Goal: Task Accomplishment & Management: Use online tool/utility

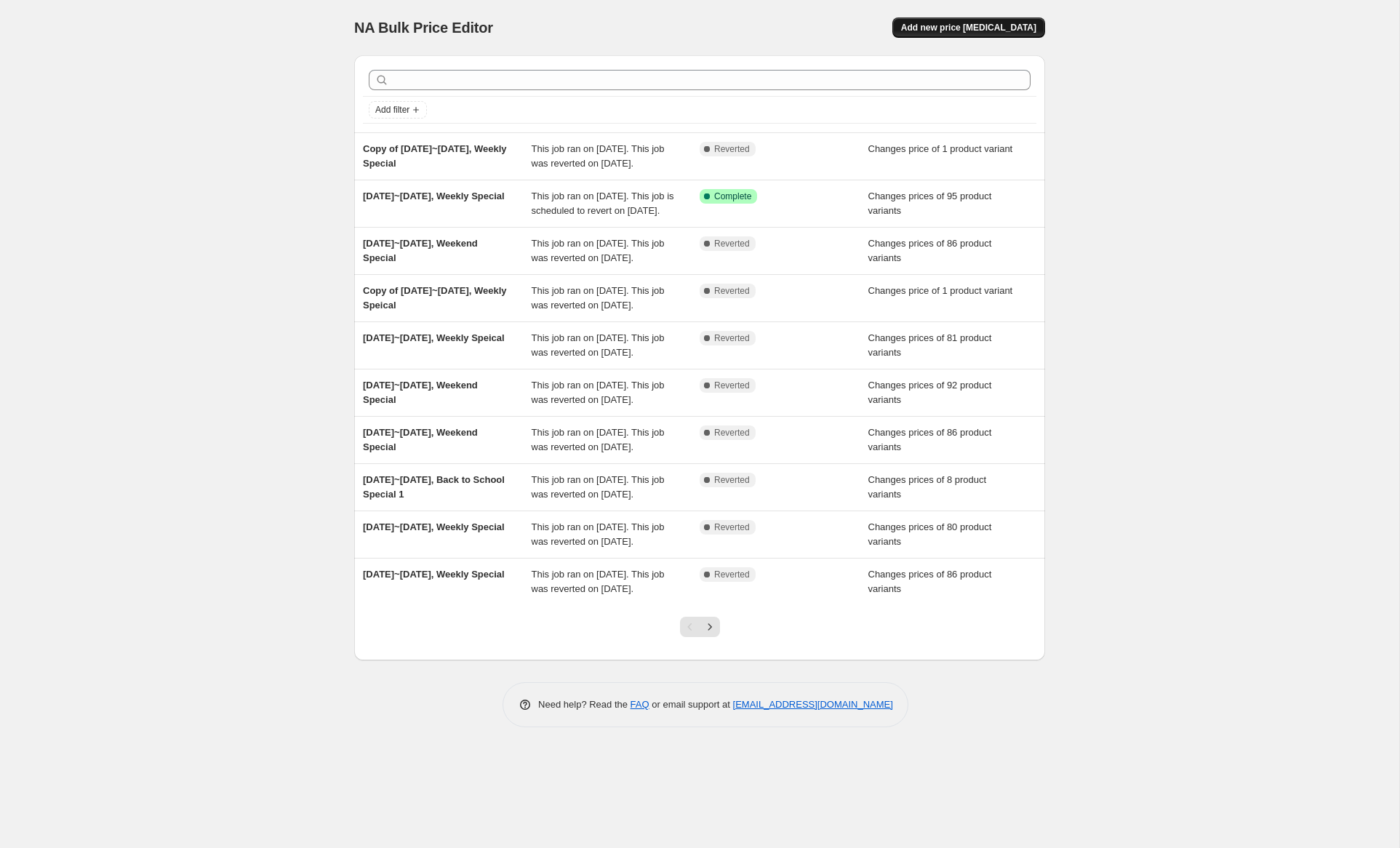
click at [990, 33] on span "Add new price [MEDICAL_DATA]" at bounding box center [969, 27] width 136 height 12
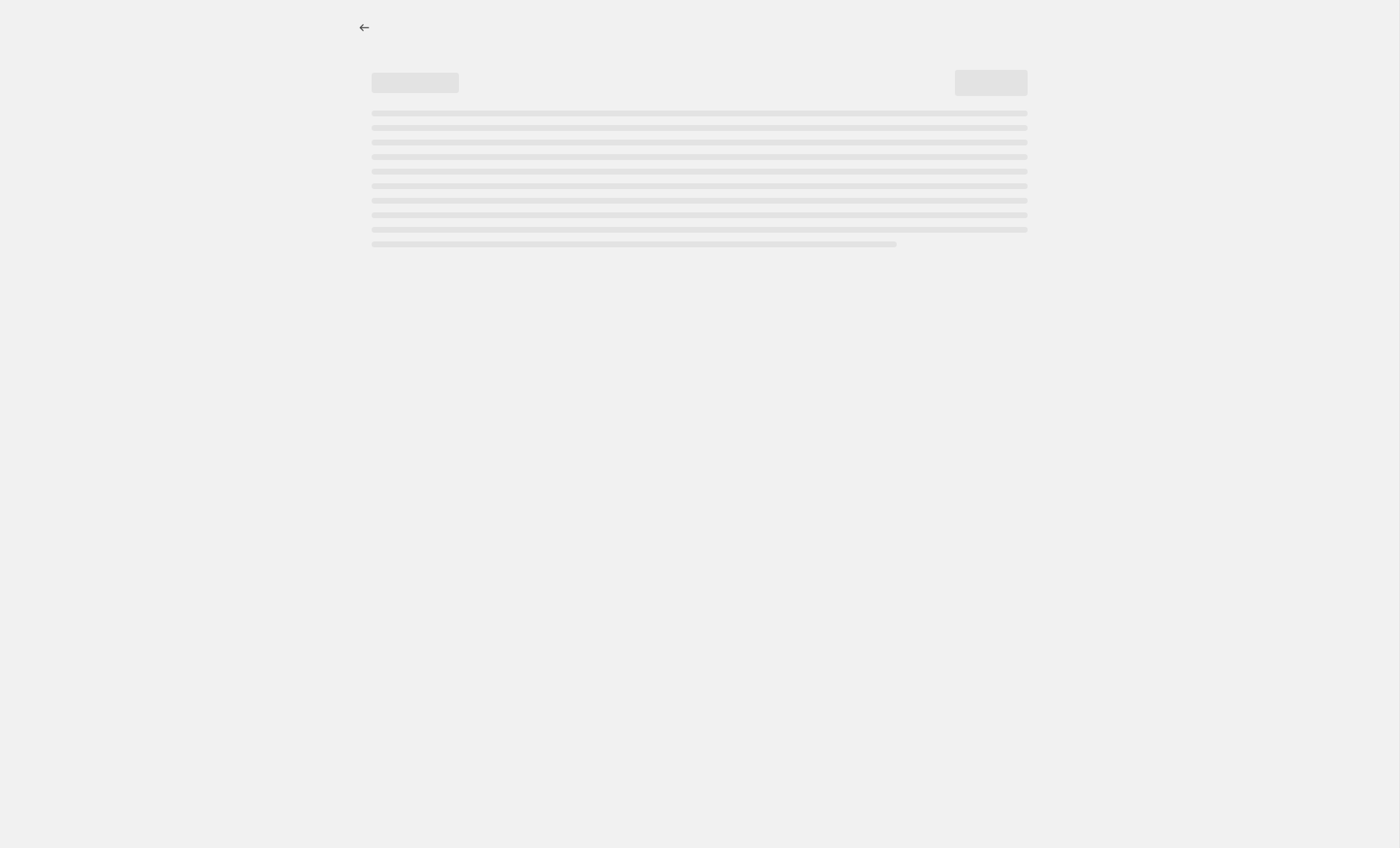
select select "percentage"
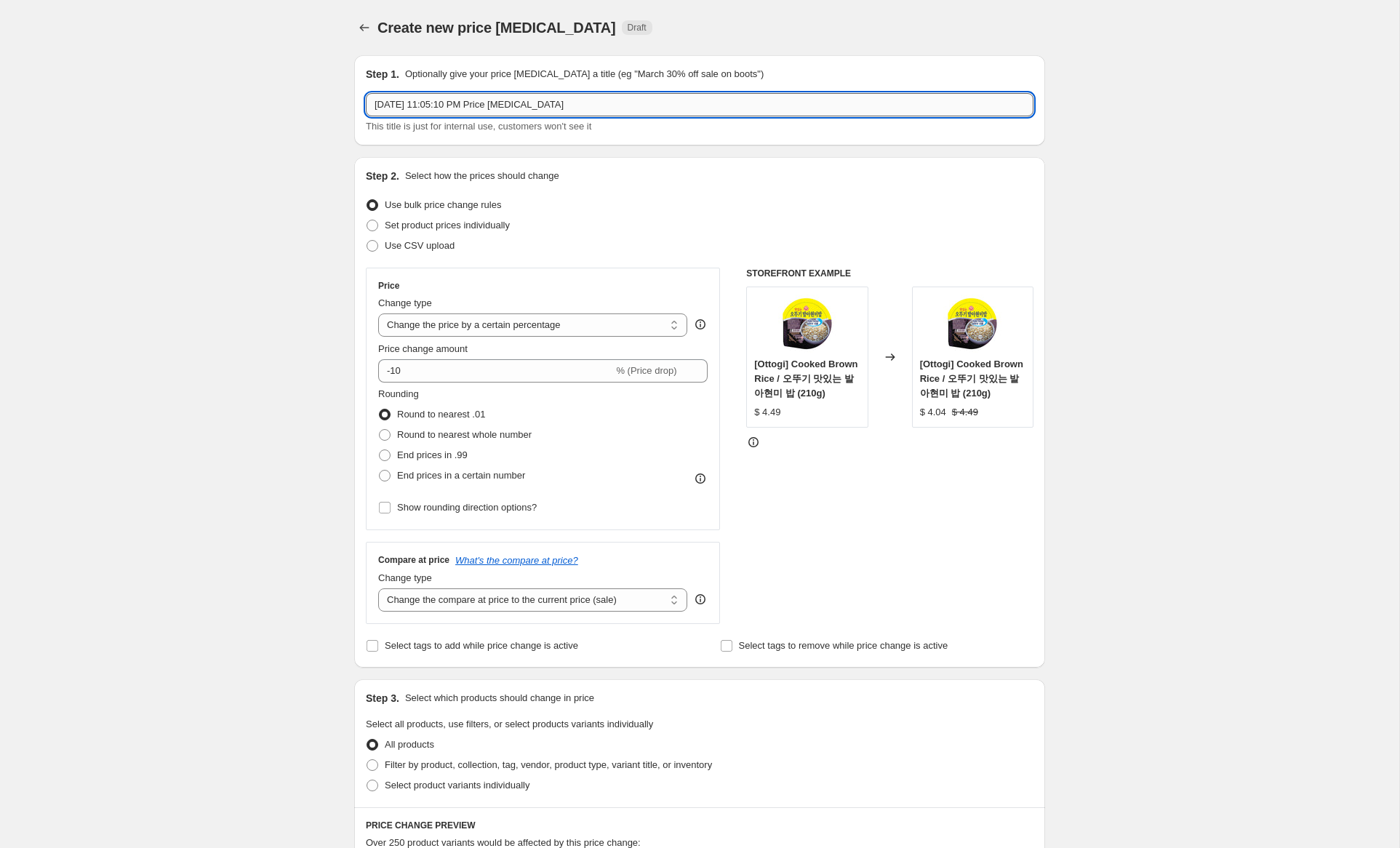
drag, startPoint x: 404, startPoint y: 106, endPoint x: 413, endPoint y: 112, distance: 10.8
click at [407, 107] on input "[DATE] 11:05:10 PM Price [MEDICAL_DATA]" at bounding box center [699, 105] width 667 height 23
drag, startPoint x: 459, startPoint y: 105, endPoint x: 810, endPoint y: 128, distance: 351.8
click at [860, 128] on div "[DATE]~[DATE], 11:05:10 PM Price [MEDICAL_DATA] This title is just for internal…" at bounding box center [699, 113] width 667 height 41
drag, startPoint x: 484, startPoint y: 107, endPoint x: 834, endPoint y: 109, distance: 350.0
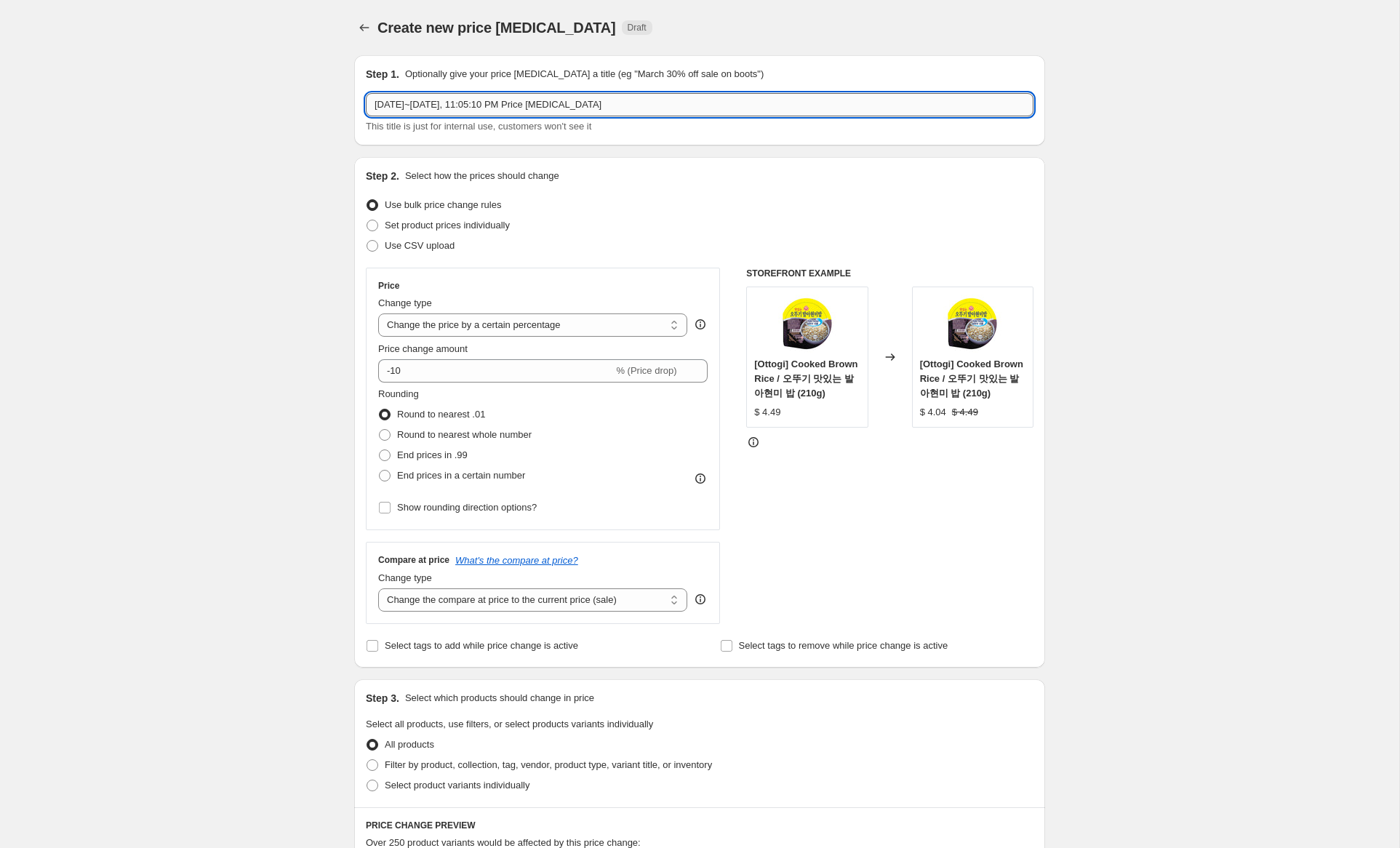
click at [835, 109] on input "[DATE]~[DATE], 11:05:10 PM Price [MEDICAL_DATA]" at bounding box center [699, 105] width 667 height 23
type input "[DATE]~[DATE], Weekend Special"
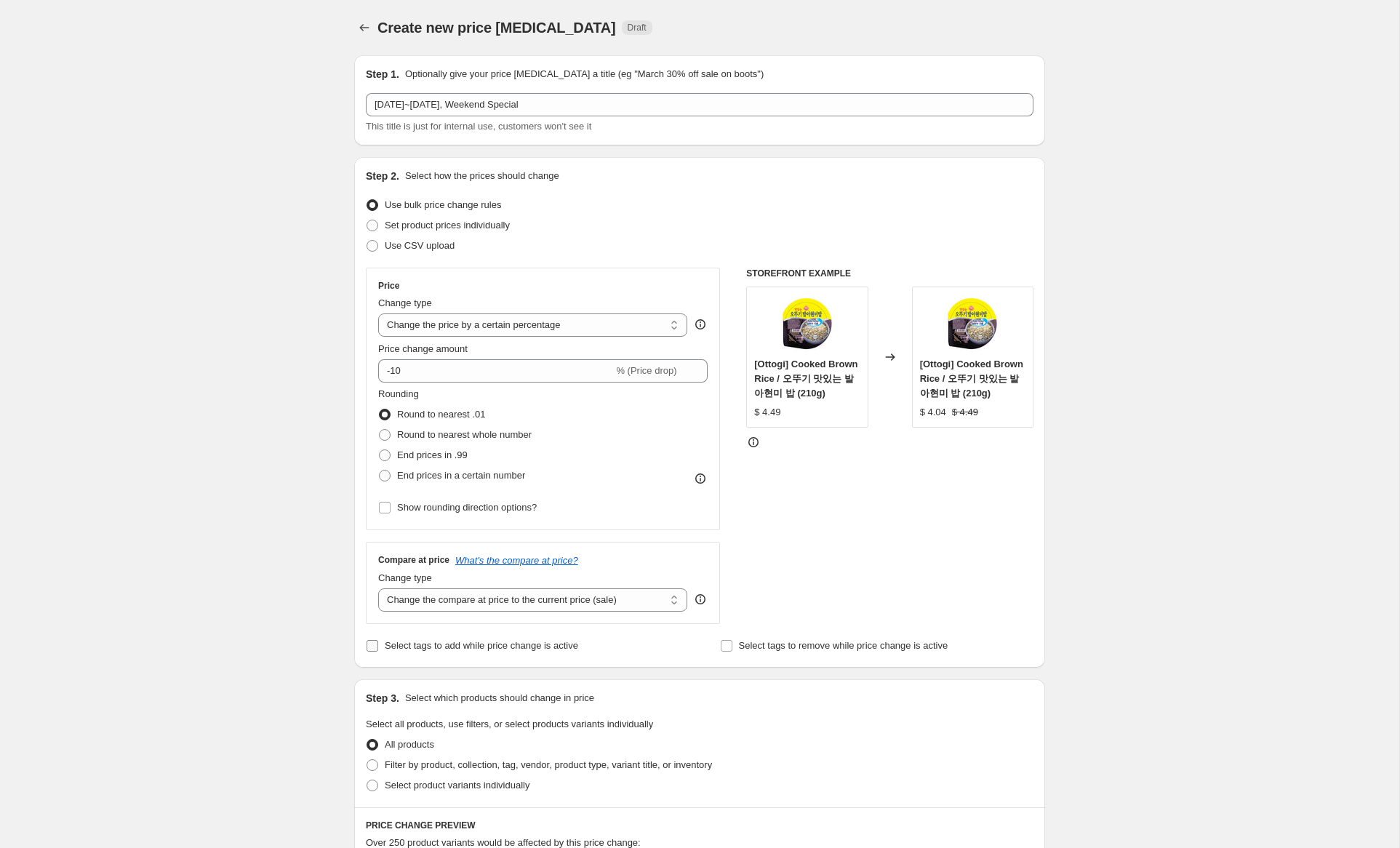
drag, startPoint x: 506, startPoint y: 223, endPoint x: 495, endPoint y: 278, distance: 56.1
click at [505, 223] on span "Set product prices individually" at bounding box center [447, 225] width 125 height 11
click at [367, 220] on input "Set product prices individually" at bounding box center [366, 220] width 1 height 1
radio input "true"
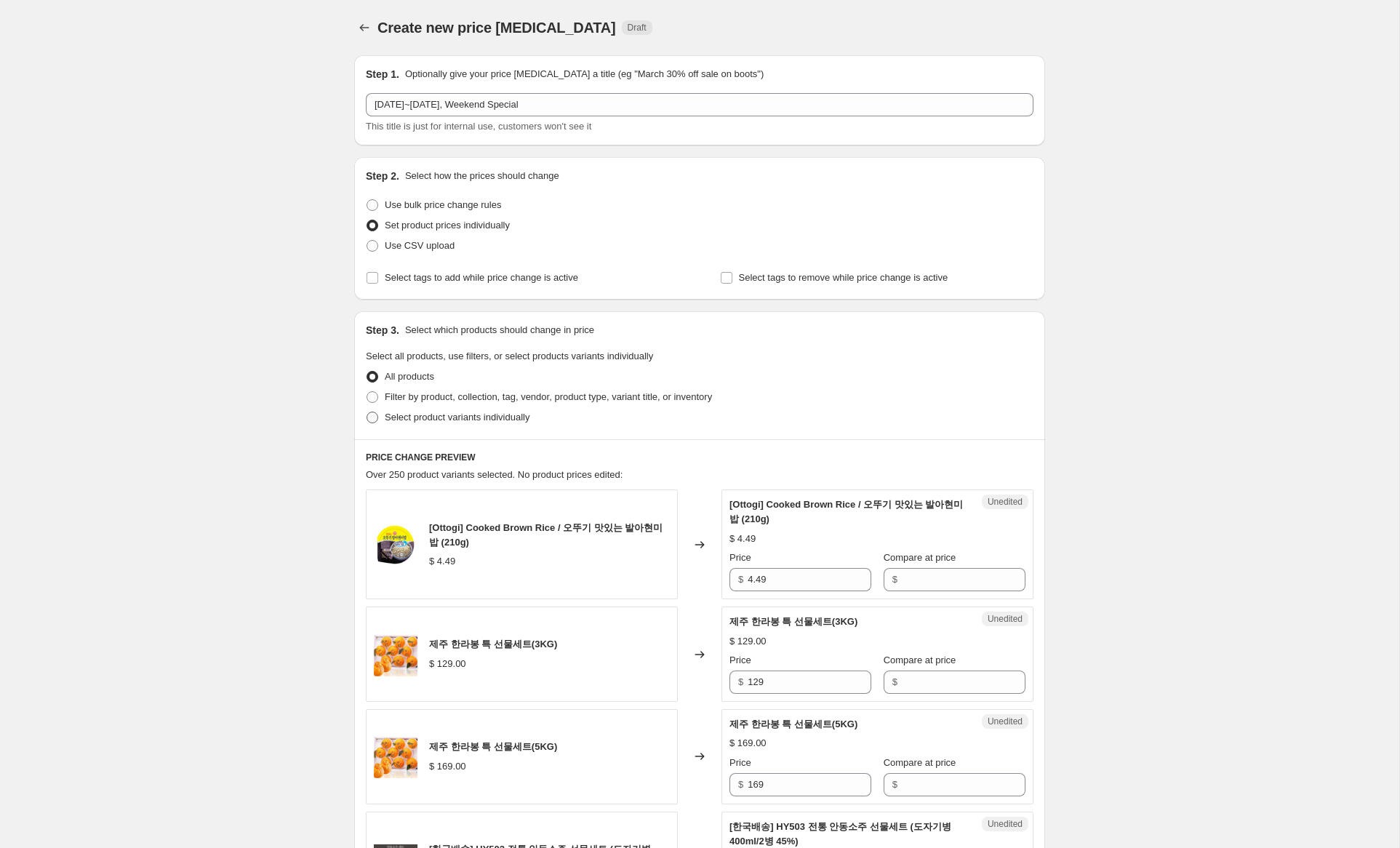
click at [505, 419] on span "Select product variants individually" at bounding box center [456, 417] width 145 height 11
click at [367, 413] on input "Select product variants individually" at bounding box center [366, 412] width 1 height 1
radio input "true"
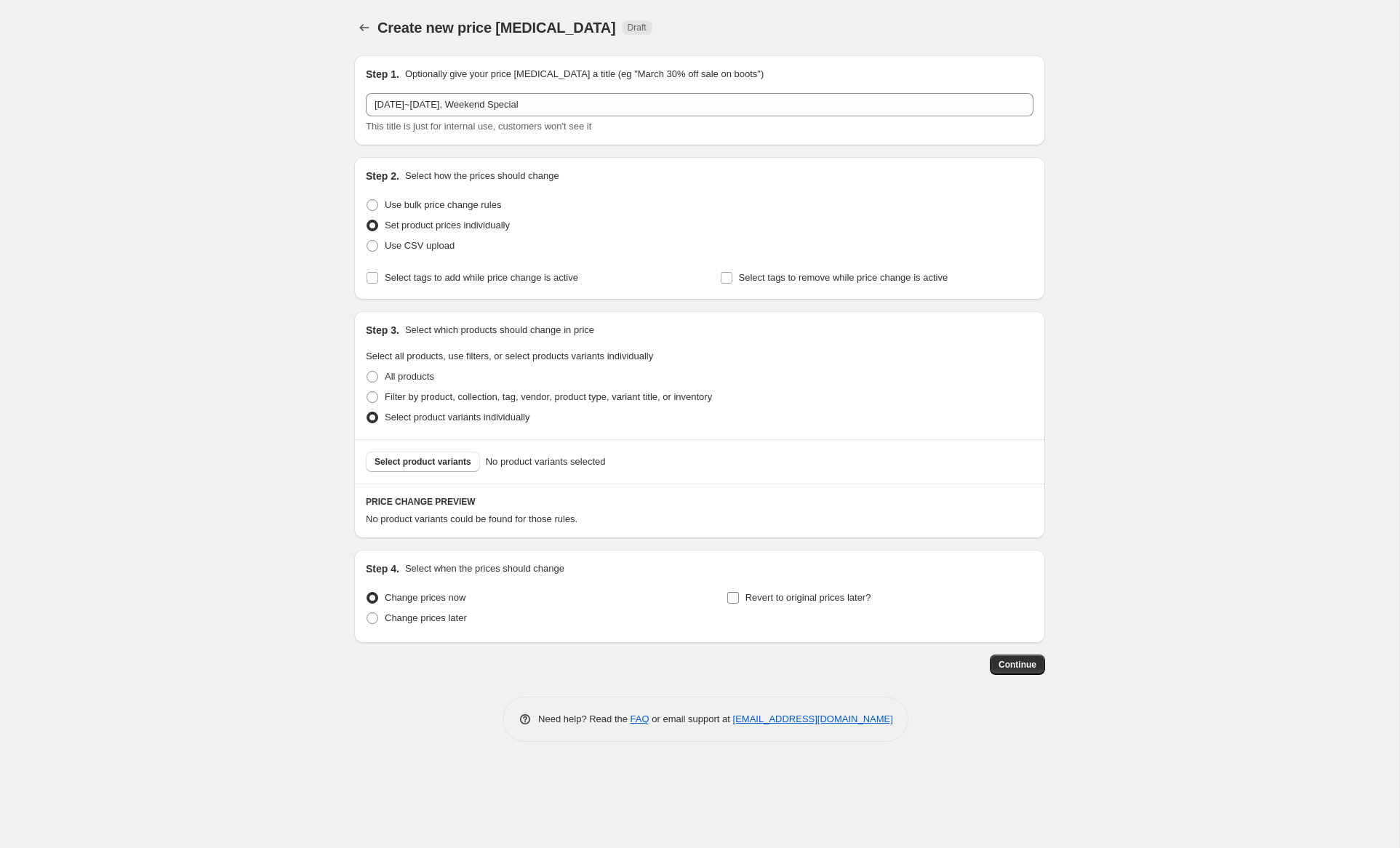
click at [769, 598] on span "Revert to original prices later?" at bounding box center [808, 597] width 126 height 11
click at [739, 598] on input "Revert to original prices later?" at bounding box center [733, 598] width 12 height 12
checkbox input "true"
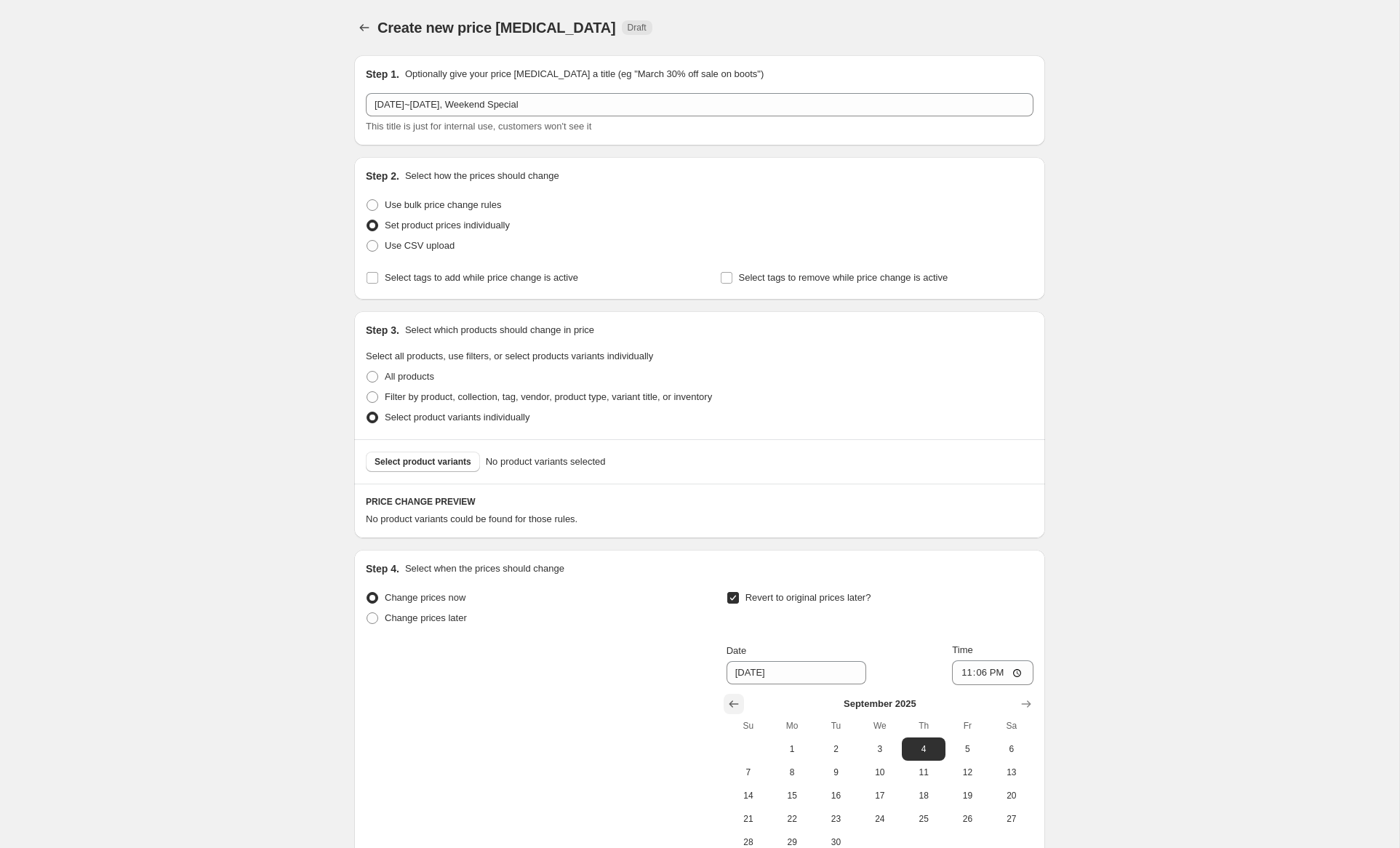
click at [736, 703] on icon "Show previous month, August 2025" at bounding box center [734, 705] width 15 height 15
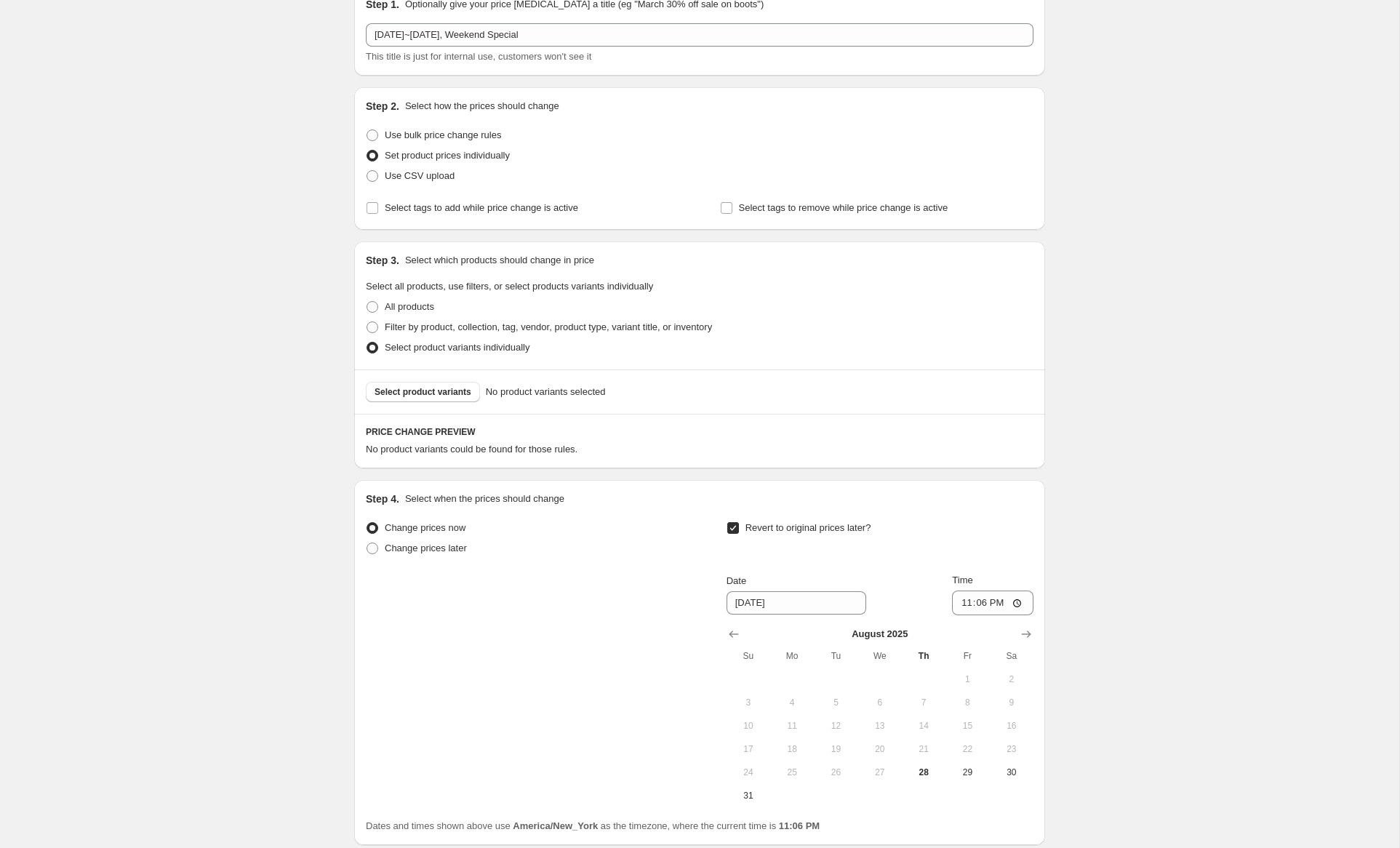
scroll to position [188, 0]
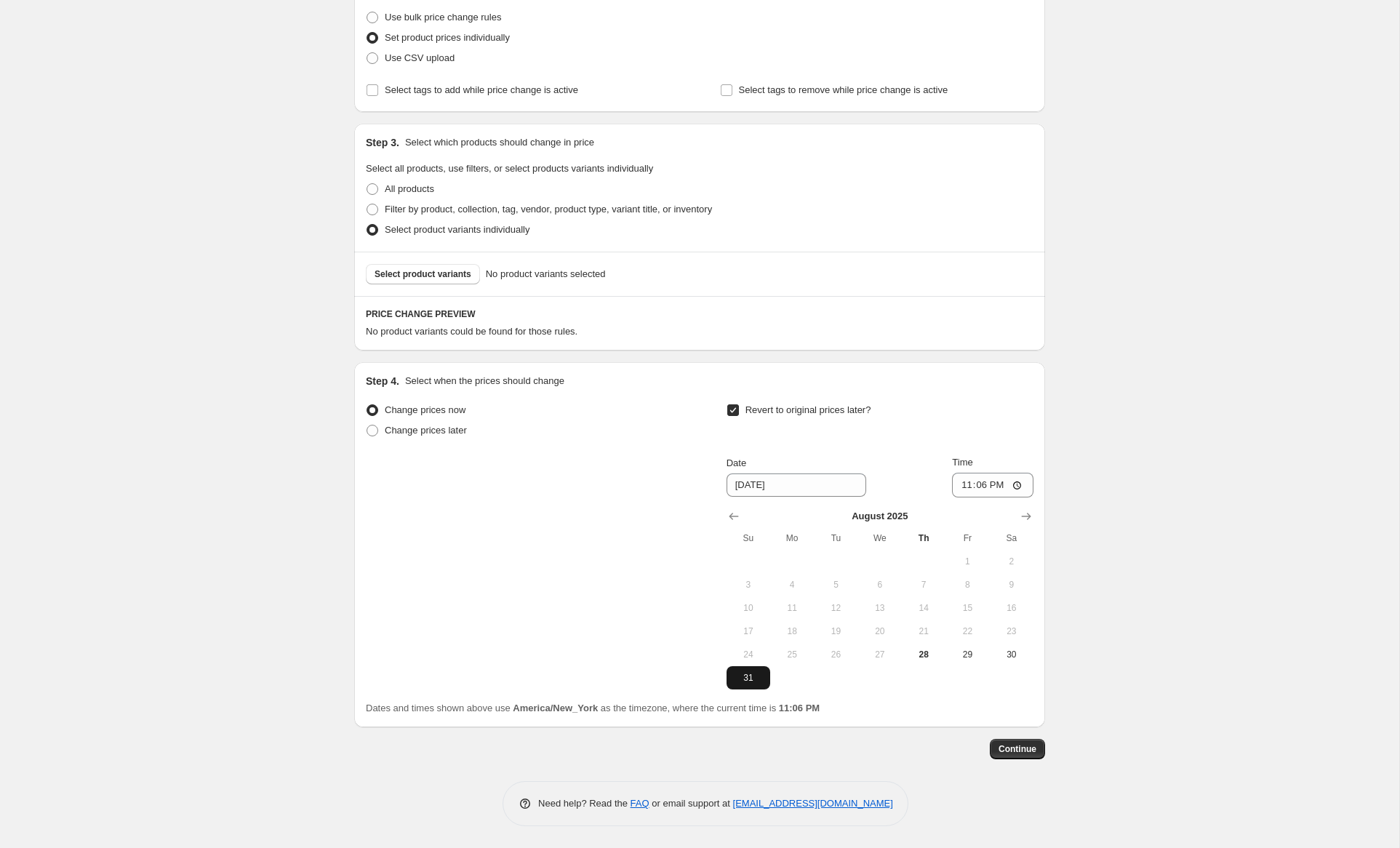
click at [749, 679] on span "31" at bounding box center [748, 678] width 32 height 12
type input "[DATE]"
click at [976, 486] on input "23:06" at bounding box center [992, 486] width 81 height 25
type input "23:59"
click at [448, 277] on span "Select product variants" at bounding box center [423, 275] width 97 height 12
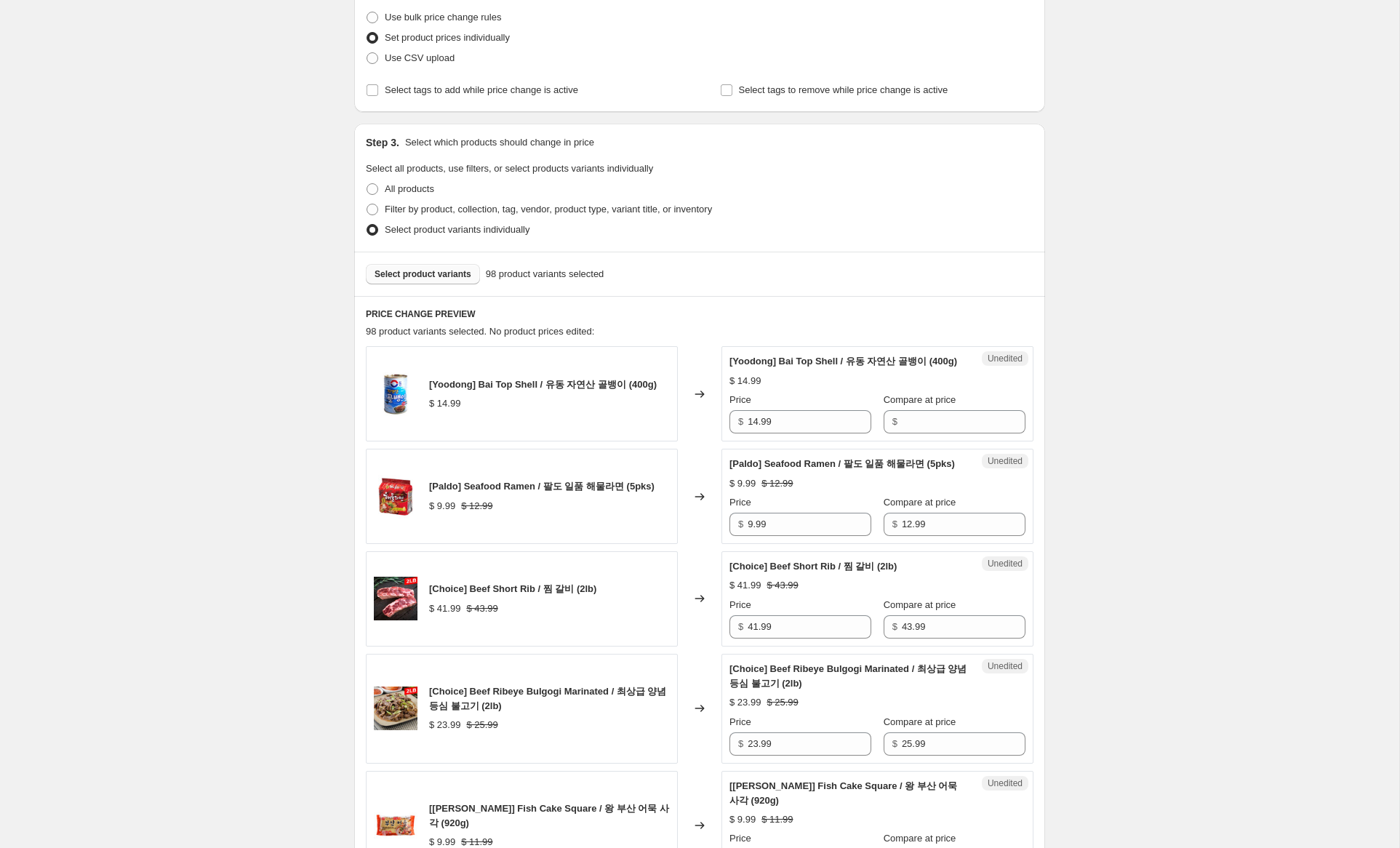
click at [432, 275] on span "Select product variants" at bounding box center [423, 275] width 97 height 12
drag, startPoint x: 790, startPoint y: 436, endPoint x: 680, endPoint y: 427, distance: 110.4
click at [674, 427] on div "[Yoodong] [PERSON_NAME] Top Shell / 유동 자연산 골뱅이 (400g) $ 14.99 Changed to Unedit…" at bounding box center [699, 394] width 667 height 95
drag, startPoint x: 957, startPoint y: 435, endPoint x: 783, endPoint y: 443, distance: 174.2
click at [953, 434] on input "Compare at price" at bounding box center [964, 422] width 124 height 23
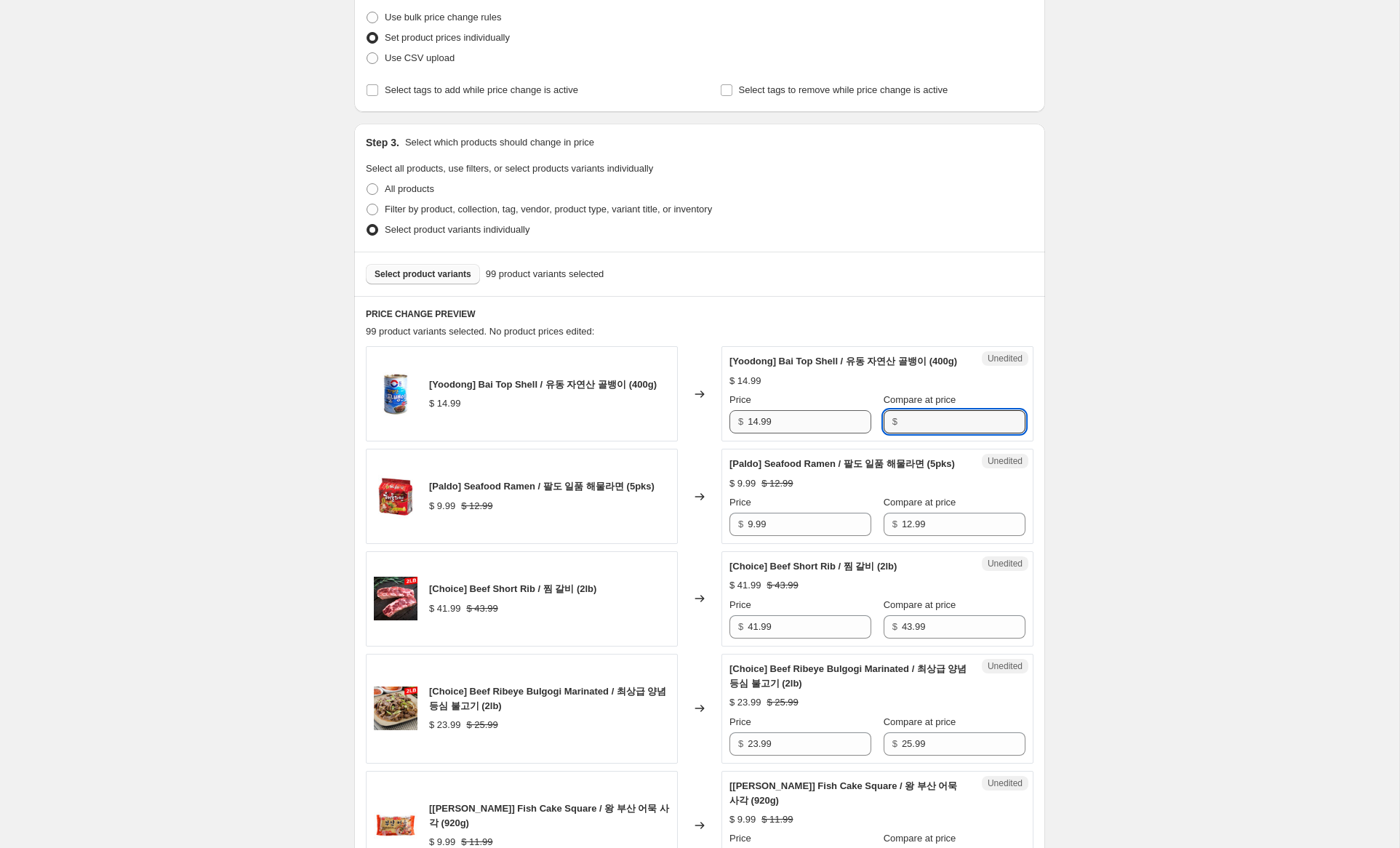
paste input "14.99"
type input "14.99"
drag, startPoint x: 757, startPoint y: 435, endPoint x: 602, endPoint y: 411, distance: 156.8
click at [602, 410] on div "[Yoodong] Bai Top Shell / 유동 자연산 골뱅이 (400g) $ 14.99 Changed to Success Edited […" at bounding box center [699, 394] width 667 height 95
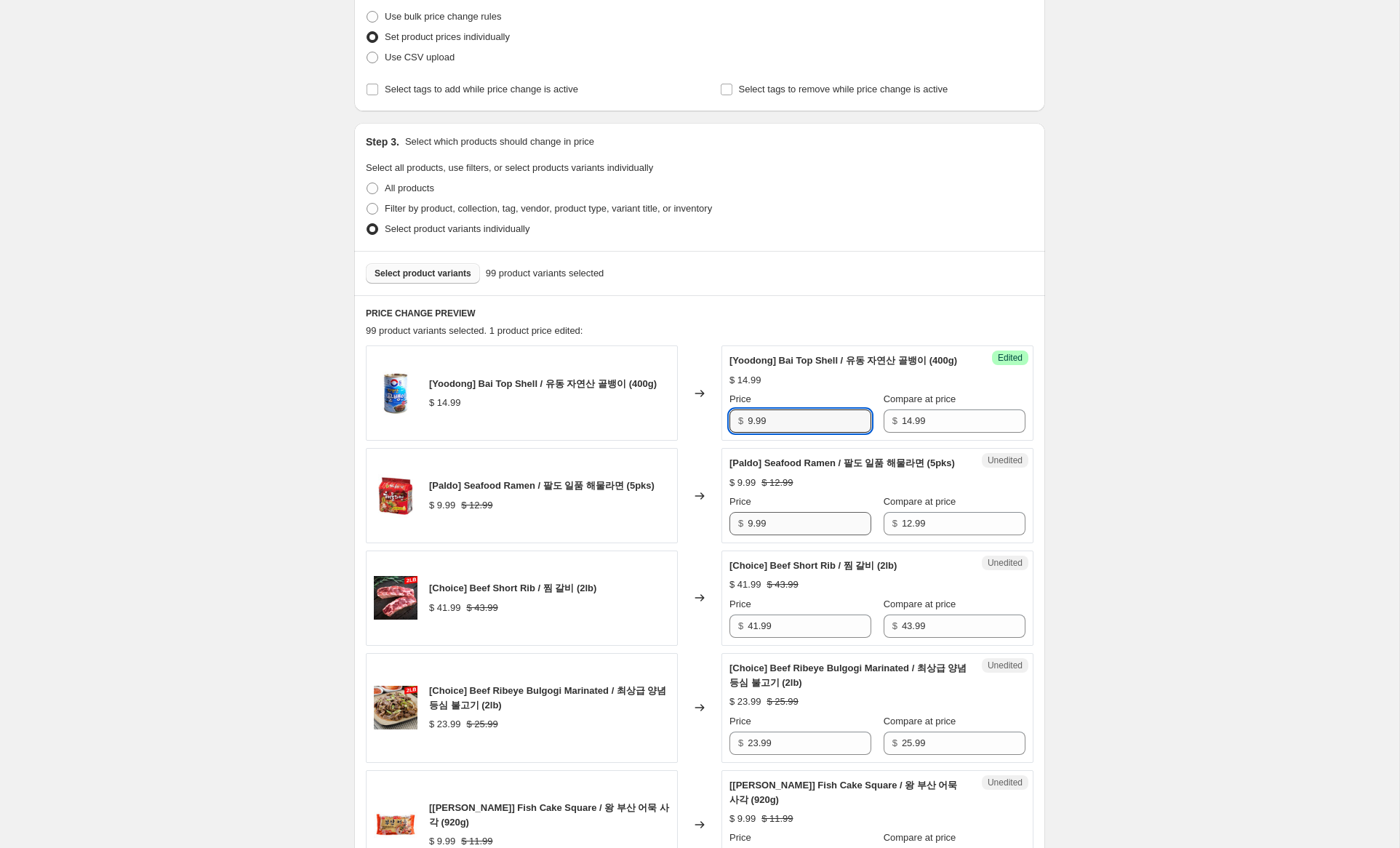
type input "9.99"
drag, startPoint x: 753, startPoint y: 552, endPoint x: 698, endPoint y: 548, distance: 55.1
click at [698, 544] on div "[Paldo] Seafood Ramen / 팔도 일품 해물라면 (5pks) $ 9.99 $ 12.99 Changed to Unedited [P…" at bounding box center [699, 496] width 667 height 95
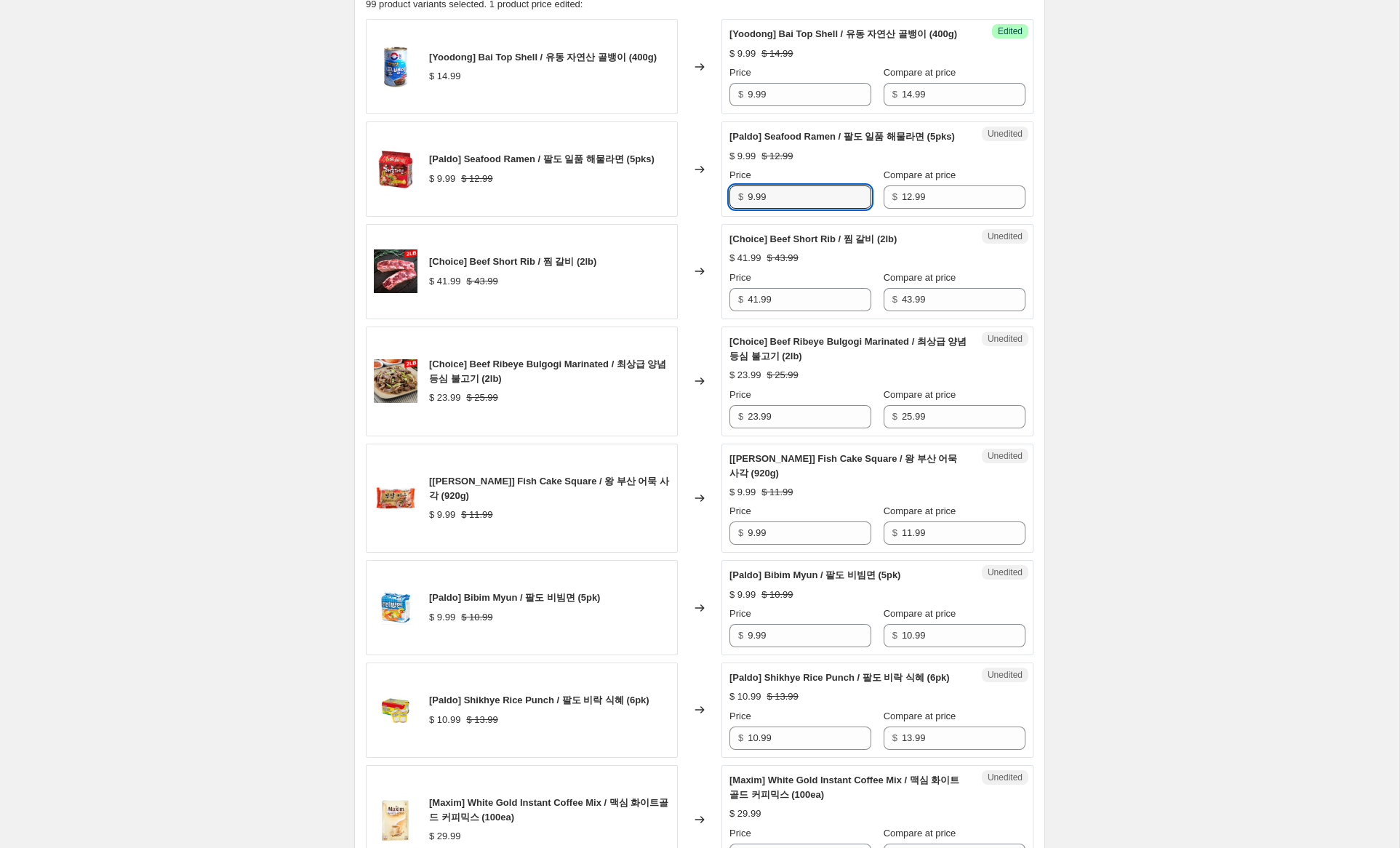
scroll to position [516, 0]
type input "6.99"
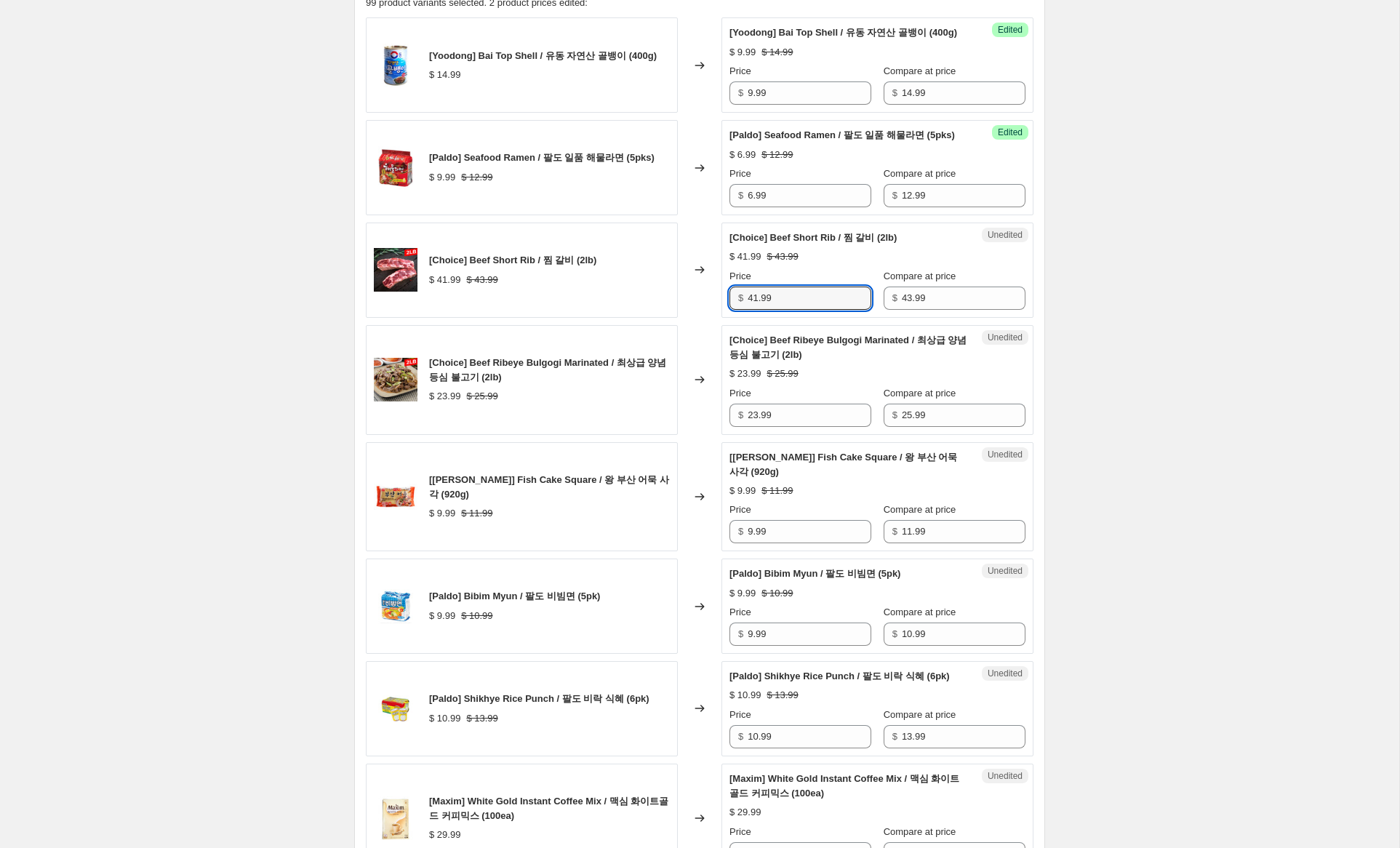
drag, startPoint x: 757, startPoint y: 328, endPoint x: 676, endPoint y: 328, distance: 81.0
click at [676, 318] on div "[Choice] Beef Short Rib / 찜 갈비 (2lb) $ 41.99 $ 43.99 Changed to Unedited [Choic…" at bounding box center [699, 270] width 667 height 95
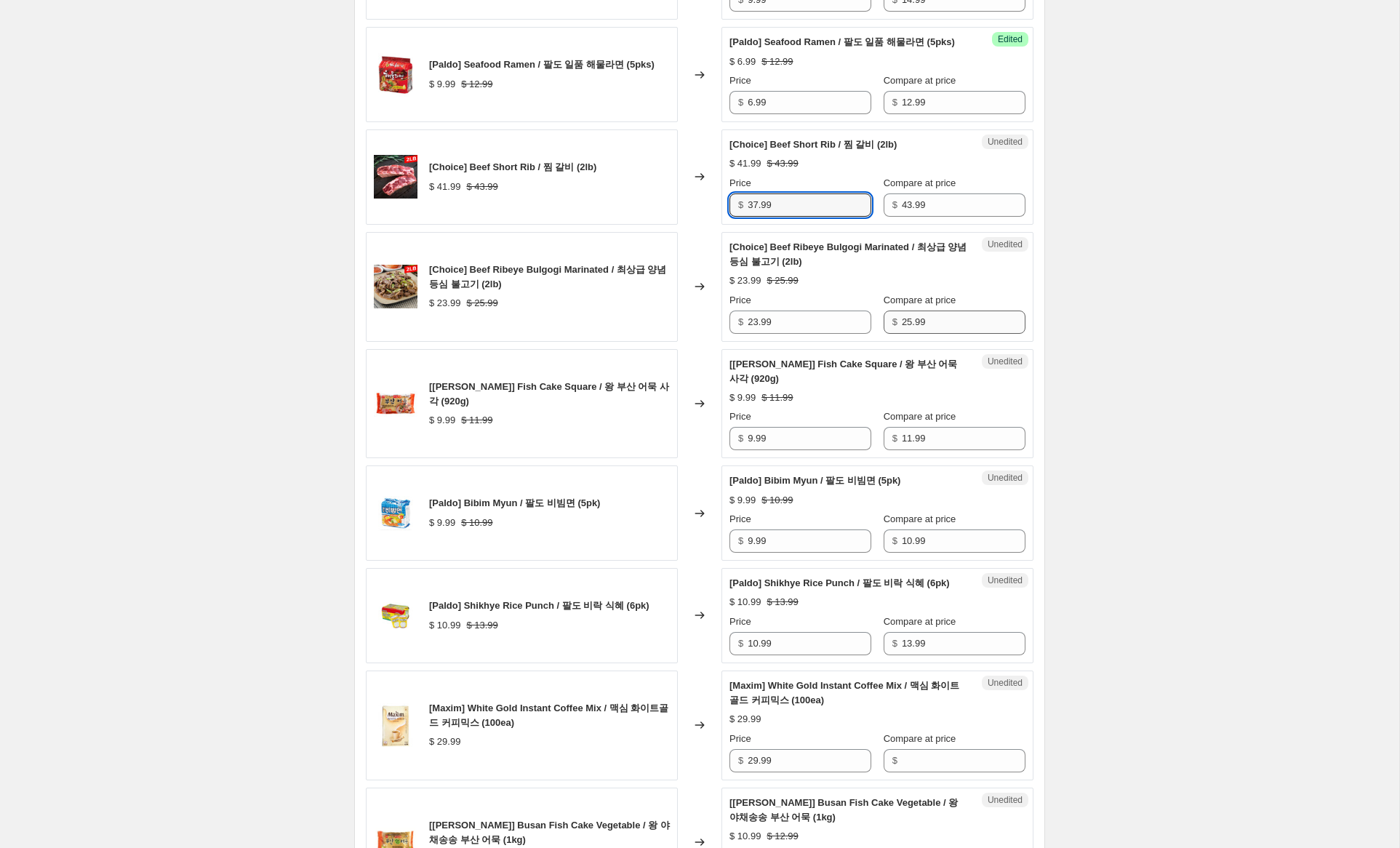
scroll to position [612, 0]
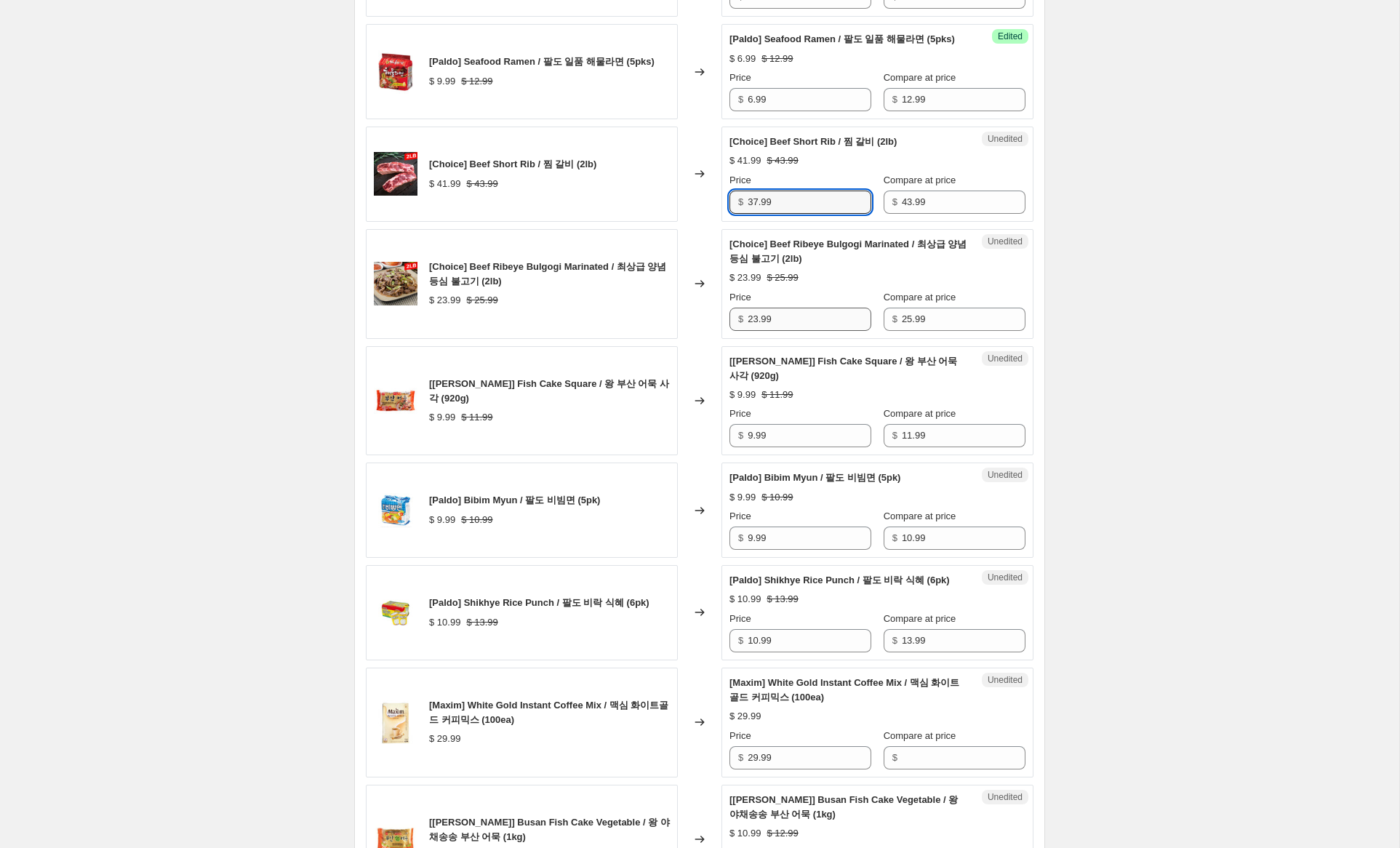
type input "37.99"
drag, startPoint x: 758, startPoint y: 347, endPoint x: 726, endPoint y: 347, distance: 32.0
click at [726, 339] on div "Unedited [Choice] Beef Ribeye Bulgogi Marinated / 최상급 양념 등심 불고기 (2lb) $ 23.99 $…" at bounding box center [877, 284] width 312 height 110
type input "17.99"
drag, startPoint x: 752, startPoint y: 465, endPoint x: 735, endPoint y: 464, distance: 17.0
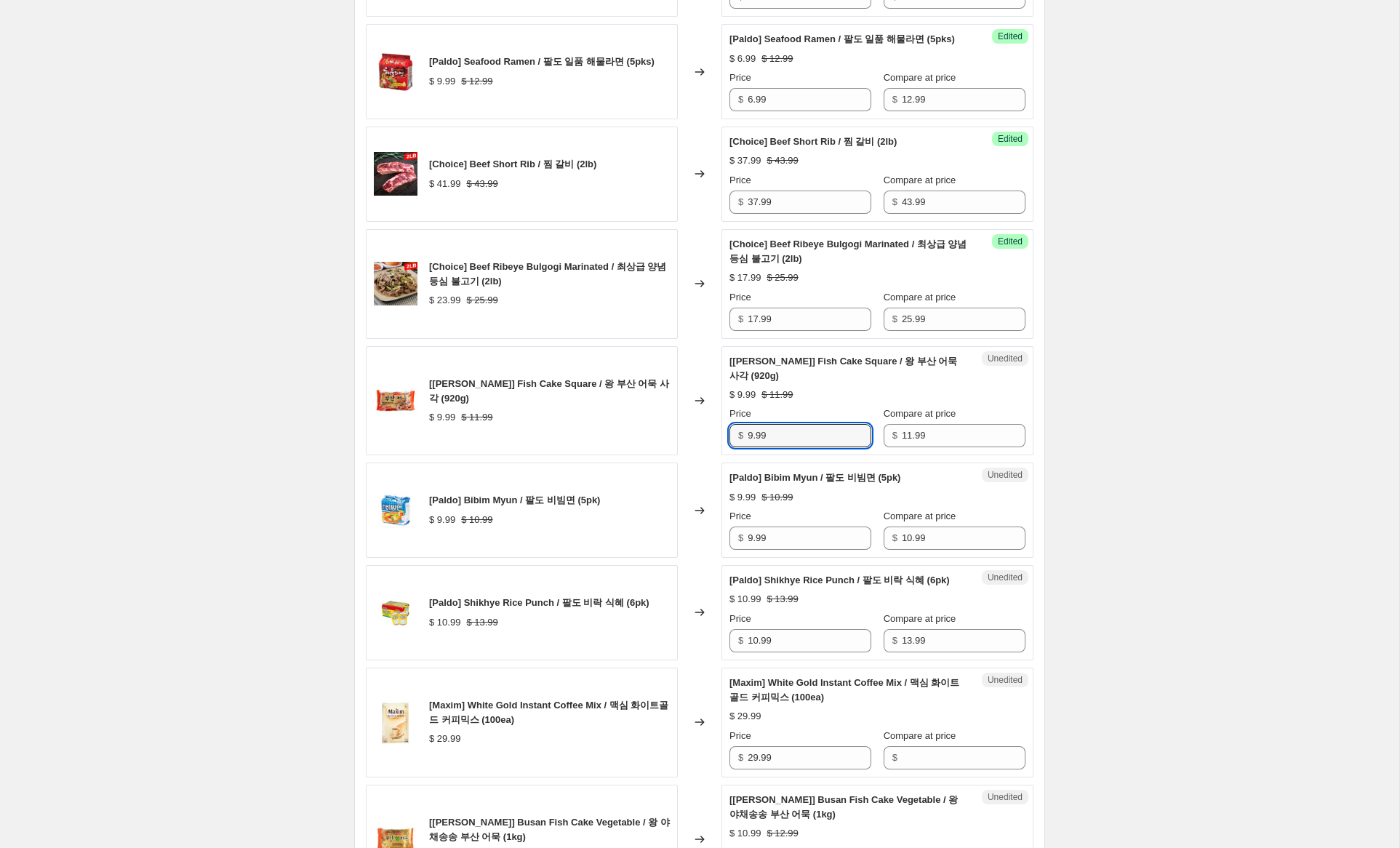
click at [736, 448] on div "$ 9.99" at bounding box center [800, 436] width 141 height 23
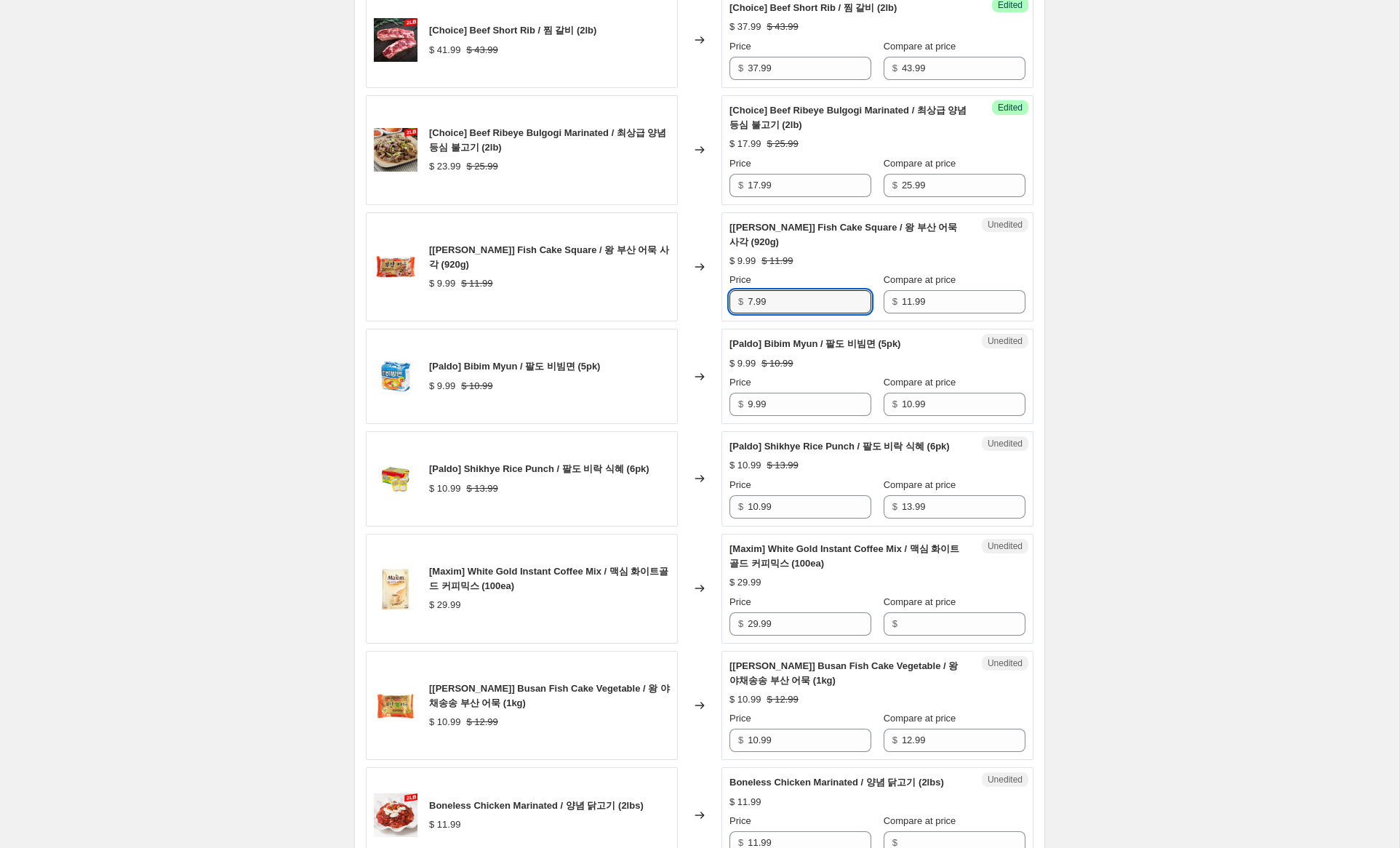
scroll to position [759, 0]
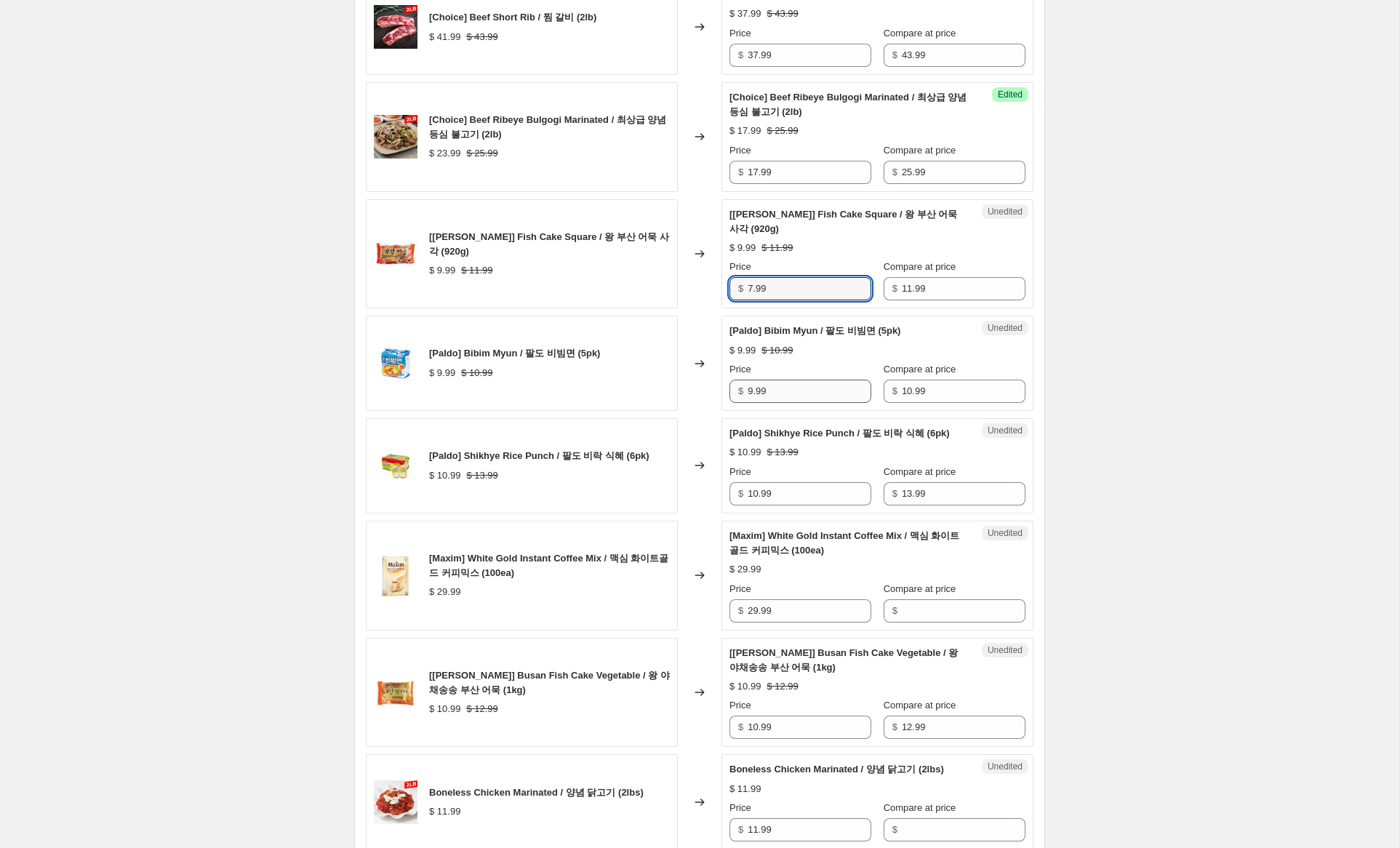
type input "7.99"
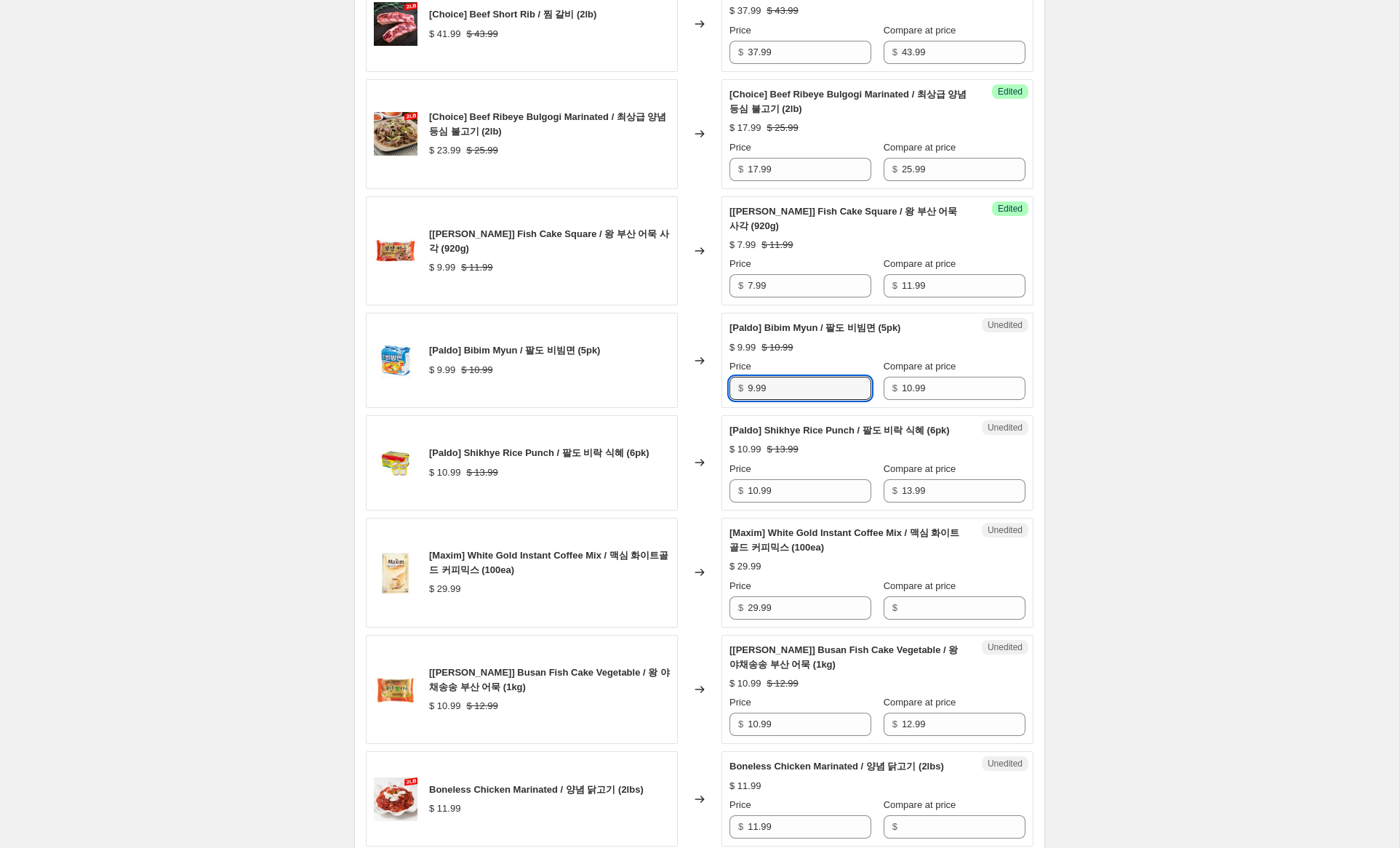
drag, startPoint x: 756, startPoint y: 423, endPoint x: 723, endPoint y: 416, distance: 33.7
click at [723, 408] on div "Unedited [Paldo] Bibim Myun / 팔도 비빔면 (5pk) $ 9.99 $ 10.99 Price $ 9.99 Compare …" at bounding box center [877, 360] width 312 height 95
click at [756, 400] on input "9.99" at bounding box center [810, 389] width 124 height 23
drag, startPoint x: 753, startPoint y: 414, endPoint x: 716, endPoint y: 412, distance: 37.1
click at [716, 408] on div "[Paldo] Bibim Myun / 팔도 비빔면 (5pk) $ 9.99 $ 10.99 Changed to Unedited [Paldo] Bi…" at bounding box center [699, 360] width 667 height 95
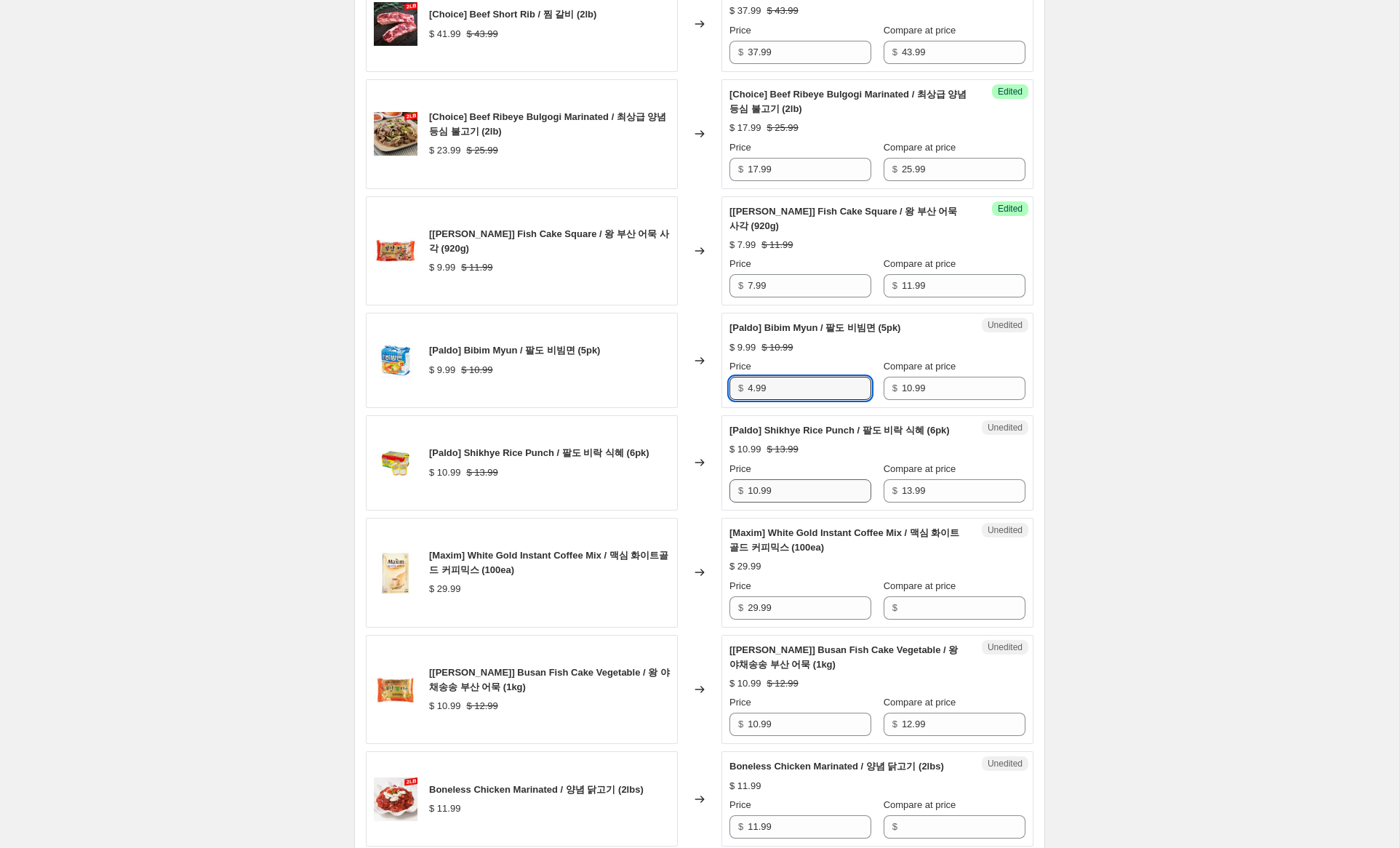
type input "4.99"
drag, startPoint x: 757, startPoint y: 534, endPoint x: 714, endPoint y: 528, distance: 43.4
click at [714, 510] on div "[Paldo] Shikhye Rice Punch / 팔도 비락 식혜 (6pk) $ 10.99 $ 13.99 Changed to Unedited…" at bounding box center [699, 462] width 667 height 95
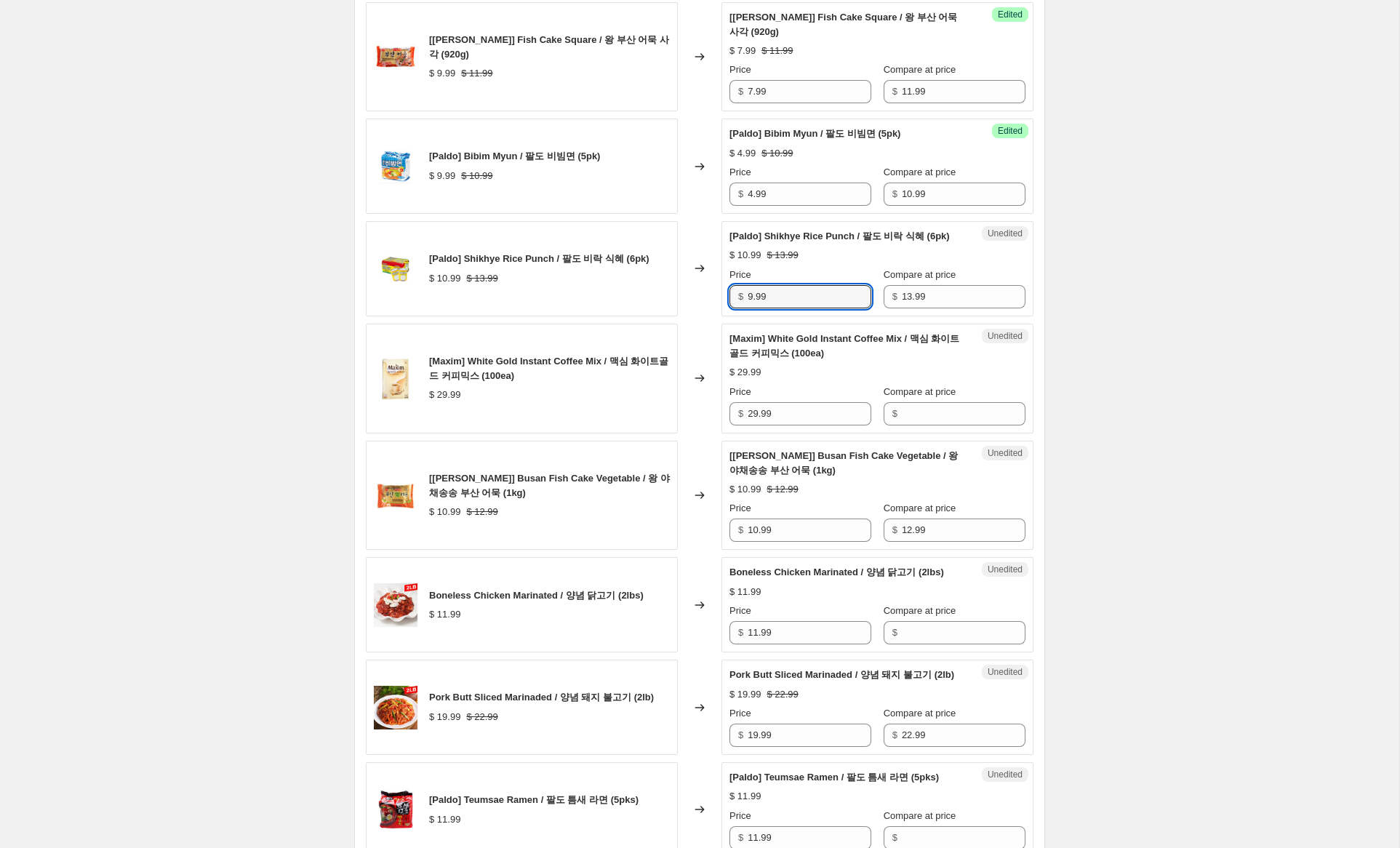
scroll to position [960, 0]
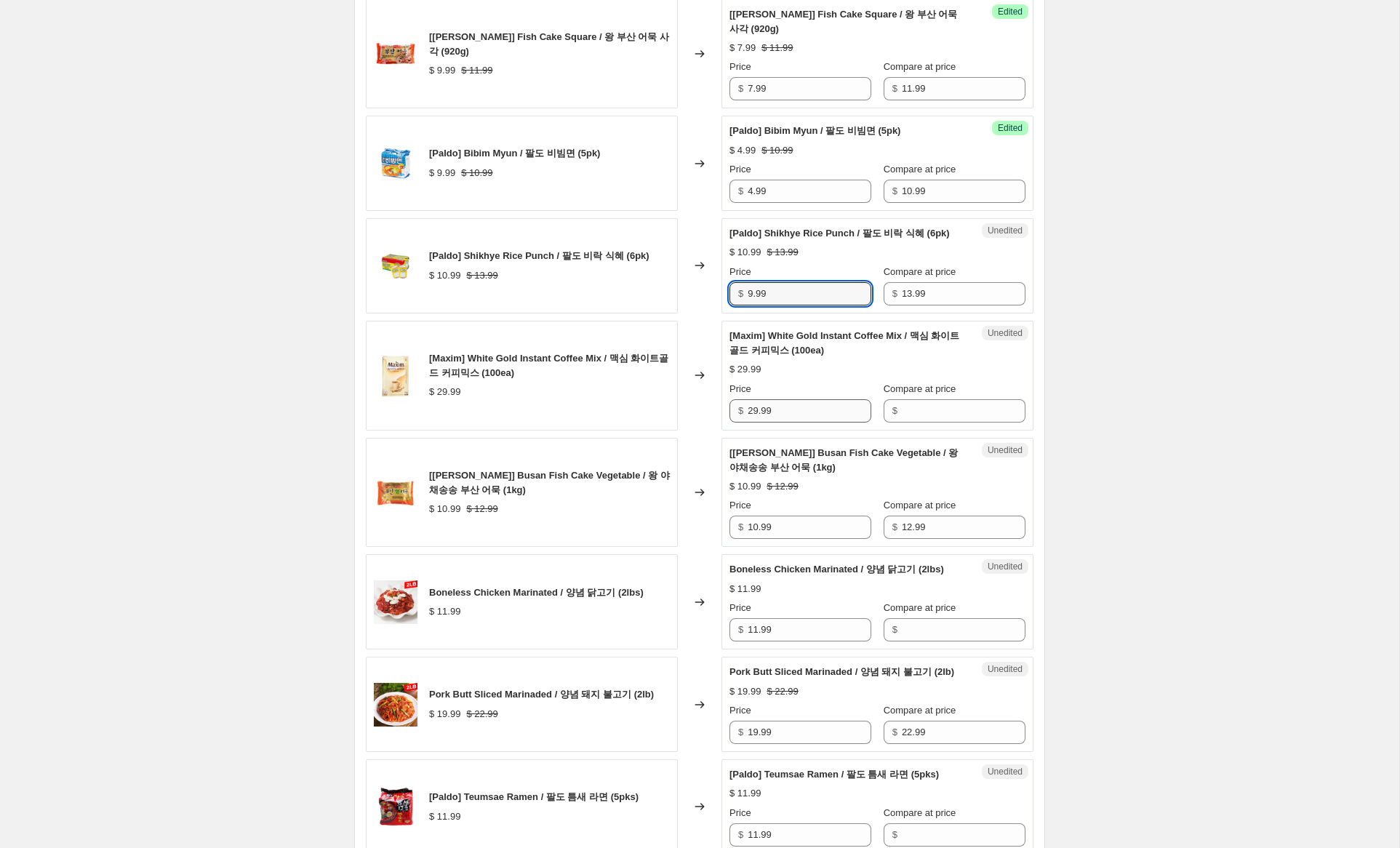
type input "9.99"
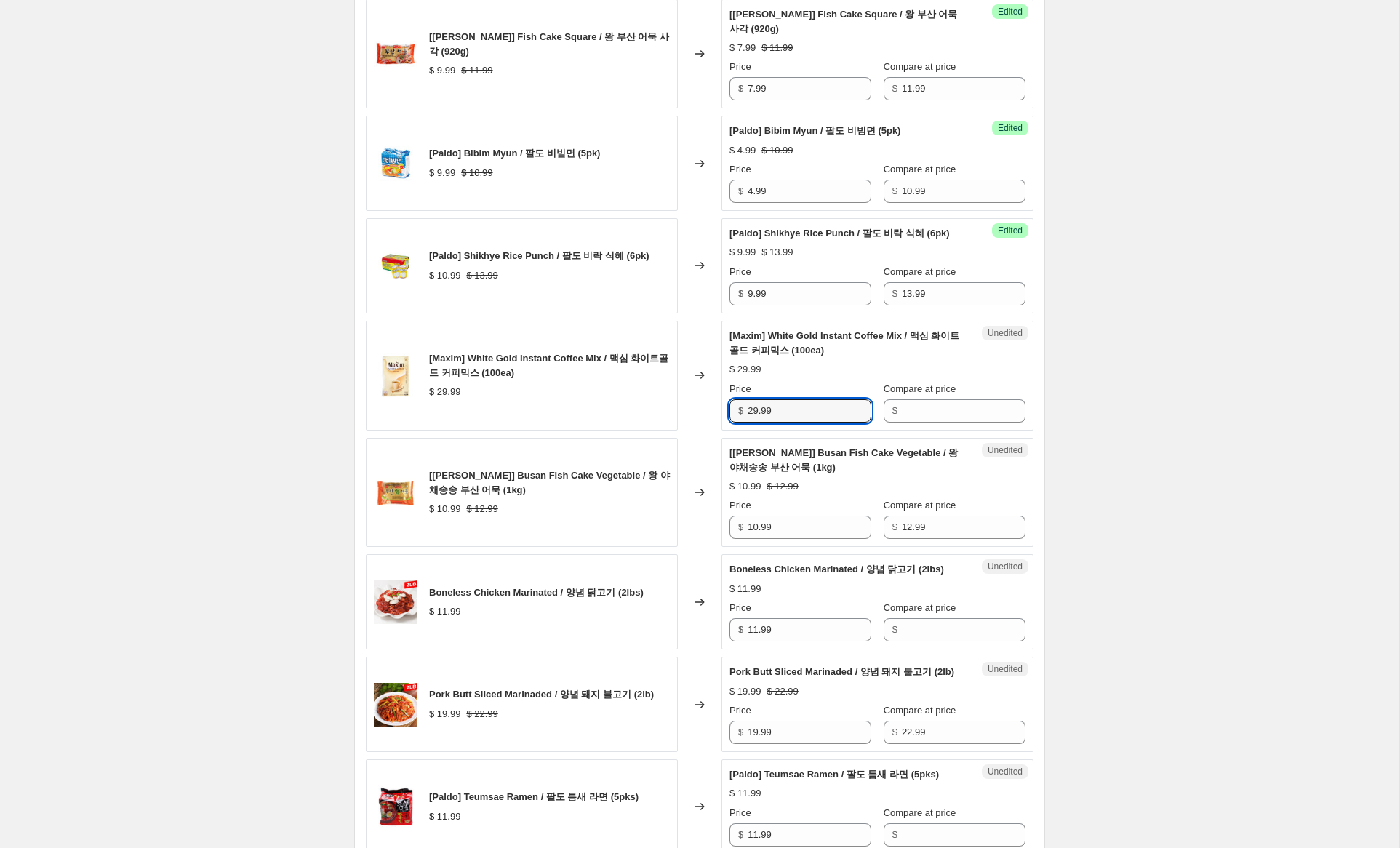
drag, startPoint x: 781, startPoint y: 453, endPoint x: 730, endPoint y: 449, distance: 51.2
click at [730, 423] on div "$ 29.99" at bounding box center [800, 411] width 141 height 23
click at [911, 423] on input "Compare at price" at bounding box center [964, 411] width 124 height 23
paste input "29.99"
type input "29.99"
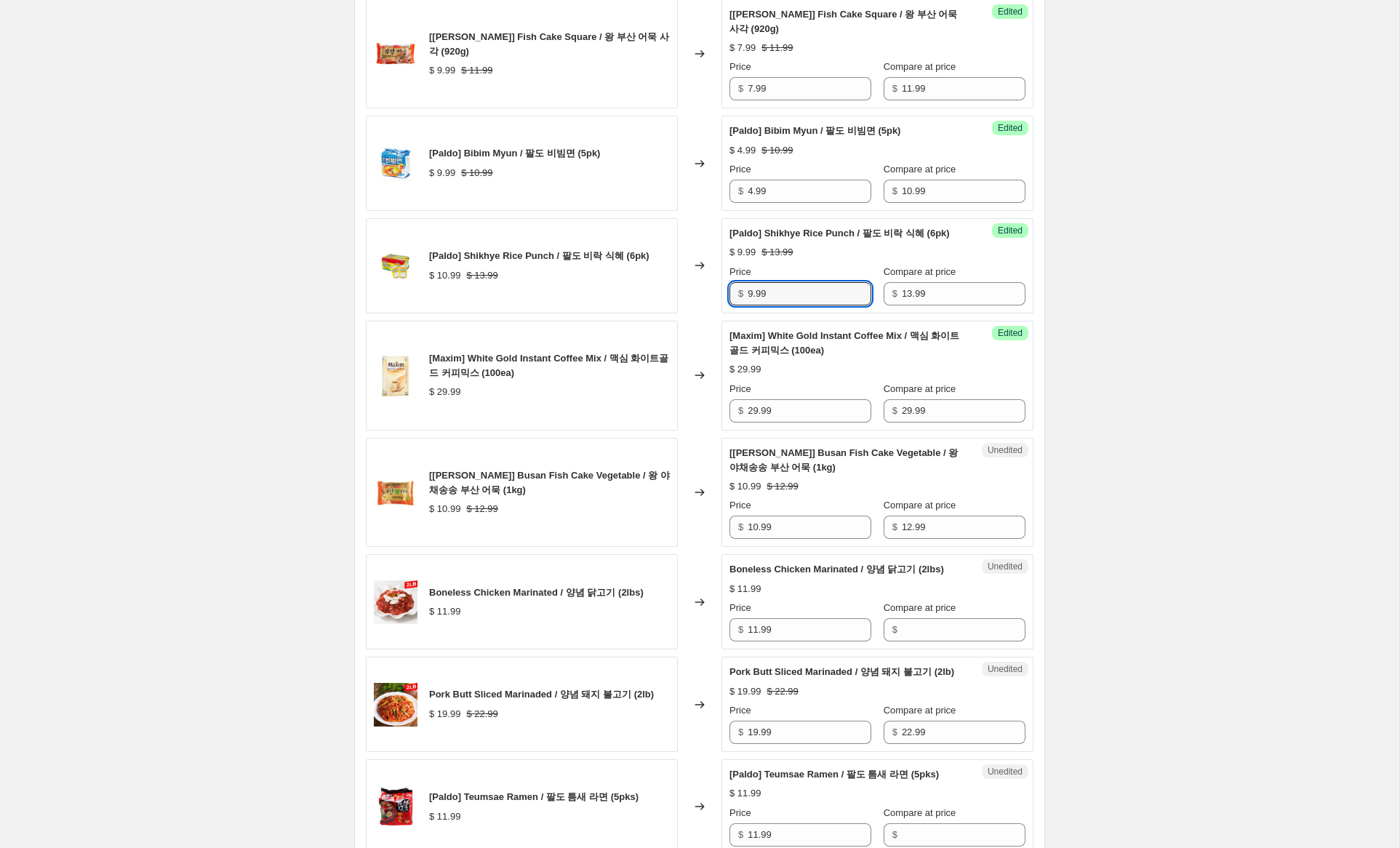
drag, startPoint x: 753, startPoint y: 337, endPoint x: 665, endPoint y: 323, distance: 89.1
click at [665, 314] on div "[Paldo] Shikhye Rice Punch / 팔도 비락 식혜 (6pk) $ 10.99 $ 13.99 Changed to Success …" at bounding box center [699, 266] width 667 height 95
type input "8.99"
drag, startPoint x: 758, startPoint y: 456, endPoint x: 709, endPoint y: 446, distance: 50.0
click at [709, 431] on div "[Maxim] White Gold Instant Coffee Mix / 맥심 화이트골드 커피믹스 (100ea) $ 29.99 Changed t…" at bounding box center [699, 376] width 667 height 110
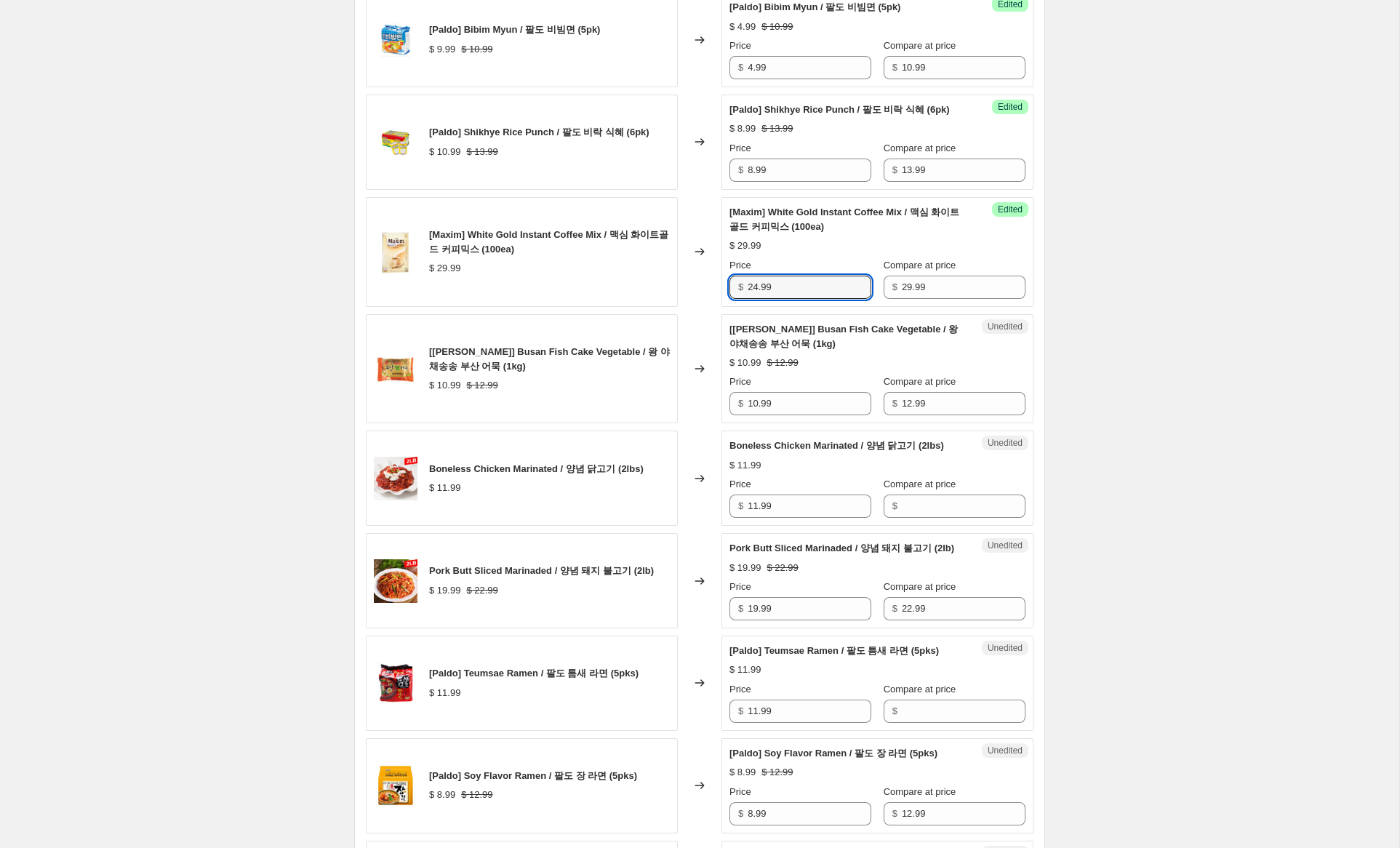
scroll to position [1085, 0]
drag, startPoint x: 759, startPoint y: 447, endPoint x: 681, endPoint y: 436, distance: 78.8
click at [681, 423] on div "[[PERSON_NAME]] Busan Fish Cake Vegetable / 왕 야채송송 부산 어묵 (1kg) $ 10.99 $ 12.99 …" at bounding box center [699, 367] width 667 height 110
click at [757, 298] on input "24.99" at bounding box center [810, 286] width 124 height 23
type input "23.99"
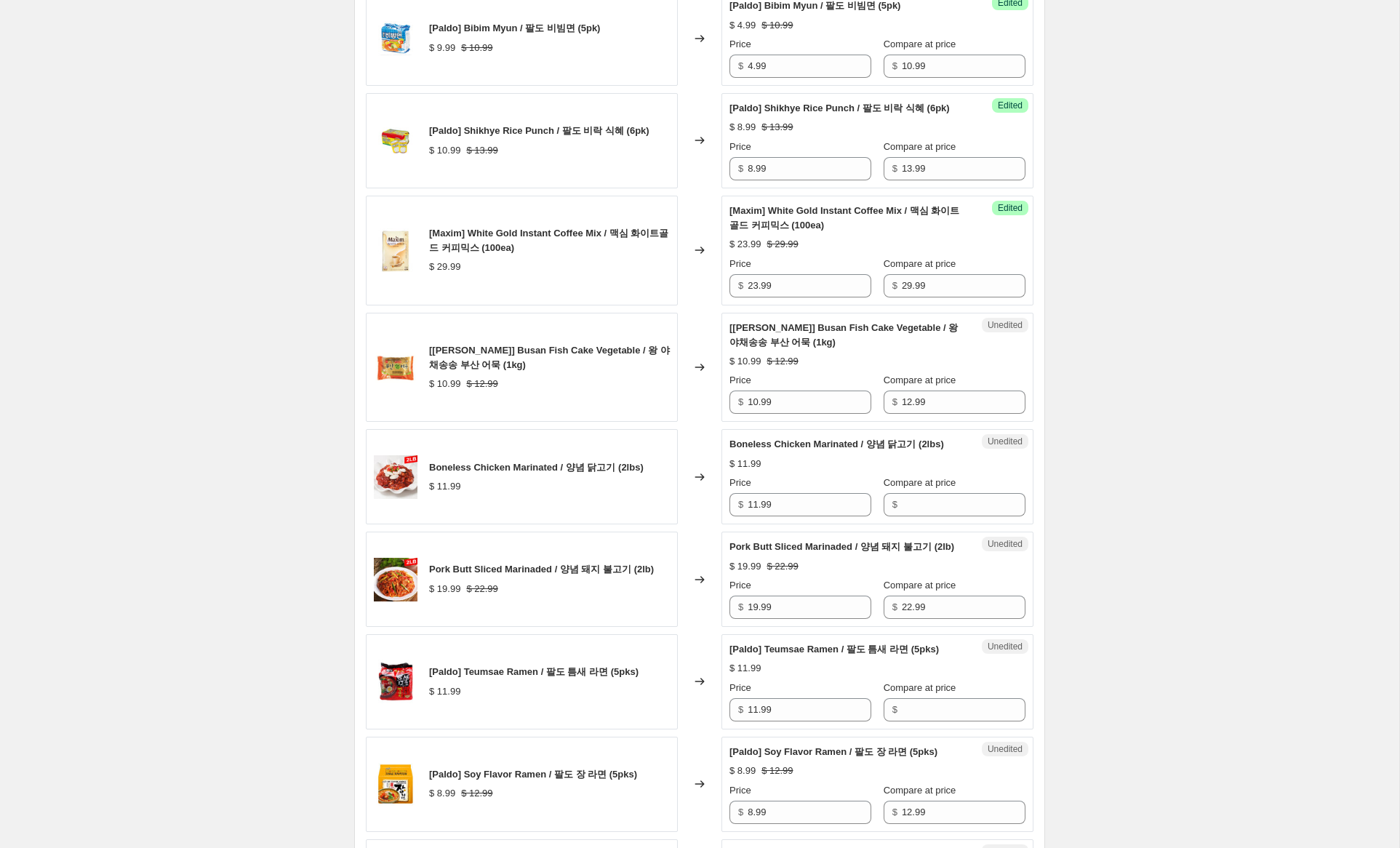
click at [1110, 405] on div "Create new price [MEDICAL_DATA]. This page is ready Create new price [MEDICAL_D…" at bounding box center [700, 539] width 1399 height 3248
drag, startPoint x: 756, startPoint y: 447, endPoint x: 711, endPoint y: 441, distance: 45.4
click at [711, 423] on div "[[PERSON_NAME]] Busan Fish Cake Vegetable / 왕 야채송송 부산 어묵 (1kg) $ 10.99 $ 12.99 …" at bounding box center [699, 367] width 667 height 110
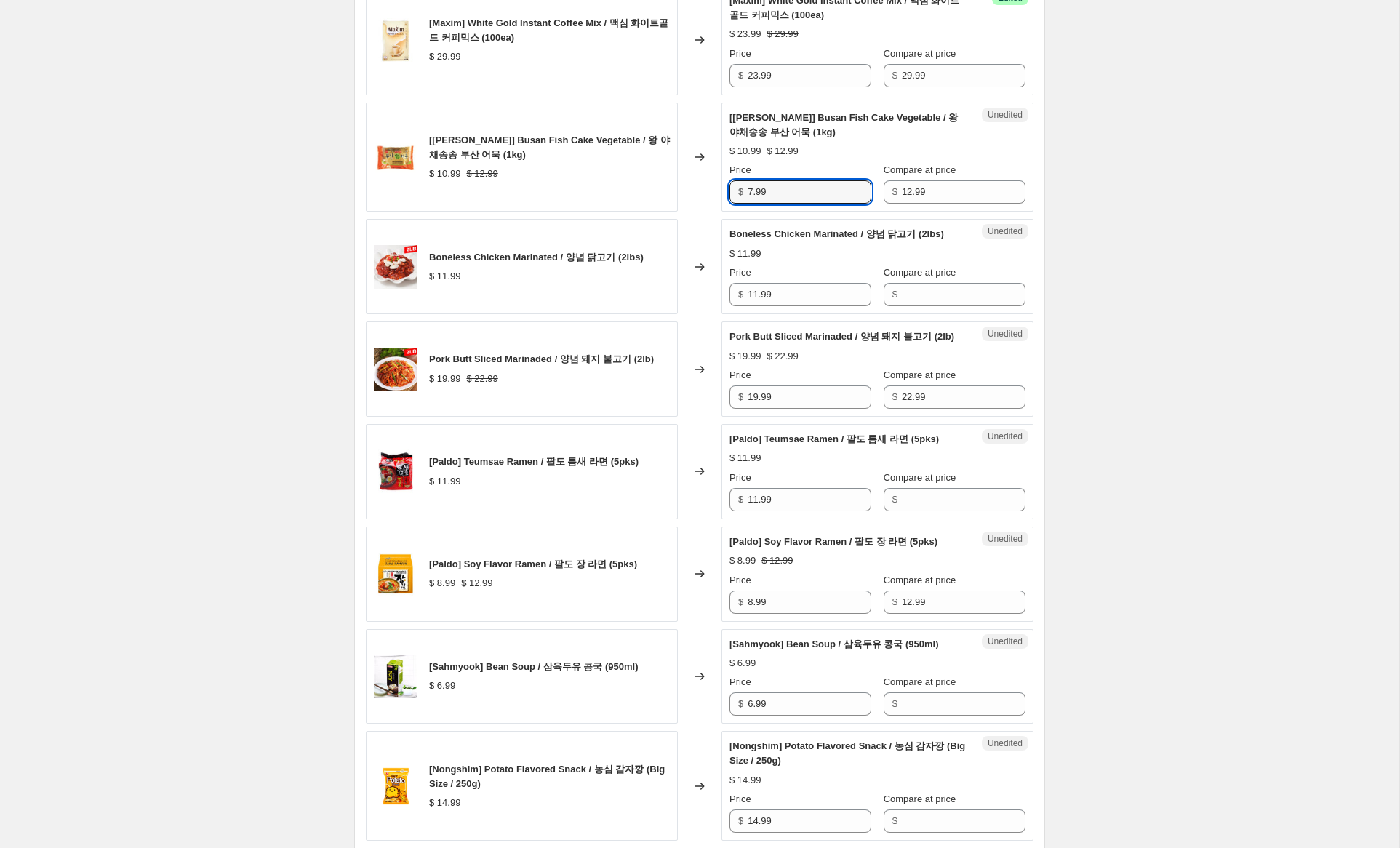
scroll to position [1316, 0]
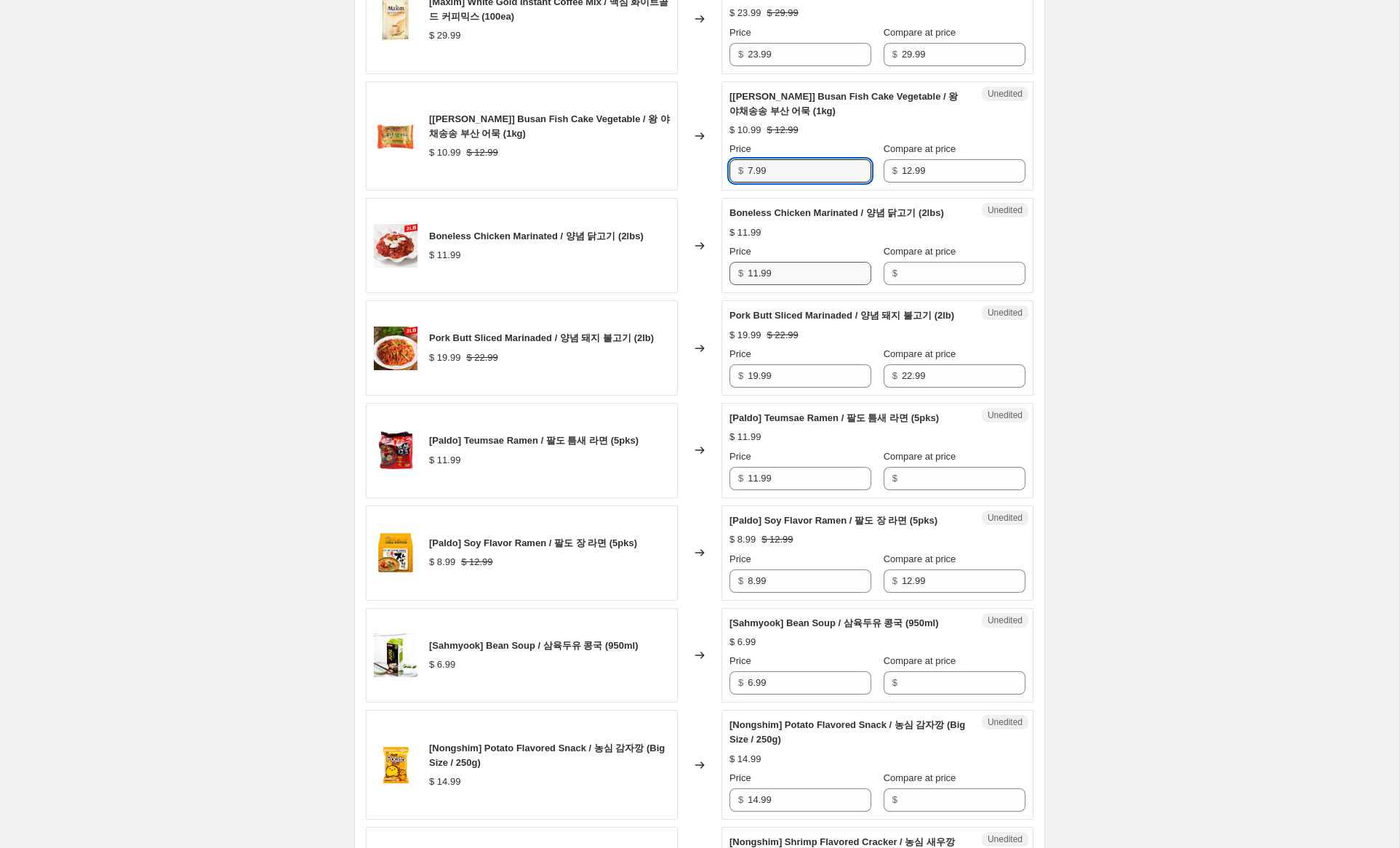
type input "7.99"
drag, startPoint x: 763, startPoint y: 335, endPoint x: 751, endPoint y: 331, distance: 12.6
click at [720, 293] on div "Boneless Chicken Marinated / 양념 닭고기 (2lbs) $ 11.99 Changed to Unedited Boneless…" at bounding box center [699, 245] width 667 height 95
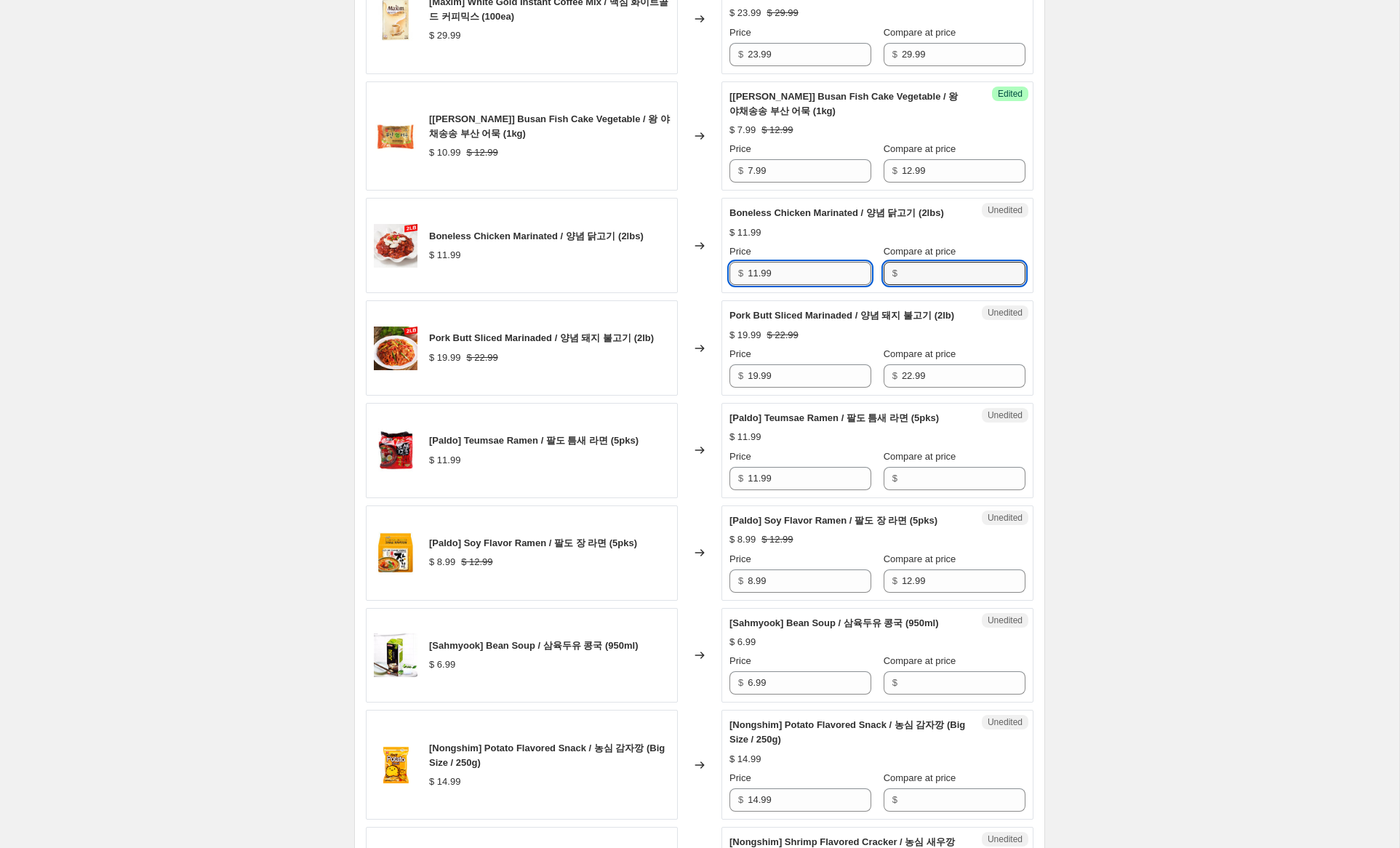
drag, startPoint x: 906, startPoint y: 332, endPoint x: 799, endPoint y: 338, distance: 107.2
click at [903, 285] on input "Compare at price" at bounding box center [964, 274] width 124 height 23
paste input "11.99"
type input "11.99"
drag, startPoint x: 757, startPoint y: 333, endPoint x: 690, endPoint y: 323, distance: 67.7
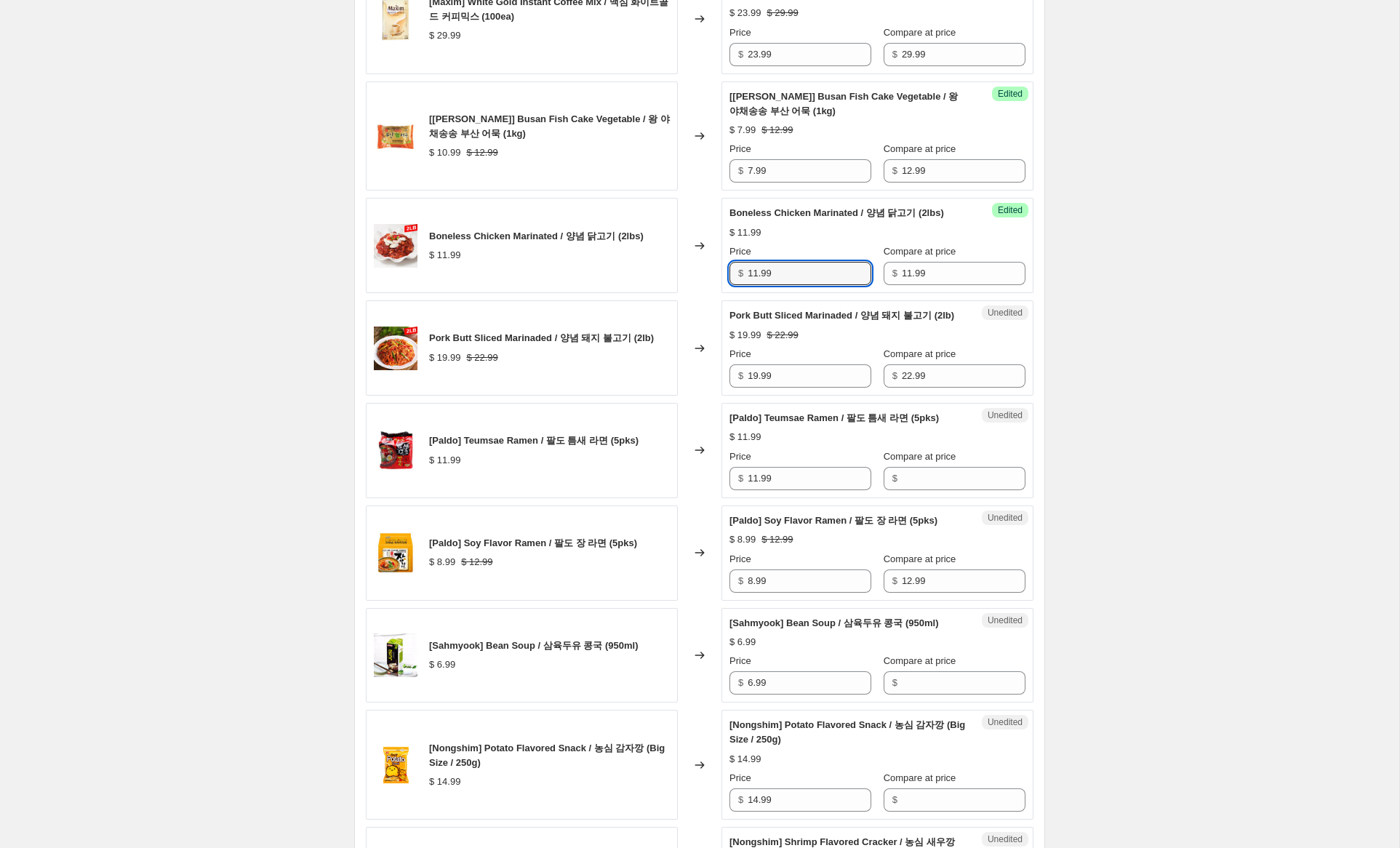
click at [691, 293] on div "Boneless Chicken Marinated / 양념 닭고기 (2lbs) $ 11.99 Changed to Success Edited Bo…" at bounding box center [699, 245] width 667 height 95
type input "7.99"
click at [753, 388] on input "19.99" at bounding box center [810, 376] width 124 height 23
type input "14.99"
drag, startPoint x: 776, startPoint y: 551, endPoint x: 751, endPoint y: 550, distance: 25.0
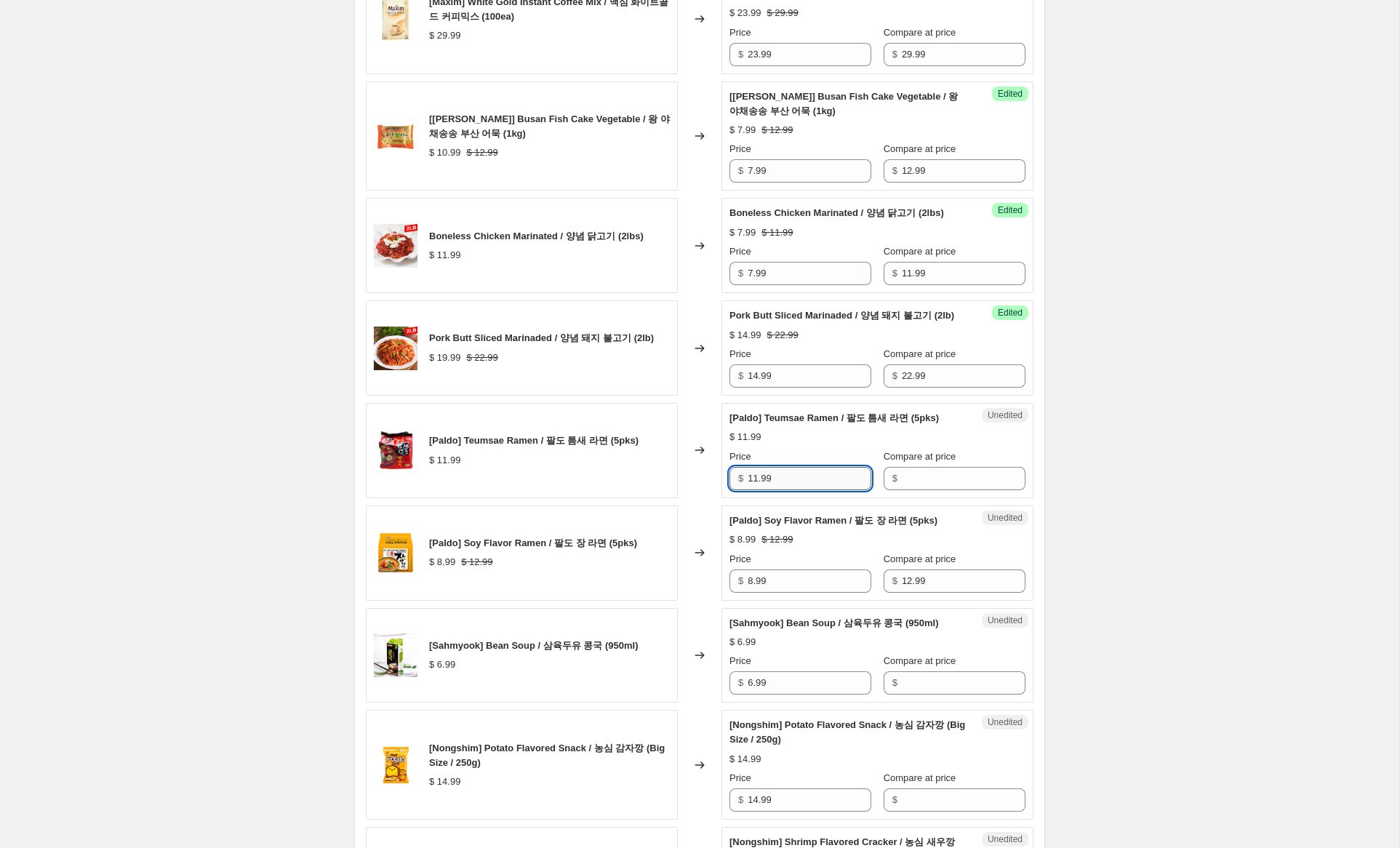
click at [729, 491] on div "$ 11.99" at bounding box center [800, 479] width 141 height 23
drag, startPoint x: 908, startPoint y: 553, endPoint x: 805, endPoint y: 553, distance: 103.0
click at [905, 491] on input "Compare at price" at bounding box center [964, 479] width 124 height 23
paste input "11.99"
type input "11.99"
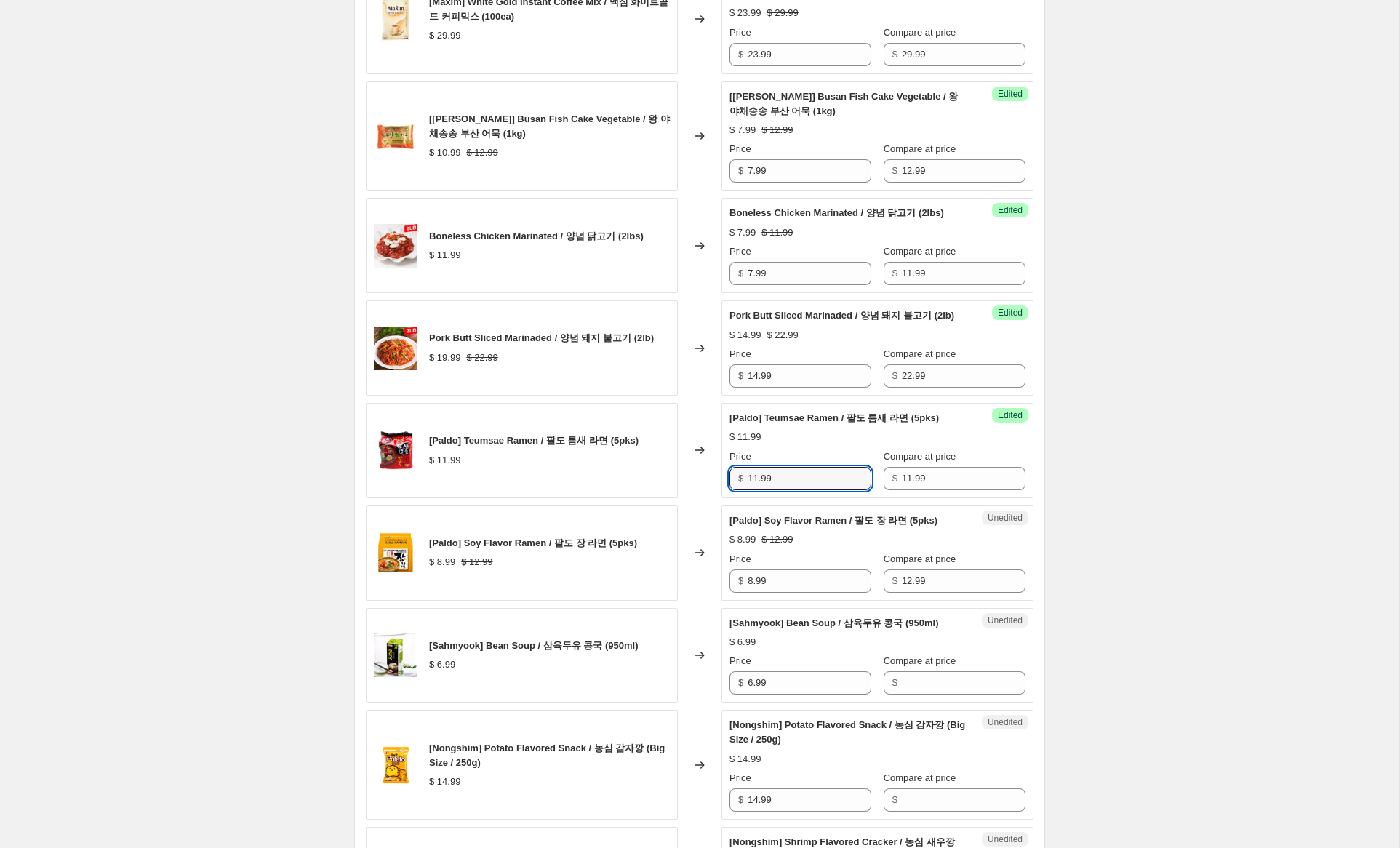
drag, startPoint x: 757, startPoint y: 550, endPoint x: 680, endPoint y: 537, distance: 78.1
click at [680, 498] on div "[Paldo] Teumsae Ramen / 팔도 틈새 라면 (5pks) $ 11.99 Changed to Success Edited [Pald…" at bounding box center [699, 450] width 667 height 95
type input "6.99"
drag, startPoint x: 752, startPoint y: 652, endPoint x: 690, endPoint y: 649, distance: 62.1
click at [690, 601] on div "[Paldo] Soy Flavor Ramen / 팔도 장 라면 (5pks) $ 8.99 $ 12.99 Changed to Unedited [P…" at bounding box center [699, 553] width 667 height 95
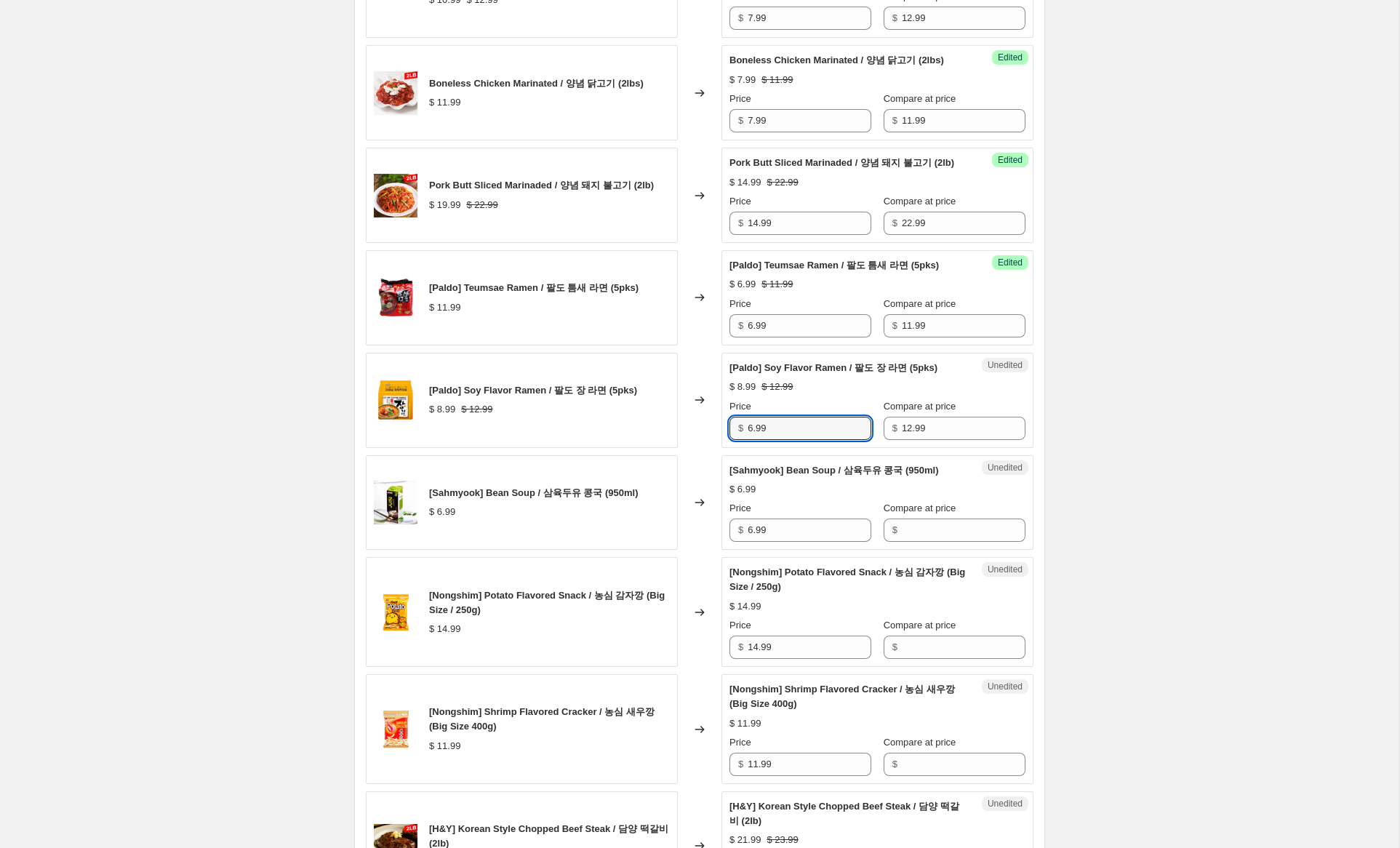
scroll to position [1491, 0]
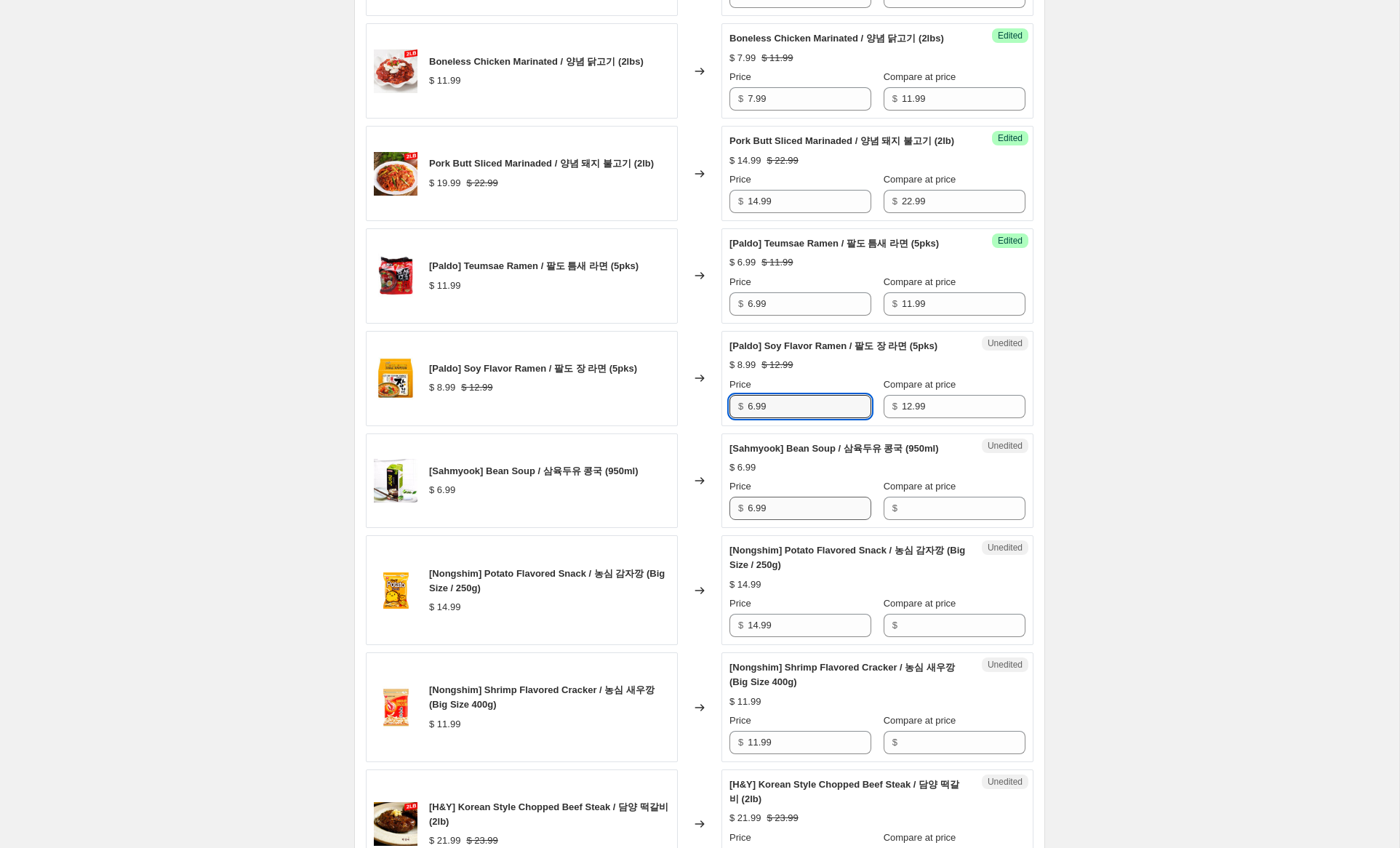
type input "6.99"
drag, startPoint x: 757, startPoint y: 582, endPoint x: 798, endPoint y: 577, distance: 41.3
click at [721, 529] on div "Unedited [Sahmyook] Bean Soup / 삼육두유 콩국 (950ml) $ 6.99 Price $ 6.99 Compare at …" at bounding box center [877, 481] width 312 height 95
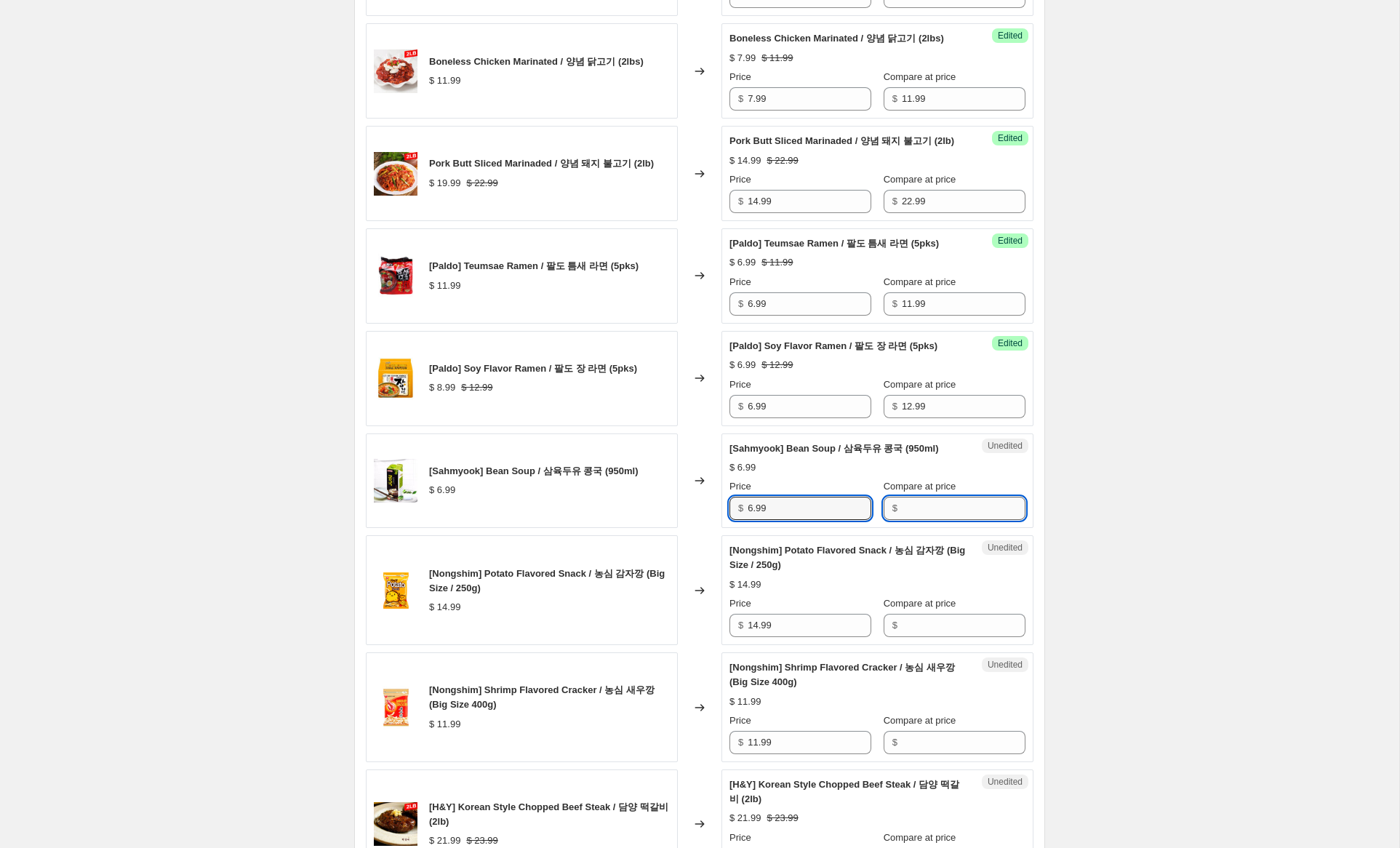
click at [908, 520] on input "Compare at price" at bounding box center [964, 509] width 124 height 23
paste input "6.99"
type input "6.99"
drag, startPoint x: 753, startPoint y: 582, endPoint x: 704, endPoint y: 578, distance: 49.2
click at [705, 529] on div "[Sahmyook] Bean Soup / 삼육두유 콩국 (950ml) $ 6.99 Changed to Success Edited [Sahmyo…" at bounding box center [699, 481] width 667 height 95
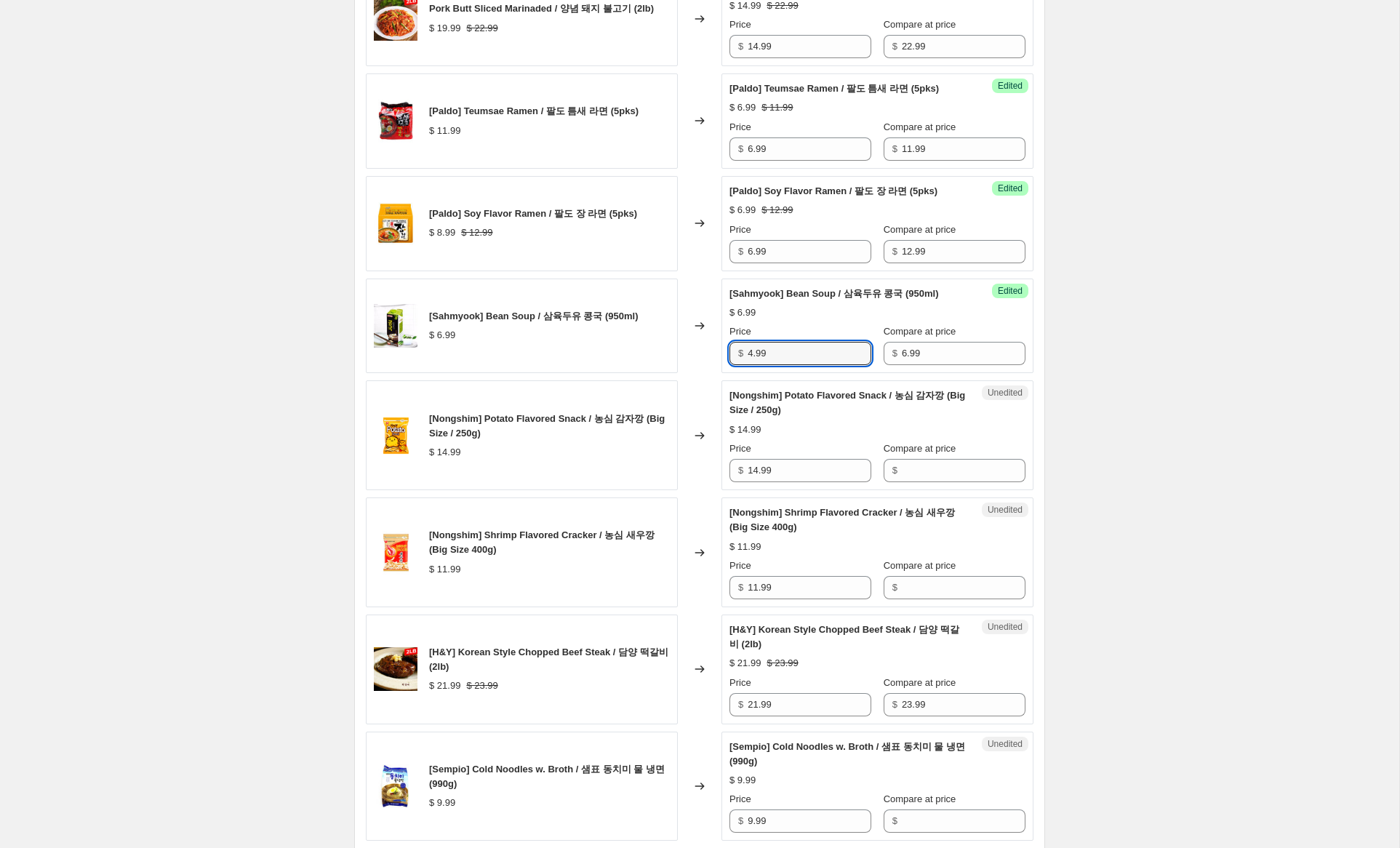
scroll to position [1657, 0]
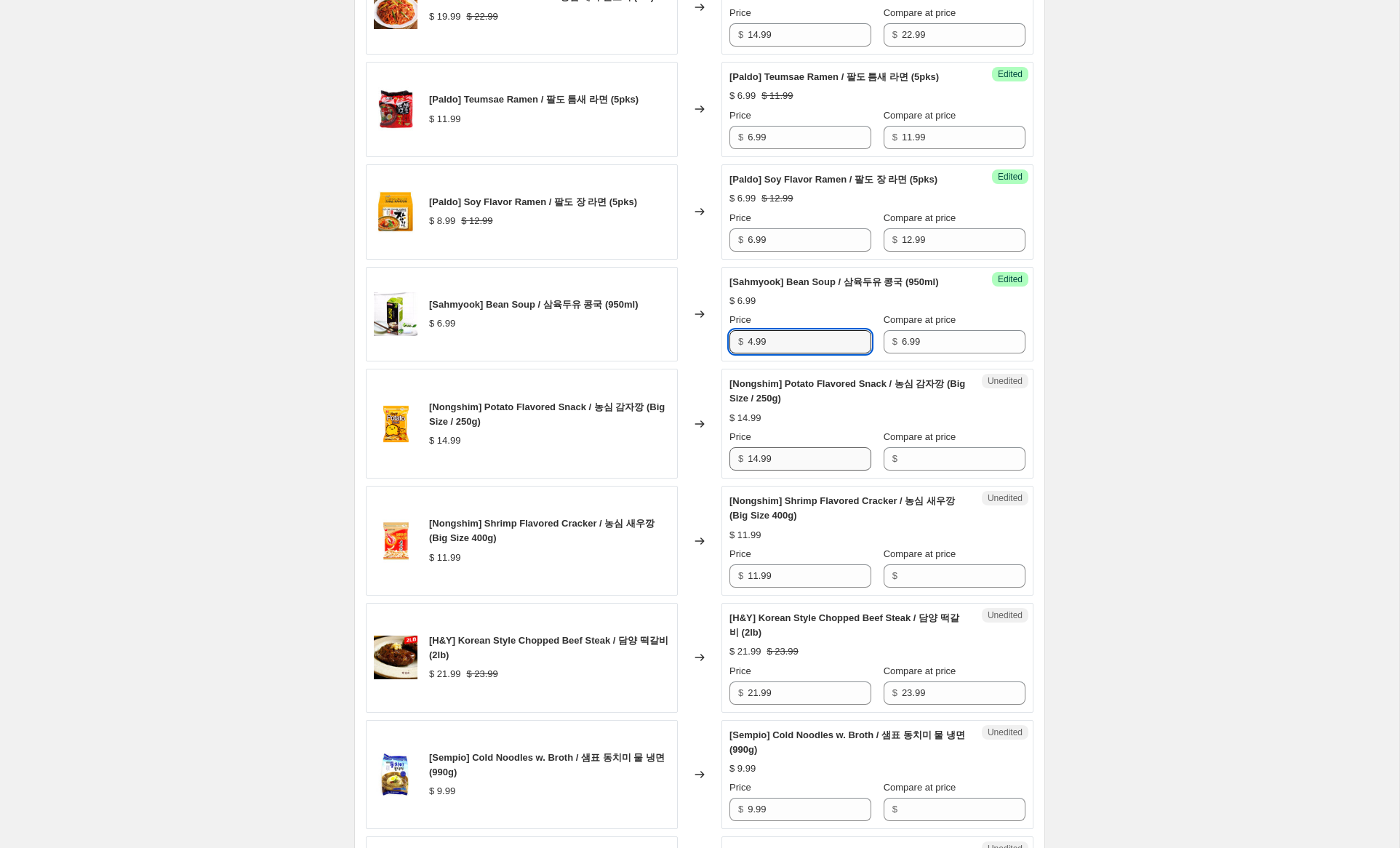
type input "4.99"
drag, startPoint x: 729, startPoint y: 525, endPoint x: 713, endPoint y: 523, distance: 16.1
click at [706, 479] on div "[Nongshim] Potato Flavored Snack / 농심 감자깡 (Big Size / 250g) $ 14.99 Changed to …" at bounding box center [699, 424] width 667 height 110
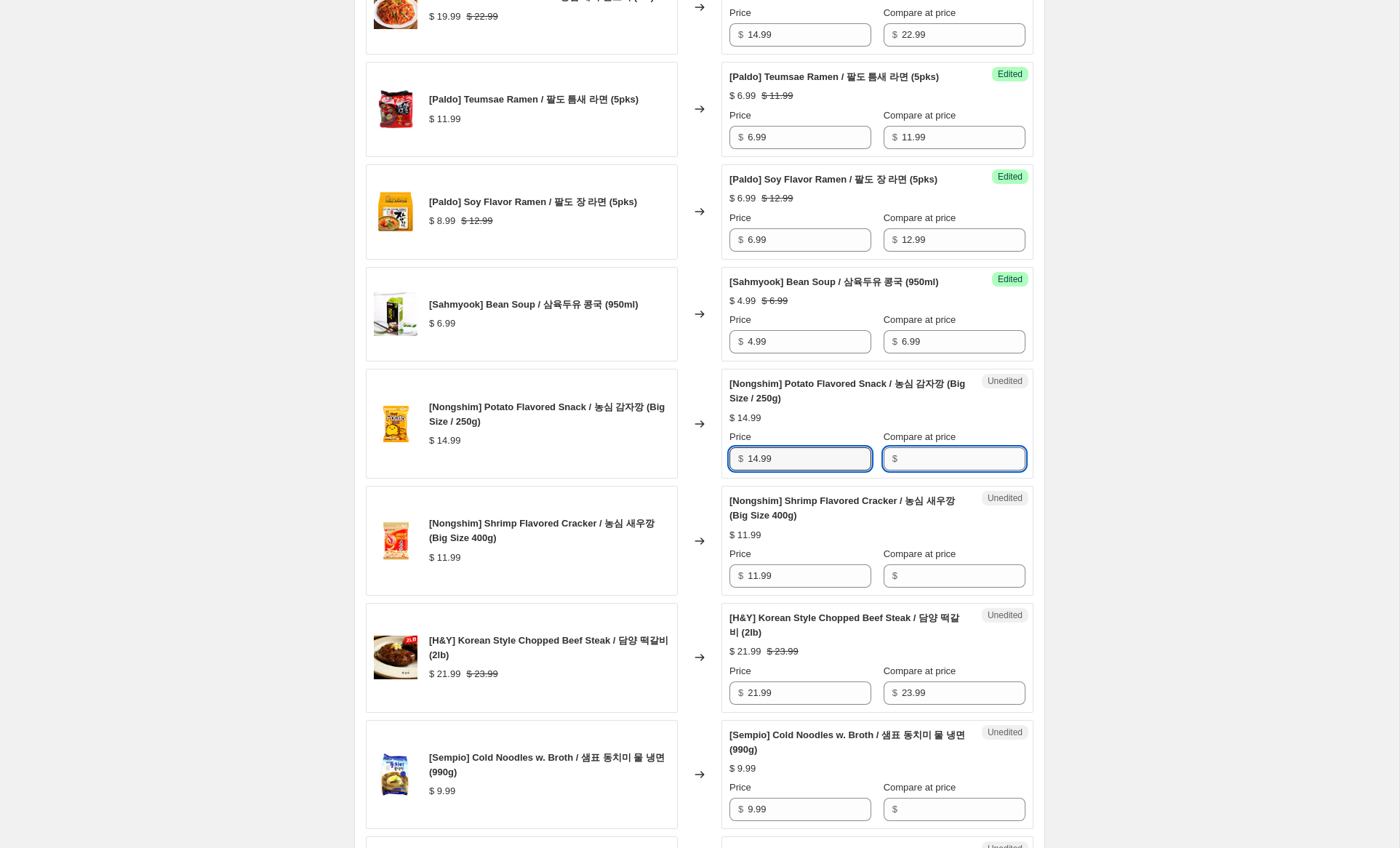
drag, startPoint x: 996, startPoint y: 540, endPoint x: 974, endPoint y: 539, distance: 22.0
click at [990, 471] on input "Compare at price" at bounding box center [964, 459] width 124 height 23
paste input "14.99"
type input "14.99"
drag, startPoint x: 757, startPoint y: 533, endPoint x: 692, endPoint y: 522, distance: 65.9
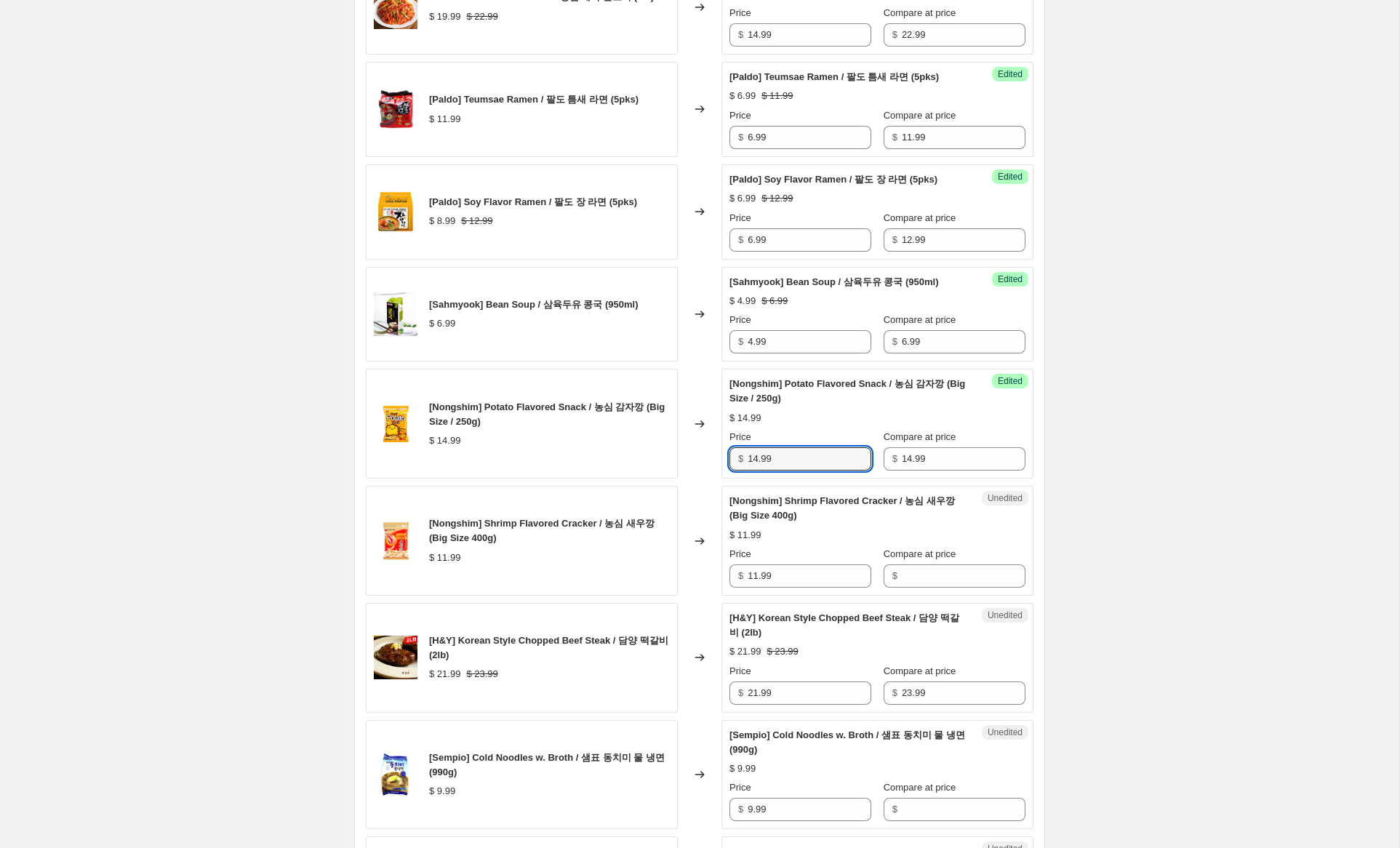
click at [693, 479] on div "[Nongshim] Potato Flavored Snack / 농심 감자깡 (Big Size / 250g) $ 14.99 Changed to …" at bounding box center [699, 424] width 667 height 110
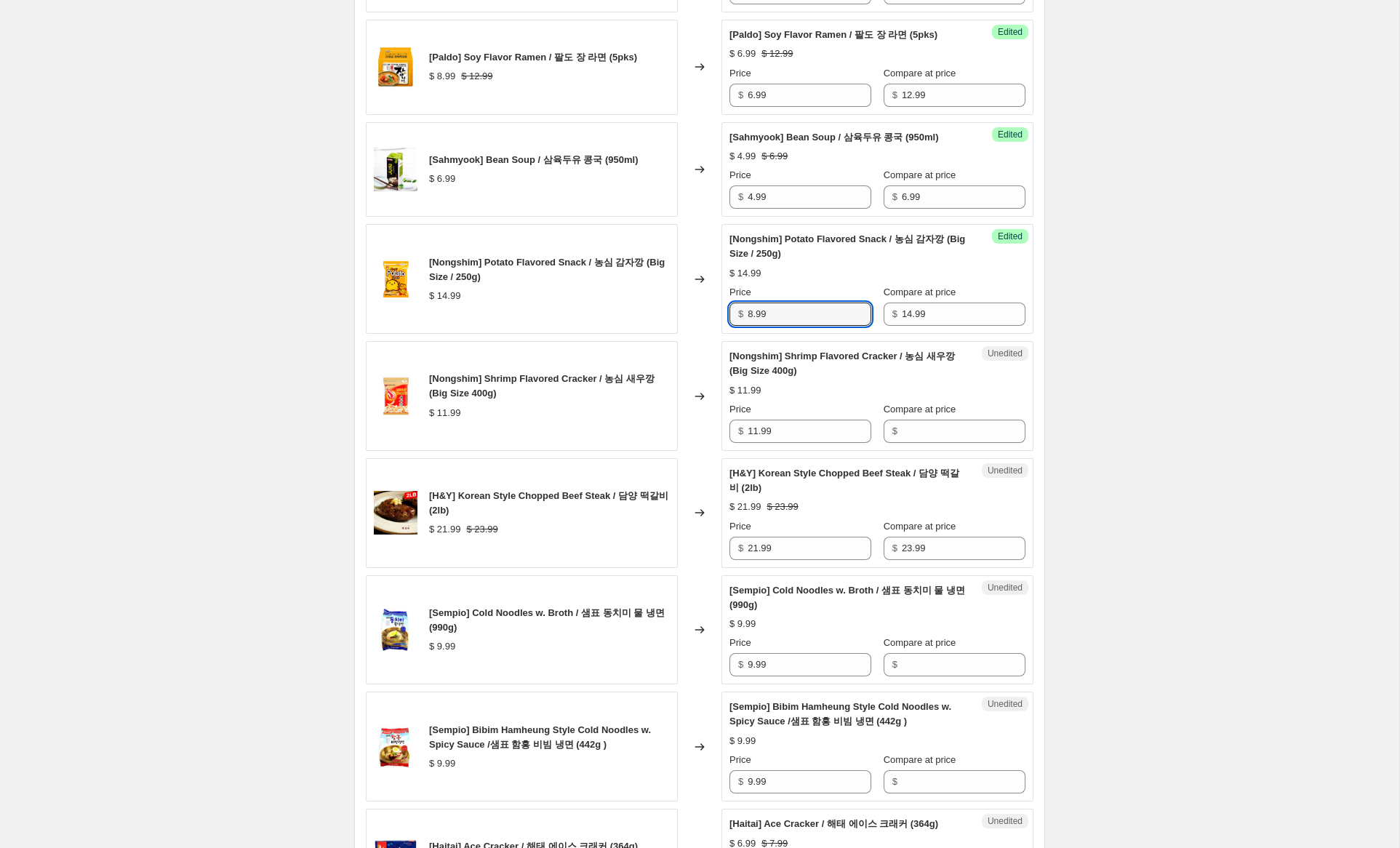
scroll to position [1807, 0]
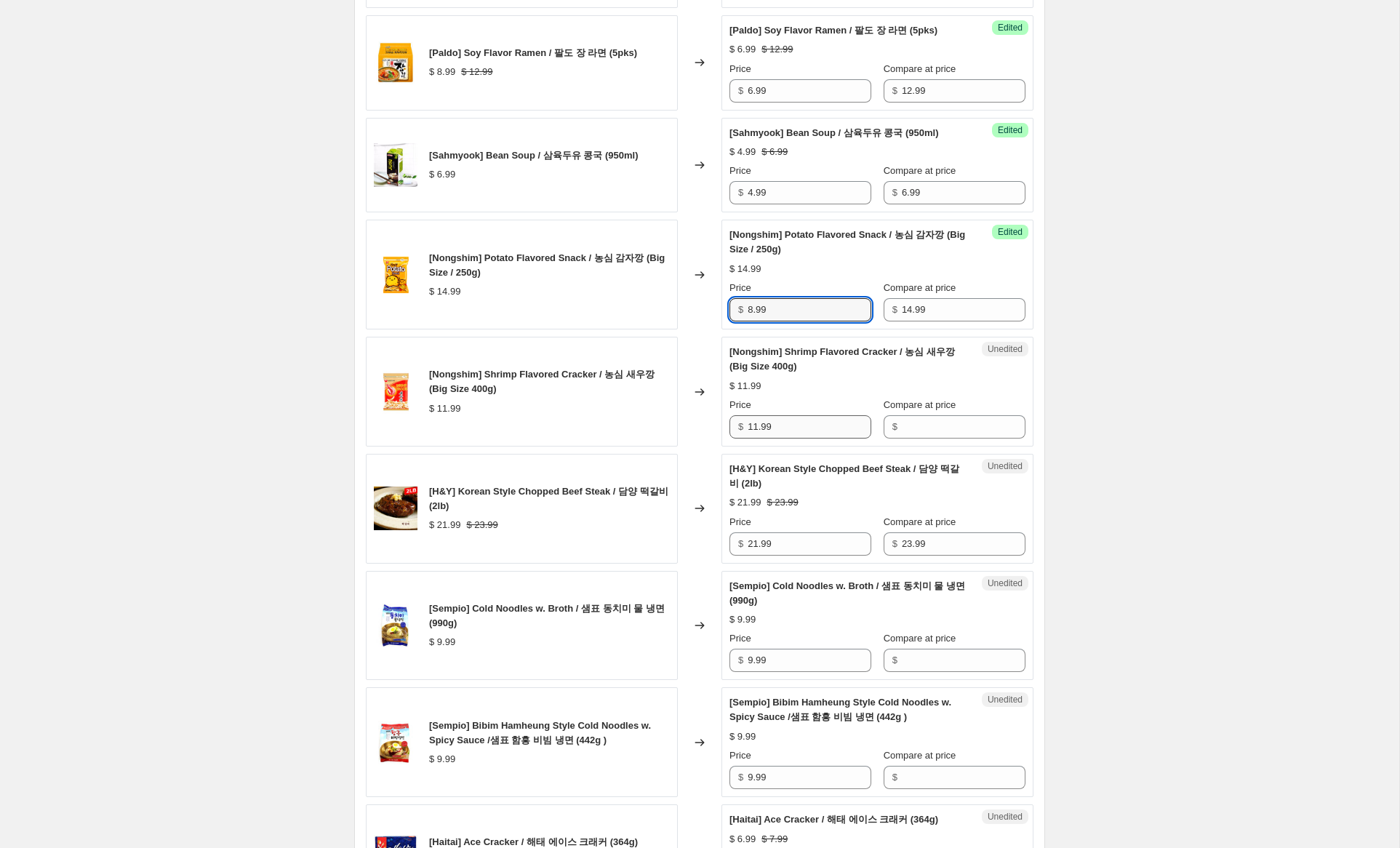
type input "8.99"
drag, startPoint x: 783, startPoint y: 502, endPoint x: 810, endPoint y: 500, distance: 27.1
click at [697, 447] on div "[Nongshim] Shrimp Flavored Cracker / 농심 새우깡 (Big Size 400g) $ 11.99 Changed to …" at bounding box center [699, 391] width 667 height 110
drag, startPoint x: 916, startPoint y: 501, endPoint x: 854, endPoint y: 507, distance: 62.3
click at [914, 438] on input "Compare at price" at bounding box center [964, 427] width 124 height 23
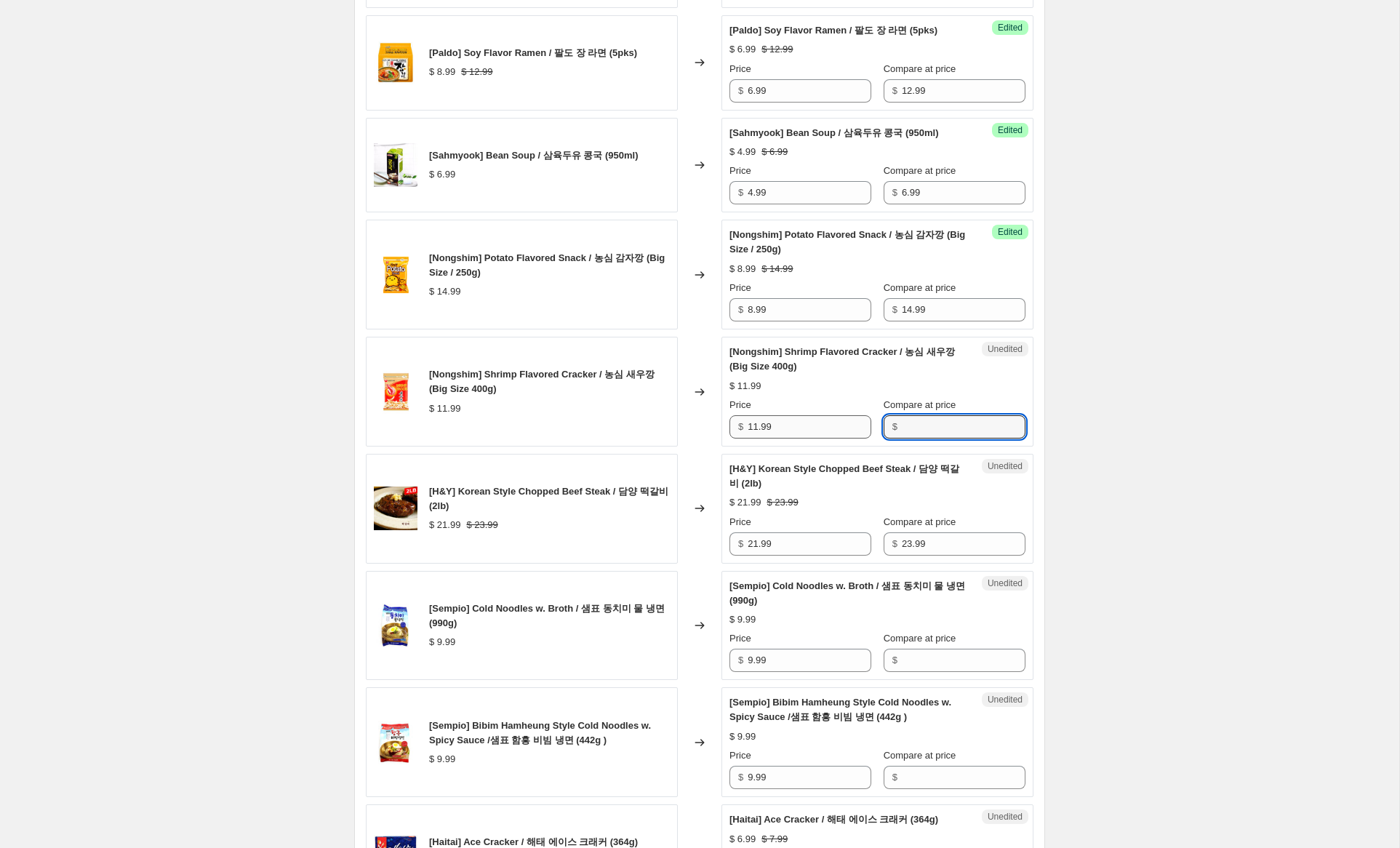
paste input "11.99"
type input "11.99"
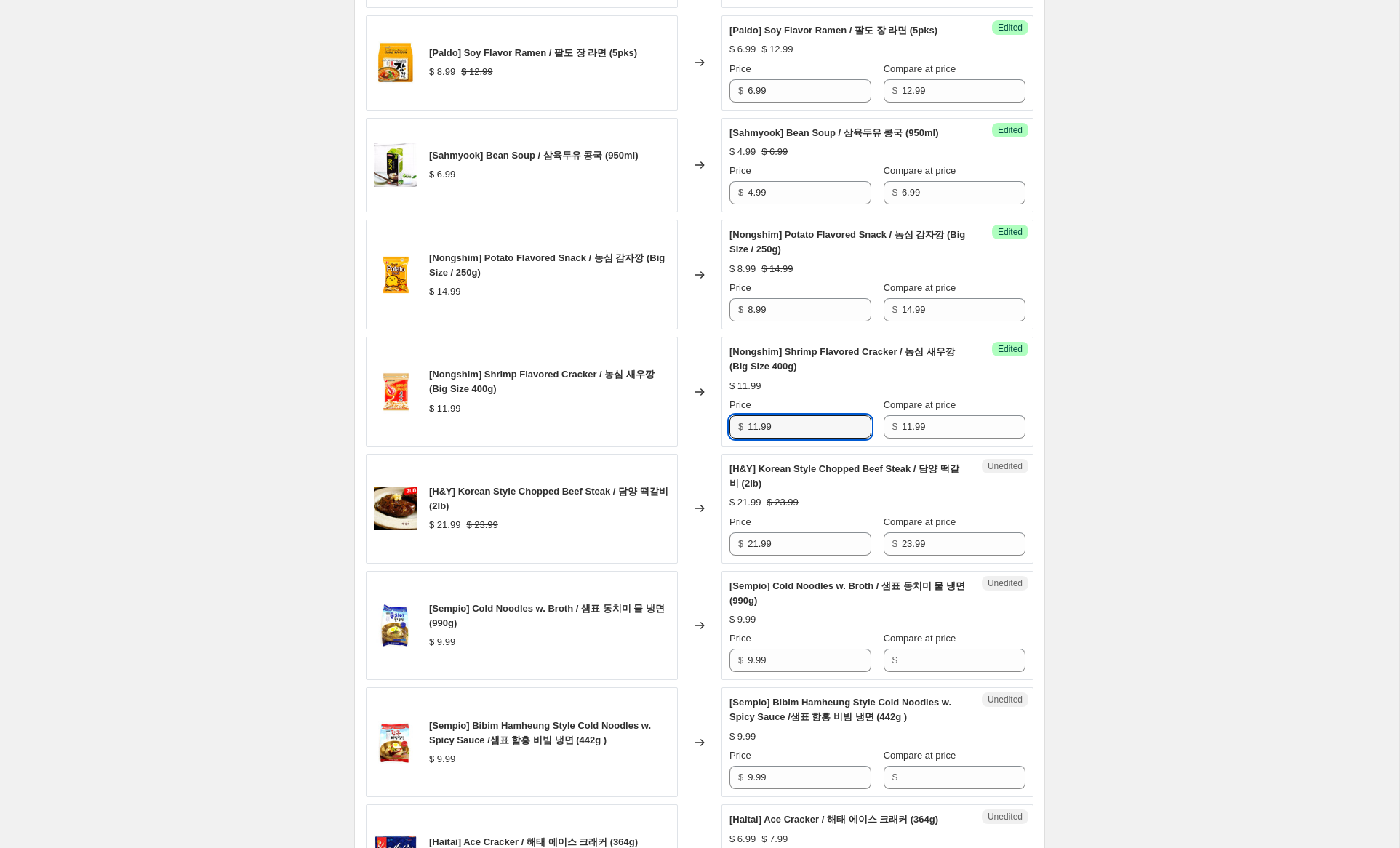
drag, startPoint x: 756, startPoint y: 501, endPoint x: 683, endPoint y: 489, distance: 74.0
click at [683, 447] on div "[Nongshim] Shrimp Flavored Cracker / 농심 새우깡 (Big Size 400g) $ 11.99 Changed to …" at bounding box center [699, 391] width 667 height 110
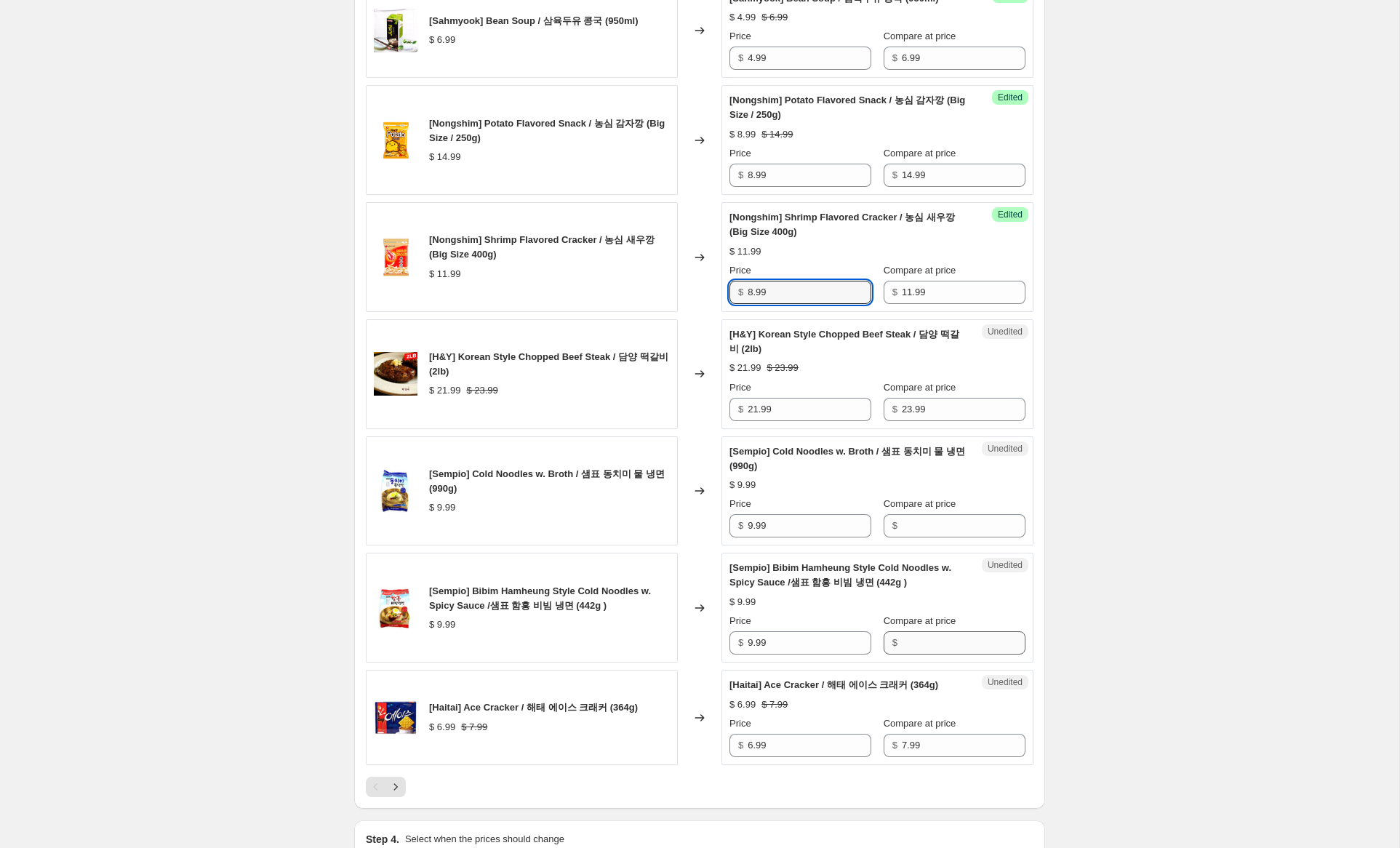
scroll to position [1947, 0]
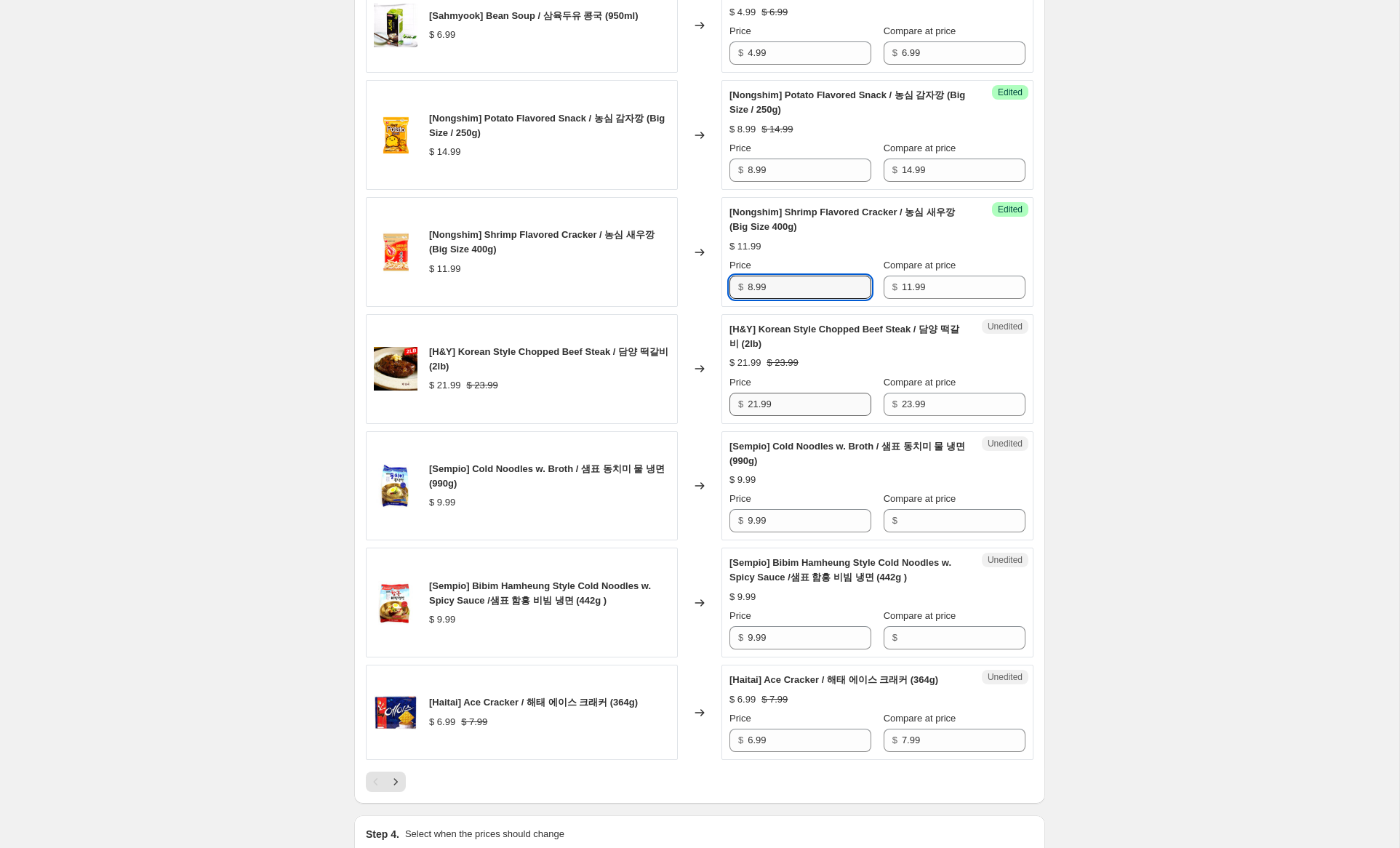
type input "8.99"
drag, startPoint x: 757, startPoint y: 478, endPoint x: 663, endPoint y: 468, distance: 94.5
click at [663, 424] on div "[H&Y] Korean Style Chopped Beef Steak / 담양 떡갈비 (2lb) $ 21.99 $ 23.99 Changed to…" at bounding box center [699, 369] width 667 height 110
type input "17.99"
drag, startPoint x: 788, startPoint y: 589, endPoint x: 704, endPoint y: 581, distance: 84.4
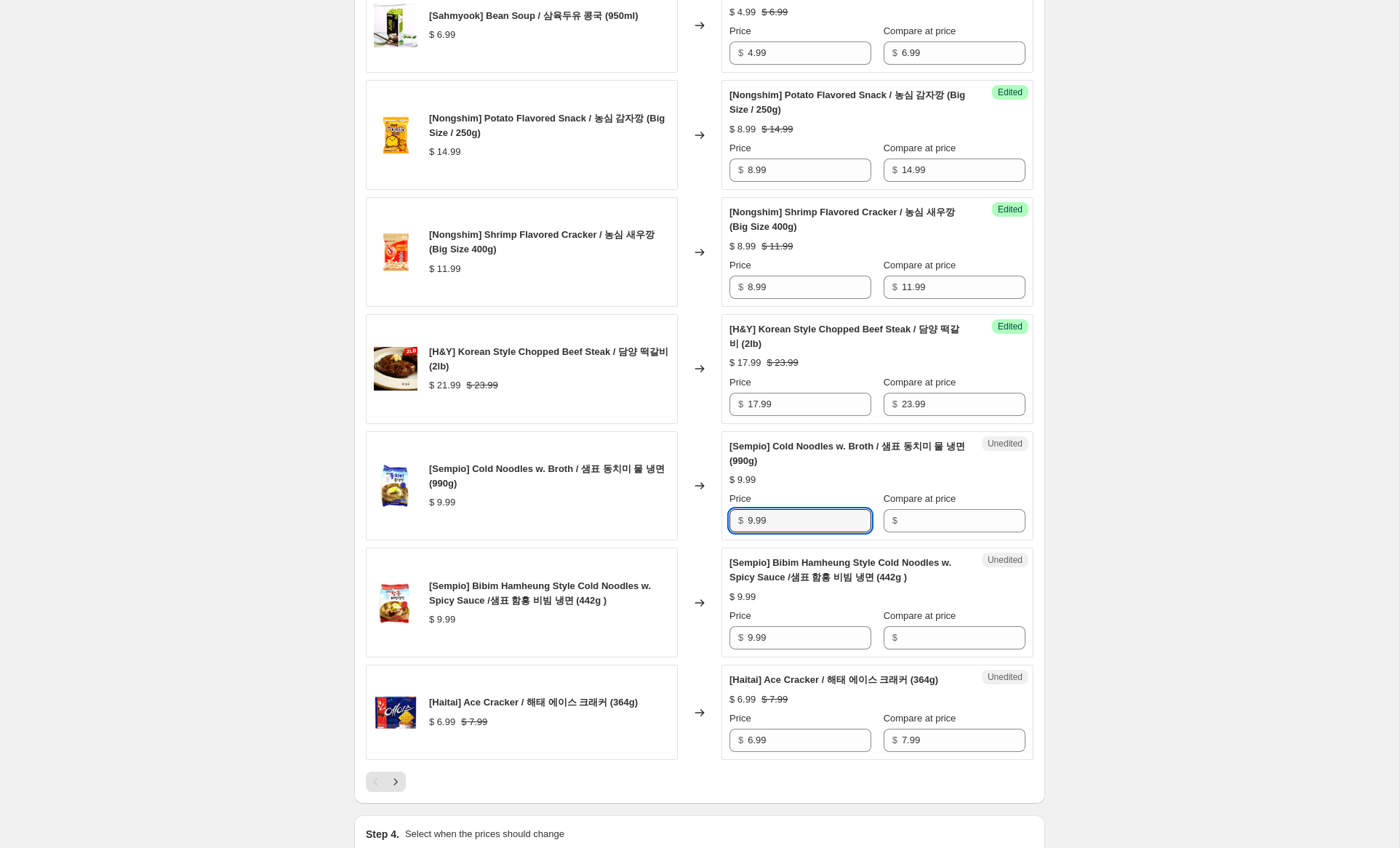
click at [704, 541] on div "[Sempio] Cold Noodles w. Broth / 샘표 동치미 물 냉면 (990g) $ 9.99 Changed to Unedited …" at bounding box center [699, 486] width 667 height 110
click at [944, 533] on input "Compare at price" at bounding box center [964, 521] width 124 height 23
paste input "9.99"
type input "9.99"
drag, startPoint x: 933, startPoint y: 713, endPoint x: 871, endPoint y: 690, distance: 66.1
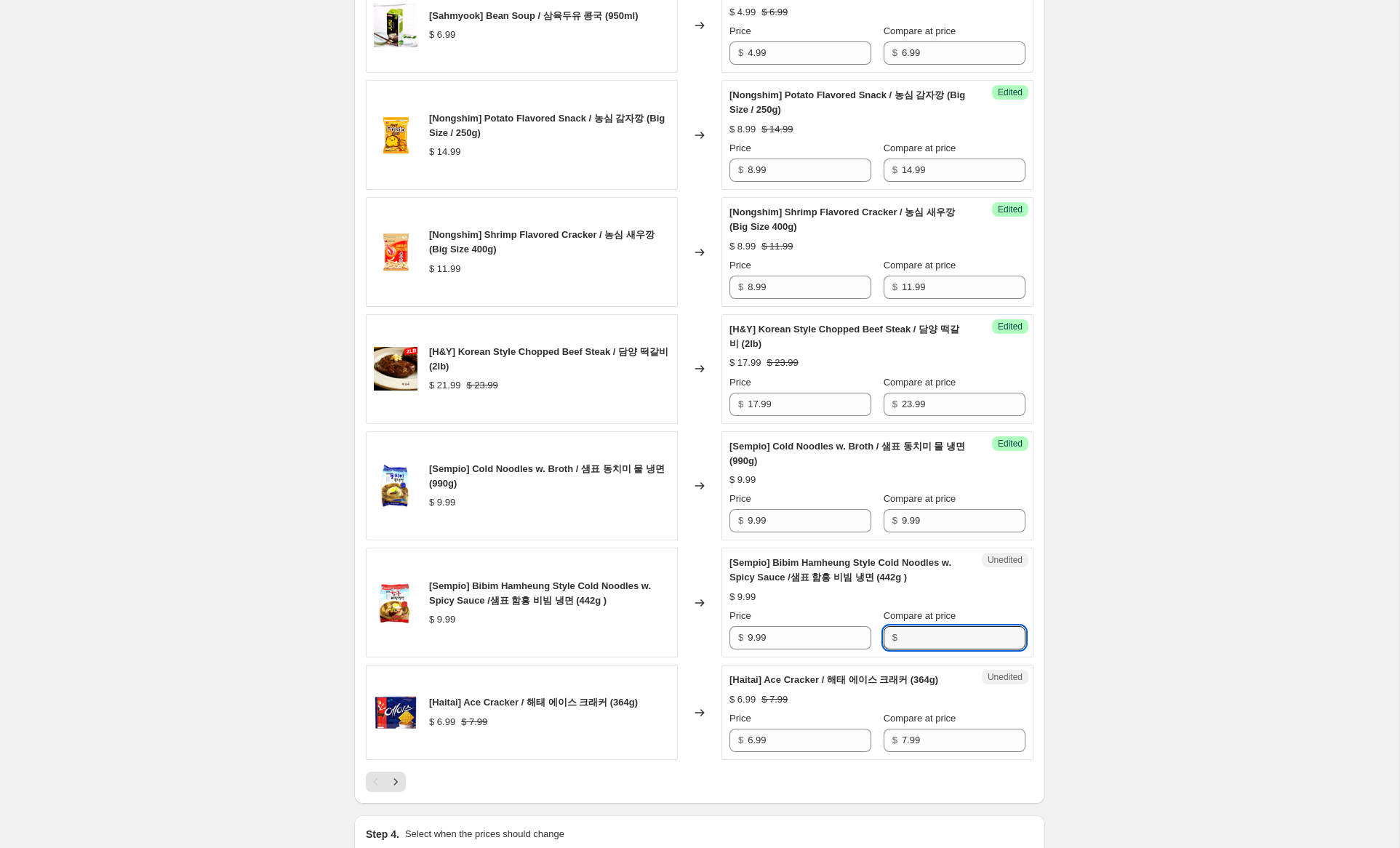
click at [933, 649] on input "Compare at price" at bounding box center [964, 638] width 124 height 23
paste input "9.99"
type input "9.99"
drag, startPoint x: 753, startPoint y: 595, endPoint x: 647, endPoint y: 576, distance: 107.7
click at [652, 541] on div "[Sempio] Cold Noodles w. Broth / 샘표 동치미 물 냉면 (990g) $ 9.99 Changed to Success E…" at bounding box center [699, 486] width 667 height 110
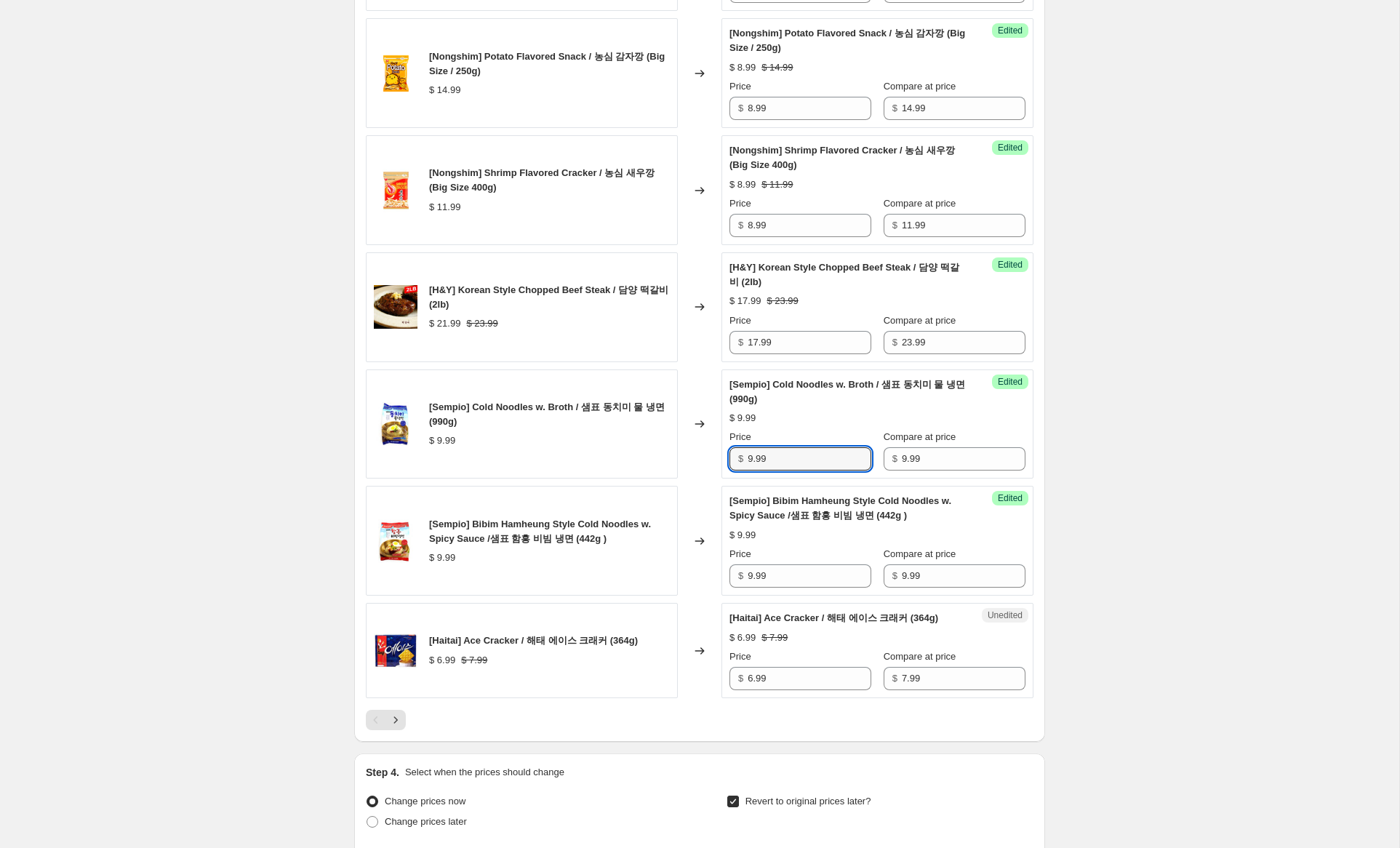
scroll to position [2083, 0]
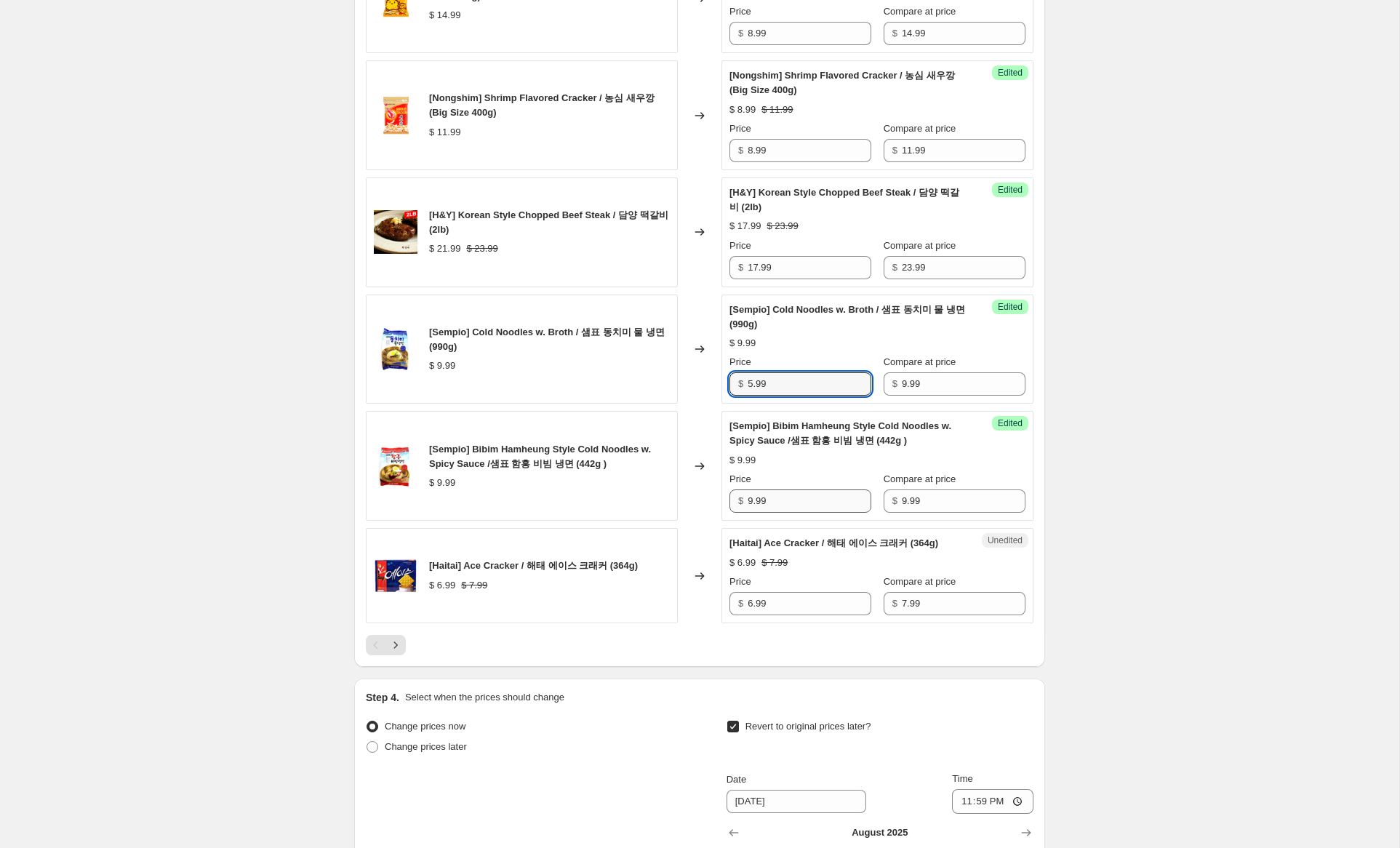
type input "5.99"
drag, startPoint x: 752, startPoint y: 574, endPoint x: 652, endPoint y: 558, distance: 101.3
click at [652, 521] on div "[Sempio] Bibim Hamheung Style Cold Noodles w. Spicy Sauce /샘표 함흥 비빔 냉면 (442g ) …" at bounding box center [699, 466] width 667 height 110
type input "5.99"
drag, startPoint x: 752, startPoint y: 677, endPoint x: 709, endPoint y: 671, distance: 43.4
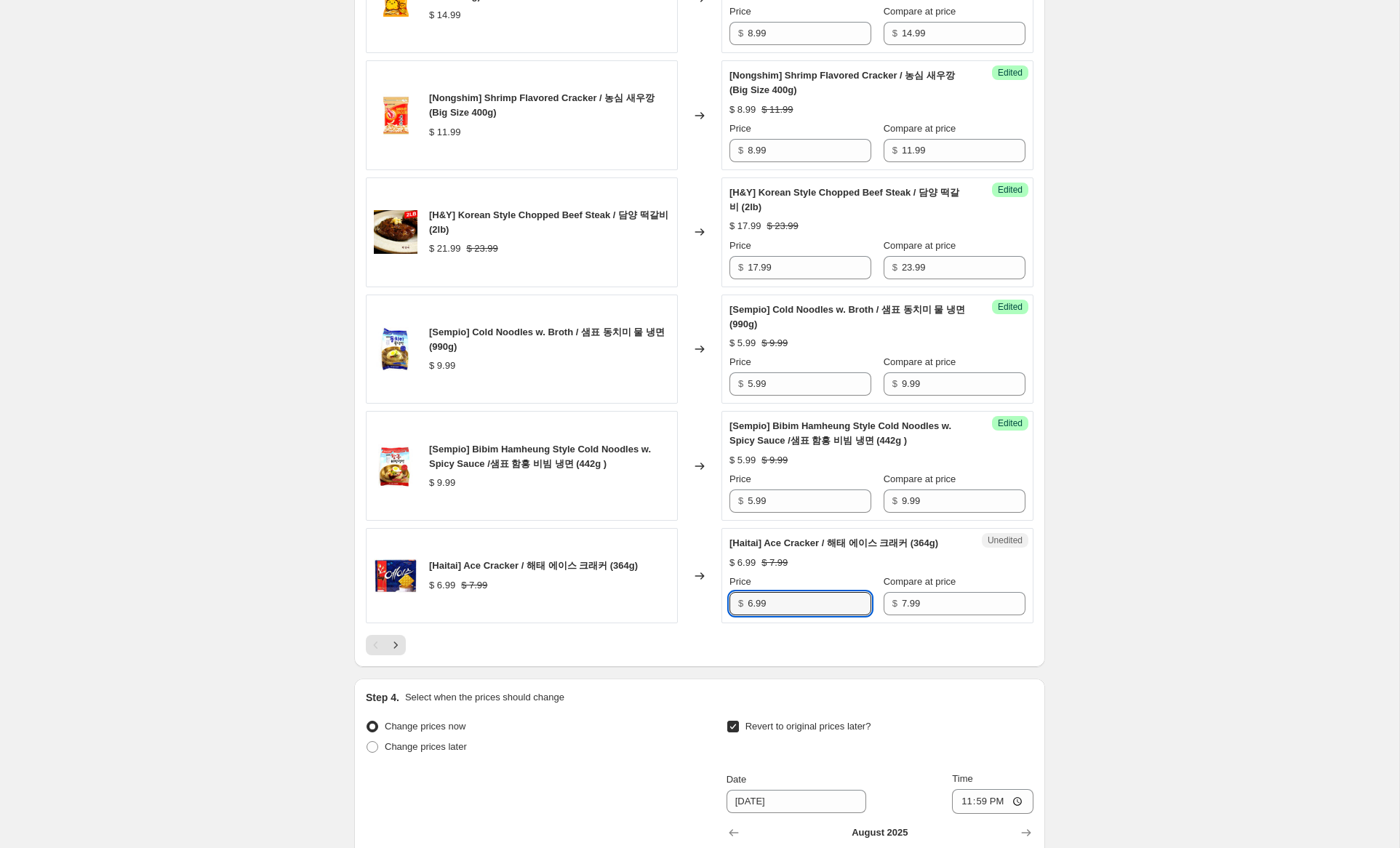
click at [709, 624] on div "[Haitai] Ace Cracker / 해태 에이스 크래커 (364g) $ 6.99 $ 7.99 Changed to Unedited [Hai…" at bounding box center [699, 575] width 667 height 95
type input "4.99"
drag, startPoint x: 395, startPoint y: 720, endPoint x: 430, endPoint y: 718, distance: 35.1
click at [396, 649] on icon "Next" at bounding box center [396, 645] width 3 height 7
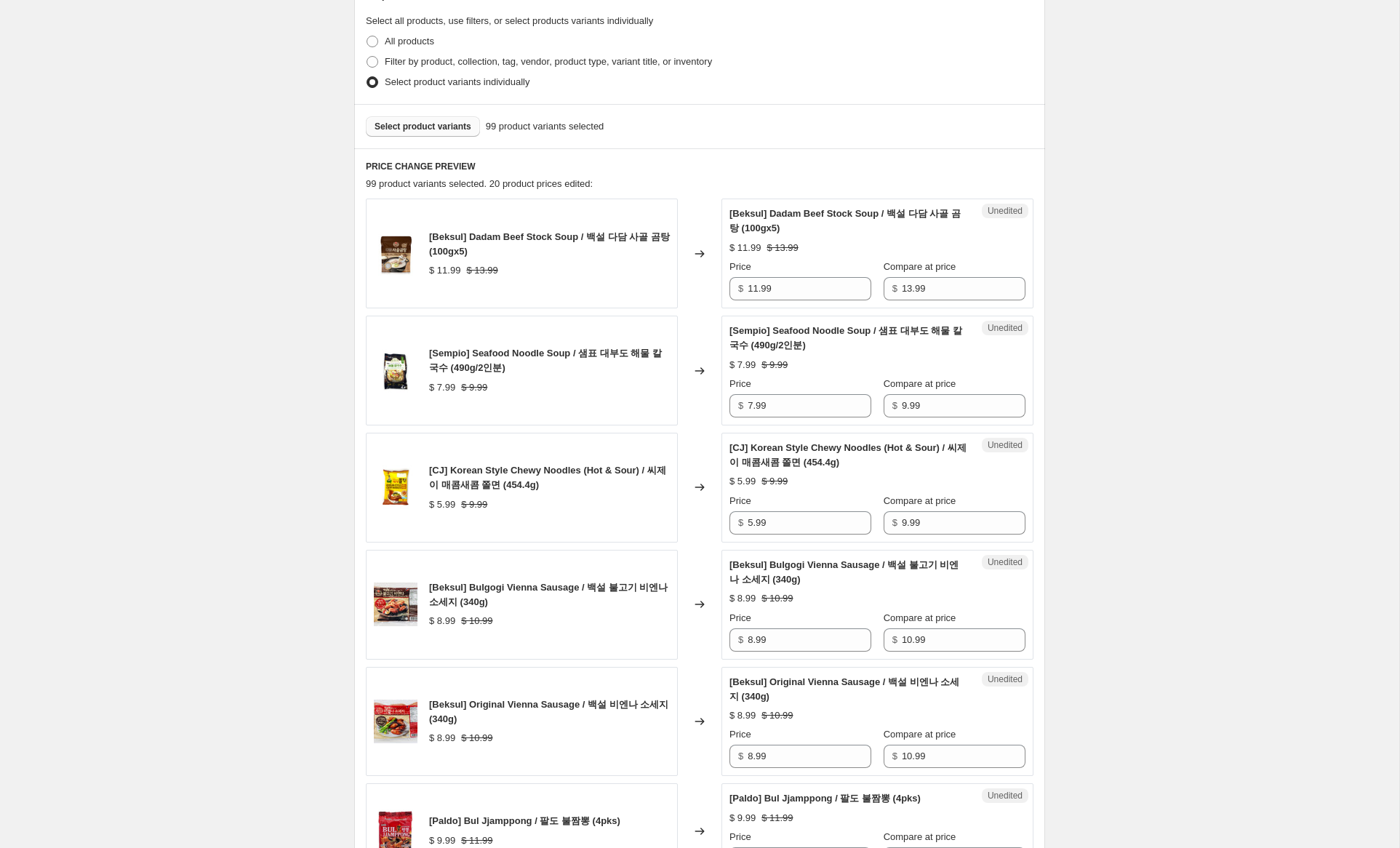
scroll to position [298, 0]
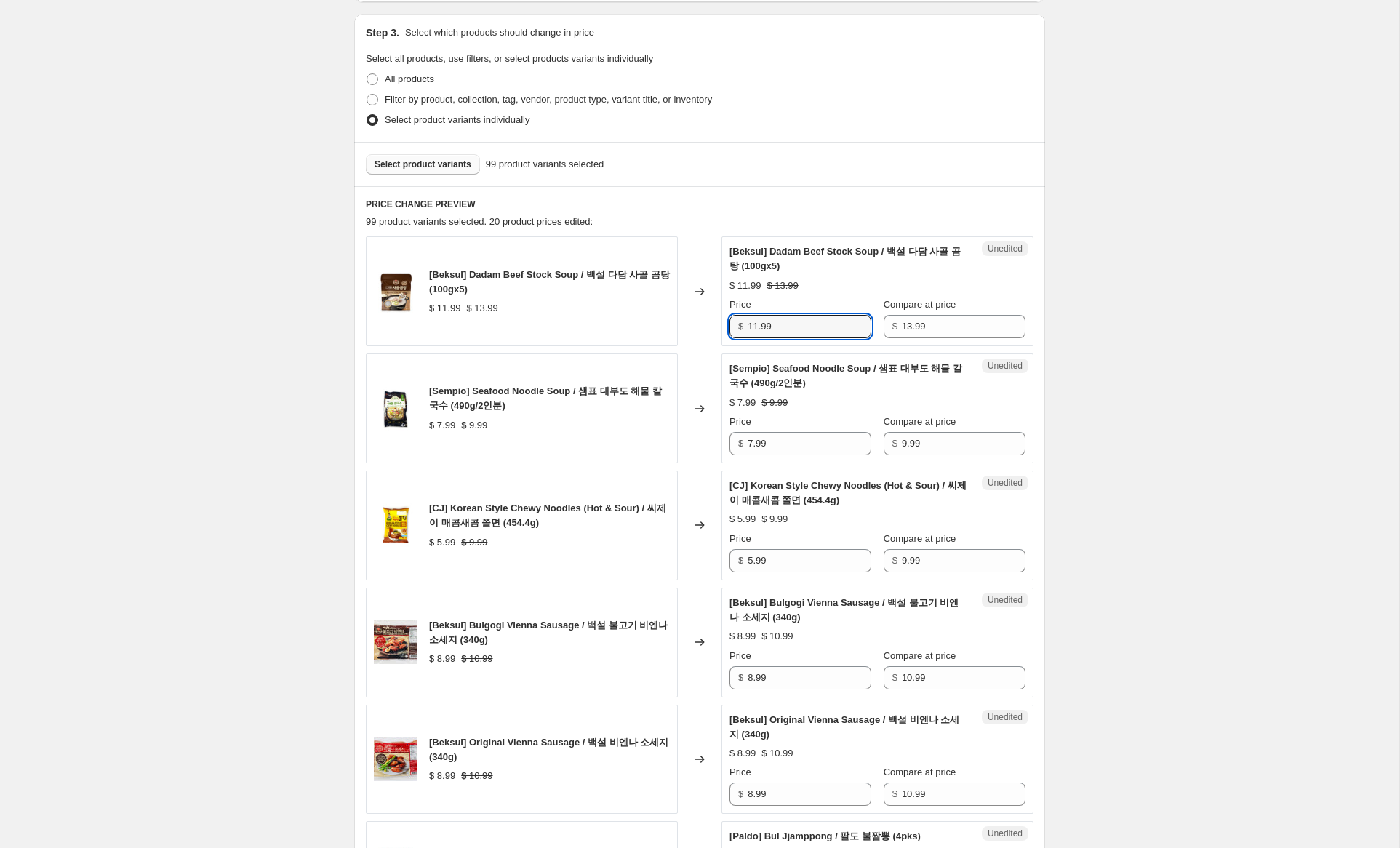
drag, startPoint x: 757, startPoint y: 328, endPoint x: 714, endPoint y: 319, distance: 43.9
click at [714, 319] on div "[Beksul] Dadam Beef Stock Soup / 백설 다담 사골 곰탕 (100gx5) $ 11.99 $ 13.99 Changed t…" at bounding box center [699, 291] width 667 height 110
type input "8.99"
drag, startPoint x: 753, startPoint y: 443, endPoint x: 671, endPoint y: 431, distance: 82.9
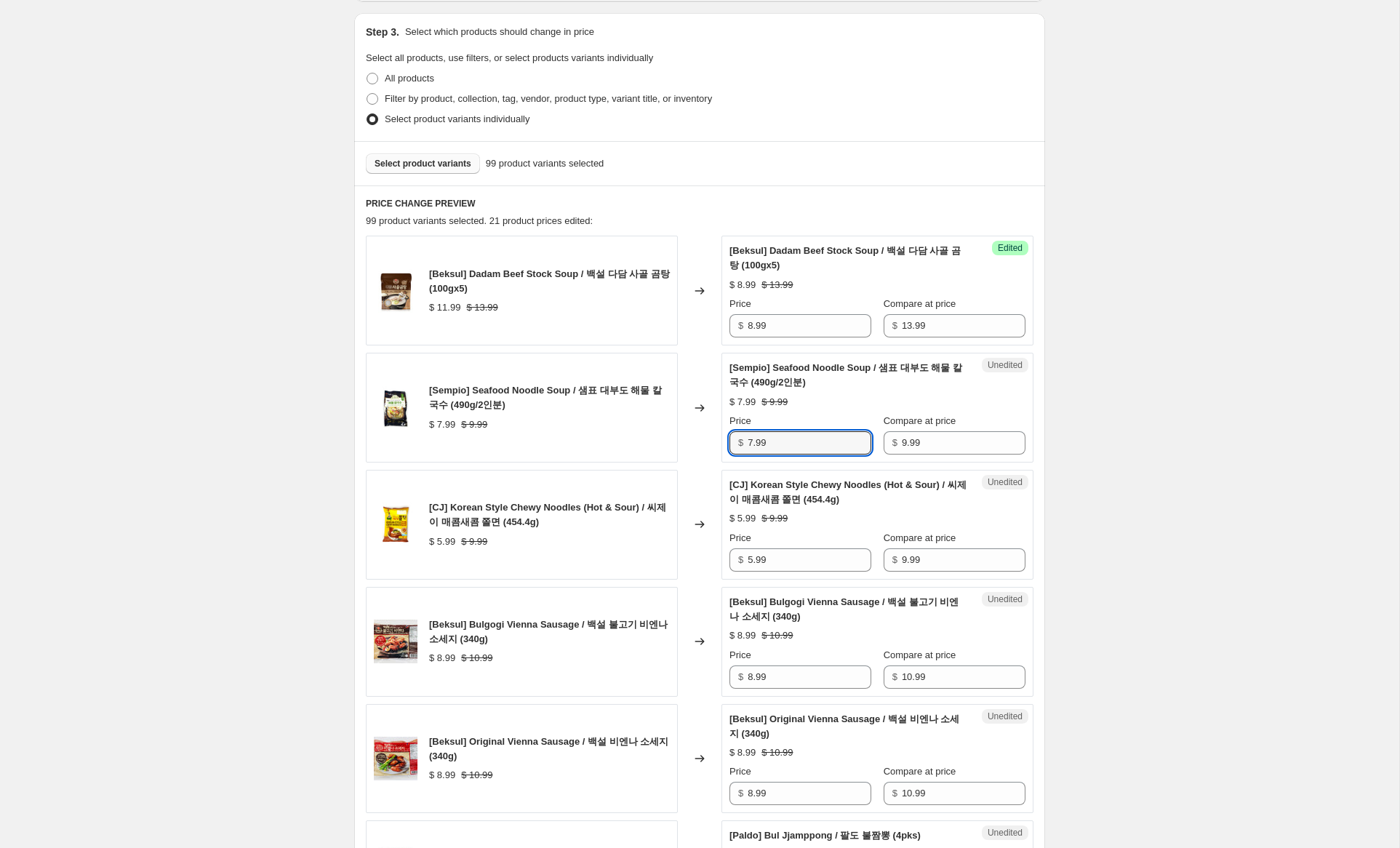
click at [671, 431] on div "[Sempio] Seafood Noodle Soup / 샘표 대부도 해물 칼국수 (490g/2인분) $ 7.99 $ 9.99 Changed t…" at bounding box center [699, 408] width 667 height 110
type input "5.99"
drag, startPoint x: 753, startPoint y: 561, endPoint x: 697, endPoint y: 555, distance: 56.3
click at [697, 555] on div "[CJ] Korean Style Chewy Noodles (Hot & Sour) / 씨제이 매콤새콤 쫄면 (454.4g) $ 5.99 $ 9.…" at bounding box center [699, 525] width 667 height 110
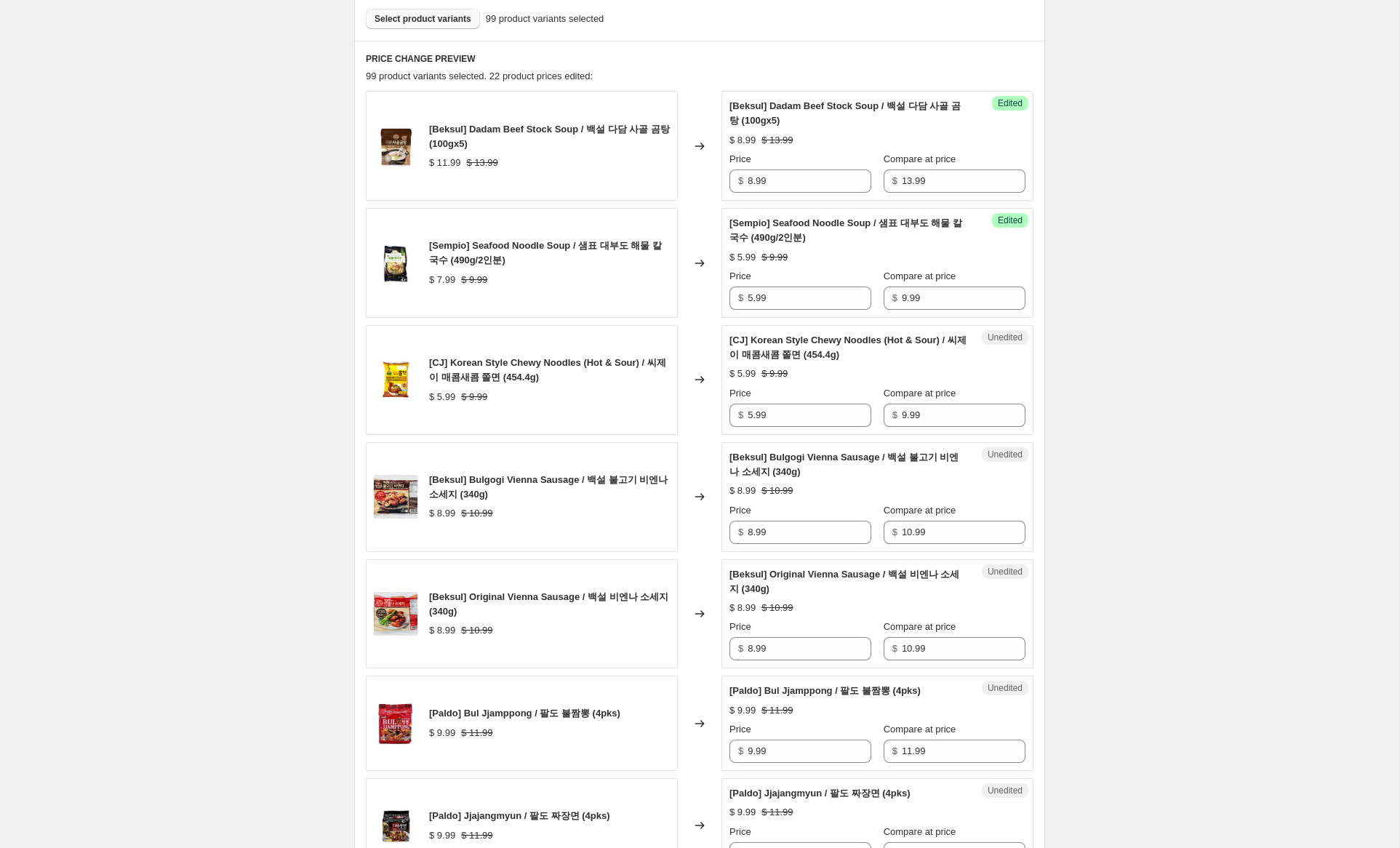
scroll to position [447, 0]
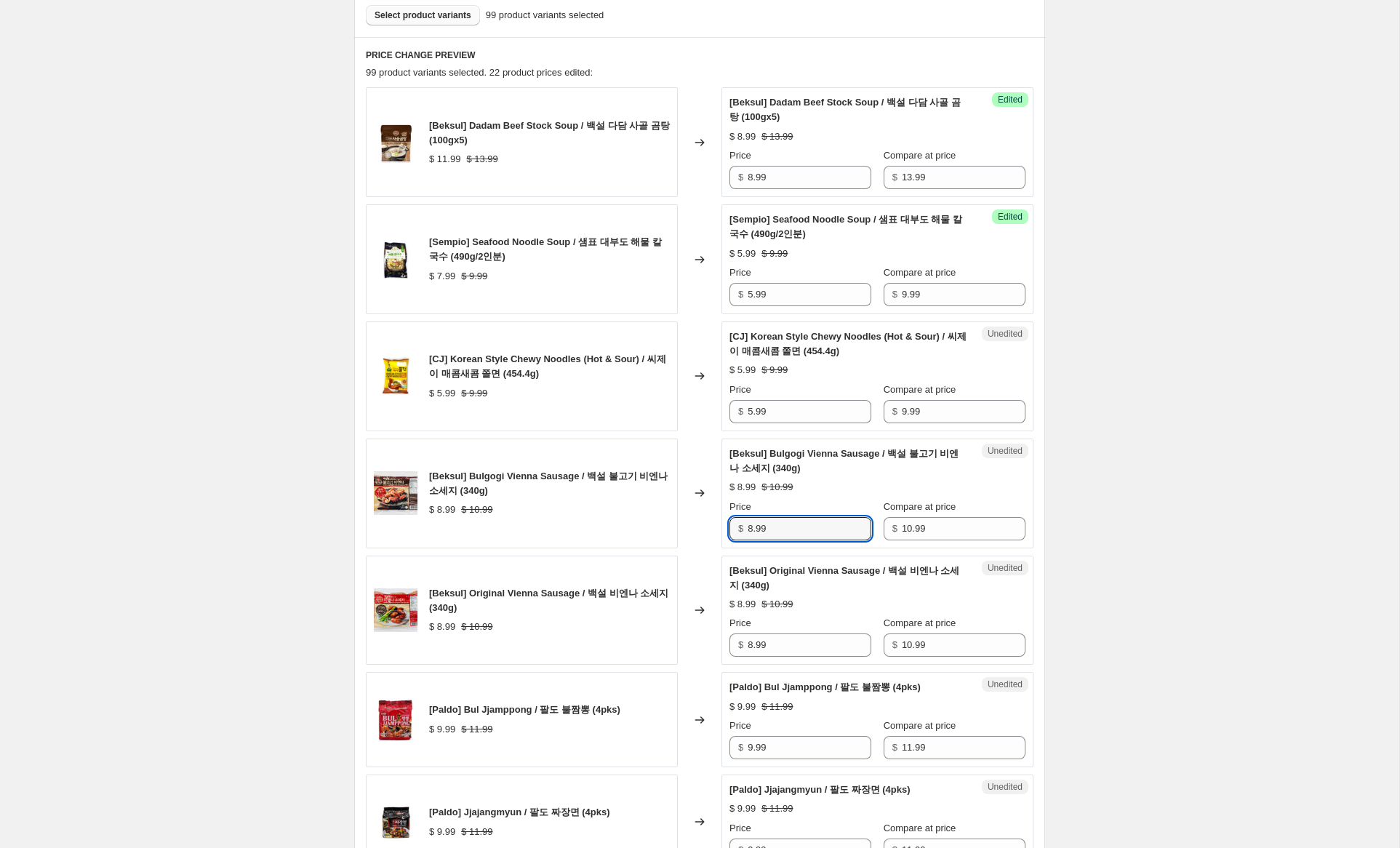
drag, startPoint x: 755, startPoint y: 530, endPoint x: 686, endPoint y: 529, distance: 69.0
click at [686, 529] on div "[Beksul] Bulgogi Vienna Sausage / 백설 불고기 비엔나 소세지 (340g) $ 8.99 $ 10.99 Changed …" at bounding box center [699, 493] width 667 height 110
type input "6.99"
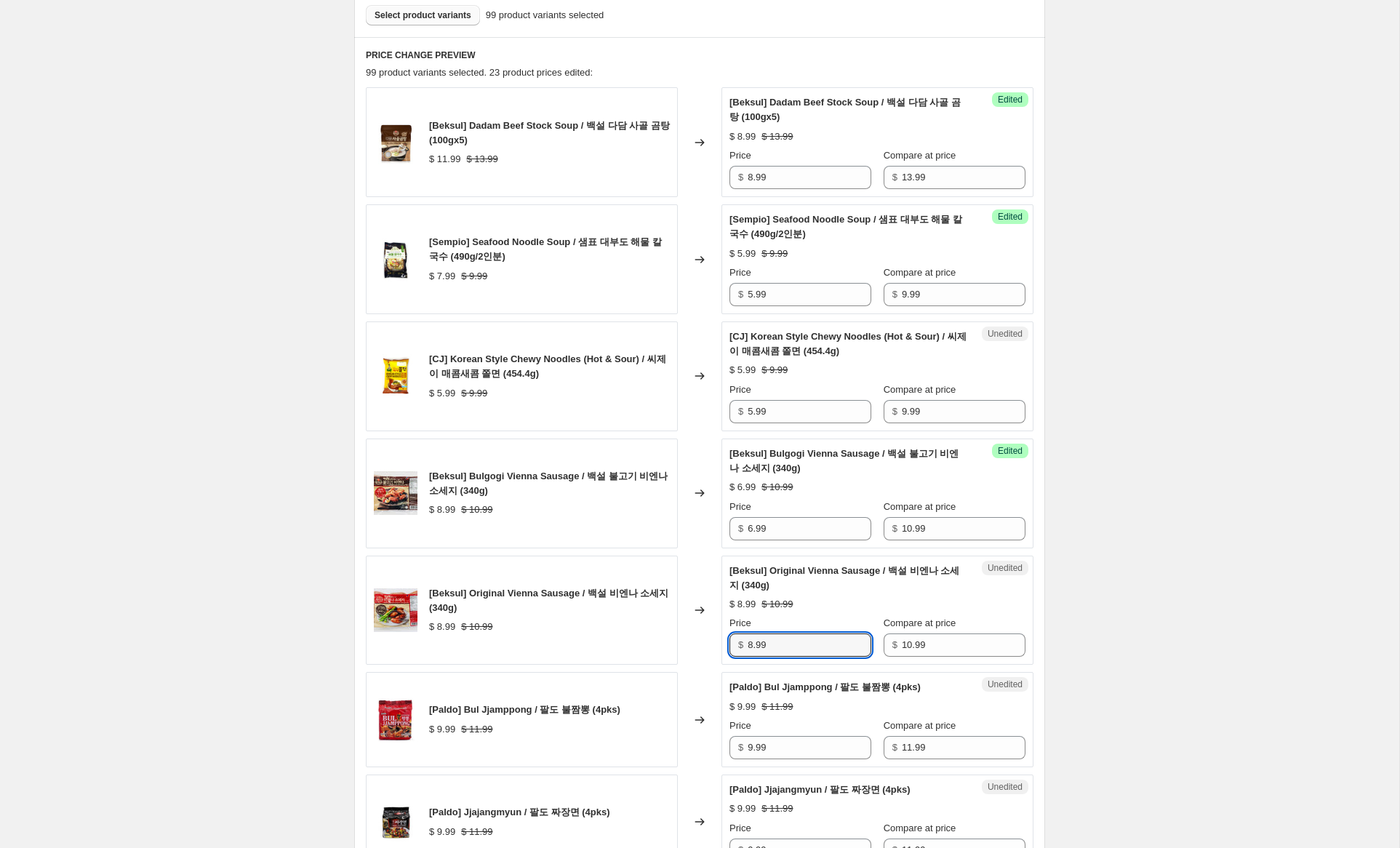
drag, startPoint x: 752, startPoint y: 647, endPoint x: 637, endPoint y: 633, distance: 115.8
click at [634, 633] on div "[Beksul] Original Vienna Sausage / 백설 비엔나 소세지 (340g) $ 8.99 $ 10.99 Changed to …" at bounding box center [699, 611] width 667 height 110
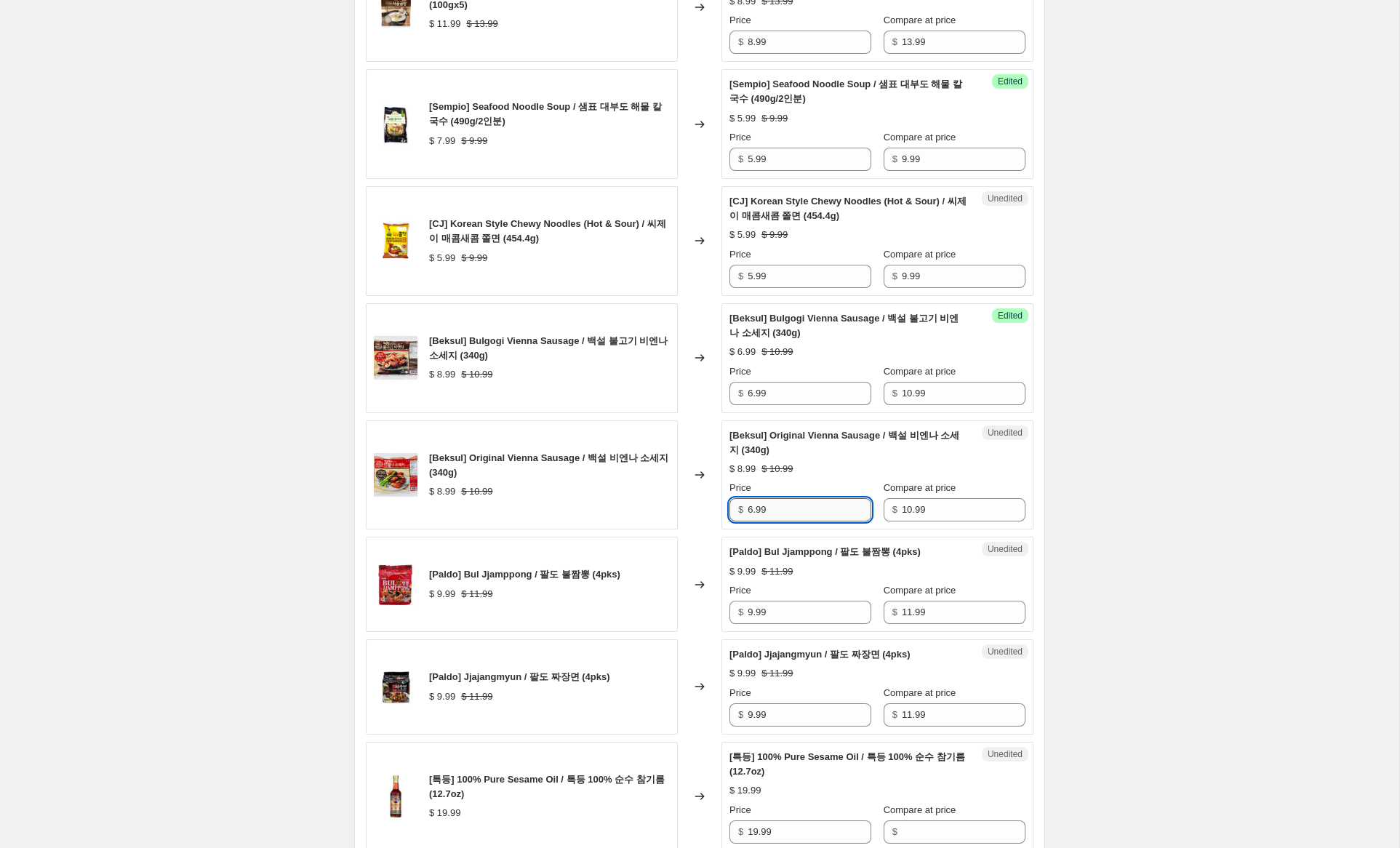
scroll to position [611, 0]
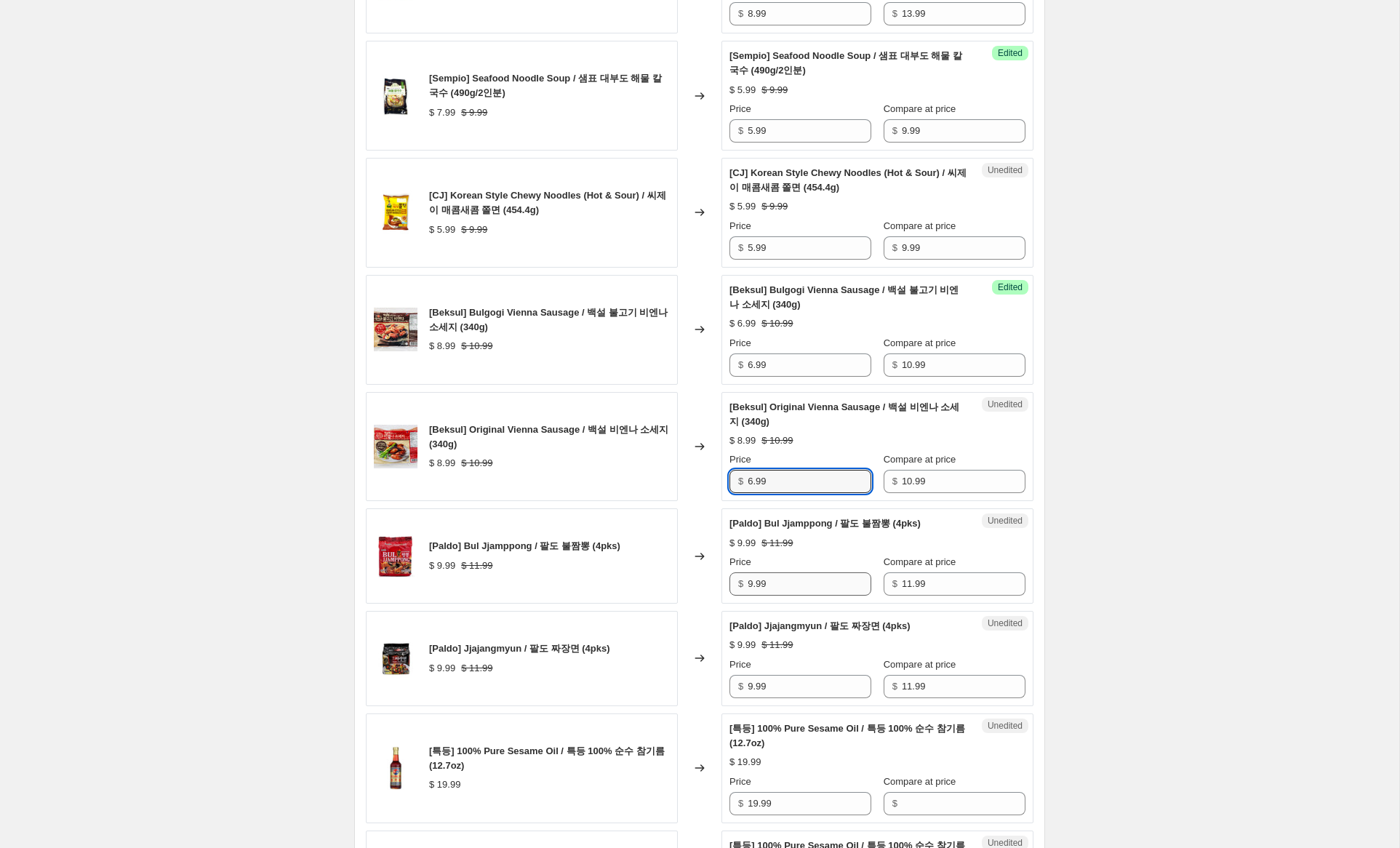
type input "6.99"
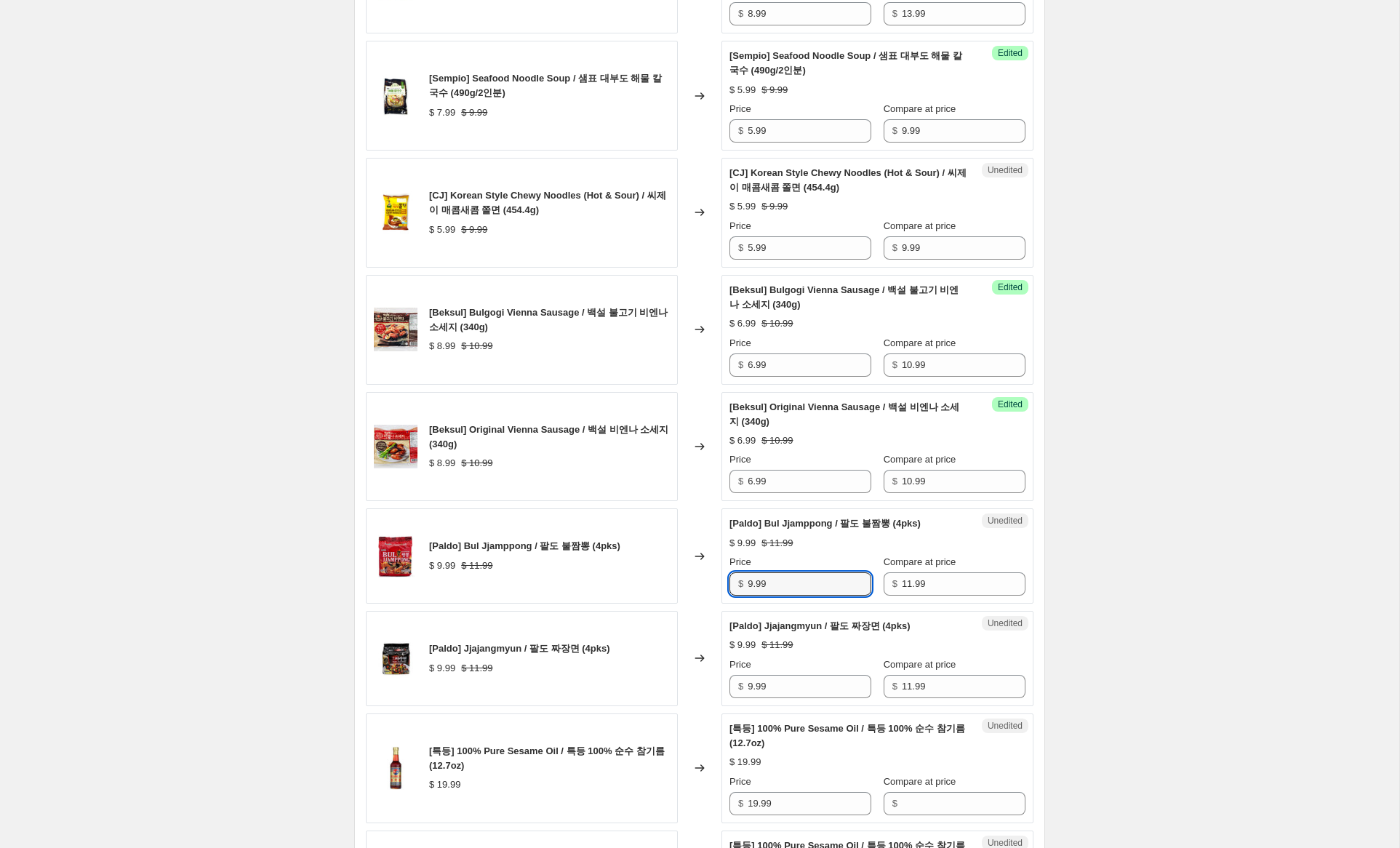
drag, startPoint x: 753, startPoint y: 586, endPoint x: 681, endPoint y: 583, distance: 72.1
click at [681, 583] on div "[Paldo] Bul Jjamppong / 팔도 불짬뽕 (4pks) $ 9.99 $ 11.99 Changed to Unedited [Paldo…" at bounding box center [699, 556] width 667 height 95
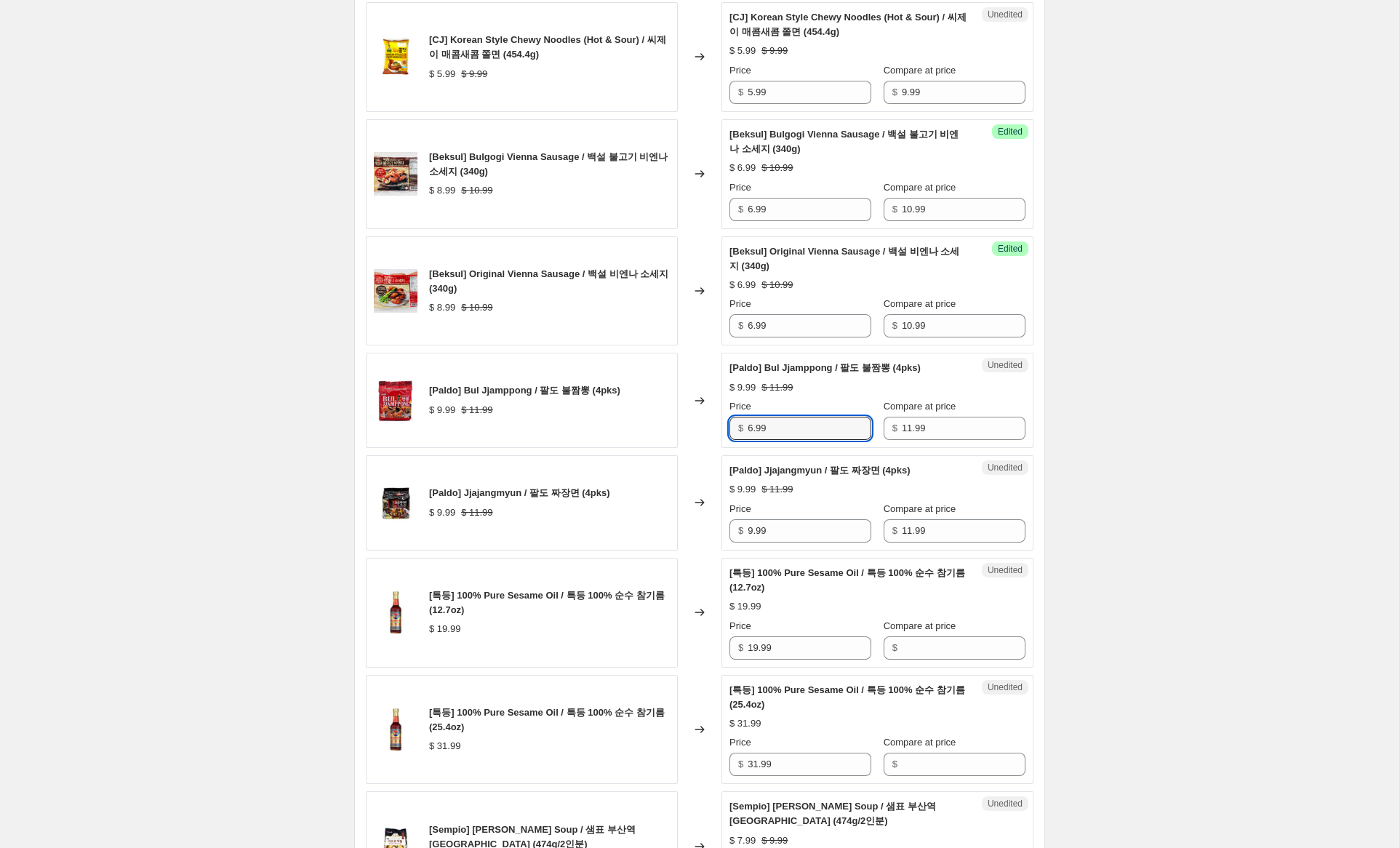
scroll to position [767, 0]
type input "6.99"
drag, startPoint x: 751, startPoint y: 531, endPoint x: 702, endPoint y: 559, distance: 56.4
click at [643, 519] on div "[Paldo] Jjajangmyun / 팔도 짜장면 (4pks) $ 9.99 $ 11.99 Changed to Unedited [Paldo] …" at bounding box center [699, 502] width 667 height 95
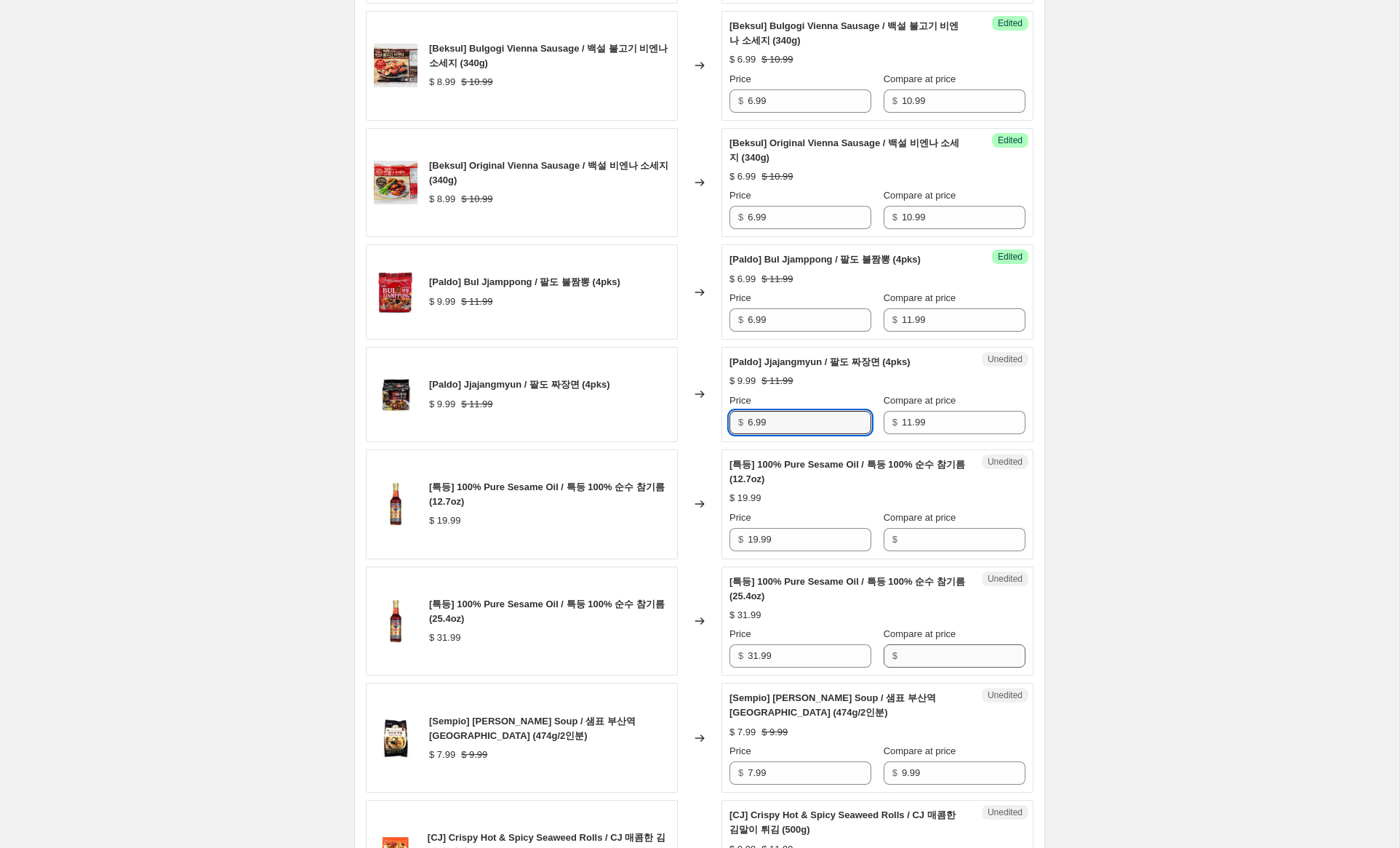
scroll to position [890, 0]
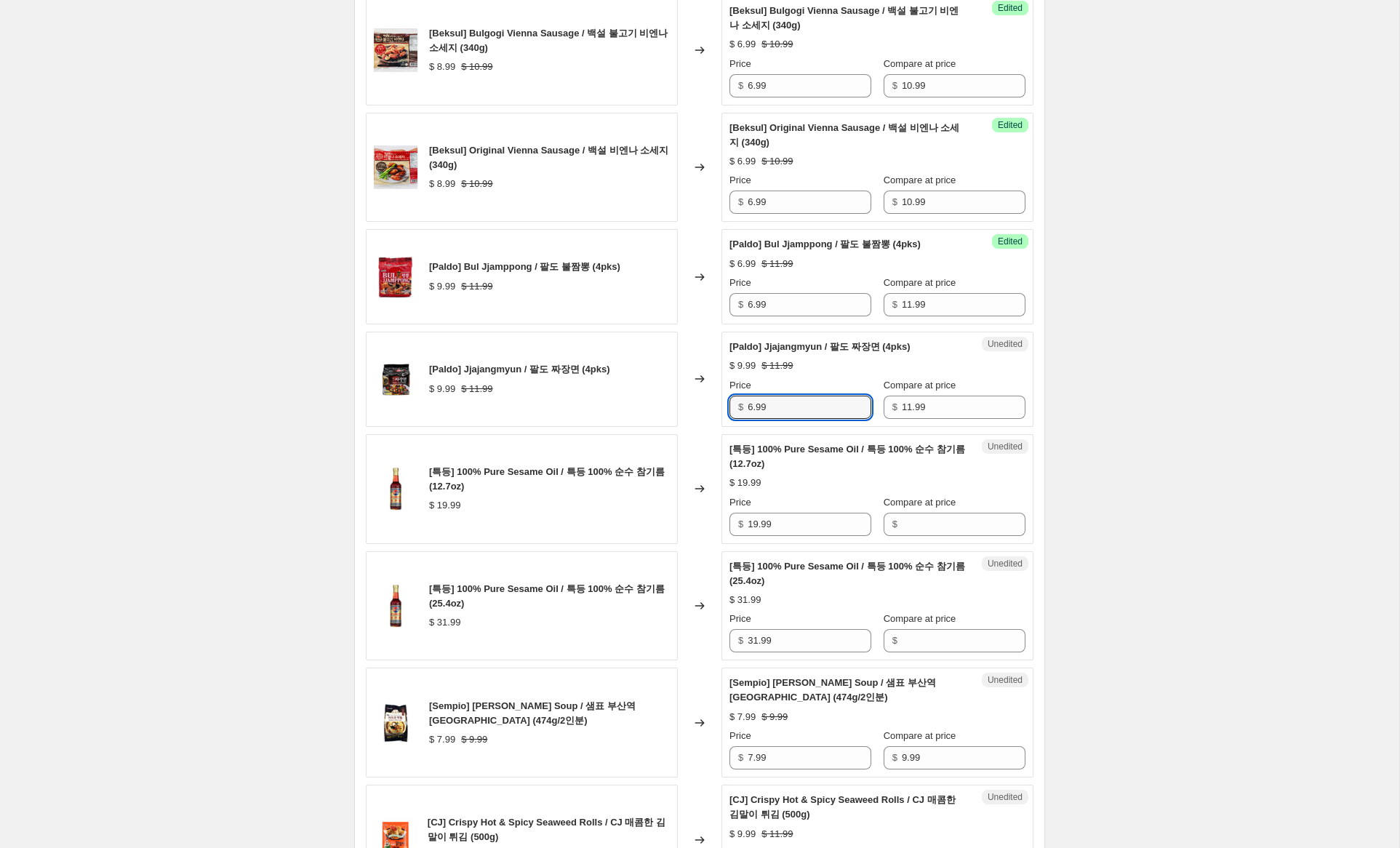
type input "6.99"
drag, startPoint x: 745, startPoint y: 521, endPoint x: 839, endPoint y: 529, distance: 94.3
click at [705, 517] on div "[특등] 100% Pure Sesame Oil / 특등 100% 순수 참기름 (12.7oz) $ 19.99 Changed to Unedited…" at bounding box center [699, 489] width 667 height 110
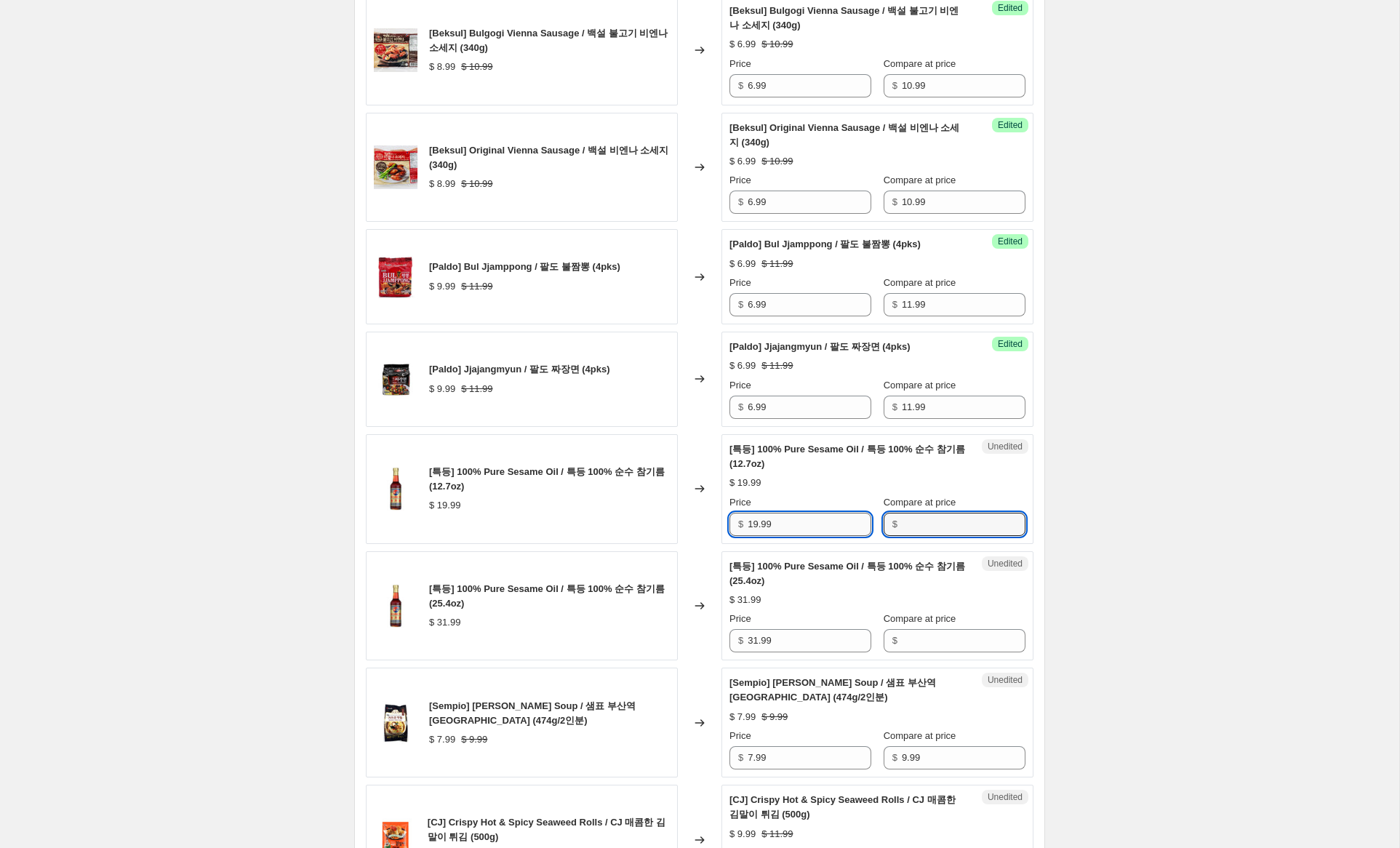
drag, startPoint x: 932, startPoint y: 528, endPoint x: 853, endPoint y: 534, distance: 79.2
click at [929, 527] on input "Compare at price" at bounding box center [964, 525] width 124 height 23
paste input "19.99"
type input "19.99"
drag, startPoint x: 757, startPoint y: 525, endPoint x: 756, endPoint y: 534, distance: 9.1
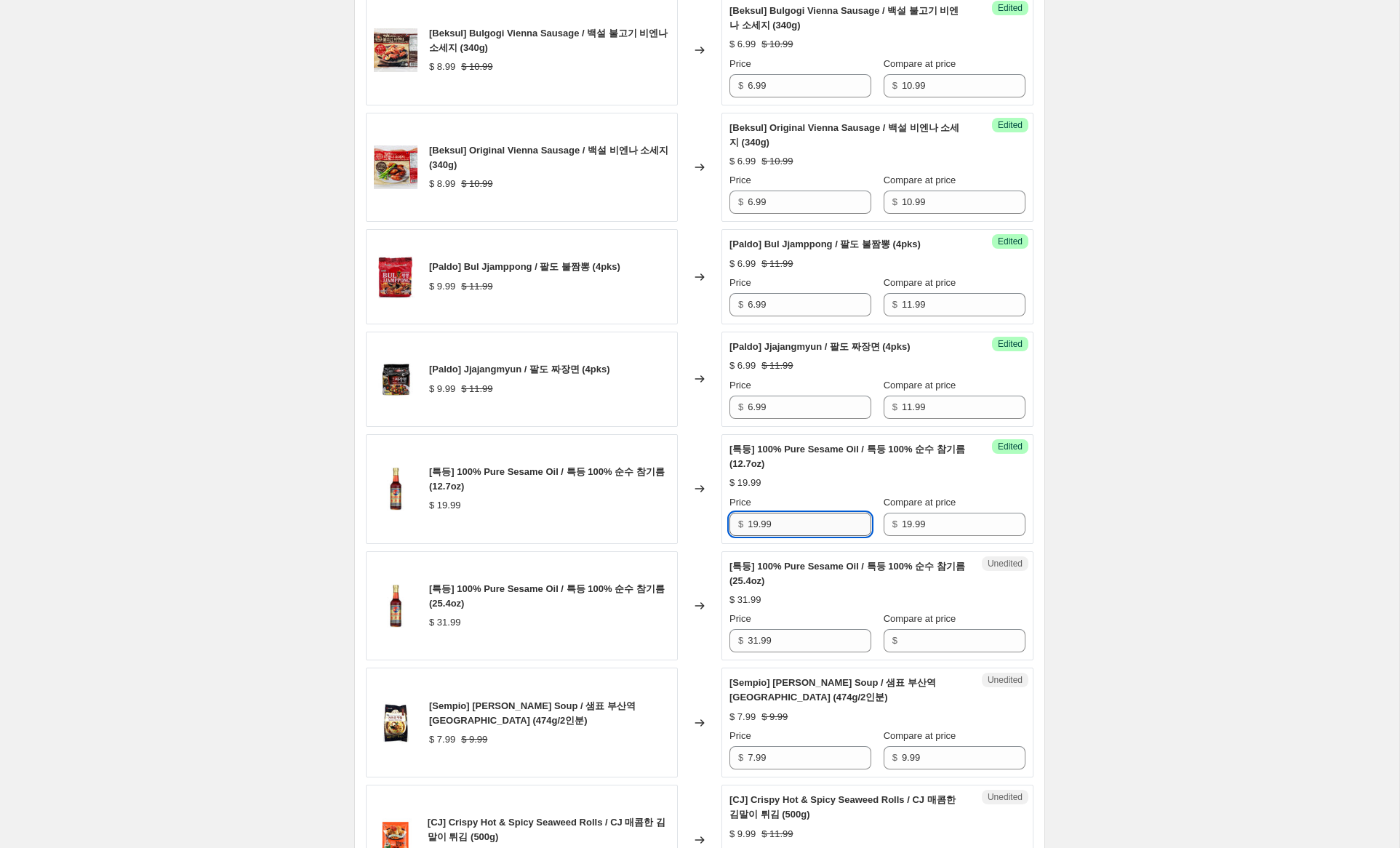
click at [755, 525] on input "19.99" at bounding box center [810, 525] width 124 height 23
type input "16.99"
drag, startPoint x: 757, startPoint y: 637, endPoint x: 782, endPoint y: 631, distance: 25.7
click at [703, 630] on div "[특등] 100% Pure Sesame Oil / 특등 100% 순수 참기름 (25.4oz) $ 31.99 Changed to Unedited…" at bounding box center [699, 606] width 667 height 110
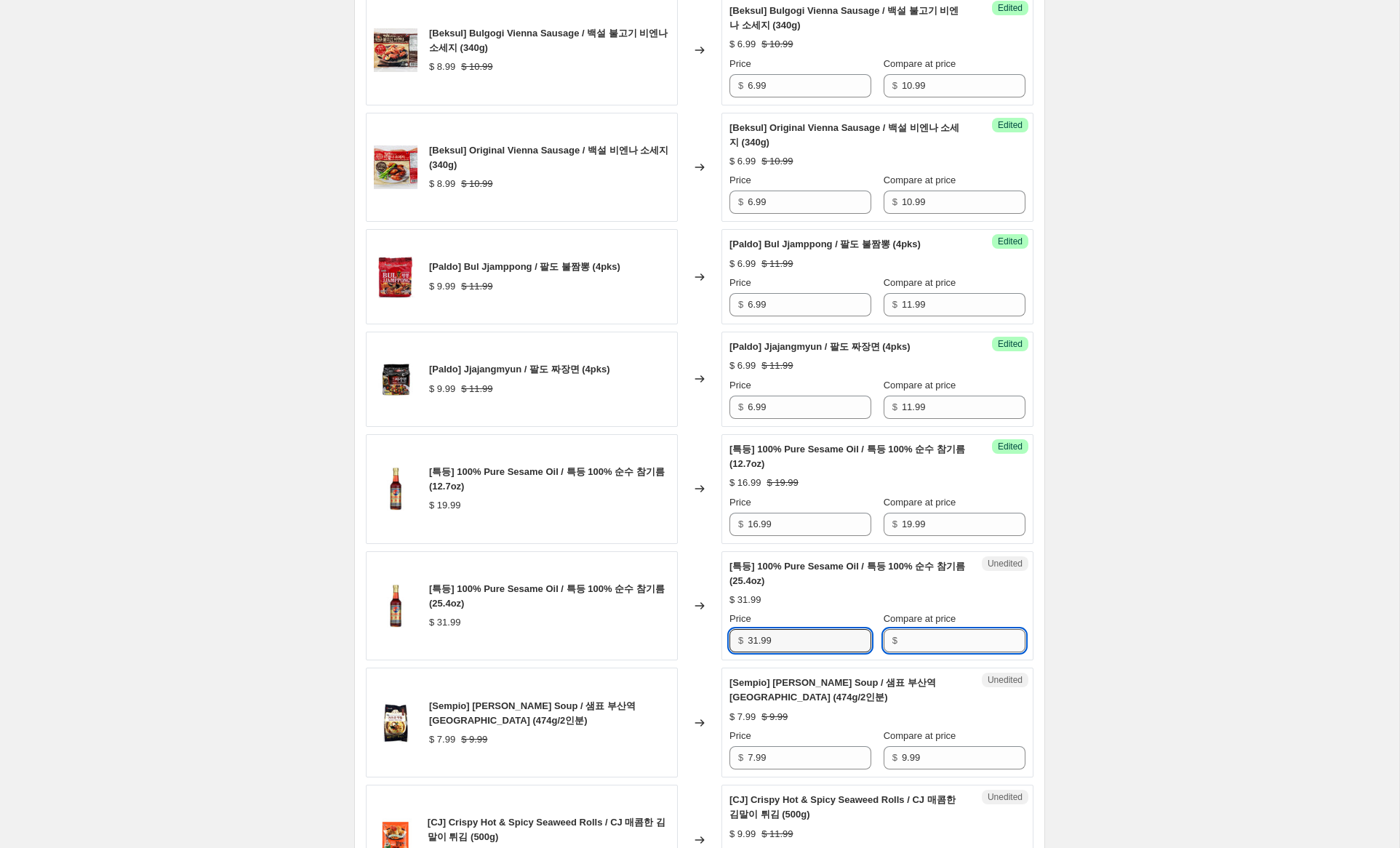
drag, startPoint x: 905, startPoint y: 640, endPoint x: 891, endPoint y: 641, distance: 14.0
click at [903, 640] on input "Compare at price" at bounding box center [964, 641] width 124 height 23
paste input "31.99"
type input "31.99"
drag, startPoint x: 757, startPoint y: 642, endPoint x: 693, endPoint y: 632, distance: 64.8
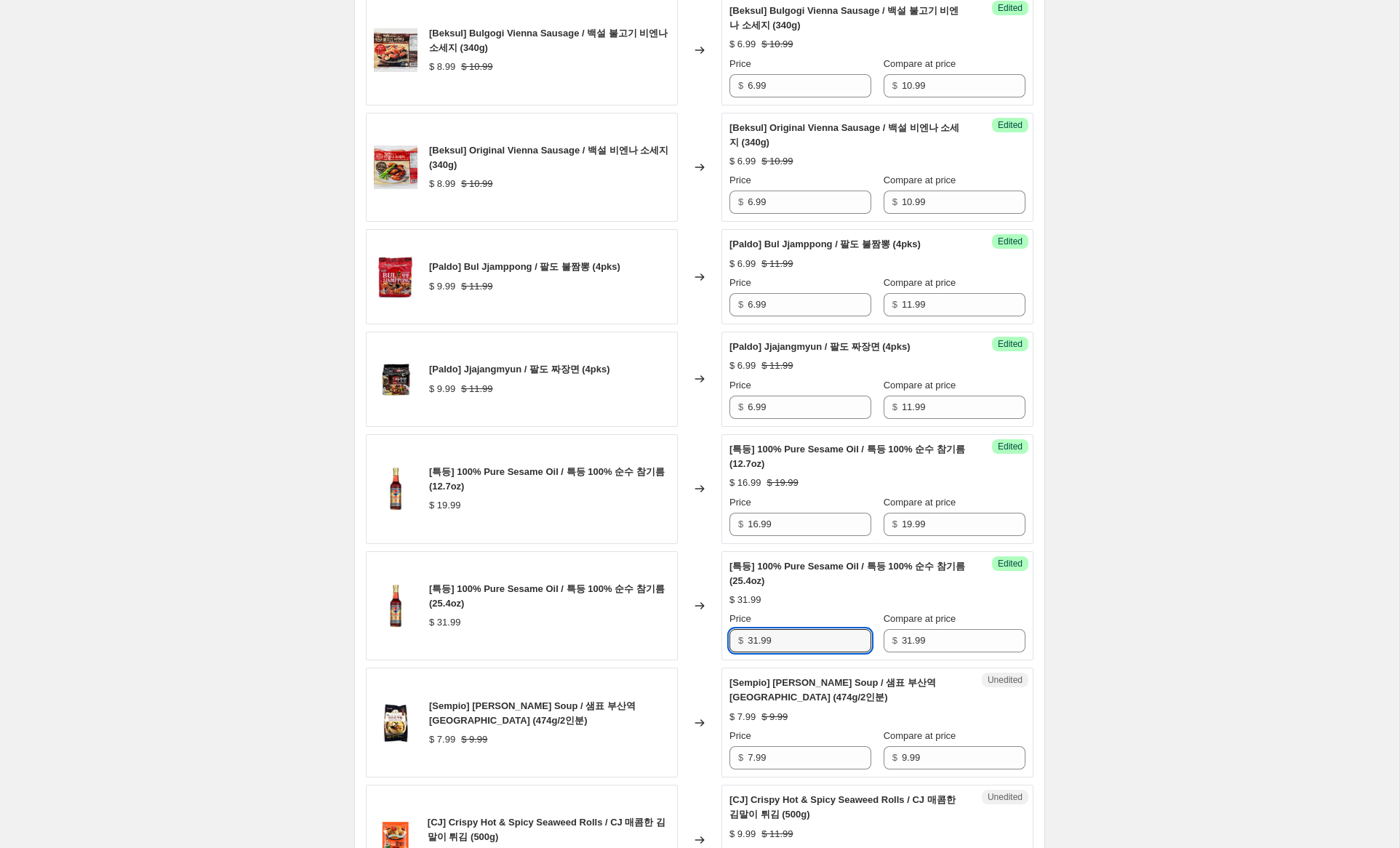
click at [693, 632] on div "[특등] 100% Pure Sesame Oil / 특등 100% 순수 참기름 (25.4oz) $ 31.99 Changed to Success …" at bounding box center [699, 606] width 667 height 110
type input "27.99"
drag, startPoint x: 1203, startPoint y: 671, endPoint x: 1198, endPoint y: 685, distance: 14.9
click at [1203, 671] on div "Create new price [MEDICAL_DATA]. This page is ready Create new price [MEDICAL_D…" at bounding box center [700, 784] width 1399 height 3350
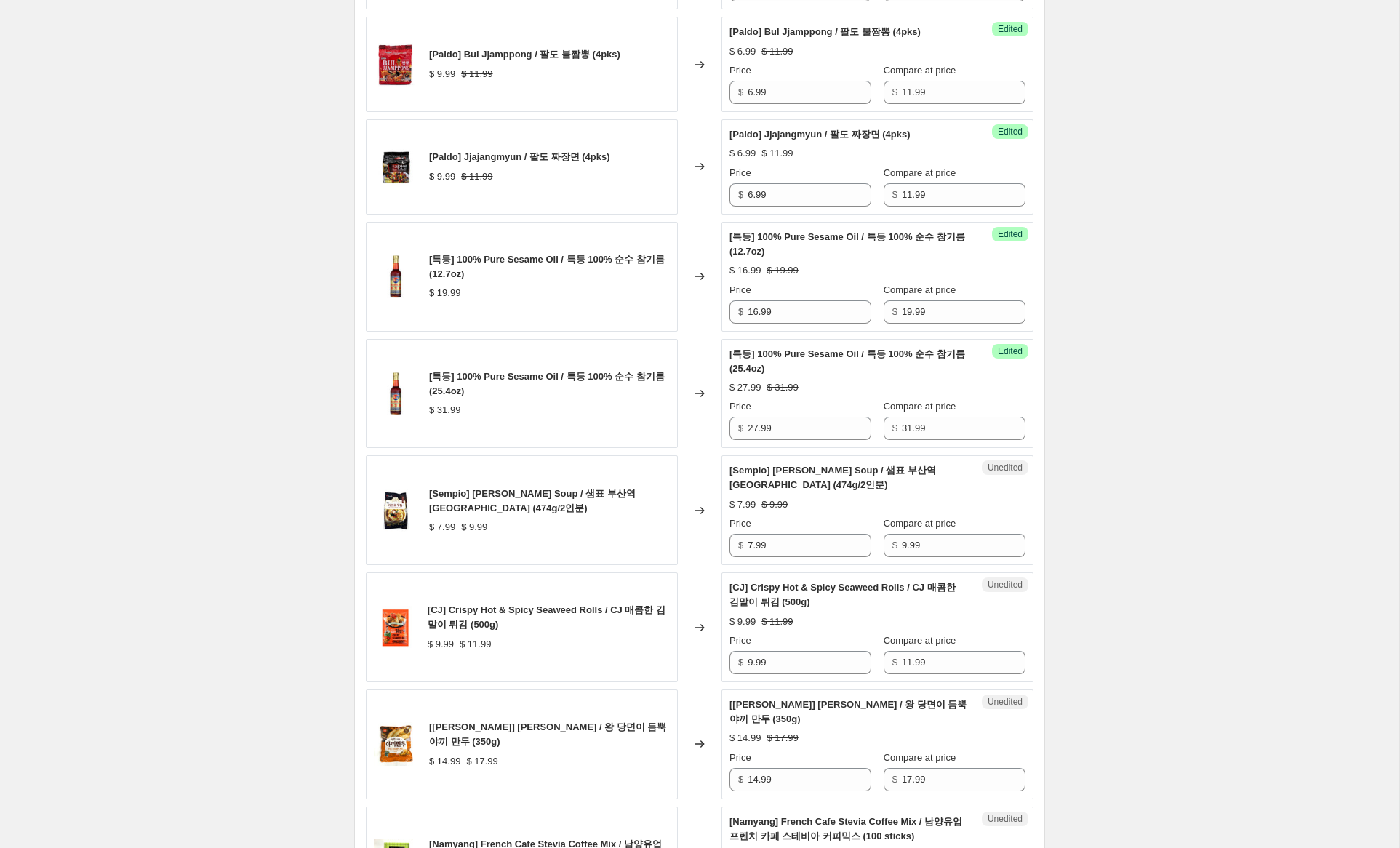
scroll to position [1105, 0]
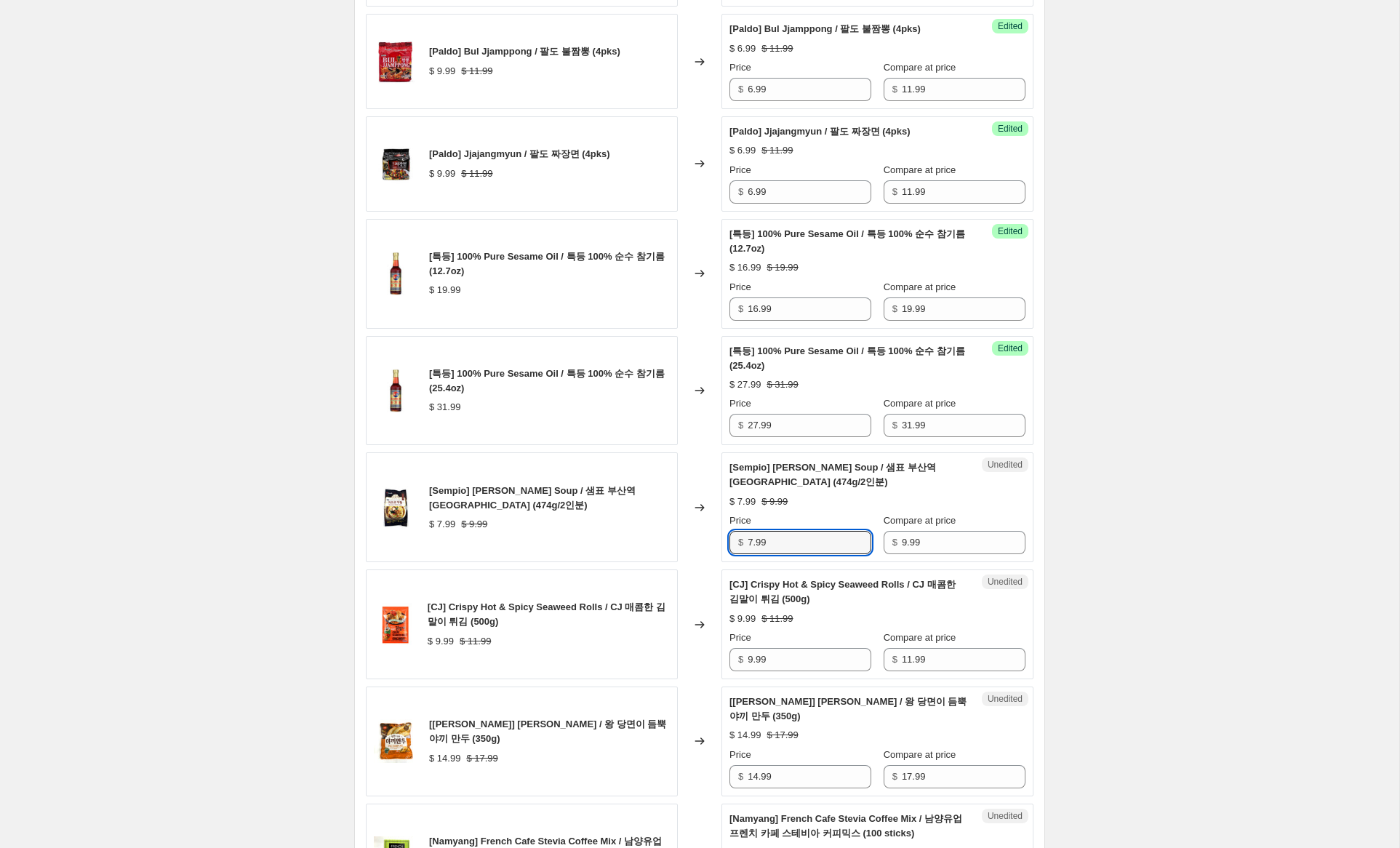
drag, startPoint x: 753, startPoint y: 544, endPoint x: 705, endPoint y: 539, distance: 48.3
click at [705, 539] on div "[Sempio] [PERSON_NAME] Soup / 샘표 부산역 가쓰오 우동 (474g/2인분) $ 7.99 $ 9.99 Changed to…" at bounding box center [699, 507] width 667 height 110
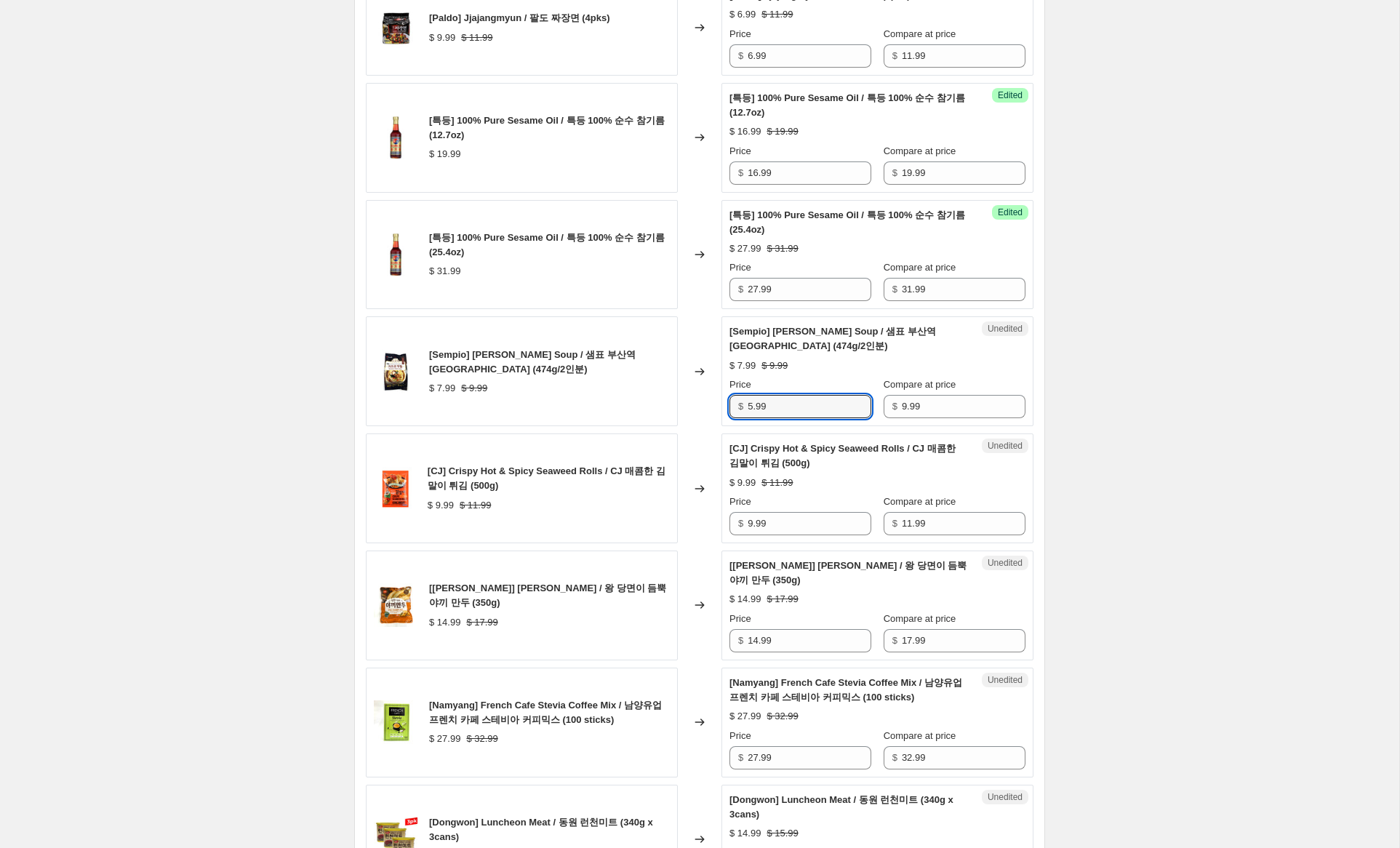
scroll to position [1243, 0]
type input "5.99"
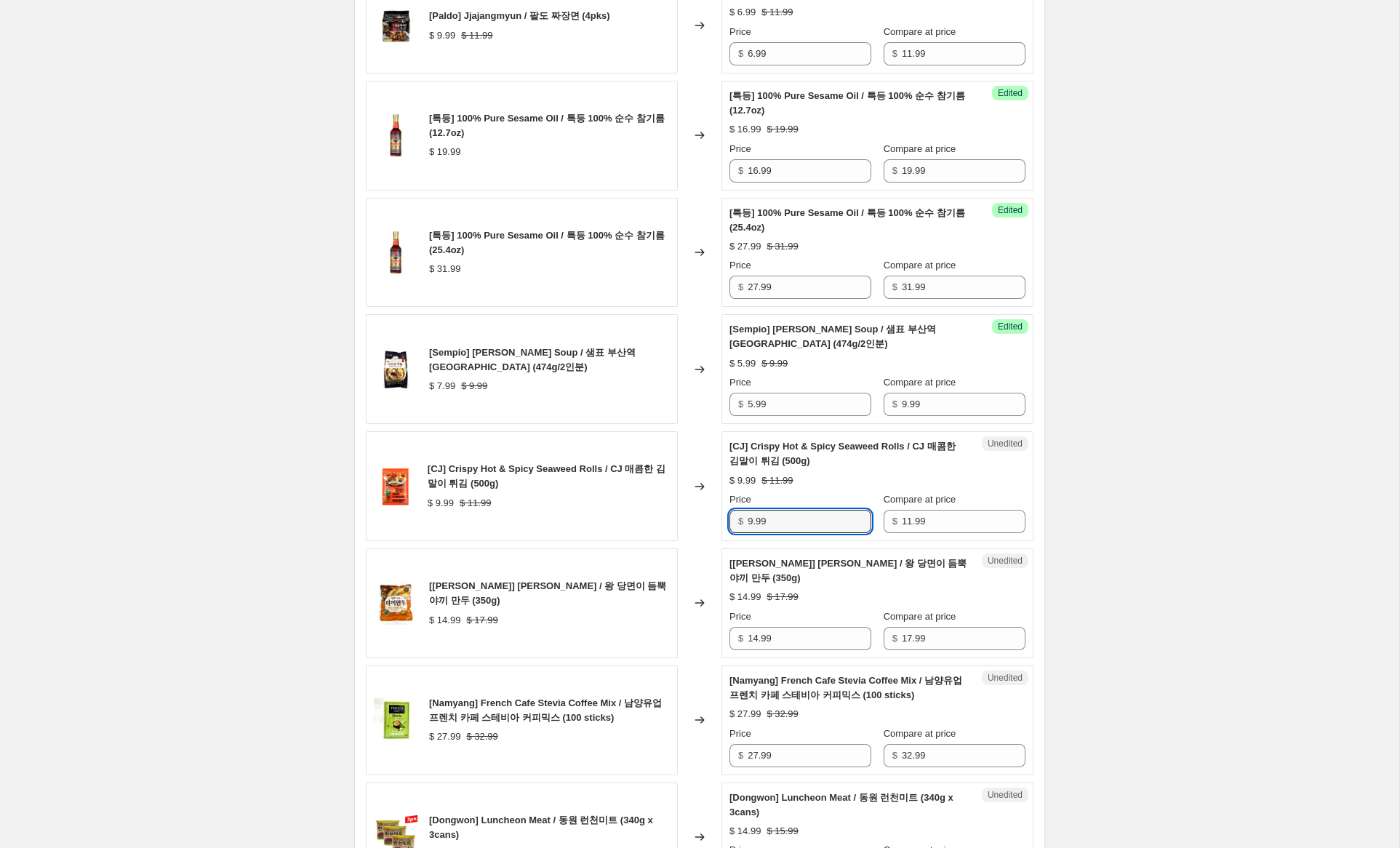
drag, startPoint x: 753, startPoint y: 520, endPoint x: 620, endPoint y: 507, distance: 133.6
click at [622, 506] on div "[CJ] Crispy Hot & Spicy Seaweed Rolls / CJ 매콤한 김말이 튀김 (500g) $ 9.99 $ 11.99 Cha…" at bounding box center [699, 486] width 667 height 110
type input "6.99"
click at [755, 641] on input "14.99" at bounding box center [810, 639] width 124 height 23
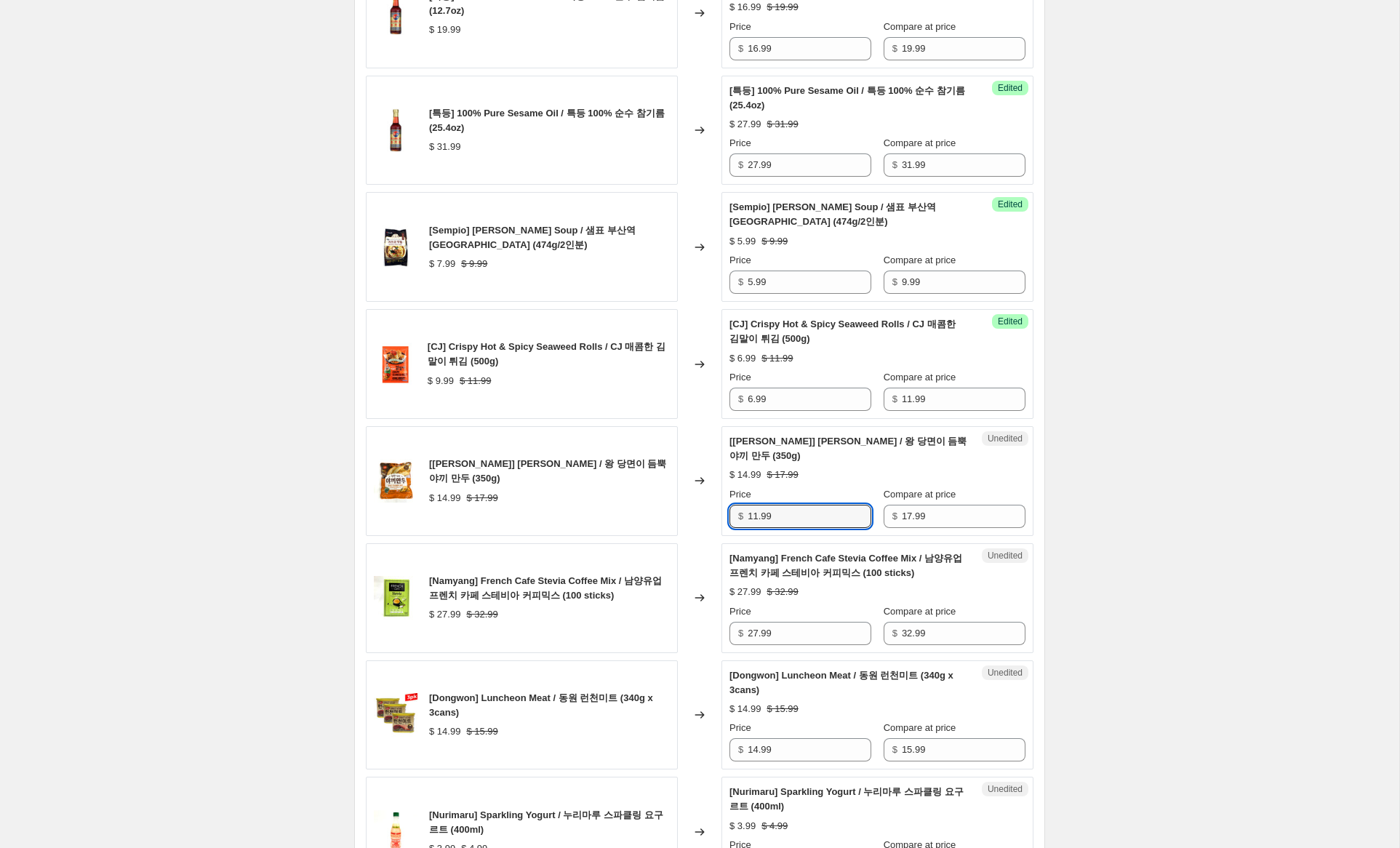
scroll to position [1372, 0]
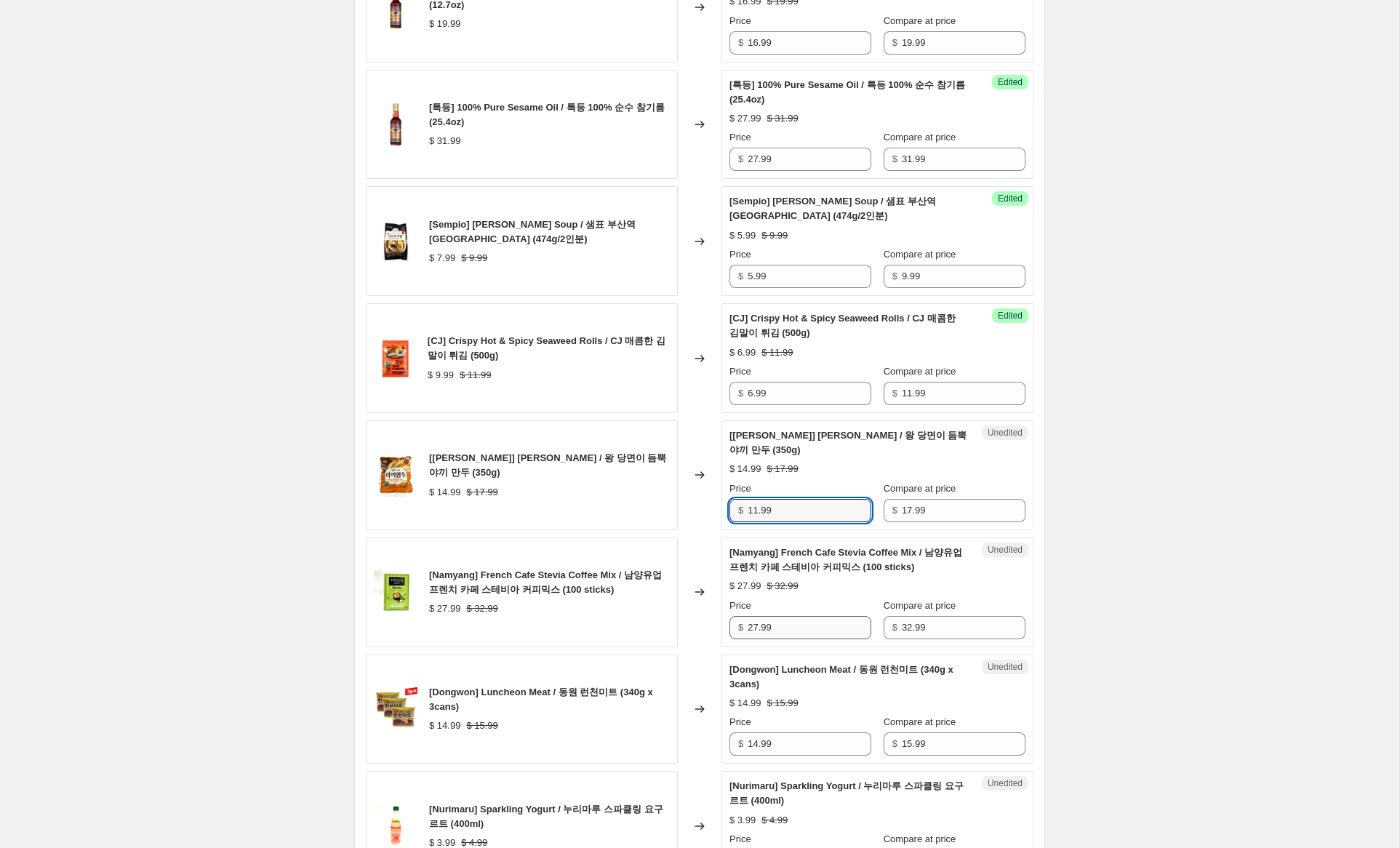
type input "11.99"
drag, startPoint x: 758, startPoint y: 630, endPoint x: 771, endPoint y: 643, distance: 18.4
click at [757, 630] on input "27.99" at bounding box center [810, 628] width 124 height 23
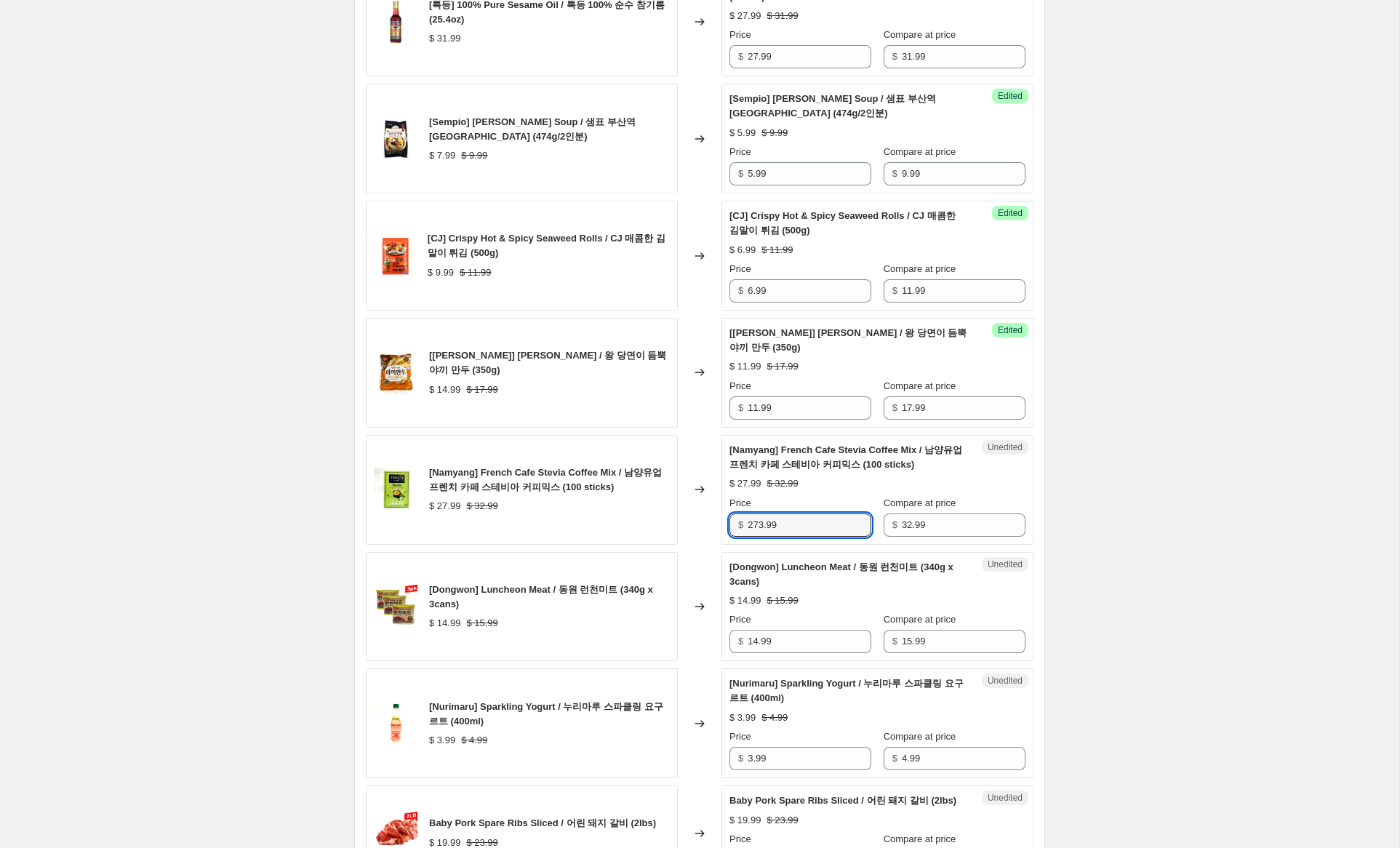
scroll to position [1475, 0]
type input "23.99"
drag, startPoint x: 756, startPoint y: 642, endPoint x: 714, endPoint y: 640, distance: 42.0
click at [714, 640] on div "[Dongwon] Luncheon Meat / 동원 런천미트 (340g x 3cans) $ 14.99 $ 15.99 Changed to Une…" at bounding box center [699, 606] width 667 height 110
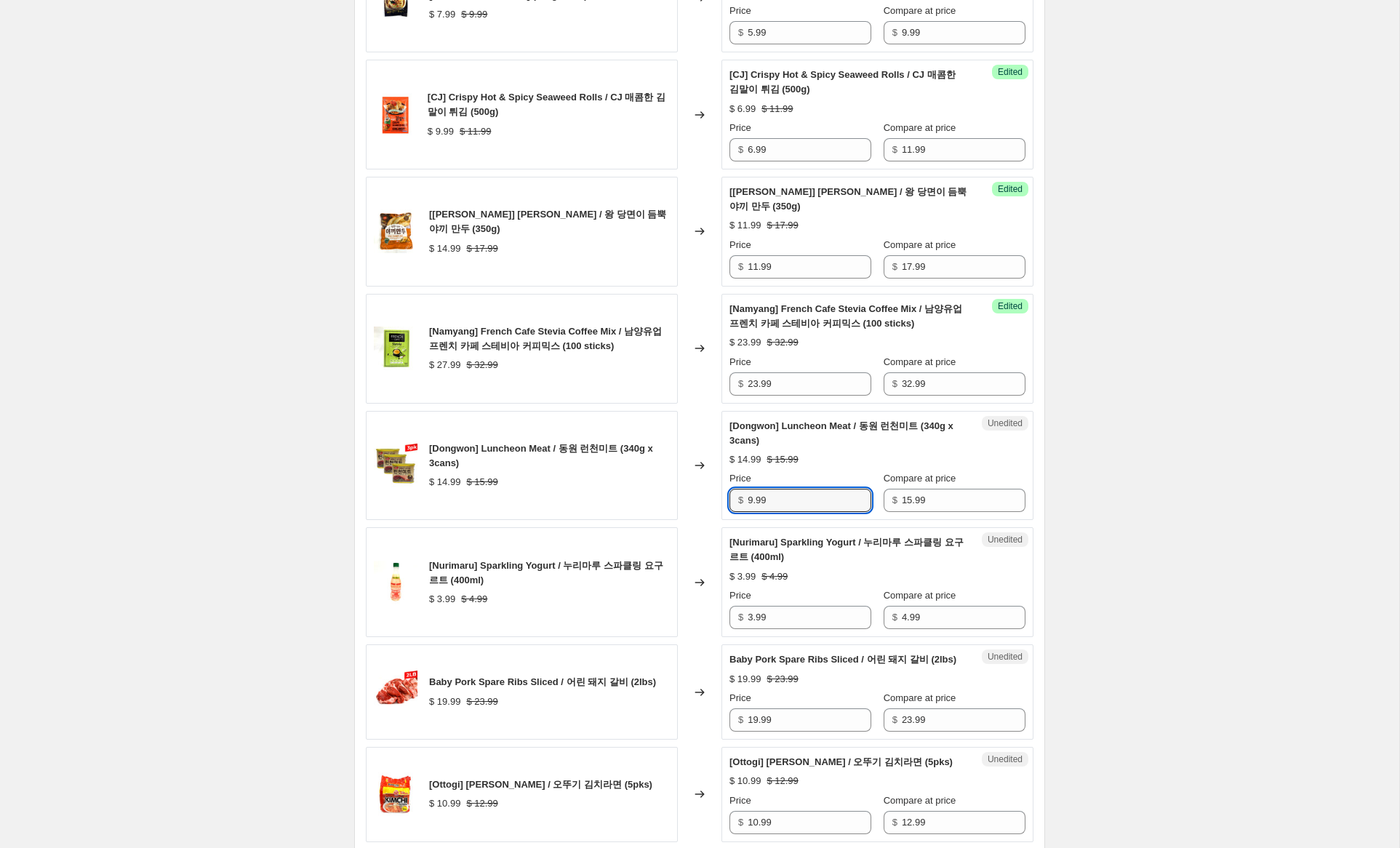
scroll to position [1617, 0]
type input "9.99"
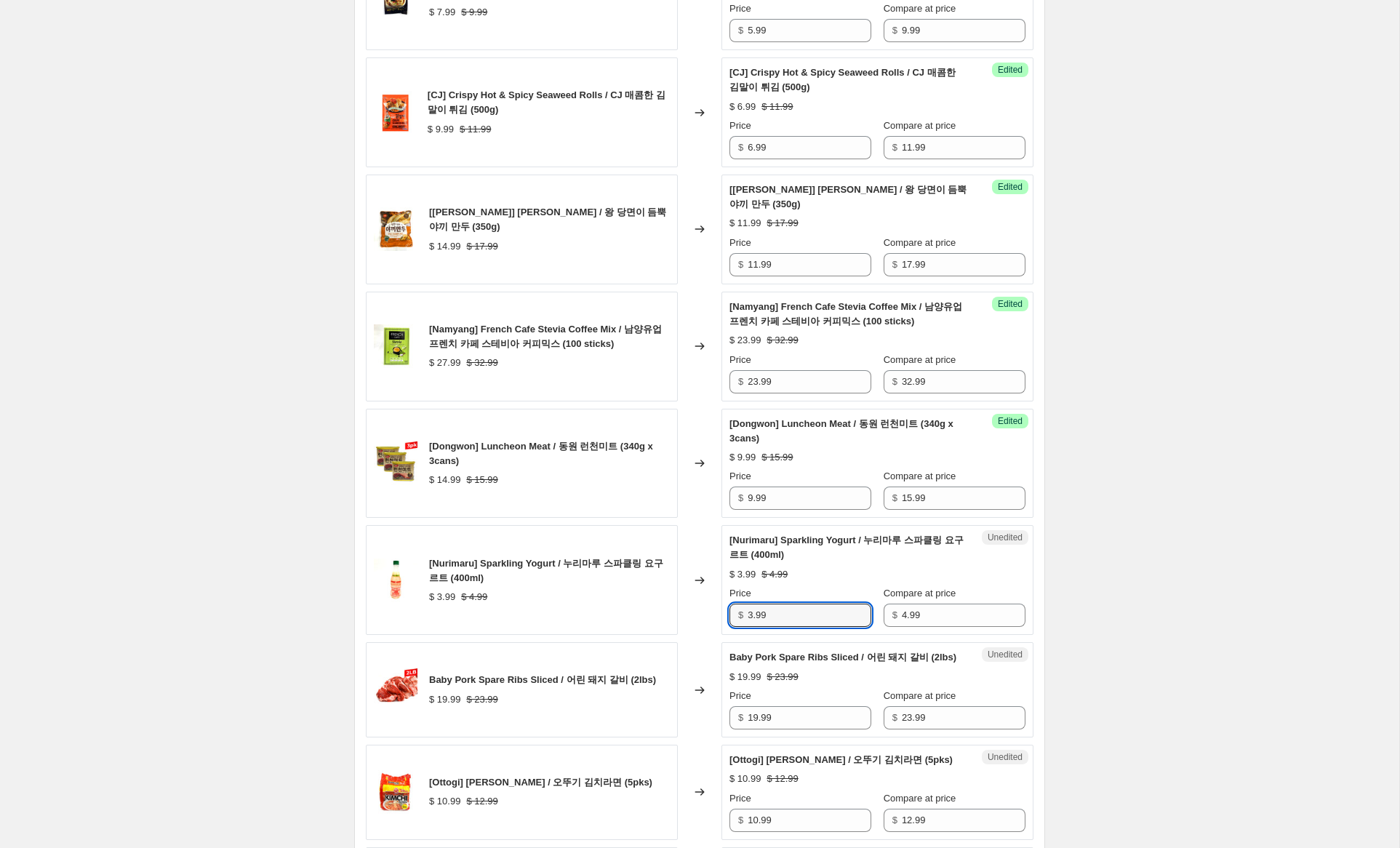
drag, startPoint x: 754, startPoint y: 616, endPoint x: 721, endPoint y: 615, distance: 33.0
click at [721, 615] on div "Unedited [Nurimaru] Sparkling Yogurt / 누리마루 스파클링 요구르트 (400ml) $ 3.99 $ 4.99 Pri…" at bounding box center [877, 580] width 312 height 110
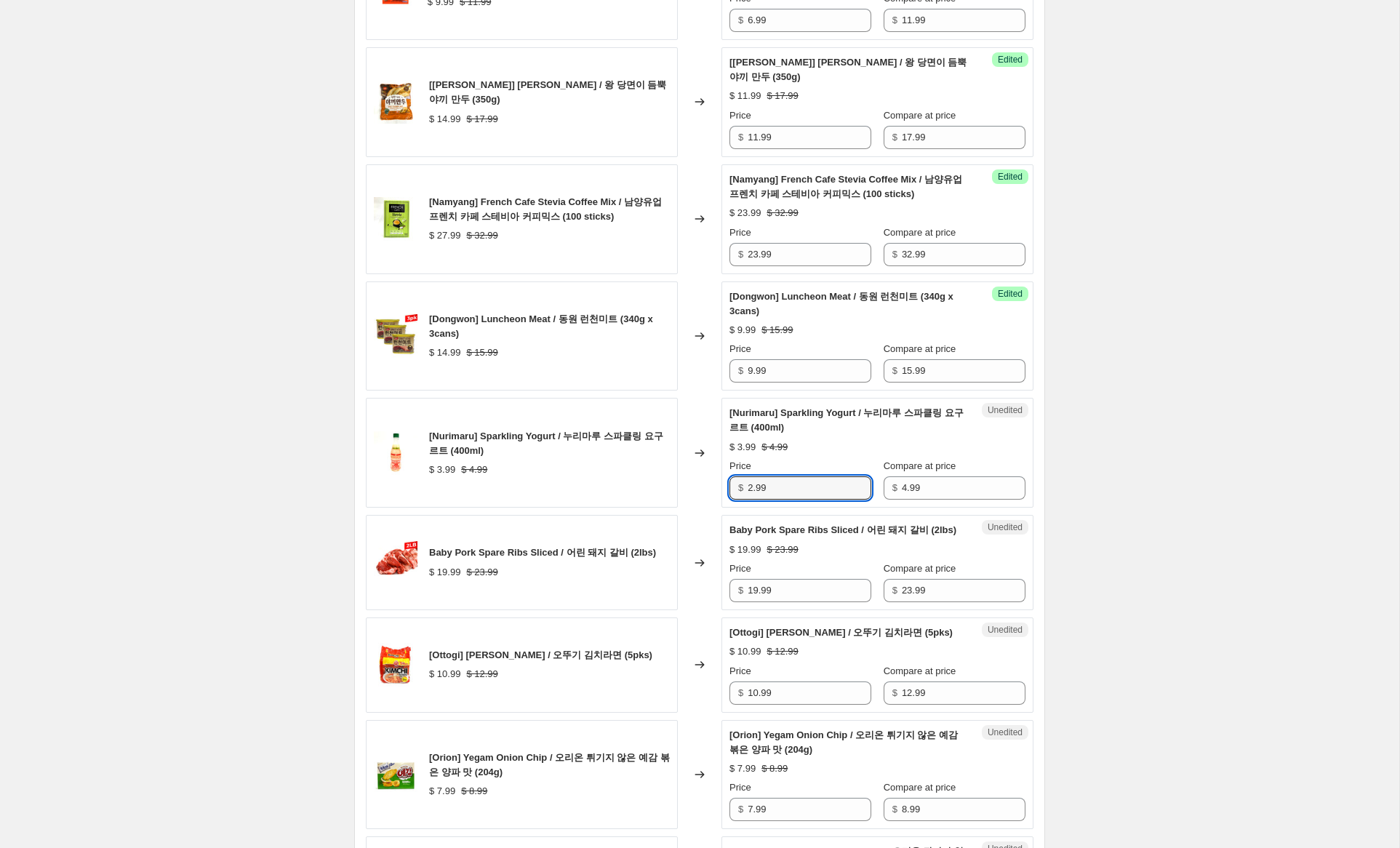
scroll to position [1748, 0]
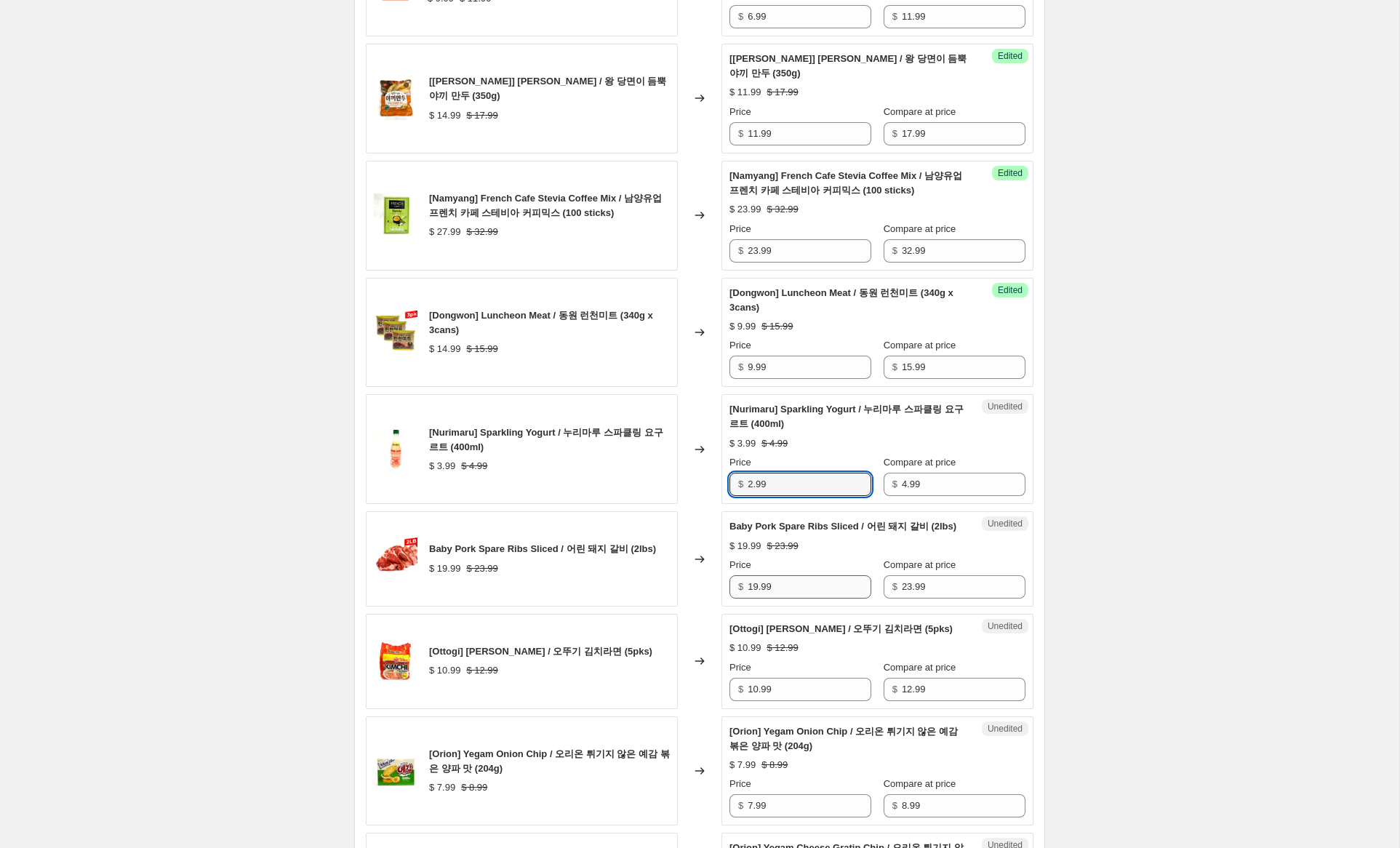
type input "2.99"
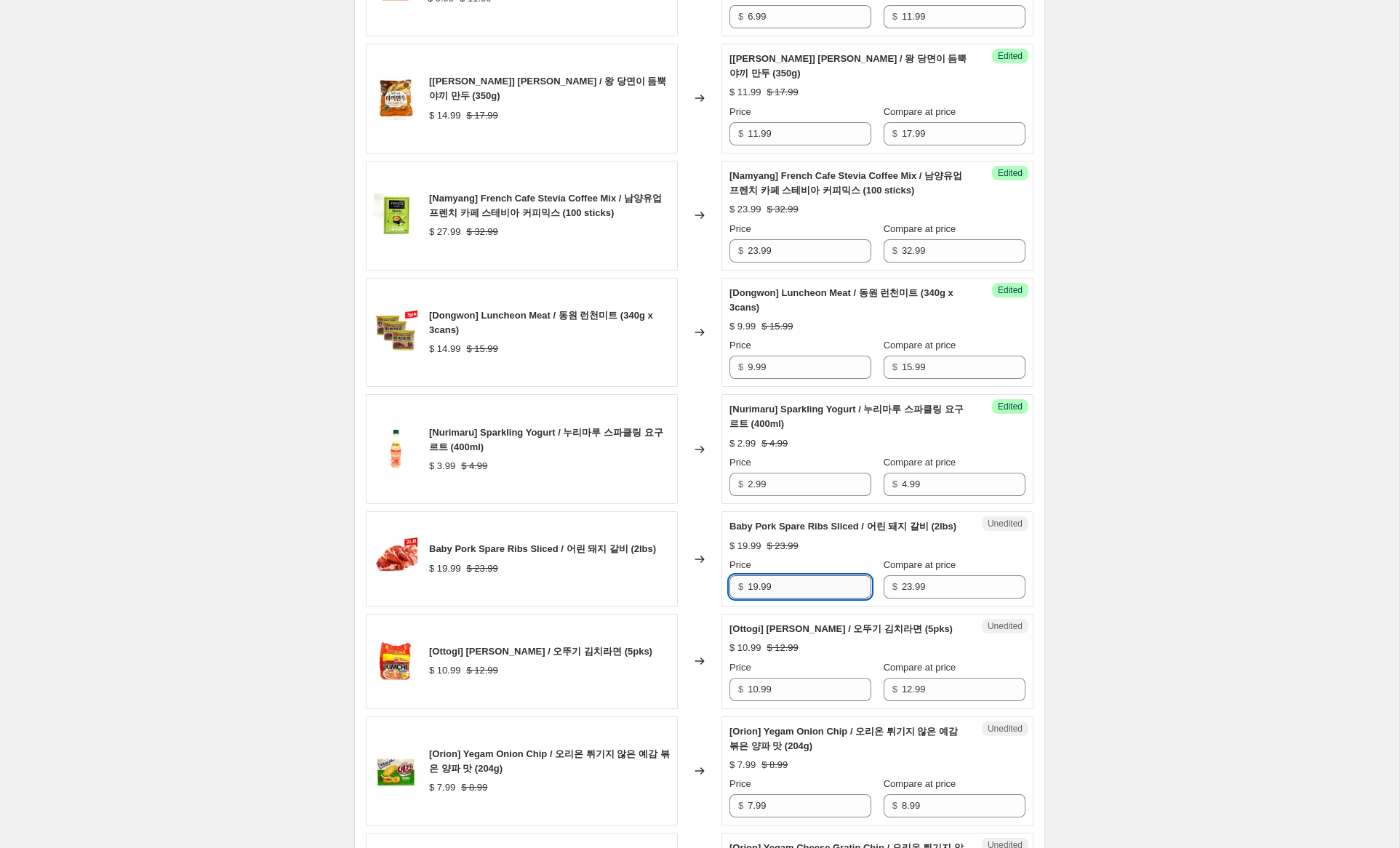
click at [753, 599] on input "19.99" at bounding box center [810, 587] width 124 height 23
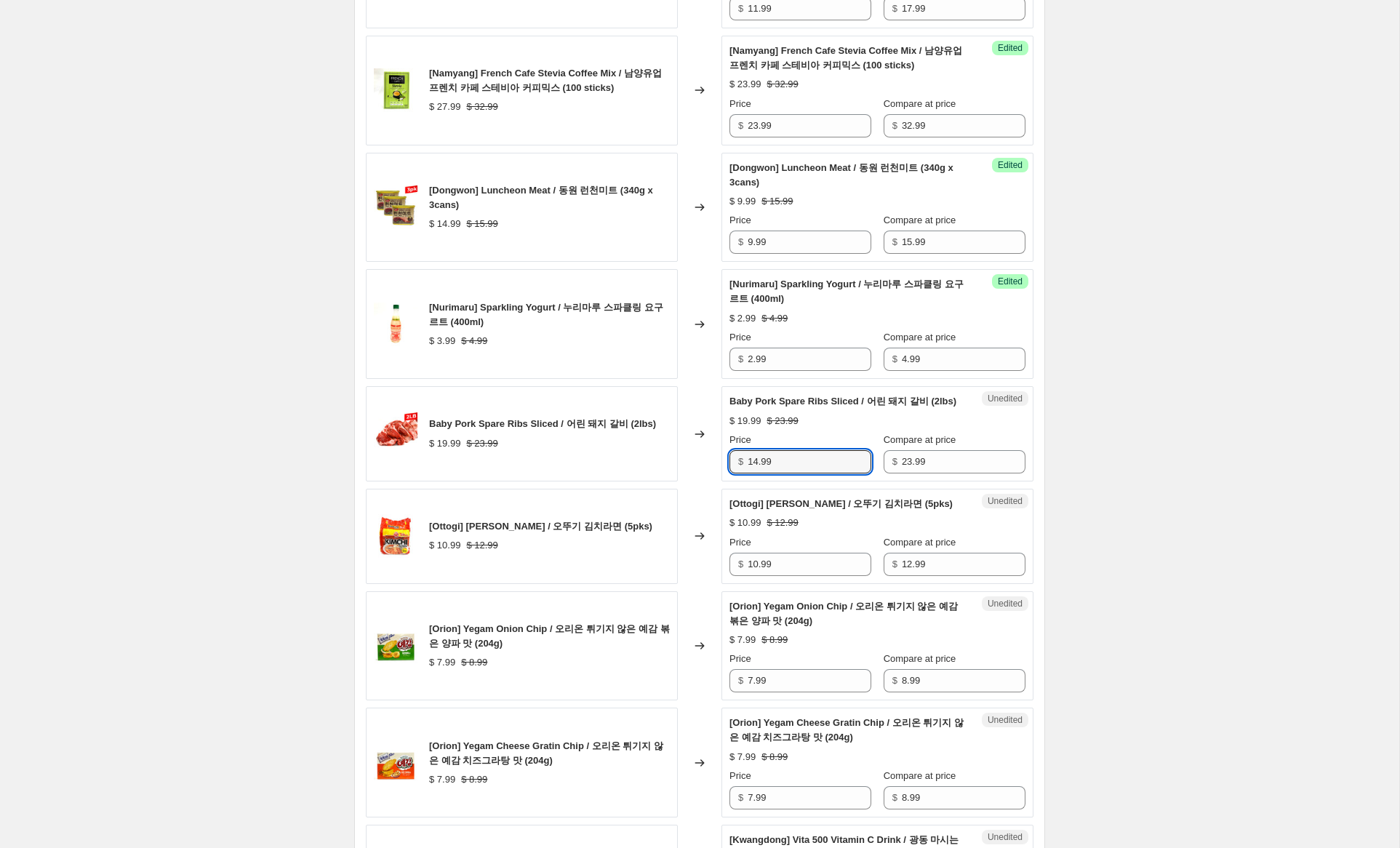
scroll to position [1883, 0]
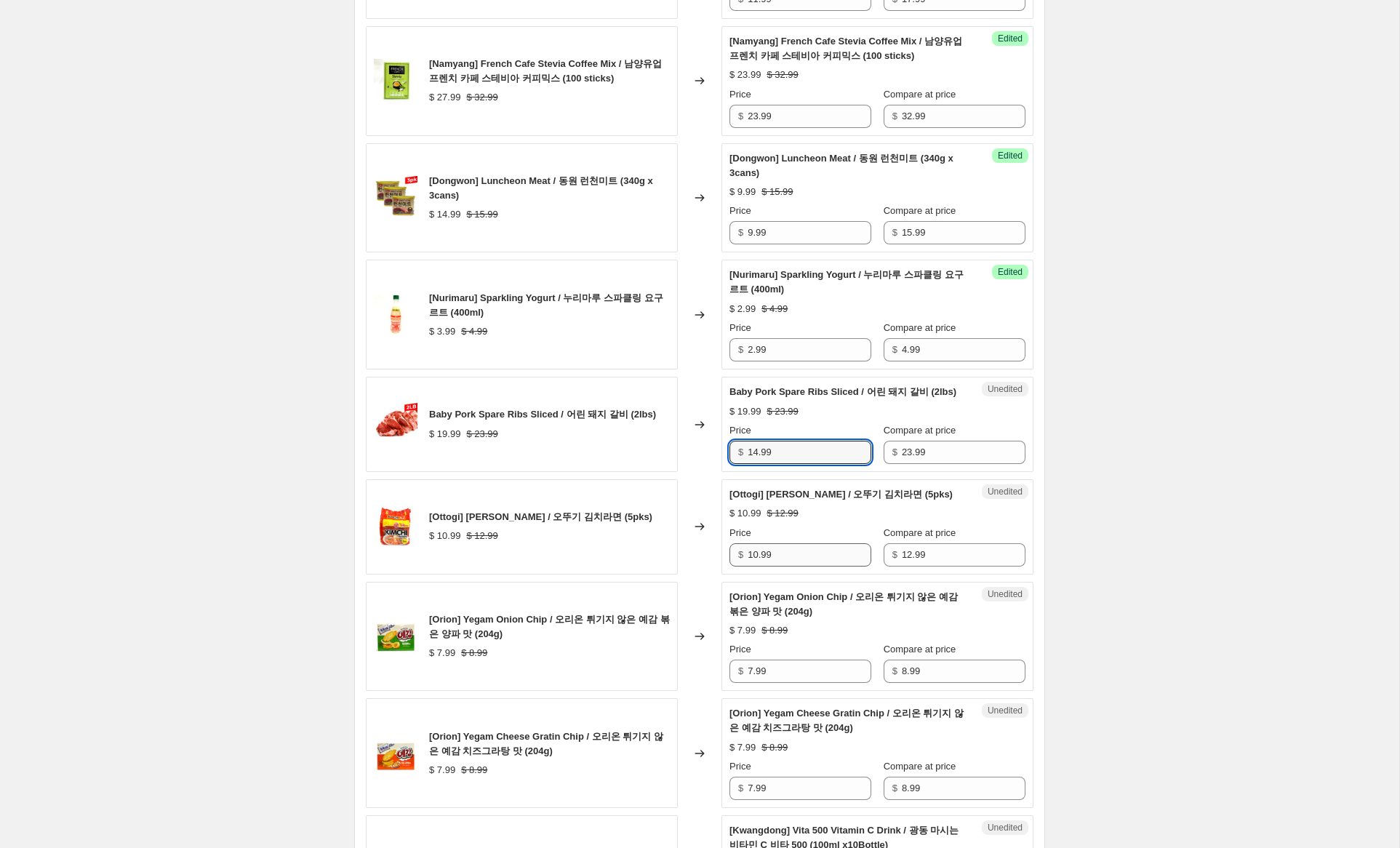
type input "14.99"
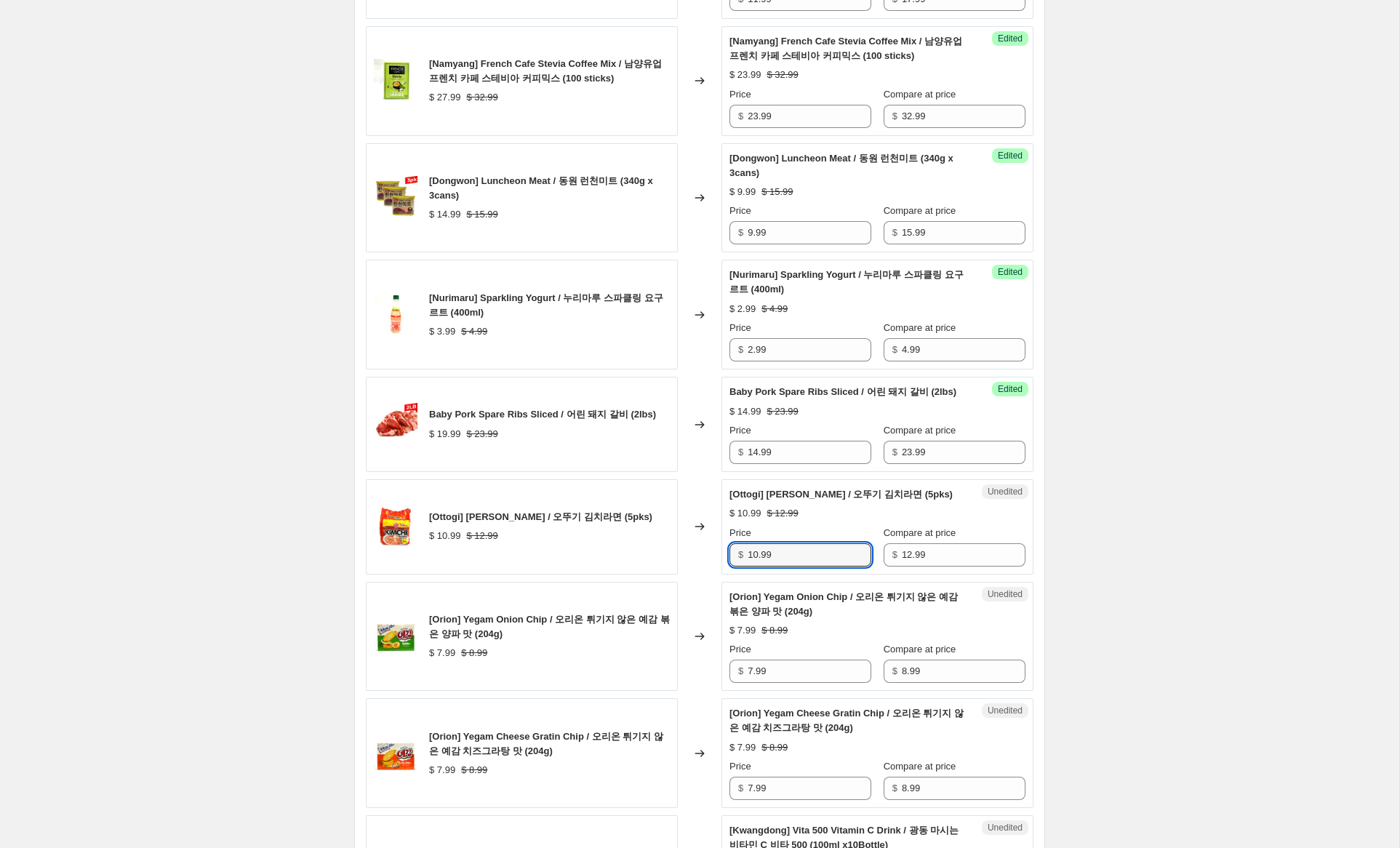
drag, startPoint x: 757, startPoint y: 569, endPoint x: 700, endPoint y: 566, distance: 57.1
click at [700, 566] on div "[Ottogi] [PERSON_NAME] / 오뚜기 김치라면 (5pks) $ 10.99 $ 12.99 Changed to Unedited [[…" at bounding box center [699, 527] width 667 height 95
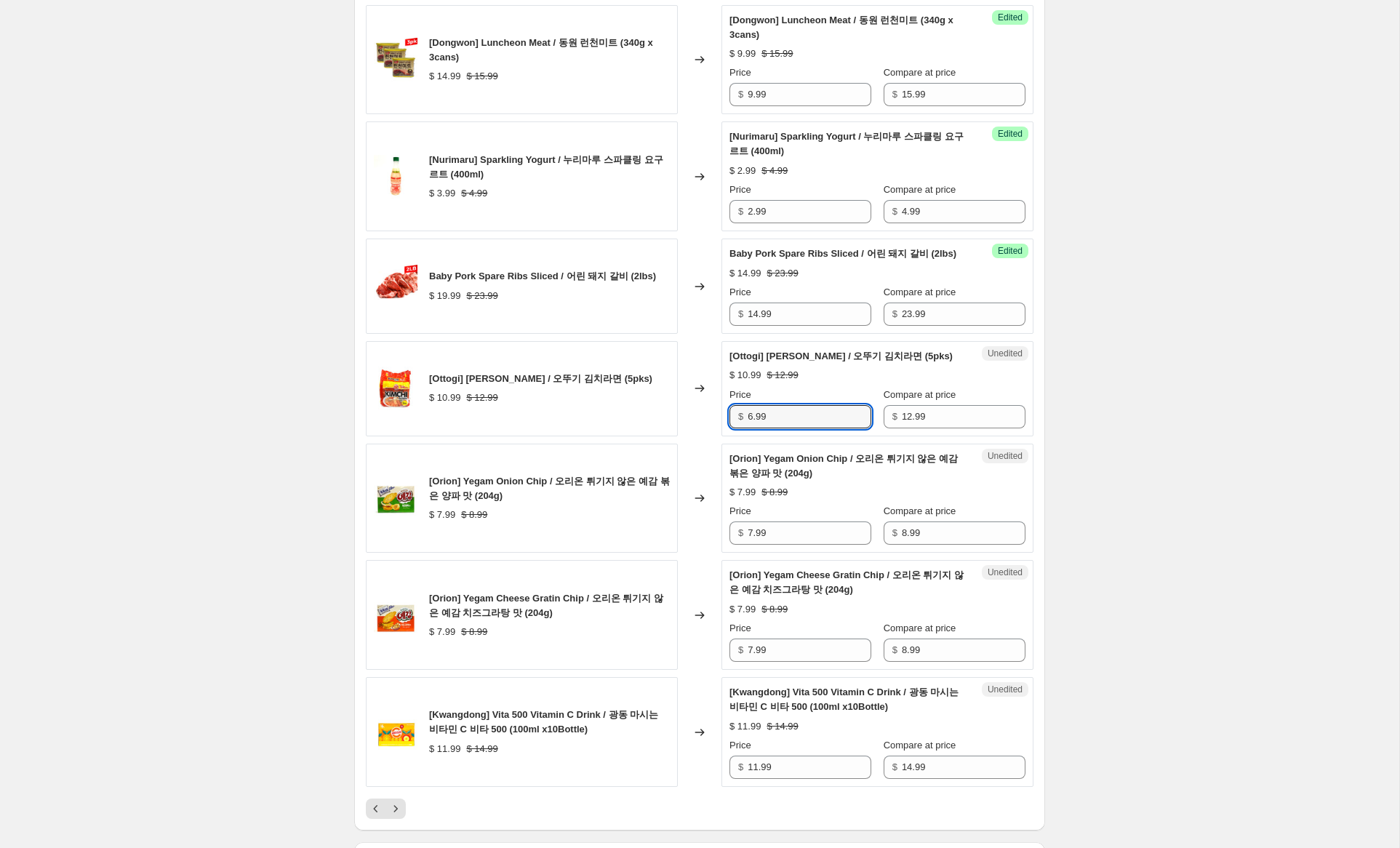
scroll to position [2024, 0]
type input "6.99"
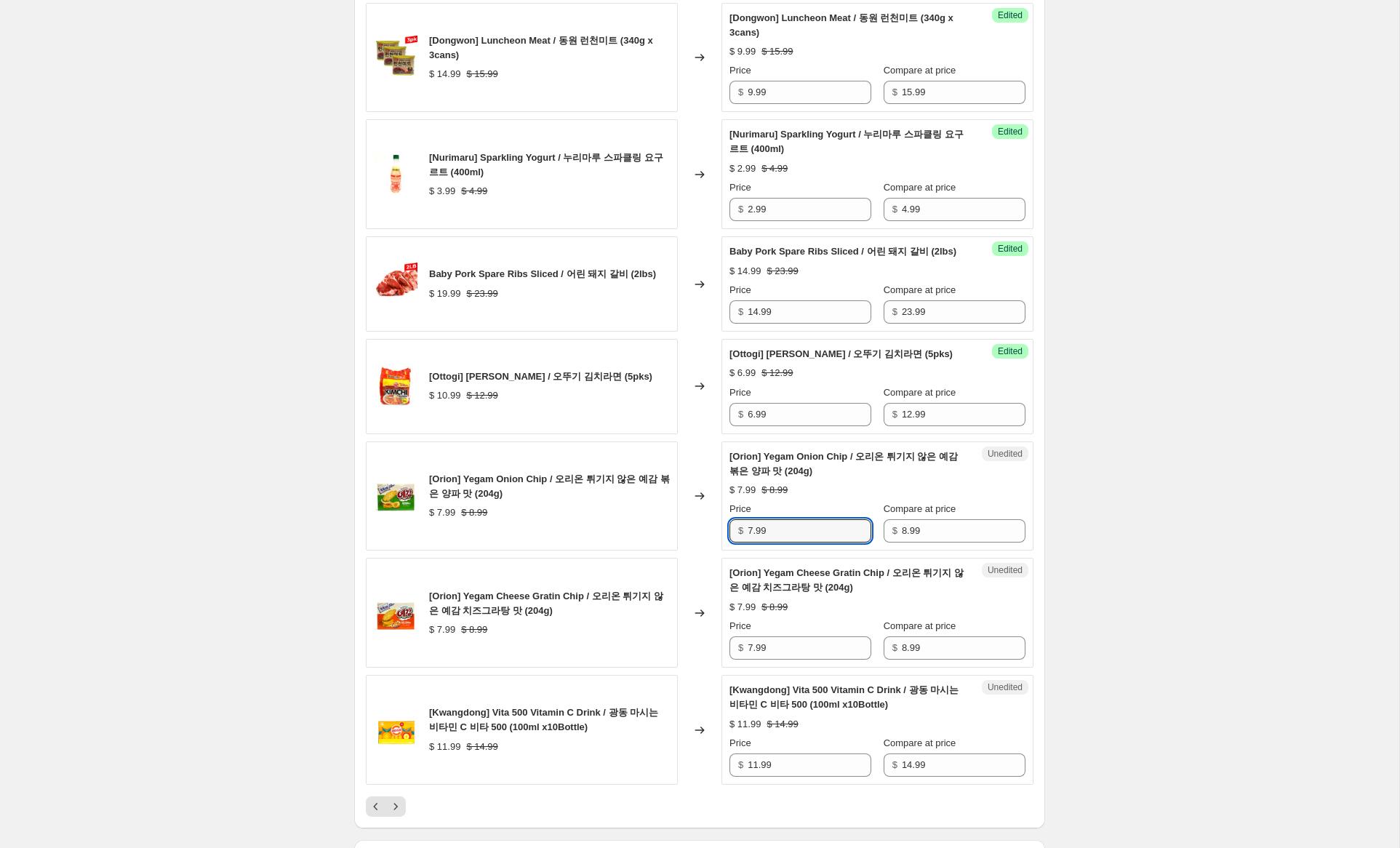
drag, startPoint x: 753, startPoint y: 547, endPoint x: 682, endPoint y: 543, distance: 71.1
click at [682, 543] on div "[Orion] Yegam Onion Chip / 오리온 튀기지 않은 예감 볶은 양파 맛 (204g) $ 7.99 $ 8.99 Changed t…" at bounding box center [699, 496] width 667 height 110
type input "5.99"
drag, startPoint x: 752, startPoint y: 662, endPoint x: 655, endPoint y: 653, distance: 97.4
click at [655, 649] on div "[Orion] Yegam Cheese Gratin Chip / 오리온 튀기지 않은 예감 치즈그라탕 맛 (204g) $ 7.99 $ 8.99 C…" at bounding box center [699, 613] width 667 height 110
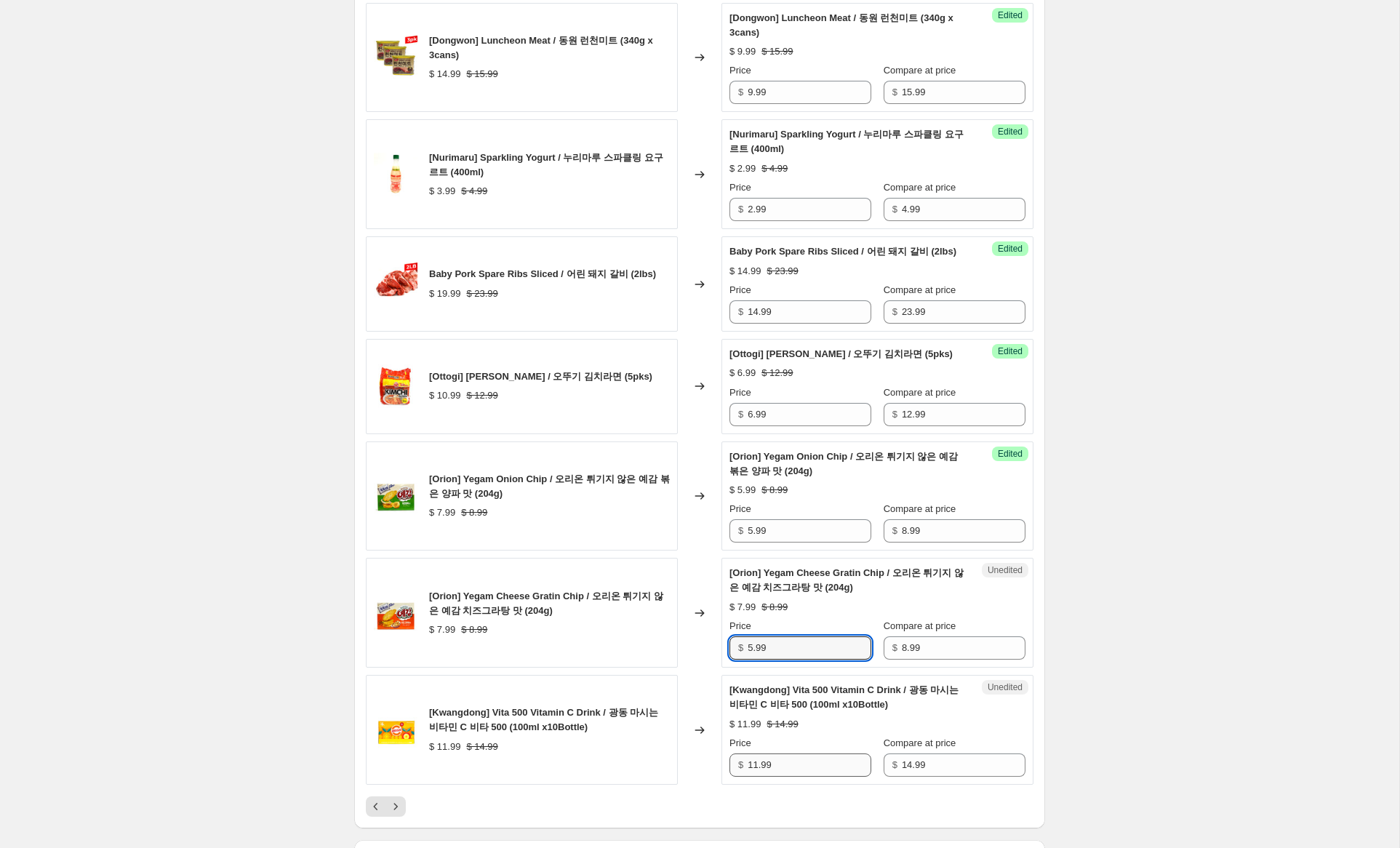
type input "5.99"
drag, startPoint x: 756, startPoint y: 781, endPoint x: 714, endPoint y: 779, distance: 42.0
click at [714, 779] on div "[Kwangdong] Vita 500 Vitamin C Drink / 광동 마시는 비타민 C 비타 500 (100ml x10Bottle) $ …" at bounding box center [699, 730] width 667 height 110
type input "7.99"
click at [398, 814] on icon "Next" at bounding box center [396, 807] width 15 height 15
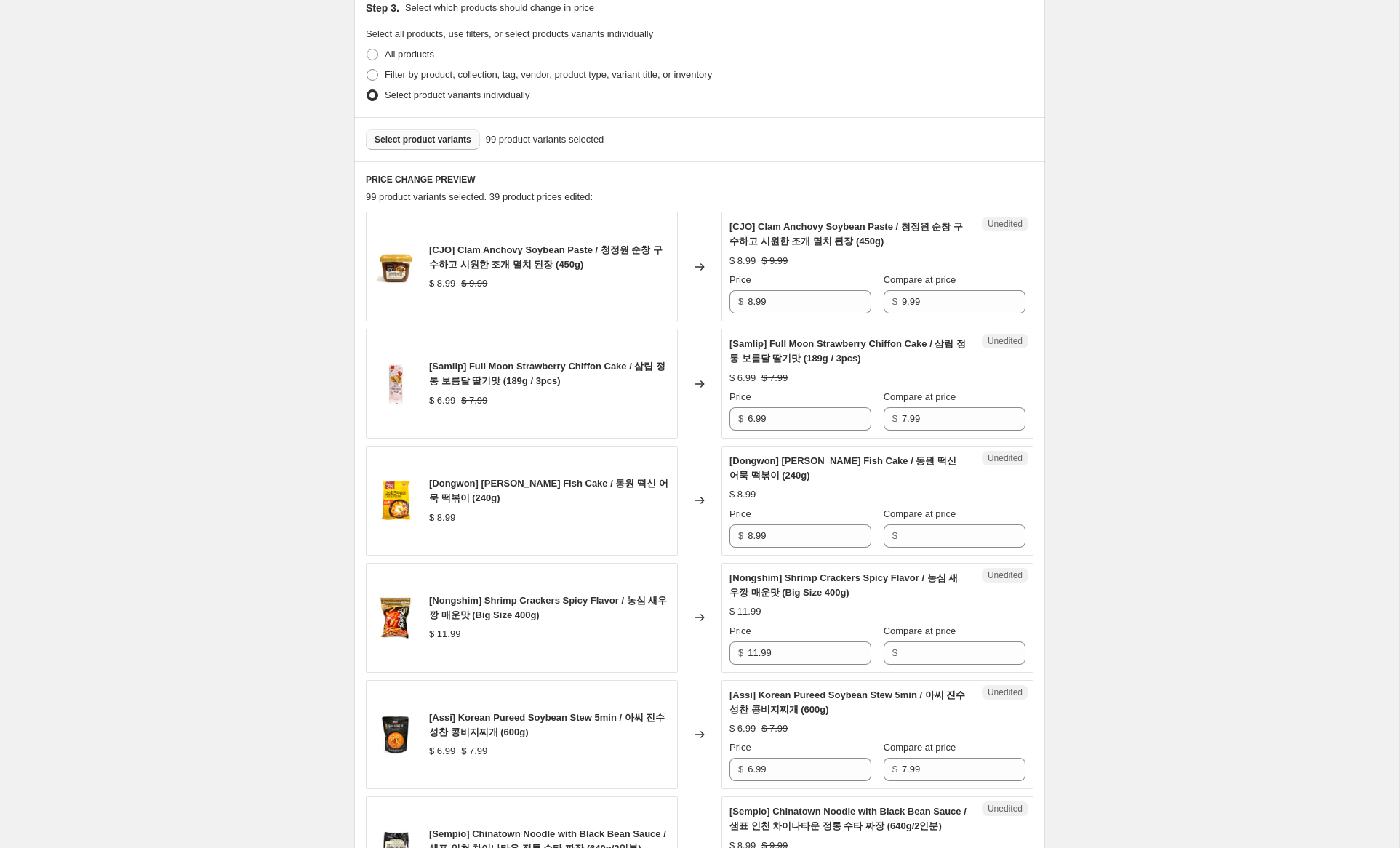
scroll to position [322, 0]
drag, startPoint x: 754, startPoint y: 305, endPoint x: 714, endPoint y: 296, distance: 41.0
click at [714, 296] on div "[CJO] Clam Anchovy Soybean Paste / 청정원 순창 구수하고 시원한 조개 멸치 된장 (450g) $ 8.99 $ 9.9…" at bounding box center [699, 267] width 667 height 110
type input "6.99"
drag, startPoint x: 753, startPoint y: 423, endPoint x: 720, endPoint y: 421, distance: 33.1
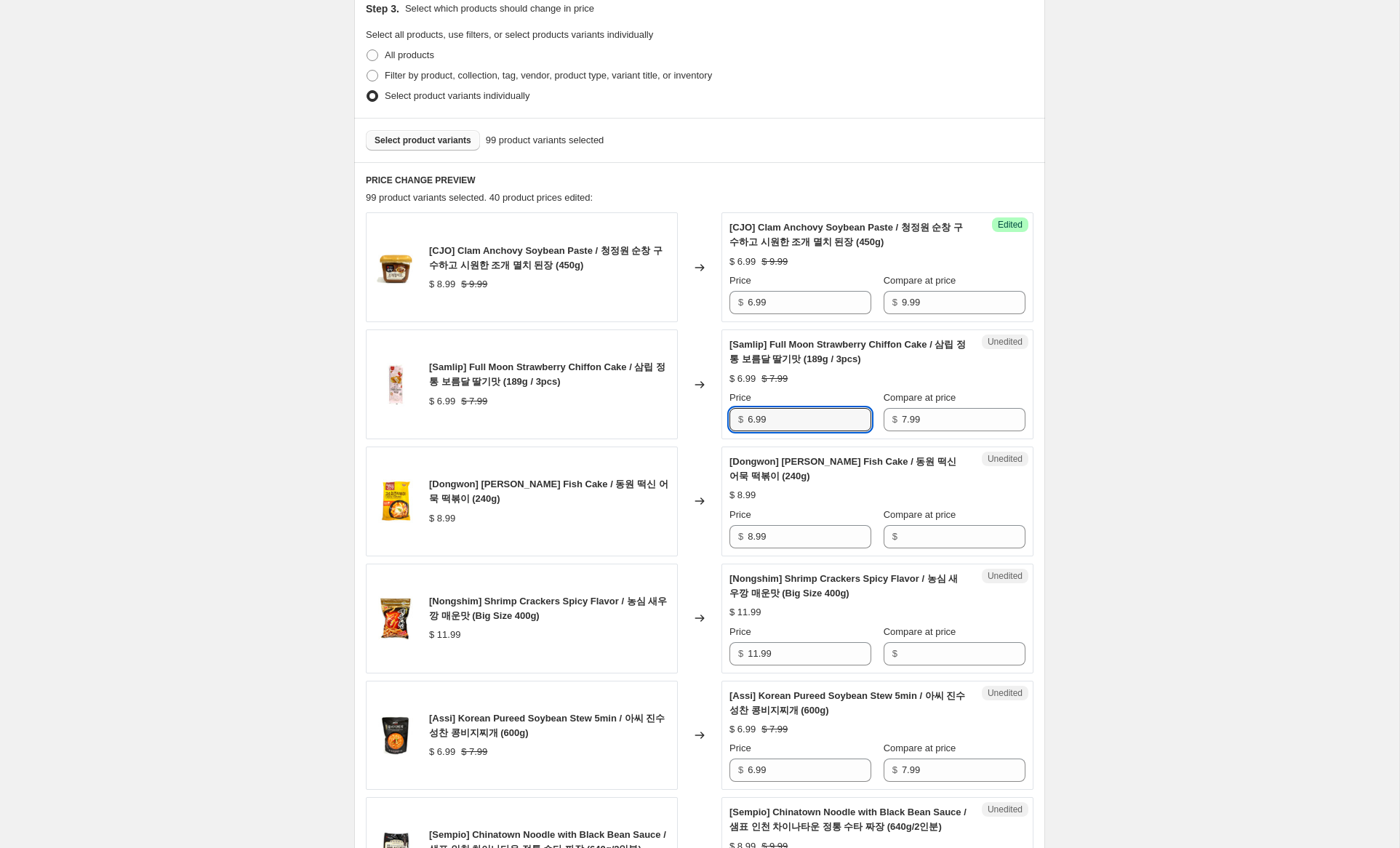
click at [720, 421] on div "[Samlip] Full Moon Strawberry Chiffon Cake / 삼립 정통 보름달 딸기맛 (189g / 3pcs) $ 6.99…" at bounding box center [699, 384] width 667 height 110
type input "5.99"
drag, startPoint x: 751, startPoint y: 534, endPoint x: 805, endPoint y: 542, distance: 54.6
click at [703, 528] on div "[Dongwon] [PERSON_NAME] Fish Cake / 동원 떡신 어묵 떡볶이 (240g) $ 8.99 Changed to Unedi…" at bounding box center [699, 501] width 667 height 110
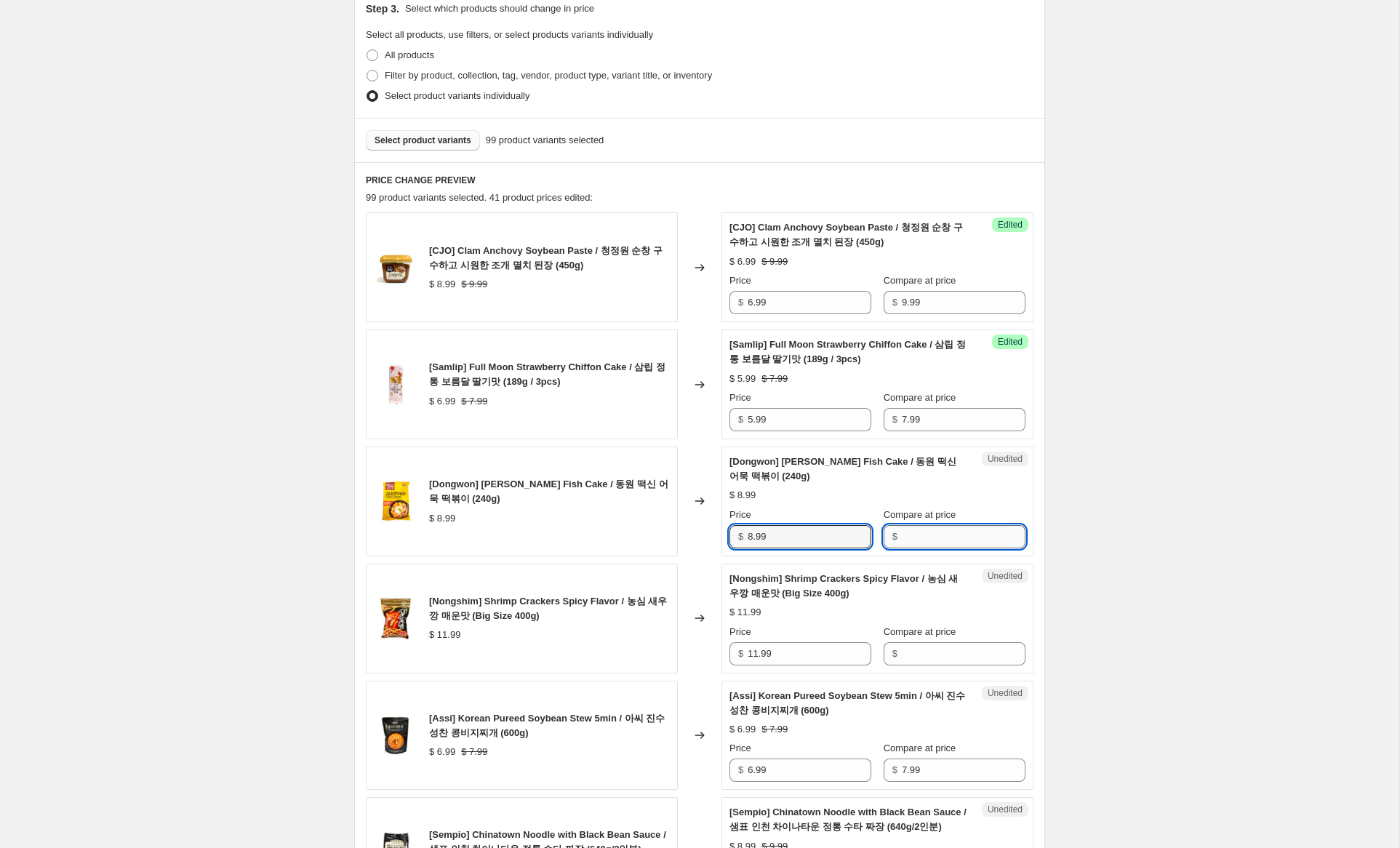
click at [929, 541] on input "Compare at price" at bounding box center [964, 537] width 124 height 23
paste input "8.99"
type input "8.99"
drag, startPoint x: 754, startPoint y: 537, endPoint x: 696, endPoint y: 526, distance: 59.0
click at [696, 526] on div "[Dongwon] [PERSON_NAME] Fish Cake / 동원 떡신 어묵 떡볶이 (240g) $ 8.99 Changed to Succe…" at bounding box center [699, 501] width 667 height 110
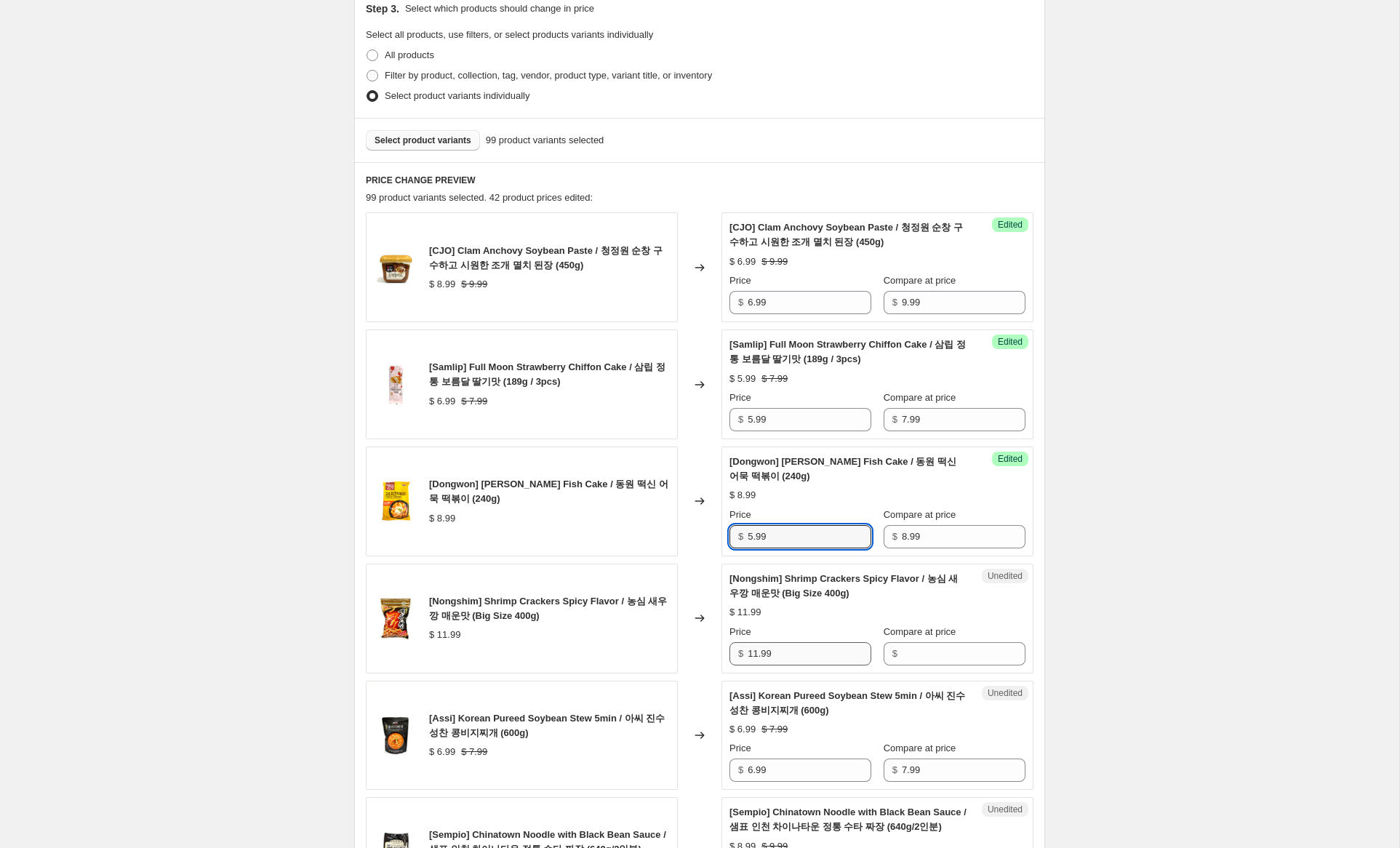
type input "5.99"
drag, startPoint x: 781, startPoint y: 657, endPoint x: 693, endPoint y: 644, distance: 89.0
click at [693, 644] on div "[Nongshim] Shrimp Crackers Spicy Flavor / 농심 새우깡 매운맛 (Big Size 400g) $ 11.99 Ch…" at bounding box center [699, 619] width 667 height 110
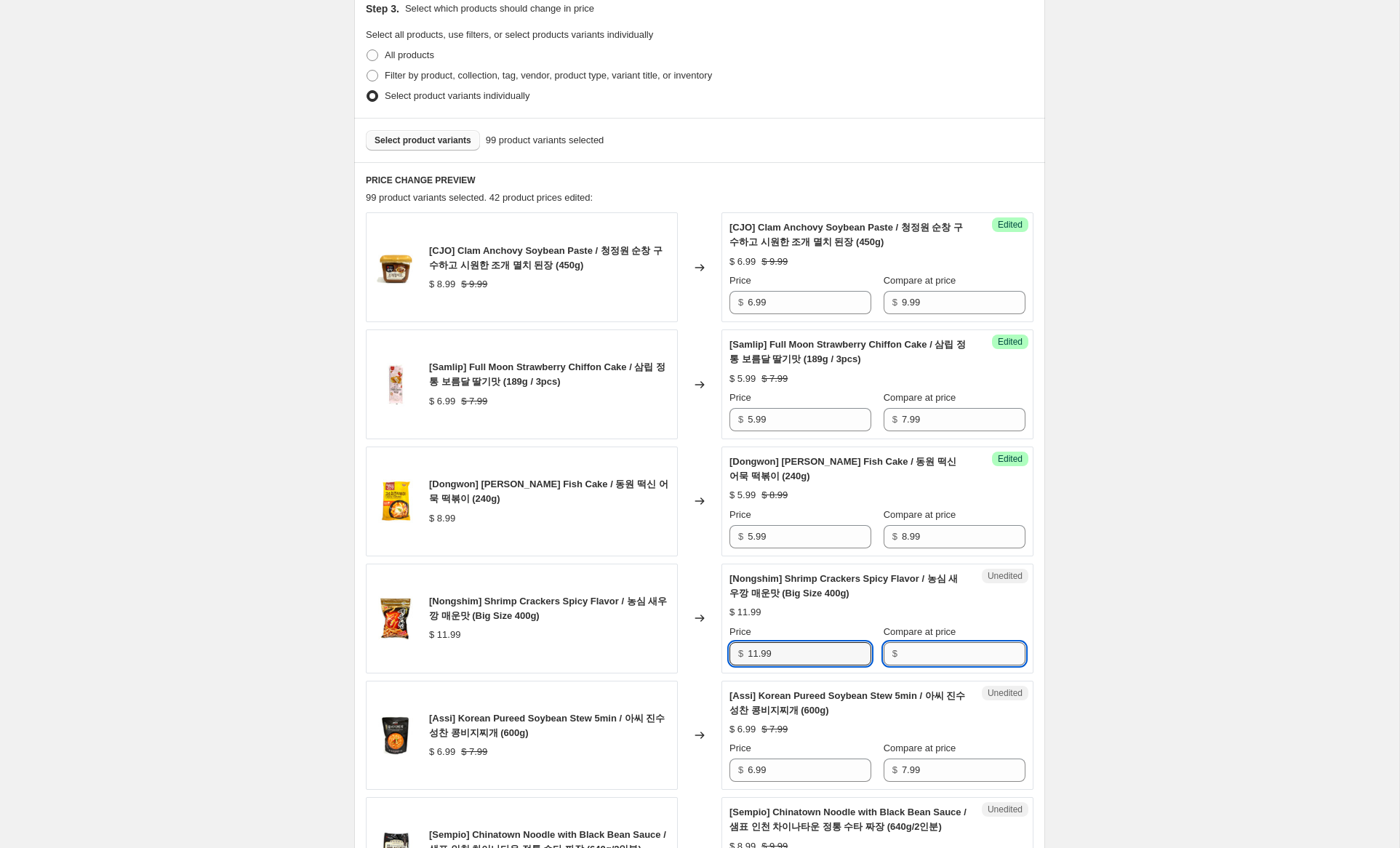
drag, startPoint x: 955, startPoint y: 651, endPoint x: 922, endPoint y: 654, distance: 33.1
click at [955, 651] on input "Compare at price" at bounding box center [964, 654] width 124 height 23
paste input "11.99"
type input "11.99"
drag, startPoint x: 755, startPoint y: 656, endPoint x: 679, endPoint y: 637, distance: 78.3
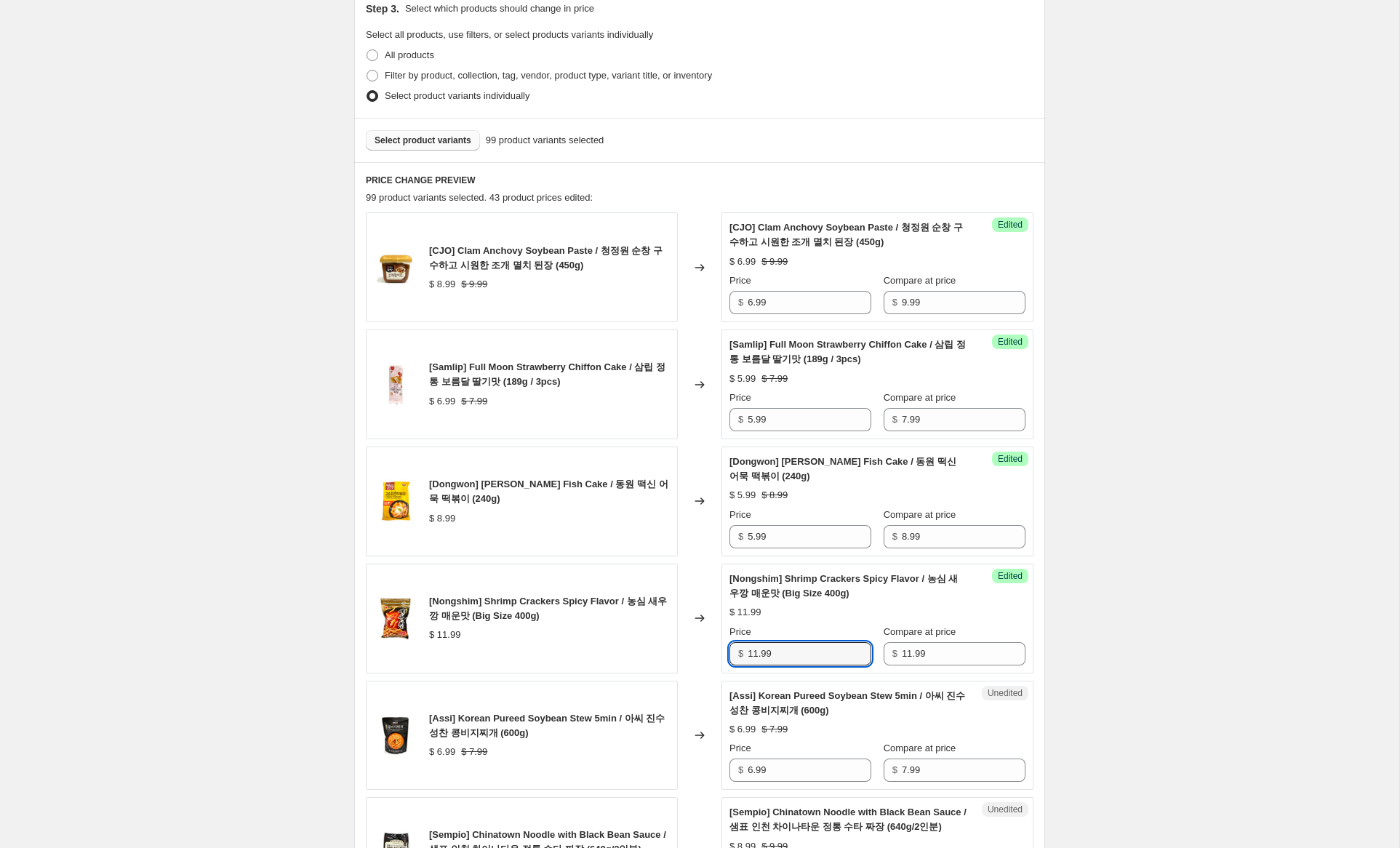
click at [679, 637] on div "[Nongshim] Shrimp Crackers Spicy Flavor / 농심 새우깡 매운맛 (Big Size 400g) $ 11.99 Ch…" at bounding box center [699, 619] width 667 height 110
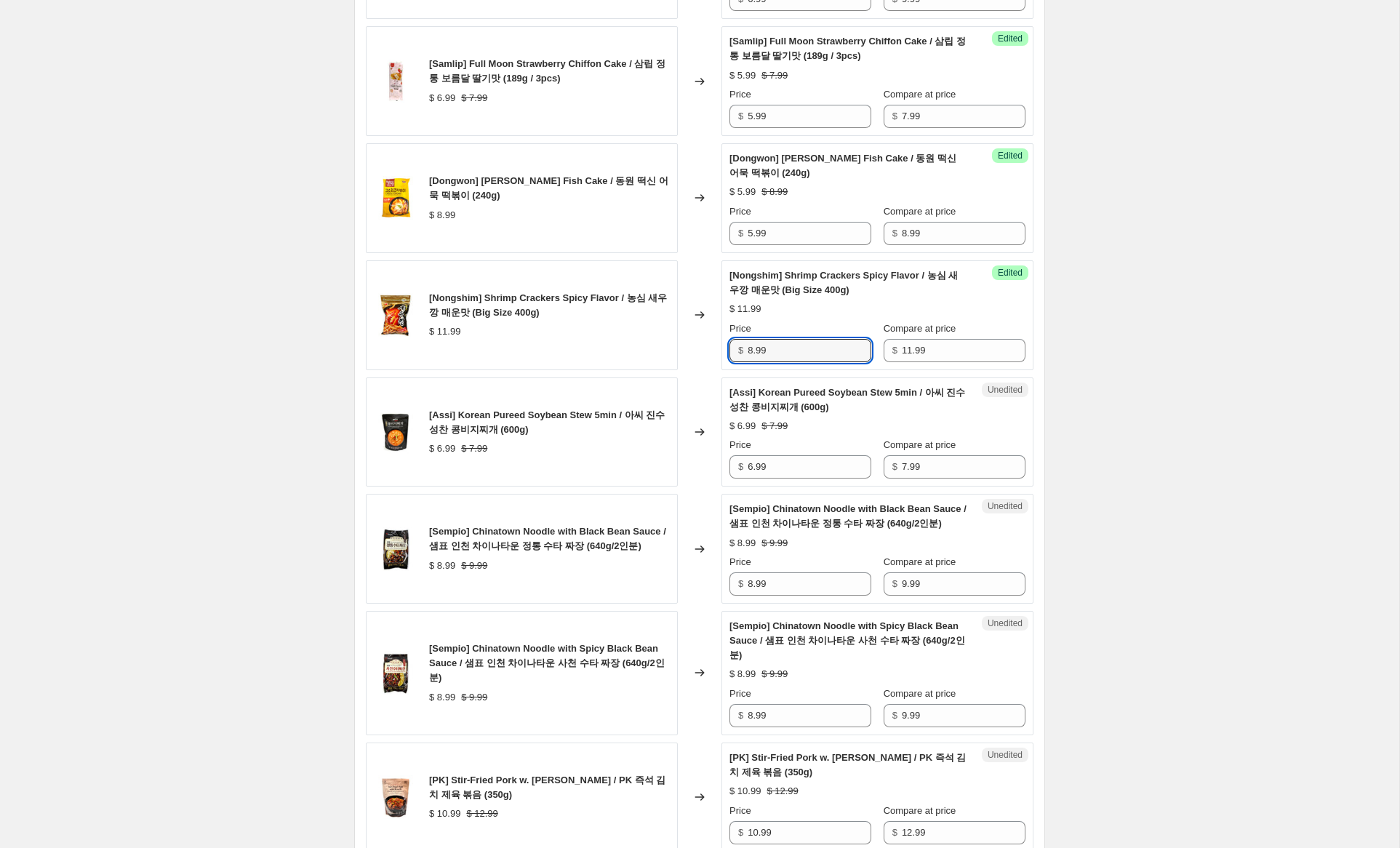
scroll to position [630, 0]
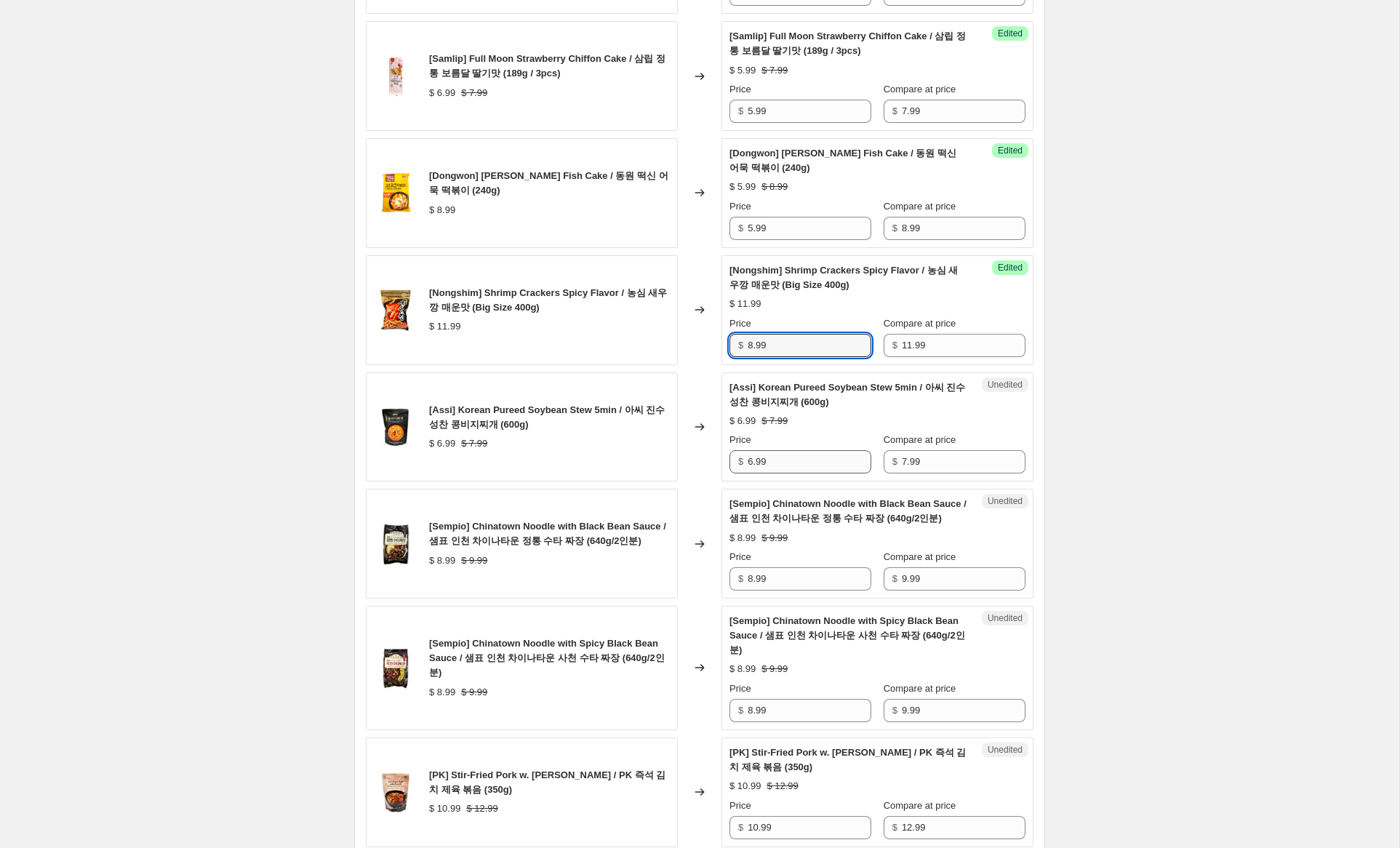
type input "8.99"
drag, startPoint x: 754, startPoint y: 462, endPoint x: 700, endPoint y: 458, distance: 54.1
click at [700, 458] on div "[Assi] Korean Pureed Soybean Stew 5min / 아씨 진수성찬 콩비지찌개 (600g) $ 6.99 $ 7.99 Cha…" at bounding box center [699, 427] width 667 height 110
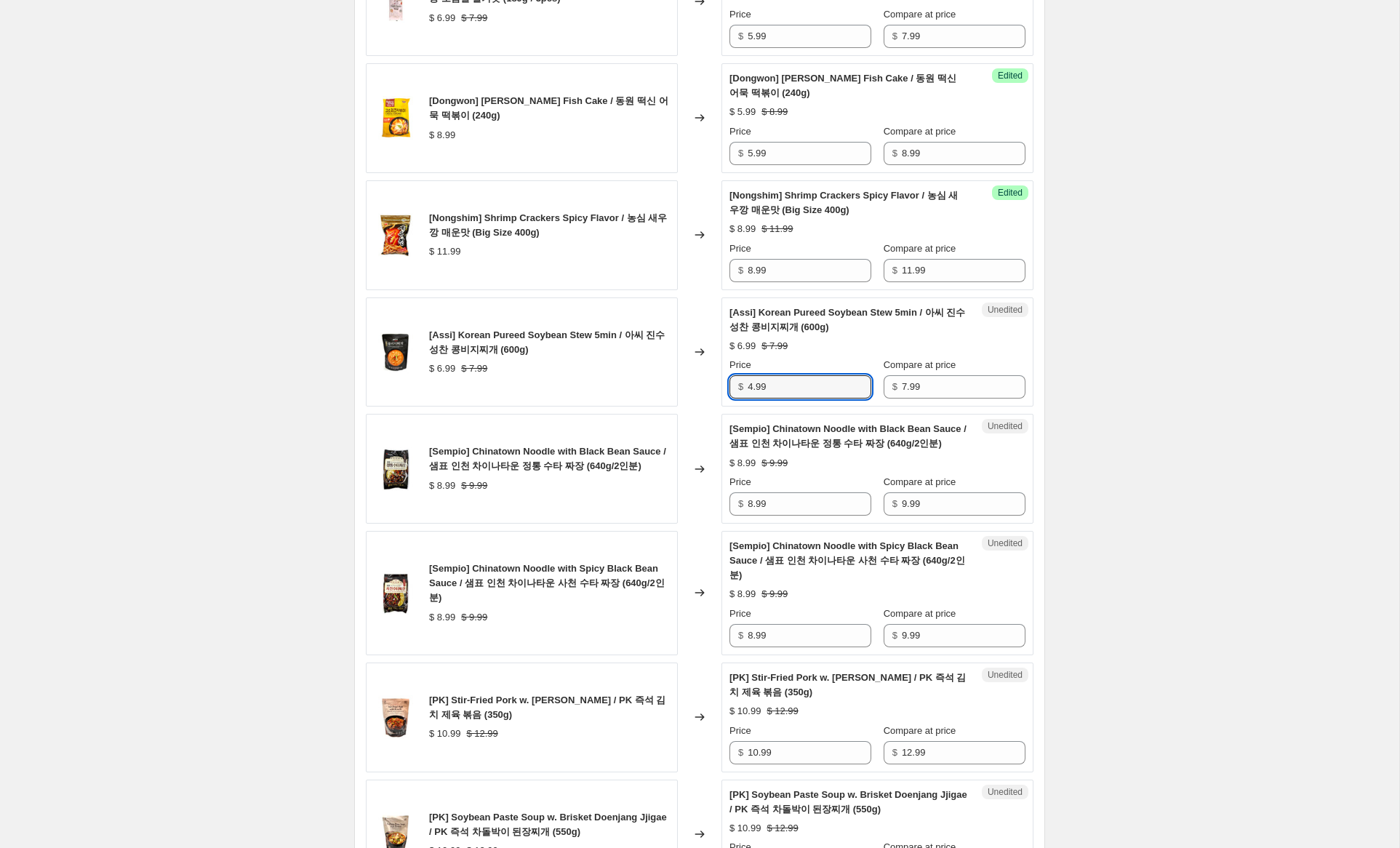
scroll to position [711, 0]
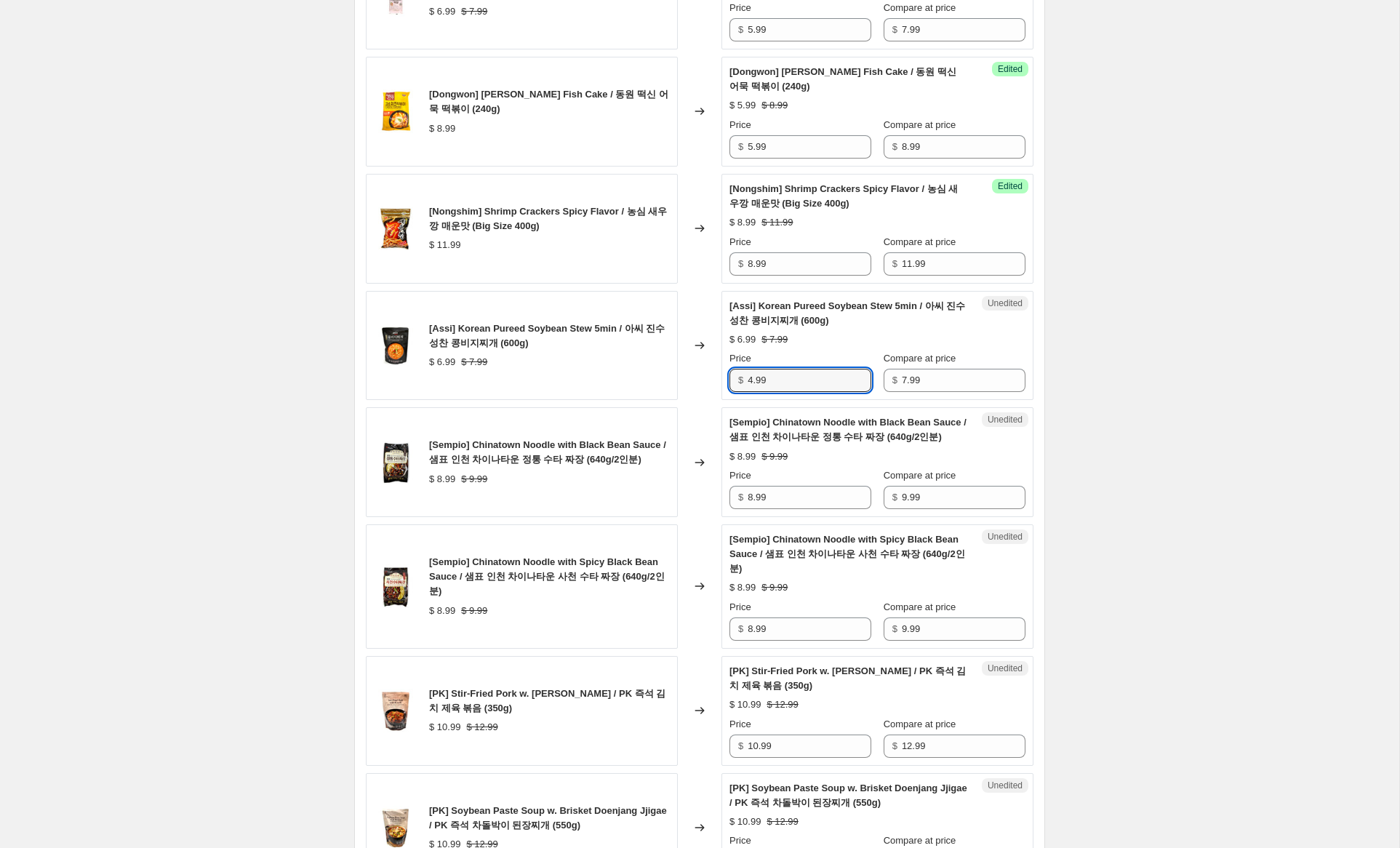
type input "4.99"
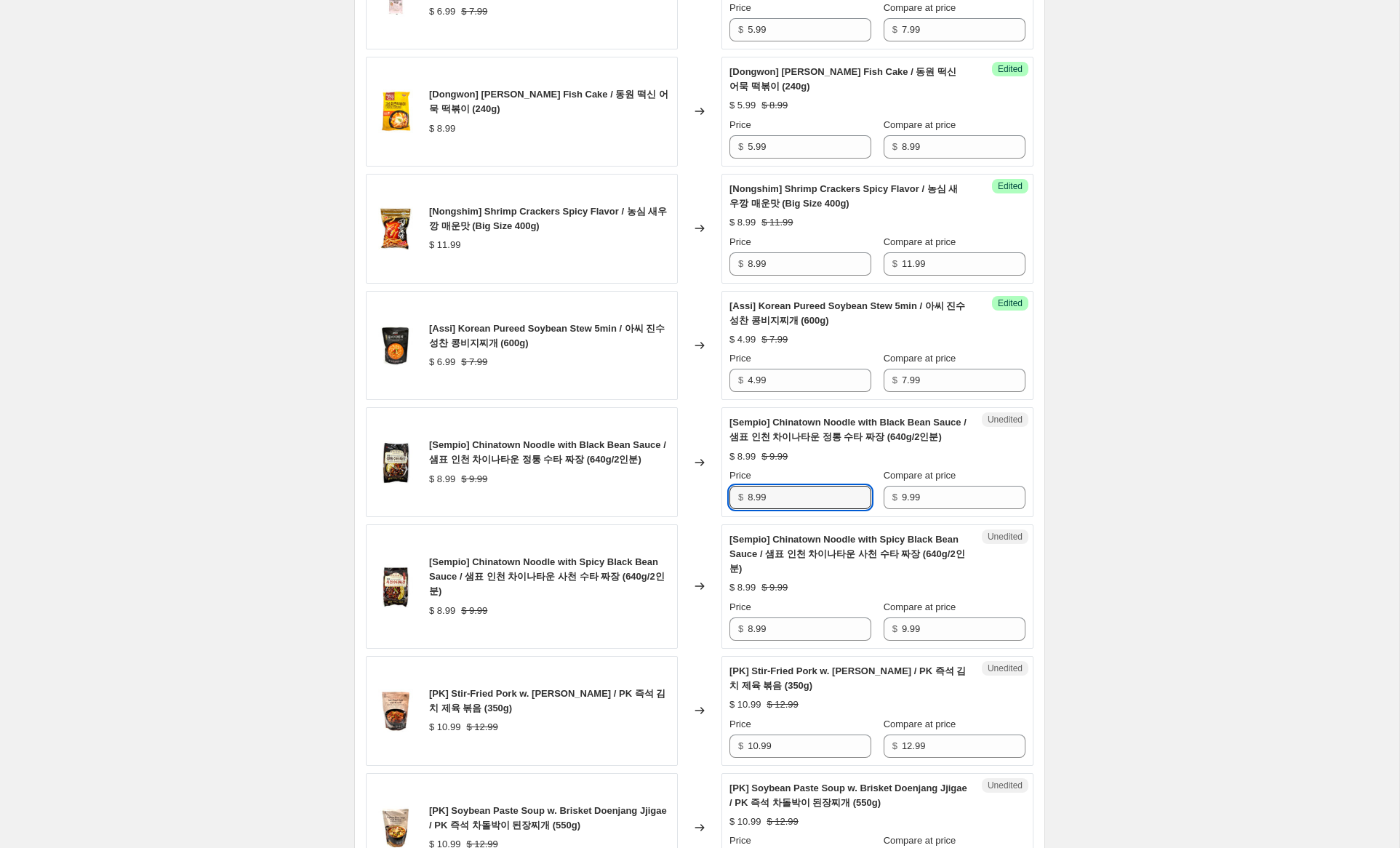
drag, startPoint x: 736, startPoint y: 495, endPoint x: 716, endPoint y: 492, distance: 20.2
click at [718, 492] on div "[Sempio] [GEOGRAPHIC_DATA] Noodle with Black Bean Sauce / 샘표 인천 차이나타운 정통 수타 짜장 …" at bounding box center [699, 462] width 667 height 110
type input "5.99"
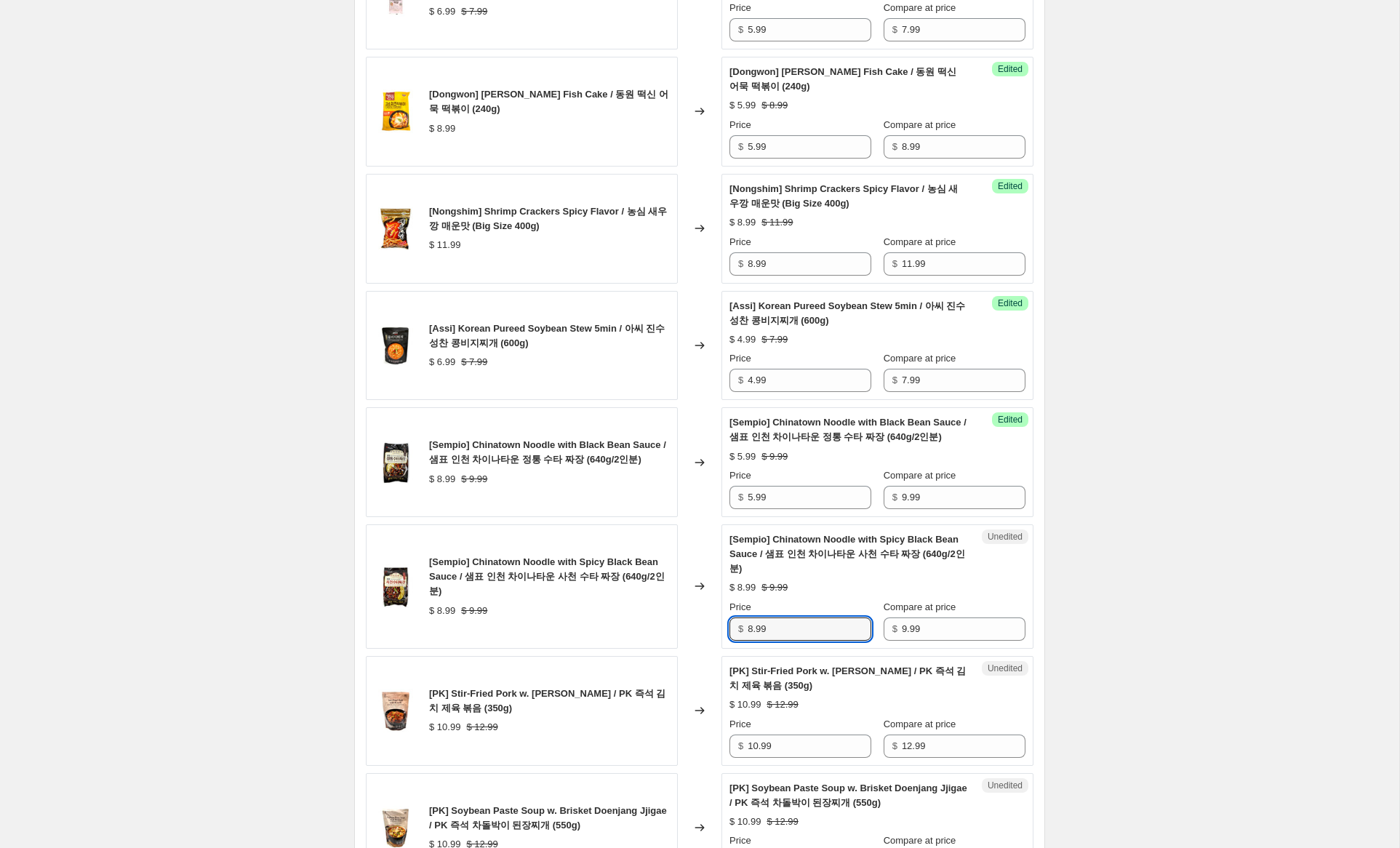
drag, startPoint x: 753, startPoint y: 614, endPoint x: 666, endPoint y: 606, distance: 87.4
click at [666, 606] on div "[Sempio] [GEOGRAPHIC_DATA] Noodle with Spicy Black Bean Sauce / 샘표 인천 차이나타운 사천 …" at bounding box center [699, 587] width 667 height 124
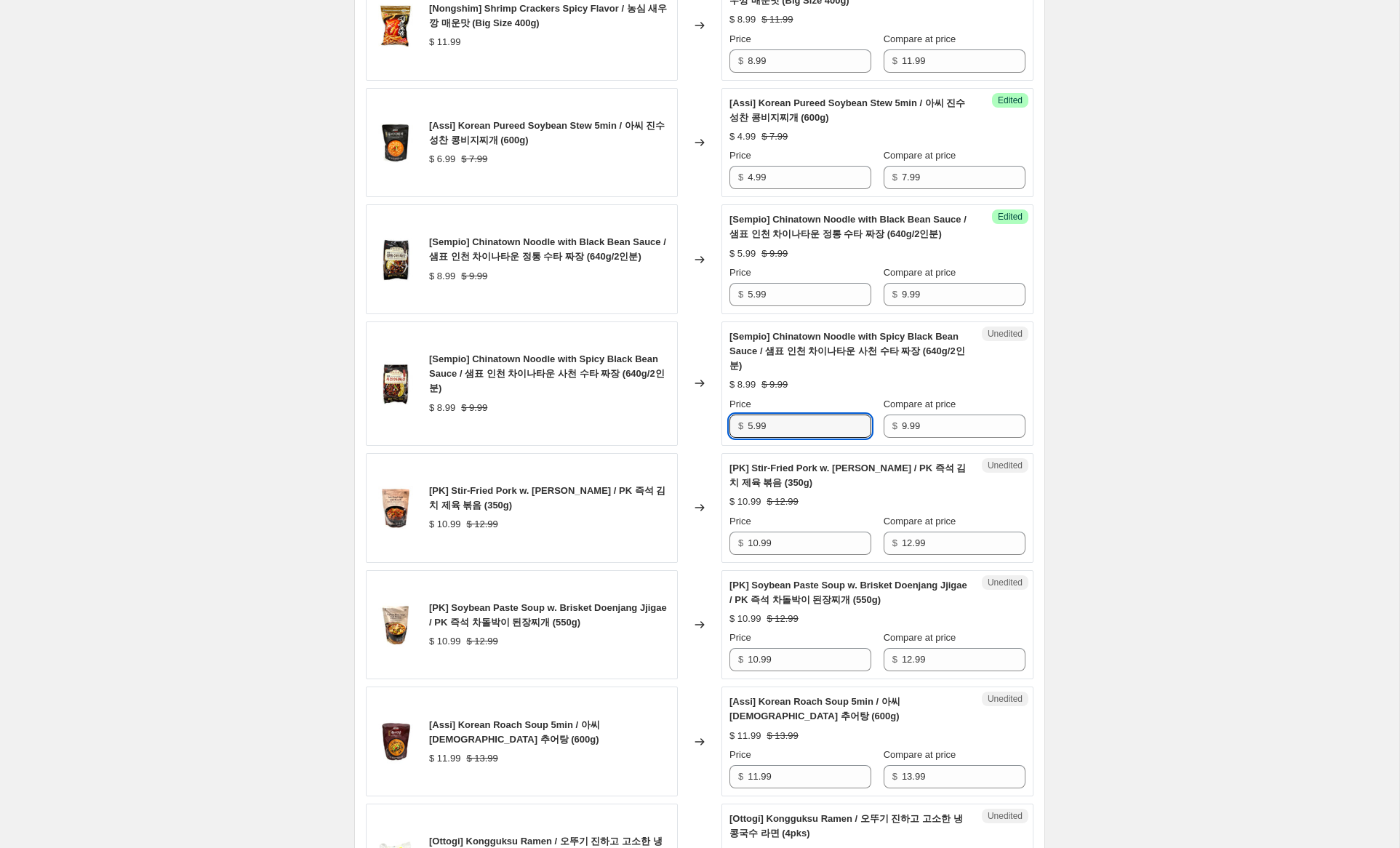
scroll to position [921, 0]
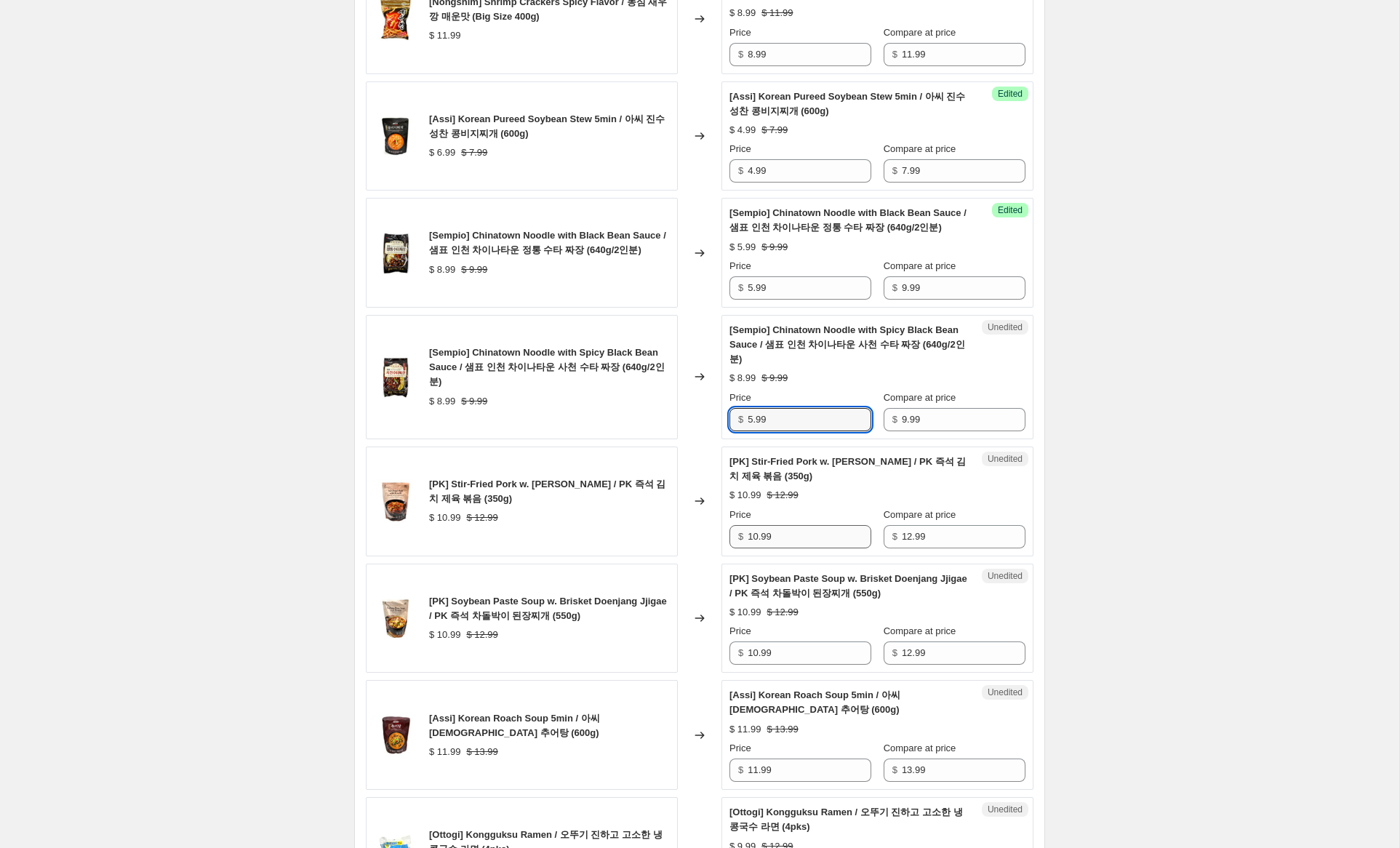
type input "5.99"
drag, startPoint x: 757, startPoint y: 524, endPoint x: 671, endPoint y: 511, distance: 87.0
click at [671, 511] on div "[PK] Stir-Fried Pork w. Kimchi / PK 즉석 김치 제육 볶음 (350g) $ 10.99 $ 12.99 Changed …" at bounding box center [699, 501] width 667 height 110
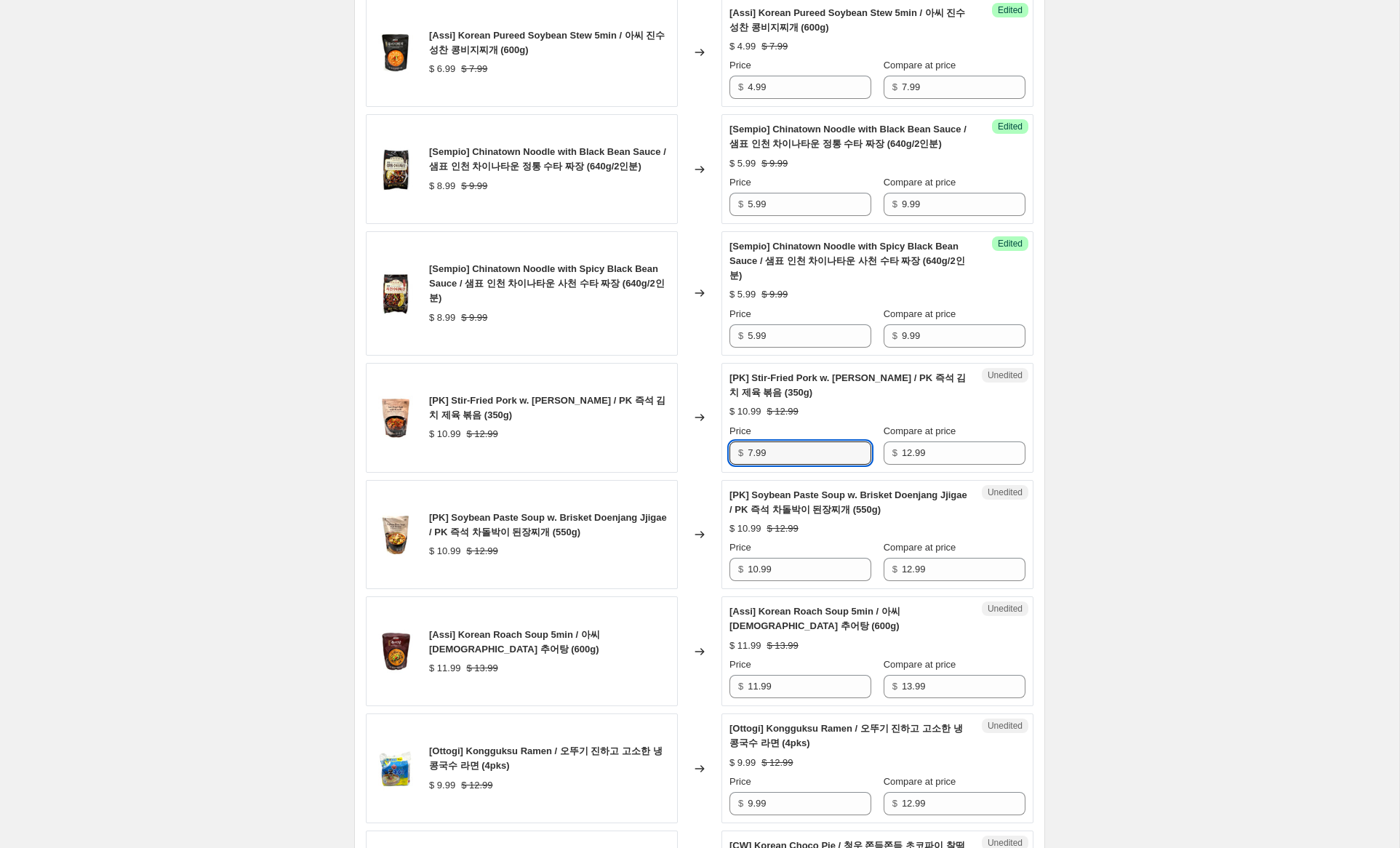
scroll to position [1006, 0]
type input "7.99"
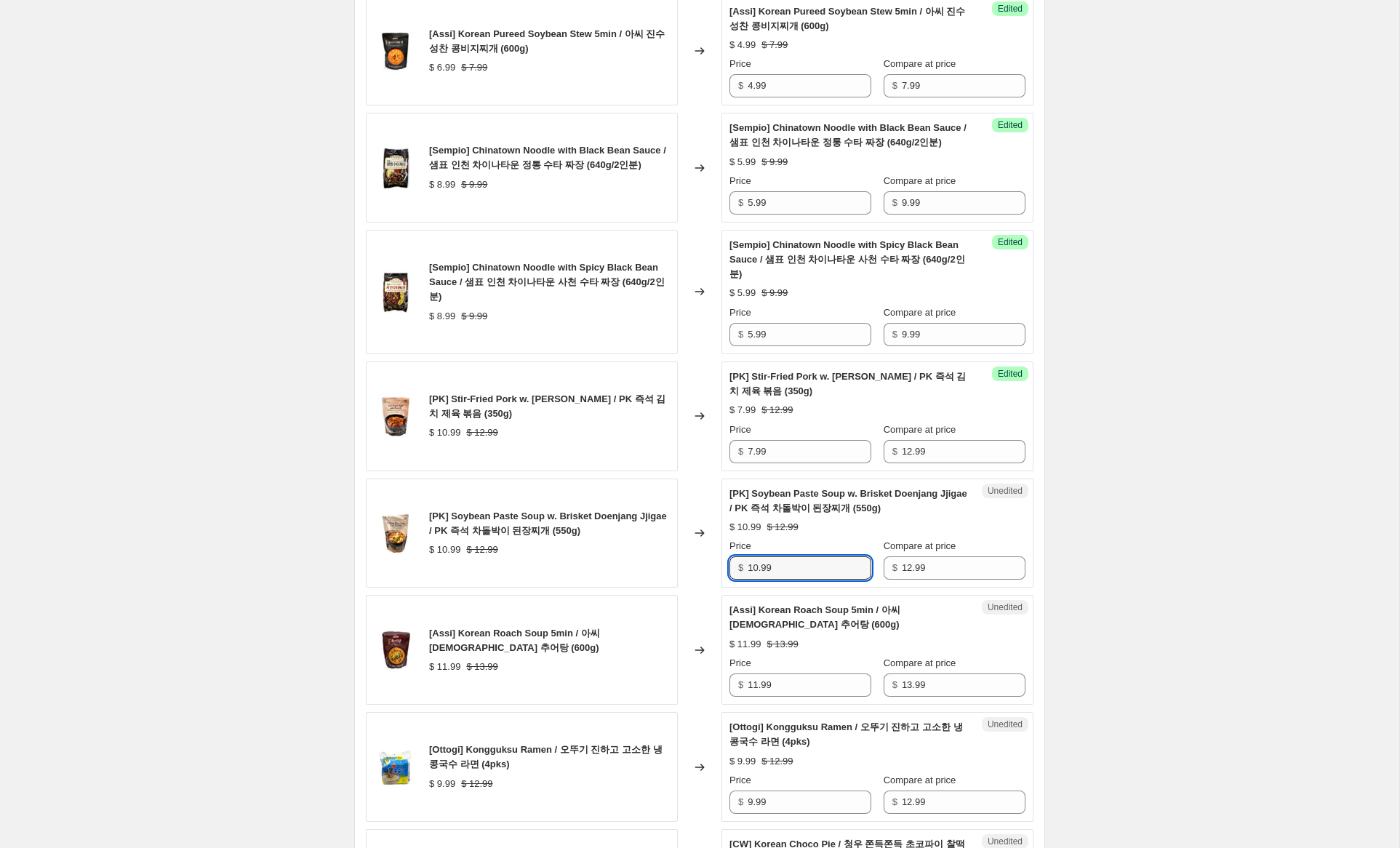
drag, startPoint x: 751, startPoint y: 553, endPoint x: 679, endPoint y: 540, distance: 73.2
click at [679, 539] on div "[PK] Soybean Paste Soup w. Brisket Doenjang Jjigae / PK 즉석 차돌박이 된장찌개 (550g) $ 1…" at bounding box center [699, 534] width 667 height 110
type input "7.99"
click at [671, 649] on div "[Assi] Korean Roach Soup 5min / 아씨 [DEMOGRAPHIC_DATA] 추어탕 (600g) $ 11.99 $ 13.9…" at bounding box center [699, 649] width 667 height 110
drag, startPoint x: 755, startPoint y: 671, endPoint x: 645, endPoint y: 641, distance: 114.0
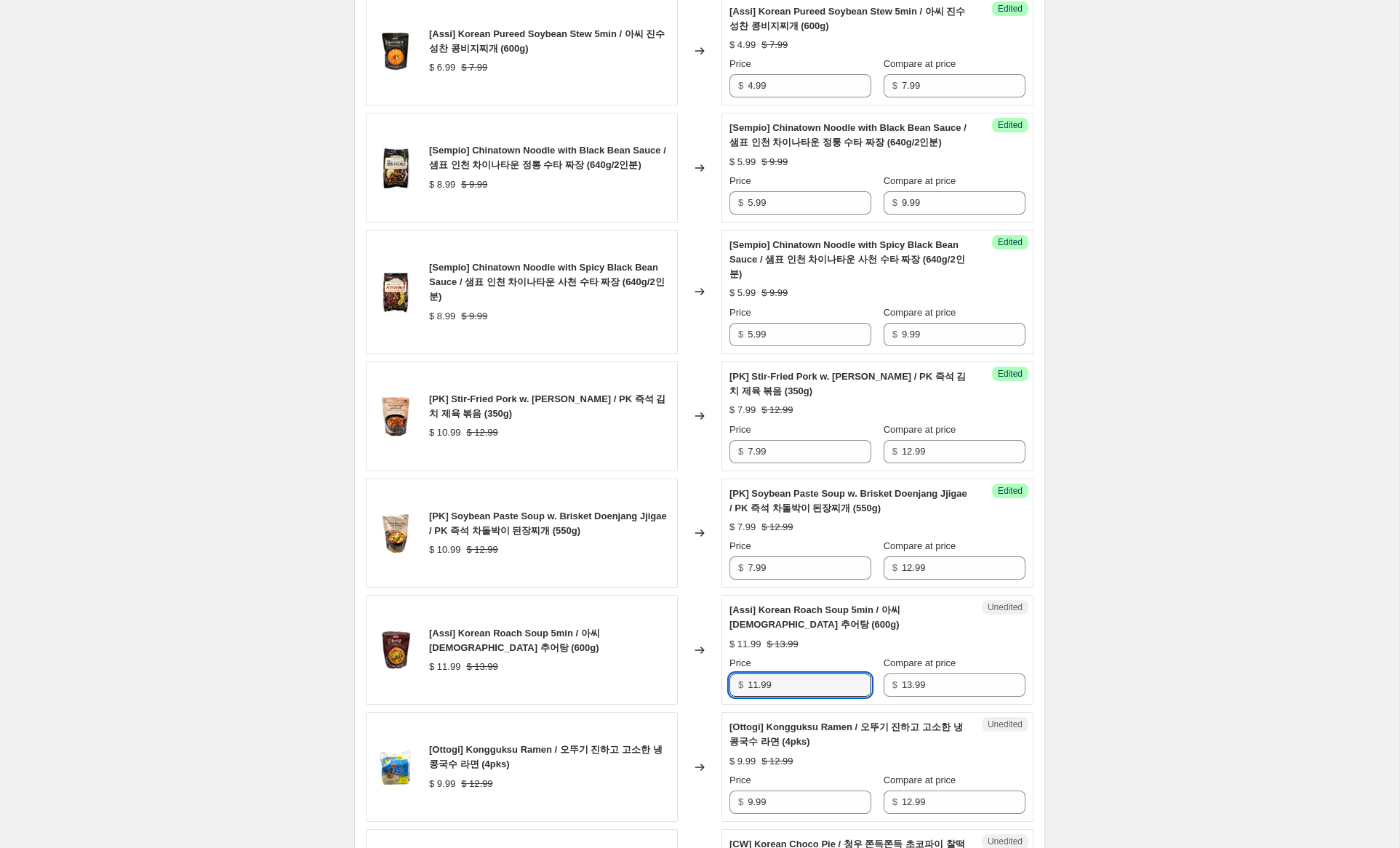
click at [645, 641] on div "[Assi] Korean Roach Soup 5min / 아씨 [DEMOGRAPHIC_DATA] 추어탕 (600g) $ 11.99 $ 13.9…" at bounding box center [699, 649] width 667 height 110
drag, startPoint x: 757, startPoint y: 669, endPoint x: 724, endPoint y: 664, distance: 33.4
click at [719, 662] on div "[Assi] Korean Roach Soup 5min / 아씨 [DEMOGRAPHIC_DATA] 추어탕 (600g) $ 11.99 $ 13.9…" at bounding box center [699, 649] width 667 height 110
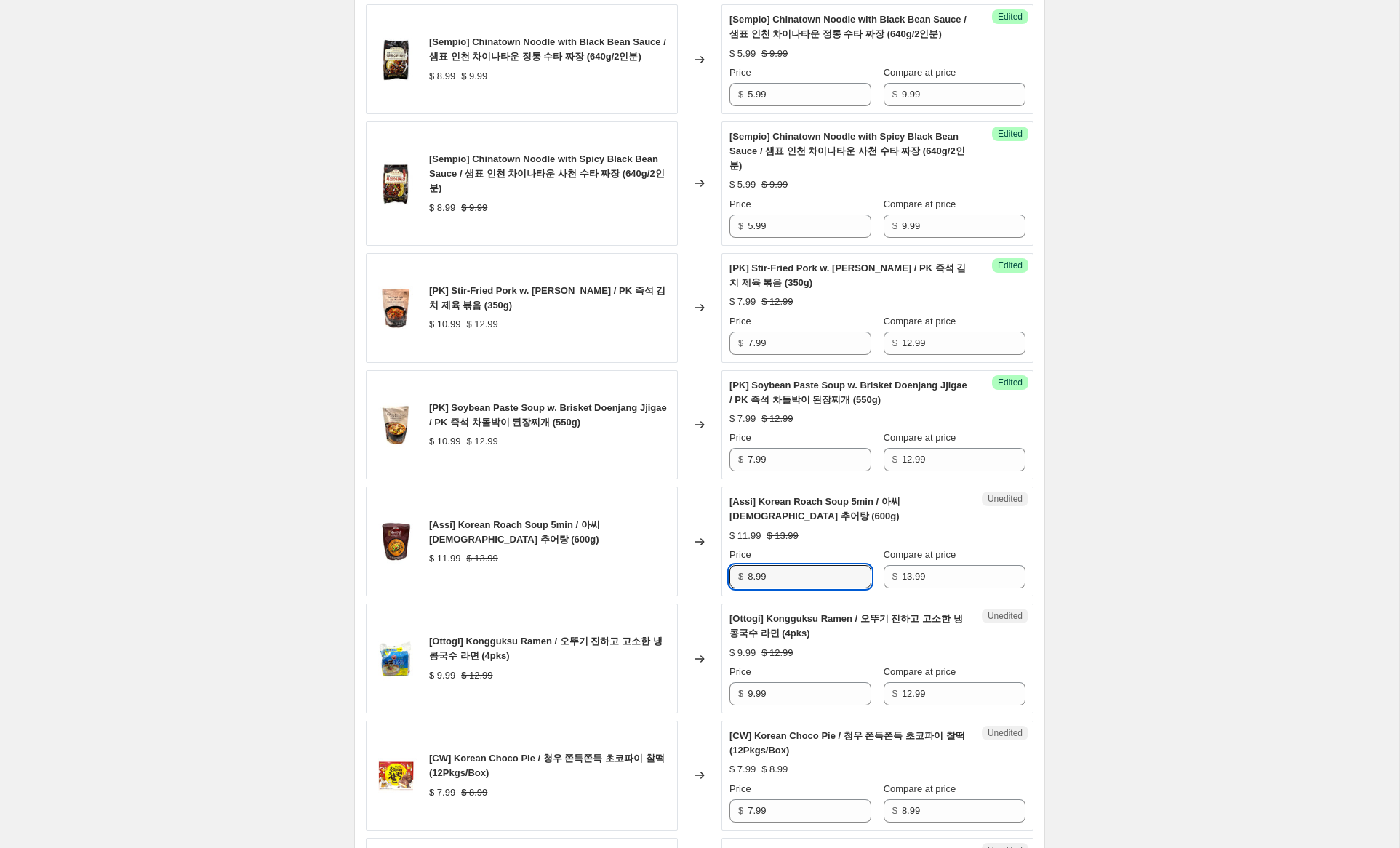
scroll to position [1117, 0]
type input "8.99"
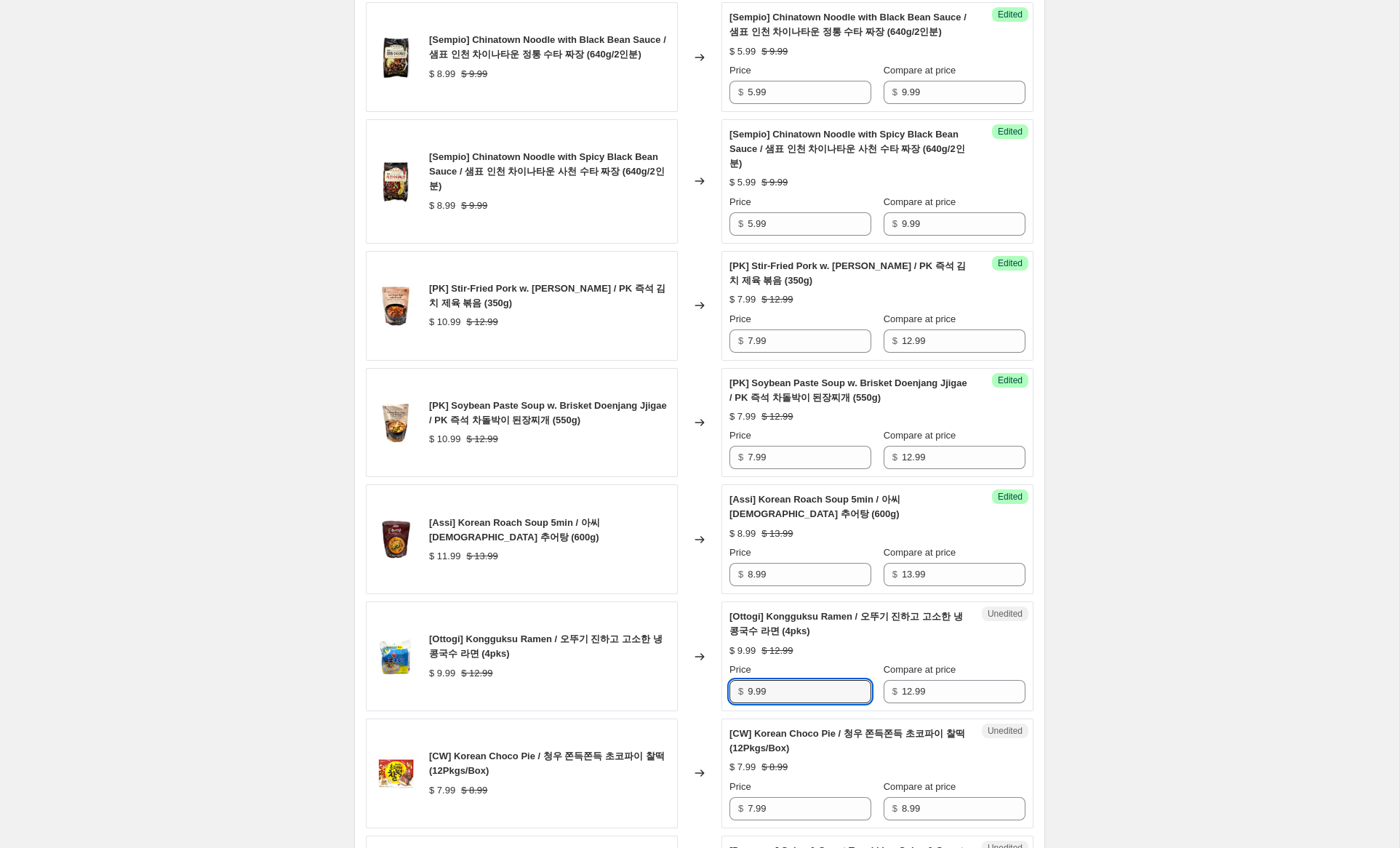
drag, startPoint x: 752, startPoint y: 676, endPoint x: 724, endPoint y: 669, distance: 28.9
click at [724, 669] on div "Unedited [Ottogi] Kongguksu Ramen / 오뚜기 진하고 고소한 냉 콩국수 라면 (4pks) $ 9.99 $ 12.99 …" at bounding box center [877, 656] width 312 height 110
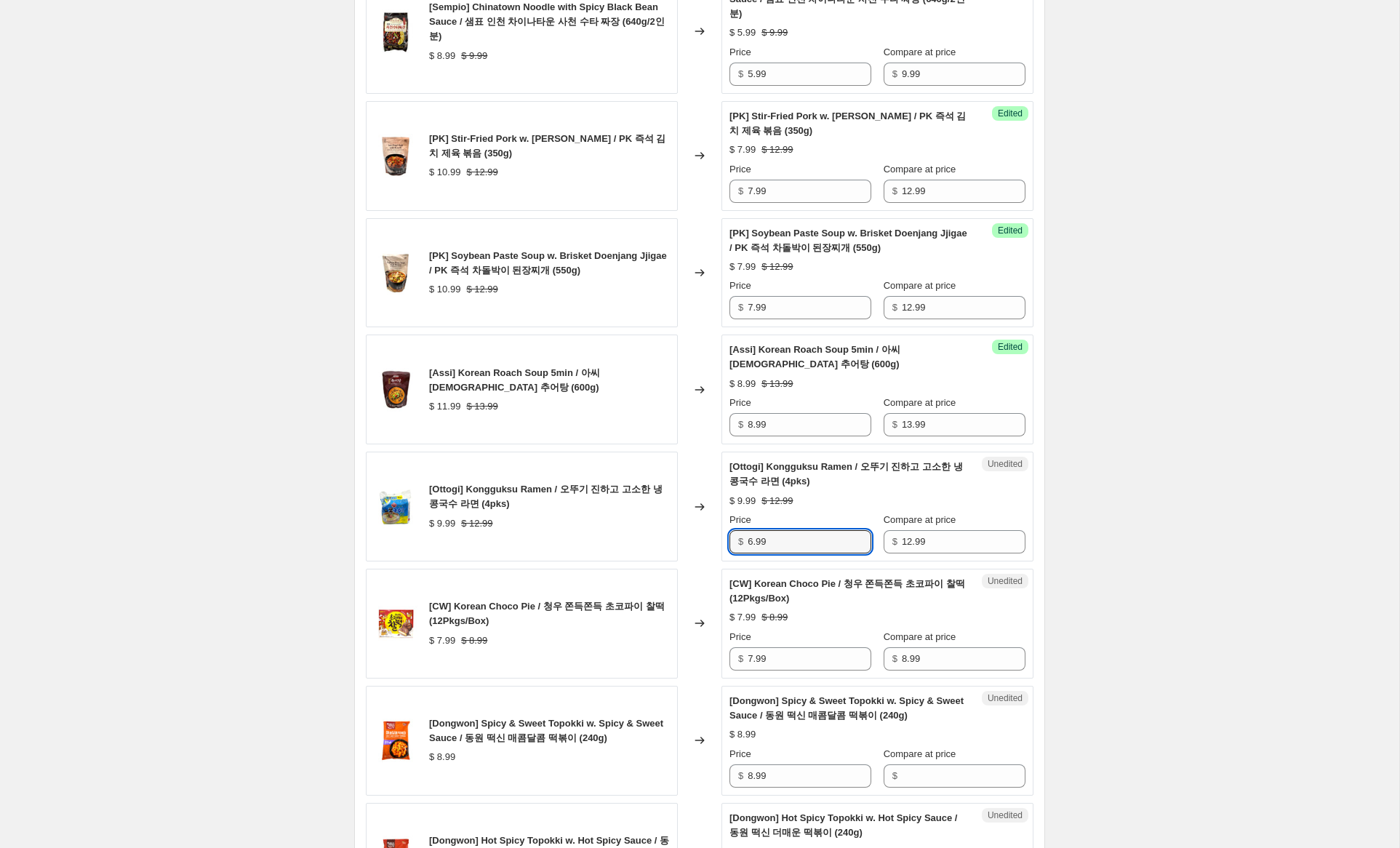
scroll to position [1270, 0]
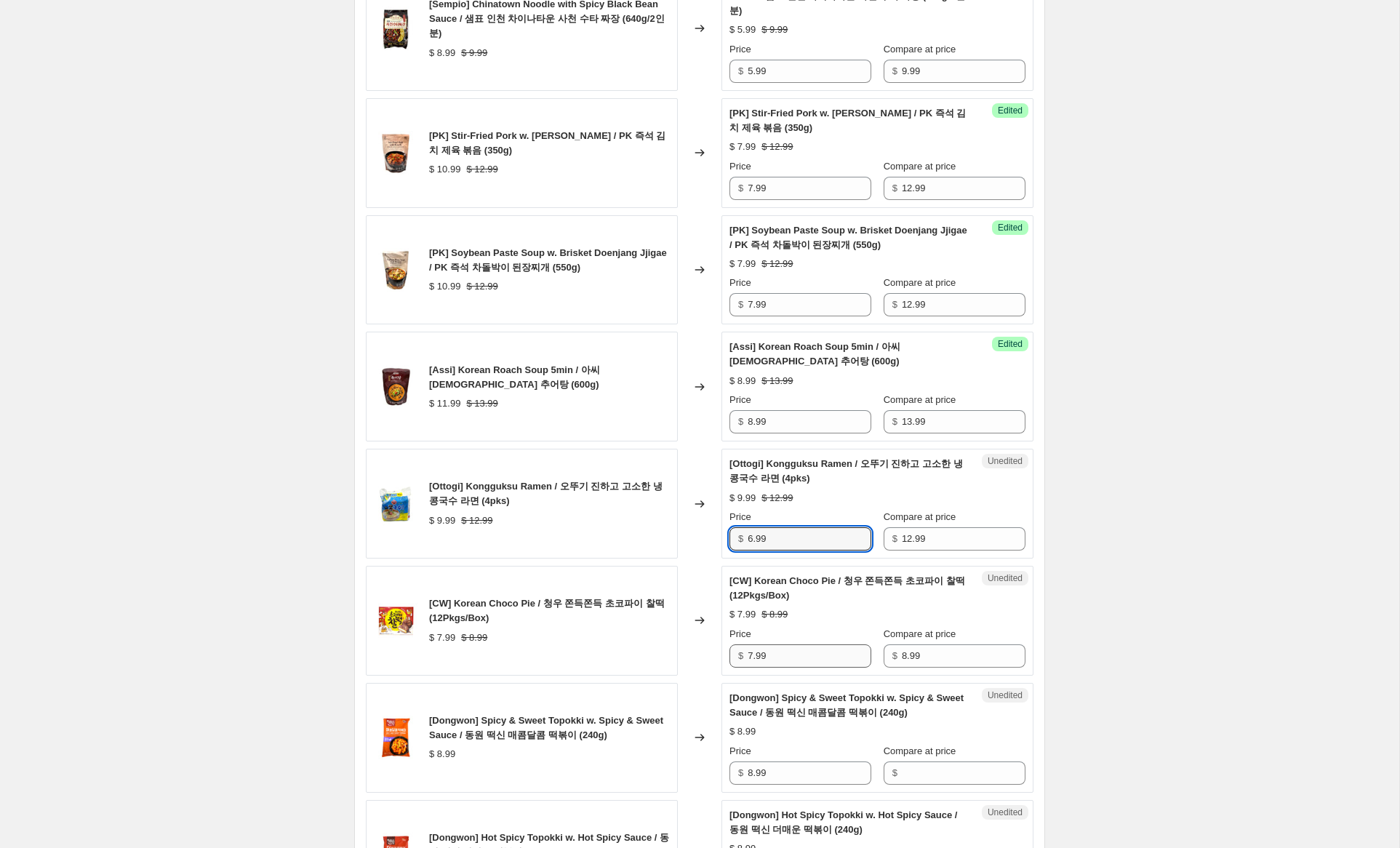
type input "6.99"
drag, startPoint x: 753, startPoint y: 640, endPoint x: 699, endPoint y: 631, distance: 54.7
click at [699, 631] on div "[CW] Korean Choco Pie / 청우 쫀득쫀득 초코파이 찰떡 (12Pkgs/Box) $ 7.99 $ 8.99 Changed to U…" at bounding box center [699, 620] width 667 height 110
click at [753, 644] on input "7.99" at bounding box center [810, 656] width 124 height 23
drag, startPoint x: 753, startPoint y: 640, endPoint x: 724, endPoint y: 631, distance: 30.4
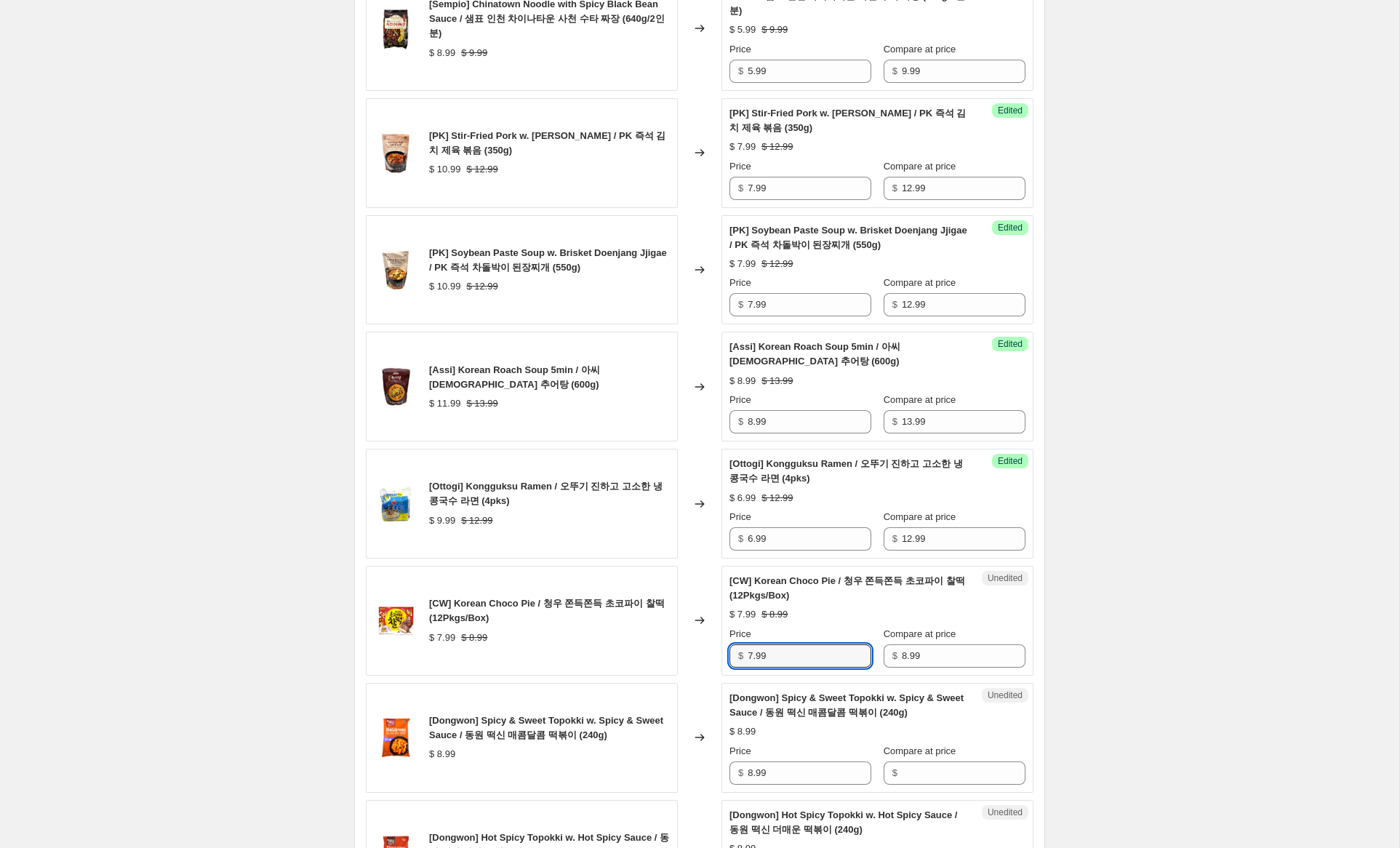
click at [724, 631] on div "Unedited [CW] Korean Choco Pie / 청우 쫀득쫀득 초코파이 찰떡 (12Pkgs/Box) $ 7.99 $ 8.99 Pri…" at bounding box center [877, 620] width 312 height 110
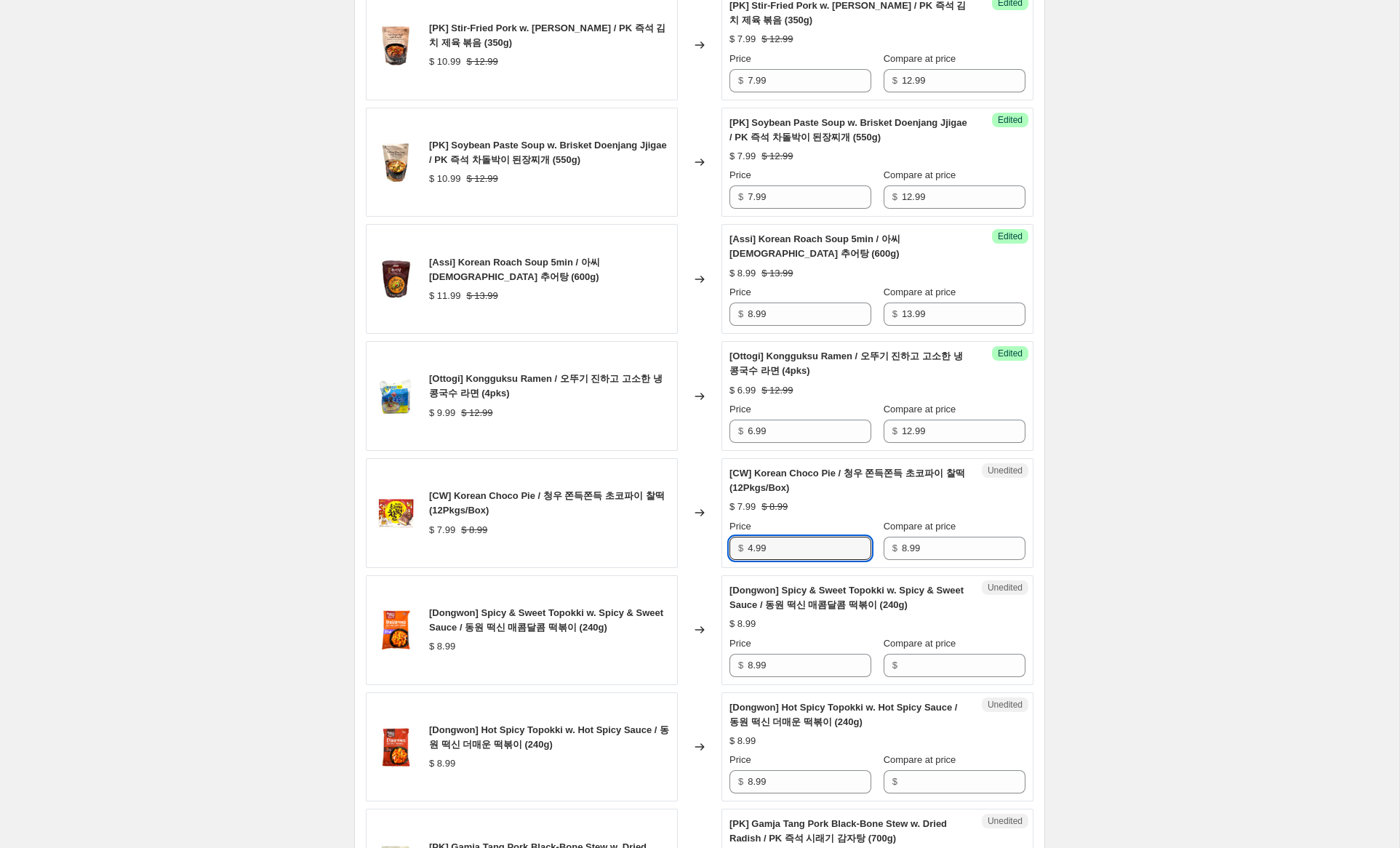
scroll to position [1382, 0]
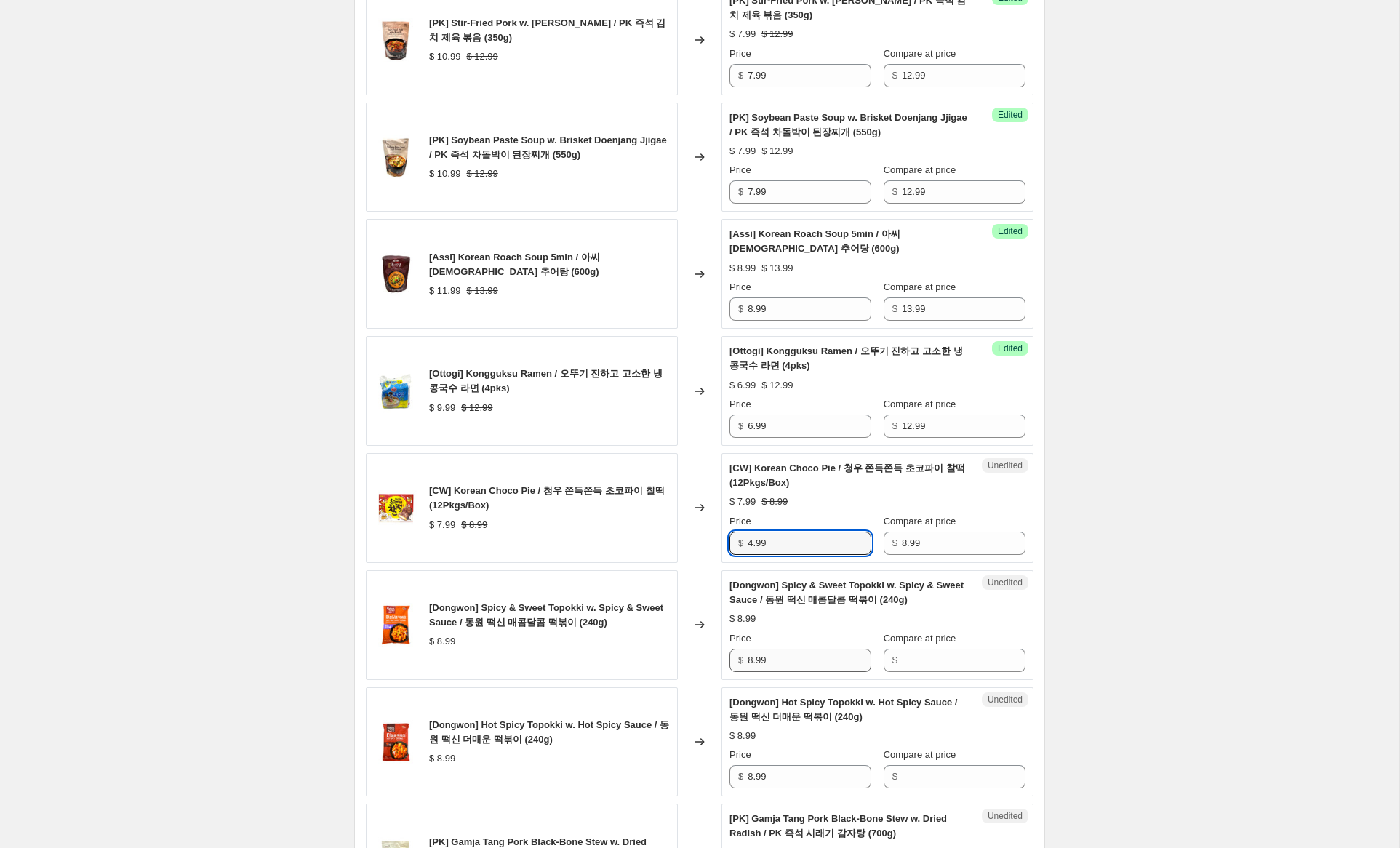
type input "4.99"
drag, startPoint x: 757, startPoint y: 649, endPoint x: 722, endPoint y: 644, distance: 35.4
click at [722, 644] on div "Unedited [Dongwon] Spicy & Sweet Topokki w. Spicy & Sweet Sauce / 동원 떡신 매콤달콤 떡볶…" at bounding box center [877, 625] width 312 height 110
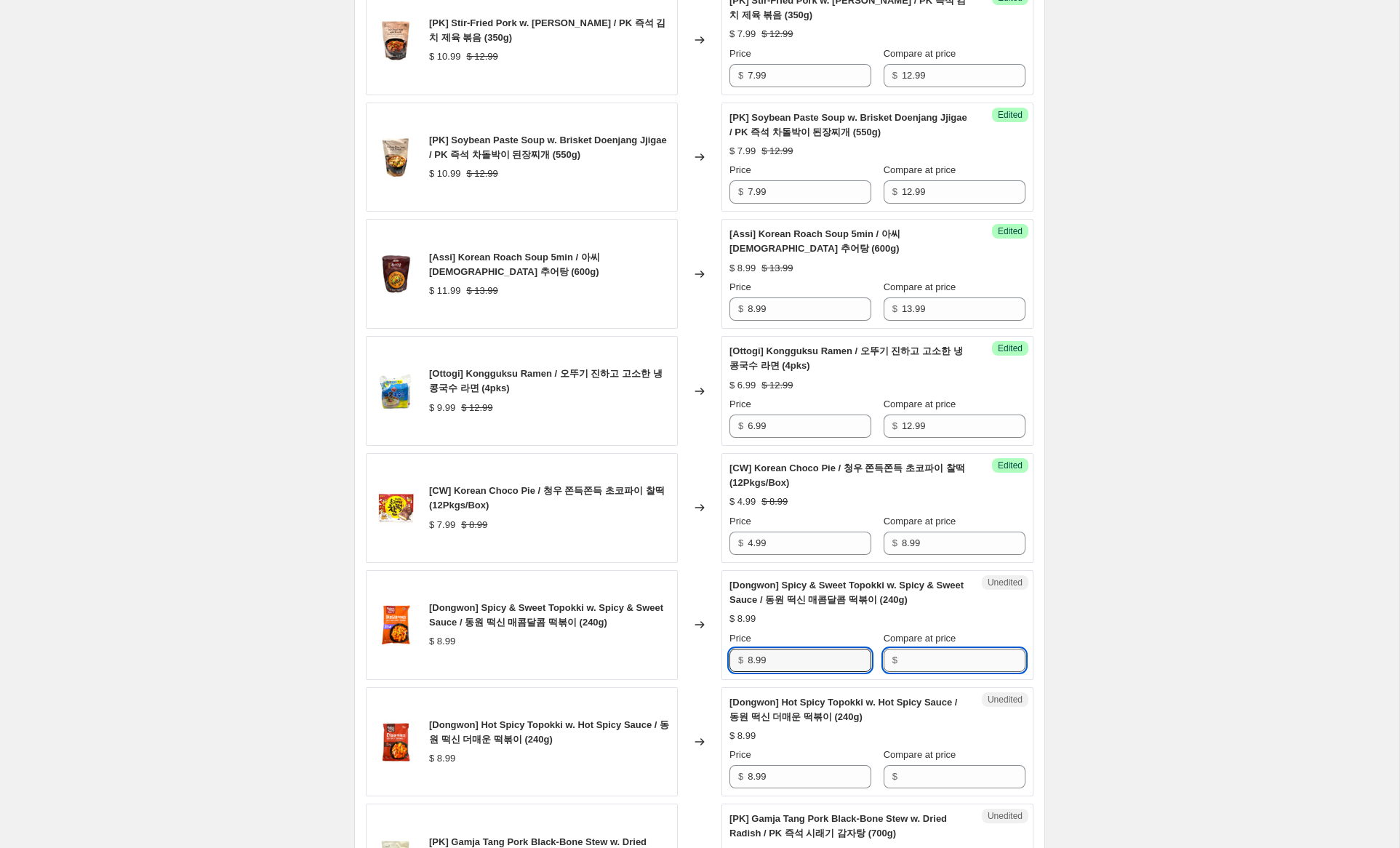
drag, startPoint x: 956, startPoint y: 650, endPoint x: 944, endPoint y: 649, distance: 12.0
click at [954, 649] on input "Compare at price" at bounding box center [964, 660] width 124 height 23
paste input "8.99"
type input "8.99"
drag, startPoint x: 746, startPoint y: 644, endPoint x: 709, endPoint y: 640, distance: 37.2
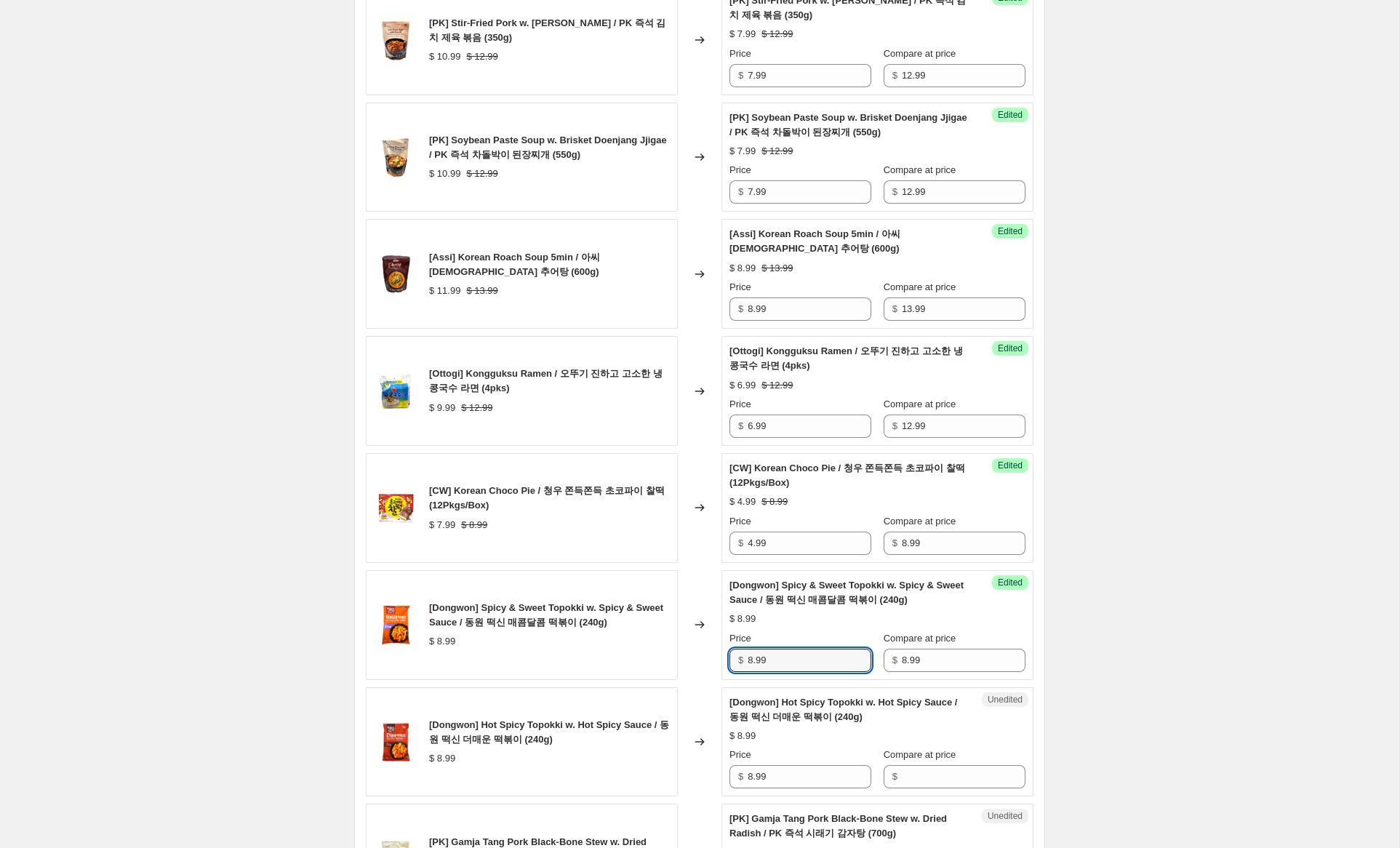
click at [709, 640] on div "[Dongwon] Spicy & Sweet Topokki w. Spicy & Sweet Sauce / 동원 떡신 매콤달콤 떡볶이 (240g) …" at bounding box center [699, 625] width 667 height 110
type input "5.99"
drag, startPoint x: 939, startPoint y: 771, endPoint x: 919, endPoint y: 769, distance: 20.1
click at [939, 771] on input "Compare at price" at bounding box center [964, 777] width 124 height 23
paste input "8.99"
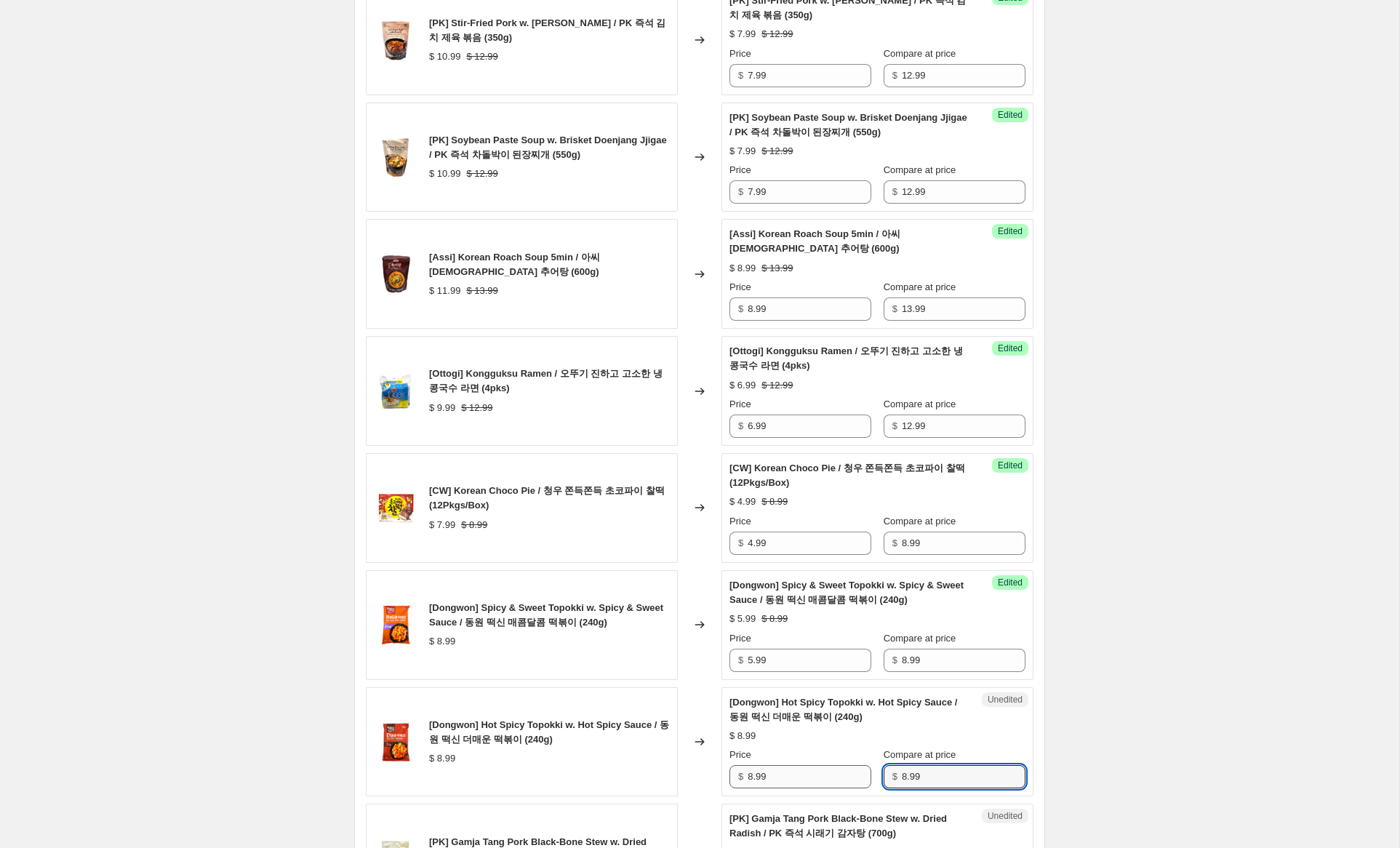
type input "8.99"
drag, startPoint x: 753, startPoint y: 763, endPoint x: 683, endPoint y: 748, distance: 71.6
click at [684, 748] on div "[Dongwon] Hot Spicy Topokki w. Hot Spicy Sauce / 동원 떡신 더매운 떡볶이 (240g) $ 8.99 Ch…" at bounding box center [699, 742] width 667 height 110
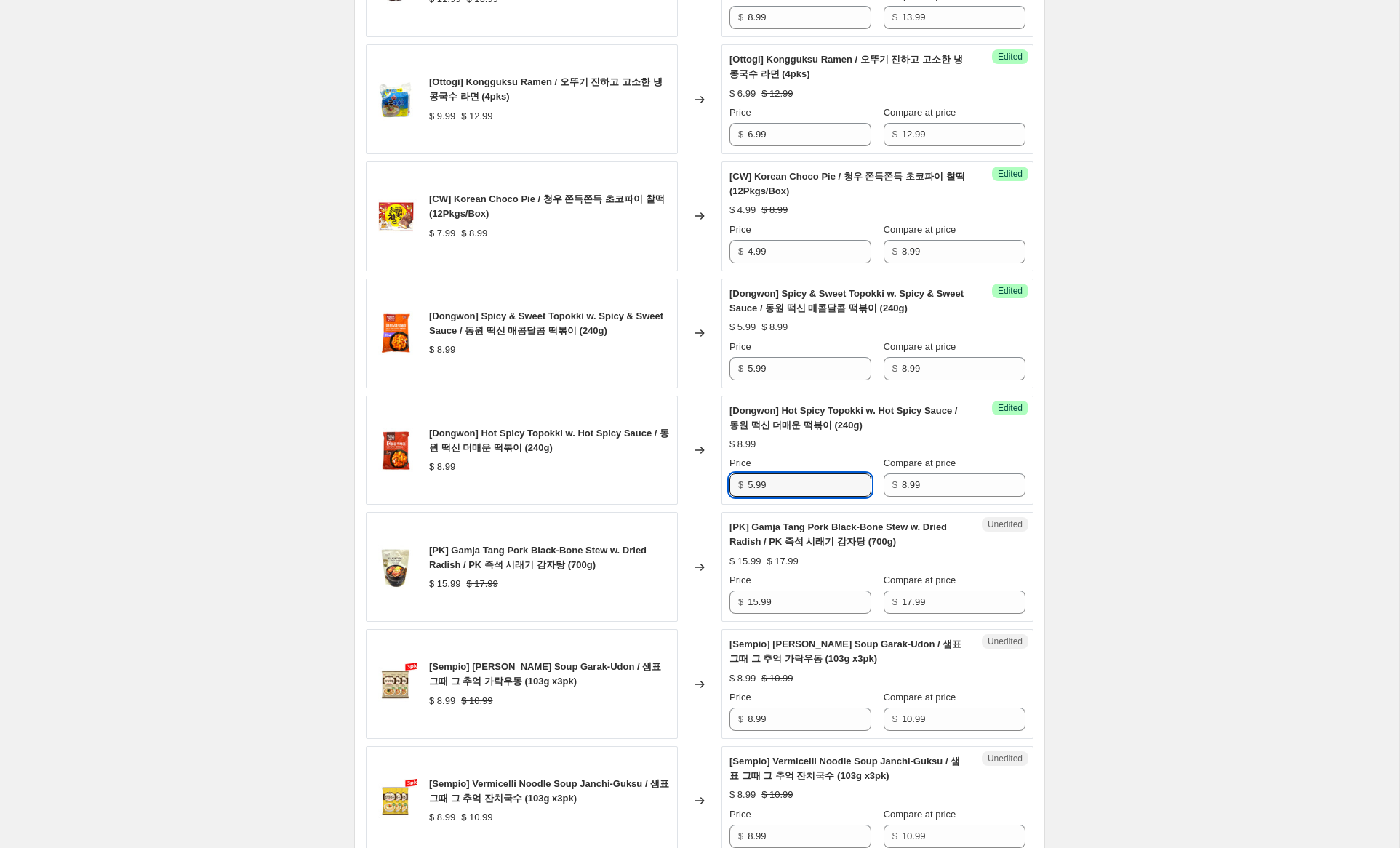
scroll to position [1683, 0]
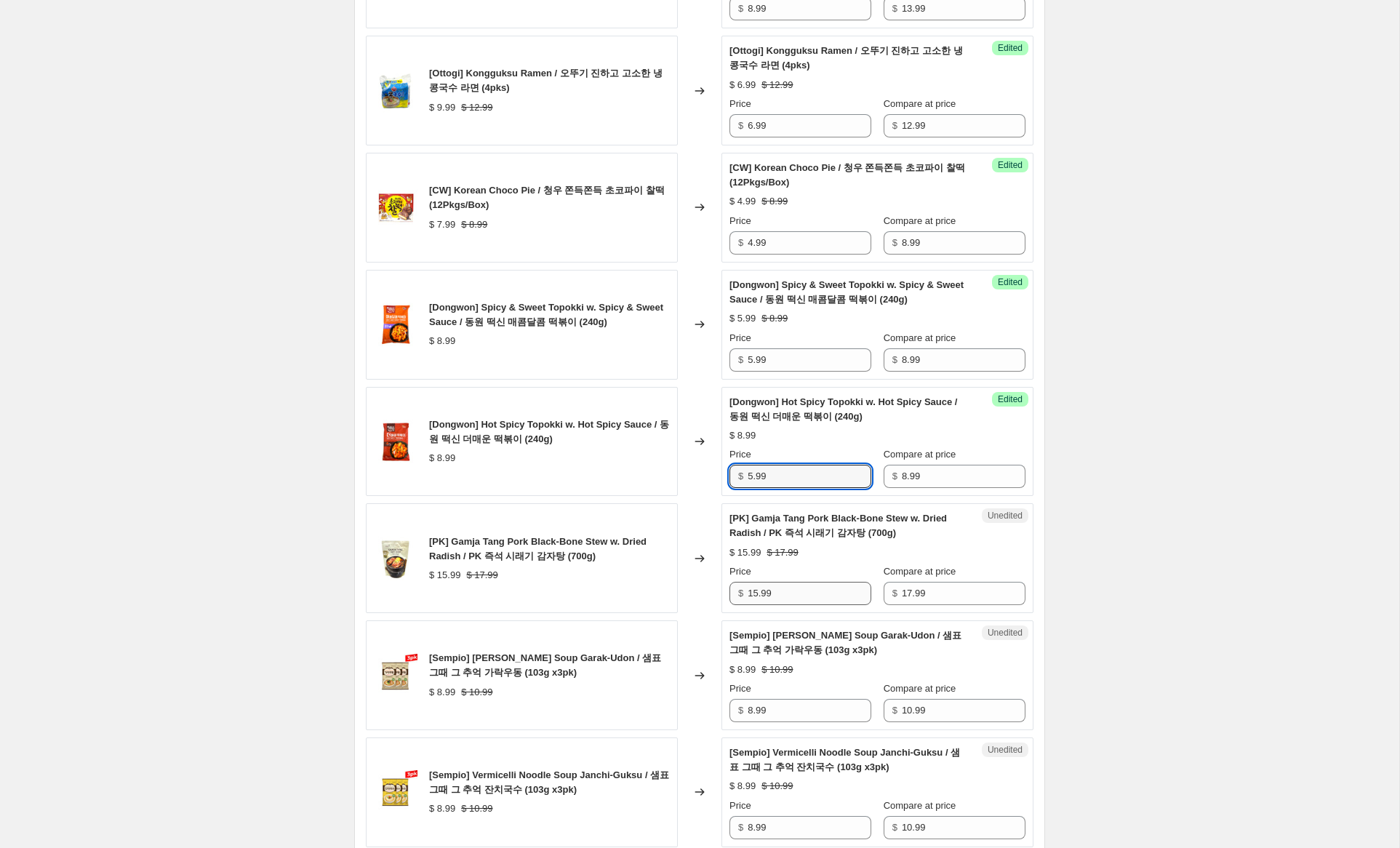
type input "5.99"
drag, startPoint x: 757, startPoint y: 580, endPoint x: 787, endPoint y: 625, distance: 54.1
click at [754, 582] on input "15.99" at bounding box center [810, 594] width 124 height 23
type input "11.99"
drag, startPoint x: 752, startPoint y: 697, endPoint x: 712, endPoint y: 689, distance: 40.8
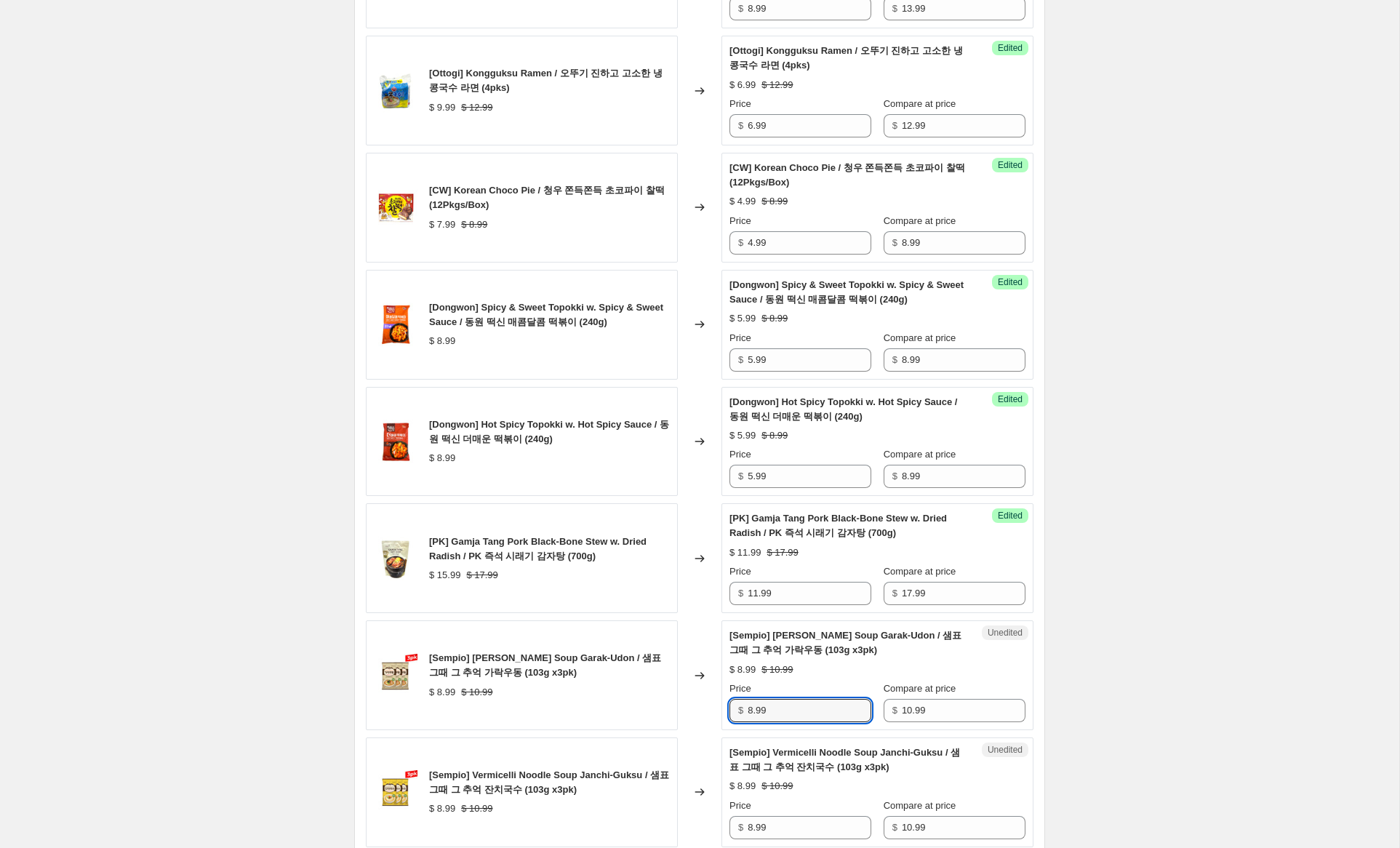
click at [712, 689] on div "[Sempio] [PERSON_NAME] Soup Garak-Udon / 샘표 그때 그 추억 가락우동 (103g x3pk) $ 8.99 $ 1…" at bounding box center [699, 675] width 667 height 110
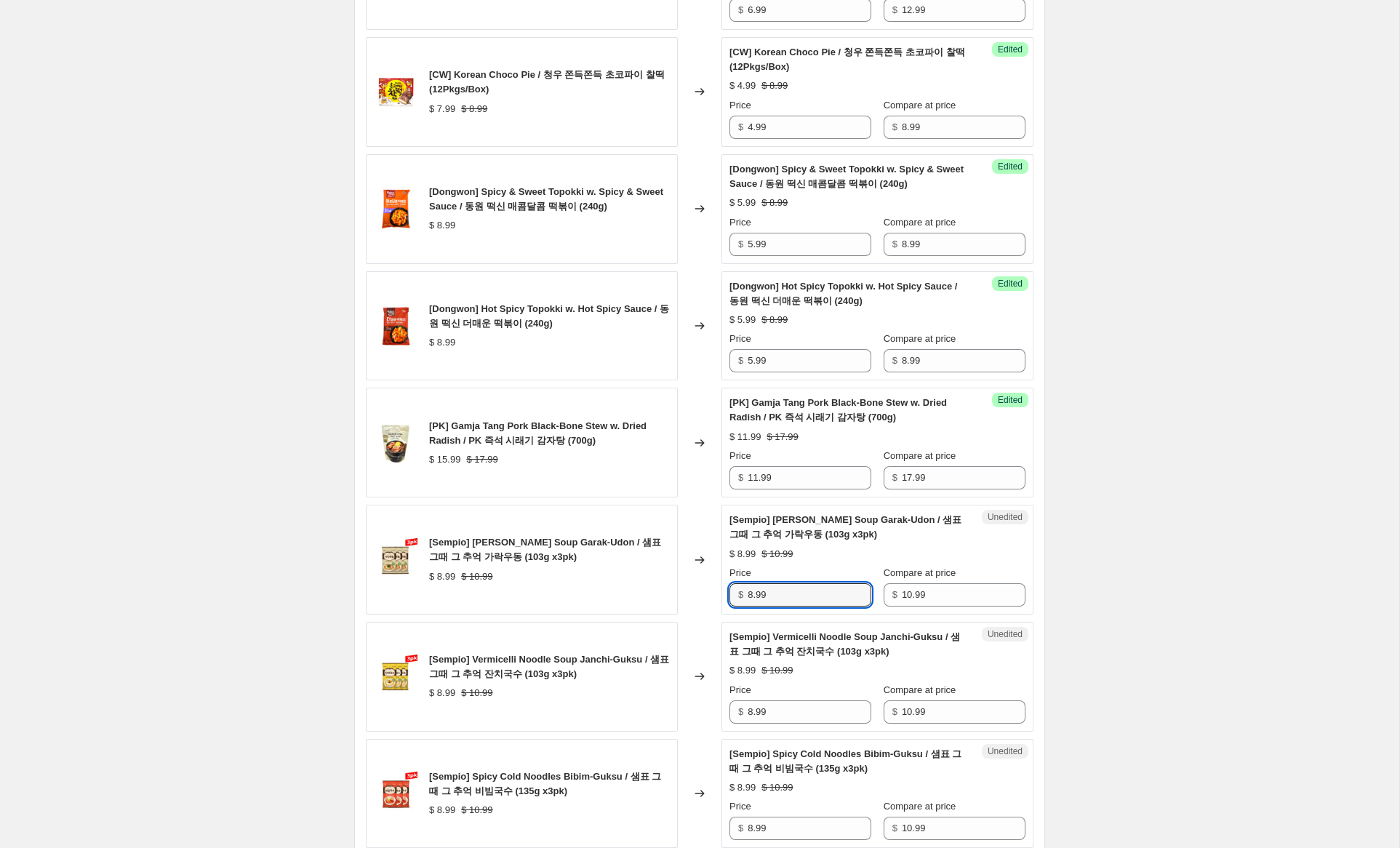
scroll to position [1799, 0]
type input "6.99"
drag, startPoint x: 749, startPoint y: 697, endPoint x: 718, endPoint y: 697, distance: 31.0
click at [716, 693] on div "[Sempio] Vermicelli Noodle Soup Janchi-Guksu / 샘표 그때 그 추억 잔치국수 (103g x3pk) $ 8.…" at bounding box center [699, 676] width 667 height 110
type input "6.99"
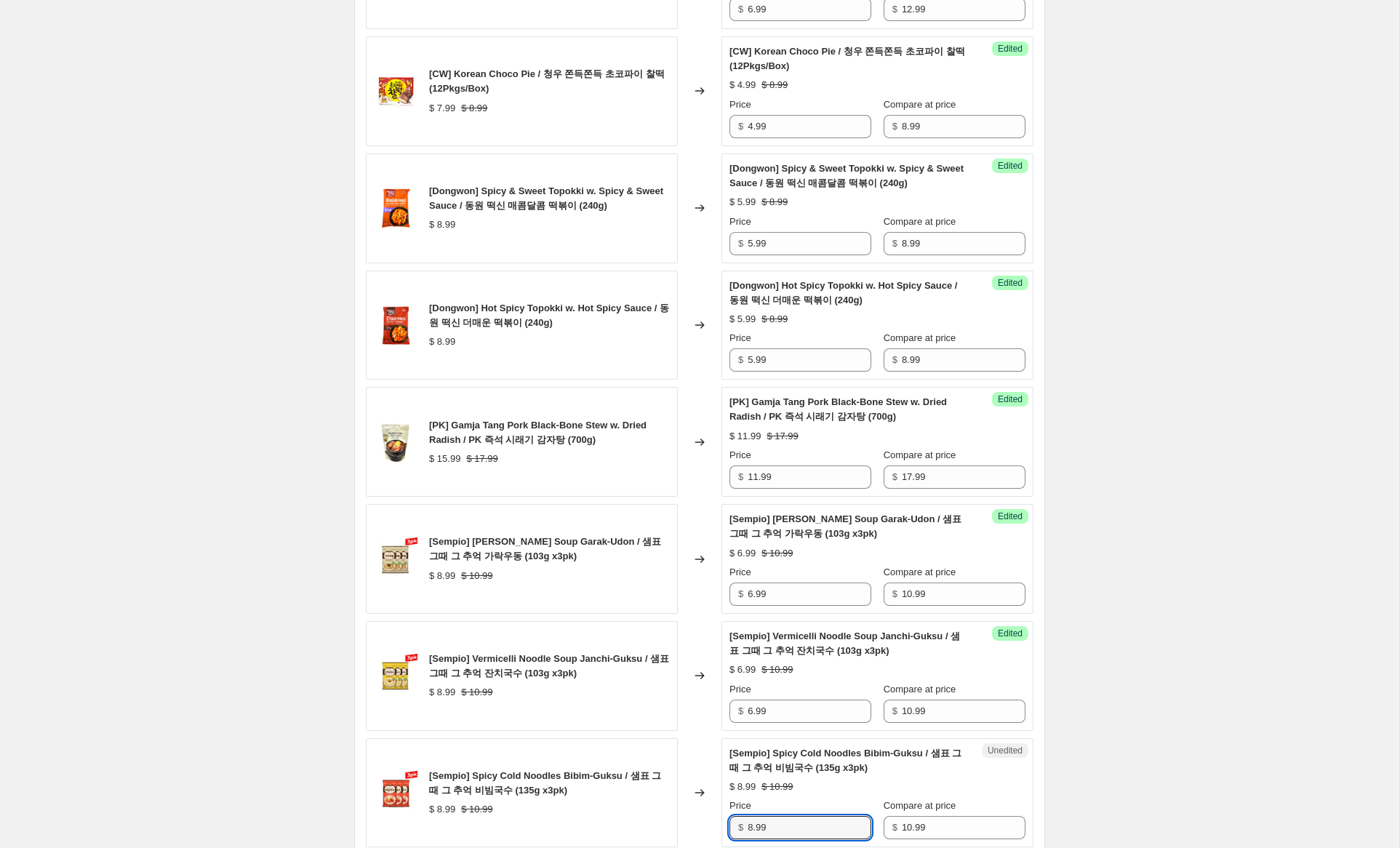
drag, startPoint x: 753, startPoint y: 813, endPoint x: 664, endPoint y: 788, distance: 92.4
click at [664, 788] on div "[Sempio] Spicy Cold Noodles Bibim-Guksu / 샘표 그때 그 추억 비빔국수 (135g x3pk) $ 8.99 $ …" at bounding box center [699, 793] width 667 height 110
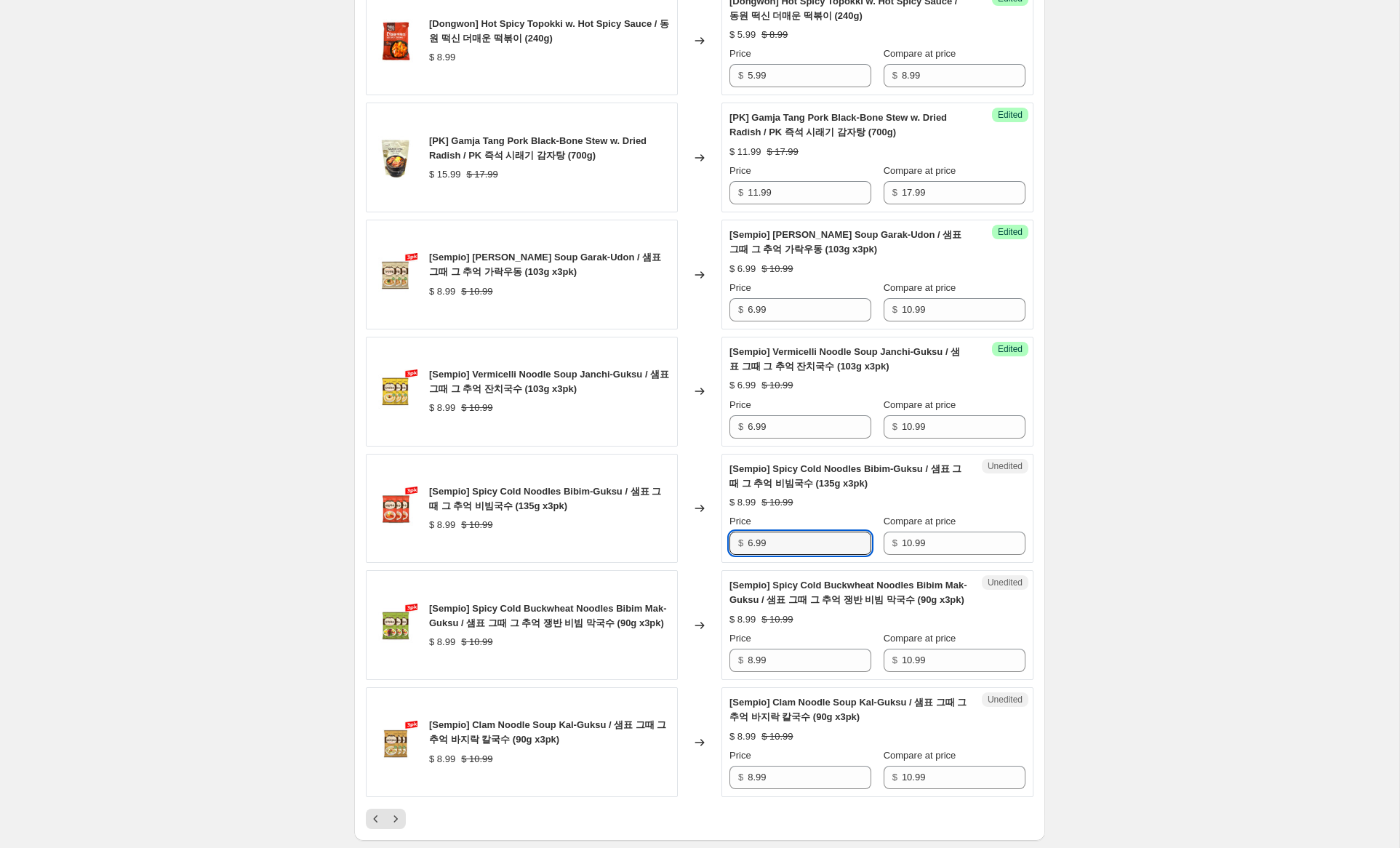
scroll to position [2141, 0]
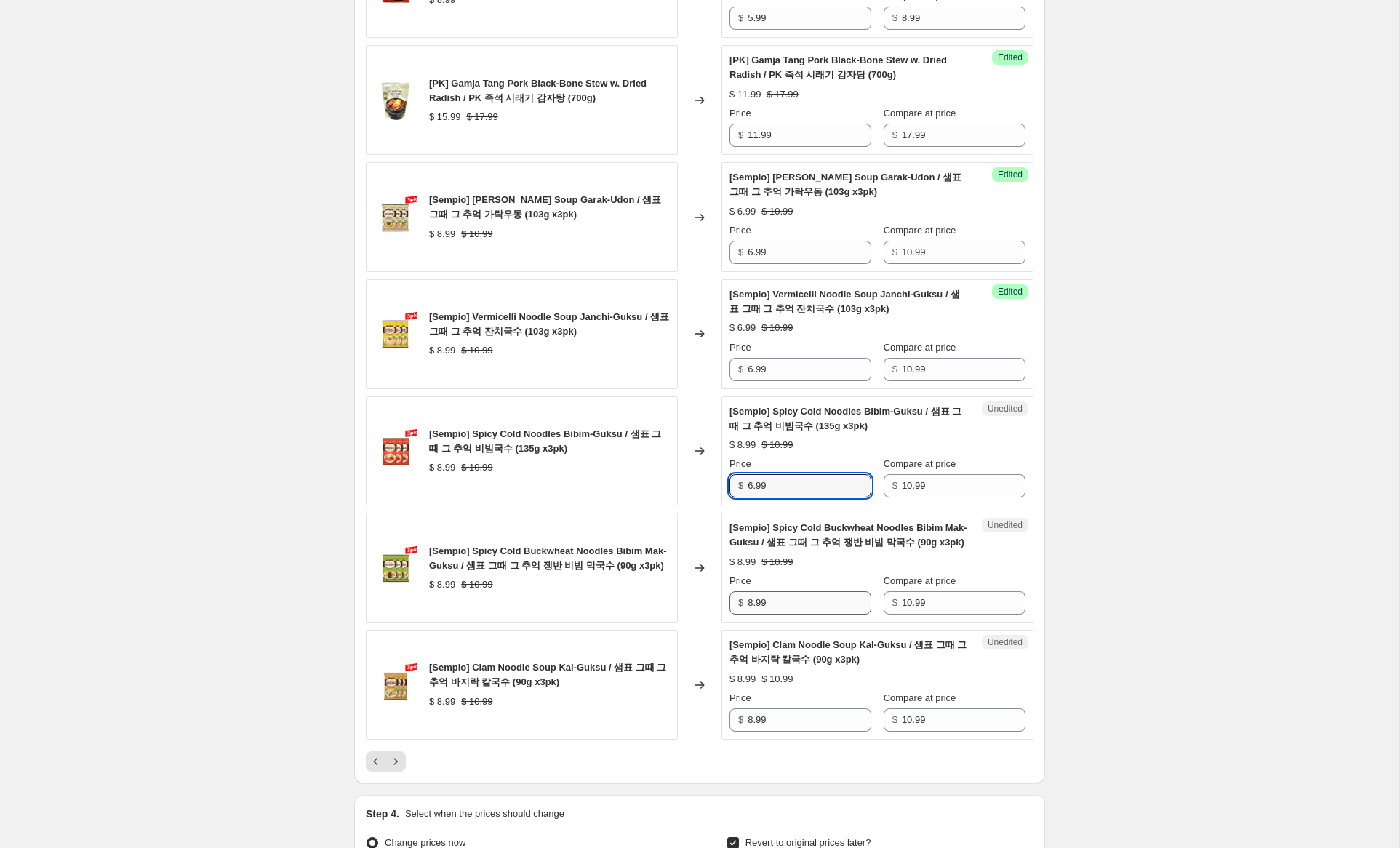
type input "6.99"
drag, startPoint x: 752, startPoint y: 605, endPoint x: 704, endPoint y: 662, distance: 74.5
click at [705, 601] on div "[Sempio] Spicy Cold Buckwheat Noodles Bibim Mak-Guksu / 샘표 그때 그 추억 쟁반 비빔 막국수 (9…" at bounding box center [699, 568] width 667 height 110
type input "6.99"
drag, startPoint x: 752, startPoint y: 721, endPoint x: 509, endPoint y: 691, distance: 244.8
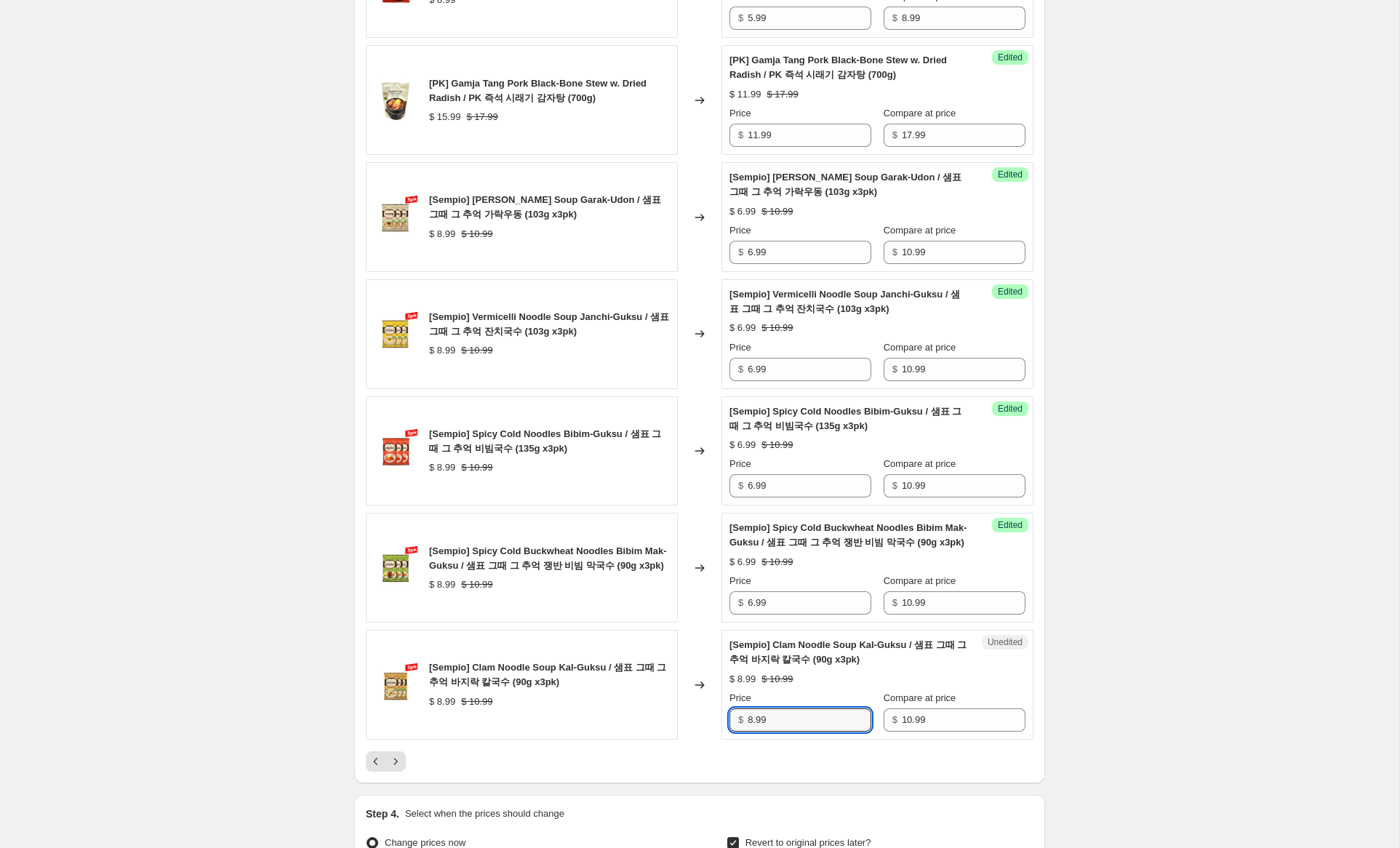
click at [523, 691] on div "[Sempio] Clam Noodle Soup Kal-Guksu / 샘표 그때 그 추억 바지락 칼국수 (90g x3pk) $ 8.99 $ 10…" at bounding box center [699, 685] width 667 height 110
type input "6.99"
click at [395, 764] on icon "Next" at bounding box center [396, 761] width 3 height 7
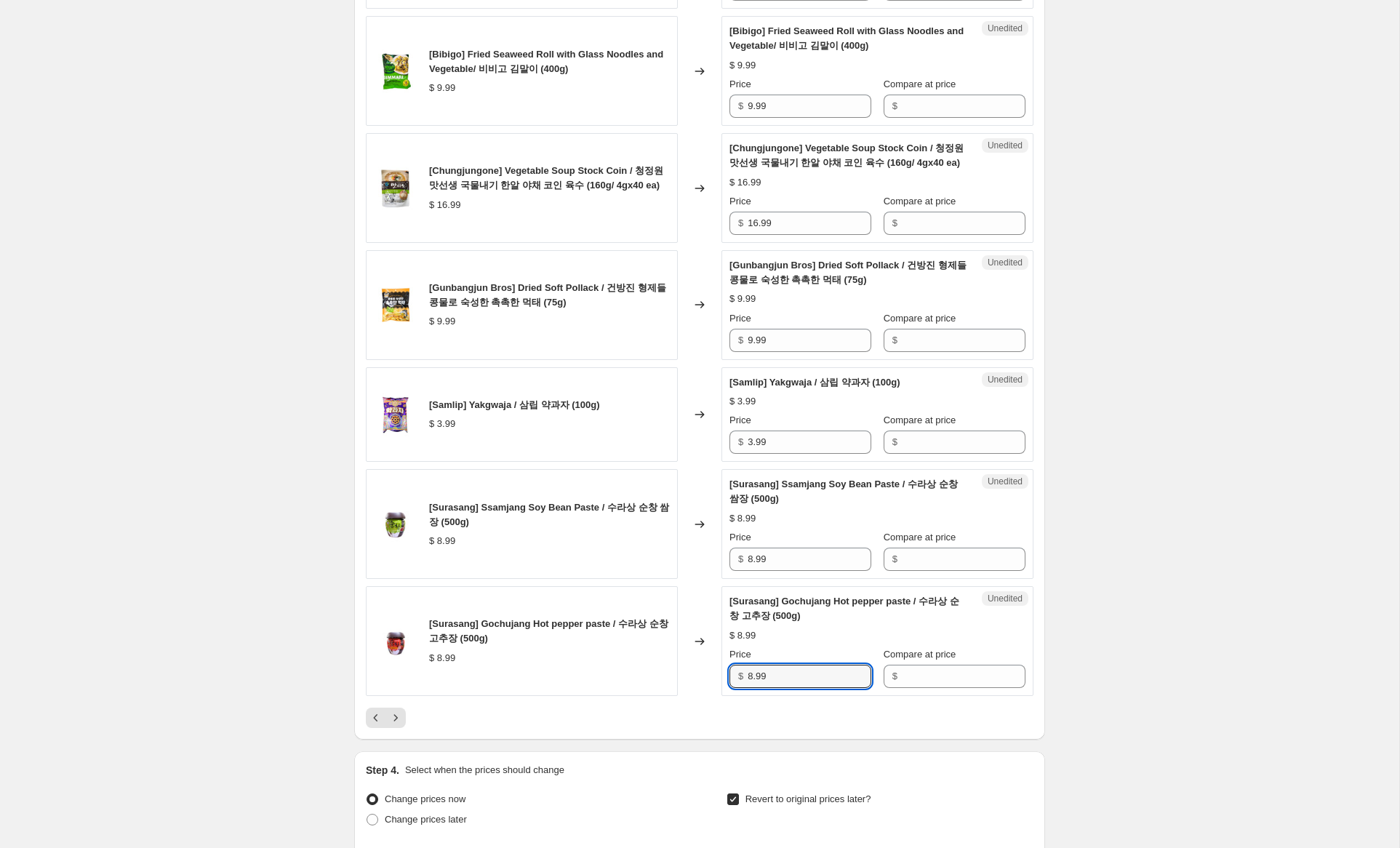
drag, startPoint x: 748, startPoint y: 689, endPoint x: 908, endPoint y: 570, distance: 199.4
click at [628, 677] on div "[Surasang] Gochujang Hot pepper paste / 수라상 순창 고추장 (500g) $ 8.99 Changed to Une…" at bounding box center [699, 641] width 667 height 110
click at [942, 571] on input "Compare at price" at bounding box center [964, 559] width 124 height 23
paste input "8.99"
type input "8.99"
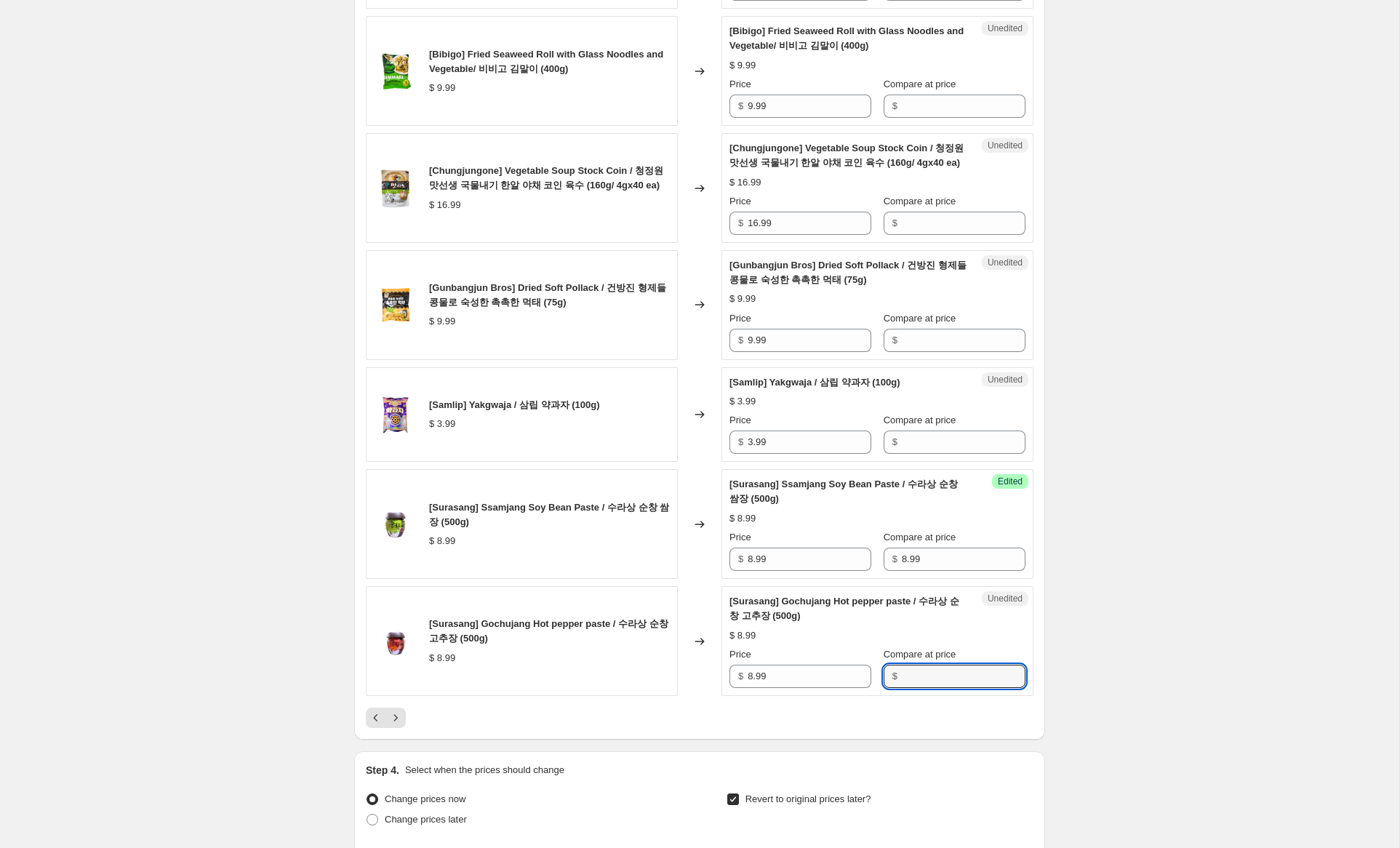
drag, startPoint x: 920, startPoint y: 694, endPoint x: 865, endPoint y: 659, distance: 65.2
click at [920, 688] on input "Compare at price" at bounding box center [964, 677] width 124 height 23
paste input "8.99"
type input "8.99"
drag, startPoint x: 746, startPoint y: 572, endPoint x: 708, endPoint y: 562, distance: 39.3
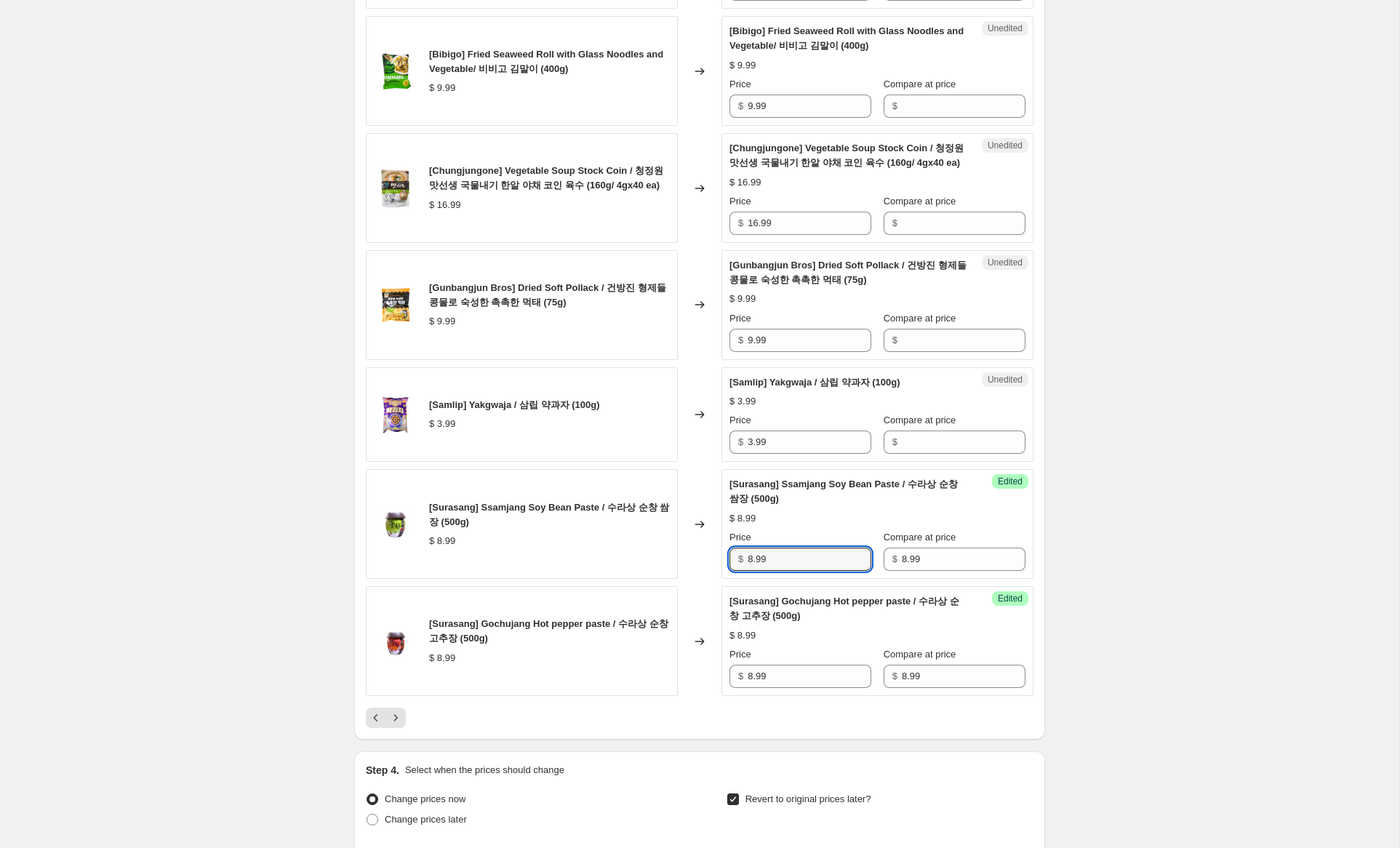
click at [708, 562] on div "[Surasang] Ssamjang Soy Bean Paste / 수라상 순창 쌈장 (500g) $ 8.99 Changed to Success…" at bounding box center [699, 524] width 667 height 110
type input "5.99"
drag, startPoint x: 753, startPoint y: 694, endPoint x: 691, endPoint y: 675, distance: 64.8
click at [691, 676] on div "[Surasang] Gochujang Hot pepper paste / 수라상 순창 고추장 (500g) $ 8.99 Changed to Suc…" at bounding box center [699, 641] width 667 height 110
type input "5.99"
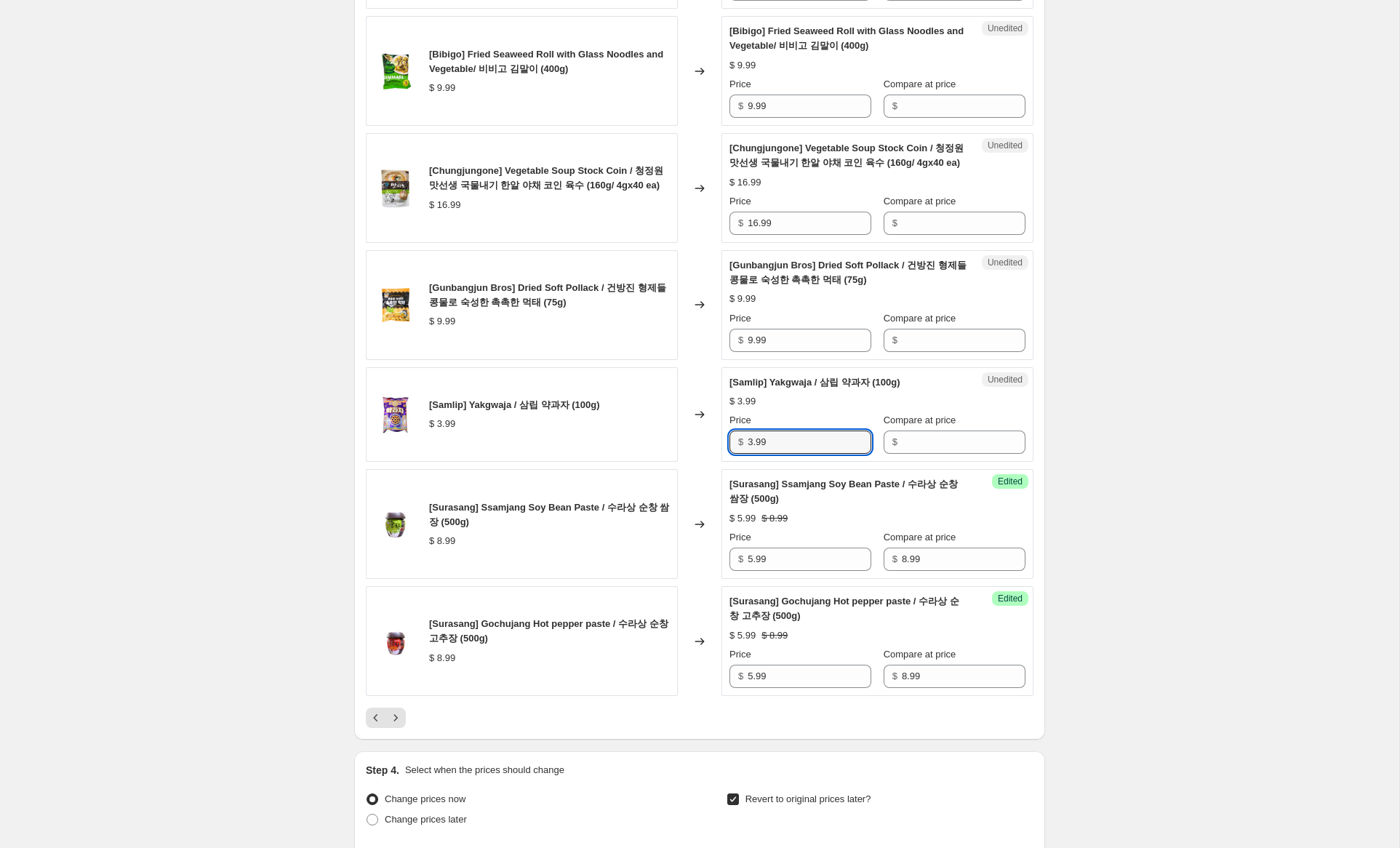
drag, startPoint x: 745, startPoint y: 458, endPoint x: 725, endPoint y: 456, distance: 20.1
click at [724, 456] on div "Unedited [Samlip] Yakgwaja / 삼립 약과자 (100g) $ 3.99 Price $ 3.99 Compare at price…" at bounding box center [877, 414] width 312 height 95
click at [913, 452] on input "Compare at price" at bounding box center [964, 443] width 124 height 23
paste input "3.99"
type input "3.99"
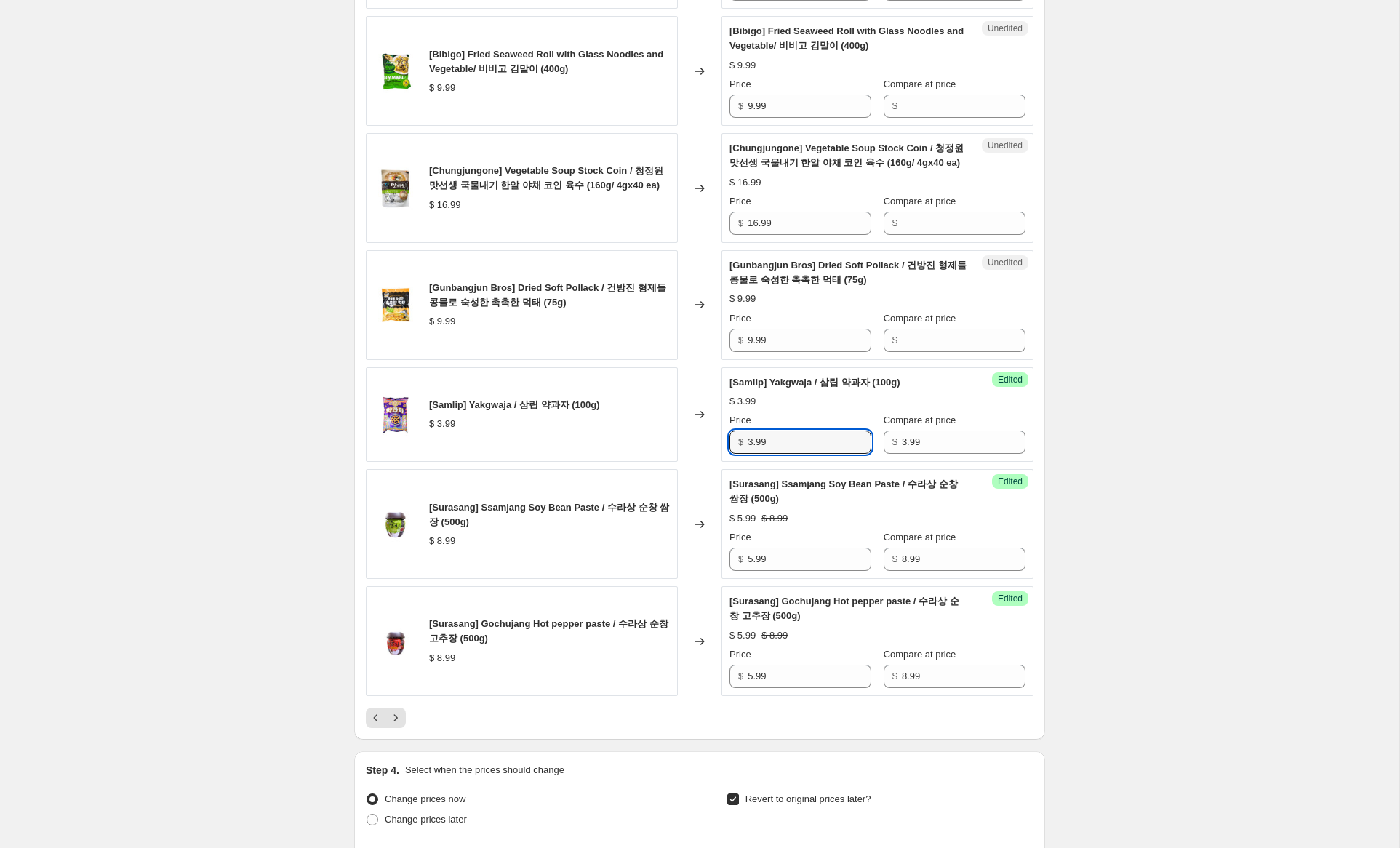
drag, startPoint x: 753, startPoint y: 457, endPoint x: 709, endPoint y: 446, distance: 45.4
click at [709, 446] on div "[Samlip] Yakgwaja / 삼립 약과자 (100g) $ 3.99 Changed to Success Edited [Samlip] Yak…" at bounding box center [699, 414] width 667 height 95
type input "1.99"
drag, startPoint x: 749, startPoint y: 358, endPoint x: 720, endPoint y: 357, distance: 29.0
click at [720, 357] on div "[Gunbangjun Bros] Dried Soft Pollack / 건방진 형제들 콩물로 숙성한 촉촉한 먹태 (75g) $ 9.99 Chan…" at bounding box center [699, 305] width 667 height 110
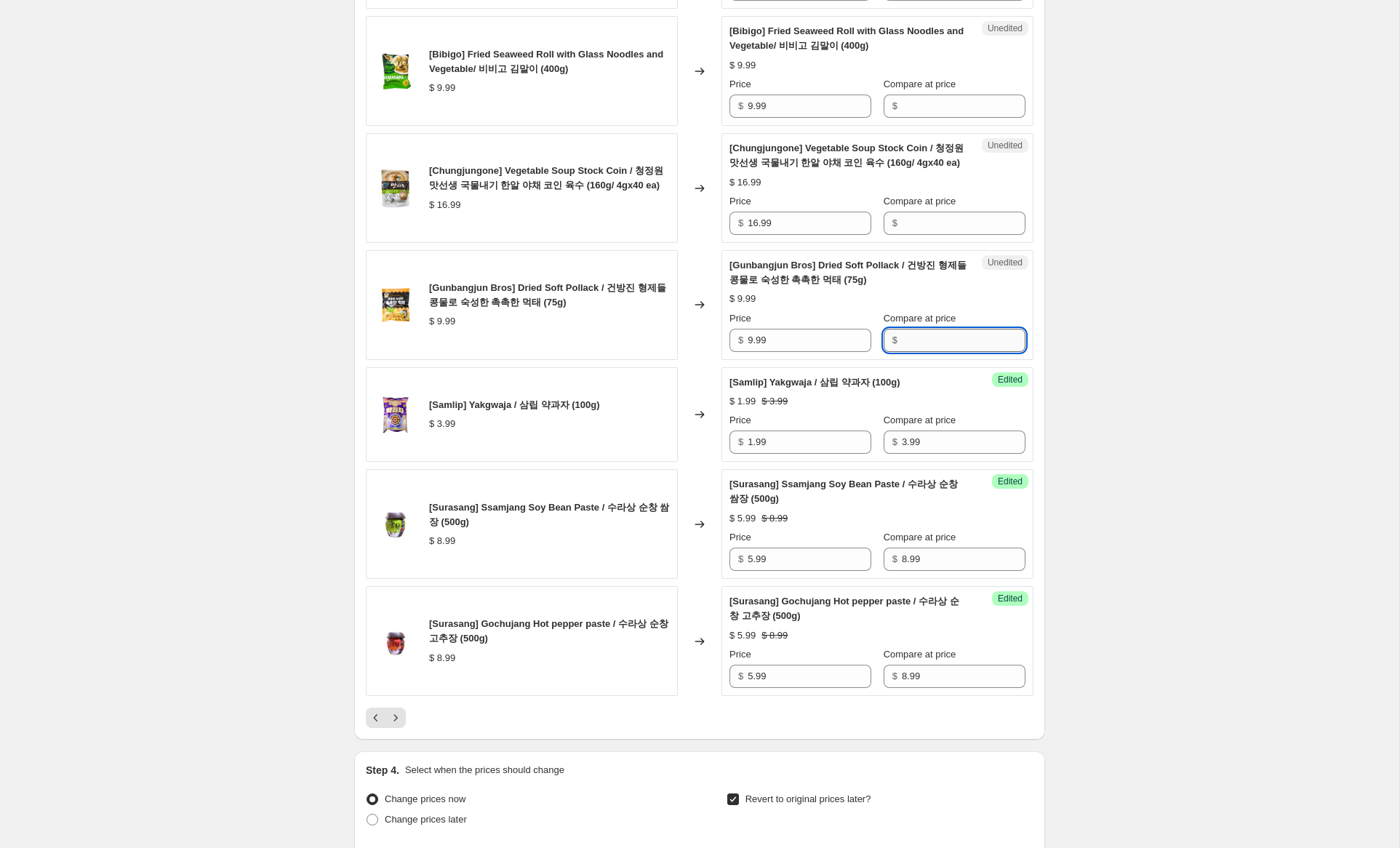
drag, startPoint x: 948, startPoint y: 365, endPoint x: 905, endPoint y: 362, distance: 43.1
click at [948, 352] on input "Compare at price" at bounding box center [964, 341] width 124 height 23
paste input "9.99"
type input "9.99"
drag, startPoint x: 753, startPoint y: 355, endPoint x: 698, endPoint y: 348, distance: 55.4
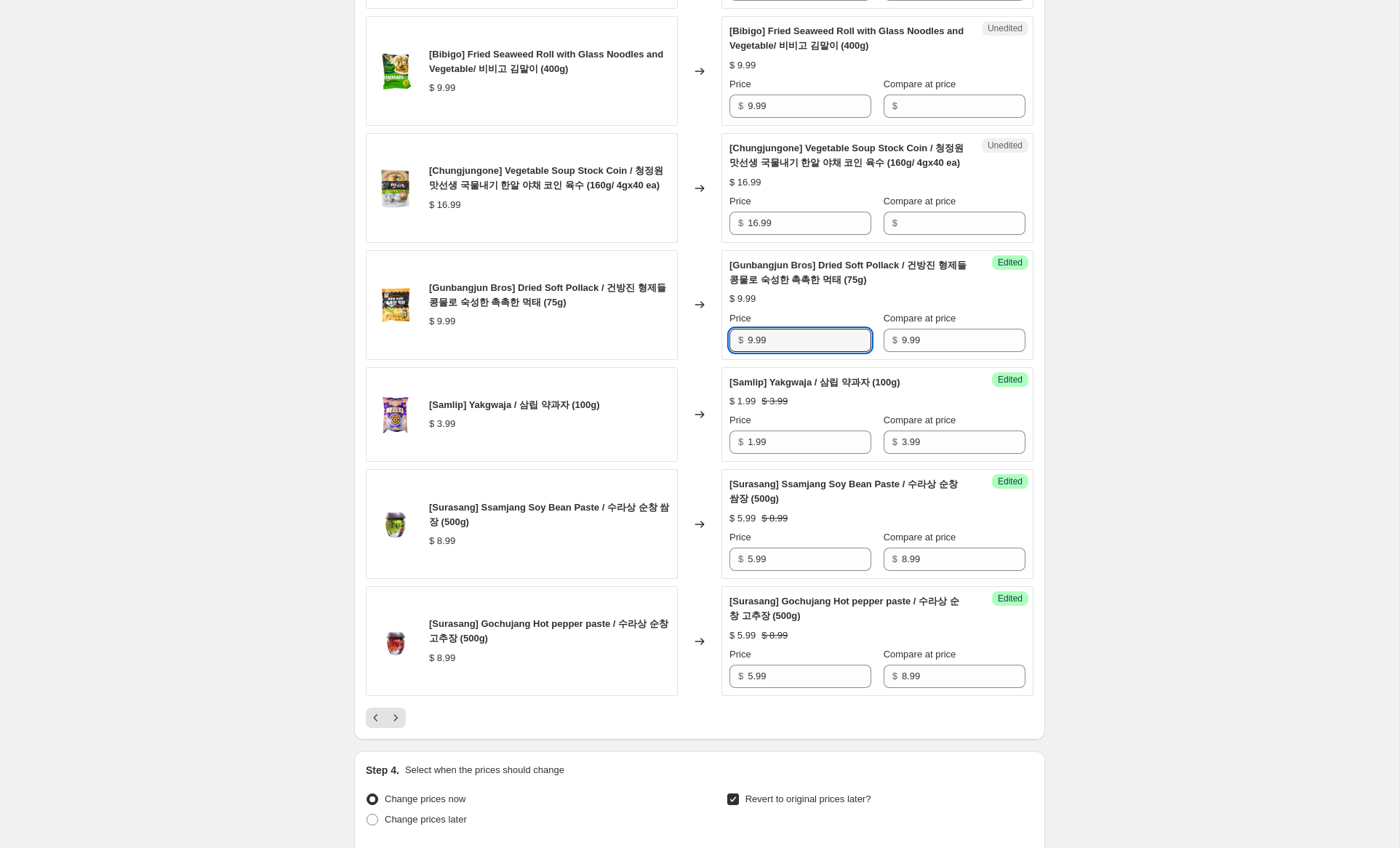
click at [698, 348] on div "[Gunbangjun Bros] Dried Soft Pollack / 건방진 형제들 콩물로 숙성한 촉촉한 먹태 (75g) $ 9.99 Chan…" at bounding box center [699, 305] width 667 height 110
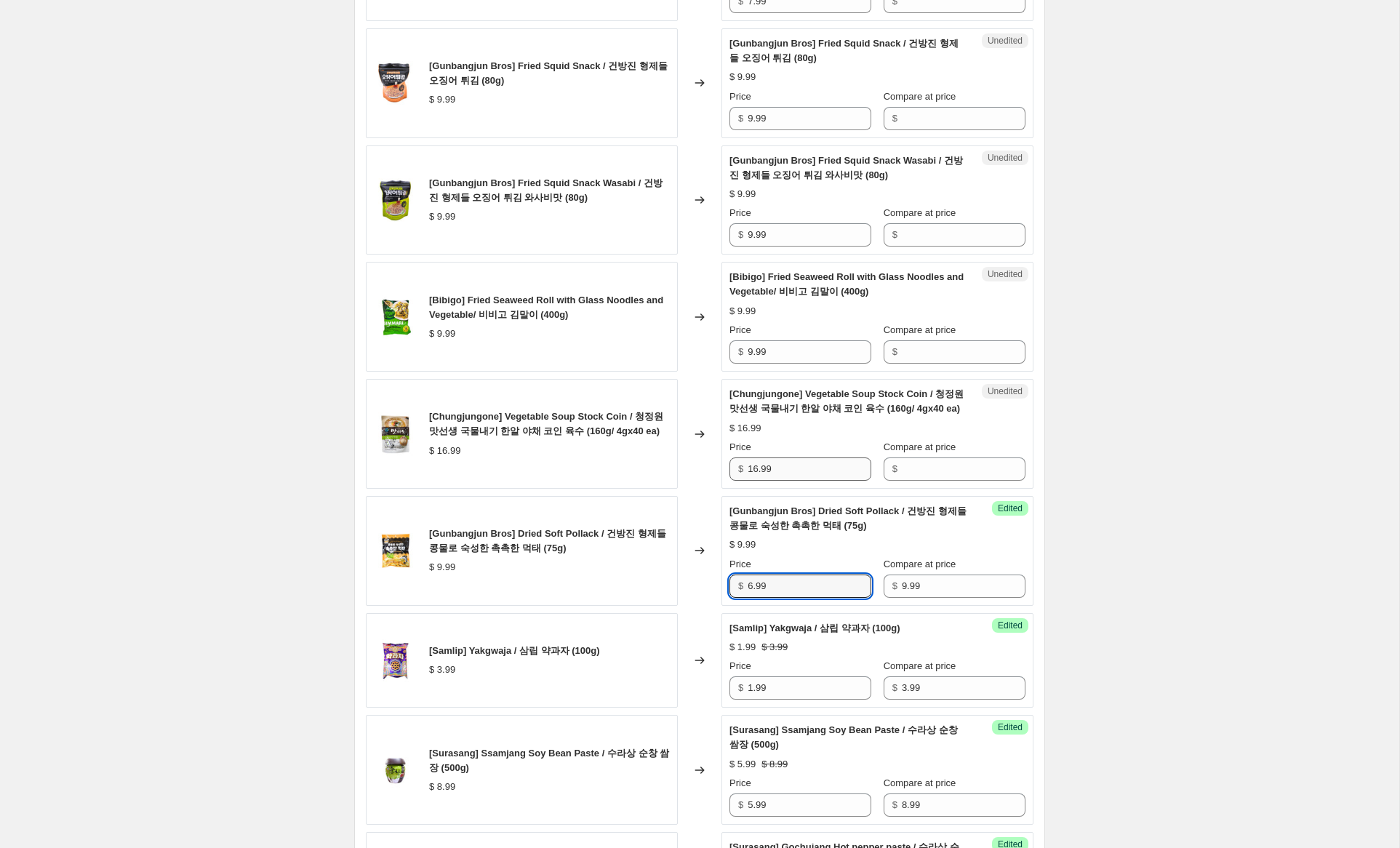
scroll to position [1894, 0]
type input "6.99"
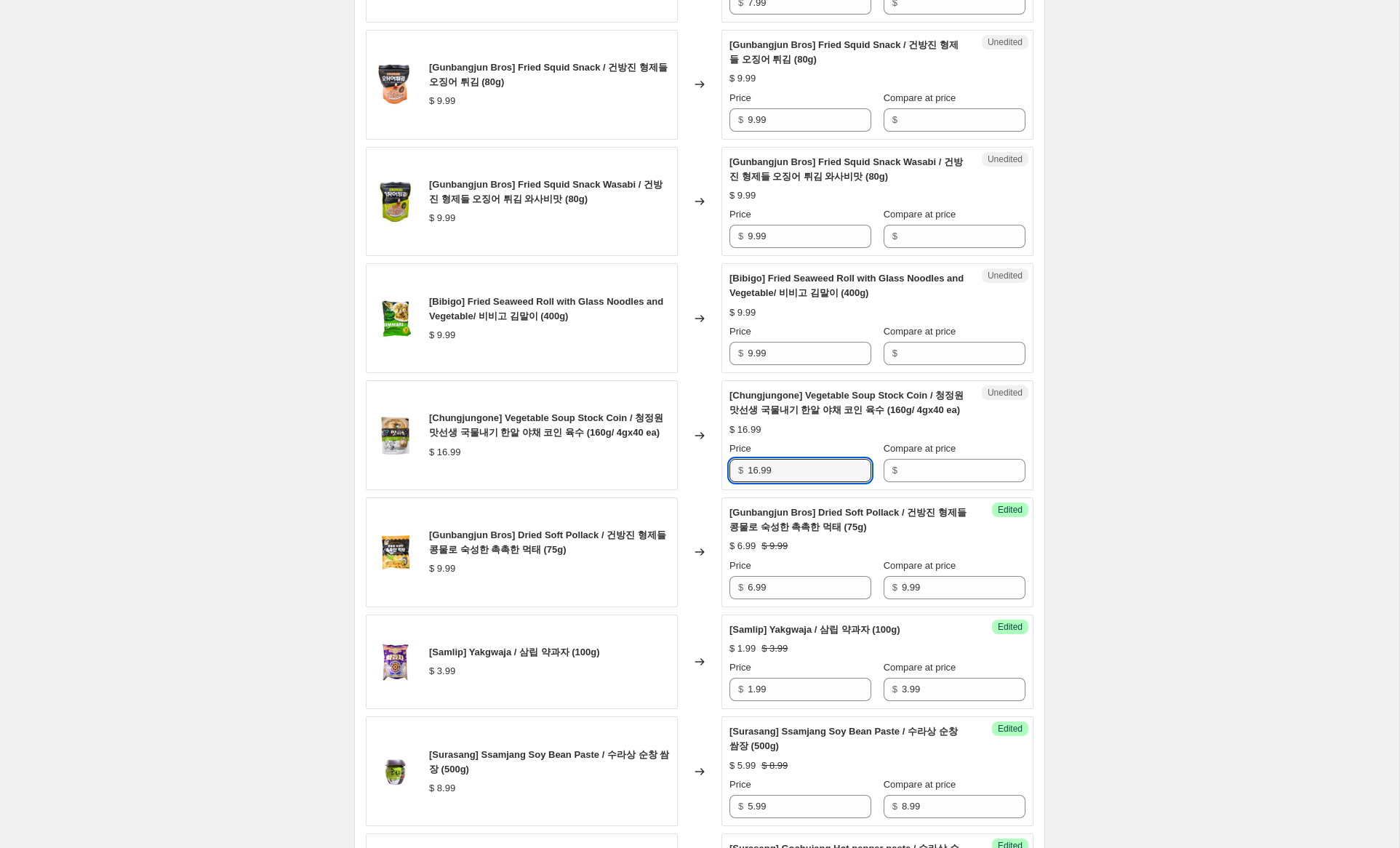
drag, startPoint x: 739, startPoint y: 481, endPoint x: 675, endPoint y: 477, distance: 64.1
click at [675, 477] on div "[Chungjungone] Vegetable Soup Stock Coin / 청정원 맛선생 국물내기 한알 야채 코인 육수 (160g/ 4gx4…" at bounding box center [699, 435] width 667 height 110
drag, startPoint x: 915, startPoint y: 481, endPoint x: 824, endPoint y: 481, distance: 91.0
click at [914, 481] on input "Compare at price" at bounding box center [964, 471] width 124 height 23
paste input "16.99"
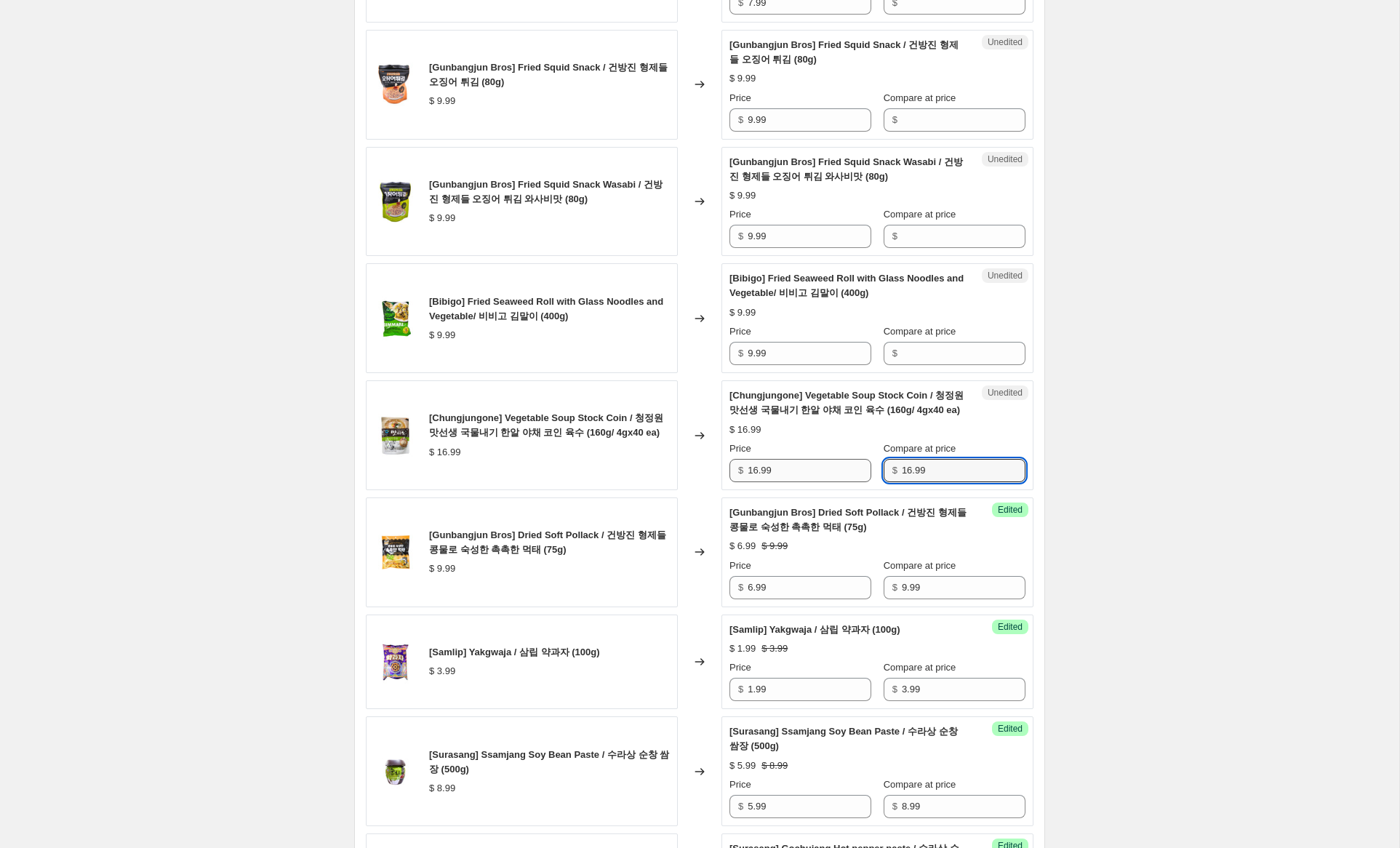
type input "16.99"
click at [757, 482] on input "16.99" at bounding box center [810, 471] width 124 height 23
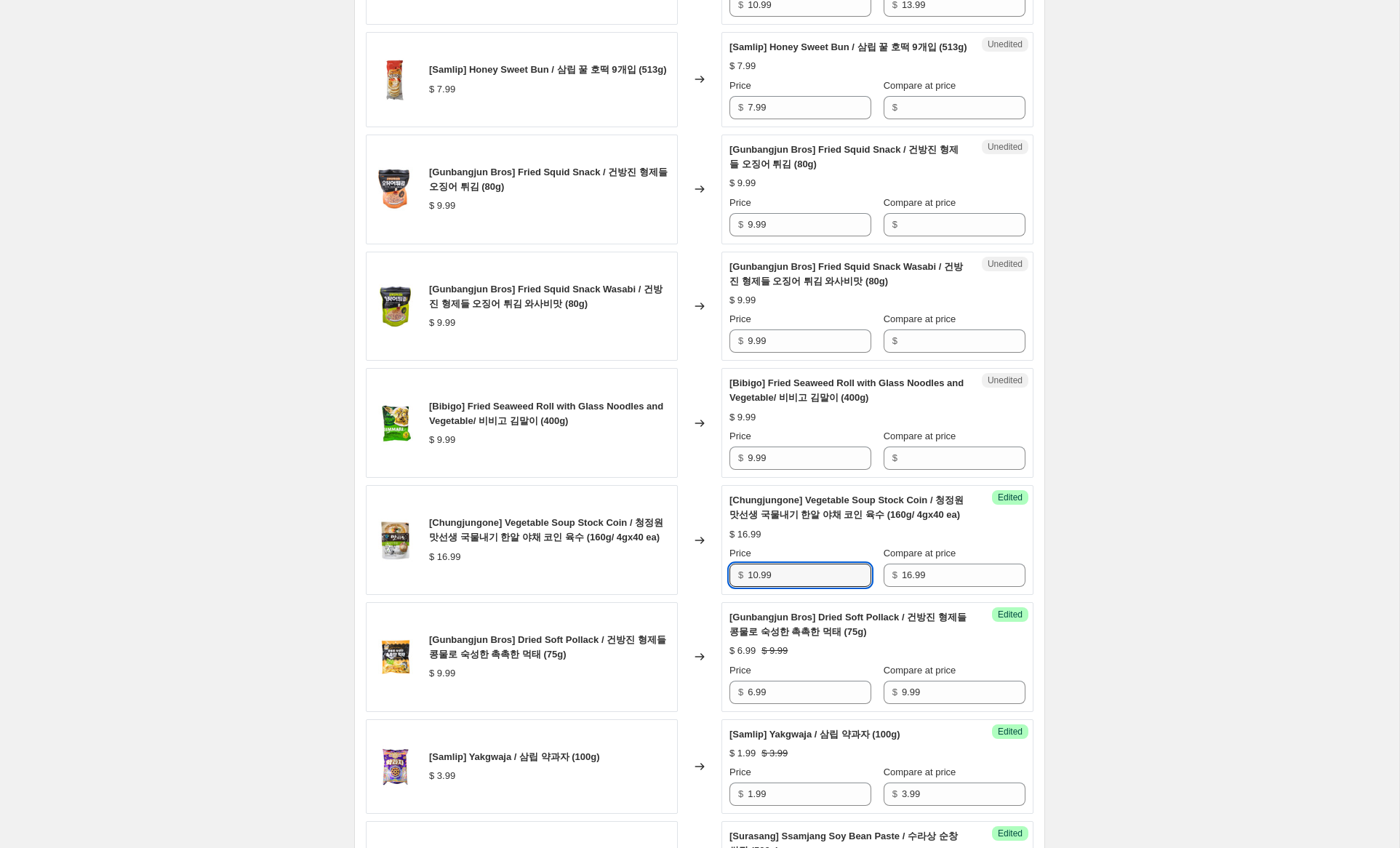
scroll to position [1789, 0]
type input "11.99"
drag, startPoint x: 766, startPoint y: 469, endPoint x: 771, endPoint y: 475, distance: 7.8
click at [636, 426] on div "[Bibigo] Fried Seaweed Roll with Glass Noodles and Vegetable/ 비비고 김말이 (400g) $ …" at bounding box center [699, 424] width 667 height 110
drag, startPoint x: 920, startPoint y: 478, endPoint x: 801, endPoint y: 473, distance: 119.1
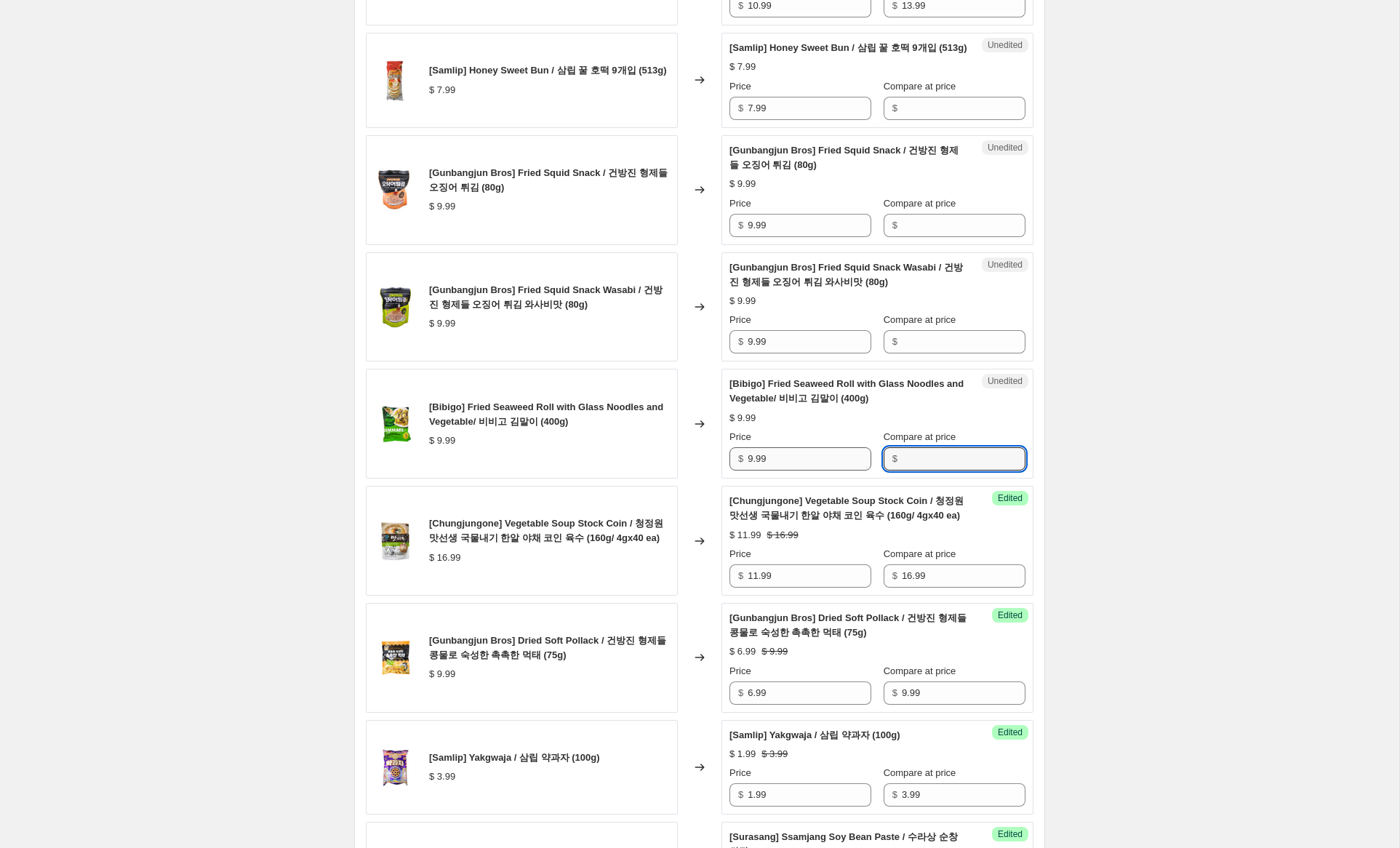
click at [920, 471] on input "Compare at price" at bounding box center [964, 459] width 124 height 23
paste input "9.99"
type input "9.99"
drag, startPoint x: 752, startPoint y: 474, endPoint x: 686, endPoint y: 463, distance: 66.9
click at [687, 461] on div "[Bibigo] Fried Seaweed Roll with Glass Noodles and Vegetable/ 비비고 김말이 (400g) $ …" at bounding box center [699, 424] width 667 height 110
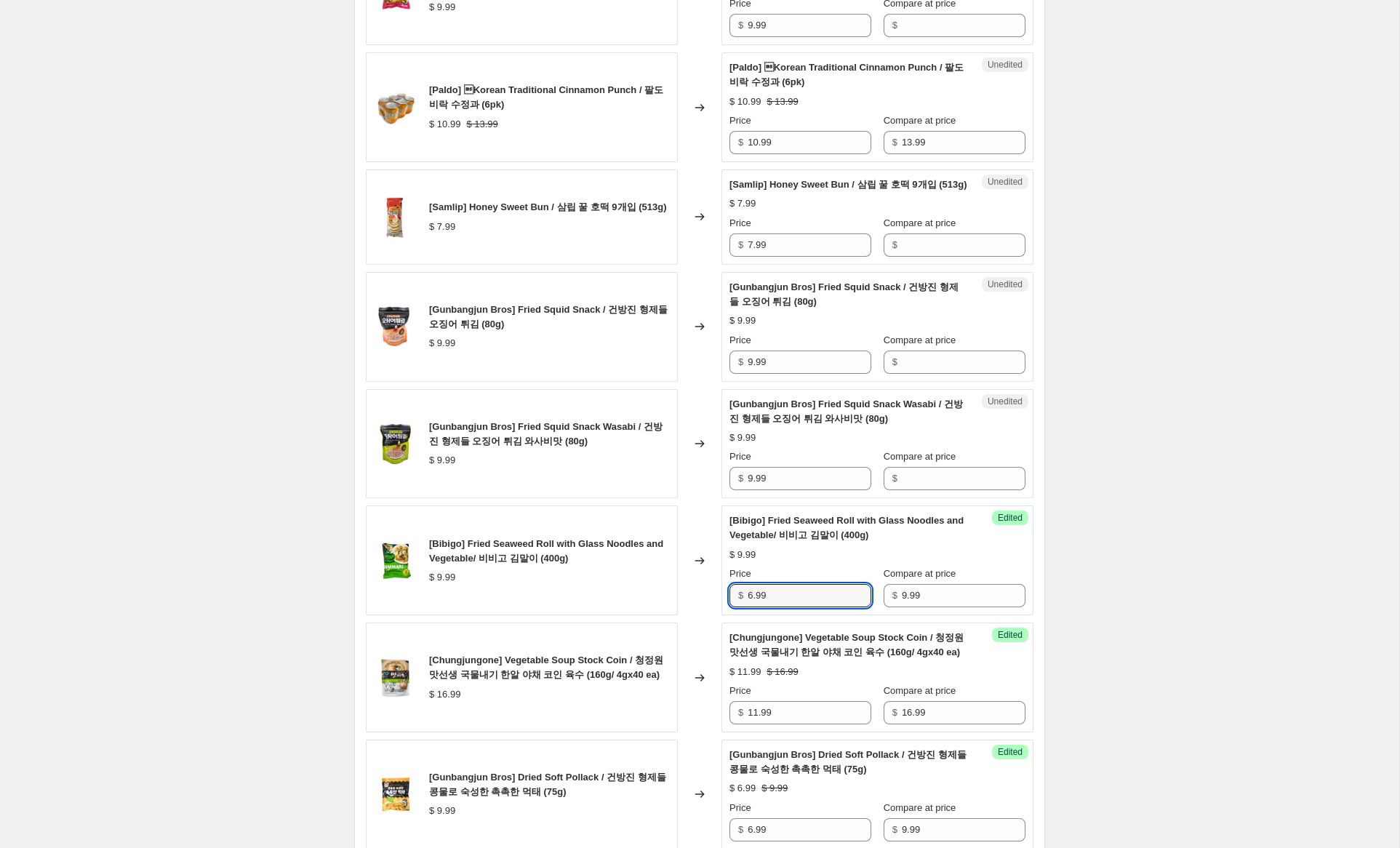
scroll to position [1645, 0]
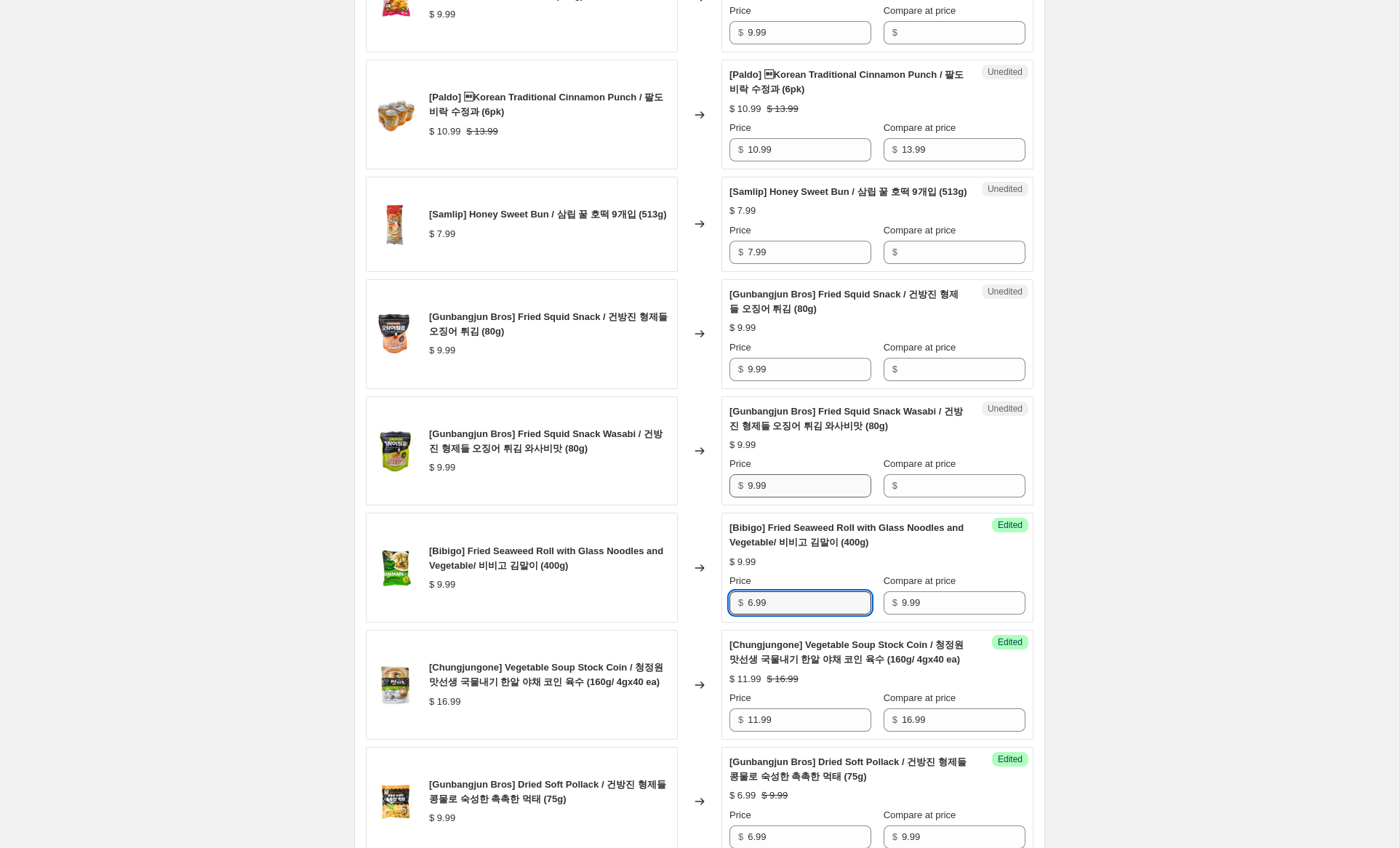
type input "6.99"
drag, startPoint x: 781, startPoint y: 502, endPoint x: 717, endPoint y: 486, distance: 66.0
click at [717, 486] on div "[Gunbangjun Bros] Fried Squid Snack Wasabi / 건방진 형제들 오징어 튀김 와사비맛 (80g) $ 9.99 C…" at bounding box center [699, 451] width 667 height 110
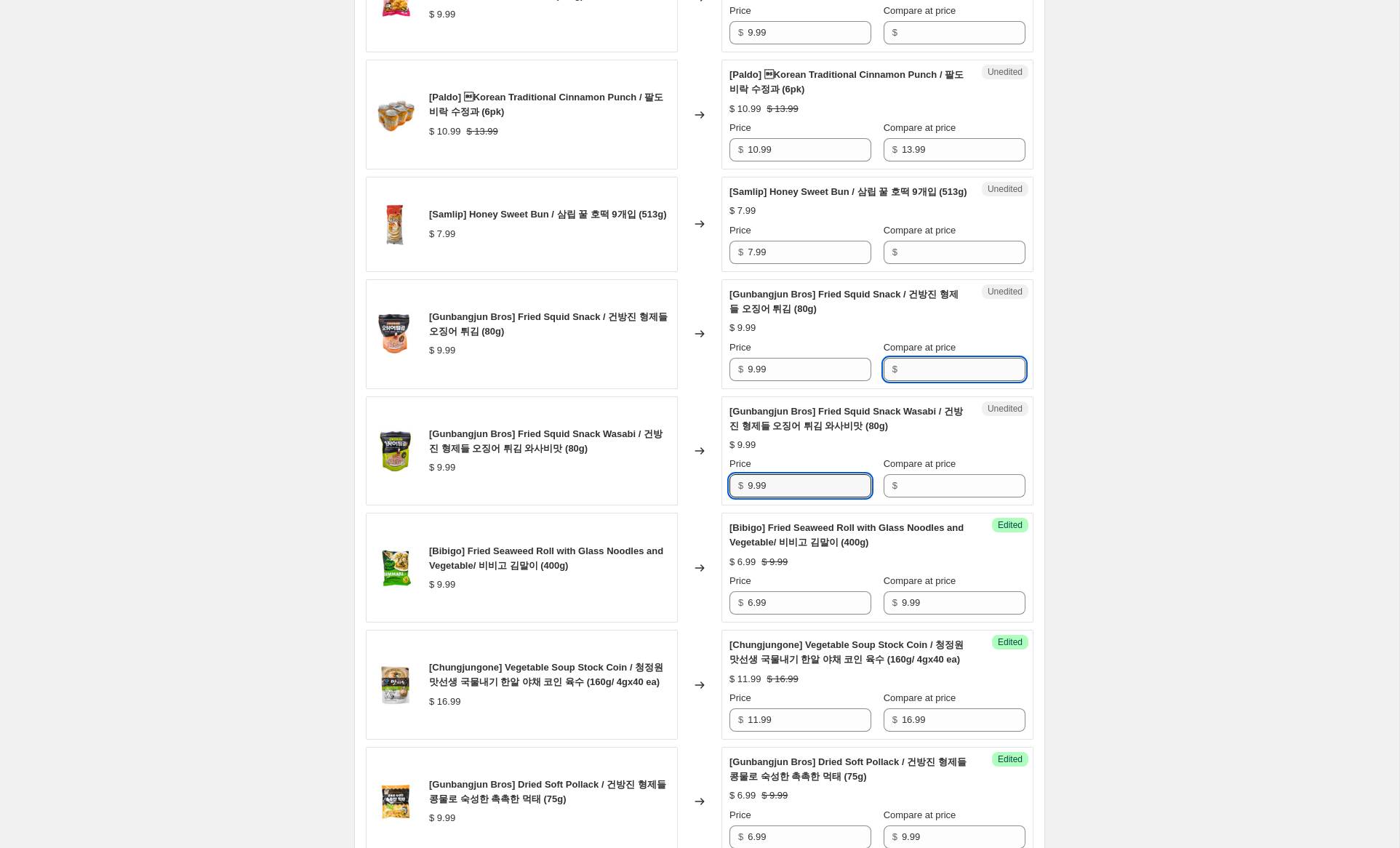
click at [917, 381] on input "Compare at price" at bounding box center [964, 370] width 124 height 23
paste input "9.99"
type input "9.99"
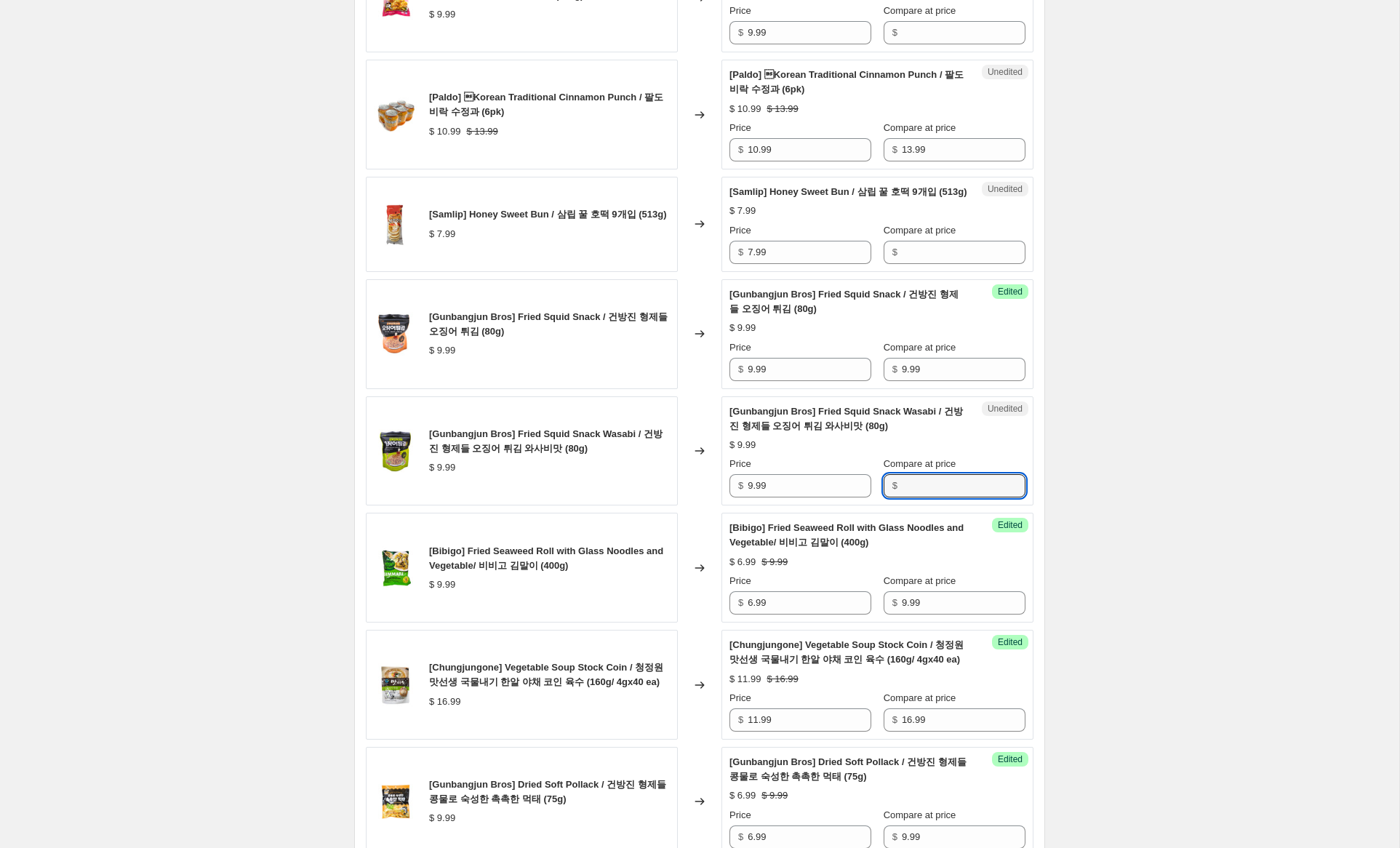
drag, startPoint x: 924, startPoint y: 502, endPoint x: 872, endPoint y: 486, distance: 54.4
click at [922, 498] on input "Compare at price" at bounding box center [964, 486] width 124 height 23
paste input "9.99"
type input "9.99"
drag, startPoint x: 753, startPoint y: 382, endPoint x: 645, endPoint y: 365, distance: 109.3
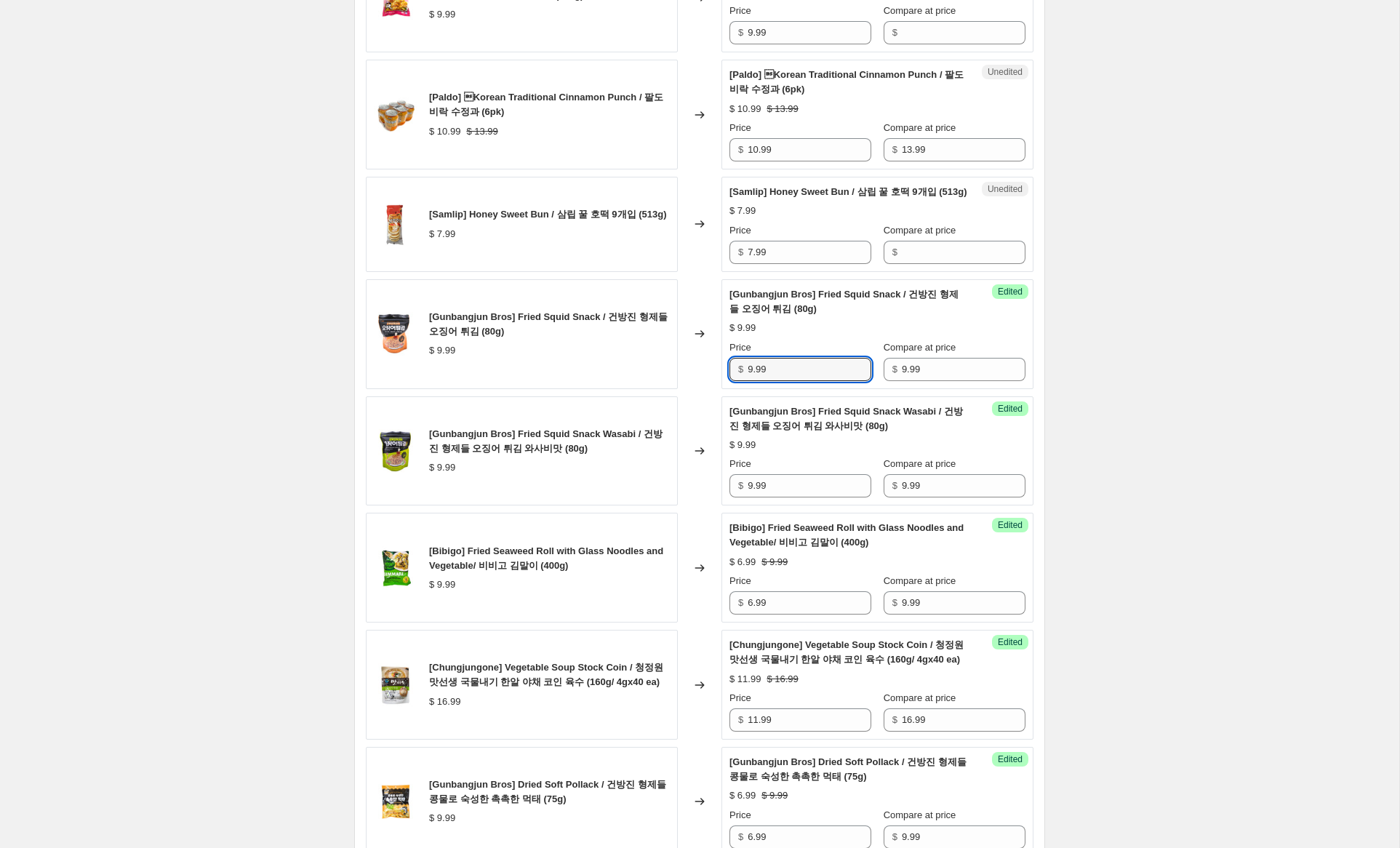
click at [646, 364] on div "[Gunbangjun Bros] Fried Squid Snack / 건방진 형제들 오징어 튀김 (80g) $ 9.99 Changed to Su…" at bounding box center [699, 334] width 667 height 110
type input "6.99"
drag, startPoint x: 753, startPoint y: 500, endPoint x: 642, endPoint y: 470, distance: 115.0
click at [642, 470] on div "[Gunbangjun Bros] Fried Squid Snack Wasabi / 건방진 형제들 오징어 튀김 와사비맛 (80g) $ 9.99 C…" at bounding box center [699, 451] width 667 height 110
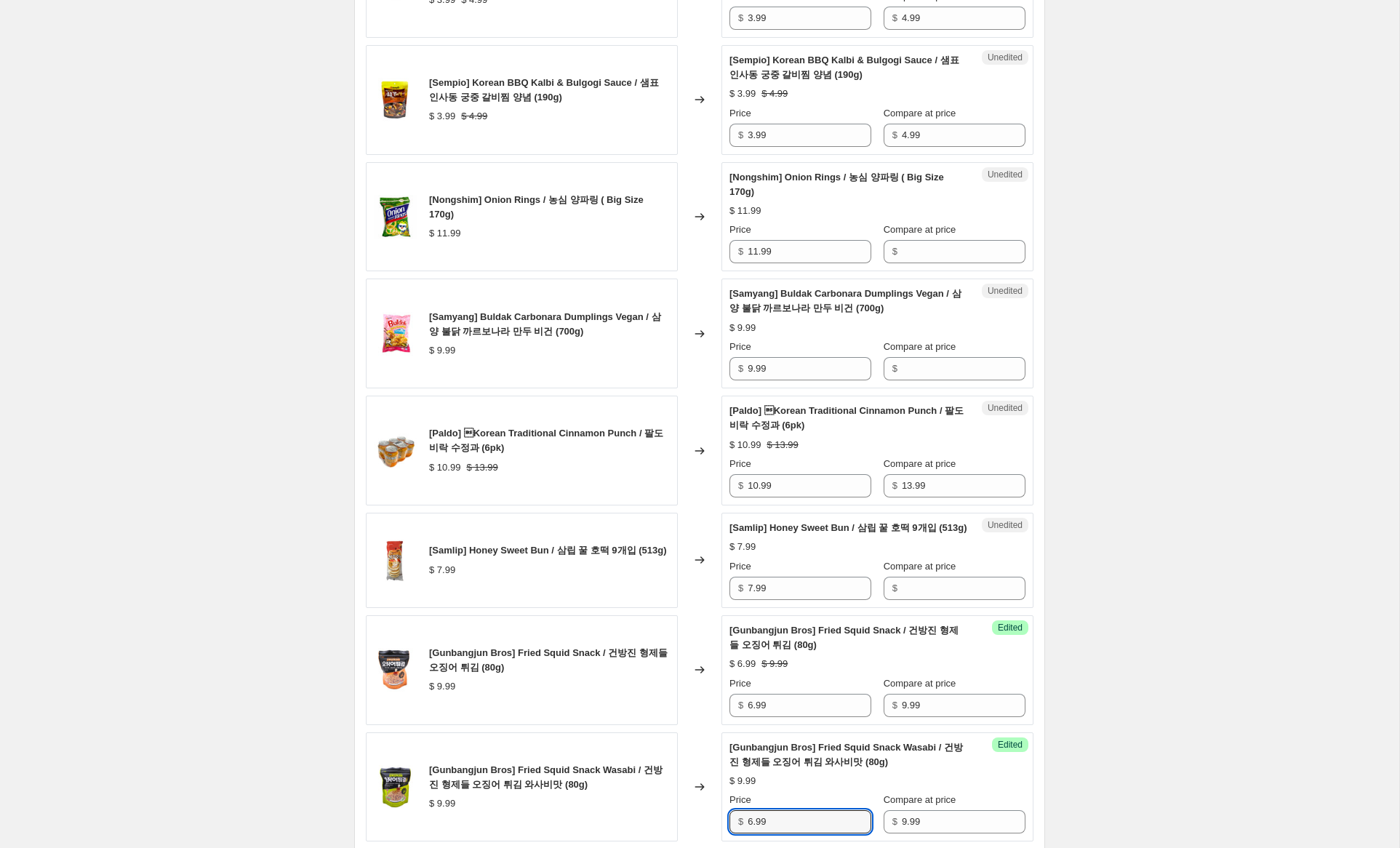
scroll to position [1307, 0]
type input "6.99"
drag, startPoint x: 748, startPoint y: 597, endPoint x: 703, endPoint y: 589, distance: 45.7
click at [702, 589] on div "[Samlip] Honey Sweet Bun / 삼립 꿀 호떡 9개입 (513g) $ 7.99 Changed to Unedited [Samli…" at bounding box center [699, 561] width 667 height 95
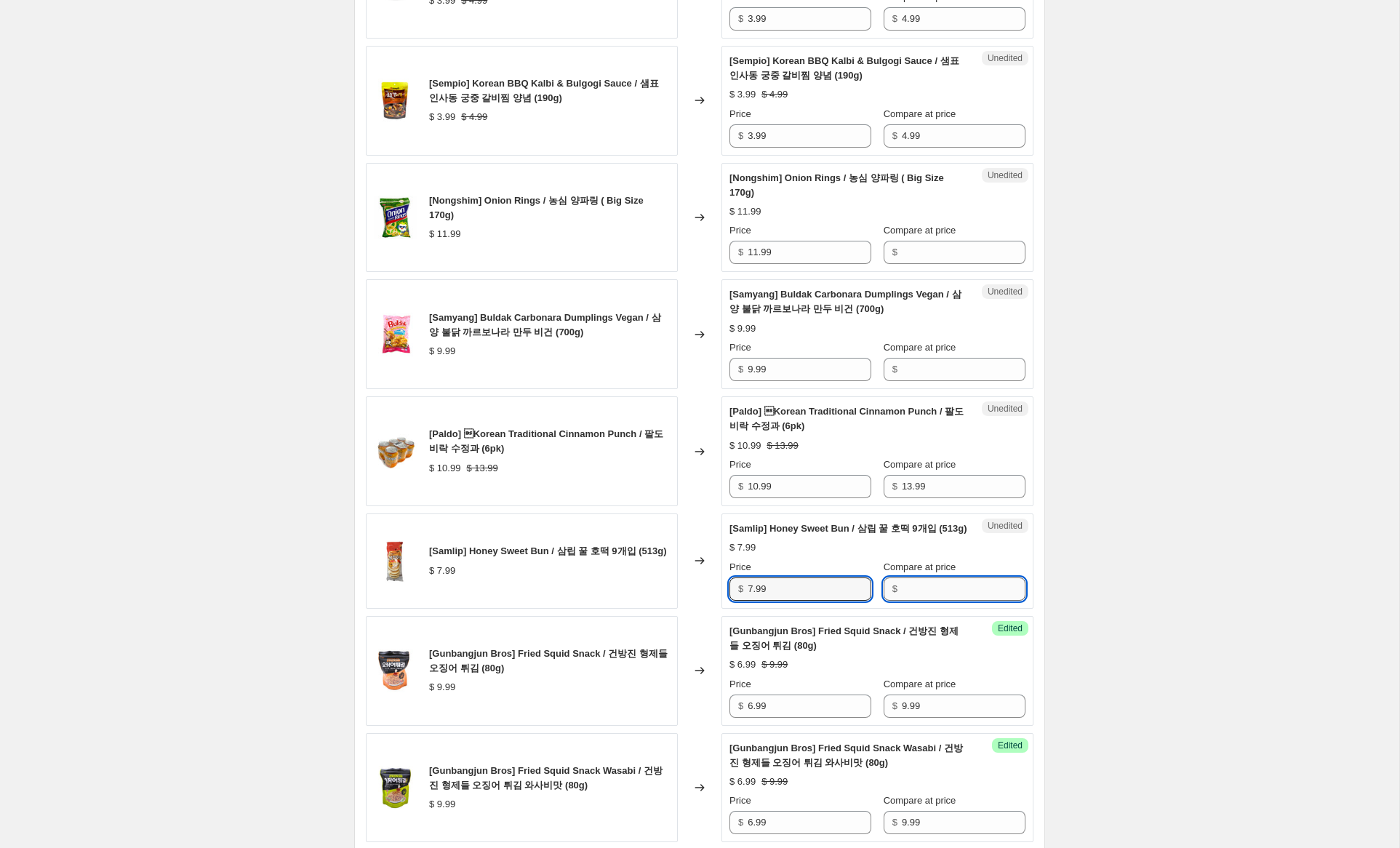
click at [902, 601] on input "Compare at price" at bounding box center [964, 589] width 124 height 23
paste input "7.99"
type input "7.99"
drag, startPoint x: 753, startPoint y: 603, endPoint x: 666, endPoint y: 585, distance: 88.8
click at [668, 586] on div "[Samlip] Honey Sweet Bun / 삼립 꿀 호떡 9개입 (513g) $ 7.99 Changed to Success Edited …" at bounding box center [699, 561] width 667 height 95
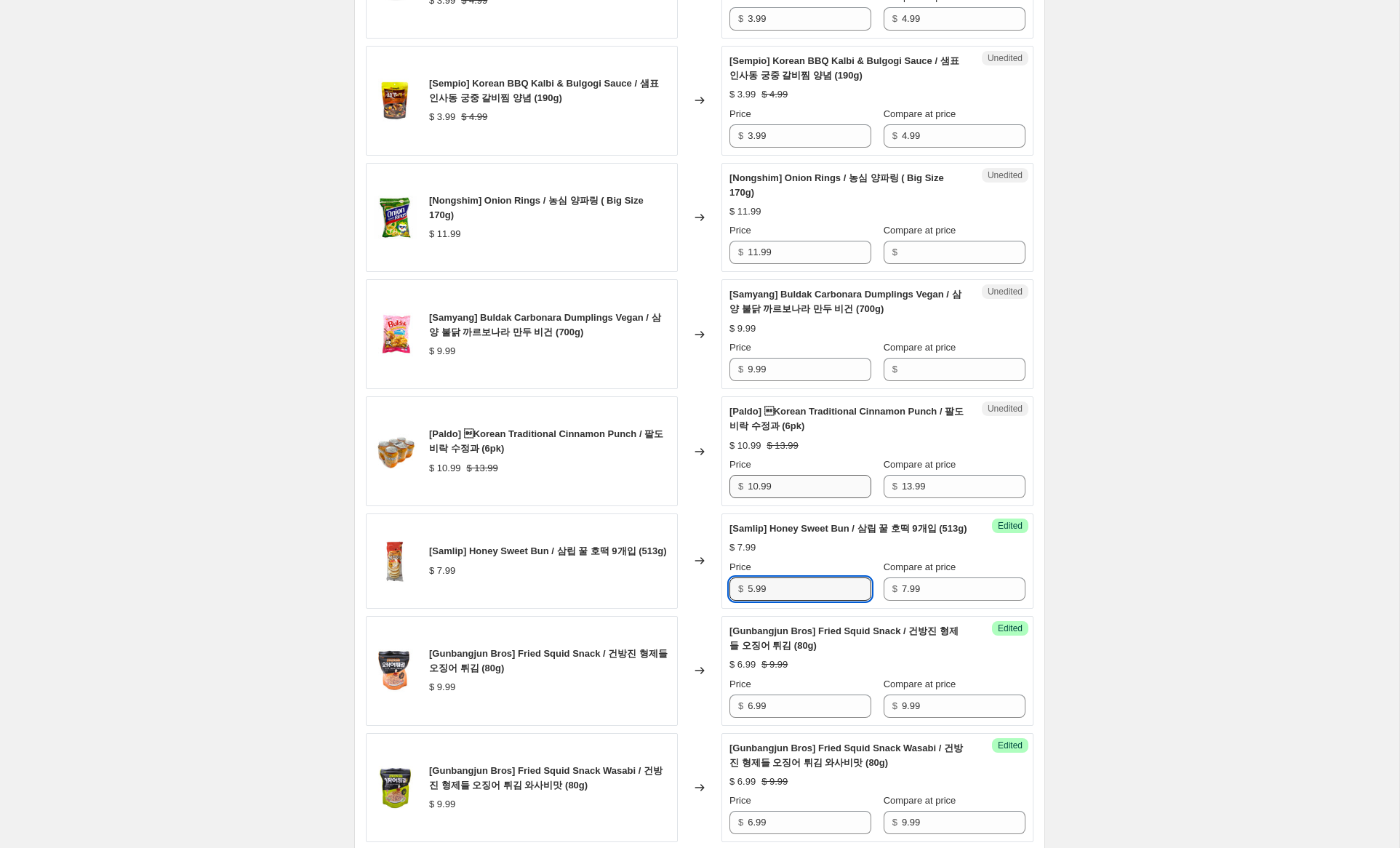
type input "5.99"
drag, startPoint x: 819, startPoint y: 481, endPoint x: 617, endPoint y: 463, distance: 202.8
click at [617, 463] on div "[Paldo] Korean Traditional Cinnamon Punch / 팔도 비락 수정과 (6pk) $ 10.99 $ 13.99 Ch…" at bounding box center [699, 451] width 667 height 110
drag, startPoint x: 748, startPoint y: 497, endPoint x: 757, endPoint y: 491, distance: 10.8
click at [748, 497] on input "10.99" at bounding box center [810, 486] width 124 height 23
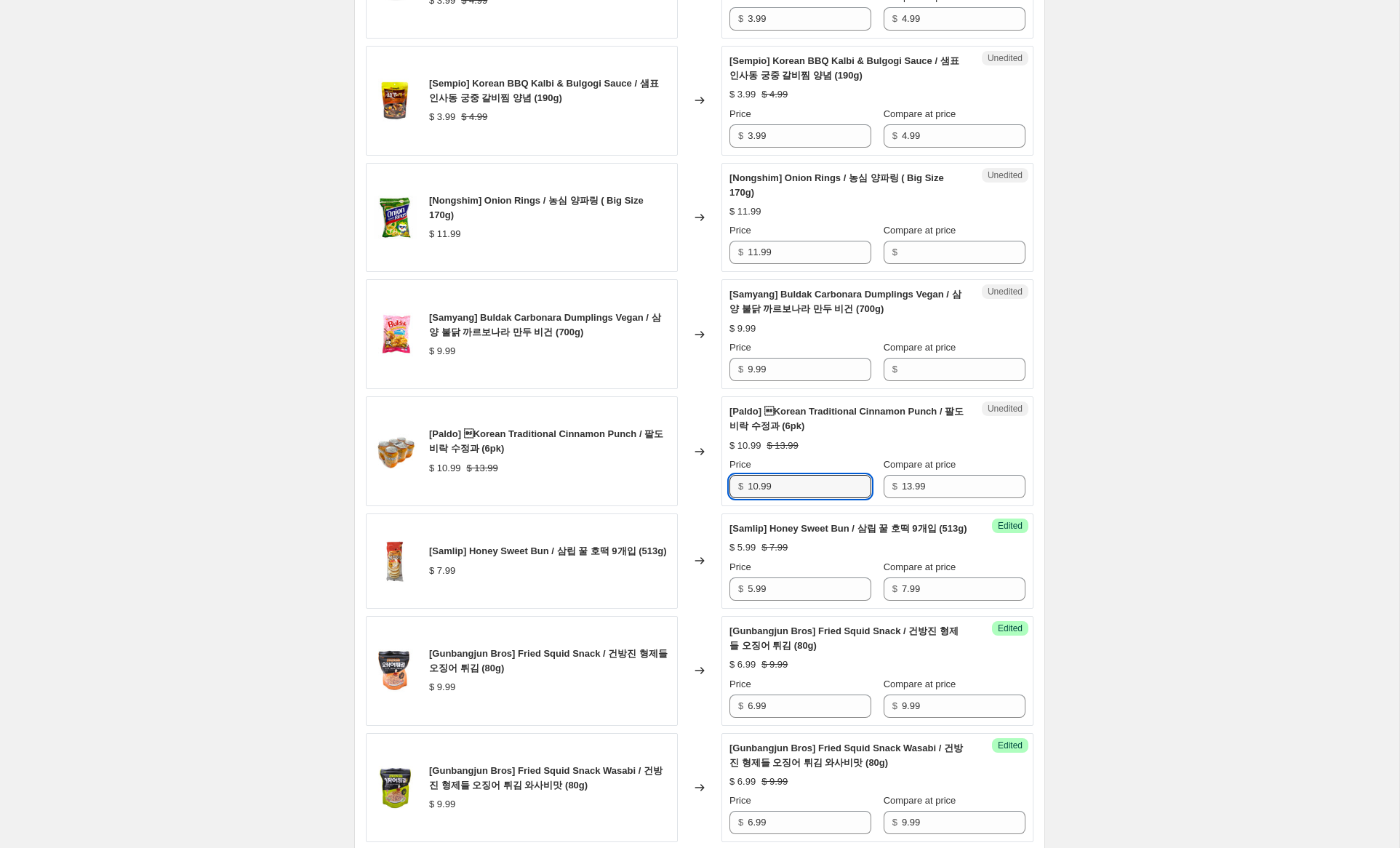
drag, startPoint x: 757, startPoint y: 487, endPoint x: 691, endPoint y: 471, distance: 67.9
click at [692, 471] on div "[Paldo] Korean Traditional Cinnamon Punch / 팔도 비락 수정과 (6pk) $ 10.99 $ 13.99 Ch…" at bounding box center [699, 451] width 667 height 110
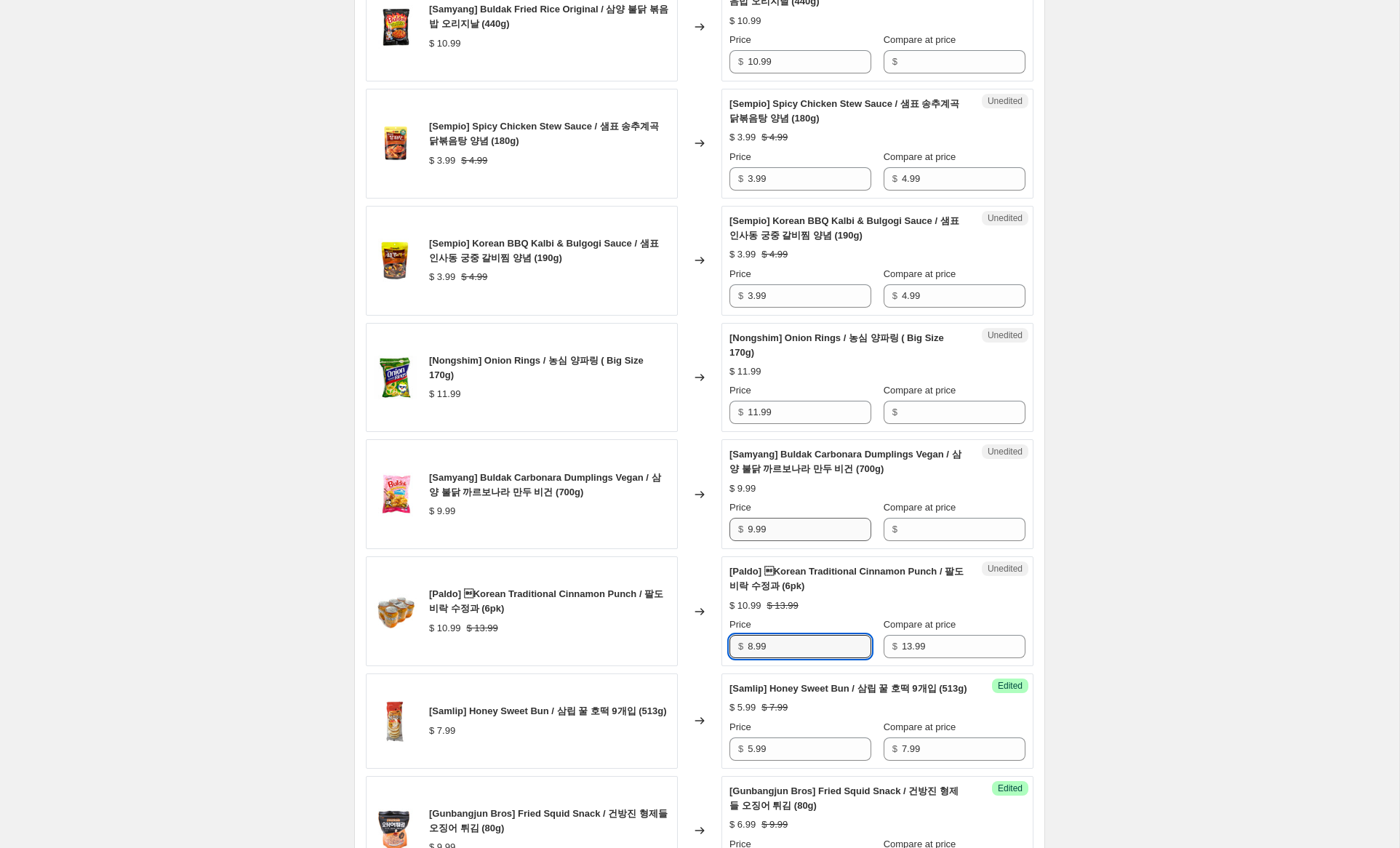
scroll to position [1143, 0]
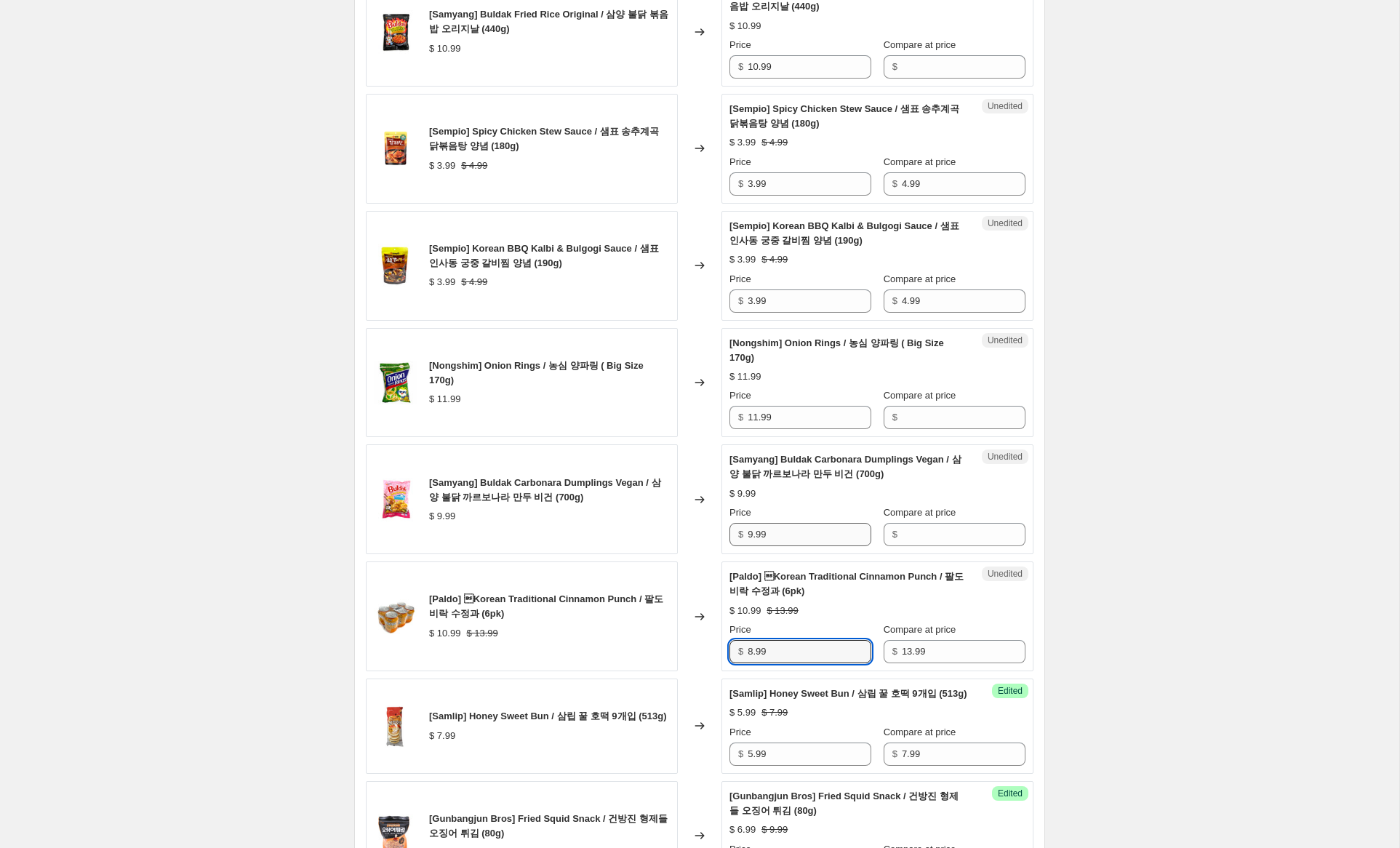
type input "8.99"
drag, startPoint x: 798, startPoint y: 534, endPoint x: 662, endPoint y: 504, distance: 139.3
click at [662, 504] on div "[Samyang] Buldak Carbonara Dumplings Vegan / 삼양 불닭 까르보나라 만두 비건 (700g) $ 9.99 Ch…" at bounding box center [699, 499] width 667 height 110
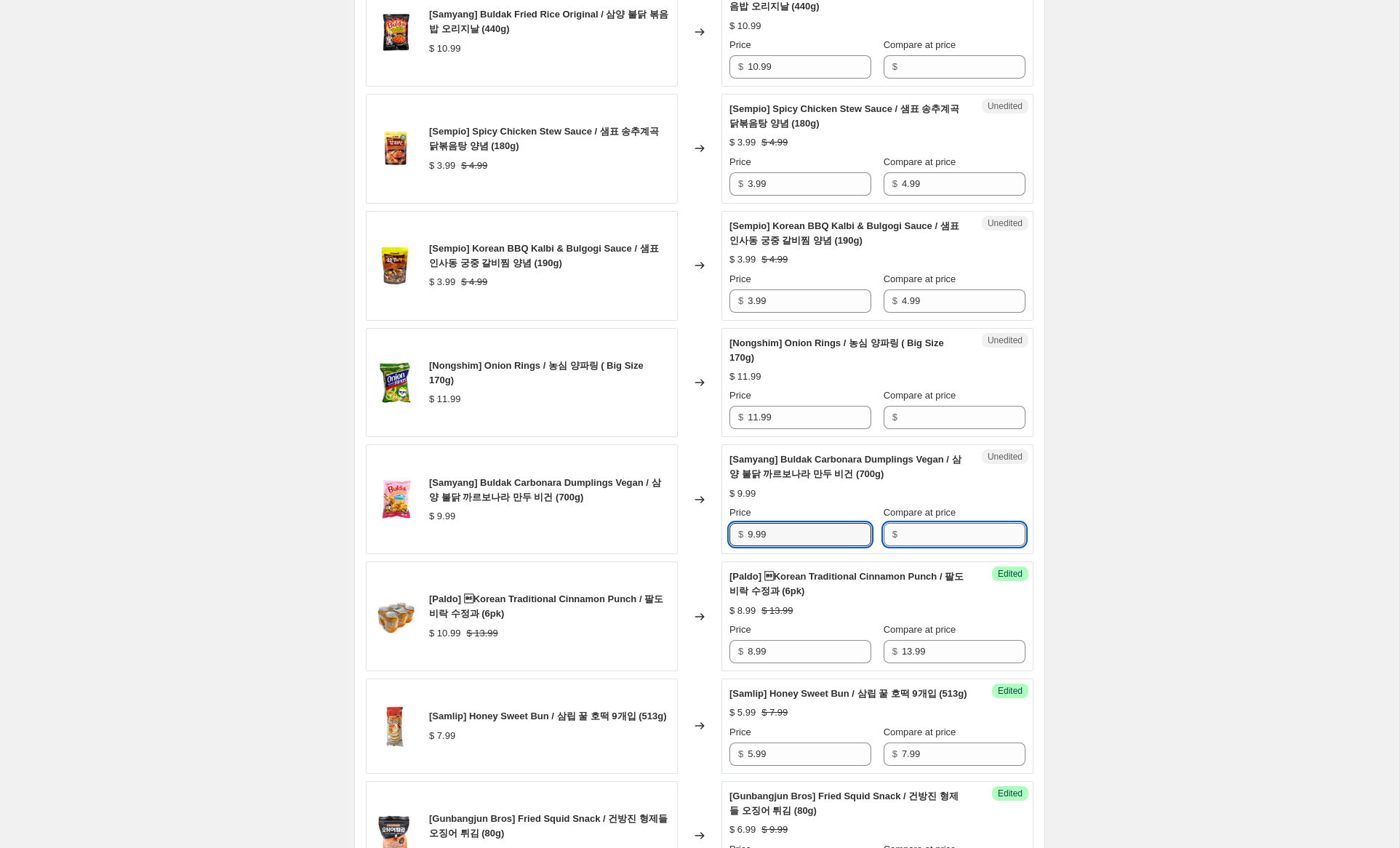
drag, startPoint x: 947, startPoint y: 537, endPoint x: 933, endPoint y: 534, distance: 14.3
click at [946, 536] on input "Compare at price" at bounding box center [964, 534] width 124 height 23
paste input "9.99"
type input "9.99"
drag, startPoint x: 751, startPoint y: 533, endPoint x: 662, endPoint y: 515, distance: 90.8
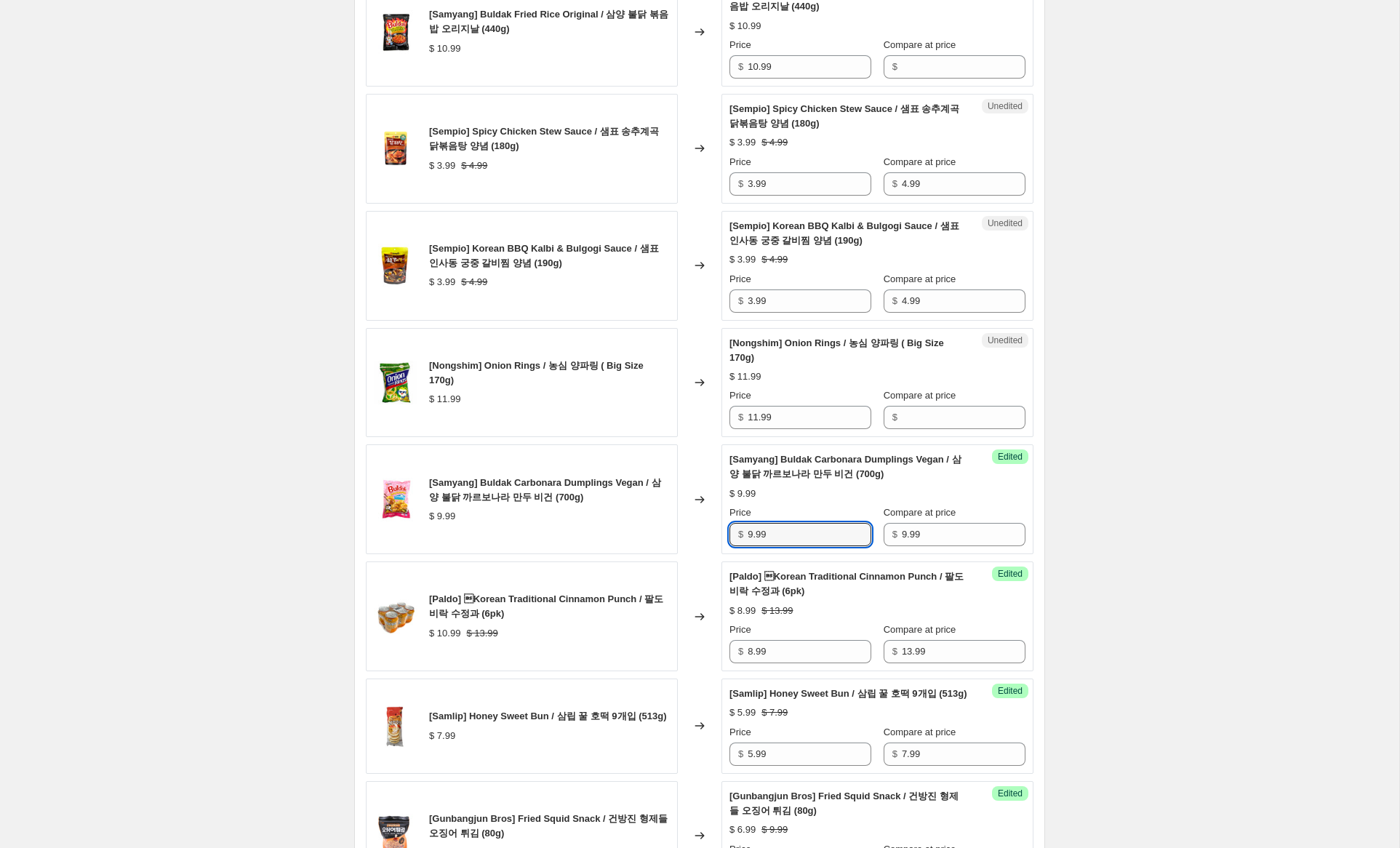
click at [662, 515] on div "[Samyang] Buldak Carbonara Dumplings Vegan / 삼양 불닭 까르보나라 만두 비건 (700g) $ 9.99 Ch…" at bounding box center [699, 499] width 667 height 110
type input "6.99"
drag, startPoint x: 766, startPoint y: 419, endPoint x: 667, endPoint y: 405, distance: 100.0
click at [664, 405] on div "[Nongshim] Onion Rings / 농심 양파링 ( Big Size 170g) $ 11.99 Changed to Unedited [N…" at bounding box center [699, 383] width 667 height 110
drag, startPoint x: 921, startPoint y: 414, endPoint x: 903, endPoint y: 412, distance: 18.1
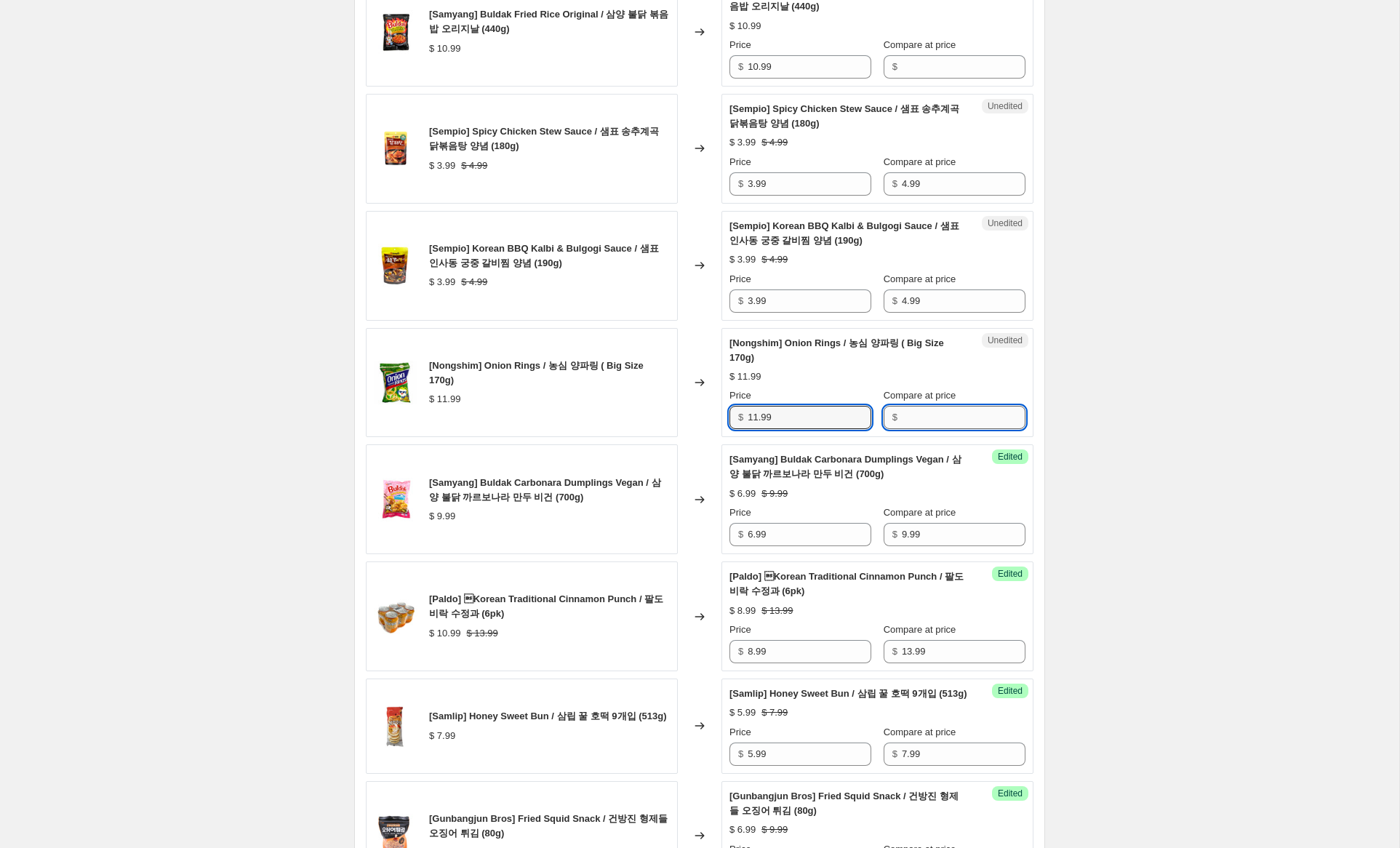
click at [917, 414] on input "Compare at price" at bounding box center [964, 418] width 124 height 23
paste input "11.99"
type input "11.99"
drag, startPoint x: 757, startPoint y: 418, endPoint x: 669, endPoint y: 405, distance: 89.0
click at [643, 393] on div "[Nongshim] Onion Rings / 농심 양파링 ( Big Size 170g) $ 11.99 Changed to Success Edi…" at bounding box center [699, 383] width 667 height 110
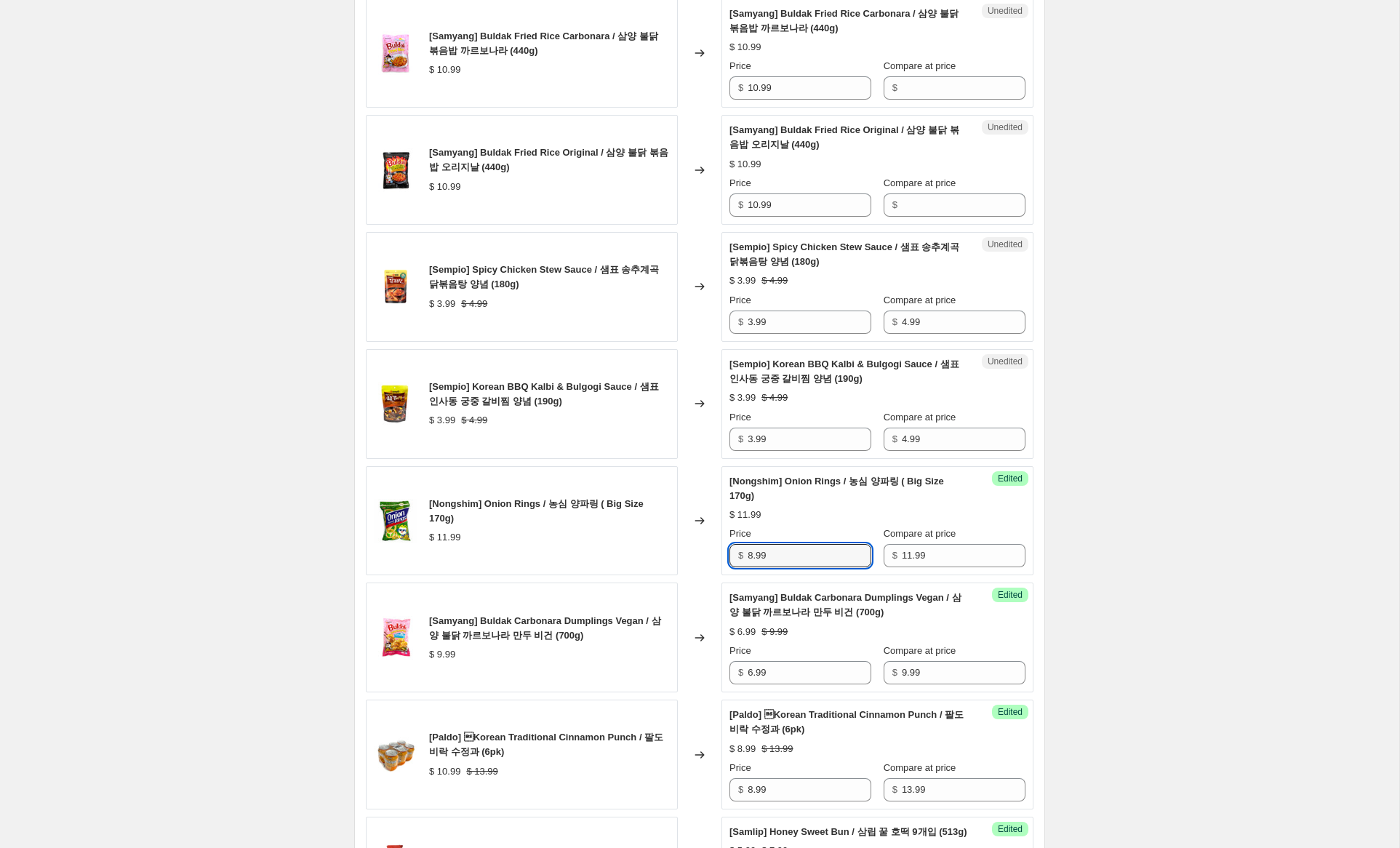
scroll to position [999, 0]
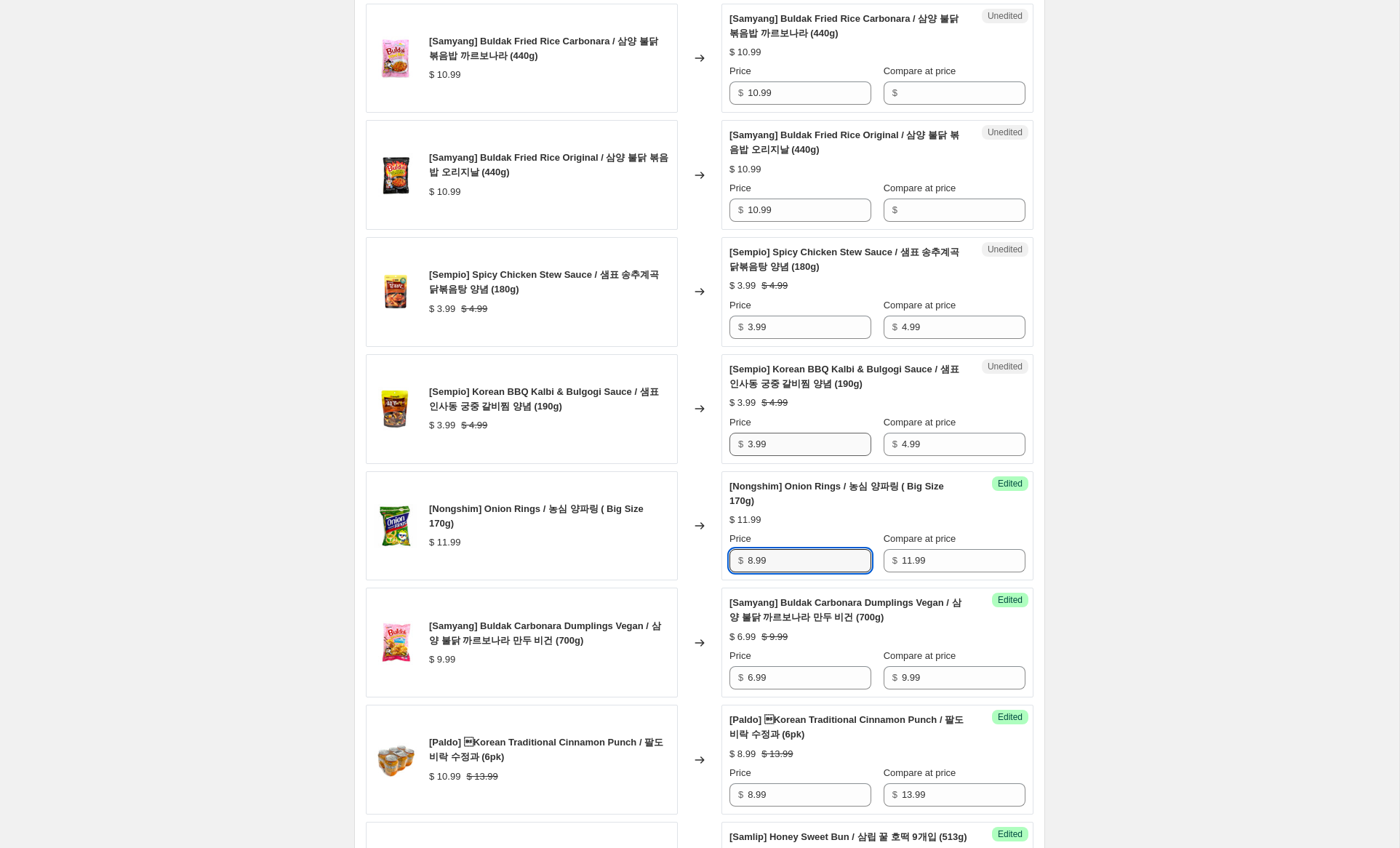
type input "8.99"
drag, startPoint x: 753, startPoint y: 446, endPoint x: 696, endPoint y: 438, distance: 57.6
click at [696, 438] on div "[Sempio] Korean BBQ Kalbi & Bulgogi Sauce / 샘표 인사동 궁중 갈비찜 양념 (190g) $ 3.99 $ 4.…" at bounding box center [699, 409] width 667 height 110
type input "2.99"
drag, startPoint x: 752, startPoint y: 329, endPoint x: 701, endPoint y: 323, distance: 51.4
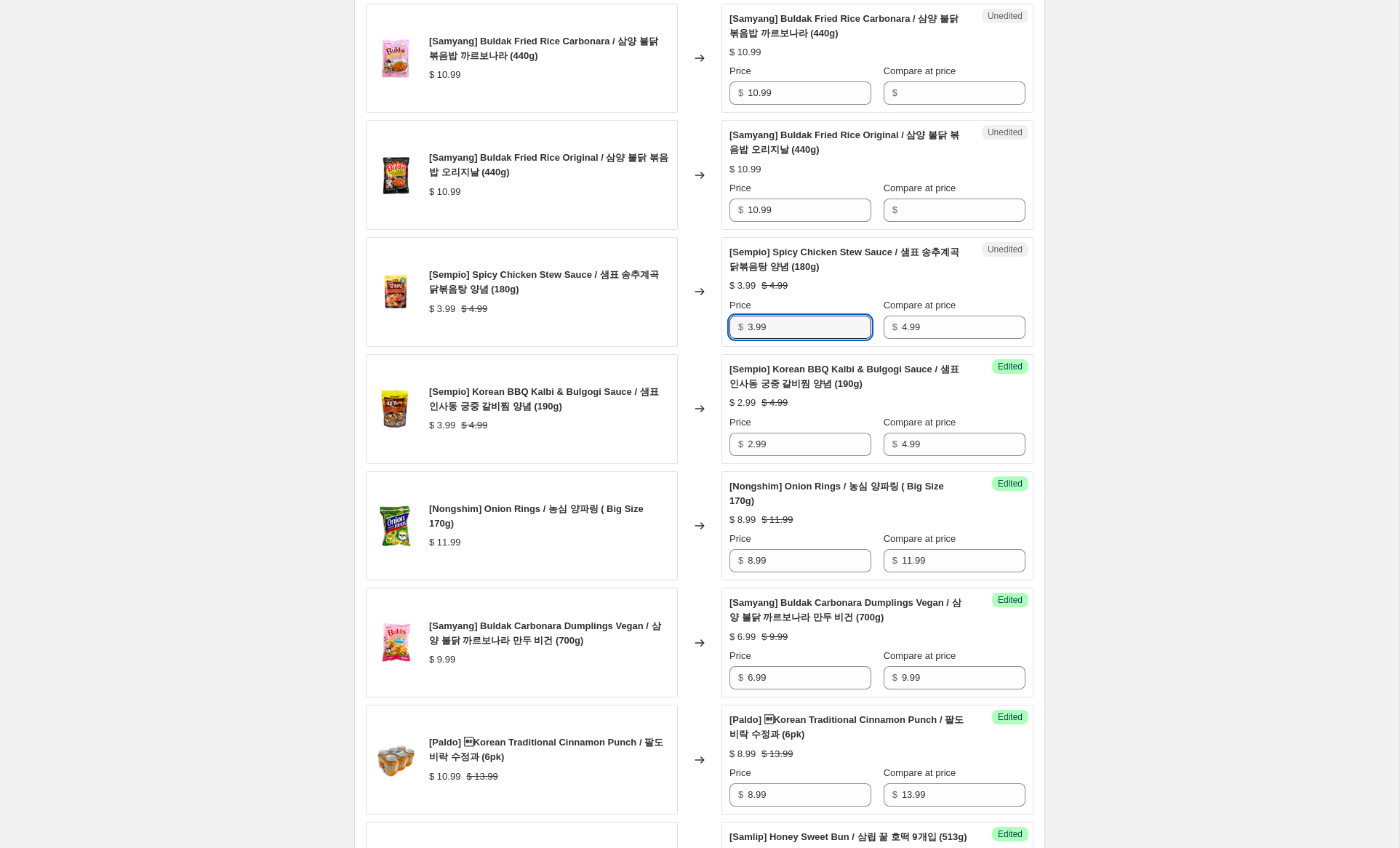
click at [701, 323] on div "[Sempio] Spicy Chicken Stew Sauce / 샘표 송추계곡 닭볶음탕 양념 (180g) $ 3.99 $ 4.99 Change…" at bounding box center [699, 292] width 667 height 110
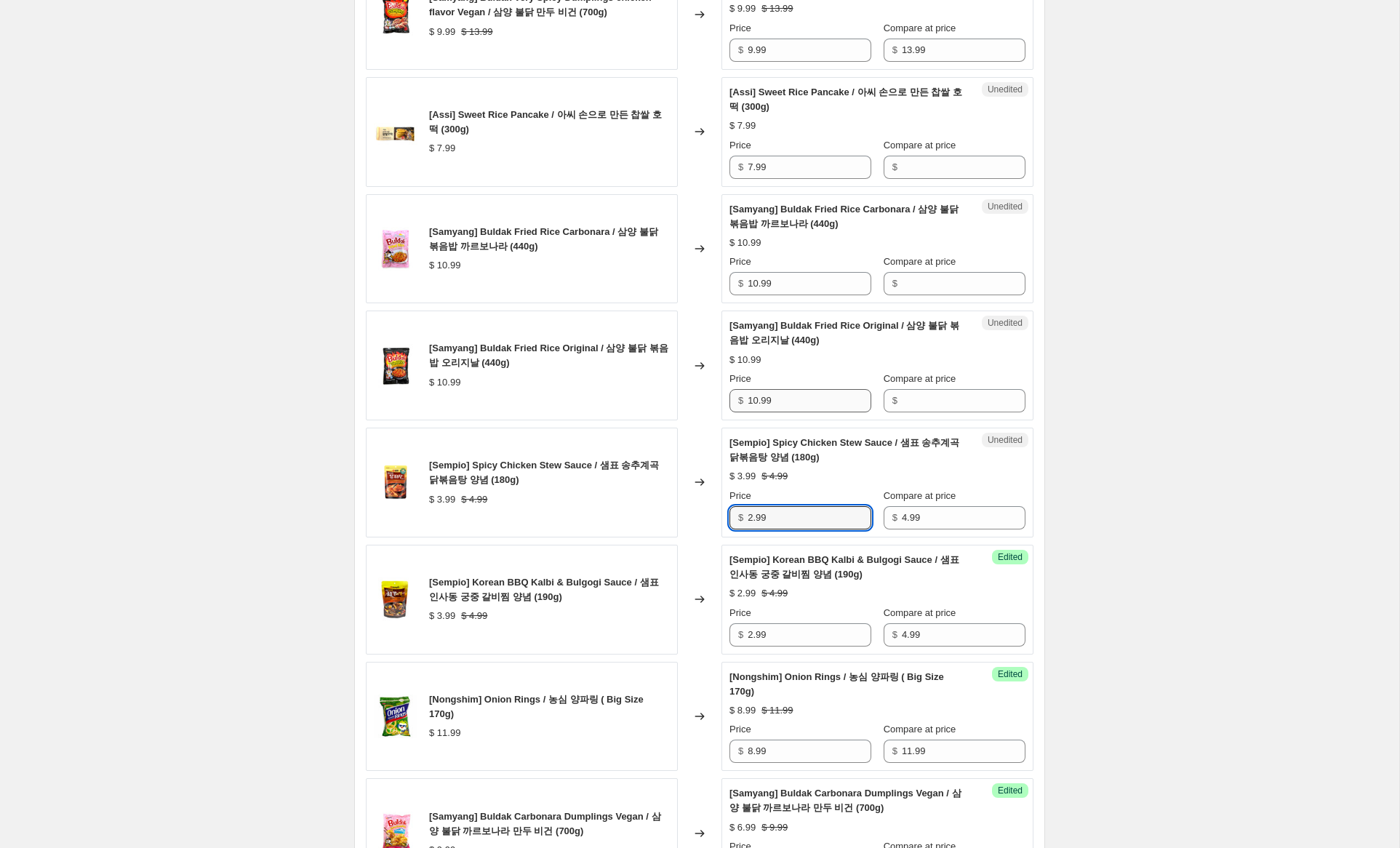
scroll to position [807, 0]
type input "2.99"
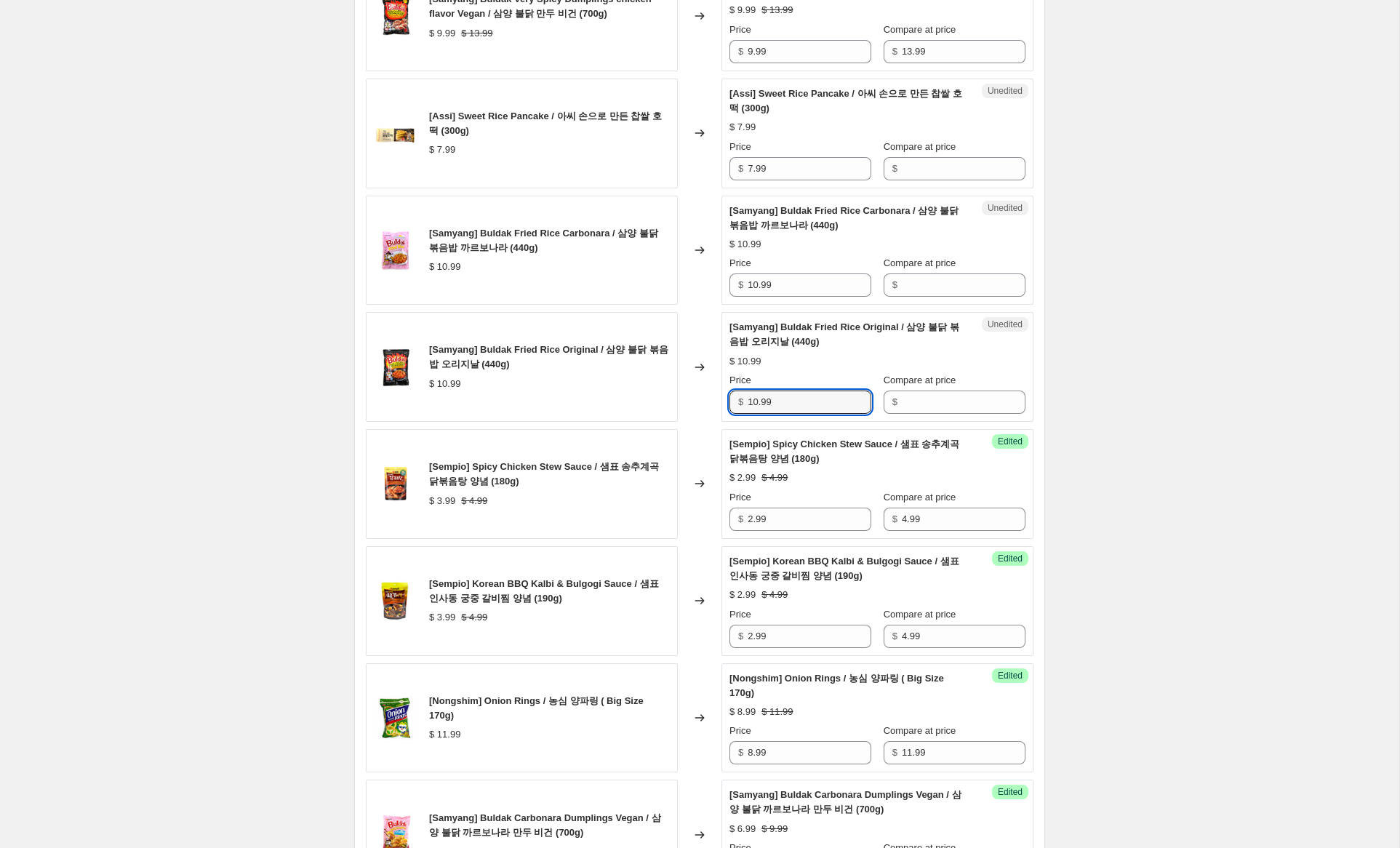
drag, startPoint x: 758, startPoint y: 400, endPoint x: 672, endPoint y: 379, distance: 88.5
click at [661, 384] on div "[Samyang] Buldak Fried Rice Original / 삼양 불닭 볶음밥 오리지날 (440g) $ 10.99 Changed to…" at bounding box center [699, 367] width 667 height 110
click at [950, 285] on input "Compare at price" at bounding box center [964, 285] width 124 height 23
paste input "10.99"
type input "10.99"
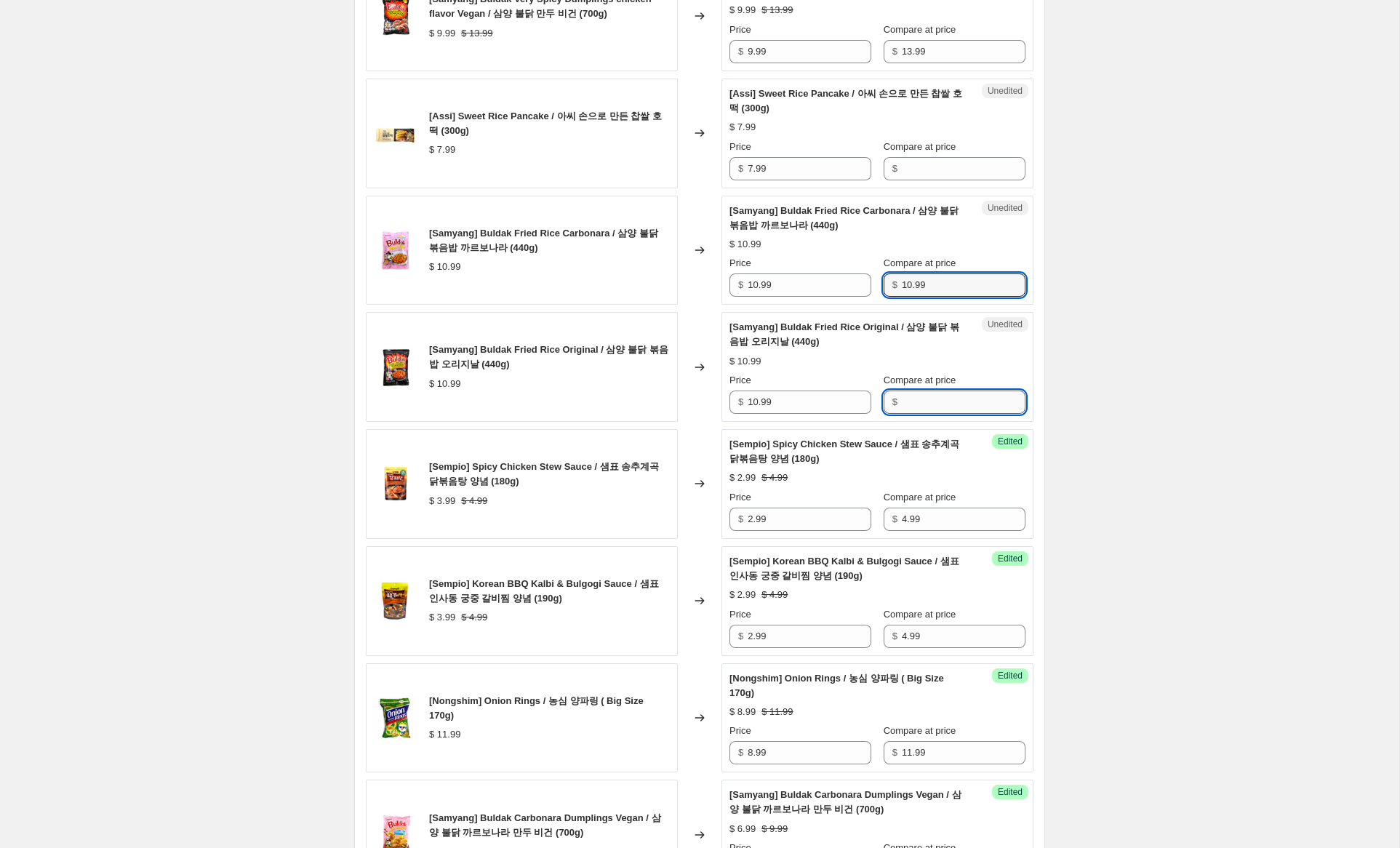
click at [929, 395] on input "Compare at price" at bounding box center [964, 402] width 124 height 23
paste input "10.99"
type input "10.99"
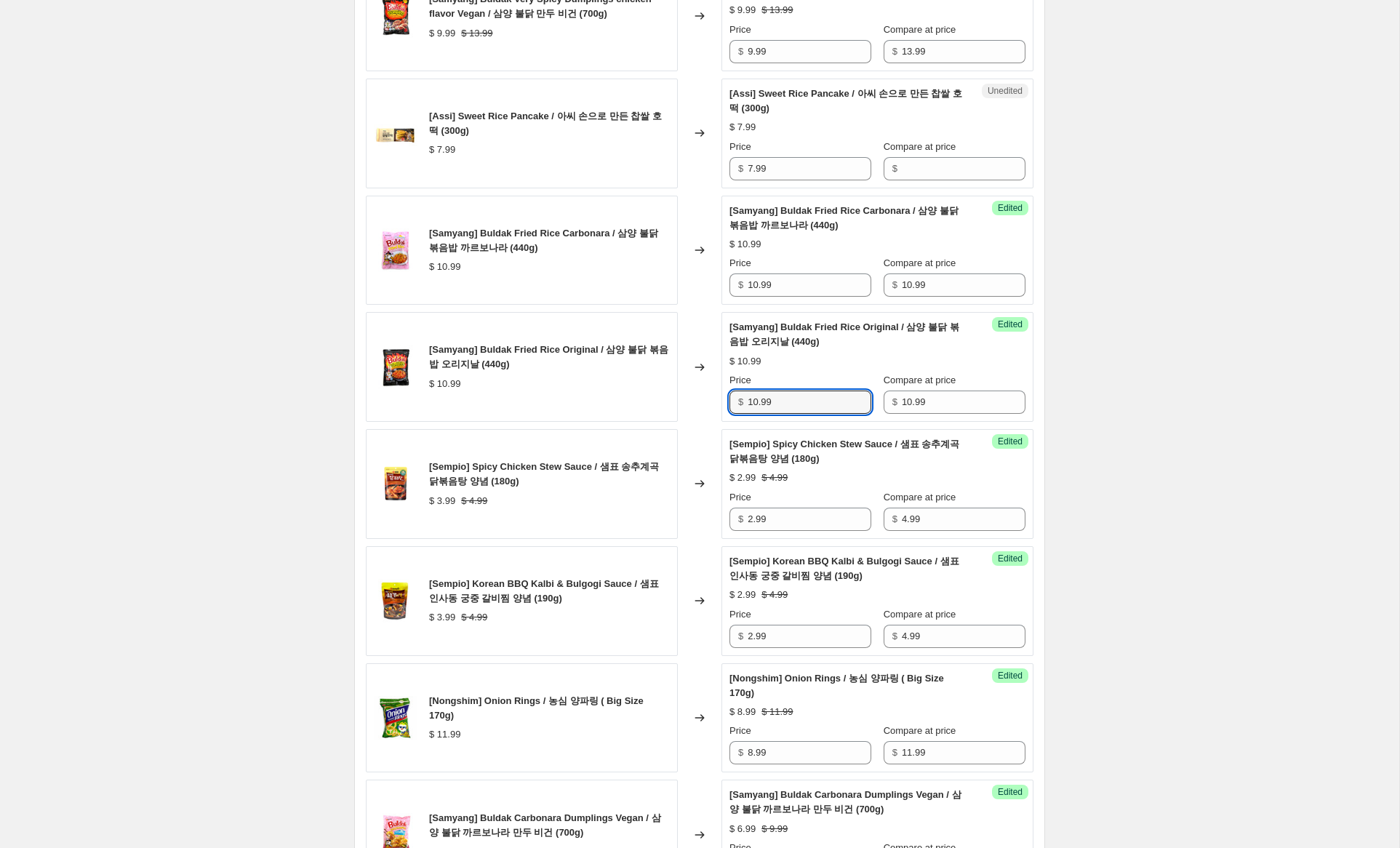
drag, startPoint x: 757, startPoint y: 404, endPoint x: 714, endPoint y: 391, distance: 44.9
click at [714, 392] on div "[Samyang] Buldak Fried Rice Original / 삼양 불닭 볶음밥 오리지날 (440g) $ 10.99 Changed to…" at bounding box center [699, 367] width 667 height 110
type input "7.99"
drag, startPoint x: 743, startPoint y: 283, endPoint x: 684, endPoint y: 272, distance: 60.0
click at [684, 272] on div "[Samyang] Buldak Fried Rice Carbonara / 삼양 불닭 볶음밥 까르보나라 (440g) $ 10.99 Changed …" at bounding box center [699, 251] width 667 height 110
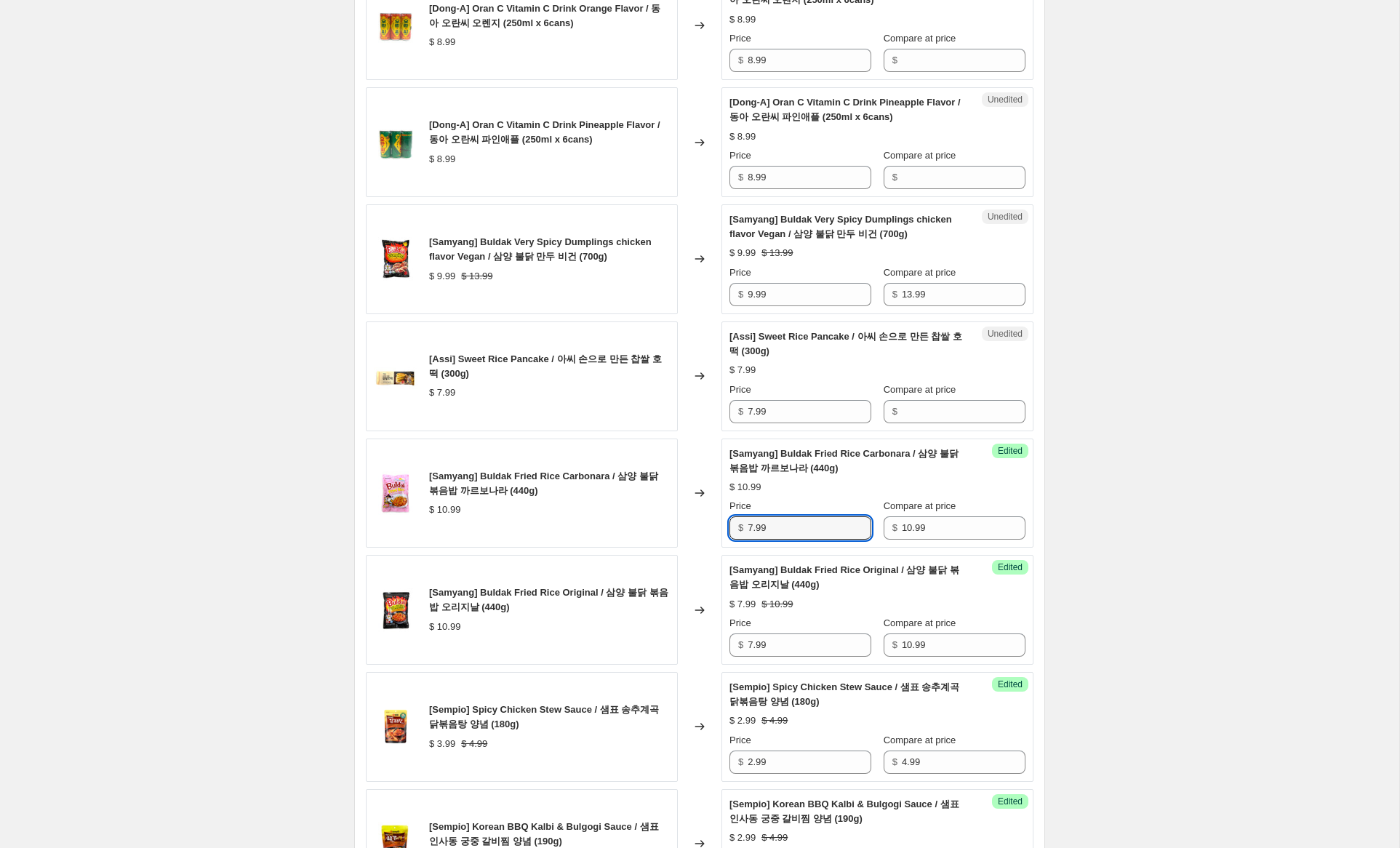
scroll to position [563, 0]
type input "7.99"
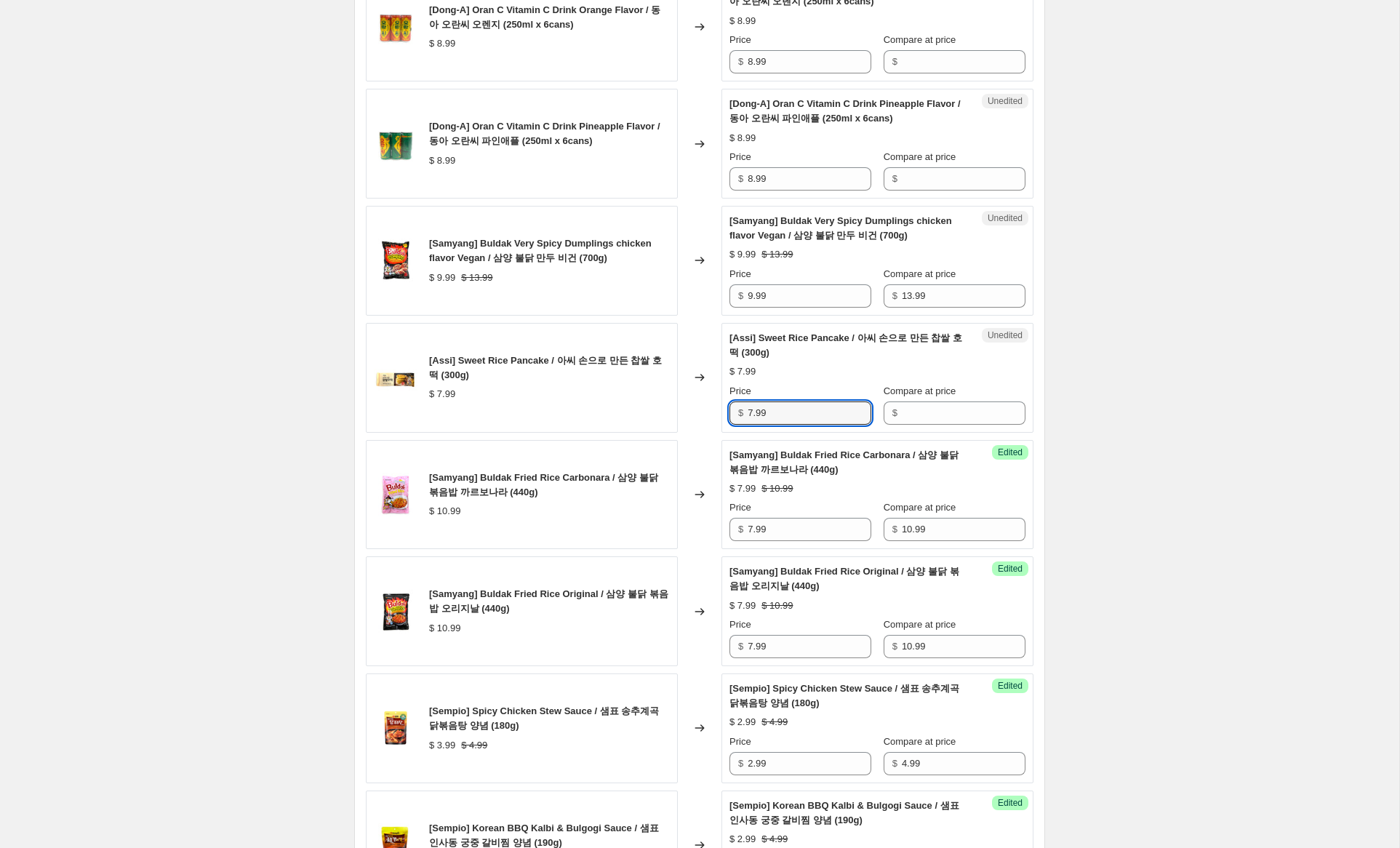
drag, startPoint x: 716, startPoint y: 411, endPoint x: 655, endPoint y: 409, distance: 61.0
click at [654, 409] on div "[Assi] Sweet Rice Pancake / 아씨 손으로 만든 찹쌀 호떡 (300g) $ 7.99 Changed to Unedited […" at bounding box center [699, 377] width 667 height 110
click at [929, 414] on input "Compare at price" at bounding box center [964, 413] width 124 height 23
paste input "7.99"
type input "7.99"
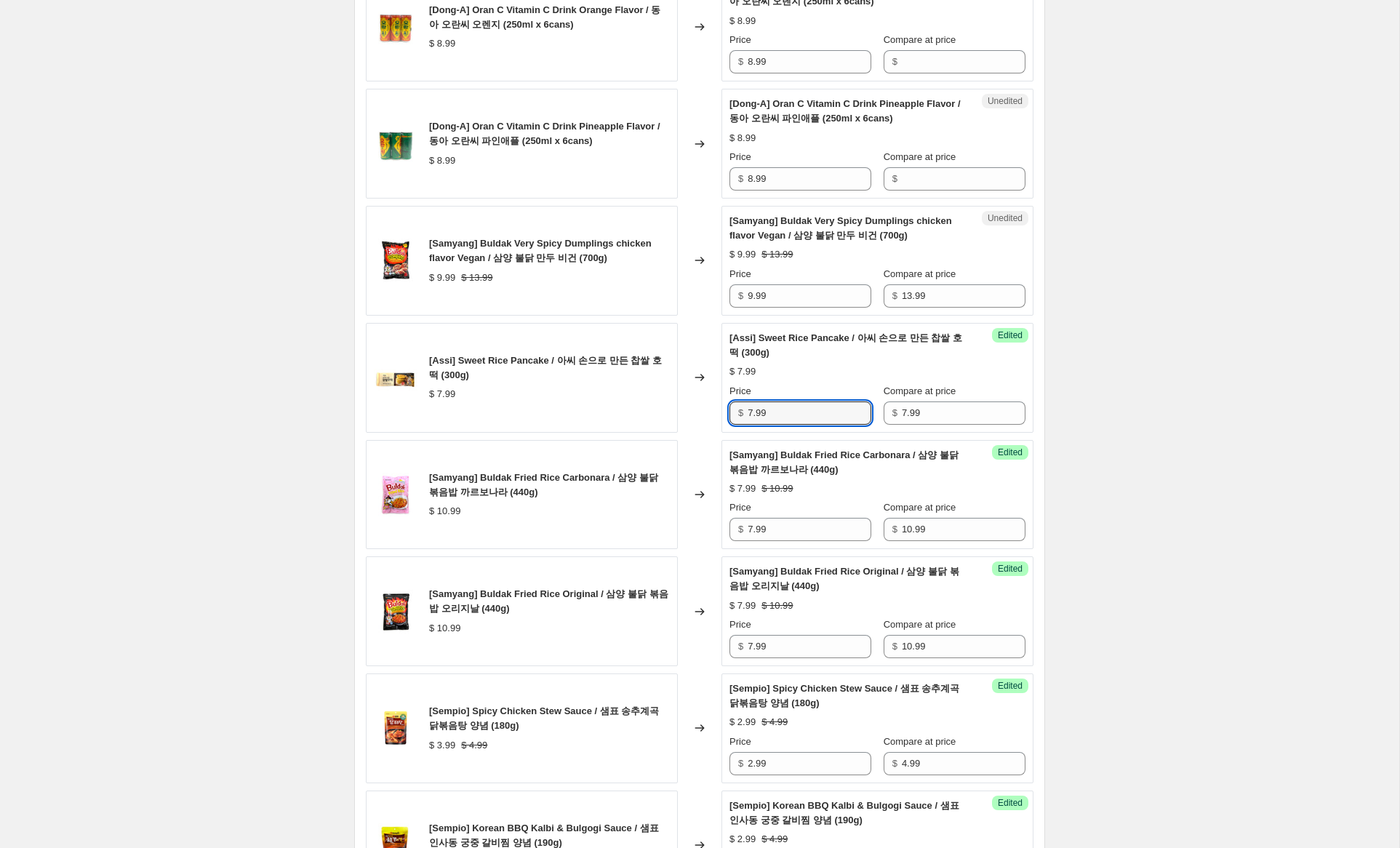
drag, startPoint x: 753, startPoint y: 412, endPoint x: 714, endPoint y: 407, distance: 39.3
click at [714, 407] on div "[Assi] Sweet Rice Pancake / 아씨 손으로 만든 찹쌀 호떡 (300g) $ 7.99 Changed to Success Ed…" at bounding box center [699, 377] width 667 height 110
type input "5.99"
drag, startPoint x: 753, startPoint y: 296, endPoint x: 697, endPoint y: 287, distance: 56.7
click at [697, 287] on div "[Samyang] Buldak Very Spicy Dumplings chicken flavor Vegan / 삼양 불닭 만두 비건 (700g)…" at bounding box center [699, 261] width 667 height 110
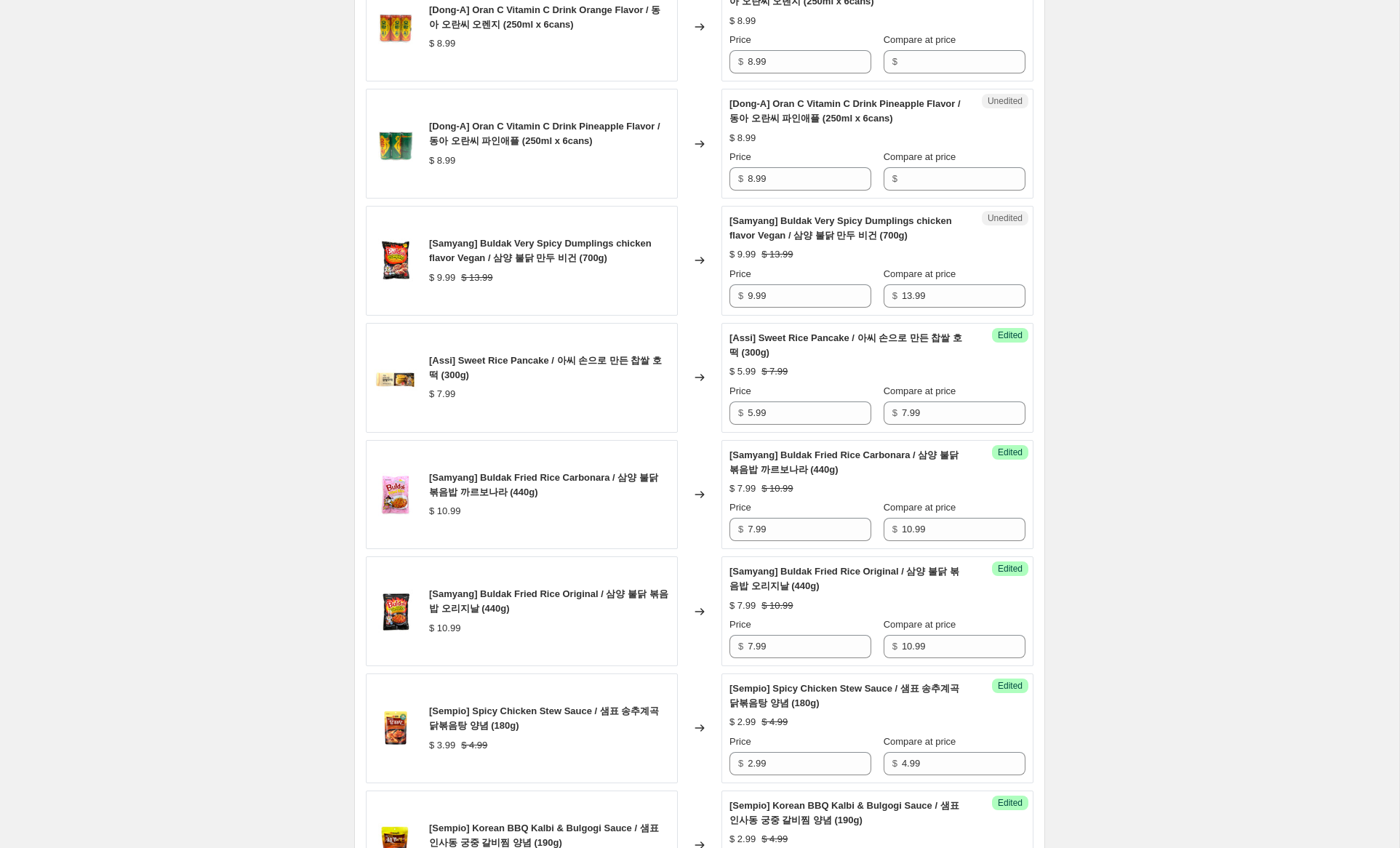
drag, startPoint x: 1088, startPoint y: 443, endPoint x: 1134, endPoint y: 522, distance: 91.4
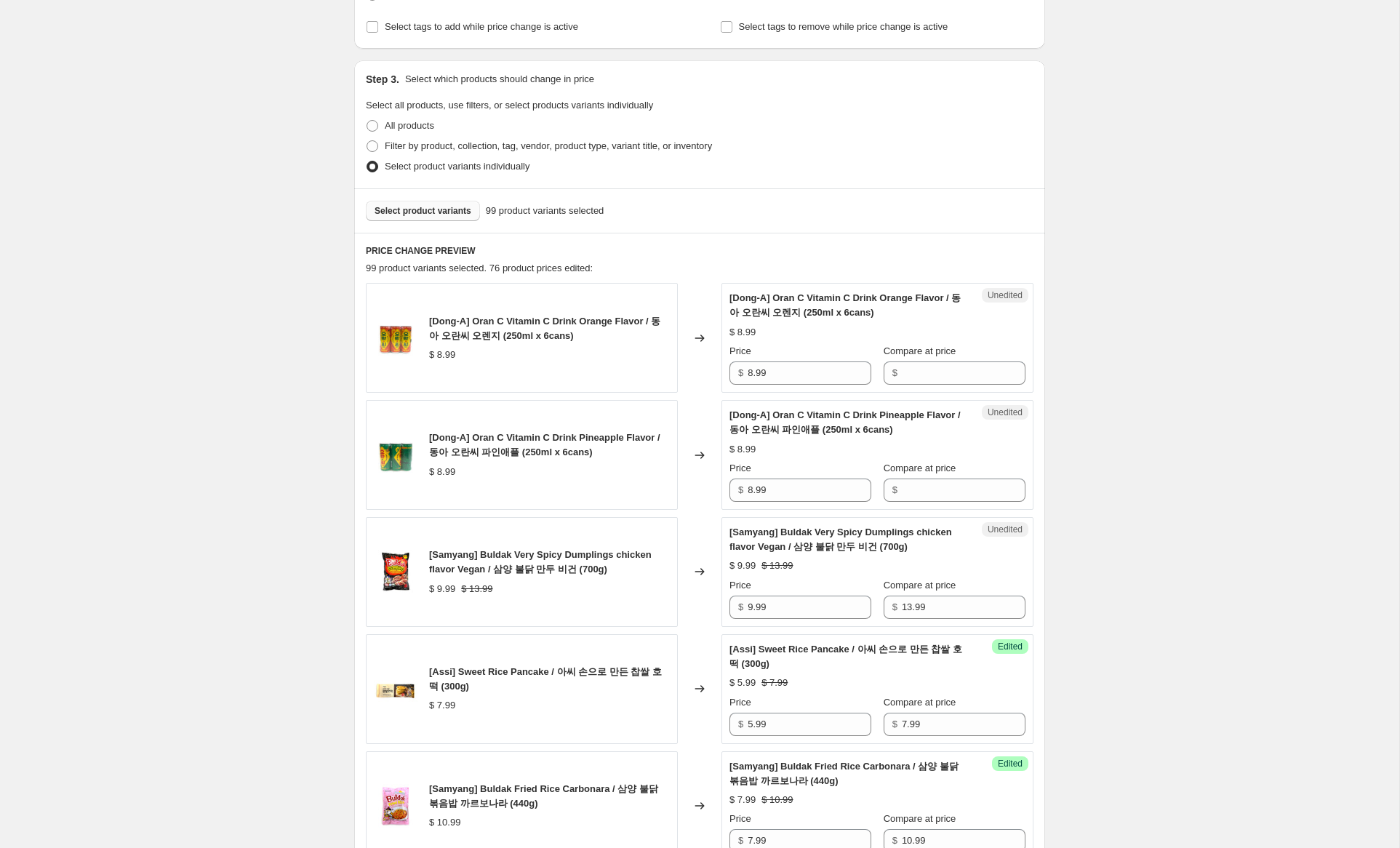
scroll to position [252, 0]
drag, startPoint x: 752, startPoint y: 607, endPoint x: 697, endPoint y: 597, distance: 55.9
click at [697, 597] on div "[Samyang] Buldak Very Spicy Dumplings chicken flavor Vegan / 삼양 불닭 만두 비건 (700g)…" at bounding box center [699, 571] width 667 height 110
type input "6.99"
drag, startPoint x: 804, startPoint y: 490, endPoint x: 917, endPoint y: 401, distance: 143.8
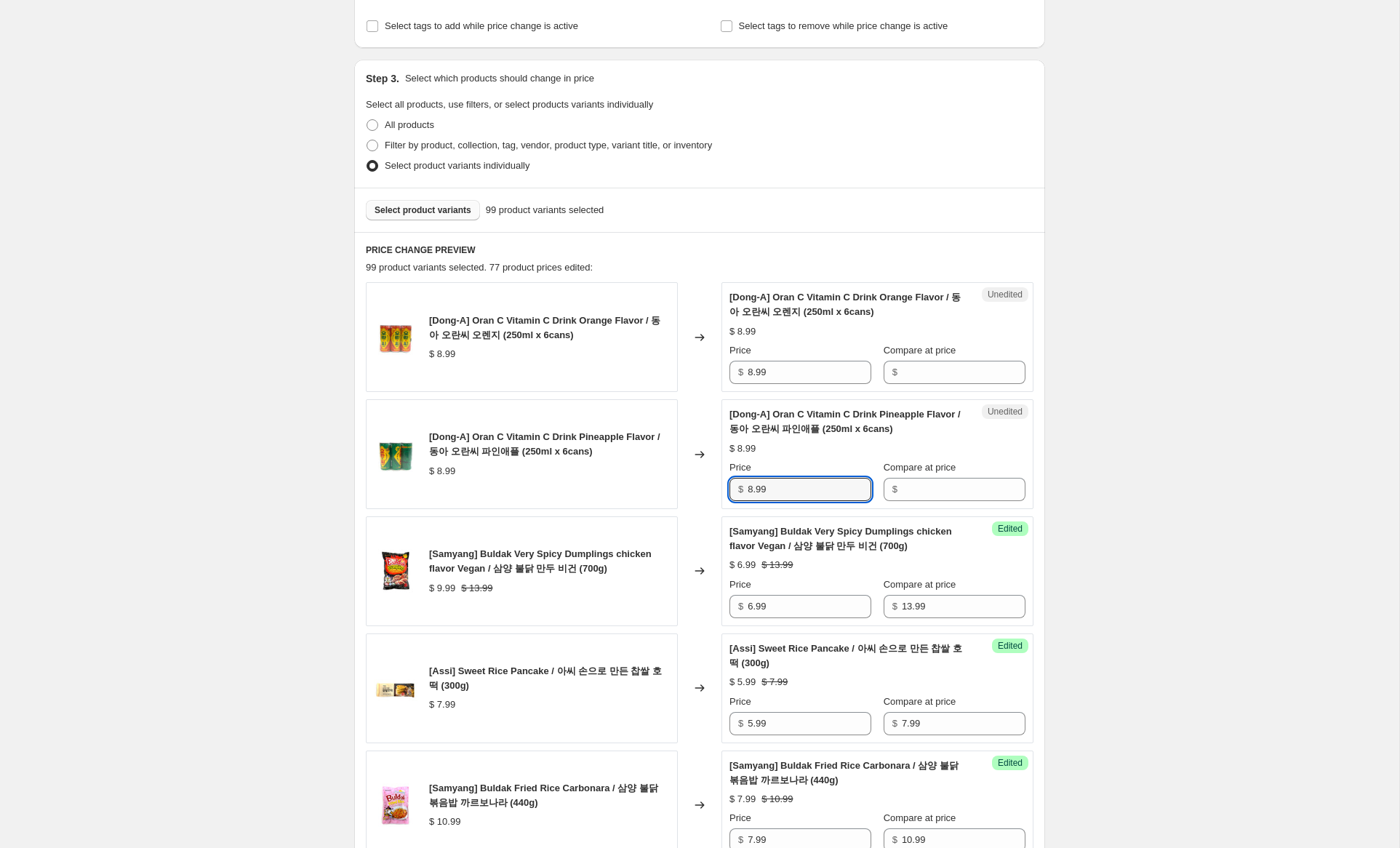
click at [717, 474] on div "[Dong-A] Oran C Vitamin C Drink Pineapple Flavor / 동아 오란씨 파인애플 (250ml x 6cans) …" at bounding box center [699, 454] width 667 height 110
click at [965, 373] on input "Compare at price" at bounding box center [964, 372] width 124 height 23
paste input "8.99"
type input "8.99"
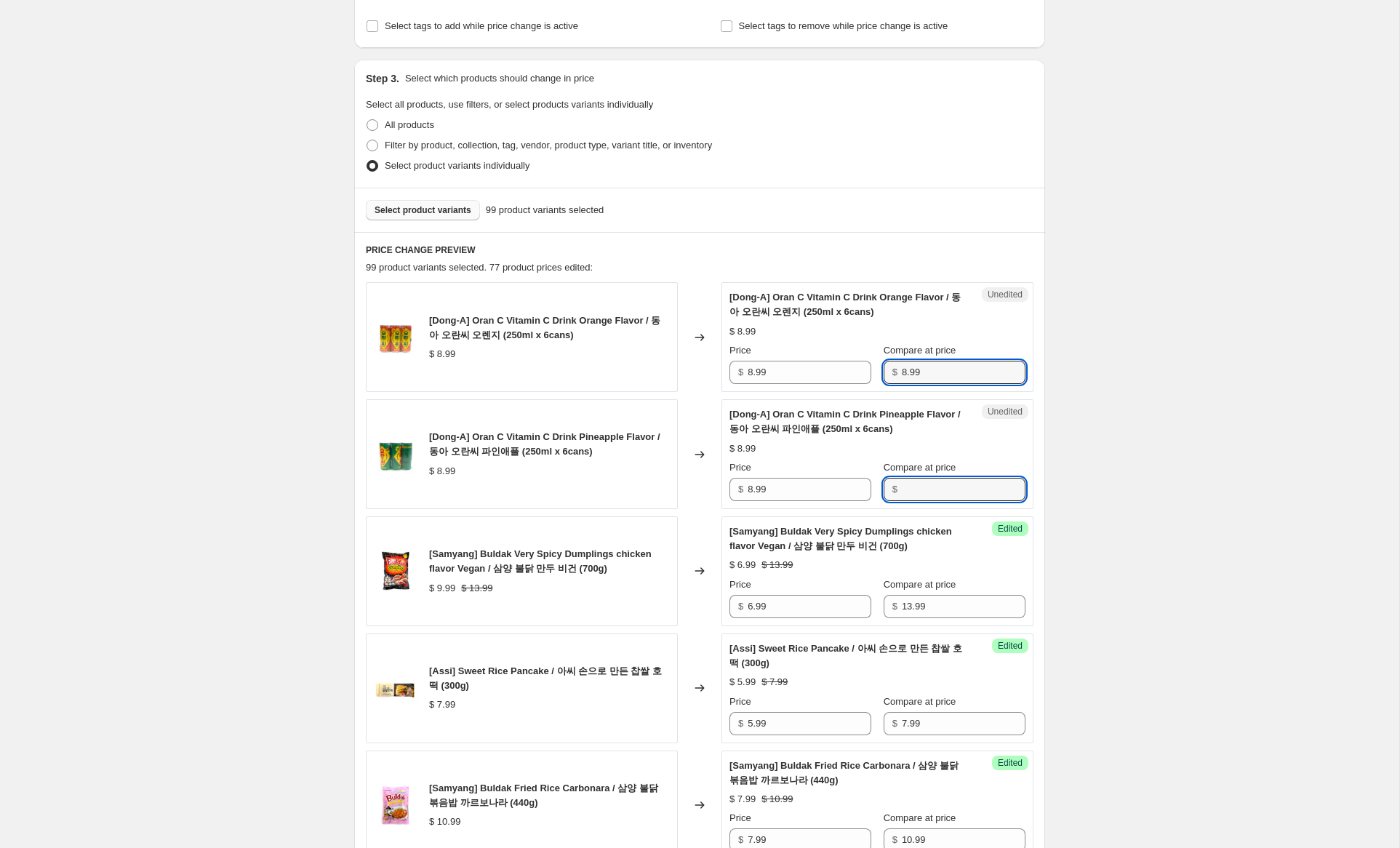
drag, startPoint x: 945, startPoint y: 492, endPoint x: 881, endPoint y: 448, distance: 77.7
click at [934, 486] on input "Compare at price" at bounding box center [964, 490] width 124 height 23
paste input "8.99"
type input "8.99"
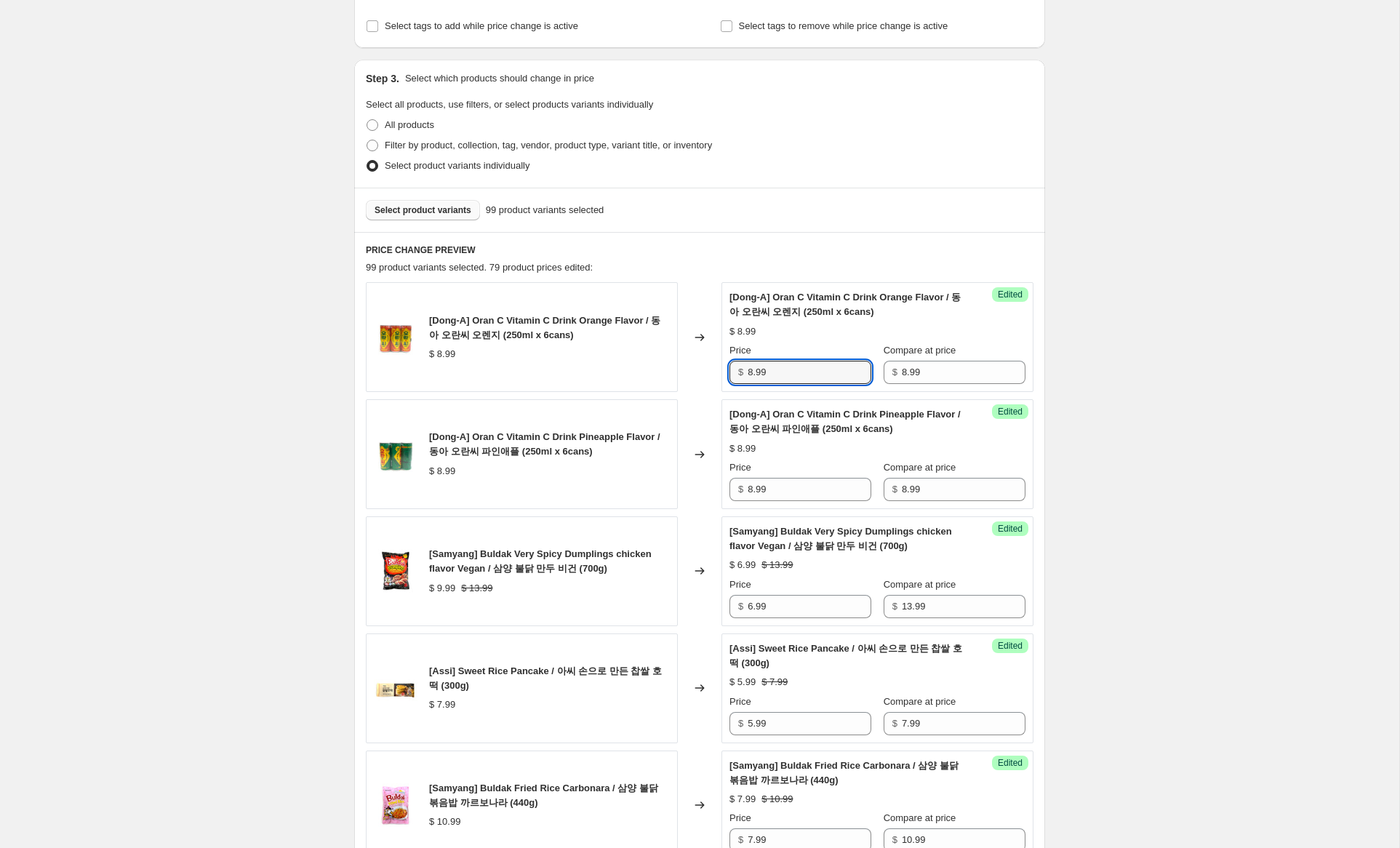
drag, startPoint x: 753, startPoint y: 373, endPoint x: 703, endPoint y: 364, distance: 50.8
click at [703, 359] on div "[Dong-A] Oran C Vitamin C Drink Orange Flavor / 동아 오란씨 오렌지 (250ml x 6cans) $ 8.…" at bounding box center [699, 337] width 667 height 110
drag, startPoint x: 743, startPoint y: 367, endPoint x: 724, endPoint y: 363, distance: 19.4
click at [723, 362] on div "Success Edited [Dong-A] Oran C Vitamin C Drink Orange Flavor / 동아 오란씨 오렌지 (250m…" at bounding box center [877, 337] width 312 height 110
type input "6.99"
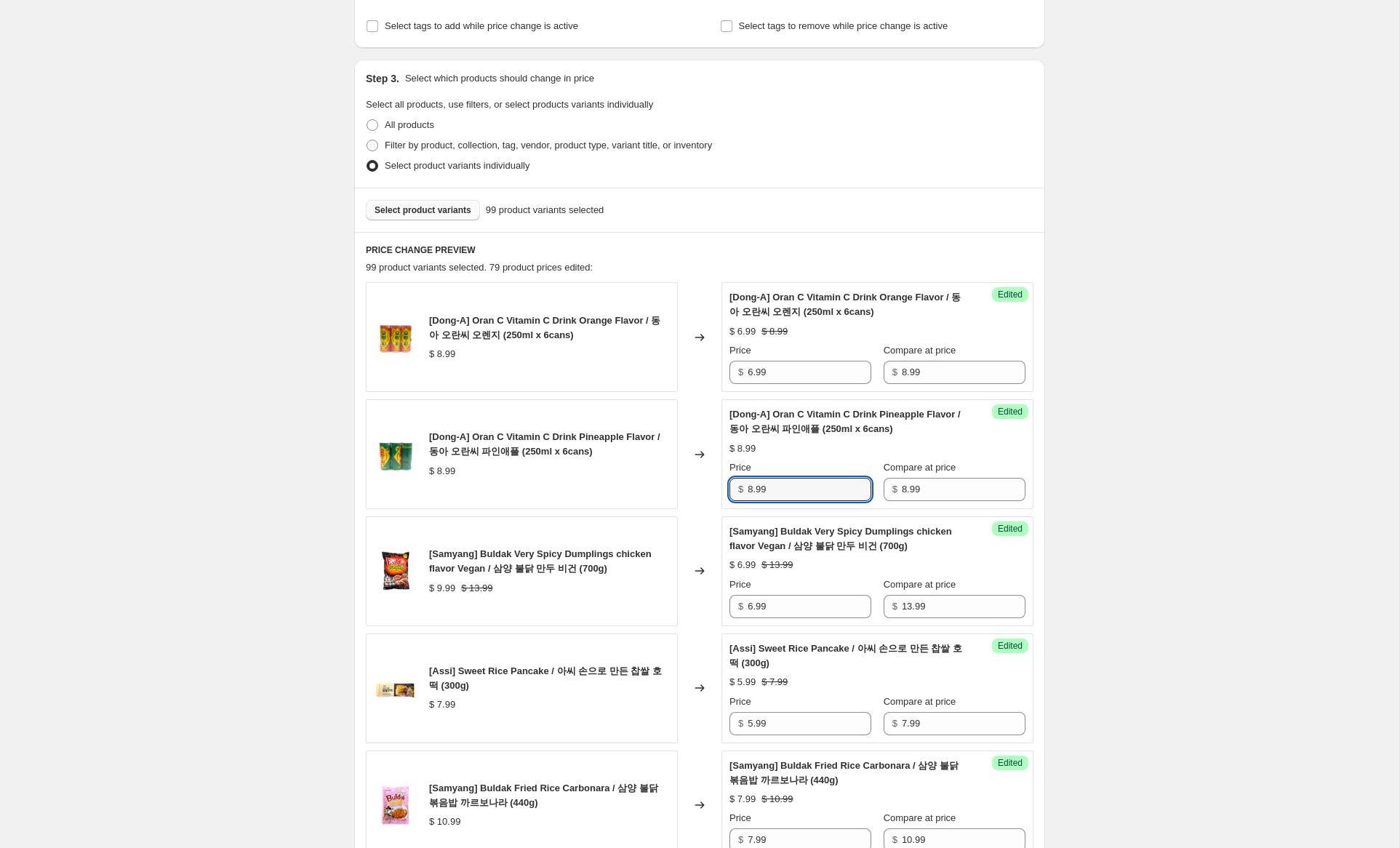
drag, startPoint x: 754, startPoint y: 490, endPoint x: 673, endPoint y: 472, distance: 83.0
click at [672, 472] on div "[Dong-A] Oran C Vitamin C Drink Pineapple Flavor / 동아 오란씨 파인애플 (250ml x 6cans) …" at bounding box center [699, 454] width 667 height 110
type input "6.99"
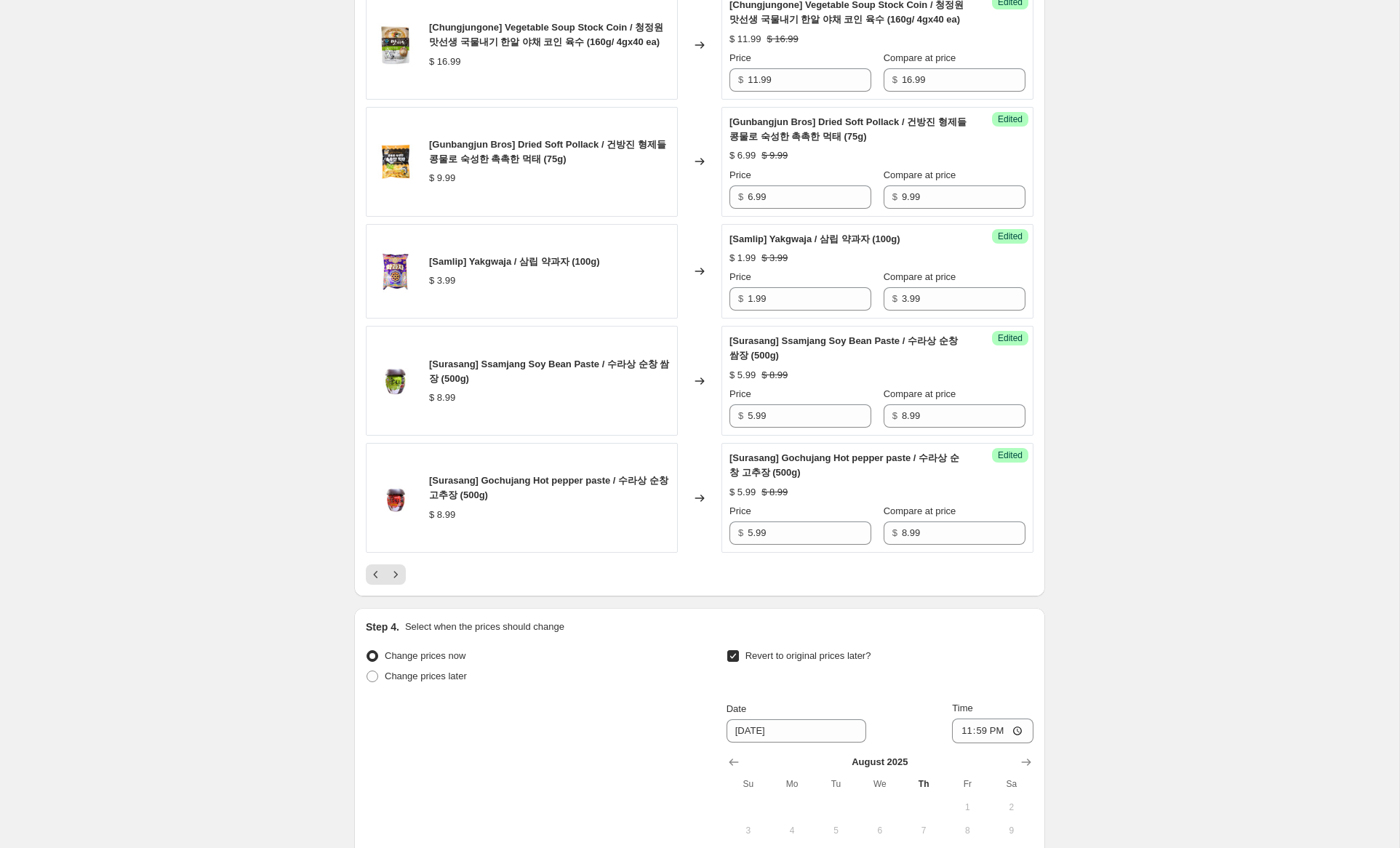
scroll to position [2545, 0]
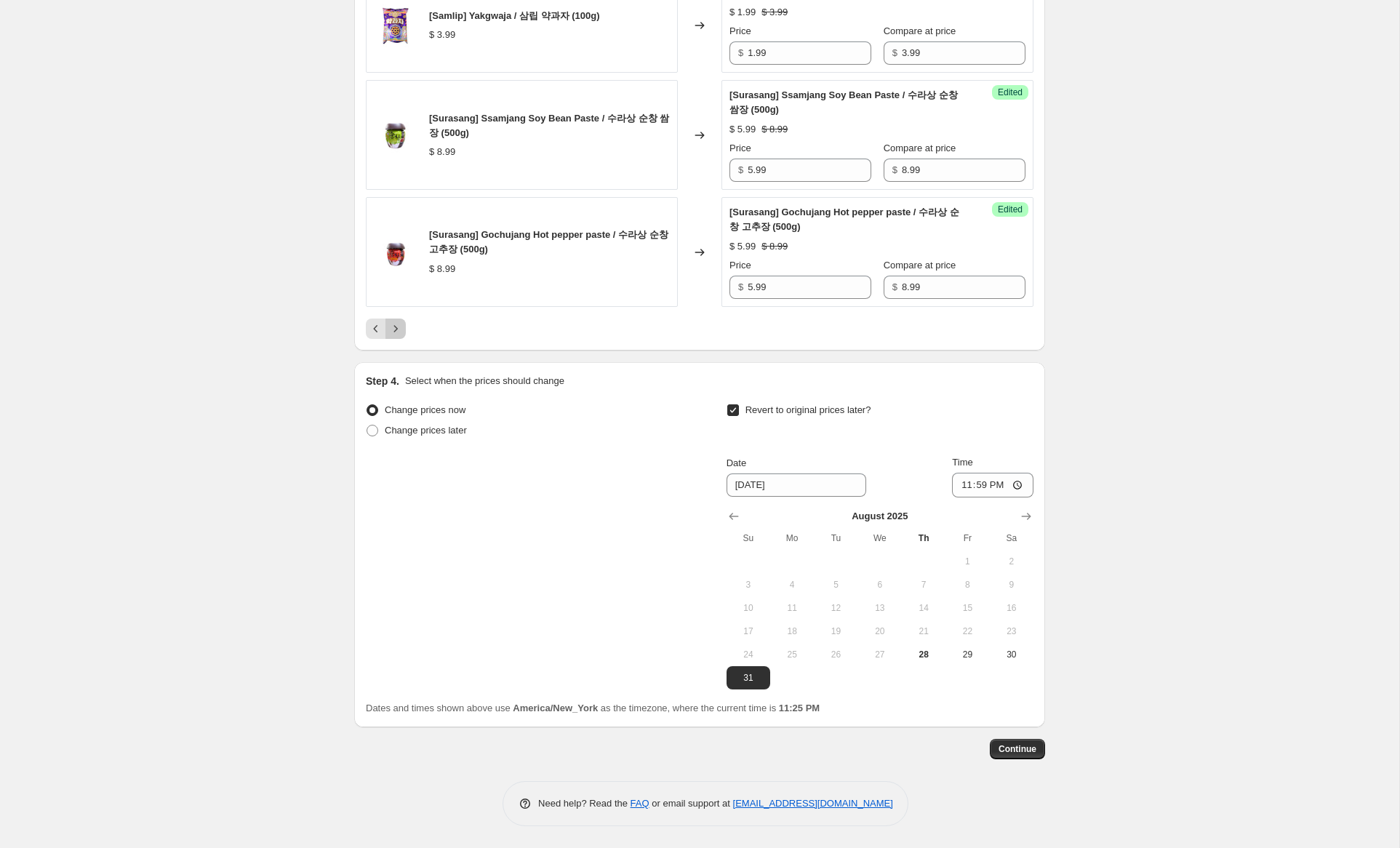
drag, startPoint x: 394, startPoint y: 329, endPoint x: 639, endPoint y: 471, distance: 283.2
click at [395, 329] on icon "Next" at bounding box center [396, 329] width 15 height 15
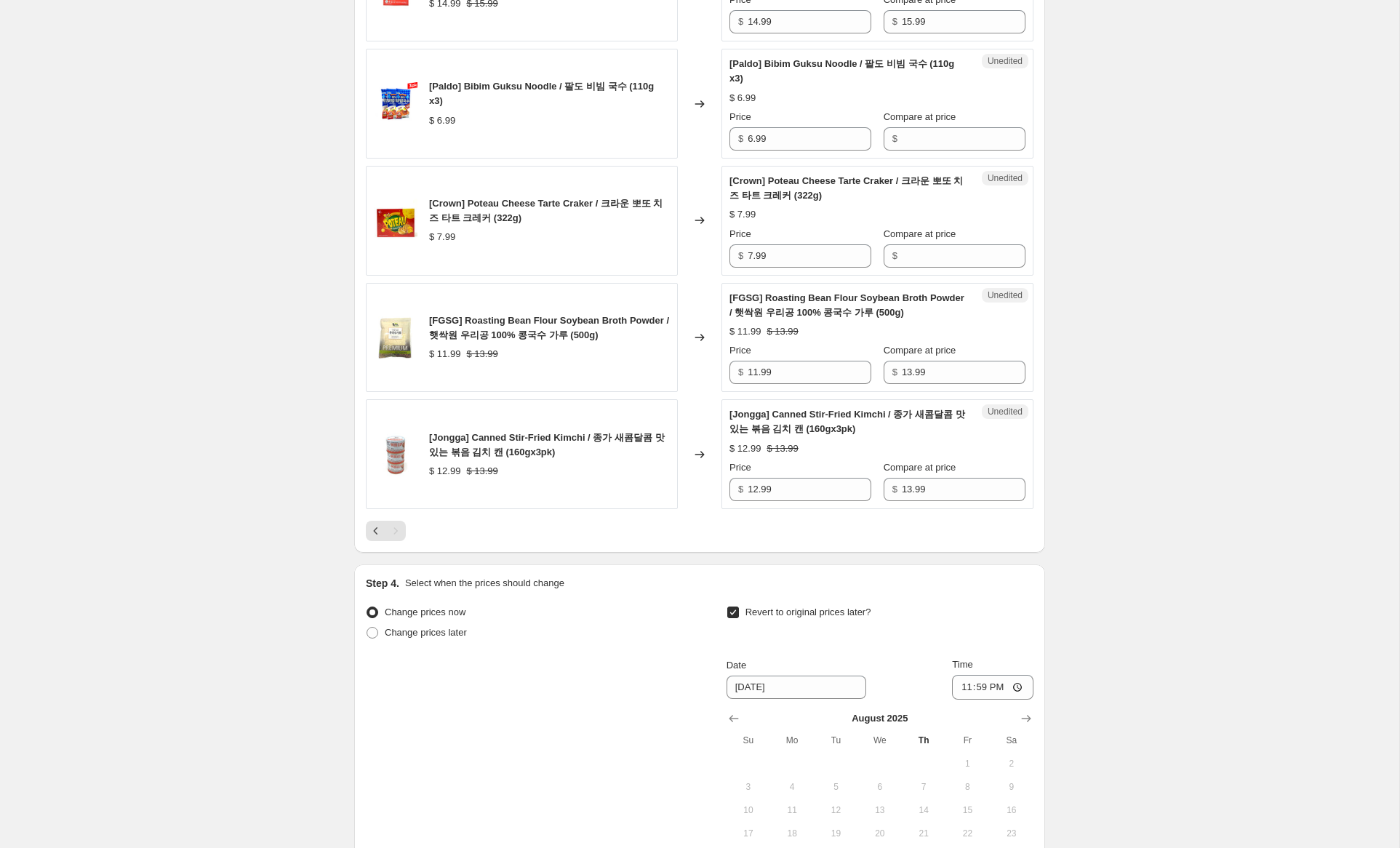
scroll to position [2139, 0]
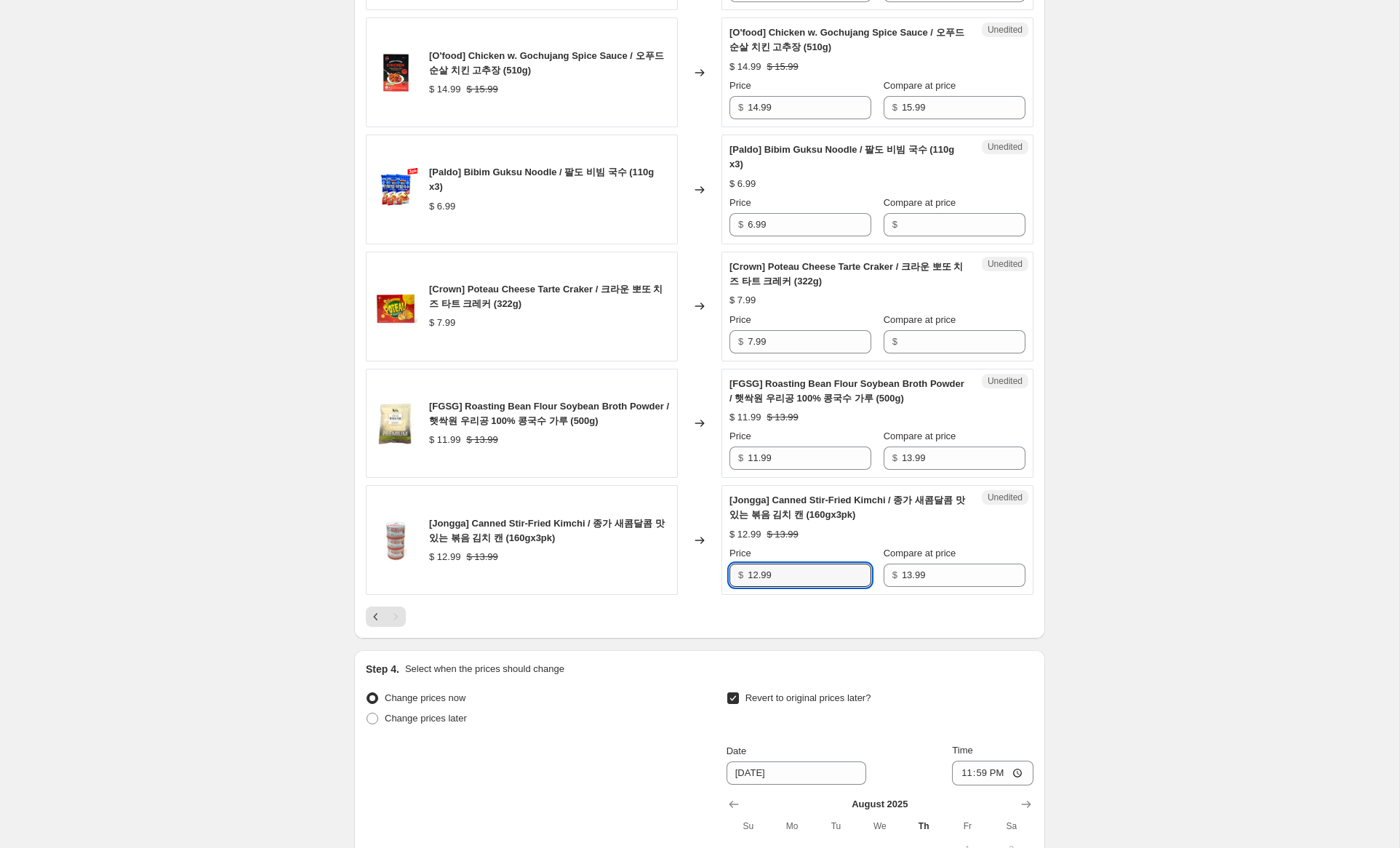
drag, startPoint x: 757, startPoint y: 592, endPoint x: 728, endPoint y: 587, distance: 29.4
click at [728, 587] on div "Unedited [Jongga] Canned Stir-Fried Kimchi / 종가 새콤달콤 맛있는 볶음 김치 캔 (160gx3pk) $ 1…" at bounding box center [877, 540] width 312 height 110
type input "9.99"
drag, startPoint x: 755, startPoint y: 472, endPoint x: 699, endPoint y: 462, distance: 56.9
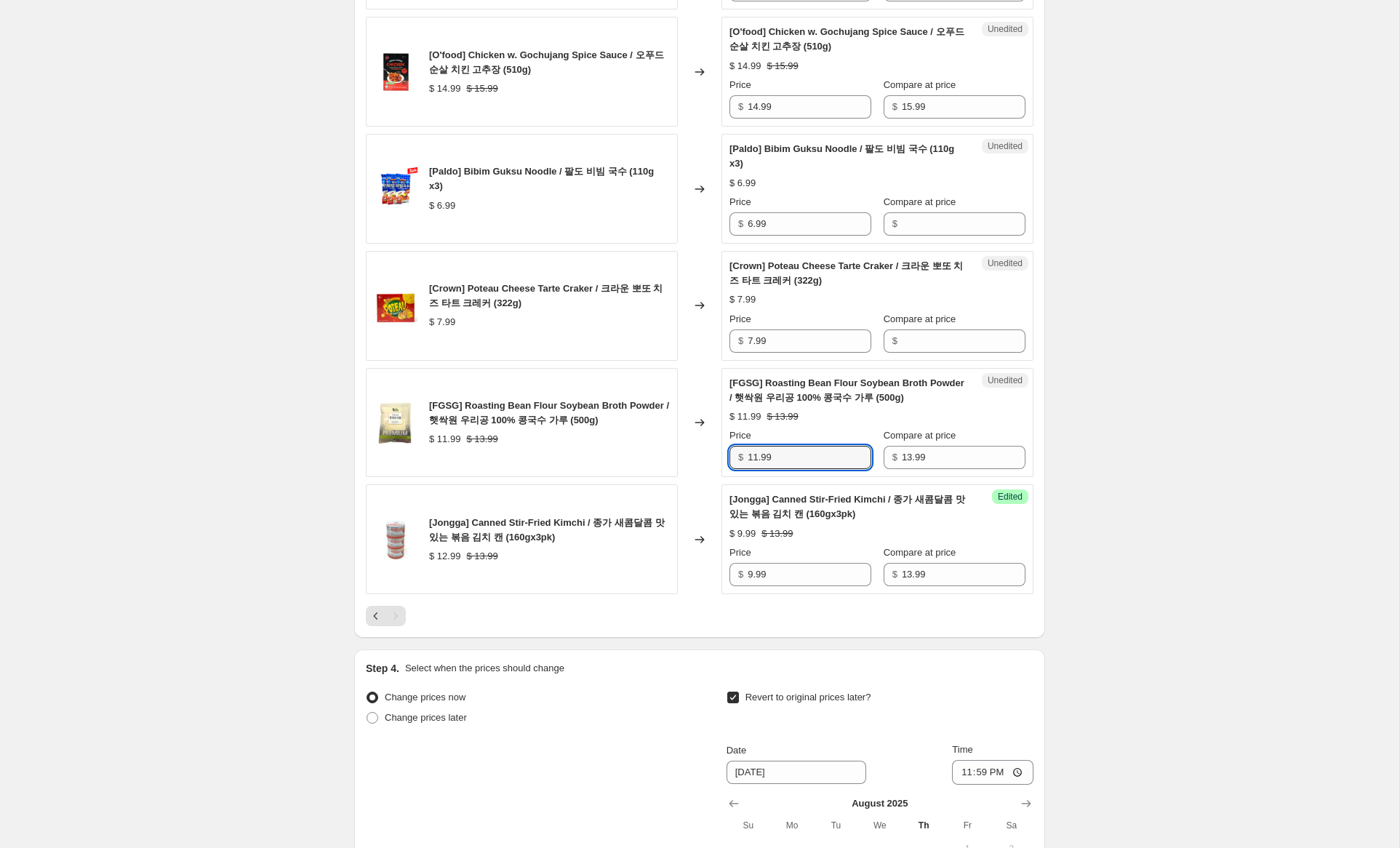
click at [699, 462] on div "[FGSG] Roasting Bean Flour Soybean Broth Powder / 햇싹원 우리공 100% 콩국수 가루 (500g) $ …" at bounding box center [699, 423] width 667 height 110
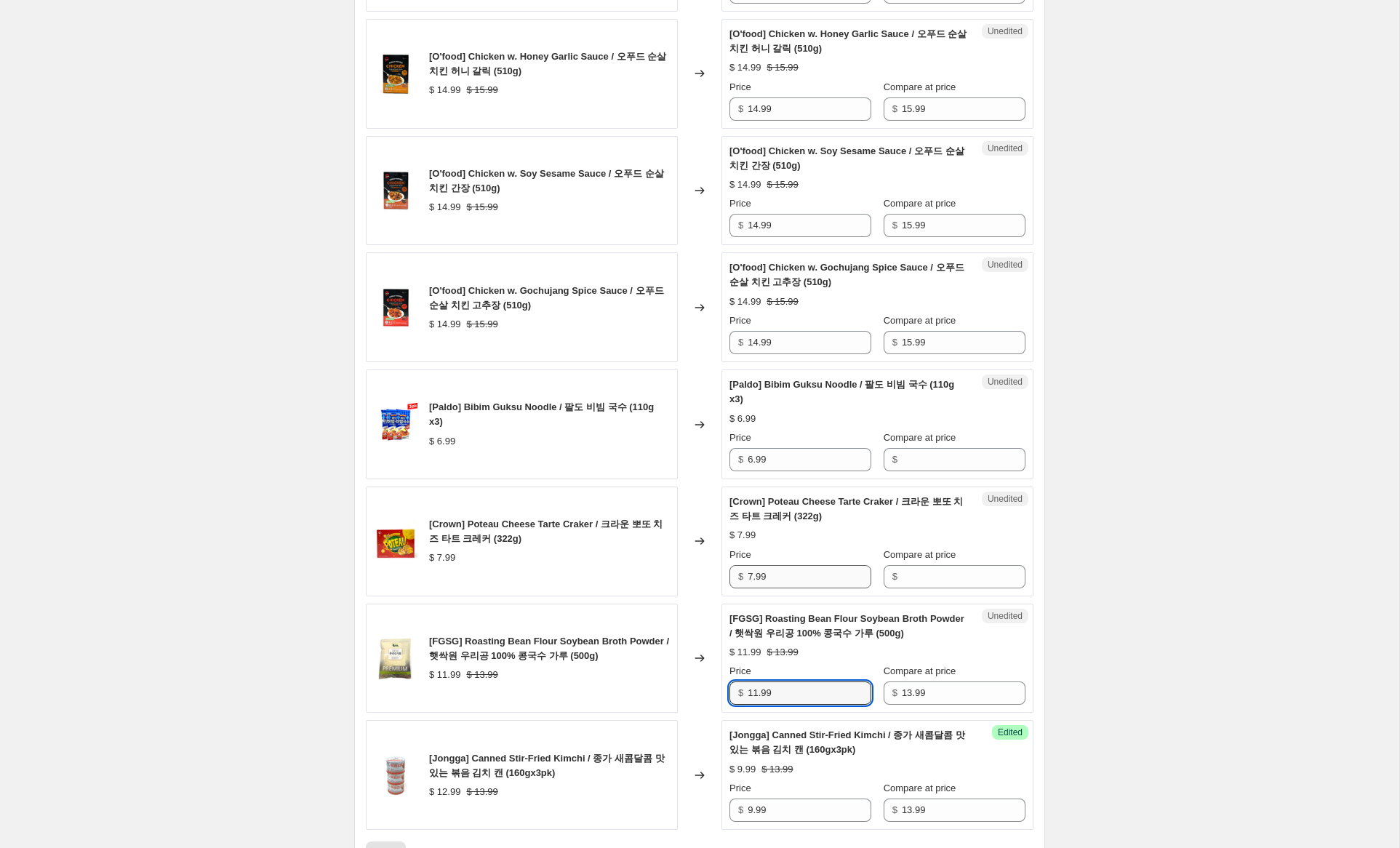
scroll to position [1900, 0]
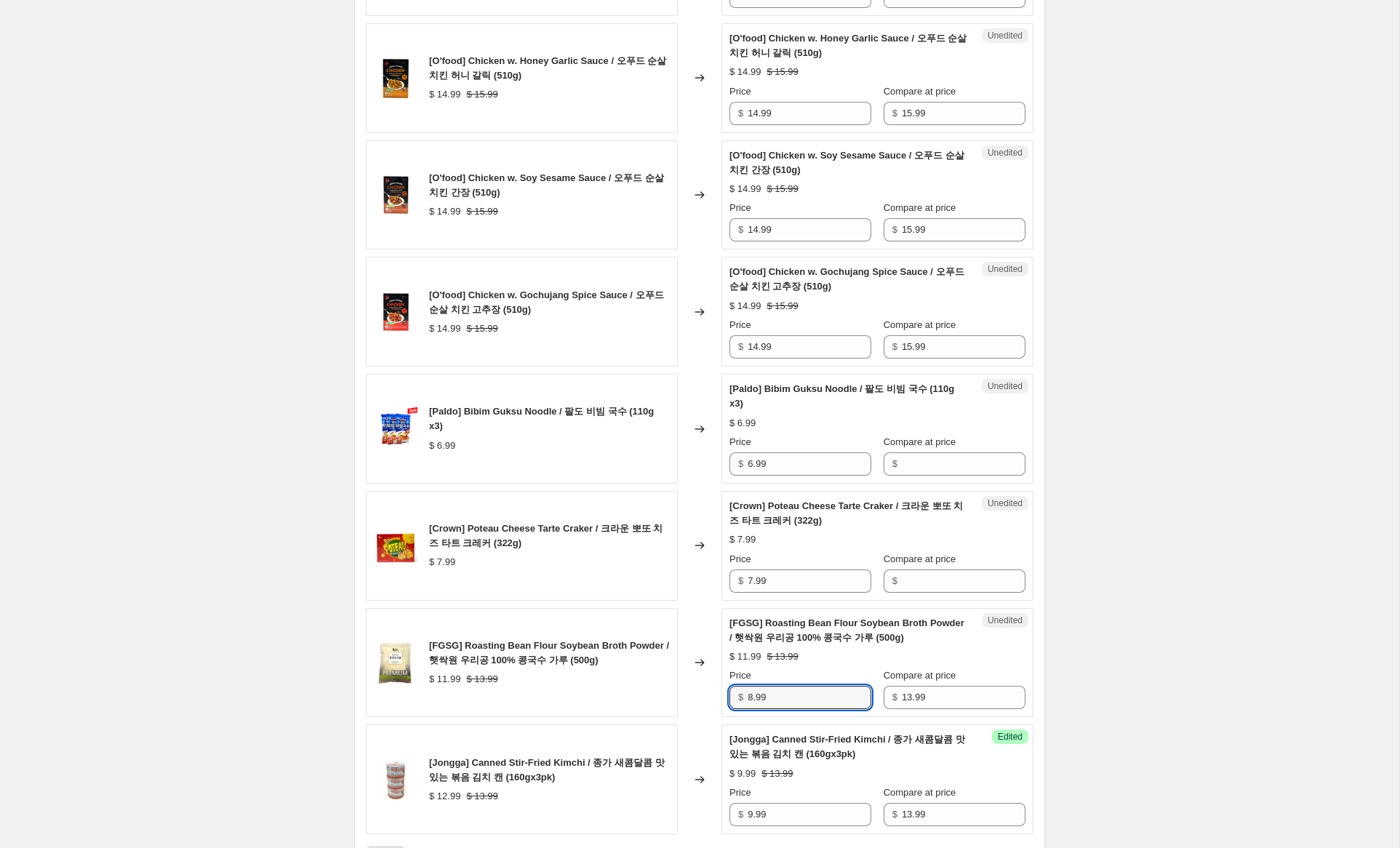
type input "8.99"
drag, startPoint x: 736, startPoint y: 594, endPoint x: 758, endPoint y: 590, distance: 22.4
click at [736, 593] on div "$ 7.99" at bounding box center [800, 582] width 141 height 23
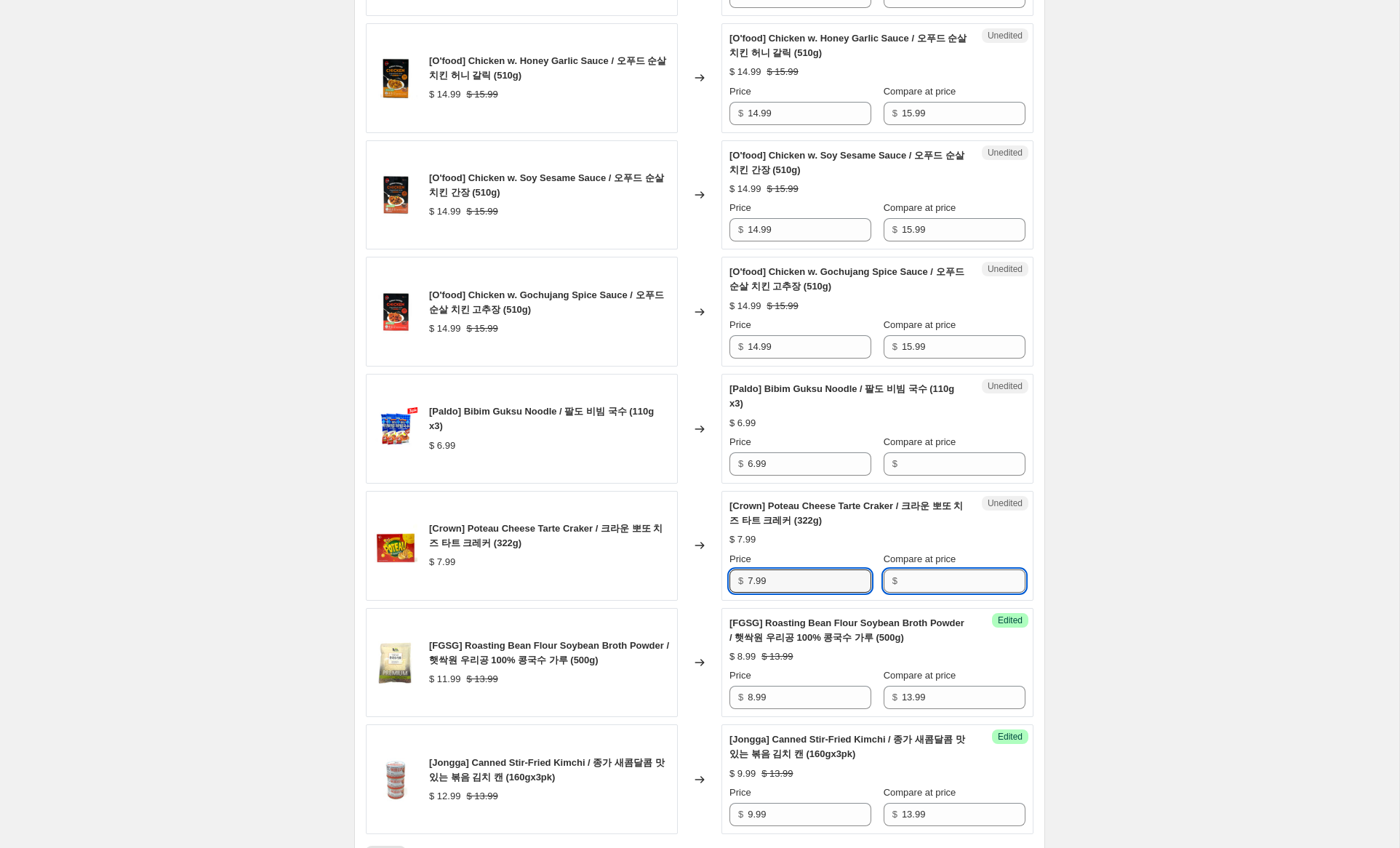
click at [914, 590] on input "Compare at price" at bounding box center [964, 582] width 124 height 23
paste input "7.99"
type input "7.99"
drag, startPoint x: 752, startPoint y: 596, endPoint x: 703, endPoint y: 577, distance: 52.6
click at [703, 577] on div "[Crown] Poteau Cheese Tarte Craker / 크라운 뽀또 치즈 타트 크레커 (322g) $ 7.99 Changed to …" at bounding box center [699, 546] width 667 height 110
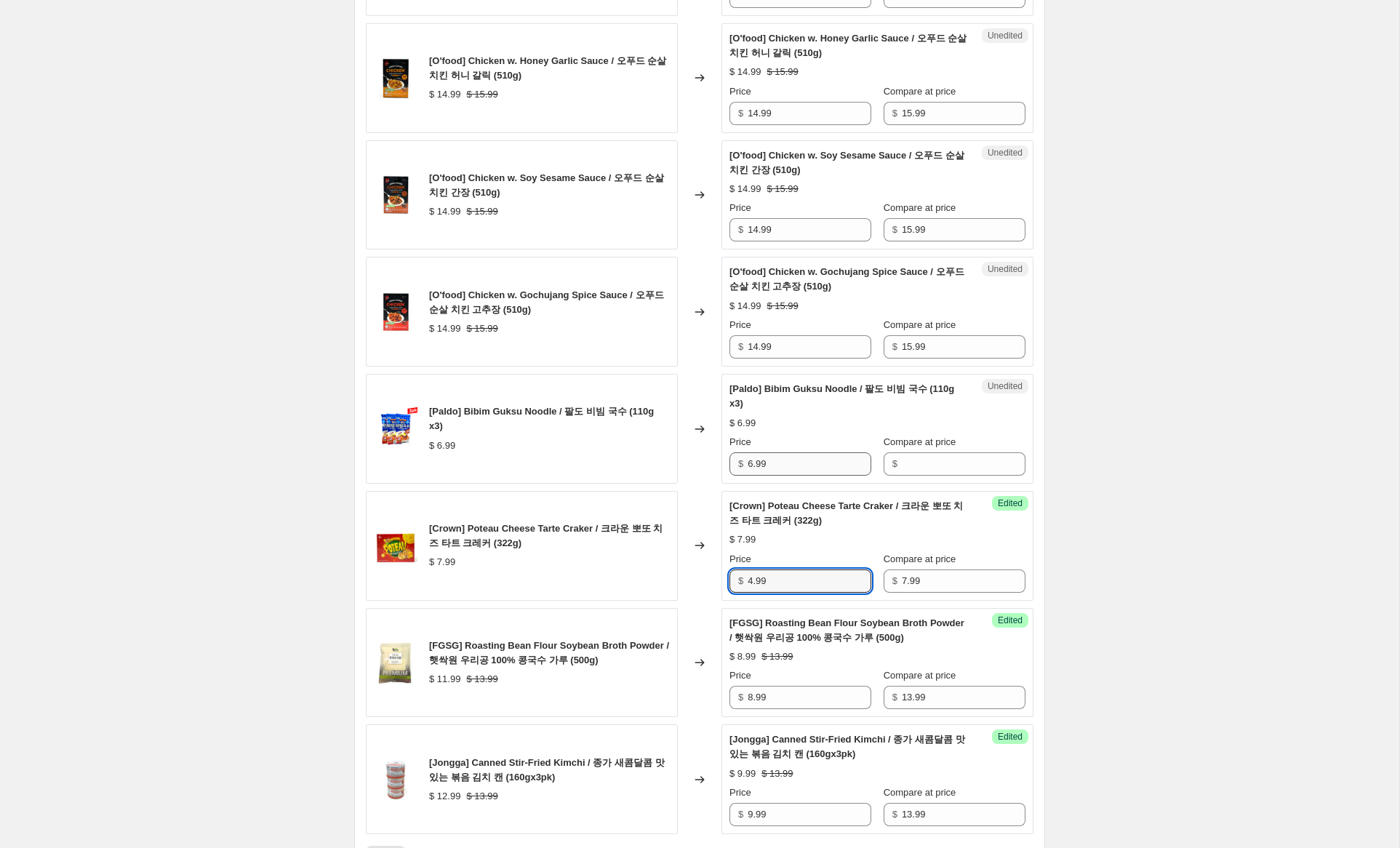
type input "4.99"
drag, startPoint x: 749, startPoint y: 477, endPoint x: 707, endPoint y: 470, distance: 42.6
click at [707, 470] on div "[Paldo] Bibim Guksu Noodle / 팔도 비빔 국수 (110g x3) $ 6.99 Changed to Unedited [Pal…" at bounding box center [699, 429] width 667 height 110
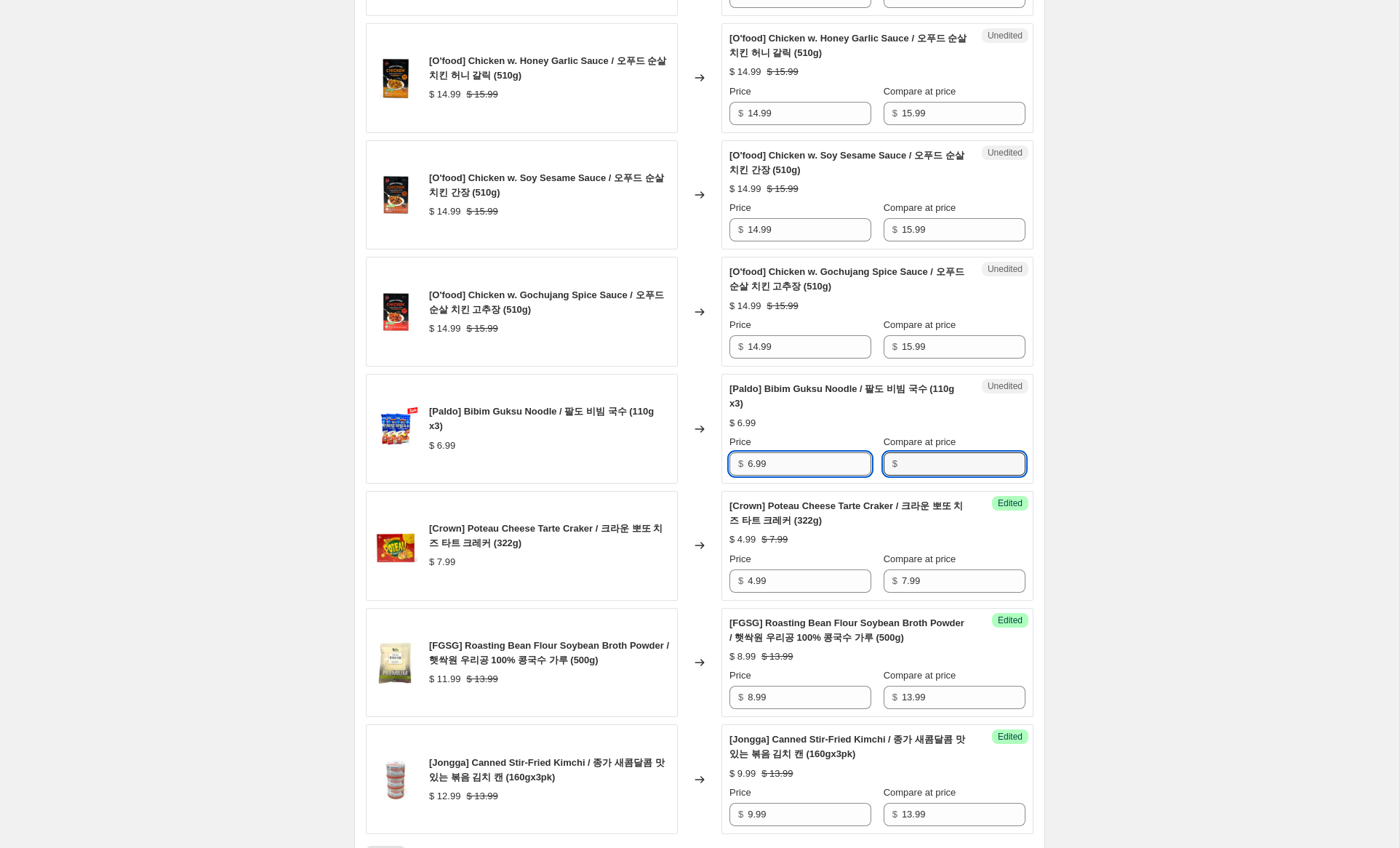
drag, startPoint x: 937, startPoint y: 475, endPoint x: 852, endPoint y: 475, distance: 85.0
click at [937, 475] on input "Compare at price" at bounding box center [964, 464] width 124 height 23
paste input "6.99"
type input "6.99"
drag, startPoint x: 753, startPoint y: 480, endPoint x: 705, endPoint y: 467, distance: 49.7
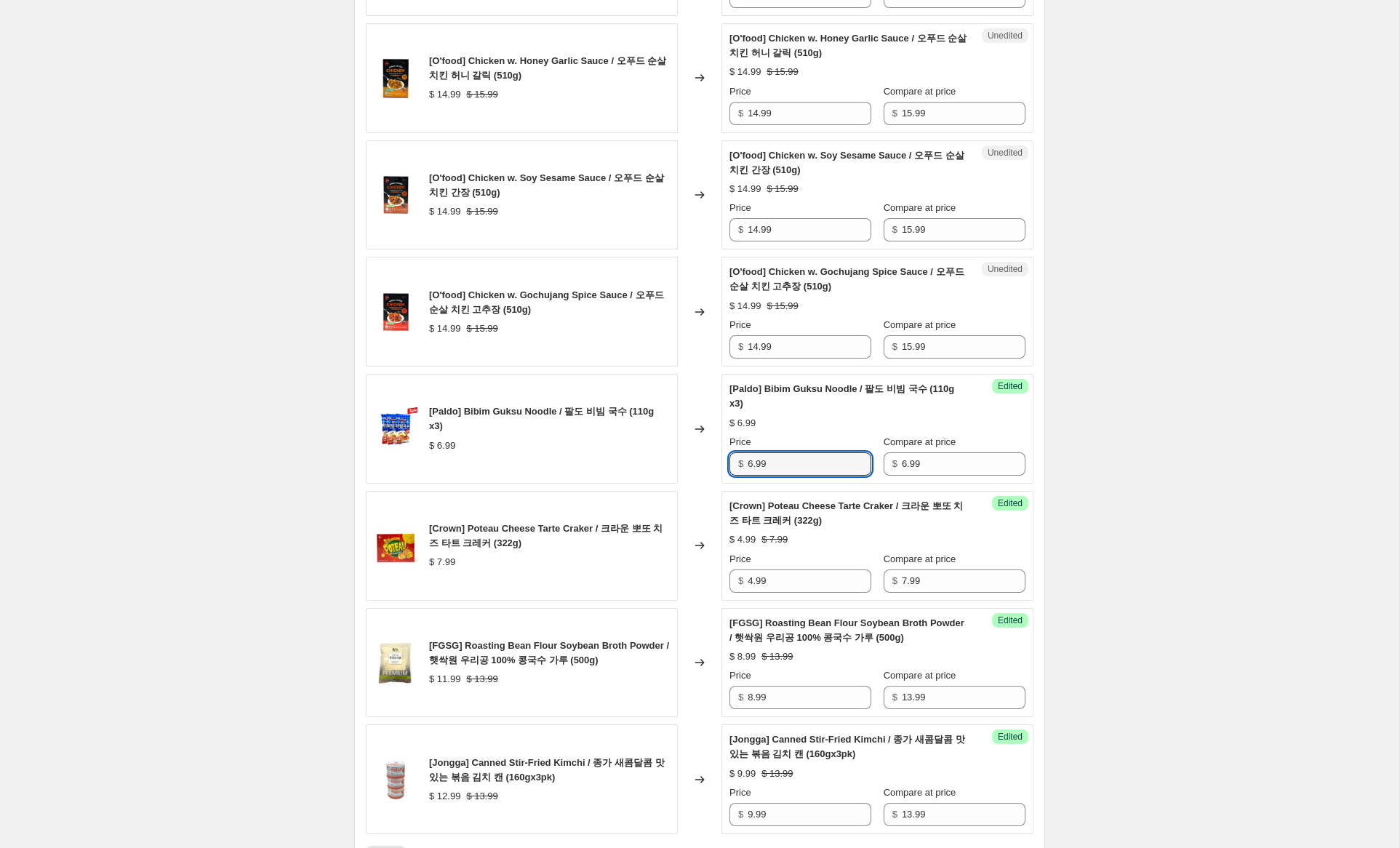
click at [705, 467] on div "[Paldo] Bibim Guksu Noodle / 팔도 비빔 국수 (110g x3) $ 6.99 Changed to Success Edite…" at bounding box center [699, 429] width 667 height 110
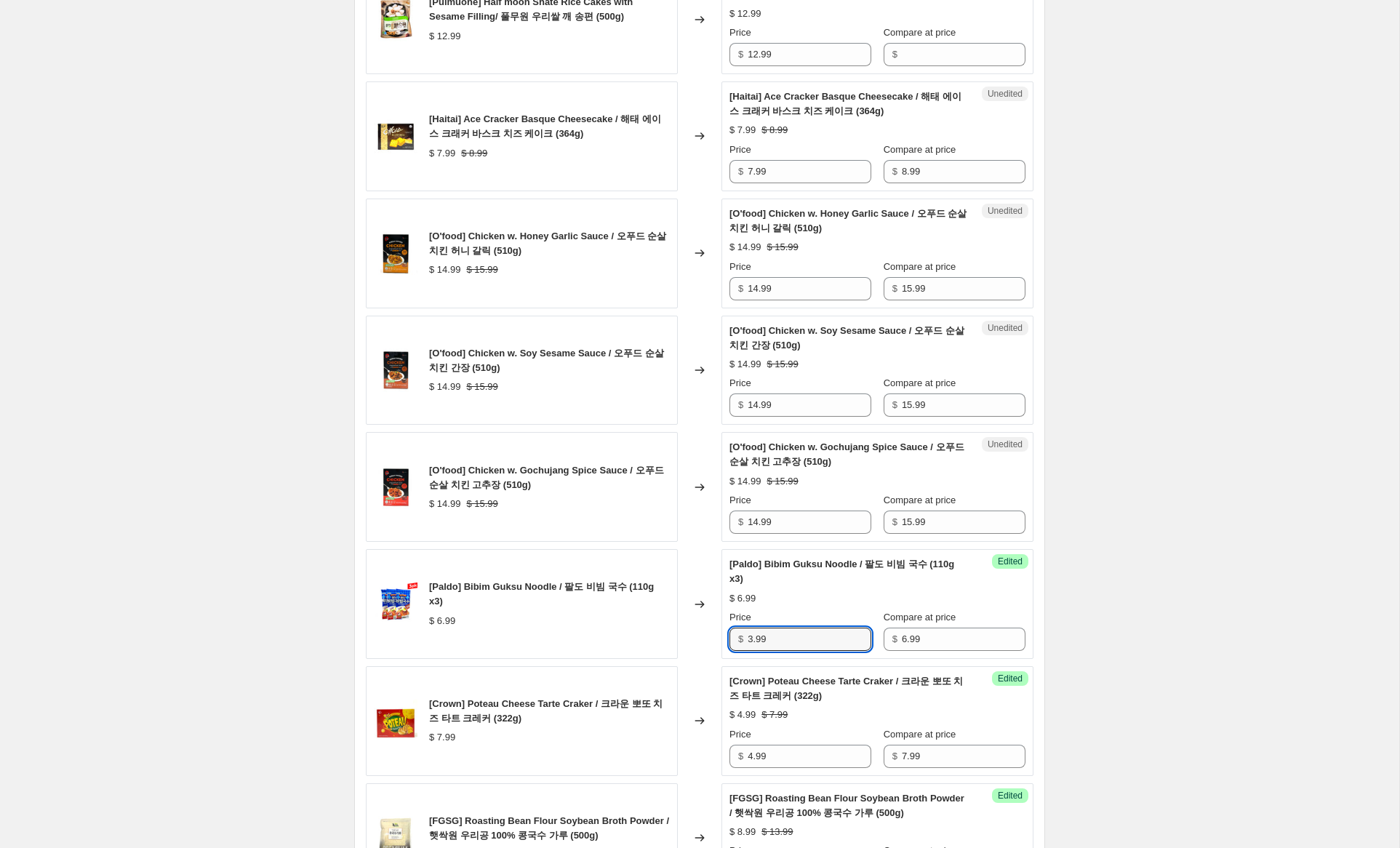
scroll to position [1718, 0]
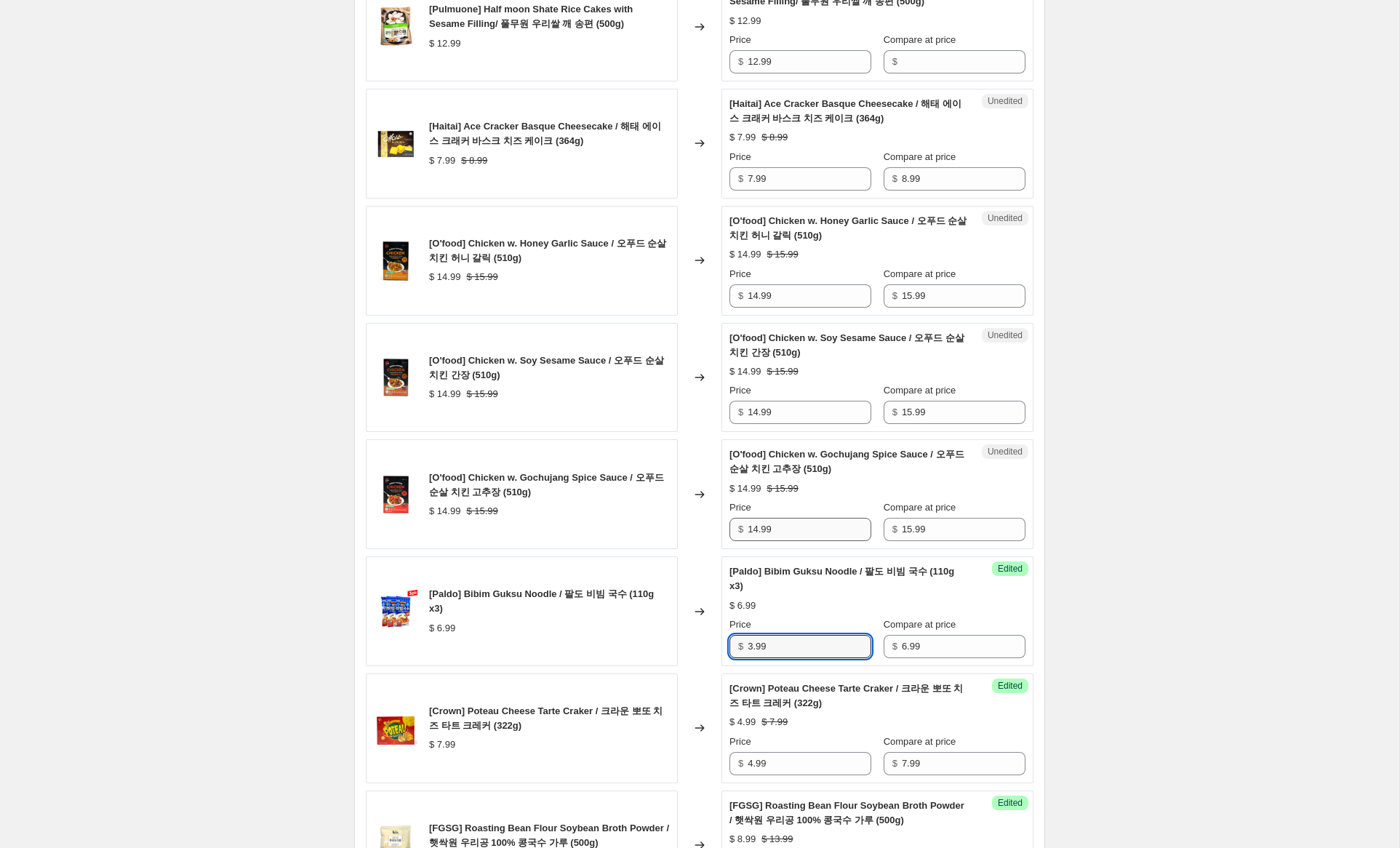
type input "3.99"
drag, startPoint x: 758, startPoint y: 544, endPoint x: 791, endPoint y: 571, distance: 42.6
click at [755, 541] on input "14.99" at bounding box center [810, 529] width 124 height 23
type input "10.99"
drag, startPoint x: 757, startPoint y: 428, endPoint x: 757, endPoint y: 420, distance: 8.0
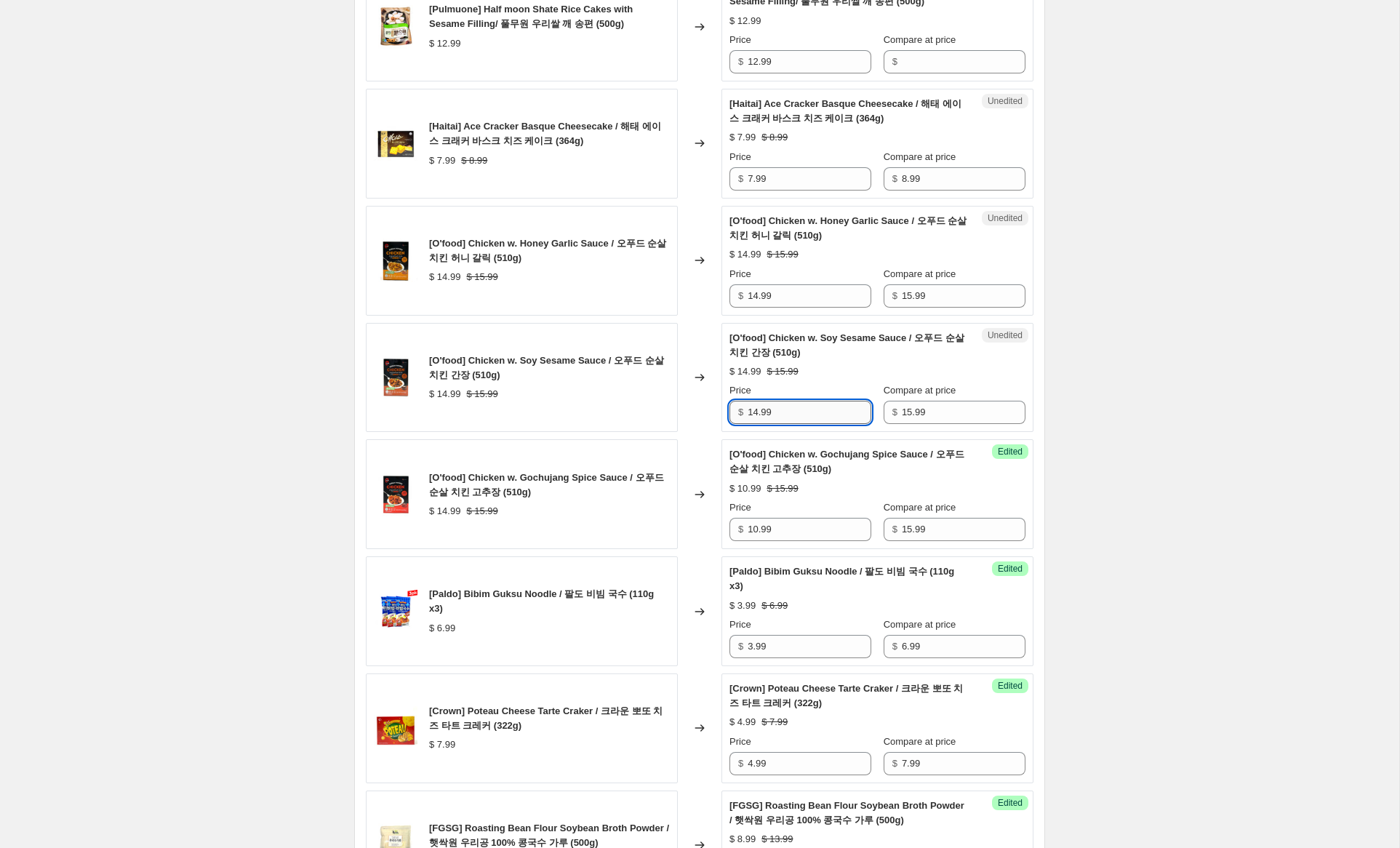
click at [753, 424] on input "14.99" at bounding box center [810, 413] width 124 height 23
type input "10.99"
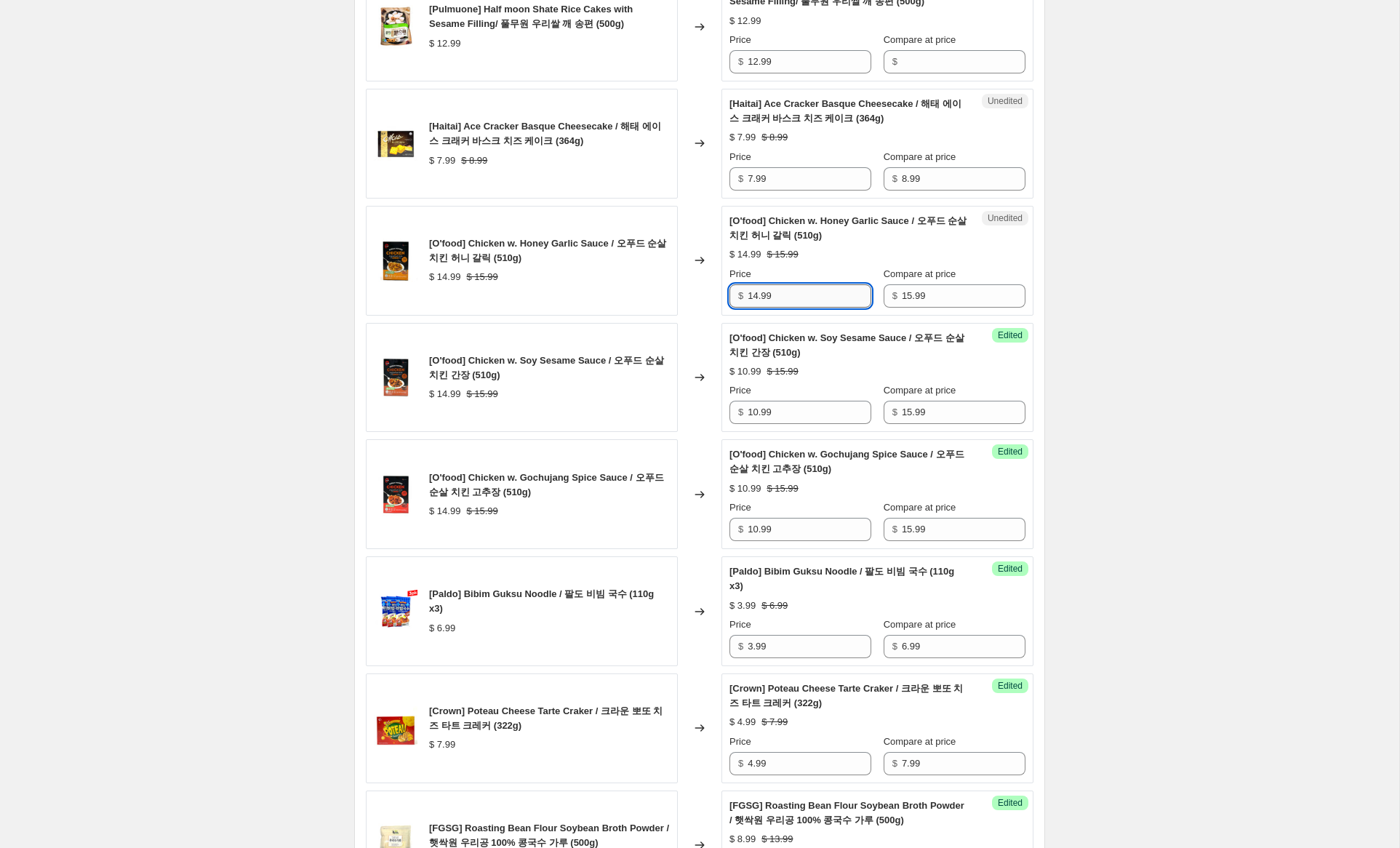
click at [756, 308] on input "14.99" at bounding box center [810, 296] width 124 height 23
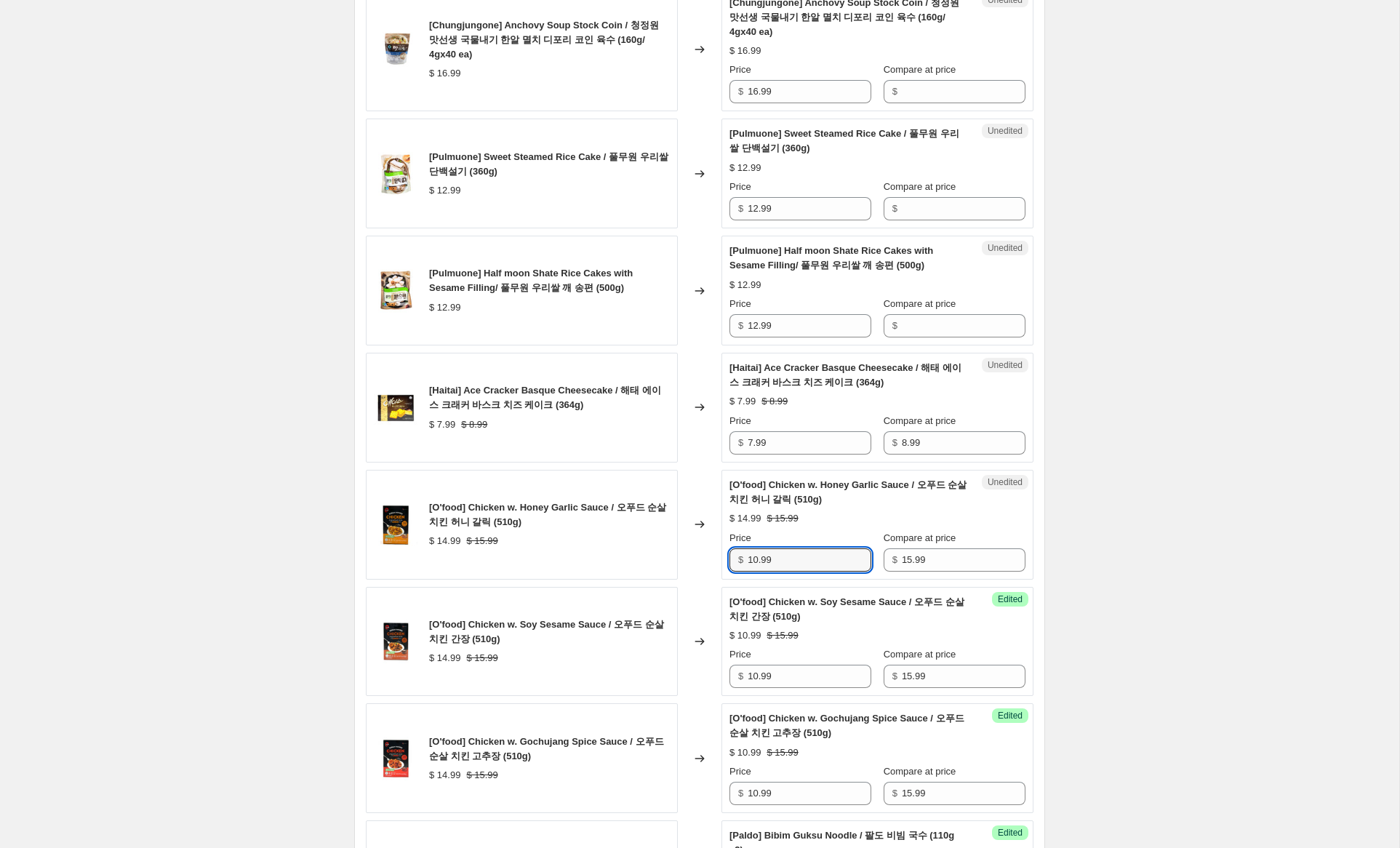
scroll to position [1445, 0]
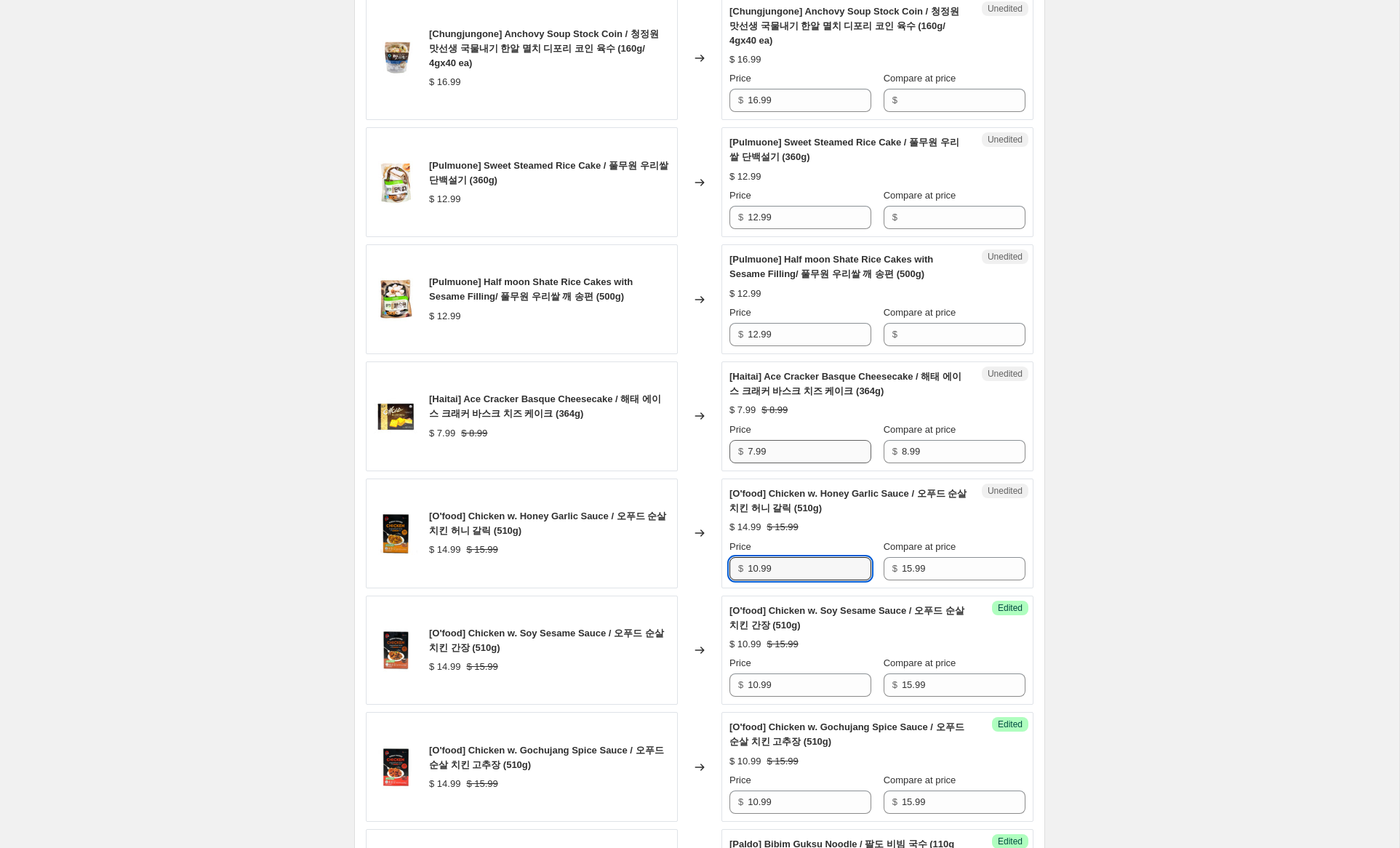
type input "10.99"
drag, startPoint x: 753, startPoint y: 464, endPoint x: 728, endPoint y: 459, distance: 25.5
click at [728, 459] on div "Unedited [Haitai] Ace Cracker Basque Cheesecake / 해태 에이스 크래커 바스크 치즈 케이크 (364g) …" at bounding box center [877, 416] width 312 height 110
type input "5.99"
drag, startPoint x: 783, startPoint y: 350, endPoint x: 917, endPoint y: 212, distance: 192.4
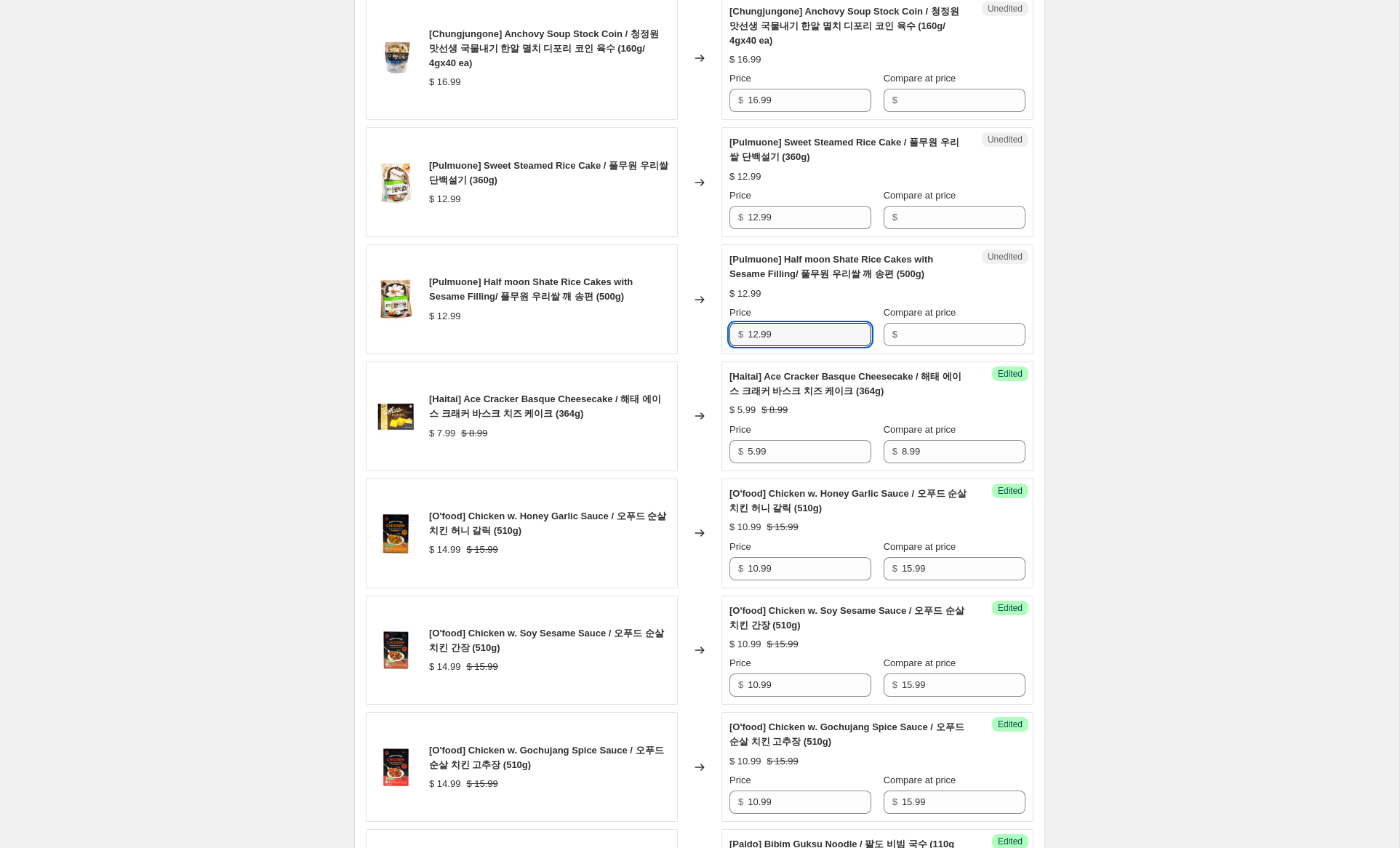
click at [716, 333] on div "[Pulmuone] Half moon Shate Rice Cakes with Sesame Filling/ 풀무원 우리쌀 깨 송편 (500g) …" at bounding box center [699, 299] width 667 height 110
click at [952, 226] on input "Compare at price" at bounding box center [964, 218] width 124 height 23
paste input "12.99"
type input "12.99"
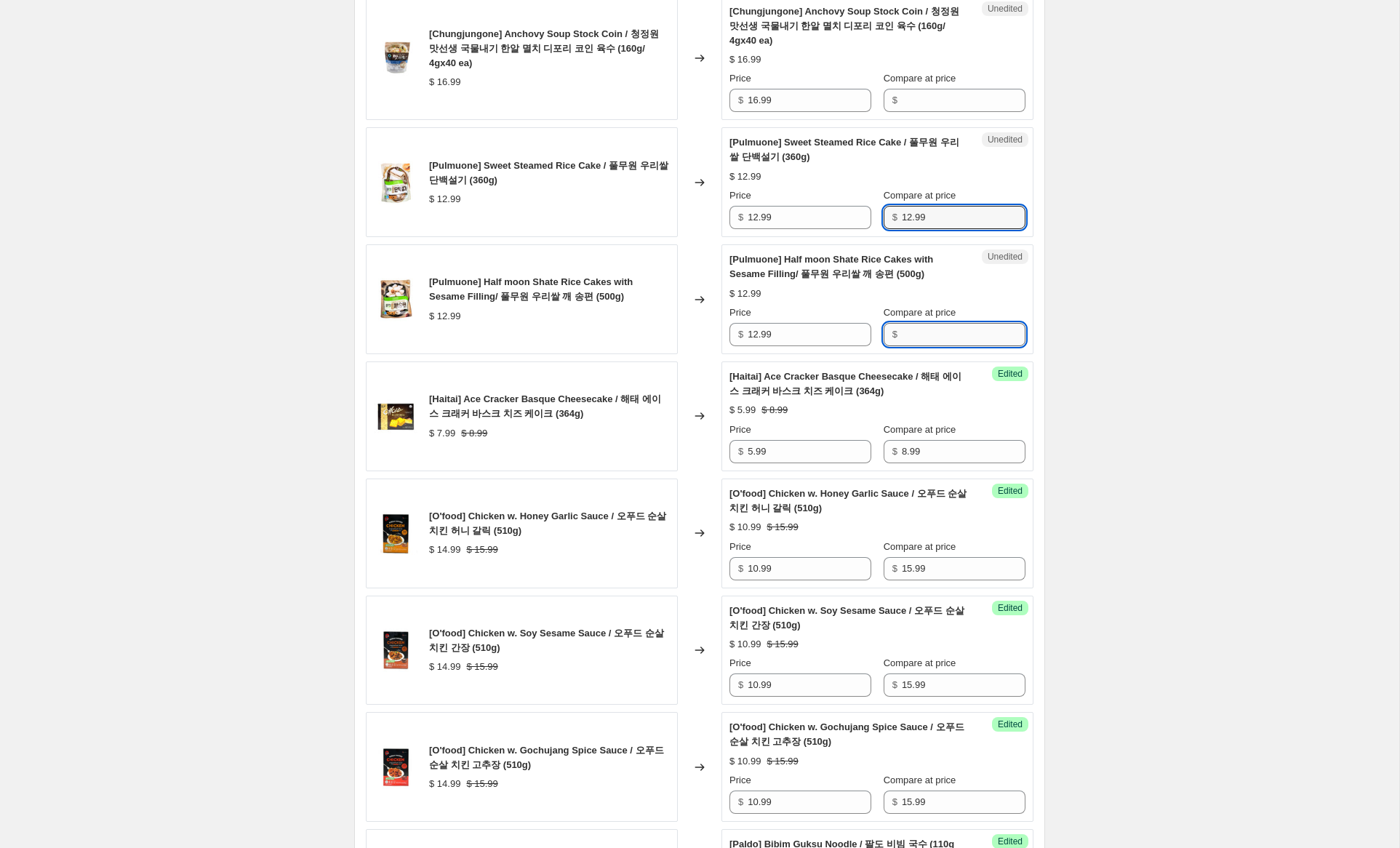
click at [929, 347] on input "Compare at price" at bounding box center [964, 334] width 124 height 23
paste input "12.99"
type input "12.99"
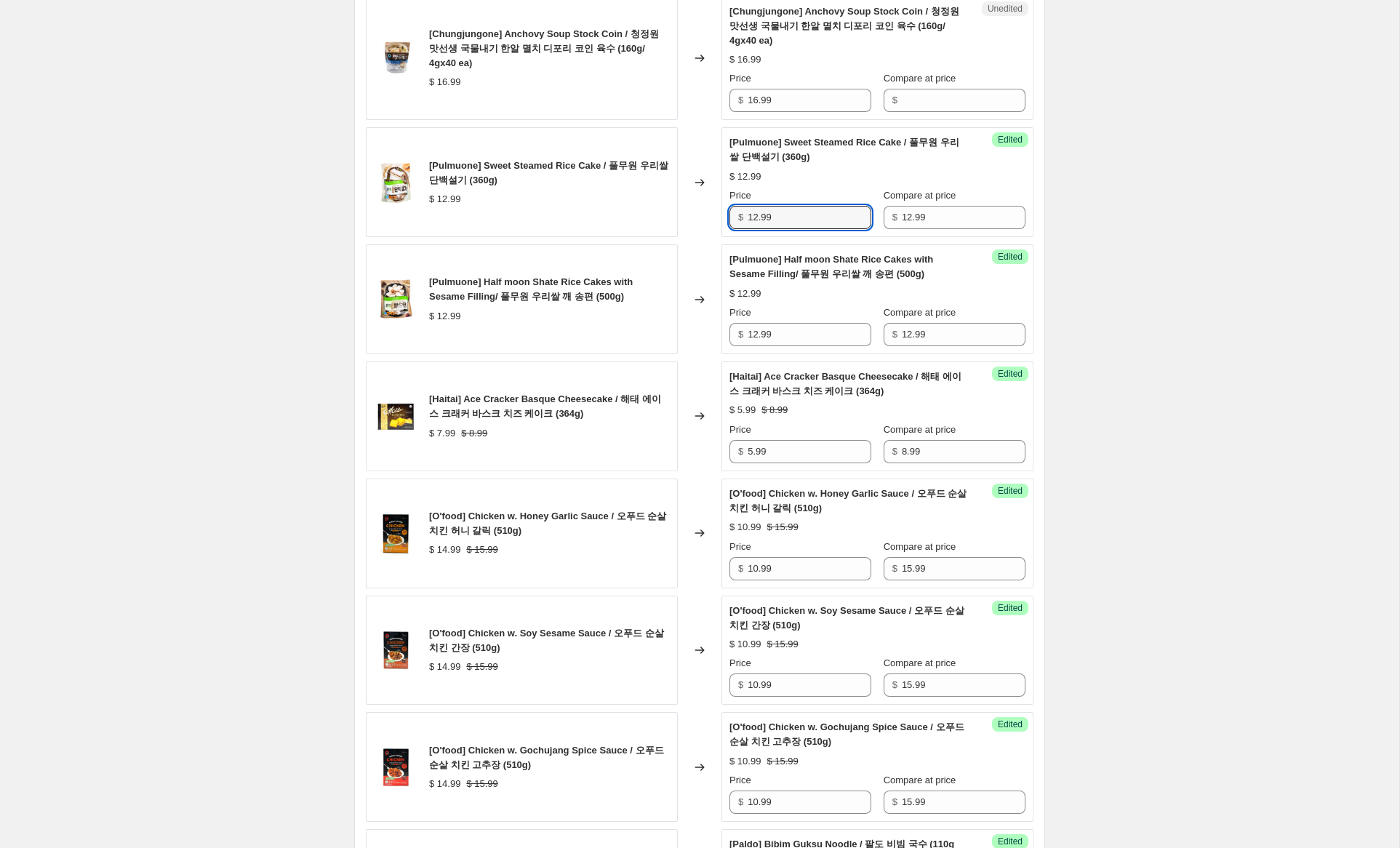
drag, startPoint x: 757, startPoint y: 235, endPoint x: 695, endPoint y: 213, distance: 65.8
click at [695, 213] on div "[Pulmuone] Sweet Steamed Rice Cake / 풀무원 우리쌀 단백설기 (360g) $ 12.99 Changed to Suc…" at bounding box center [699, 182] width 667 height 110
type input "8.99"
drag, startPoint x: 757, startPoint y: 347, endPoint x: 674, endPoint y: 302, distance: 94.4
click at [655, 307] on div "[Pulmuone] Half moon Shate Rice Cakes with Sesame Filling/ 풀무원 우리쌀 깨 송편 (500g) …" at bounding box center [699, 299] width 667 height 110
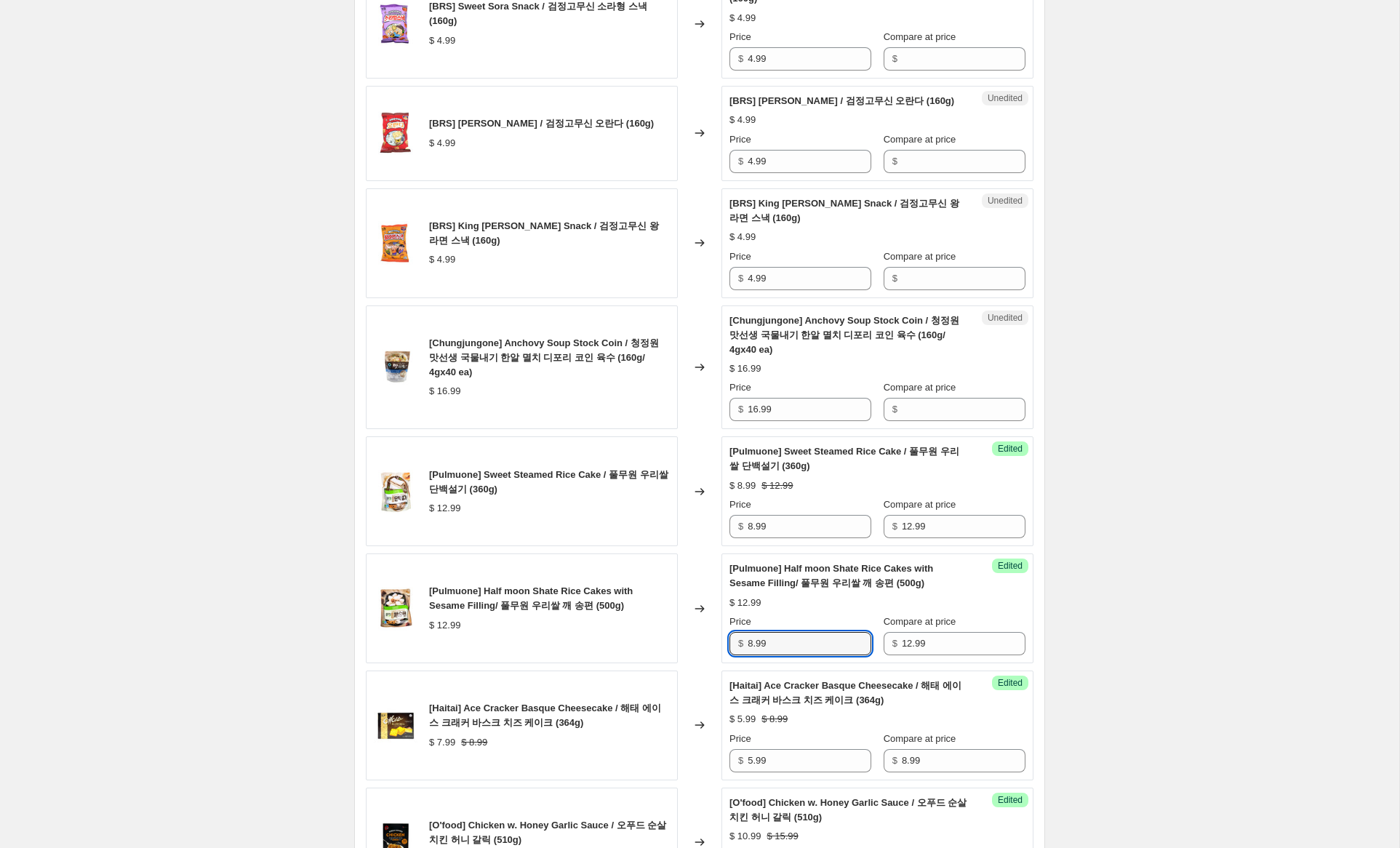
scroll to position [1132, 0]
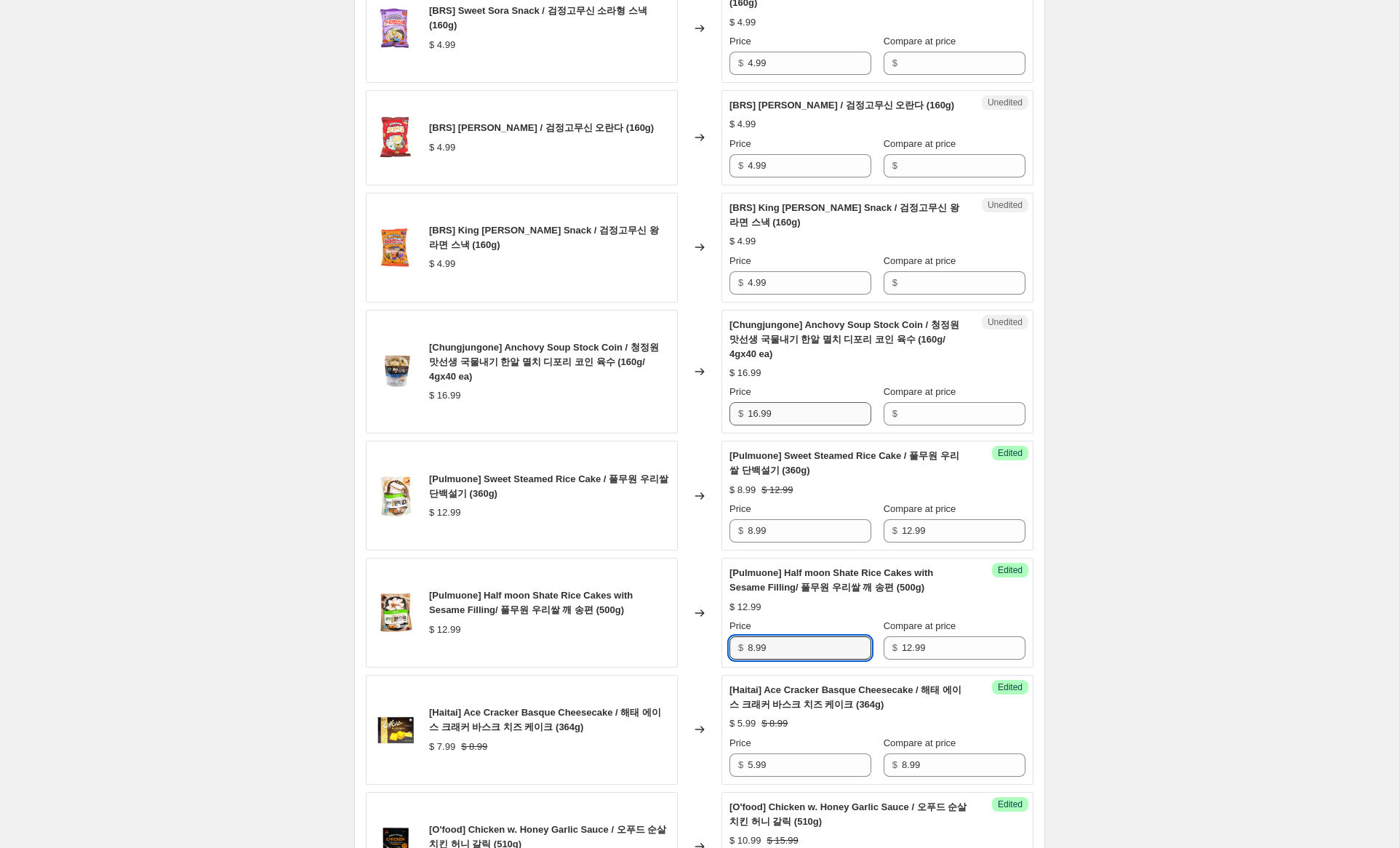
type input "8.99"
drag, startPoint x: 816, startPoint y: 427, endPoint x: 662, endPoint y: 400, distance: 156.3
click at [622, 398] on div "[Chungjungone] Anchovy Soup Stock Coin / 청정원 맛선생 국물내기 한알 멸치 디포리 코인 육수 (160g/ 4g…" at bounding box center [699, 372] width 667 height 124
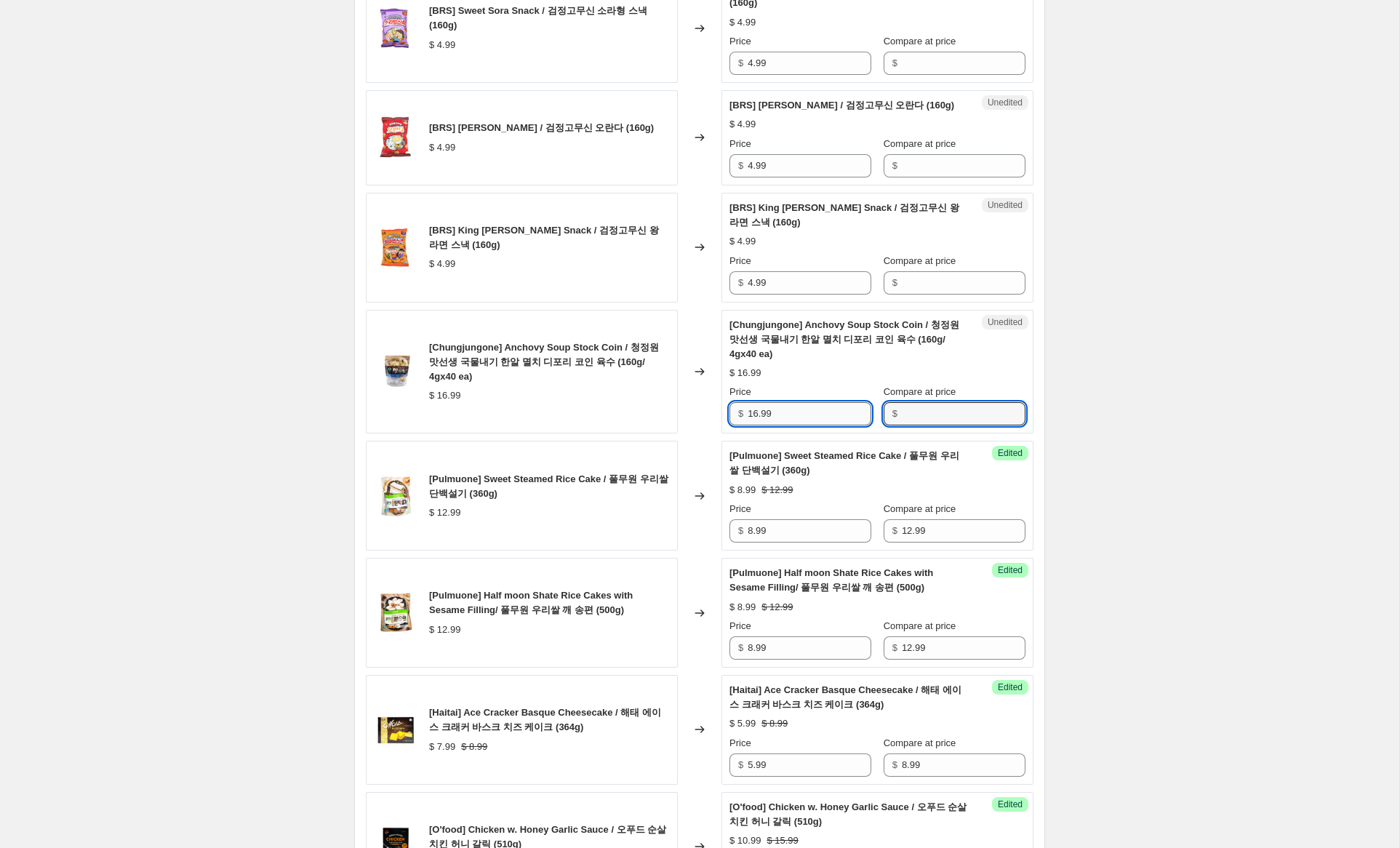
drag, startPoint x: 932, startPoint y: 428, endPoint x: 841, endPoint y: 421, distance: 91.3
click at [930, 425] on input "Compare at price" at bounding box center [964, 414] width 124 height 23
paste input "16.99"
type input "16.99"
drag, startPoint x: 757, startPoint y: 430, endPoint x: 811, endPoint y: 420, distance: 54.9
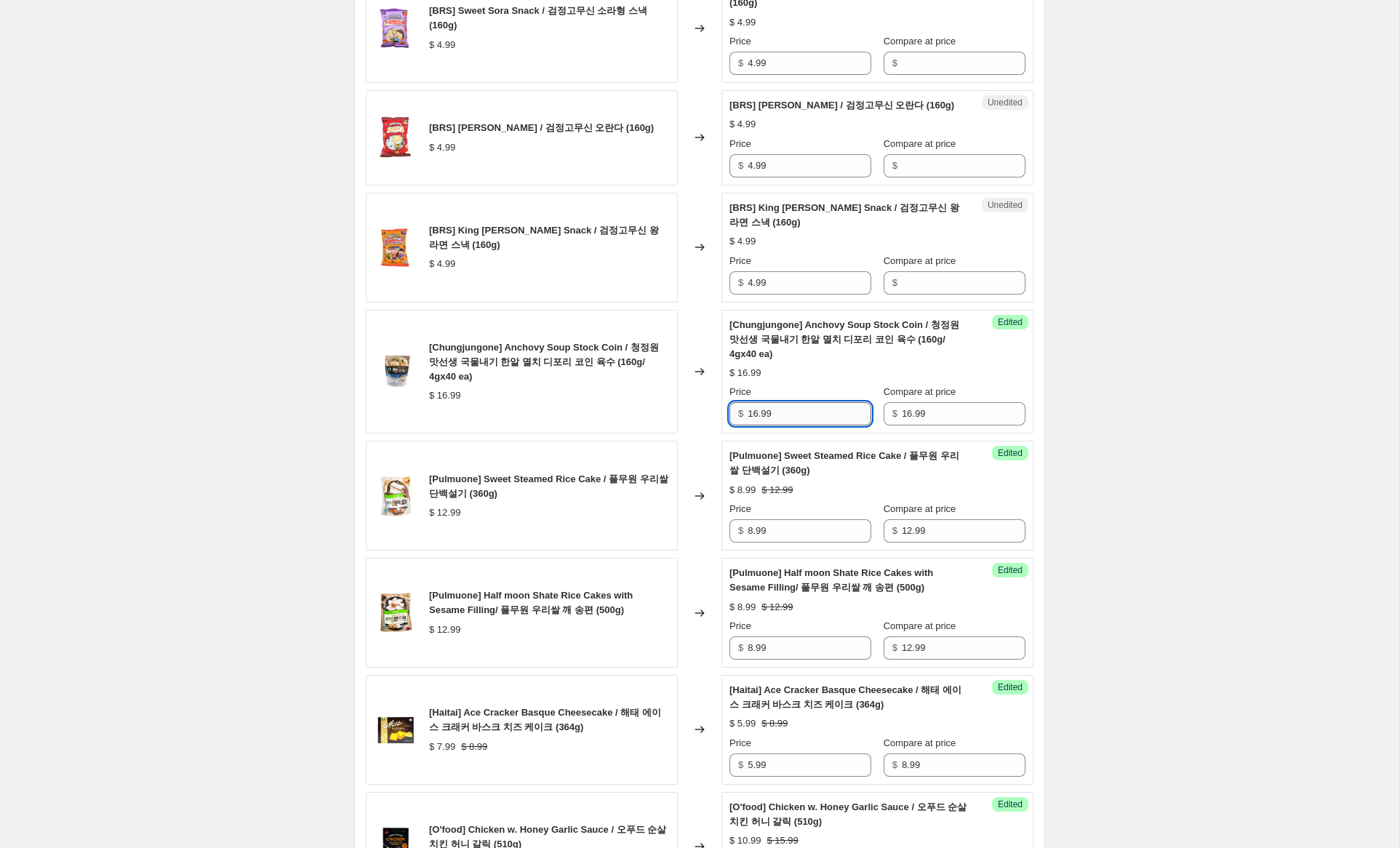
click at [756, 425] on input "16.99" at bounding box center [810, 414] width 124 height 23
type input "11.99"
drag, startPoint x: 795, startPoint y: 295, endPoint x: 762, endPoint y: 195, distance: 105.3
click at [657, 271] on div "[BRS] King [PERSON_NAME] Snack / 검정고무신 왕 라면 스낵 (160g) $ 4.99 Changed to Unedite…" at bounding box center [699, 247] width 667 height 110
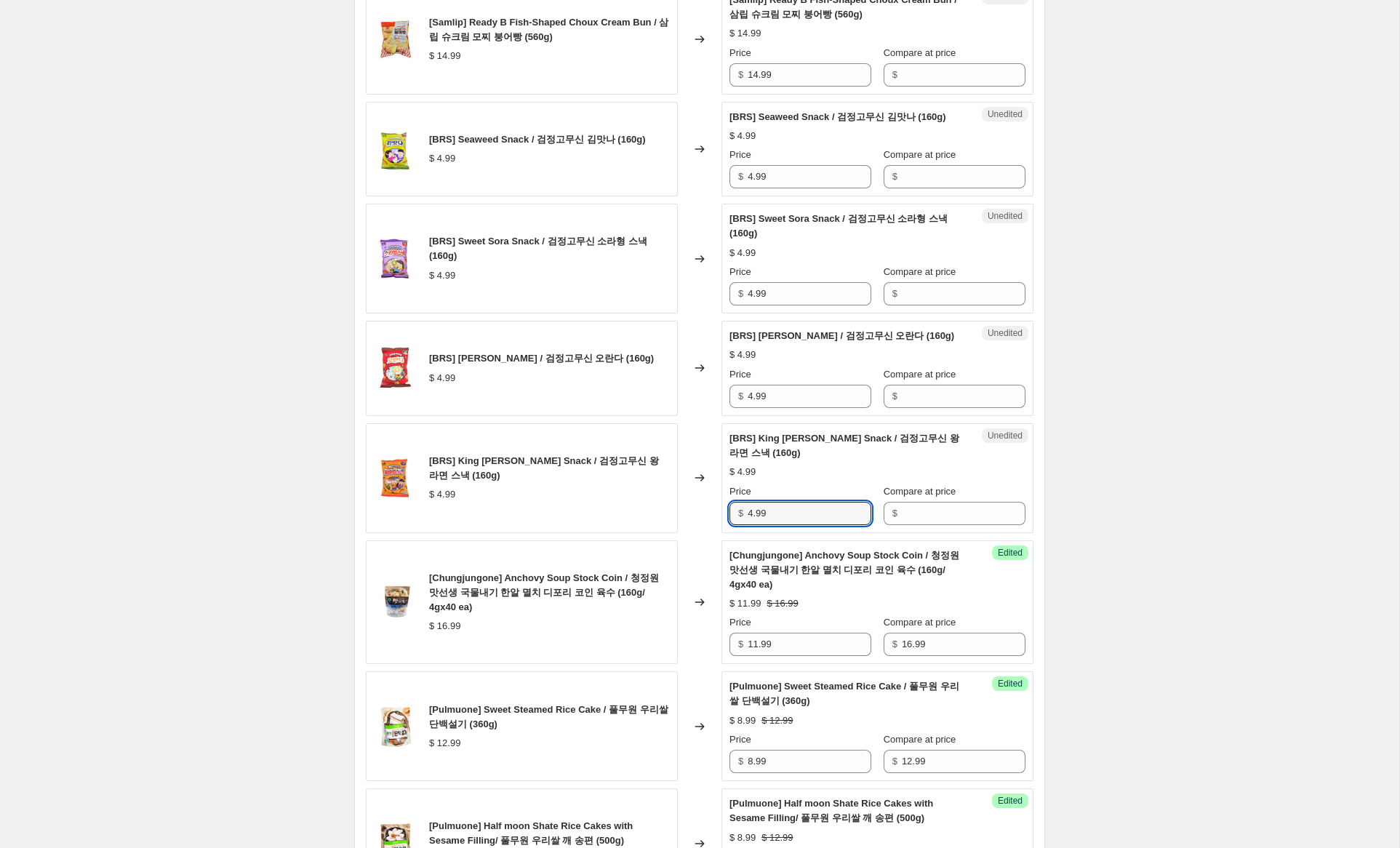
scroll to position [875, 0]
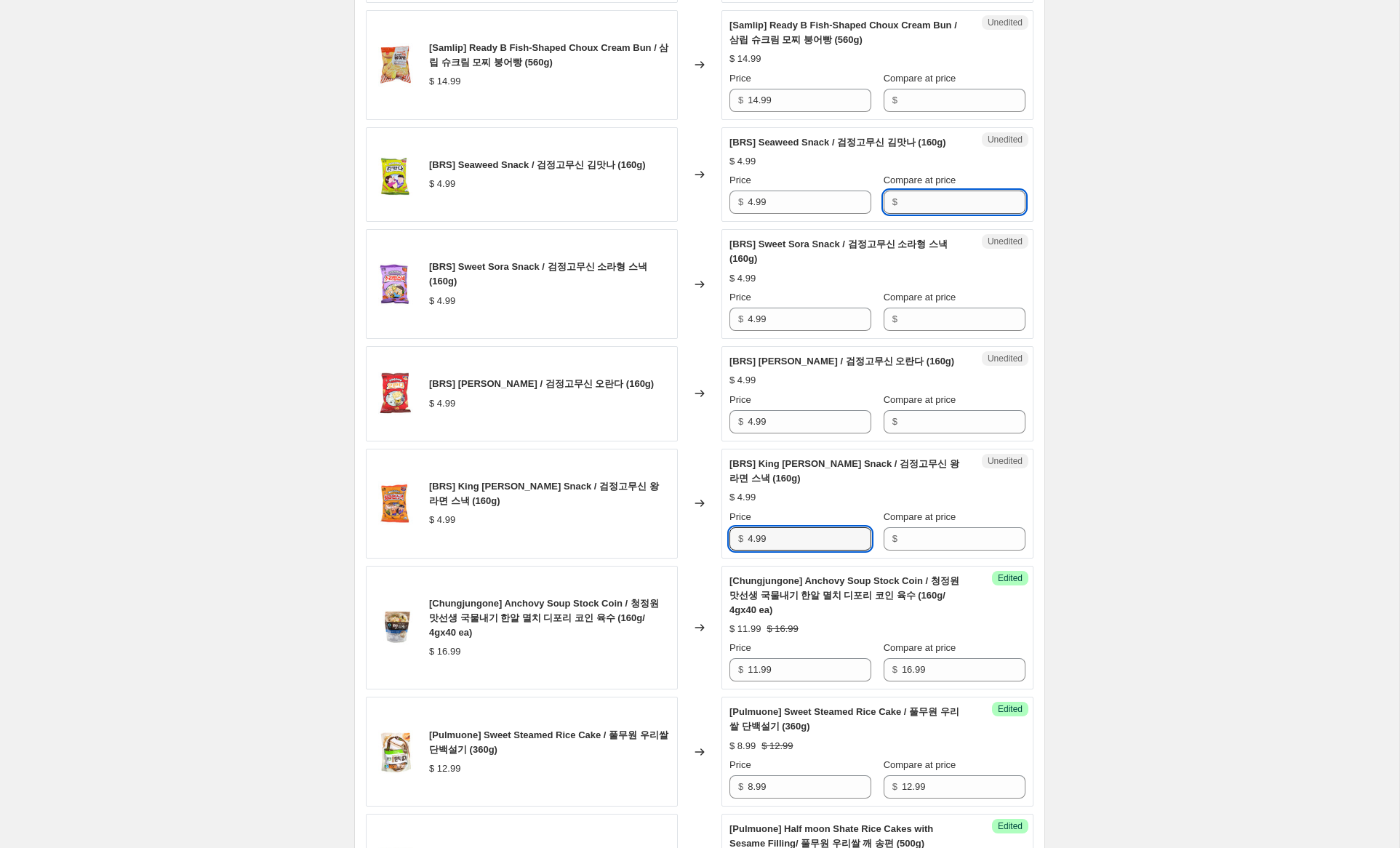
click at [929, 214] on input "Compare at price" at bounding box center [964, 202] width 124 height 23
paste input "4.99"
type input "4.99"
click at [907, 329] on input "Compare at price" at bounding box center [964, 319] width 124 height 23
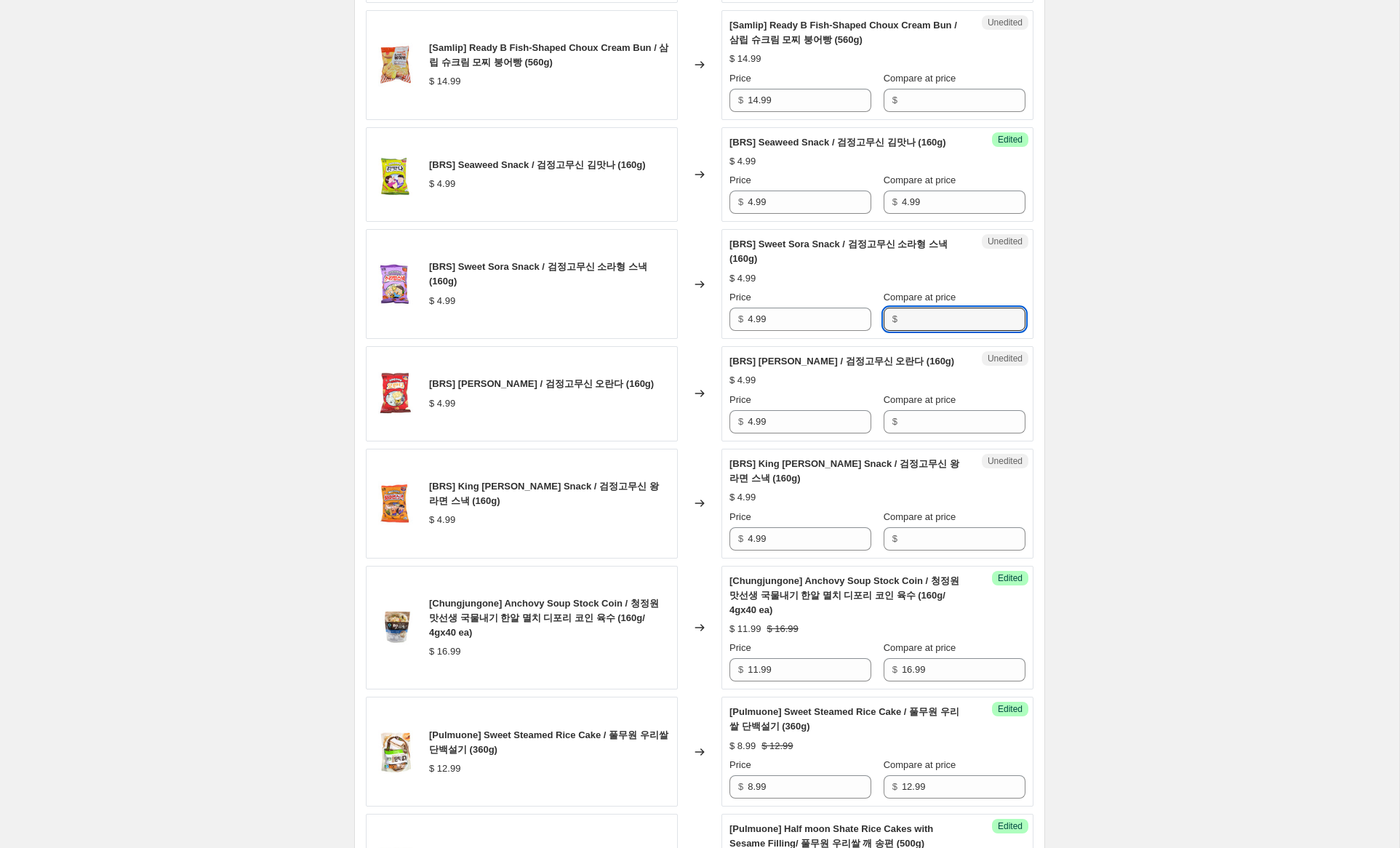
paste input "4.99"
type input "4.99"
click at [906, 434] on input "Compare at price" at bounding box center [964, 422] width 124 height 23
paste input "4.99"
type input "4.99"
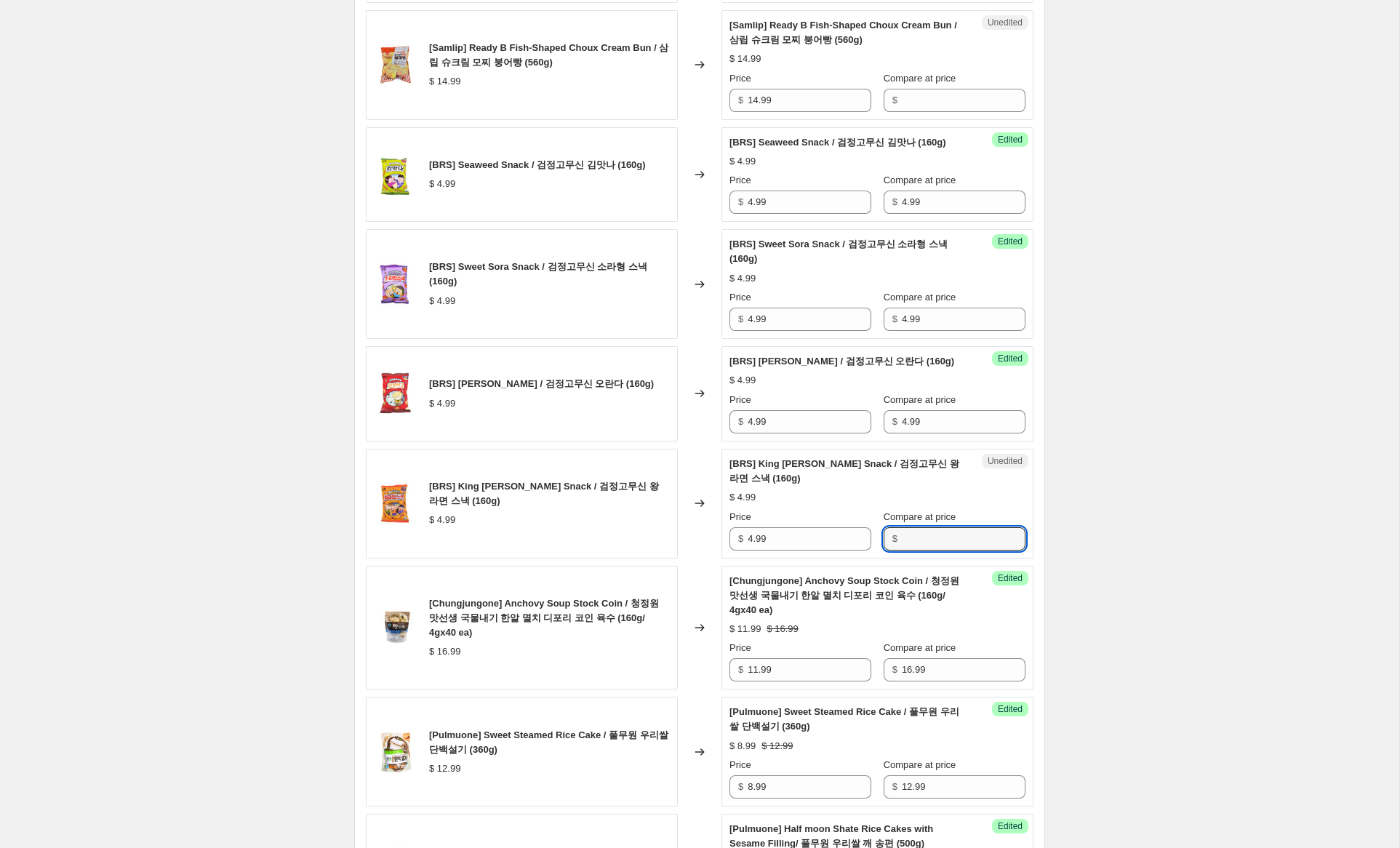
drag, startPoint x: 910, startPoint y: 554, endPoint x: 983, endPoint y: 467, distance: 113.6
click at [910, 551] on input "Compare at price" at bounding box center [964, 539] width 124 height 23
paste input "4.99"
type input "4.99"
drag, startPoint x: 752, startPoint y: 218, endPoint x: 715, endPoint y: 209, distance: 38.1
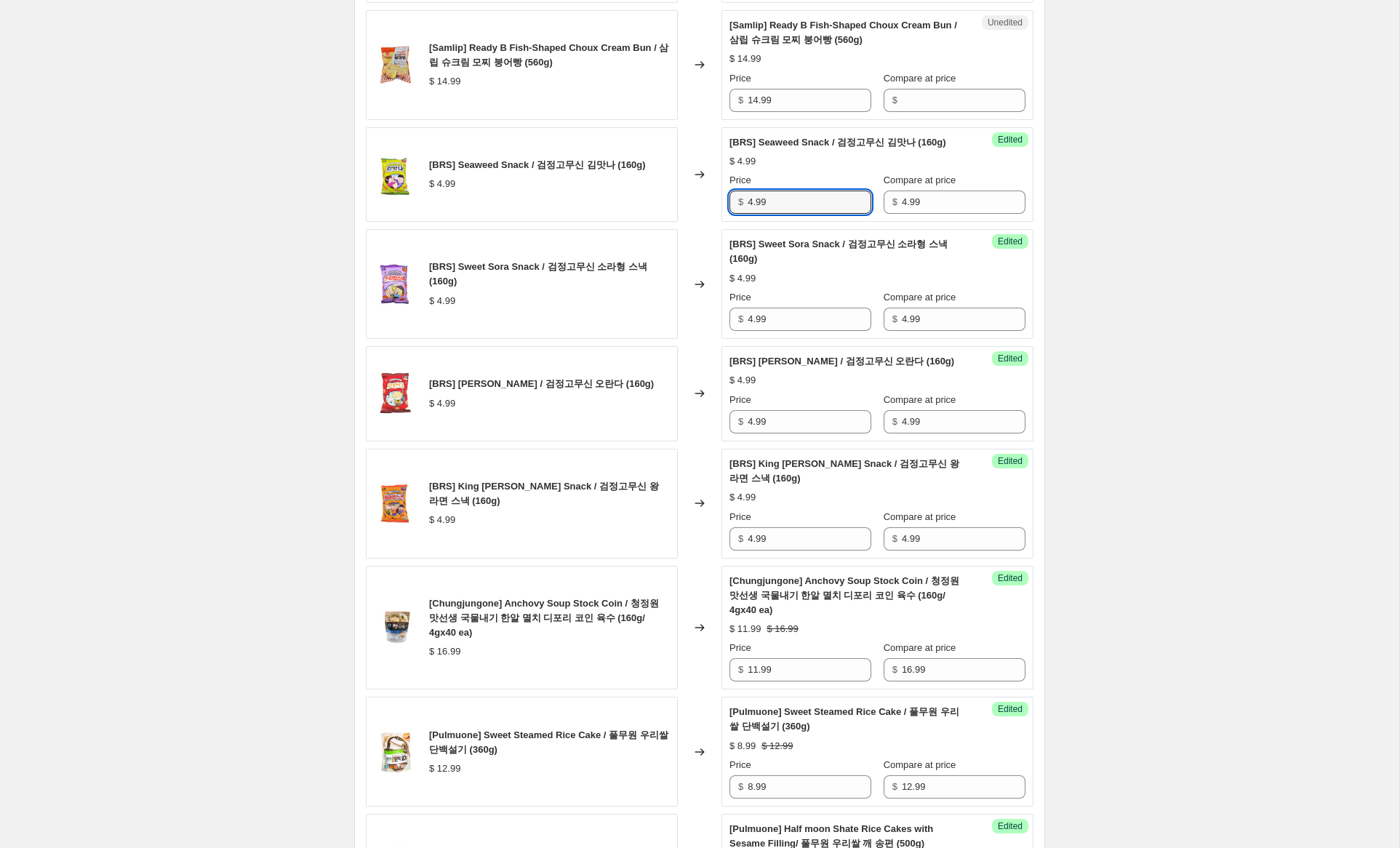
click at [715, 209] on div "[BRS] Seaweed Snack / 검정고무신 김맛나 (160g) $ 4.99 Changed to Success Edited [BRS] S…" at bounding box center [699, 175] width 667 height 95
type input "2.99"
drag, startPoint x: 752, startPoint y: 332, endPoint x: 707, endPoint y: 328, distance: 45.2
click at [708, 328] on div "[BRS] Sweet Sora Snack / 검정고무신 소라형 스낵 (160g) $ 4.99 Changed to Success Edited […" at bounding box center [699, 284] width 667 height 110
type input "2.99"
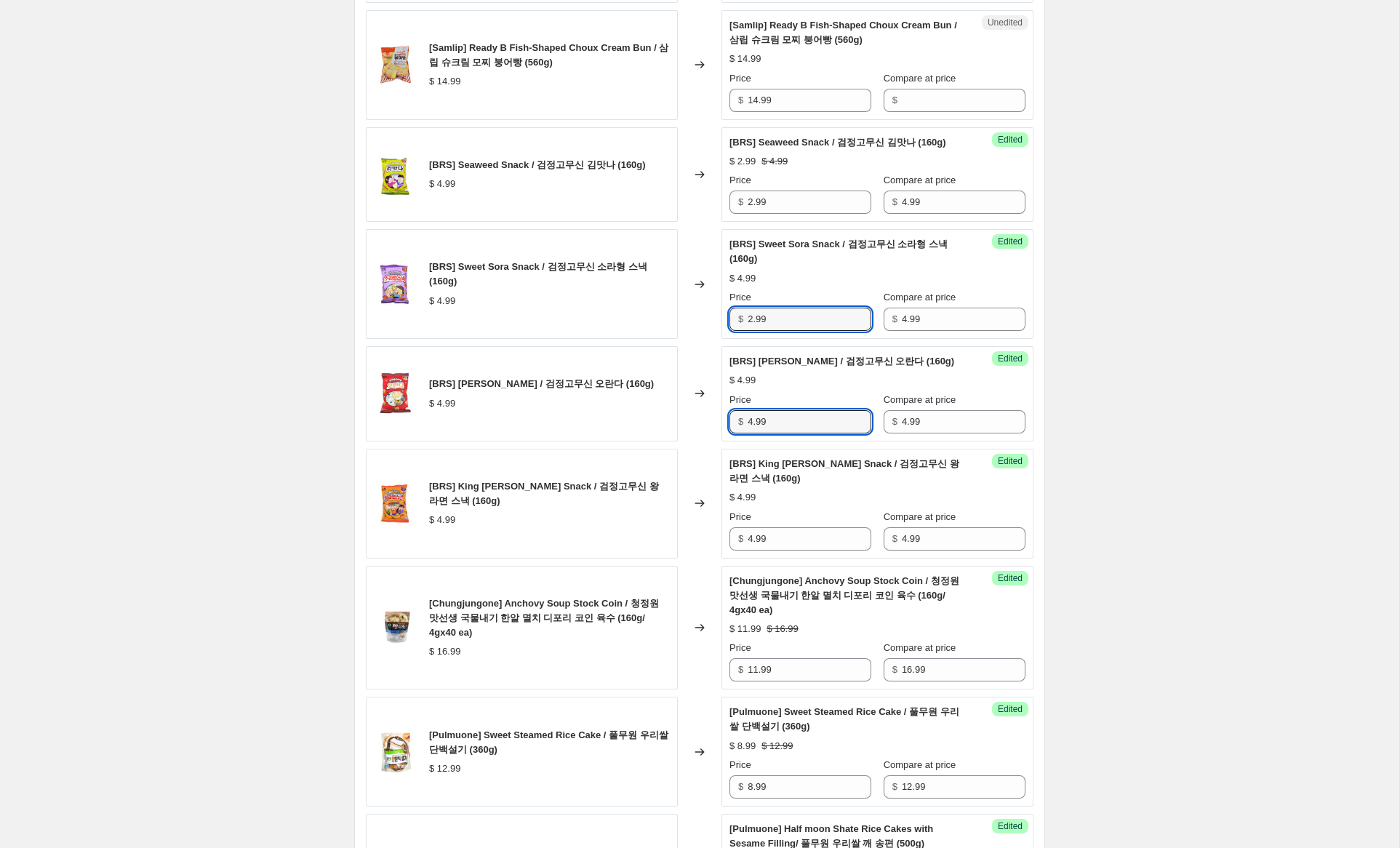
scroll to position [876, 0]
drag, startPoint x: 753, startPoint y: 438, endPoint x: 697, endPoint y: 431, distance: 56.4
click at [696, 427] on div "[BRS] [PERSON_NAME] / 검정고무신 오란다 (160g) $ 4.99 Changed to Success Edited [BRS] […" at bounding box center [699, 393] width 667 height 95
type input "2.99"
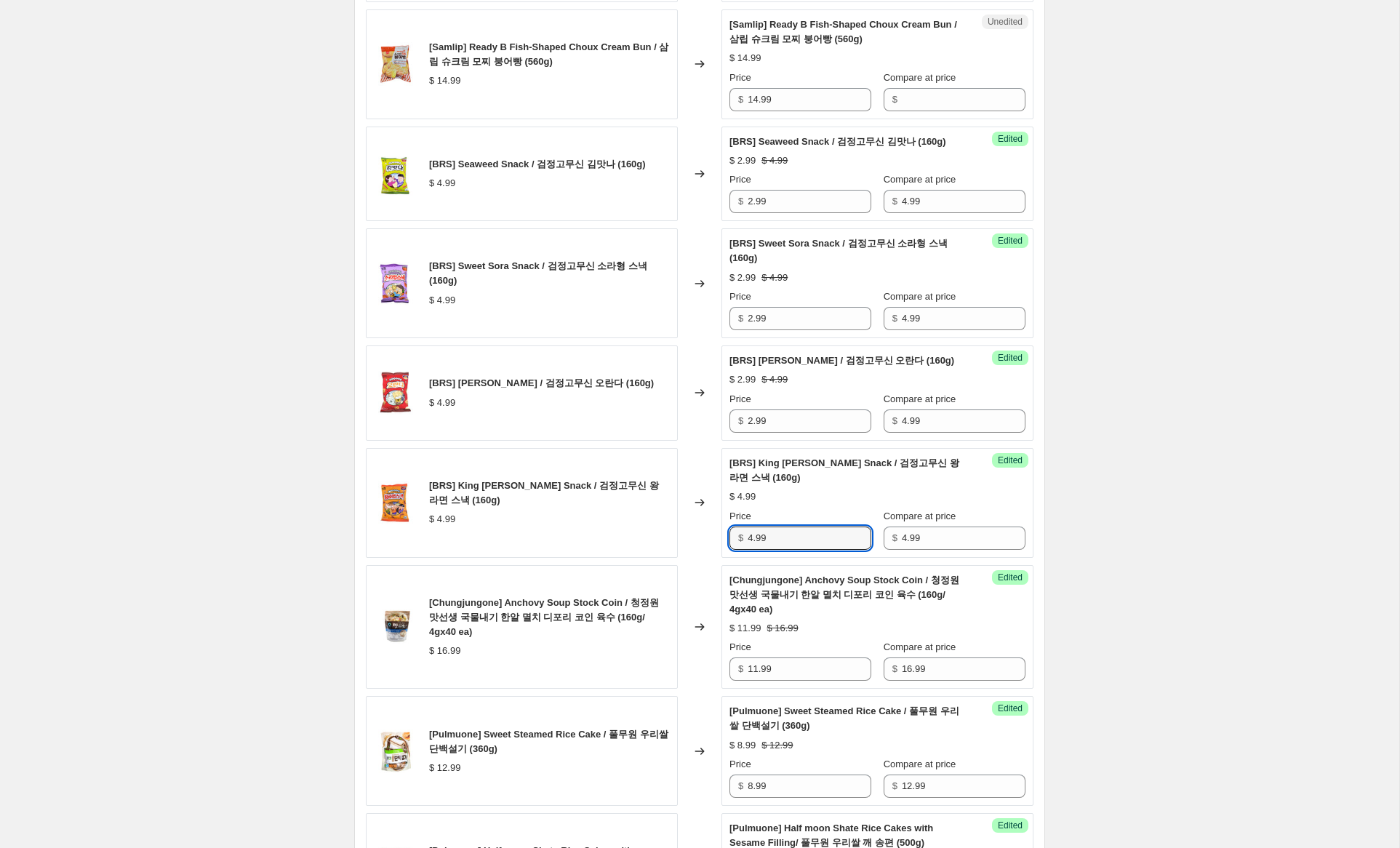
drag, startPoint x: 752, startPoint y: 550, endPoint x: 614, endPoint y: 502, distance: 146.1
click at [614, 502] on div "[BRS] King [PERSON_NAME] Snack / 검정고무신 왕 라면 스낵 (160g) $ 4.99 Changed to Success…" at bounding box center [699, 503] width 667 height 110
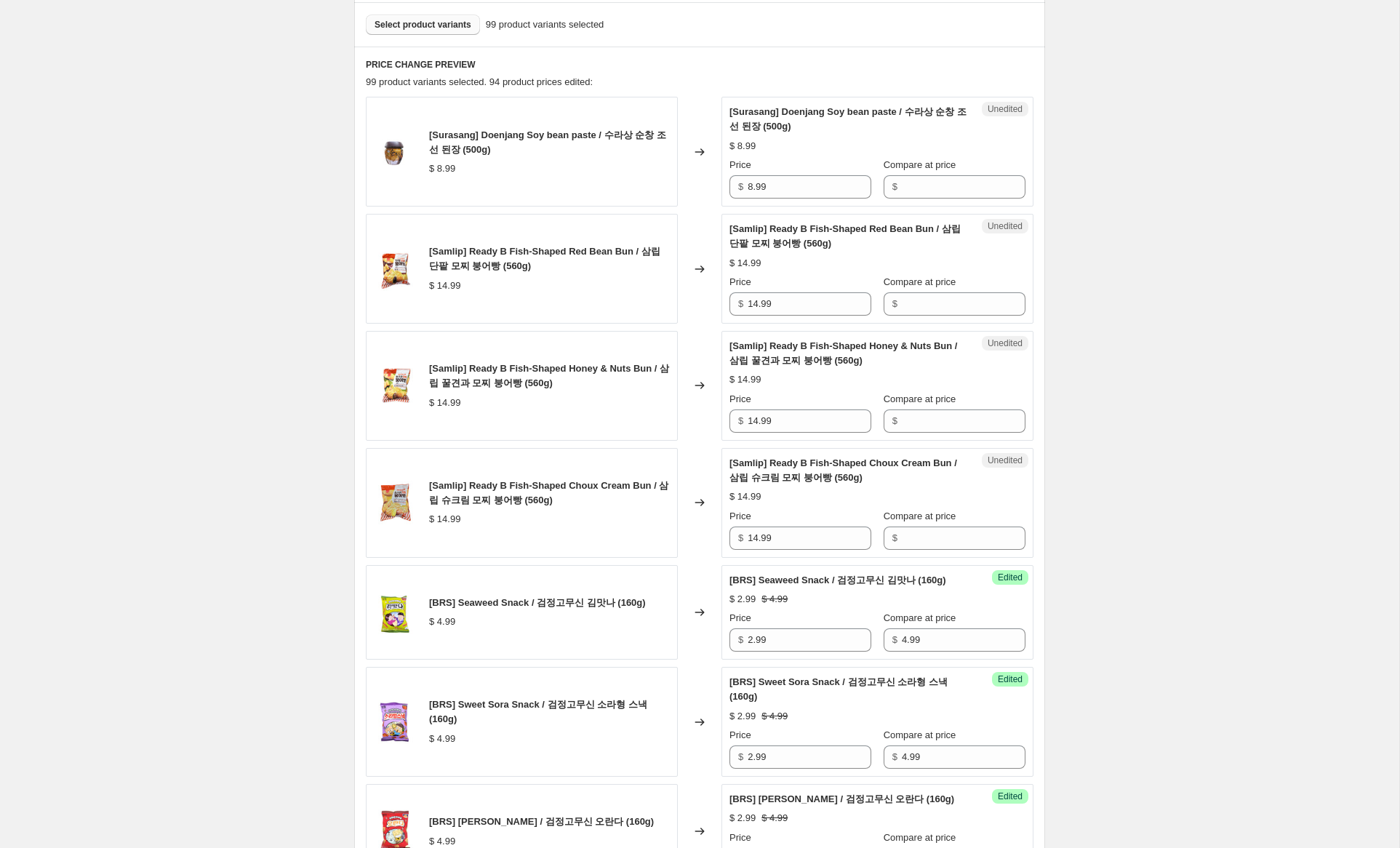
scroll to position [434, 0]
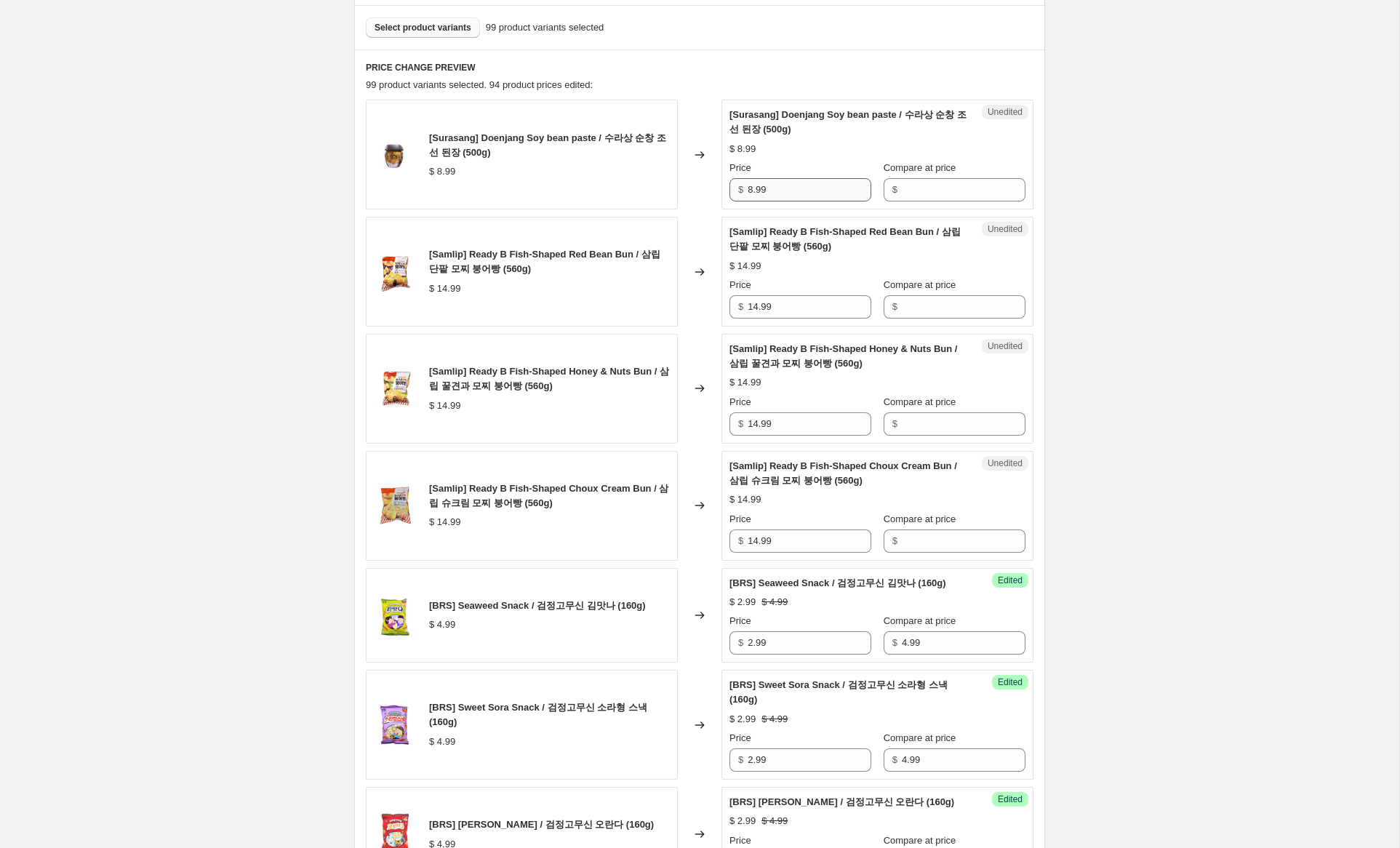
type input "2.99"
drag, startPoint x: 763, startPoint y: 180, endPoint x: 869, endPoint y: 176, distance: 106.1
click at [701, 166] on div "[Surasang] Doenjang Soy bean paste / 수라상 순창 조선 된장 (500g) $ 8.99 Changed to Uned…" at bounding box center [699, 154] width 667 height 110
drag, startPoint x: 950, startPoint y: 185, endPoint x: 877, endPoint y: 190, distance: 73.2
click at [950, 185] on input "Compare at price" at bounding box center [964, 189] width 124 height 23
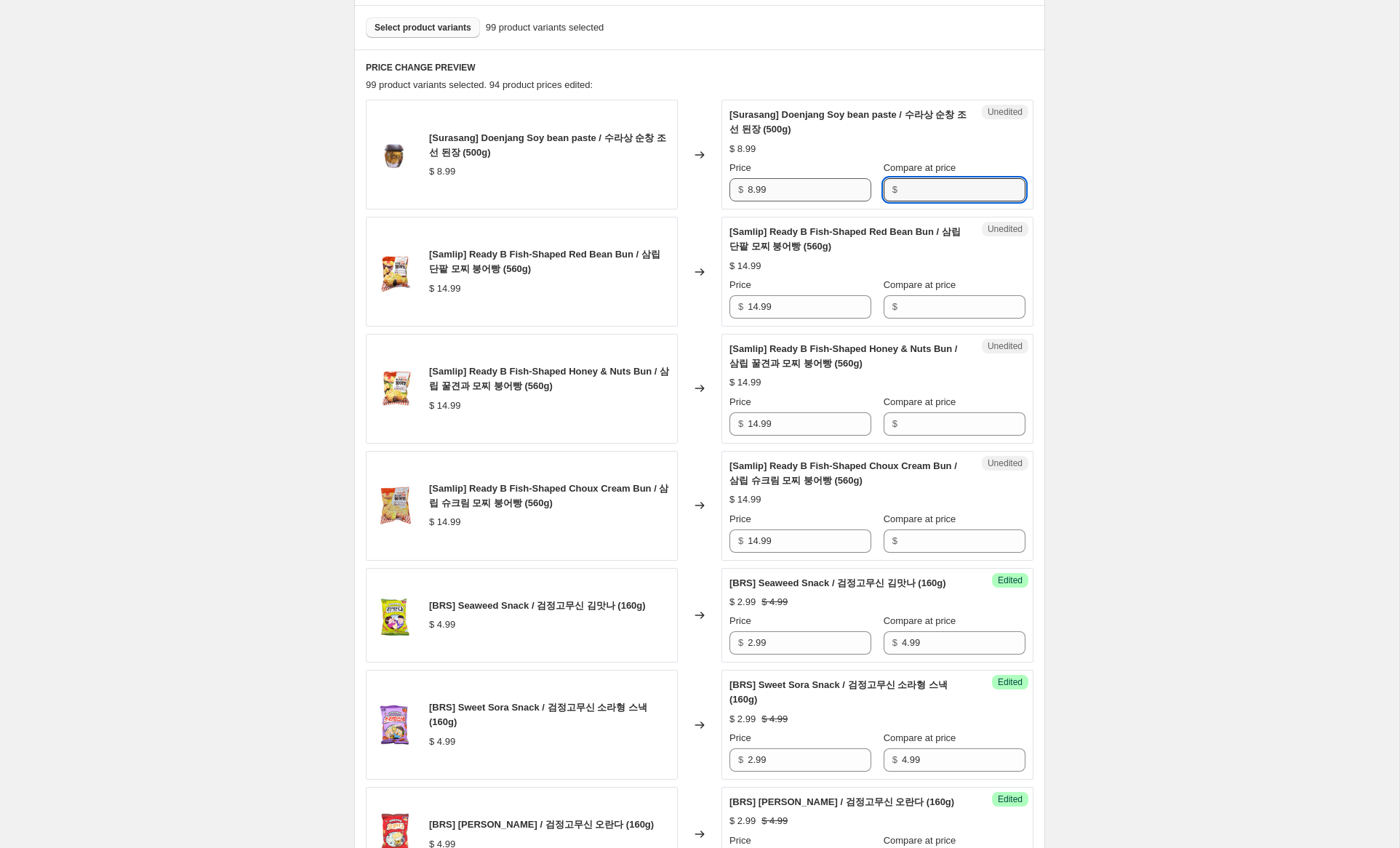
paste input "8.99"
type input "8.99"
drag, startPoint x: 750, startPoint y: 189, endPoint x: 700, endPoint y: 171, distance: 53.1
click at [700, 171] on div "[Surasang] Doenjang Soy bean paste / 수라상 순창 조선 된장 (500g) $ 8.99 Changed to Uned…" at bounding box center [699, 154] width 667 height 110
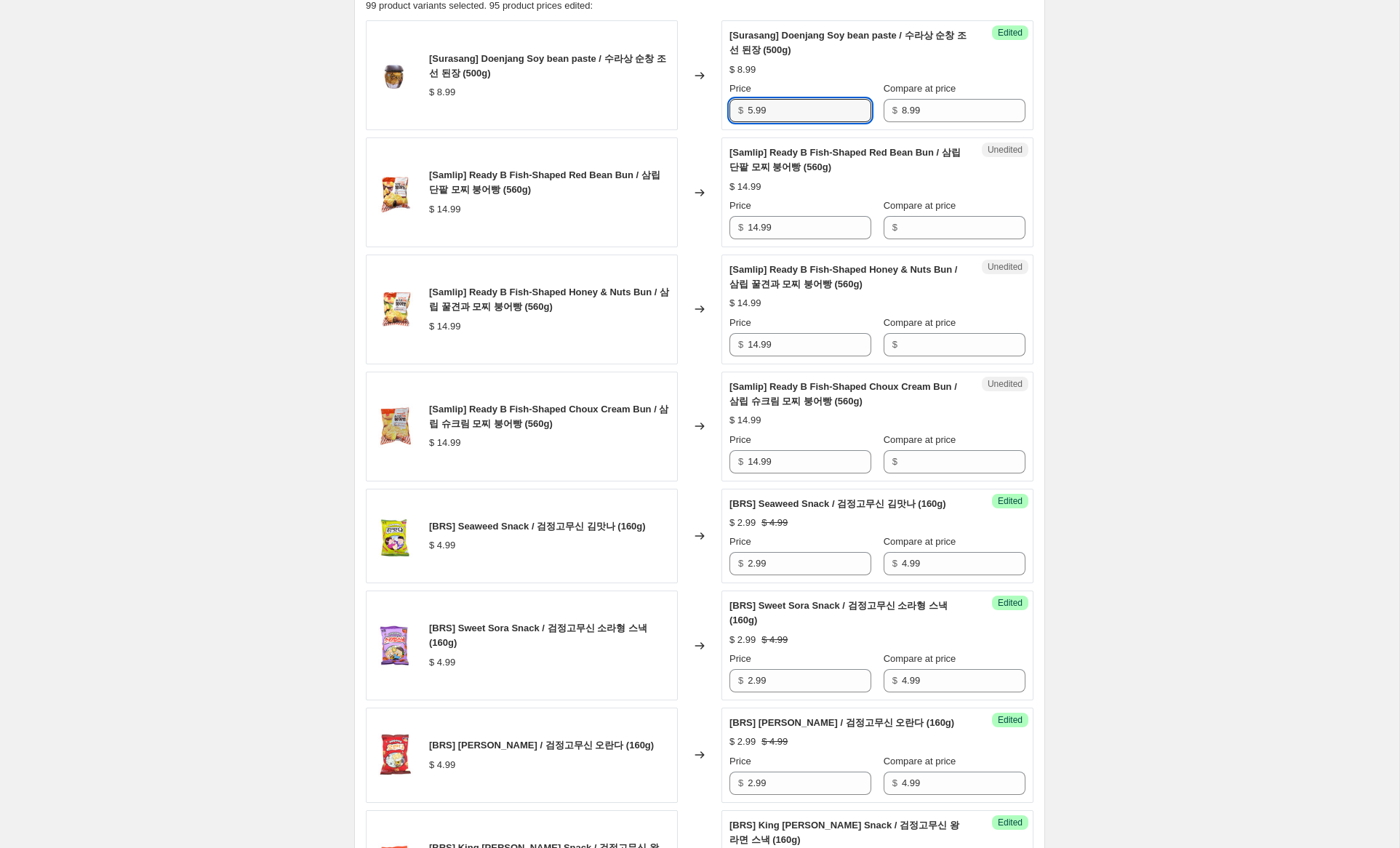
scroll to position [477, 0]
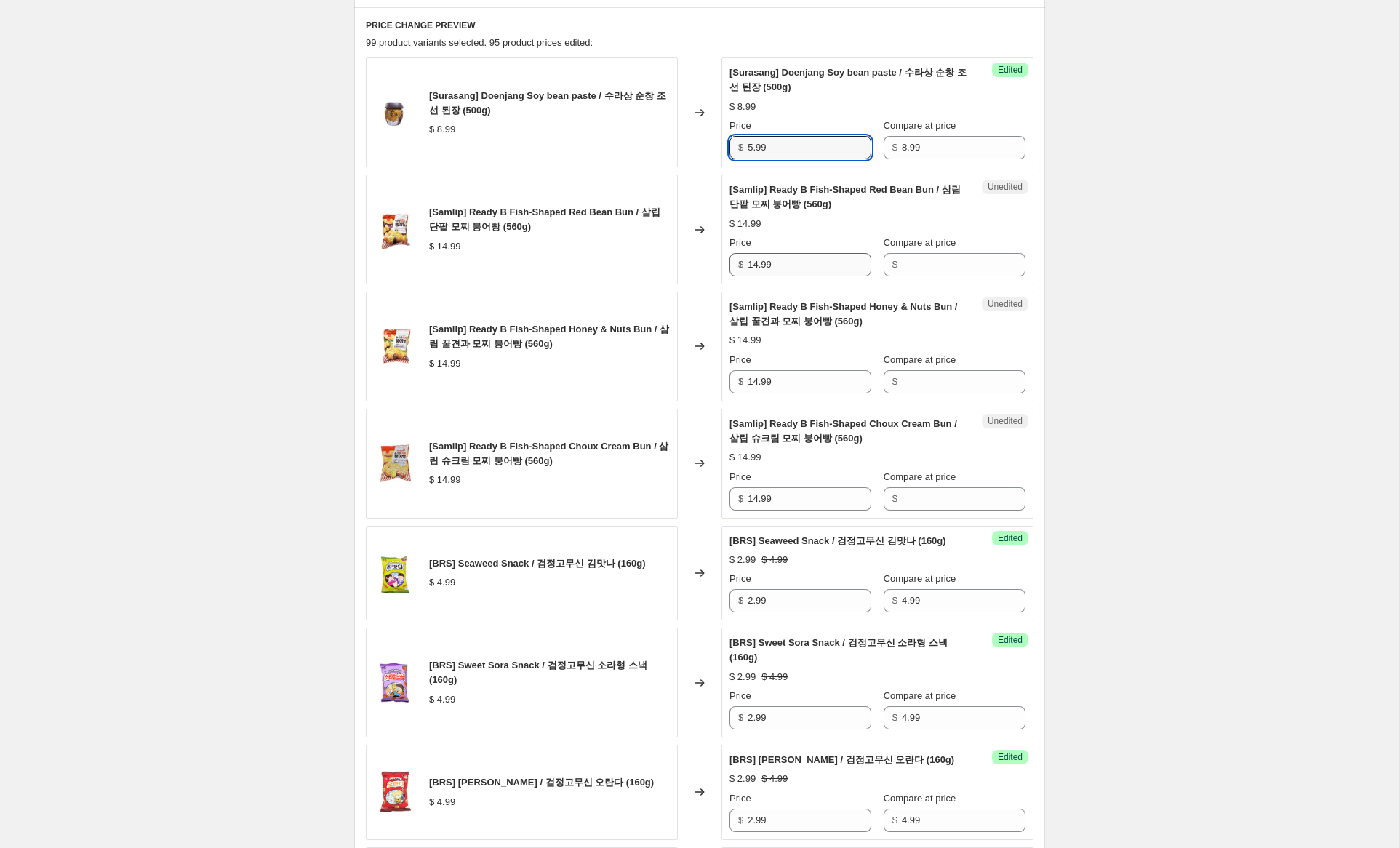
type input "5.99"
drag, startPoint x: 805, startPoint y: 261, endPoint x: 690, endPoint y: 252, distance: 115.4
click at [690, 252] on div "[Samlip] Ready B Fish-Shaped Red Bean Bun / 삼립 단팥 모찌 붕어빵 (560g) $ 14.99 Changed…" at bounding box center [699, 229] width 667 height 110
click at [980, 262] on input "Compare at price" at bounding box center [964, 265] width 124 height 23
paste input "14.99"
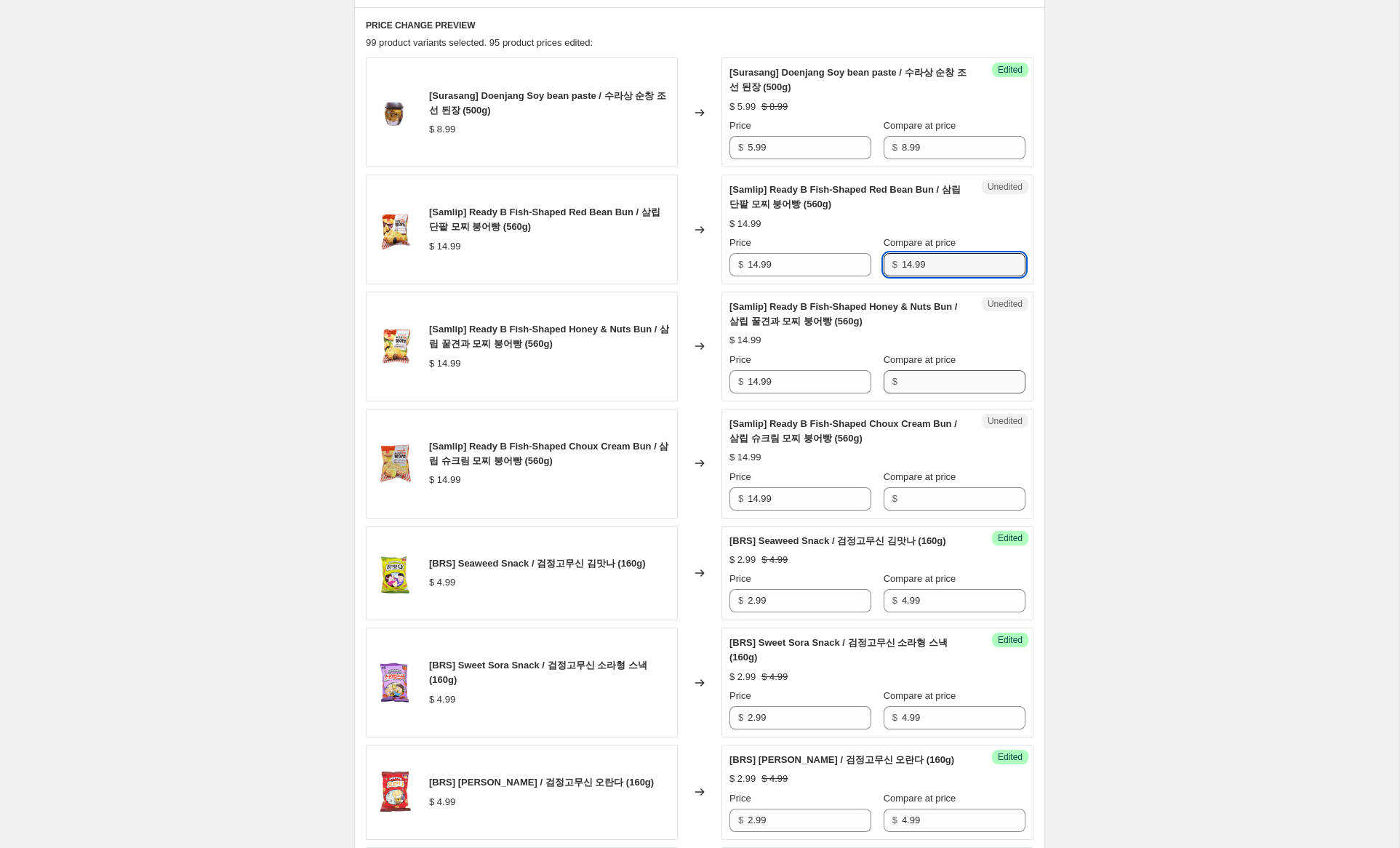
type input "14.99"
click at [944, 381] on input "Compare at price" at bounding box center [964, 382] width 124 height 23
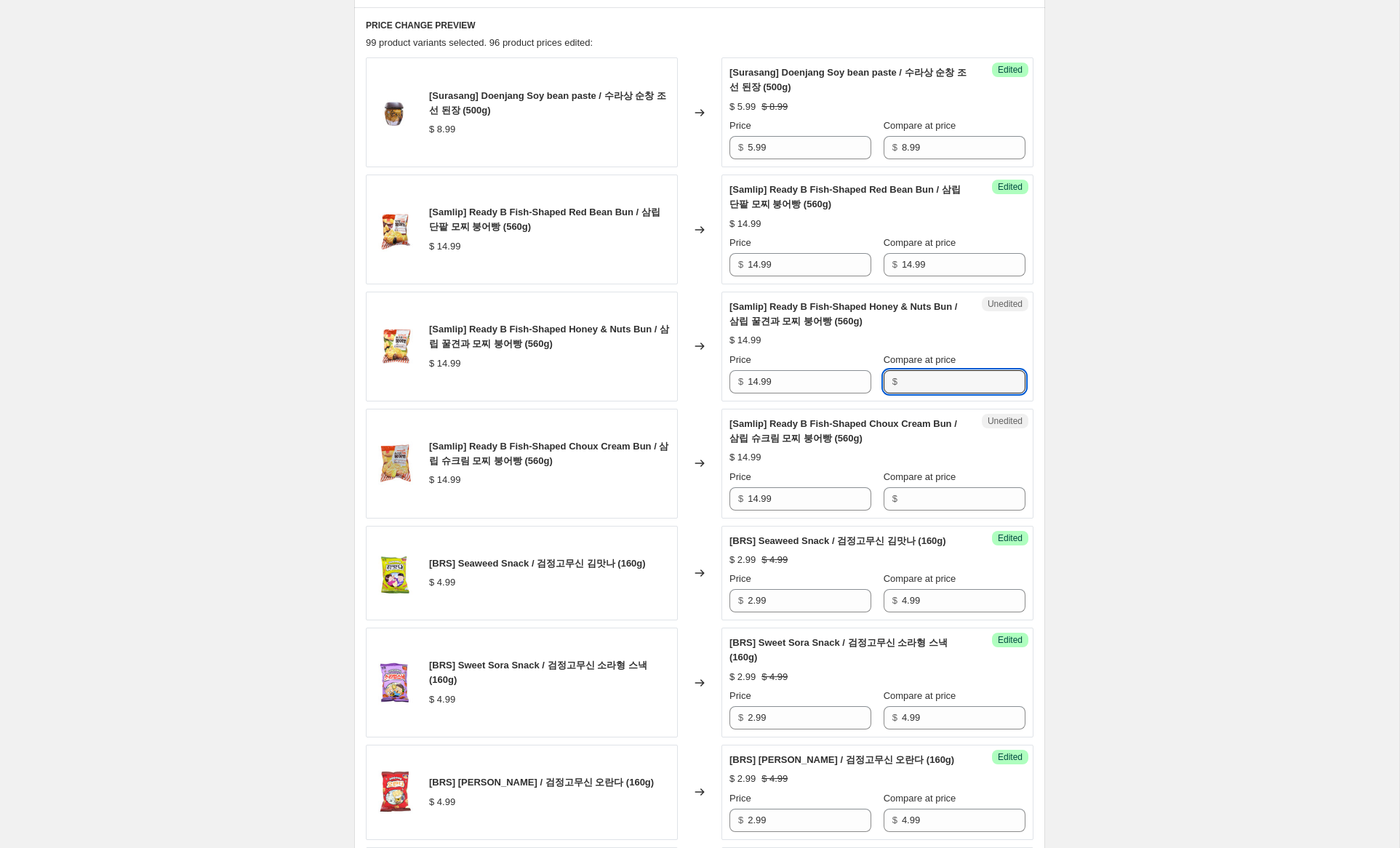
paste input "14.99"
type input "14.99"
click at [919, 504] on div "Unedited [Samlip] Ready B Fish-Shaped Choux Cream Bun / 삼립 슈크림 모찌 붕어빵 (560g) $ …" at bounding box center [877, 463] width 312 height 110
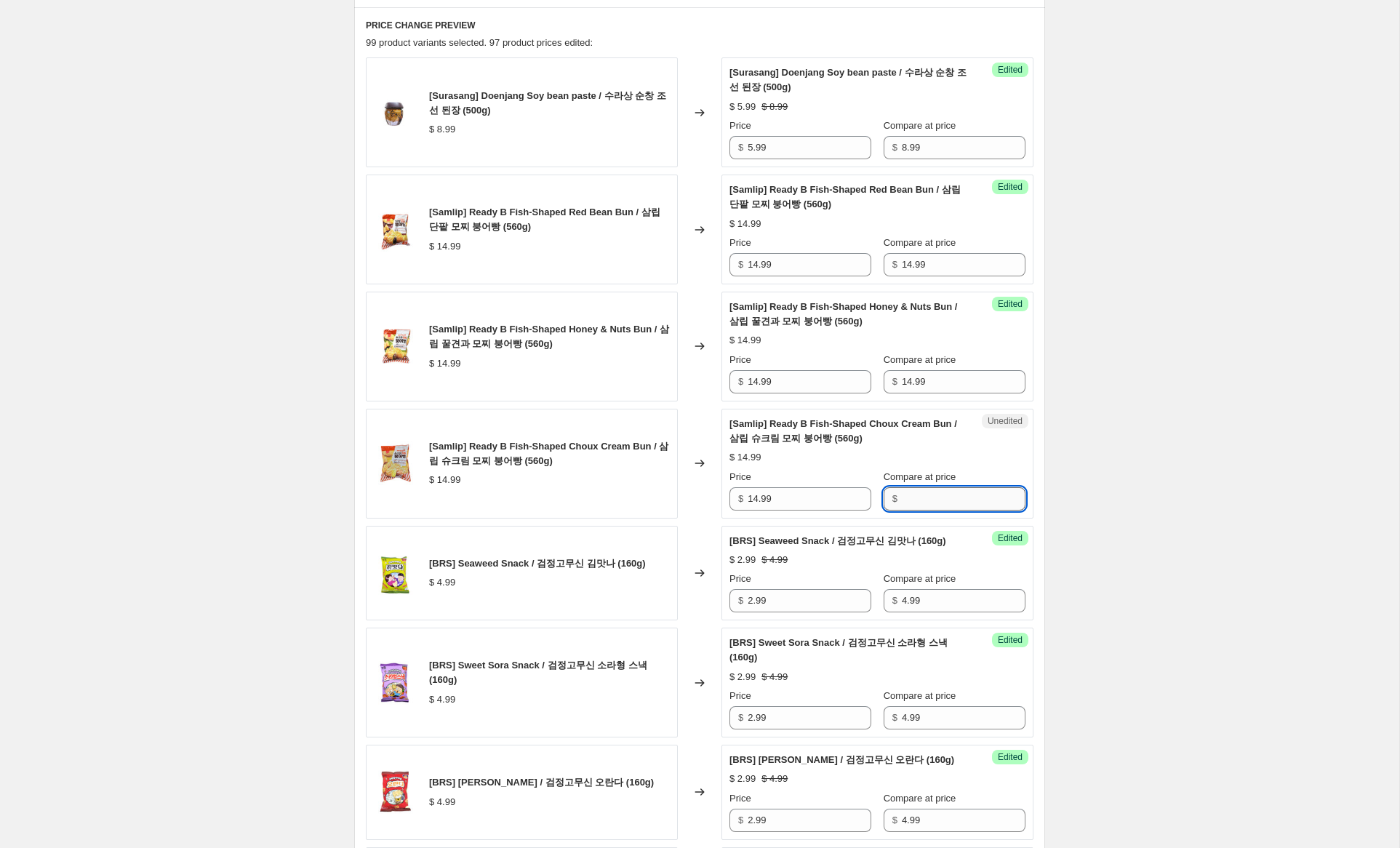
click at [920, 499] on input "Compare at price" at bounding box center [964, 499] width 124 height 23
paste input "14.99"
type input "14.99"
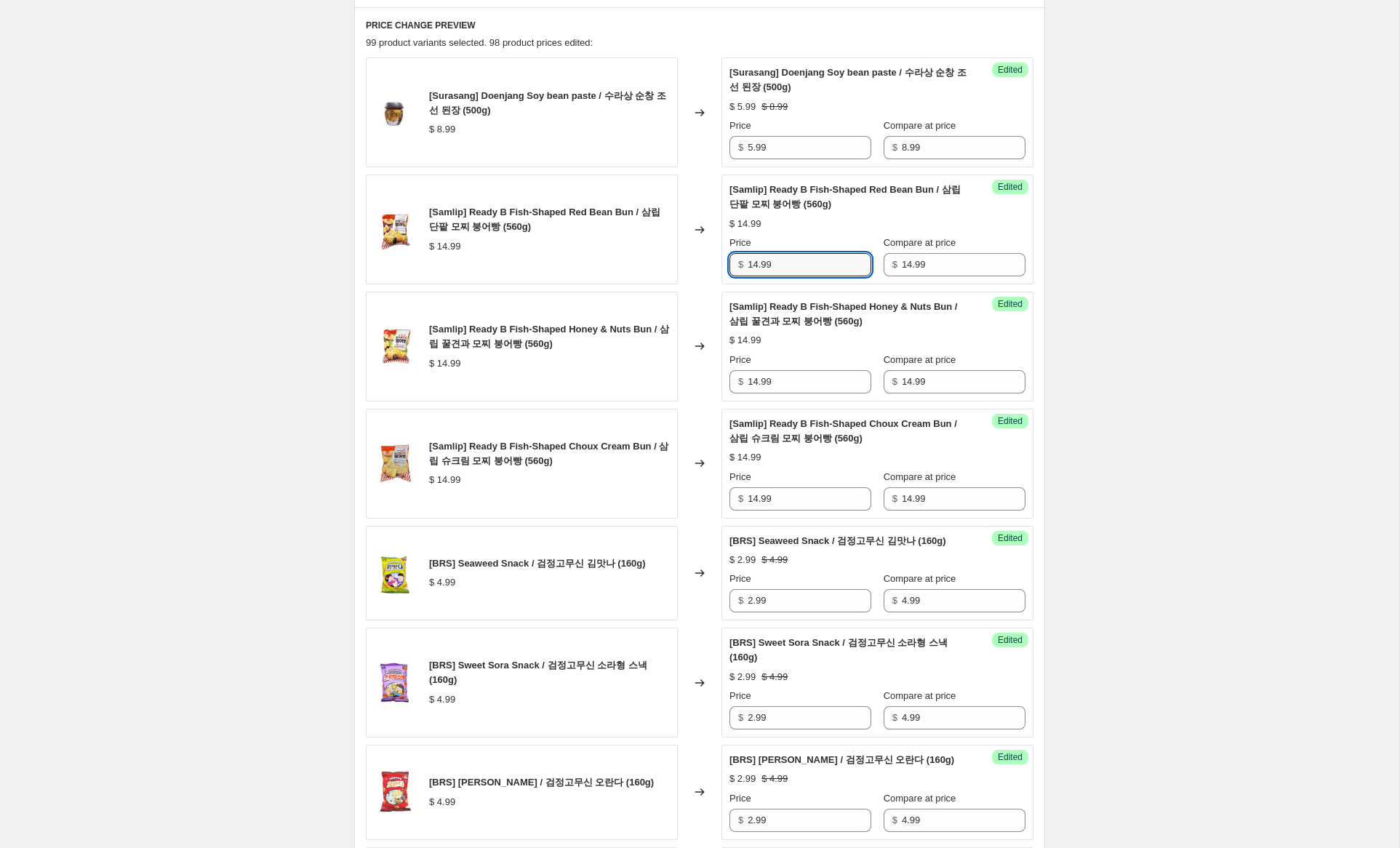
drag, startPoint x: 757, startPoint y: 264, endPoint x: 627, endPoint y: 240, distance: 132.2
click at [632, 235] on div "[Samlip] Ready B Fish-Shaped Red Bean Bun / 삼립 단팥 모찌 붕어빵 (560g) $ 14.99 Changed…" at bounding box center [699, 229] width 667 height 110
type input "9.99"
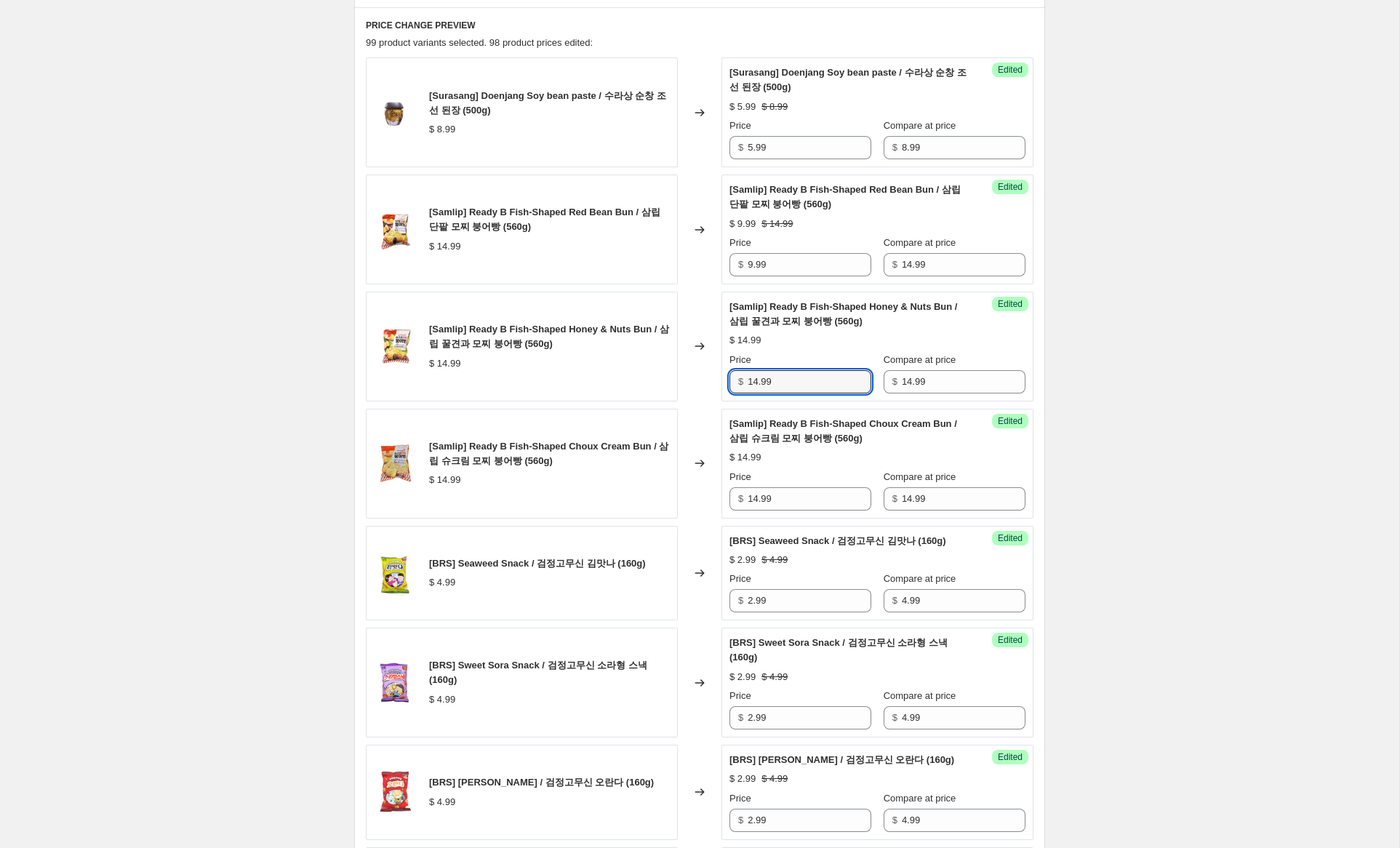
drag, startPoint x: 757, startPoint y: 381, endPoint x: 710, endPoint y: 390, distance: 47.9
click at [711, 376] on div "[Samlip] Ready B Fish-Shaped Honey & Nuts Bun / 삼립 꿀견과 모찌 붕어빵 (560g) $ 14.99 Ch…" at bounding box center [699, 347] width 667 height 110
type input "9.99"
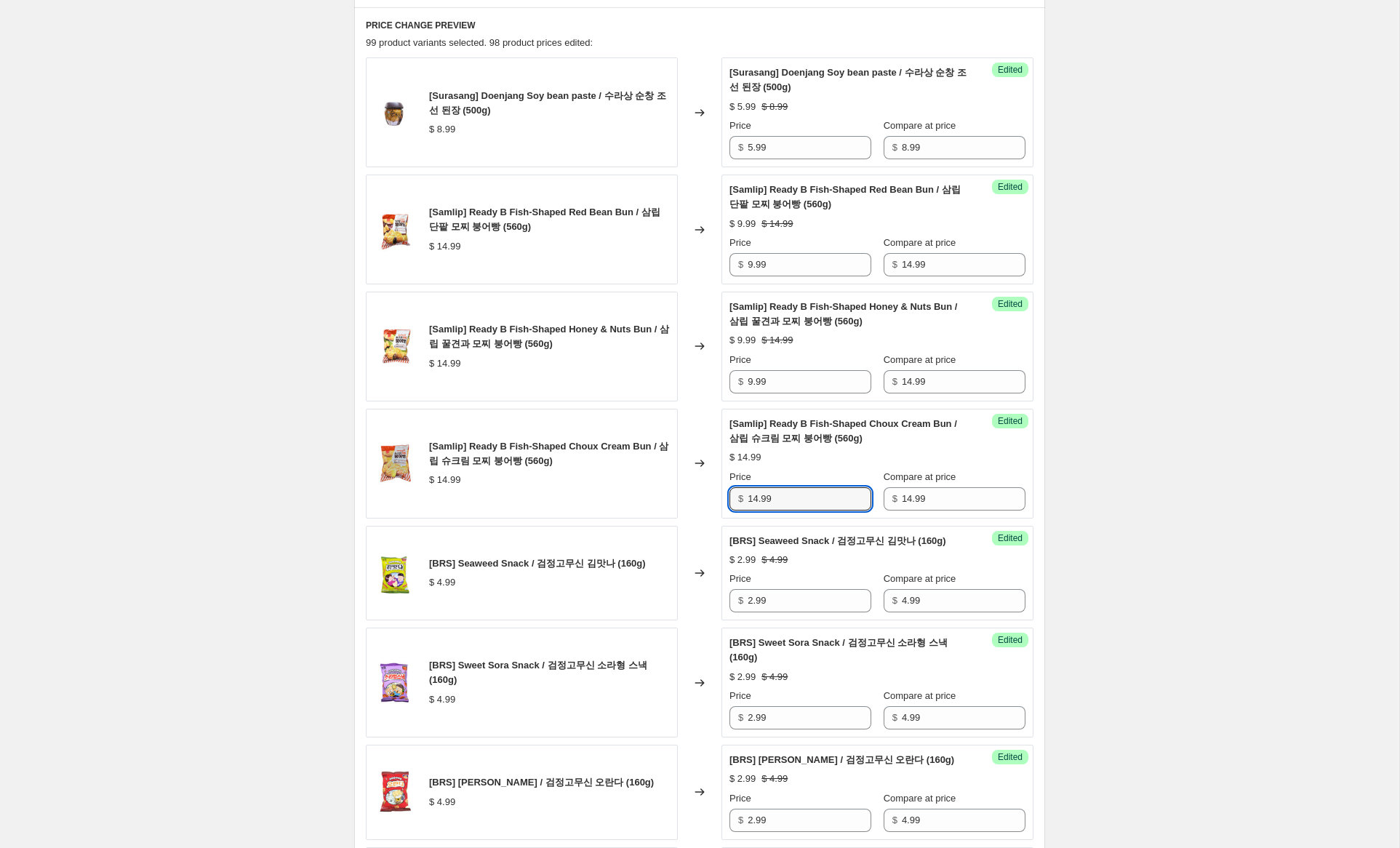
drag, startPoint x: 755, startPoint y: 497, endPoint x: 776, endPoint y: 462, distance: 40.8
click at [688, 488] on div "[Samlip] Ready B Fish-Shaped Choux Cream Bun / 삼립 슈크림 모찌 붕어빵 (560g) $ 14.99 Cha…" at bounding box center [699, 463] width 667 height 110
type input "9.99"
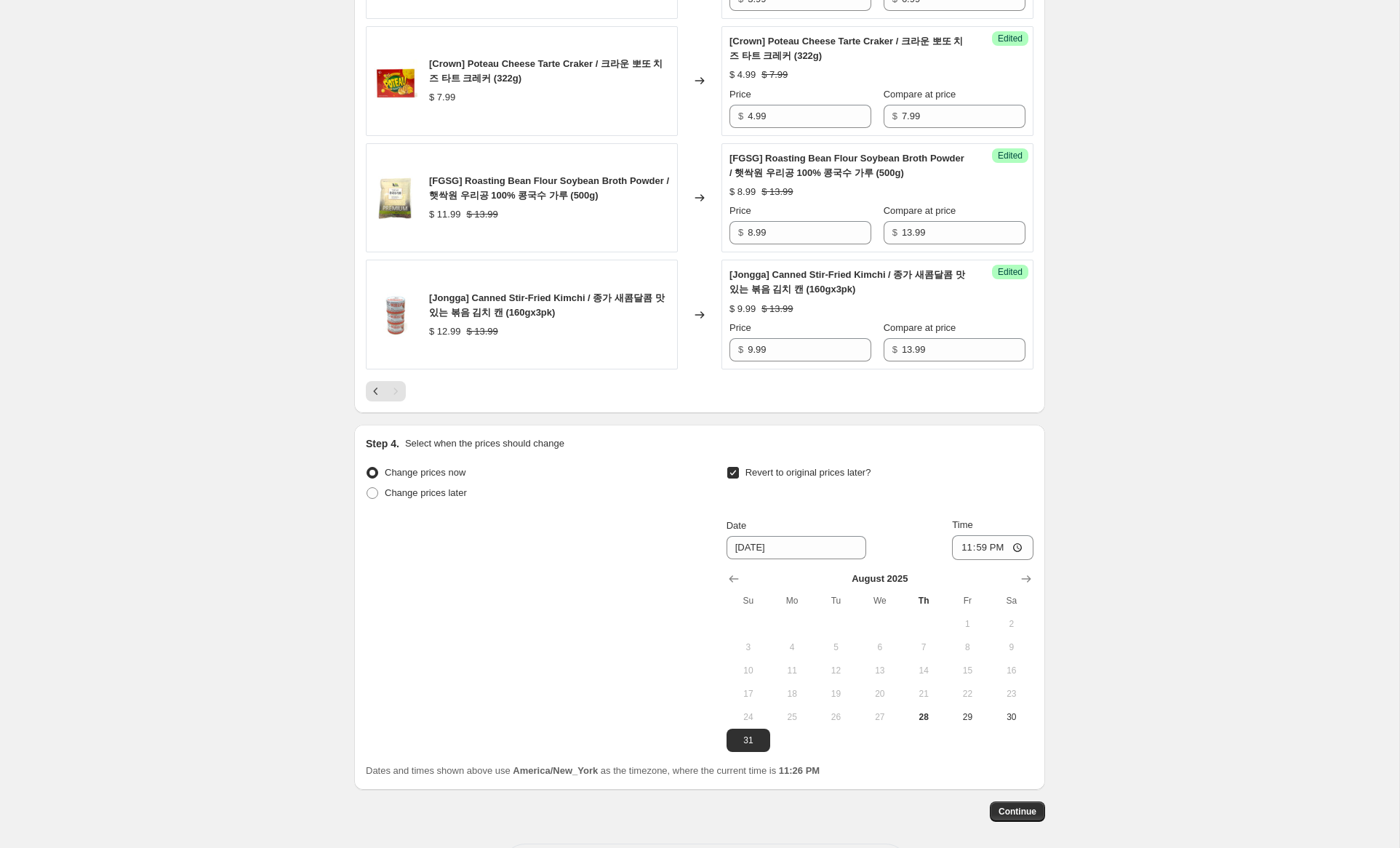
scroll to position [2366, 0]
click at [377, 398] on icon "Previous" at bounding box center [376, 390] width 15 height 15
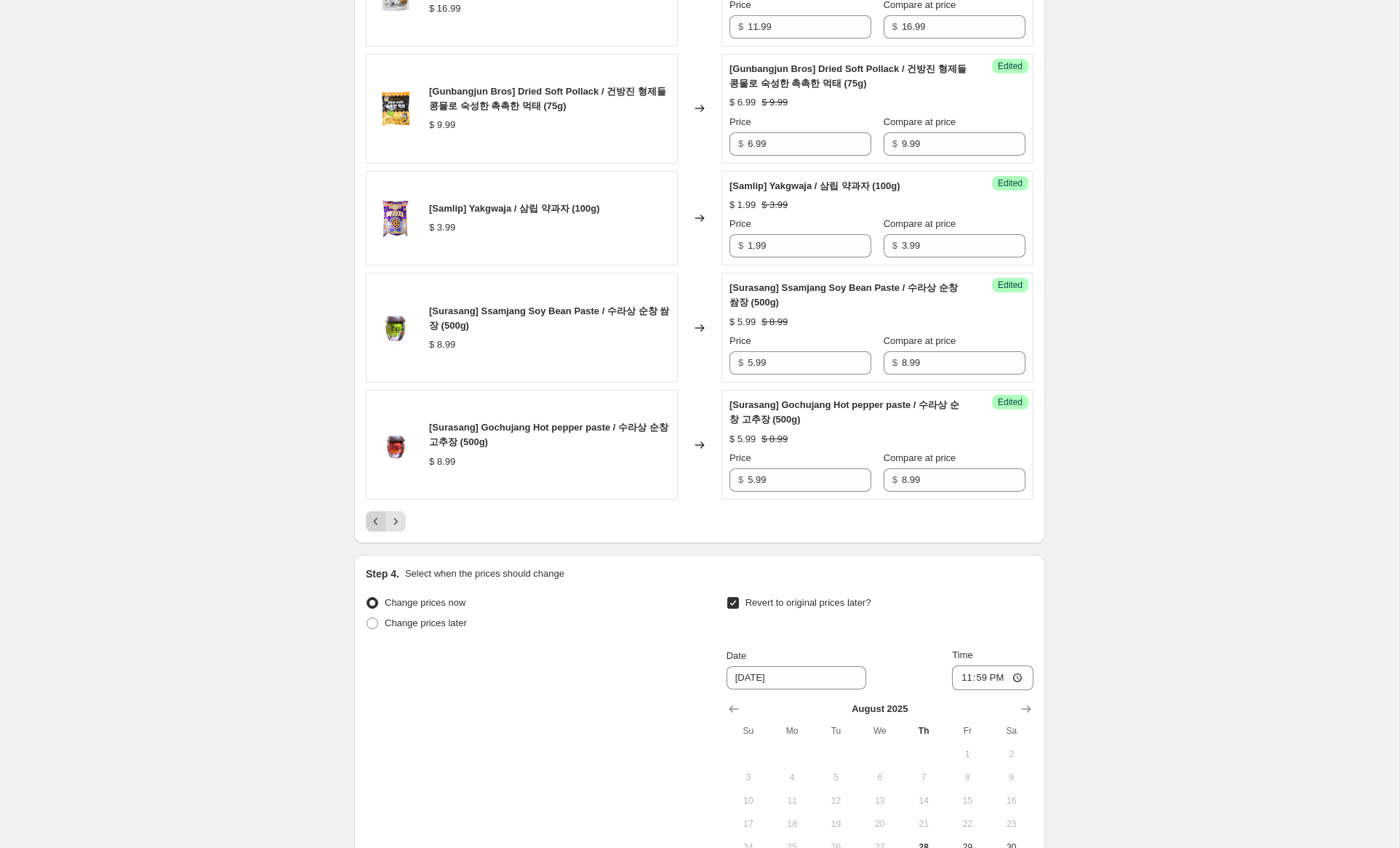
click at [377, 529] on icon "Previous" at bounding box center [376, 522] width 15 height 15
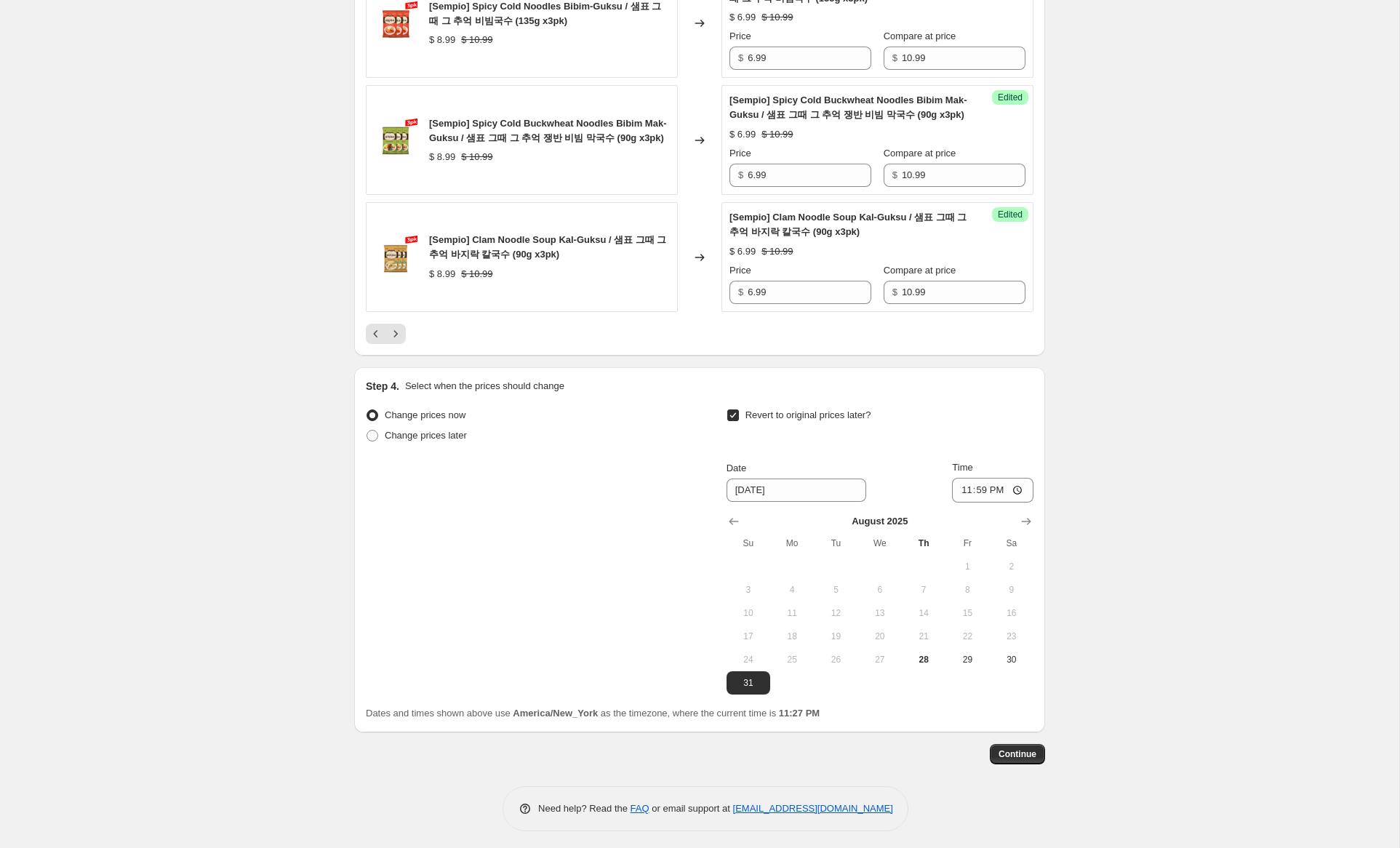
scroll to position [2574, 0]
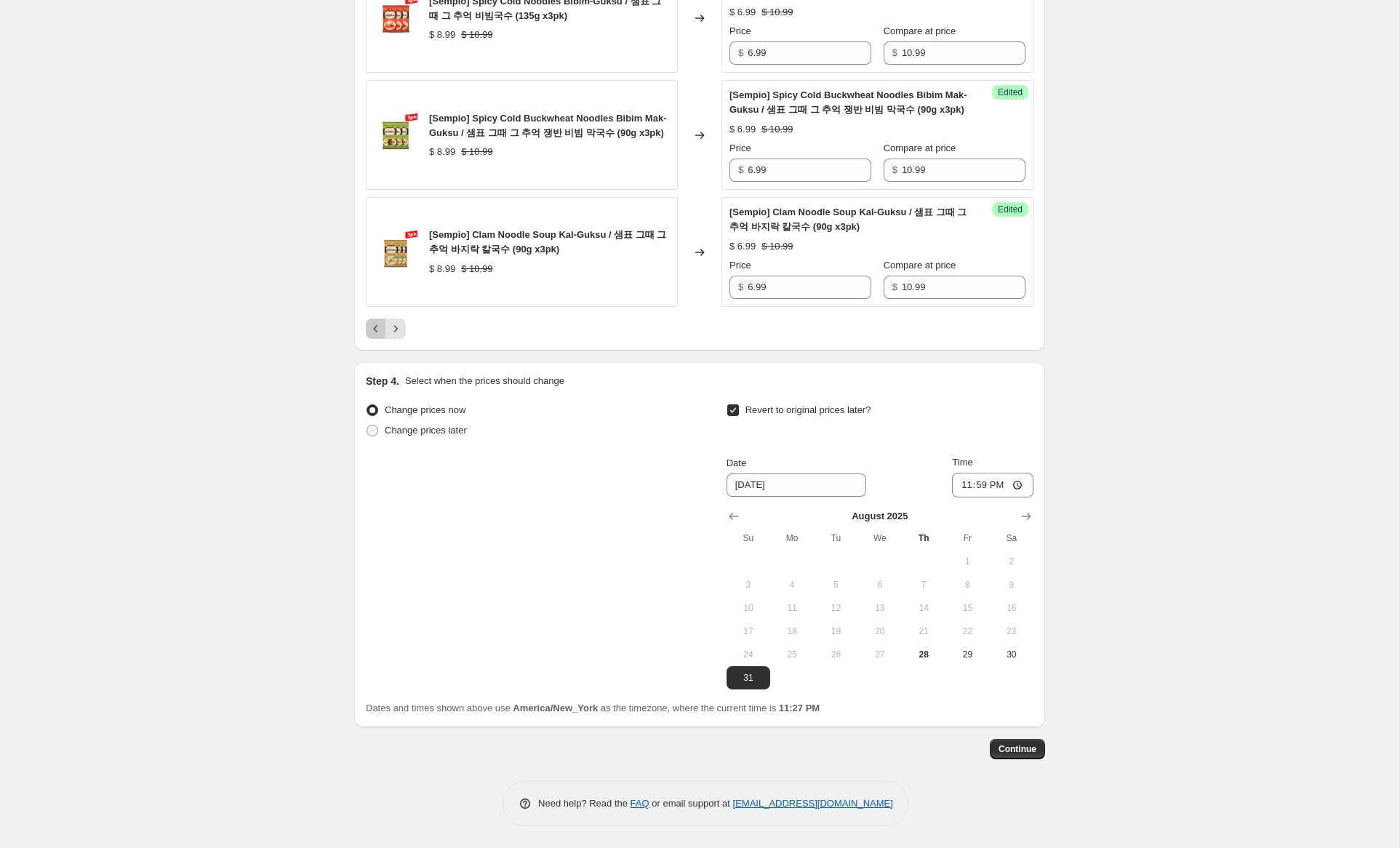
click at [373, 329] on icon "Previous" at bounding box center [376, 329] width 15 height 15
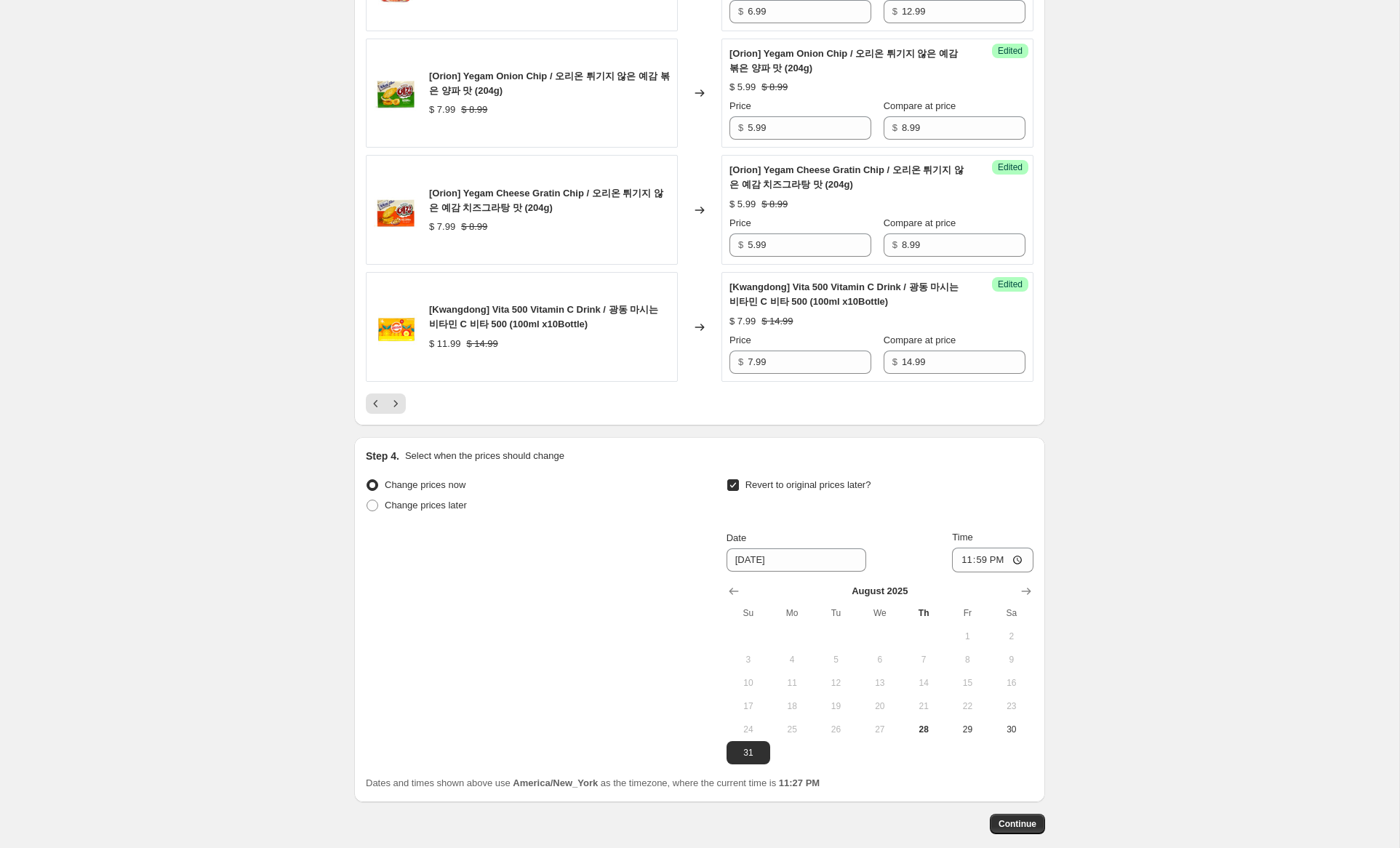
scroll to position [2516, 0]
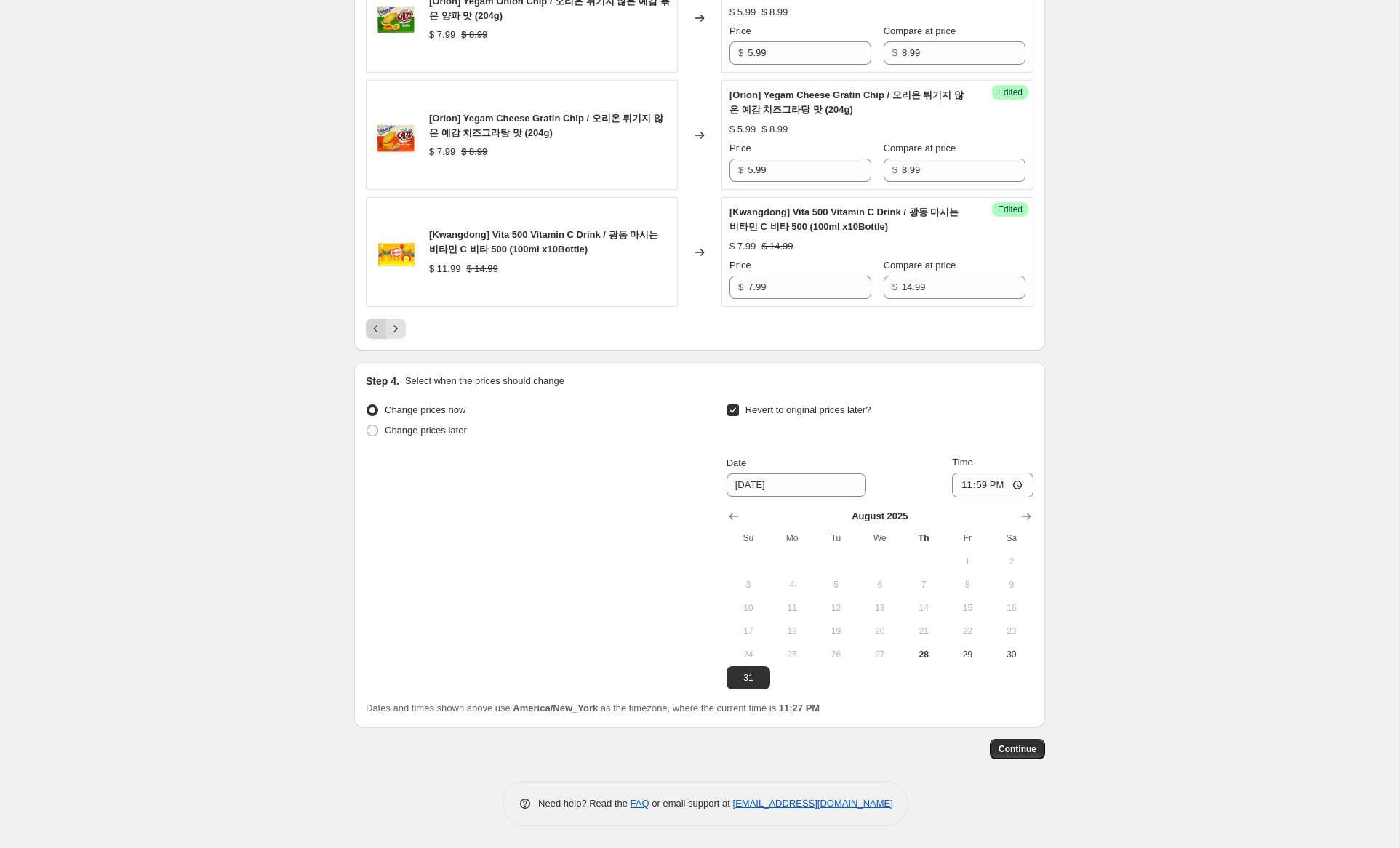
click at [371, 329] on icon "Previous" at bounding box center [376, 329] width 15 height 15
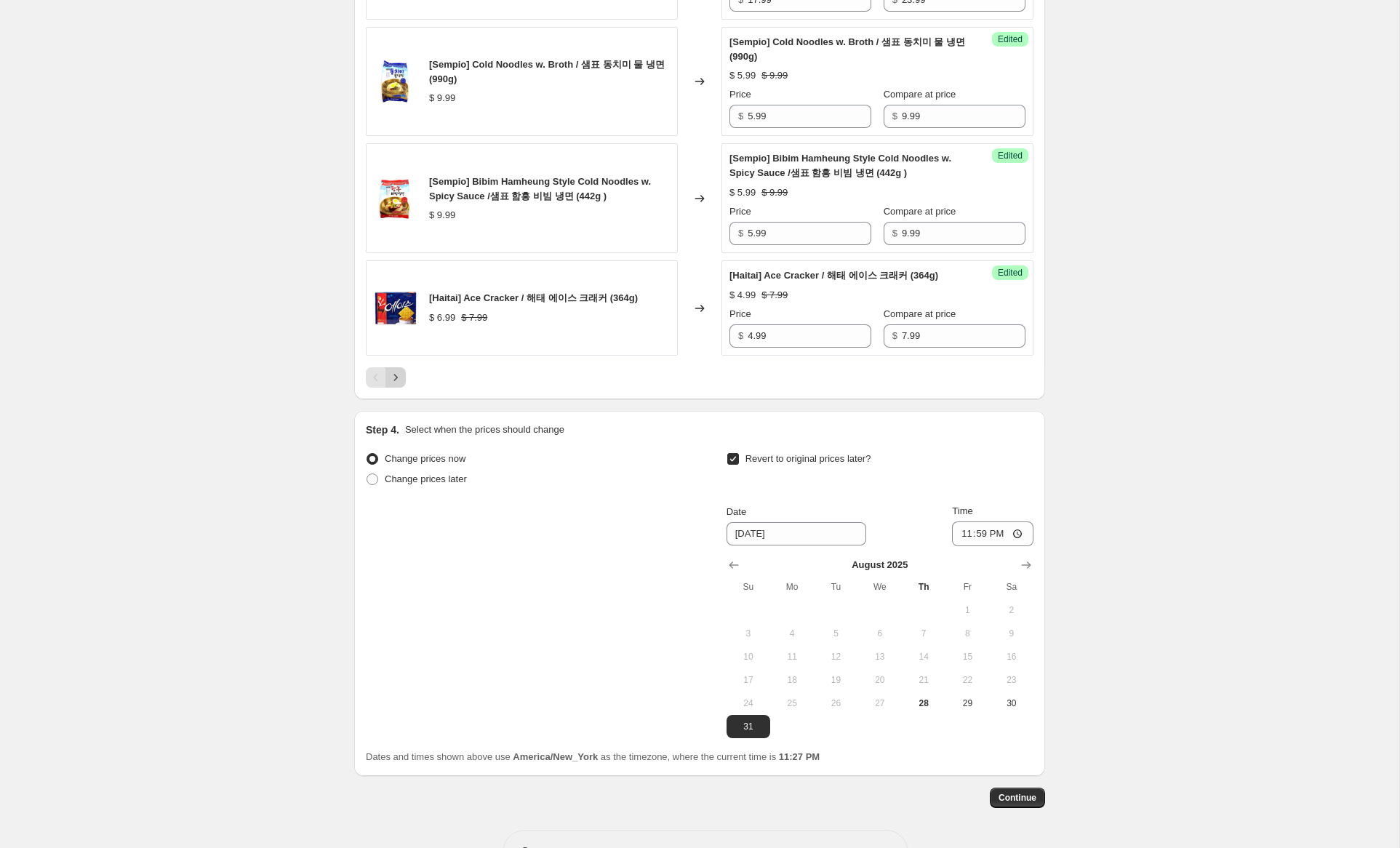
click at [401, 385] on icon "Next" at bounding box center [396, 378] width 15 height 15
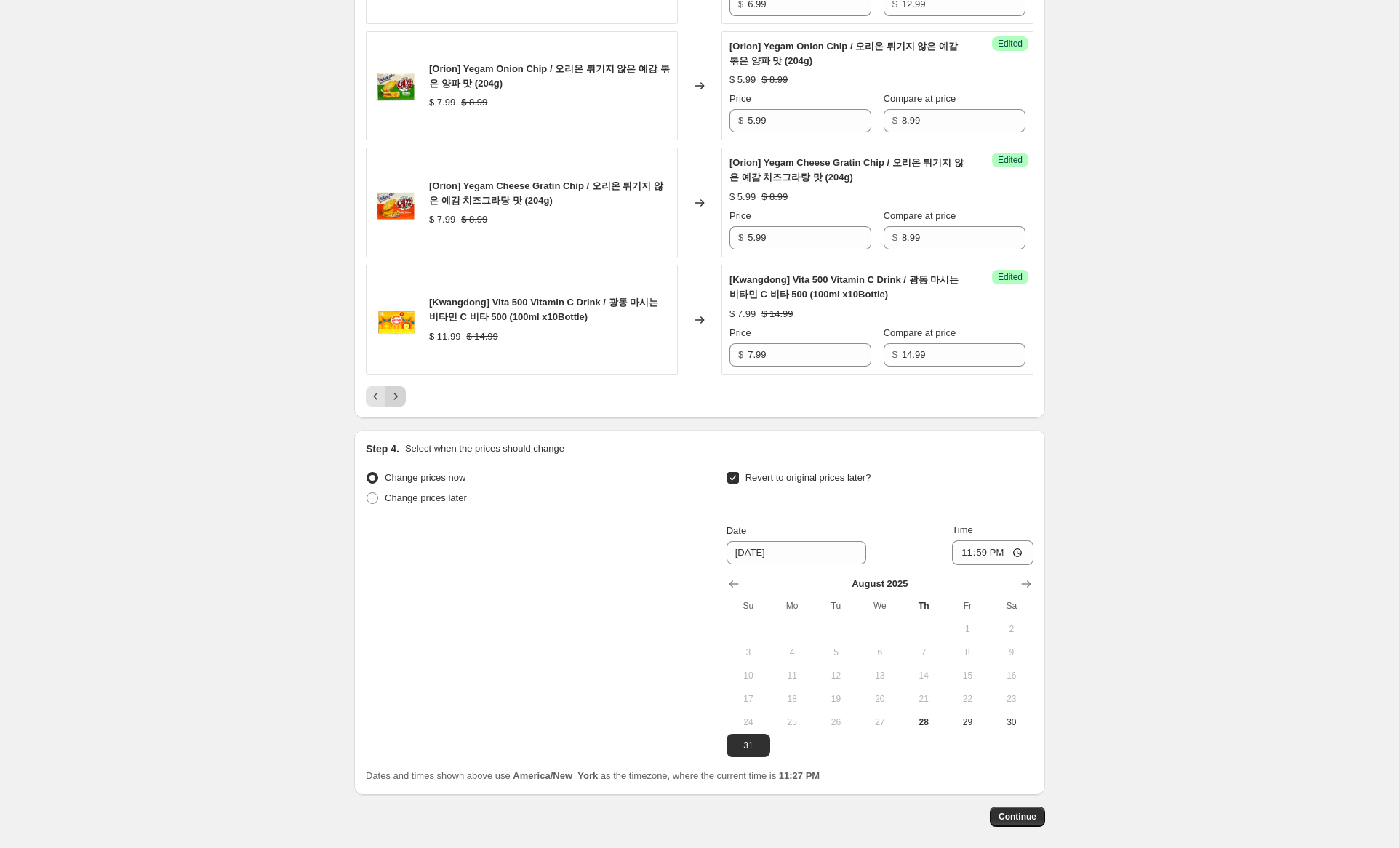
click at [394, 404] on icon "Next" at bounding box center [396, 397] width 15 height 15
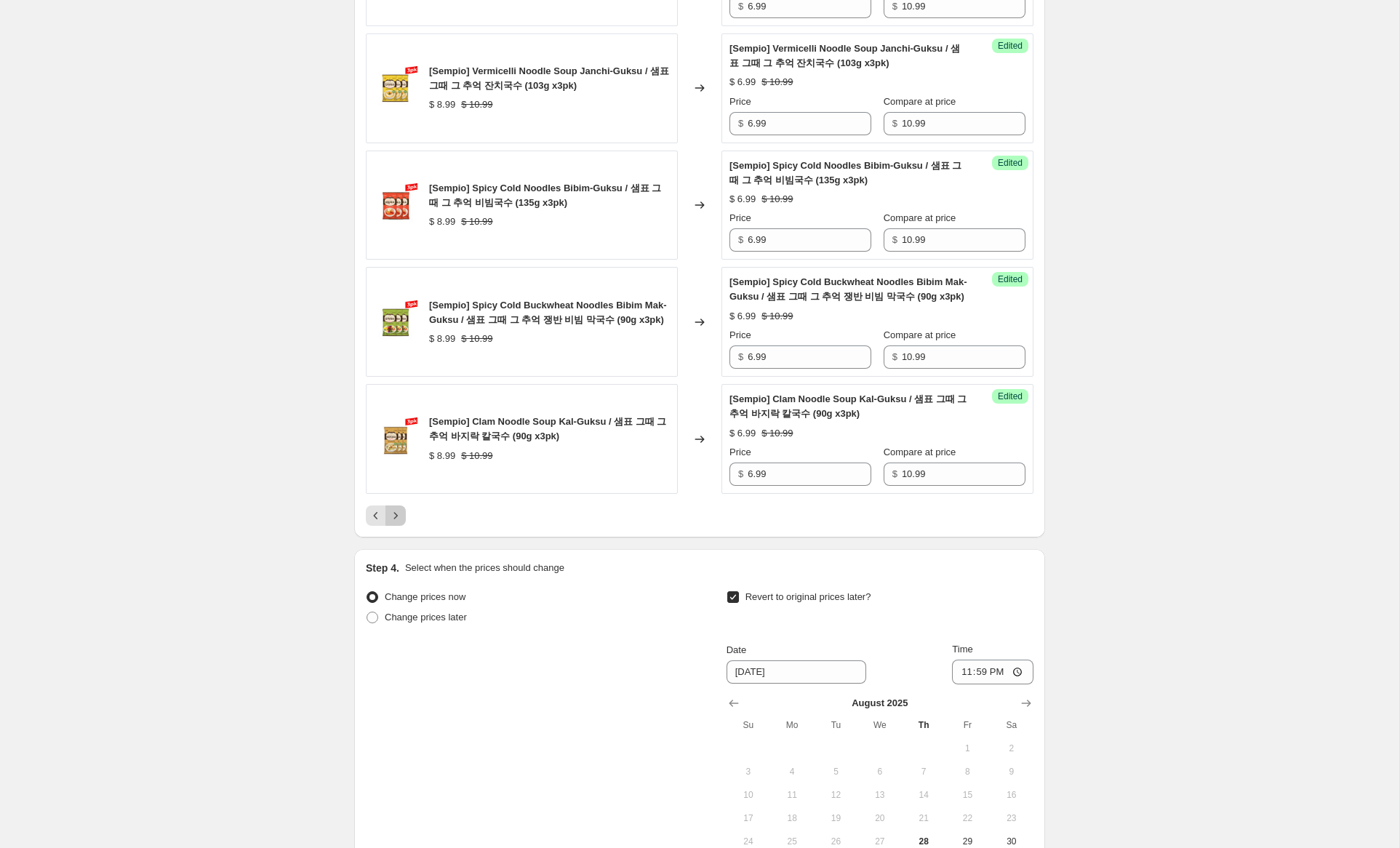
click at [394, 515] on icon "Next" at bounding box center [396, 516] width 15 height 15
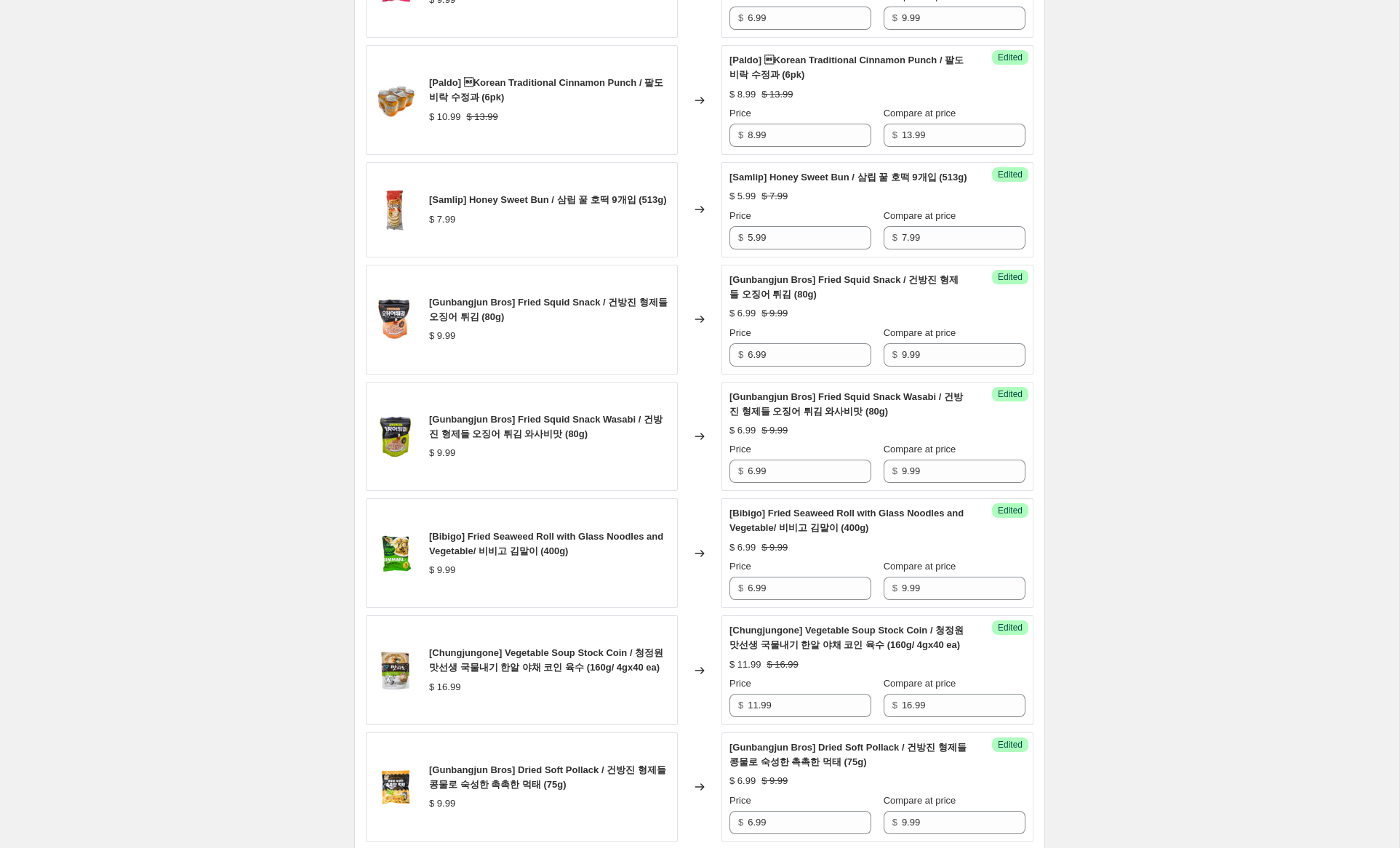
scroll to position [2545, 0]
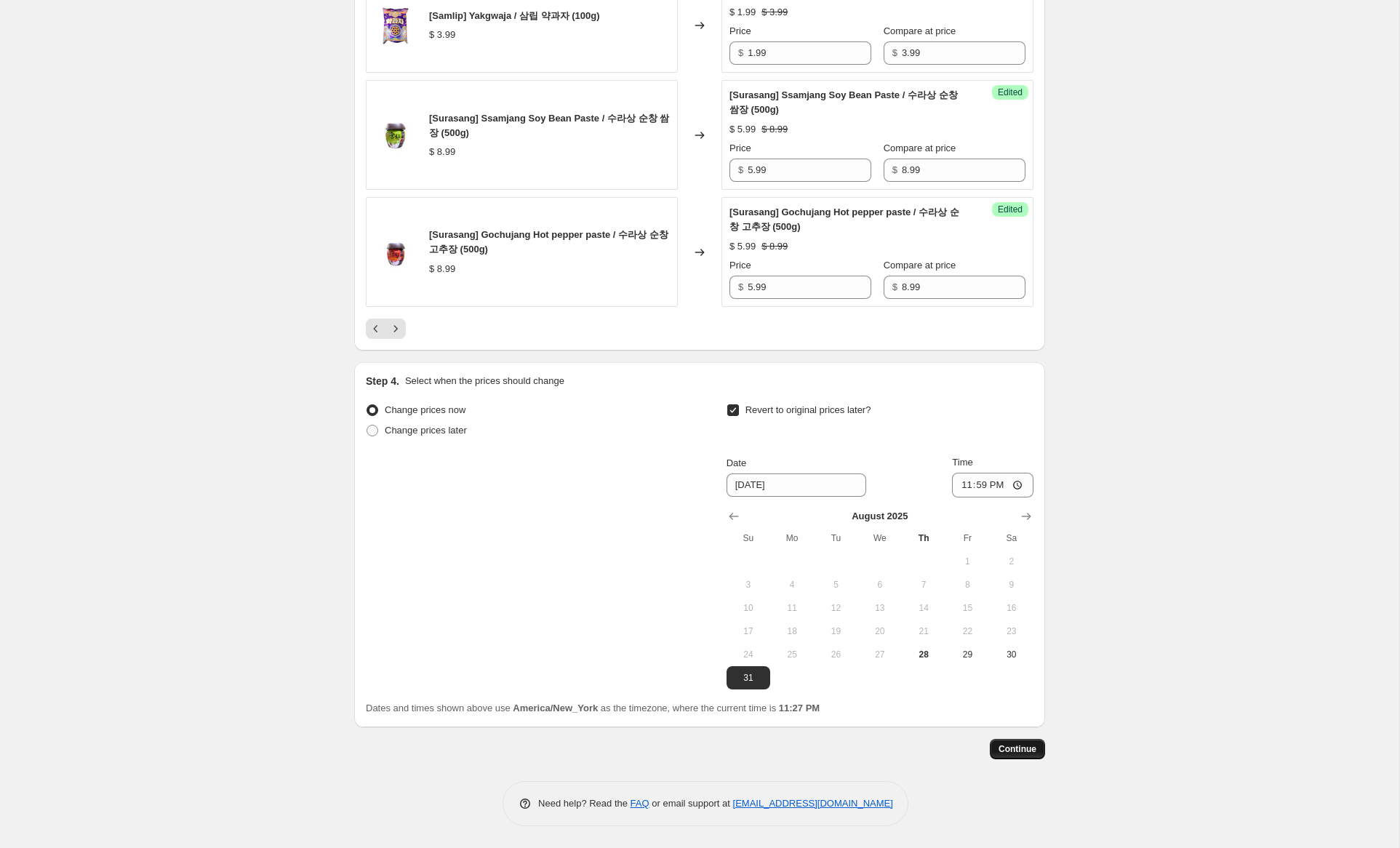
click at [1016, 744] on span "Continue" at bounding box center [1017, 750] width 38 height 12
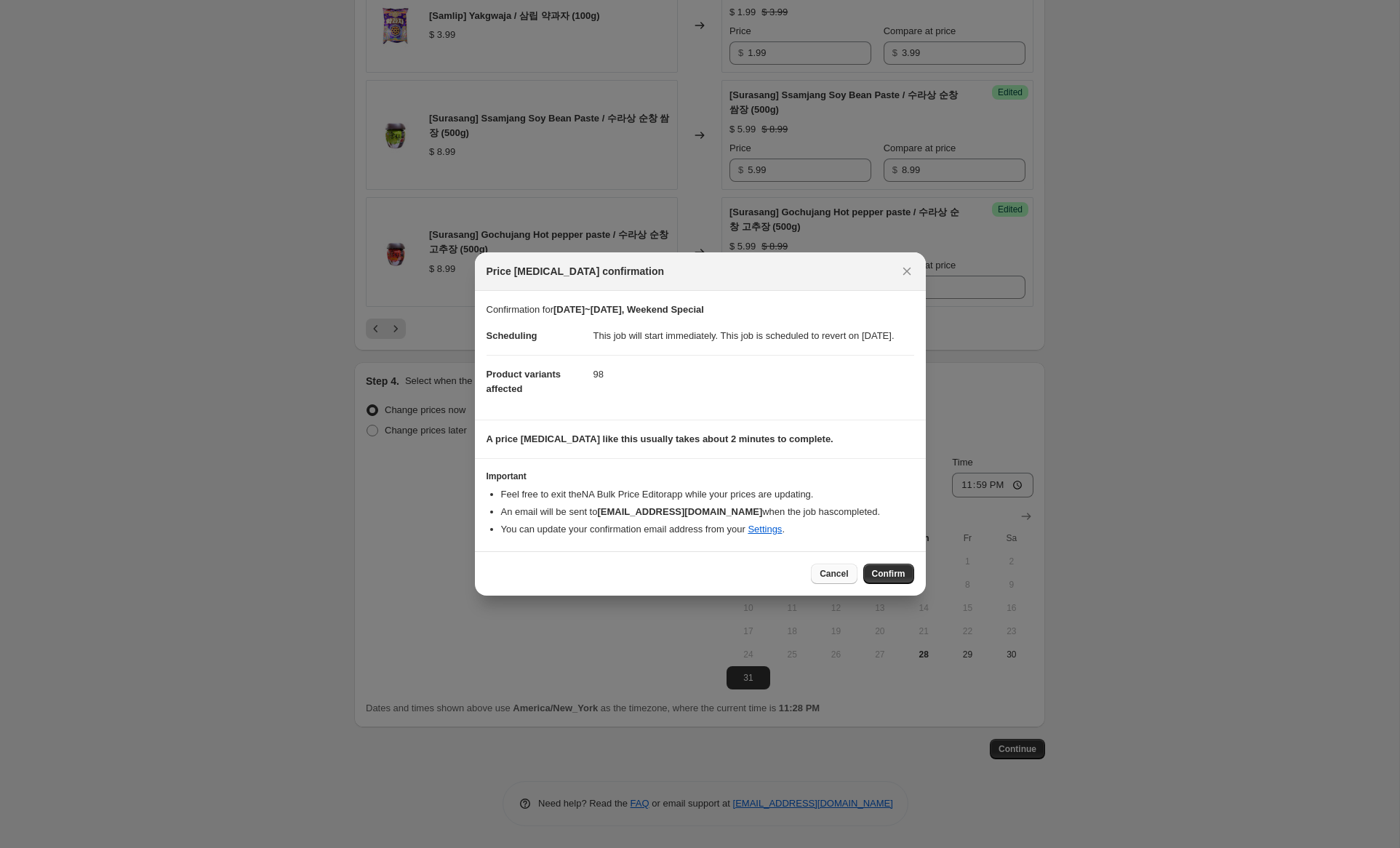
click at [835, 580] on span "Cancel" at bounding box center [834, 574] width 28 height 12
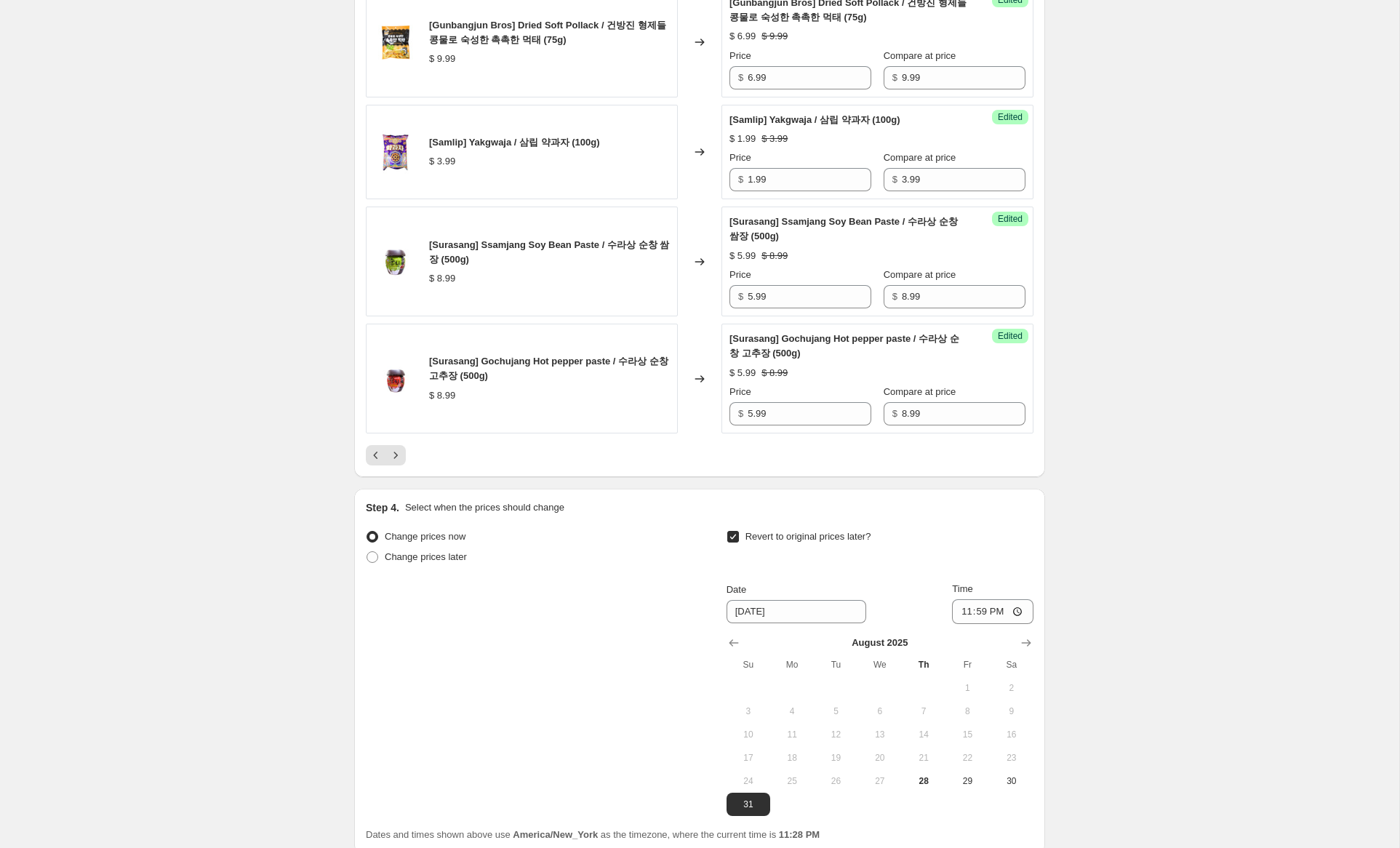
scroll to position [2405, 0]
click at [394, 462] on icon "Next" at bounding box center [396, 454] width 15 height 15
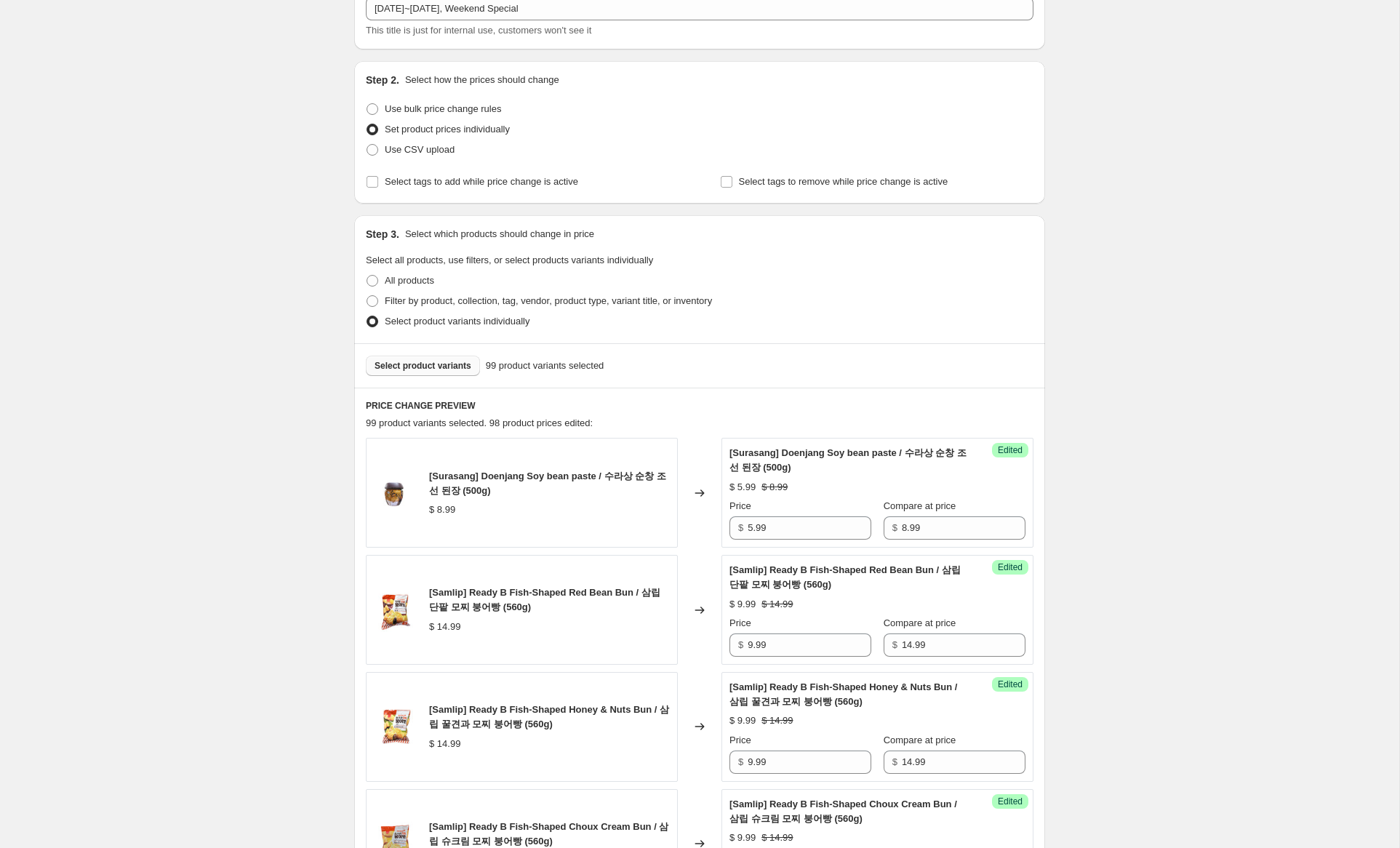
scroll to position [0, 0]
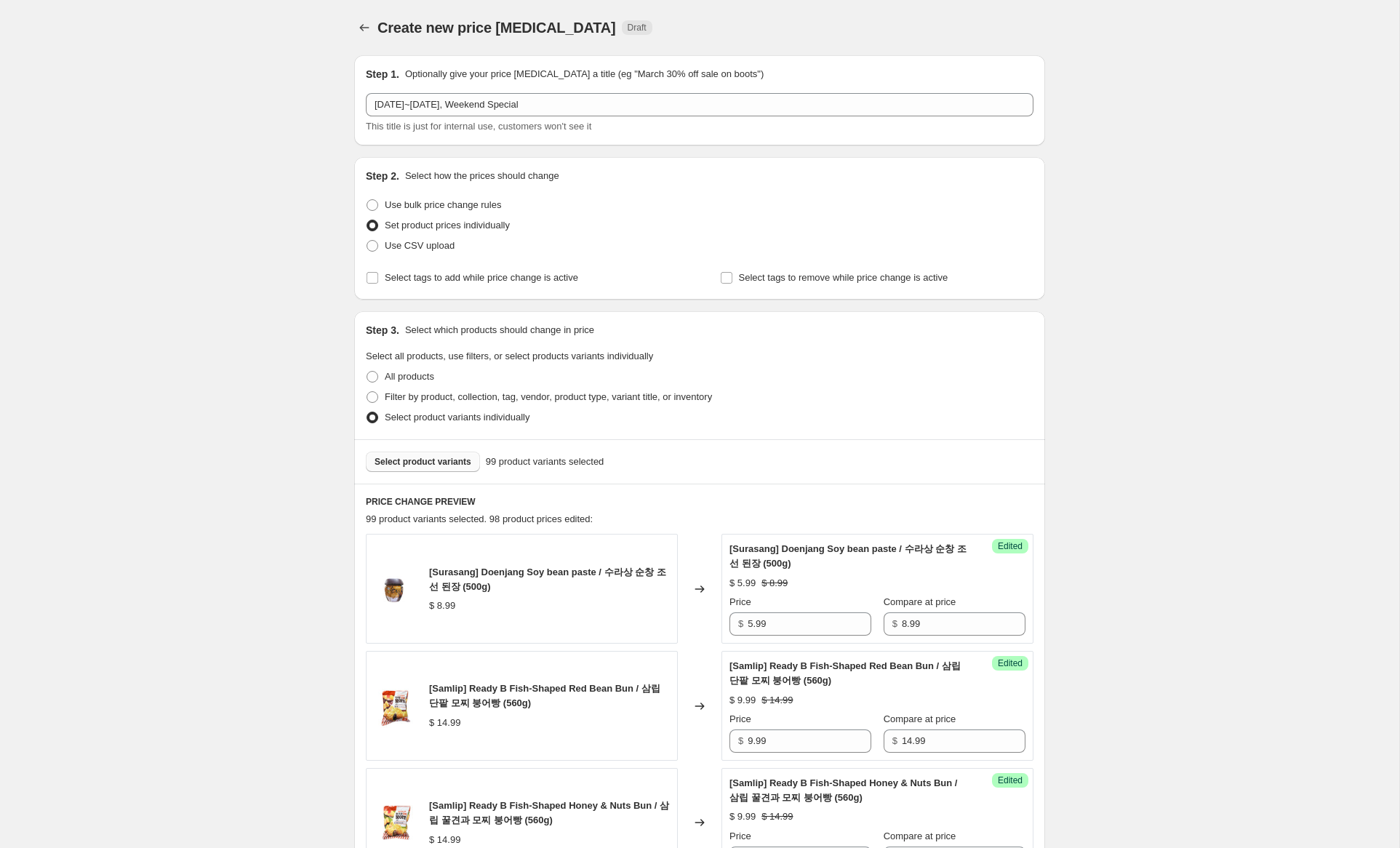
click at [457, 468] on button "Select product variants" at bounding box center [423, 462] width 114 height 21
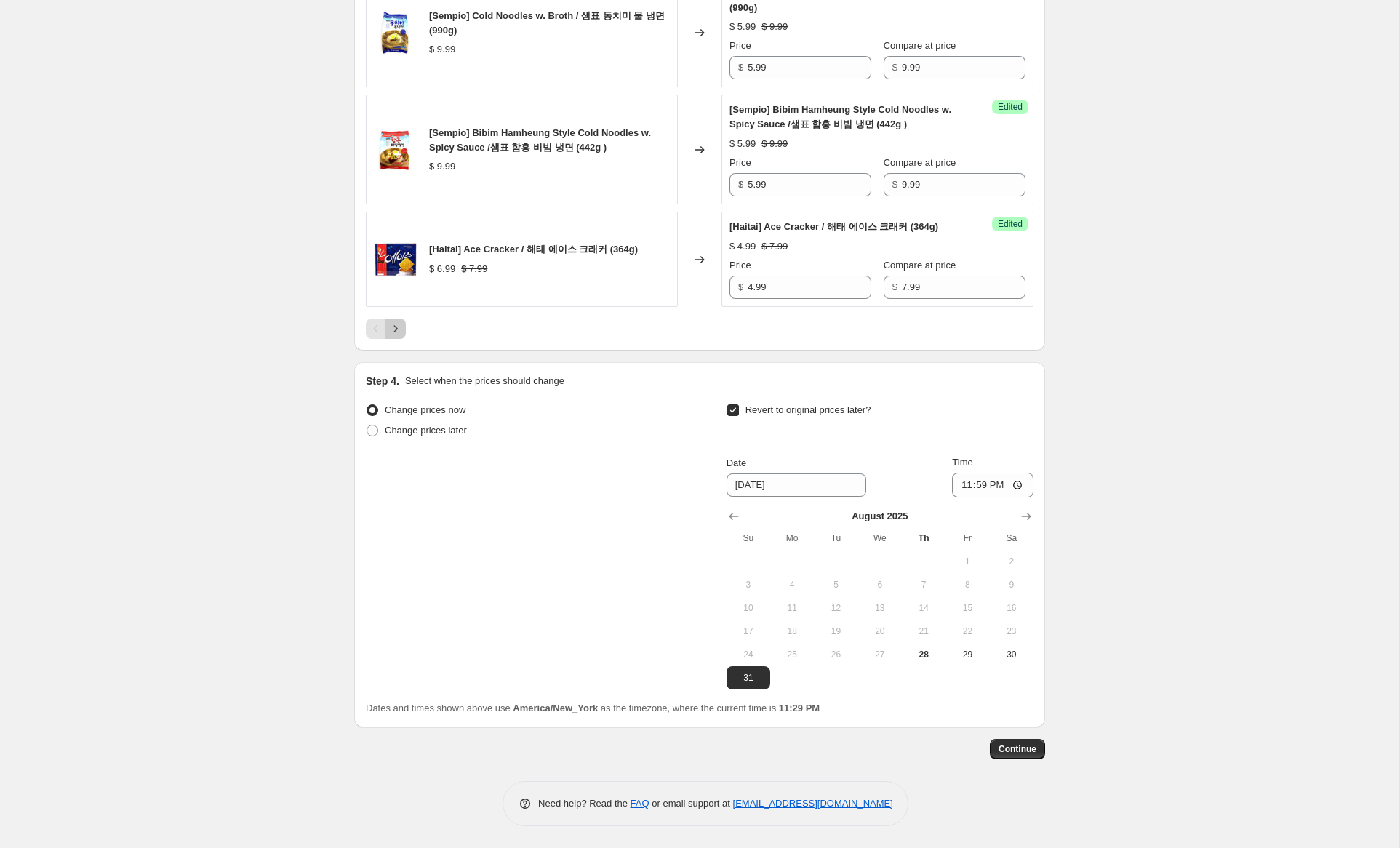
drag, startPoint x: 394, startPoint y: 334, endPoint x: 389, endPoint y: 349, distance: 15.8
click at [394, 334] on icon "Next" at bounding box center [396, 329] width 15 height 15
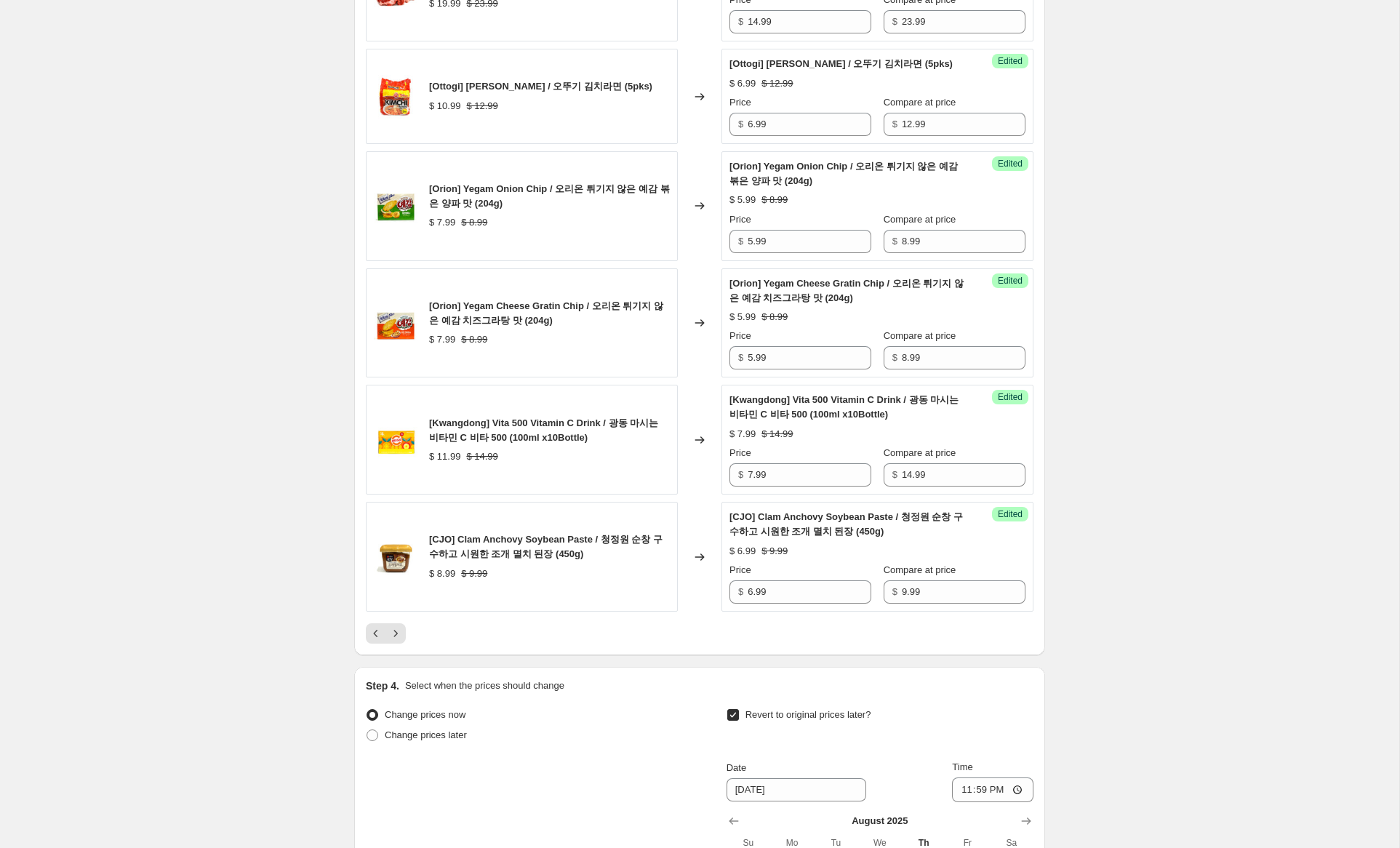
scroll to position [2251, 0]
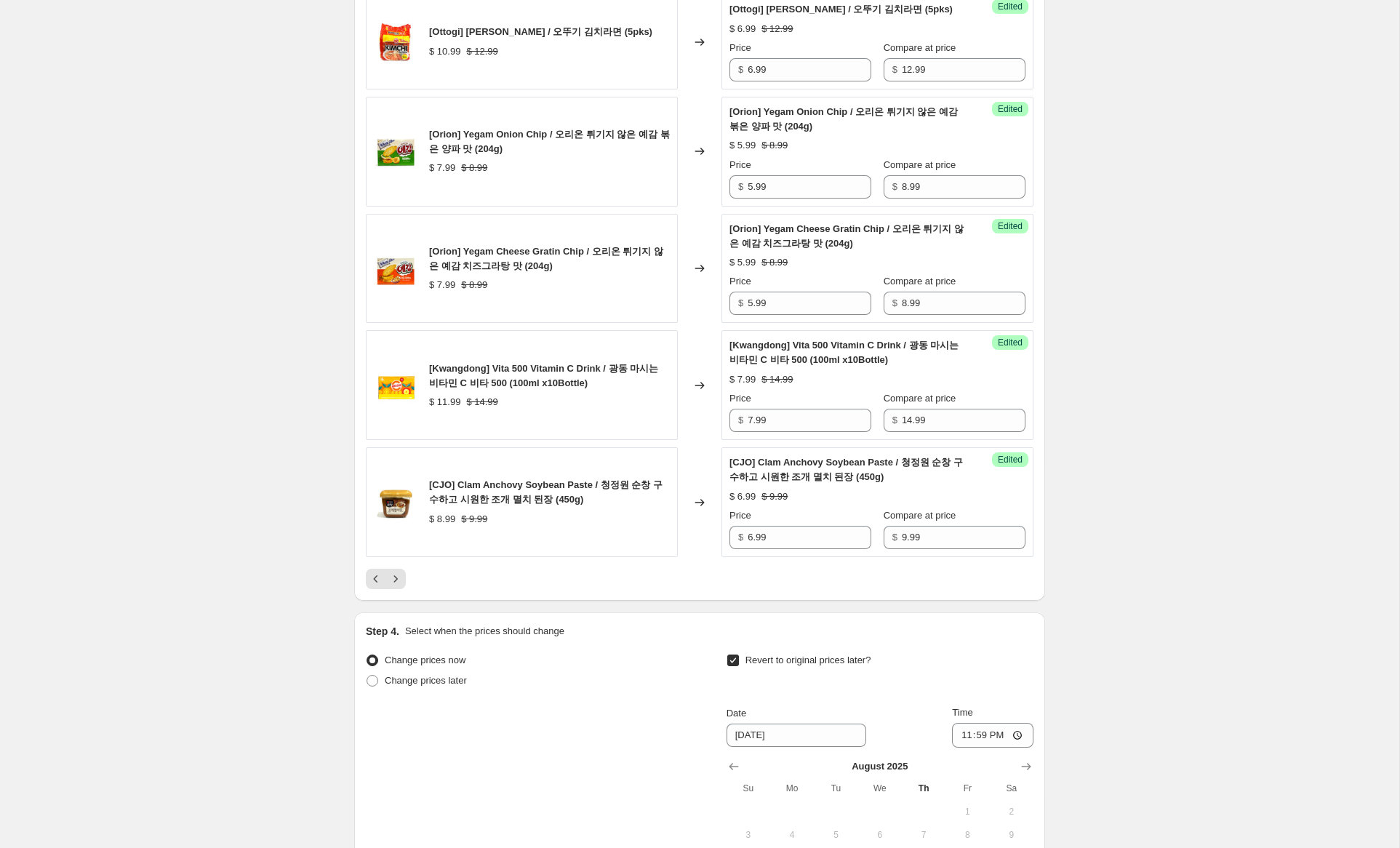
click at [398, 587] on icon "Next" at bounding box center [396, 579] width 15 height 15
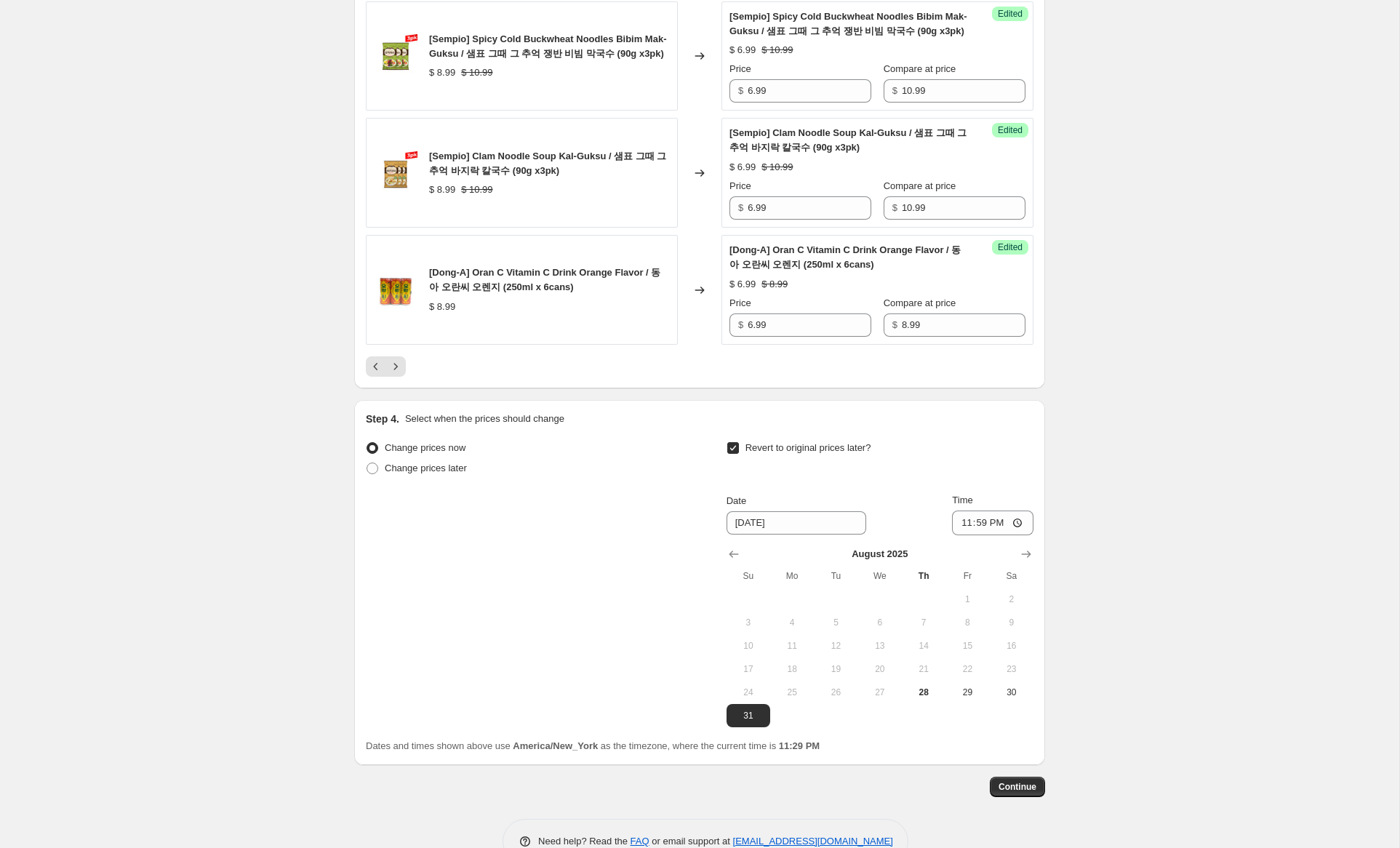
scroll to position [2574, 0]
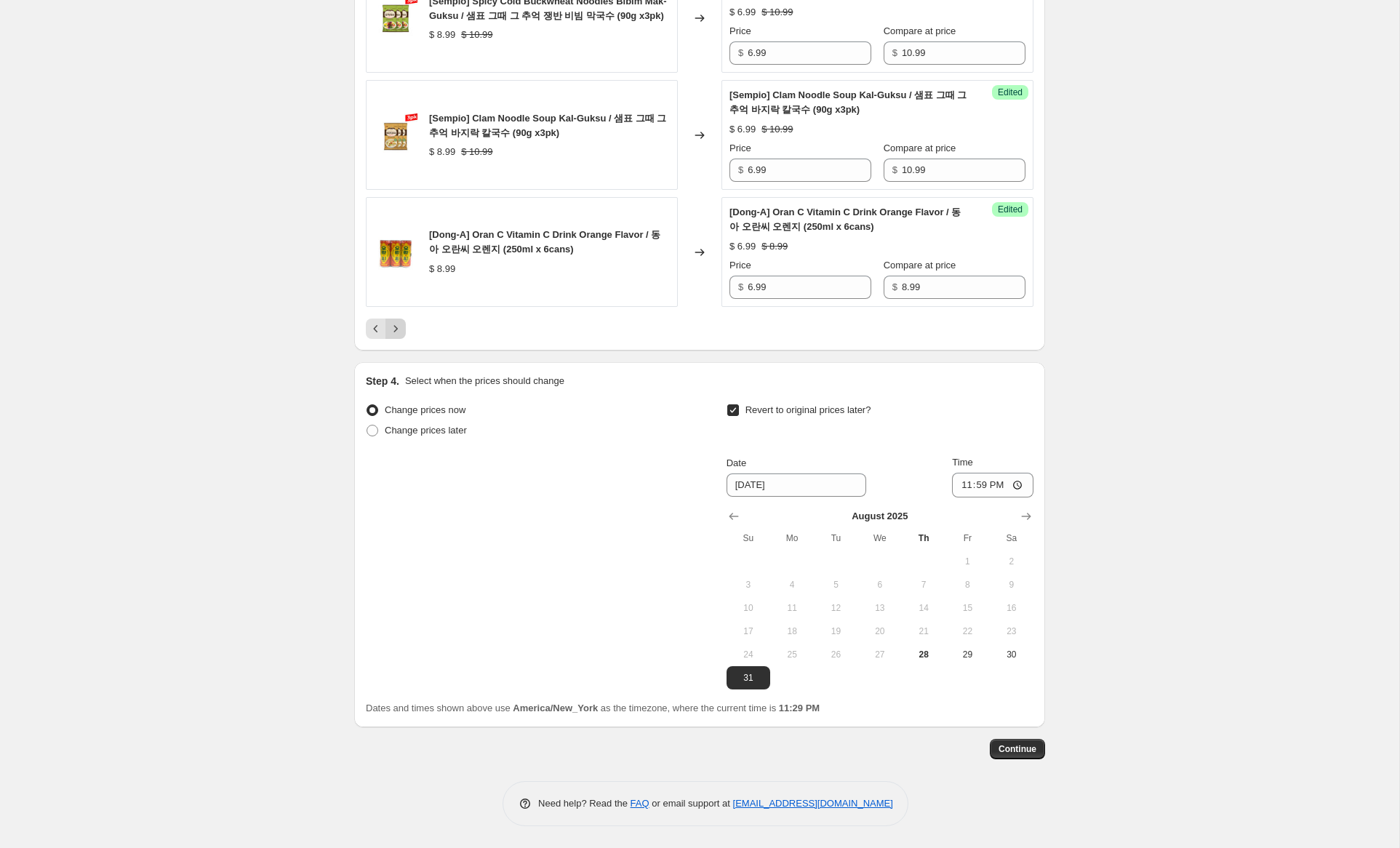
click at [401, 333] on icon "Next" at bounding box center [396, 329] width 15 height 15
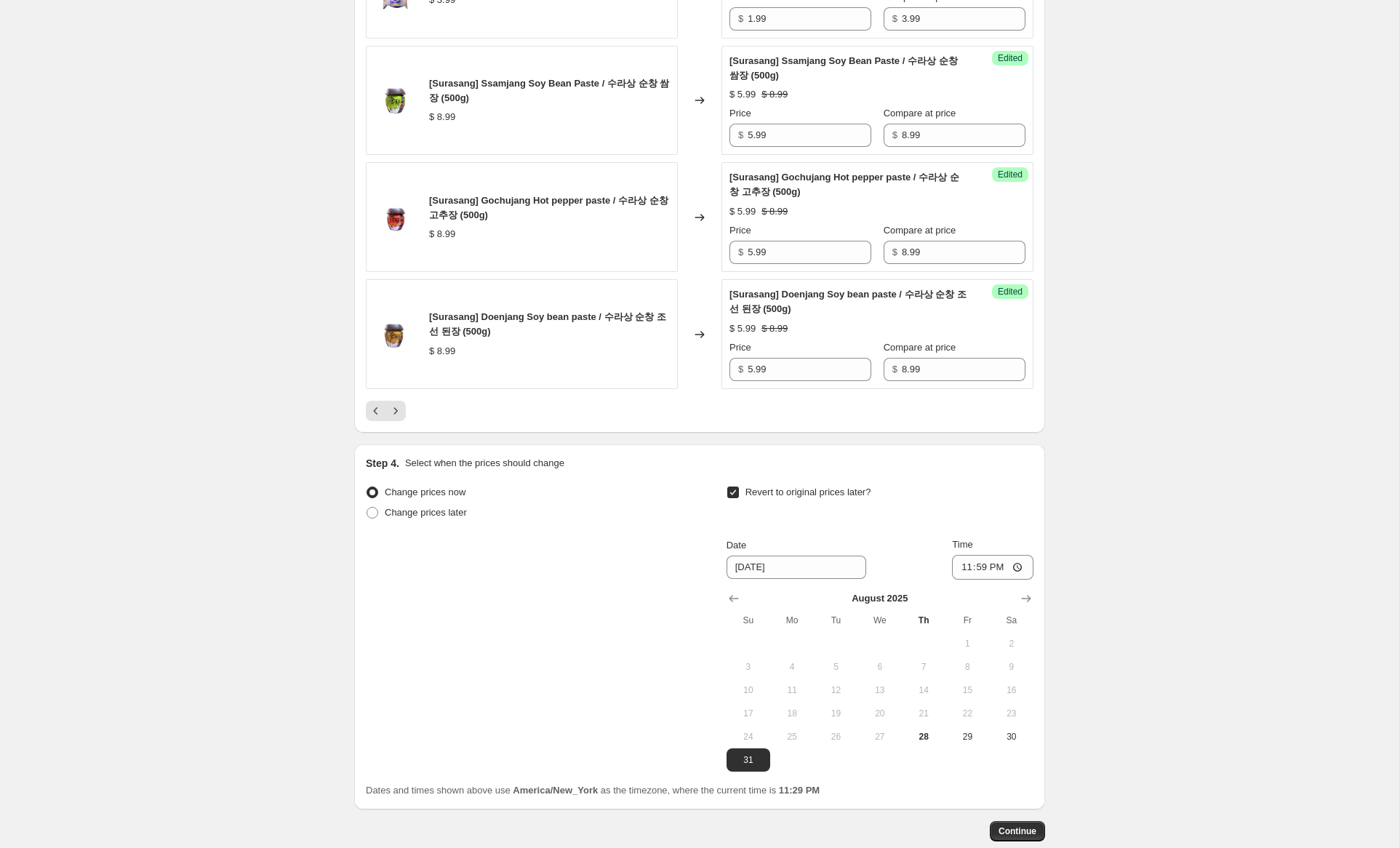
scroll to position [2545, 0]
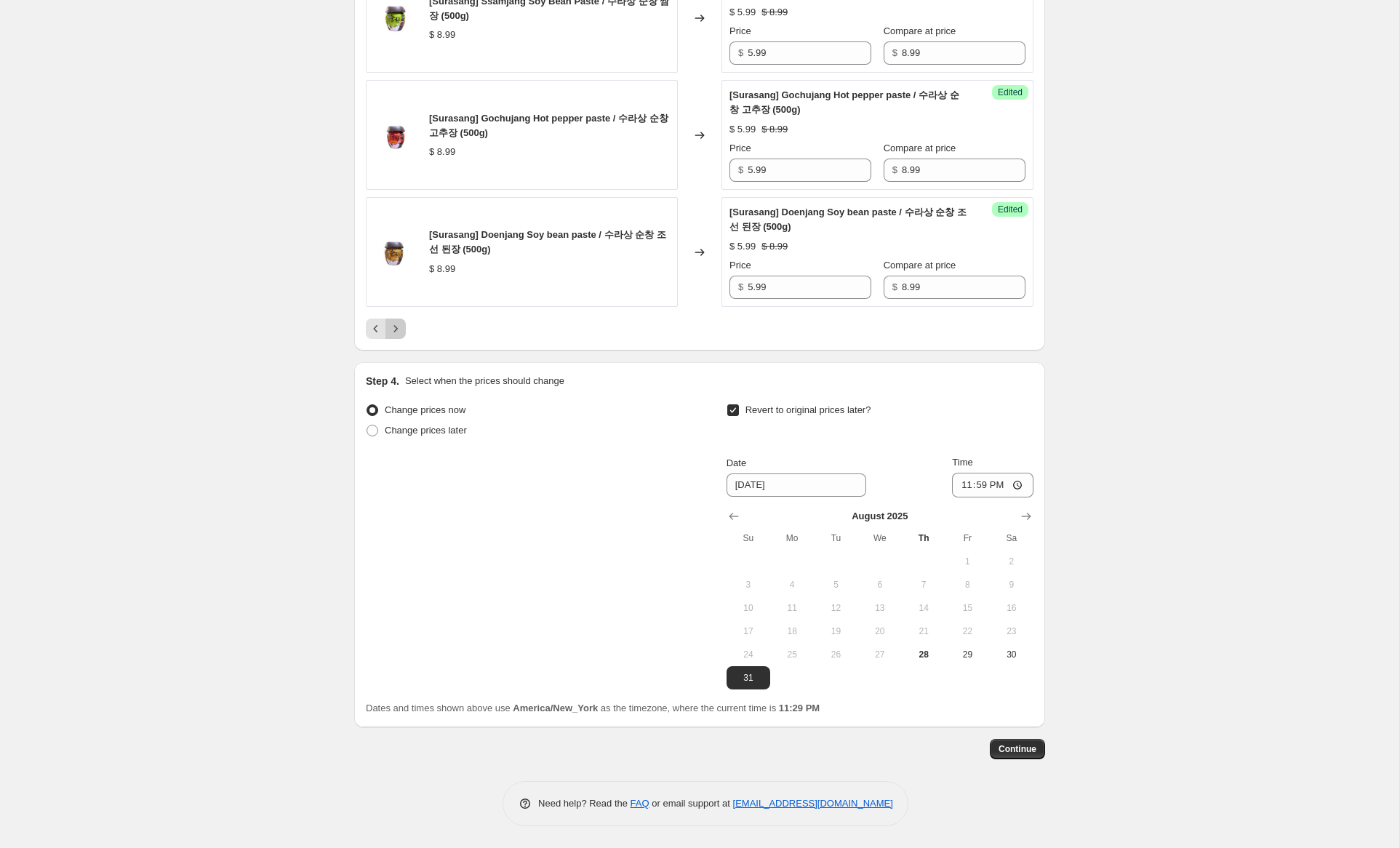
drag, startPoint x: 395, startPoint y: 329, endPoint x: 531, endPoint y: 358, distance: 139.1
click at [395, 329] on icon "Next" at bounding box center [396, 329] width 15 height 15
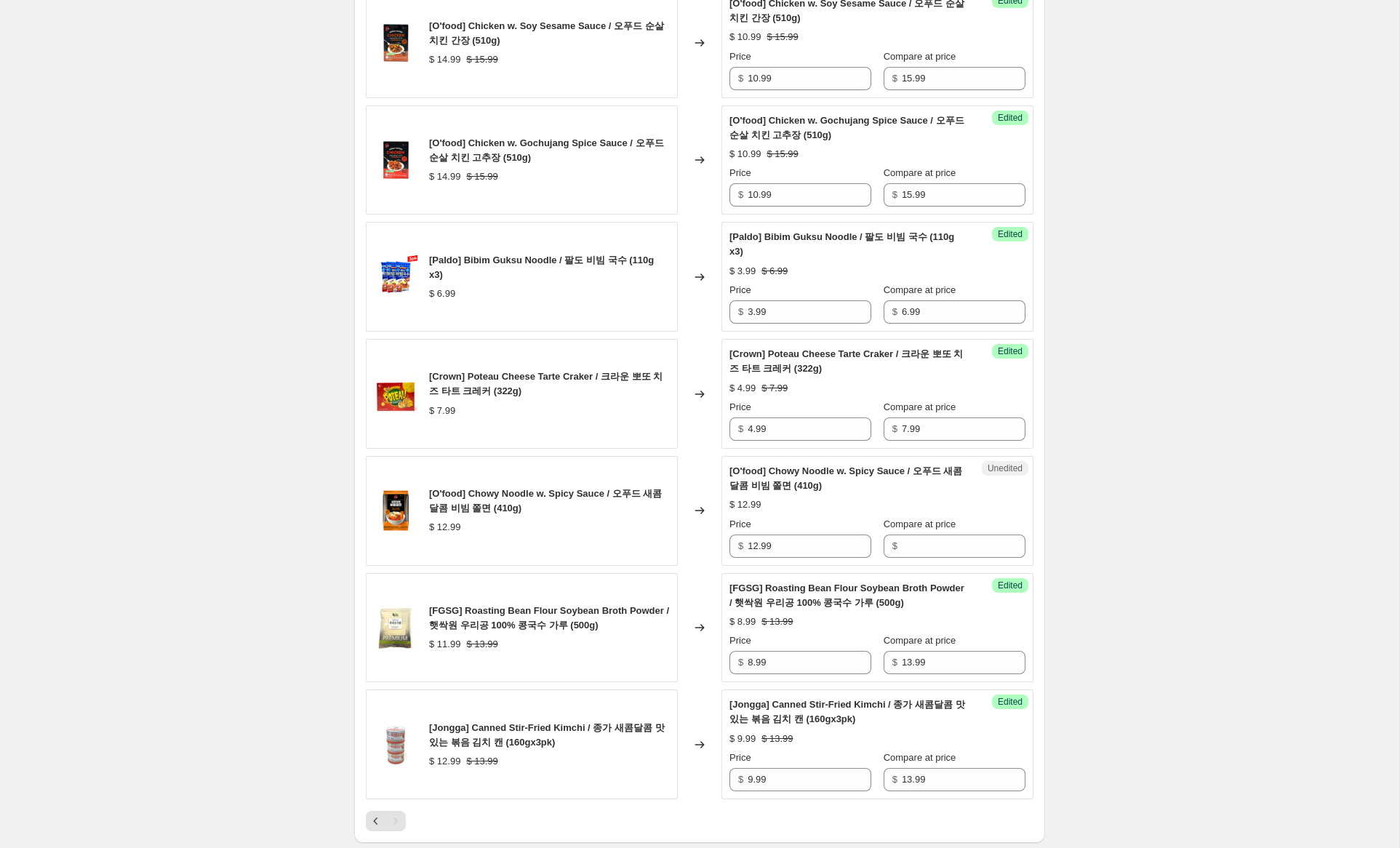
scroll to position [1940, 0]
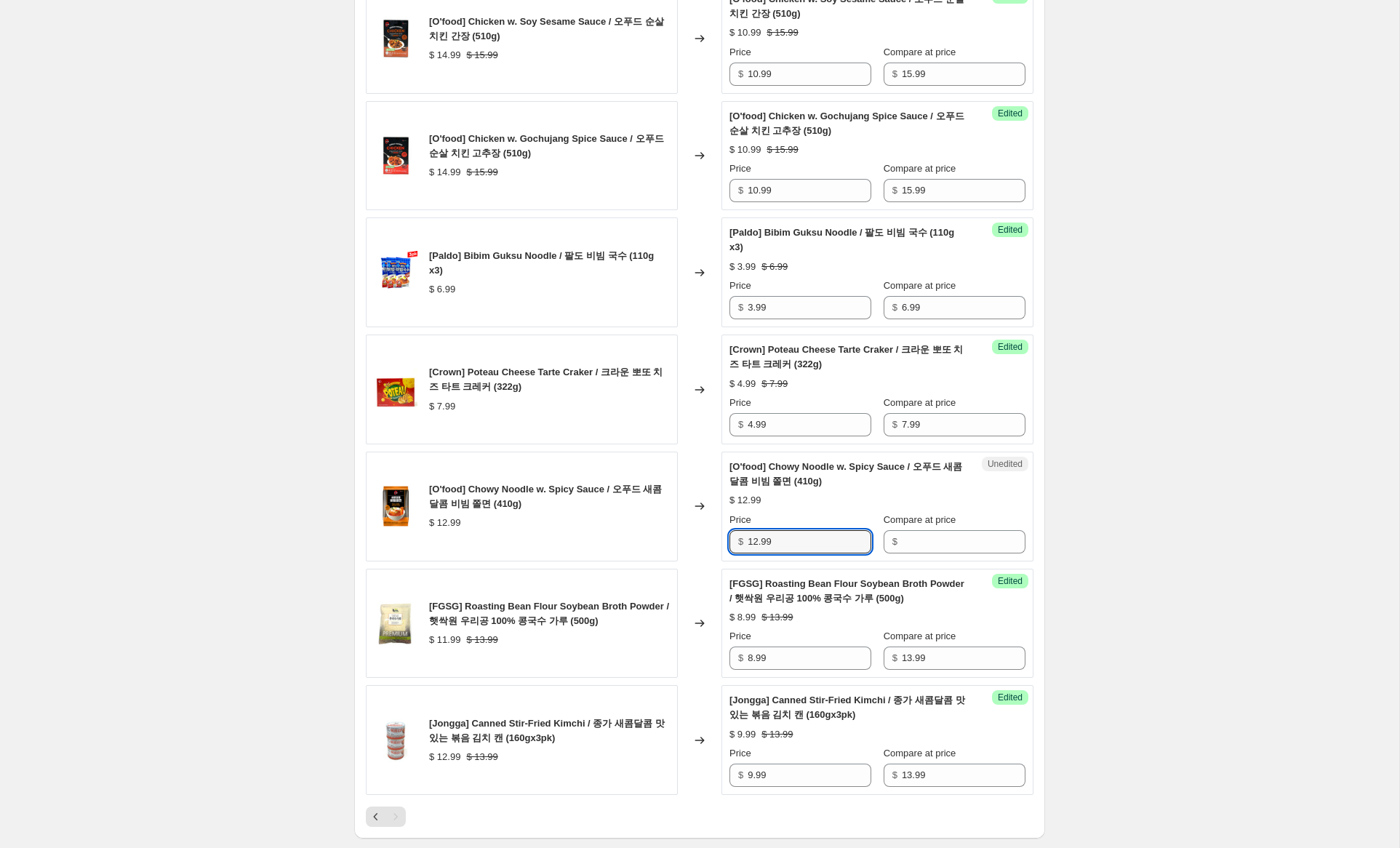
drag, startPoint x: 787, startPoint y: 558, endPoint x: 703, endPoint y: 546, distance: 84.9
click at [700, 546] on div "[O'food] Chowy Noodle w. Spicy Sauce / 오푸드 새콤달콤 비빔 쫄면 (410g) $ 12.99 Changed to…" at bounding box center [699, 506] width 667 height 110
click at [956, 551] on input "Compare at price" at bounding box center [964, 542] width 124 height 23
paste input "12.99"
type input "12.99"
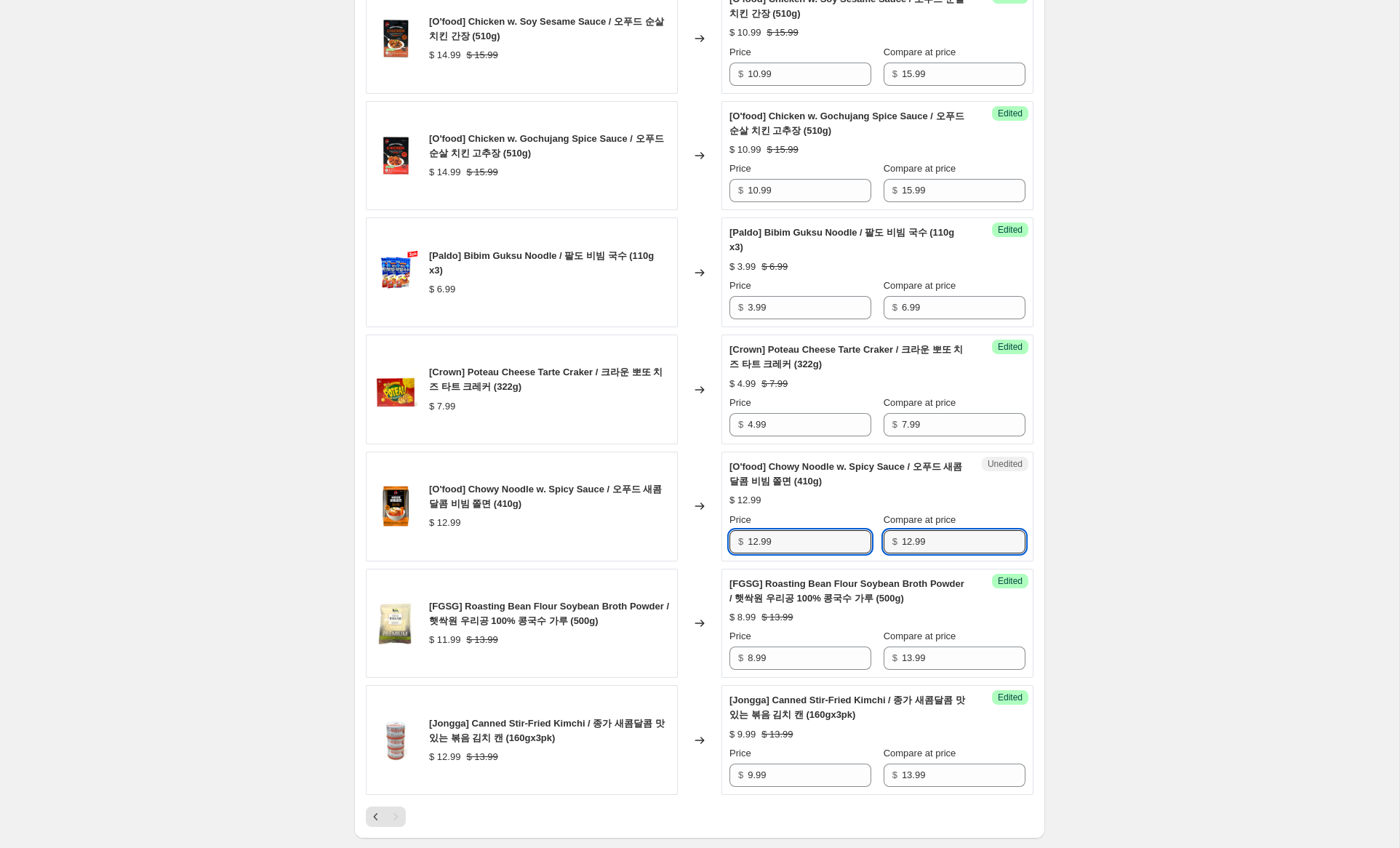
drag, startPoint x: 757, startPoint y: 557, endPoint x: 638, endPoint y: 540, distance: 120.2
click at [664, 543] on div "[O'food] Chowy Noodle w. Spicy Sauce / 오푸드 새콤달콤 비빔 쫄면 (410g) $ 12.99 Changed to…" at bounding box center [699, 506] width 667 height 110
type input "6.99"
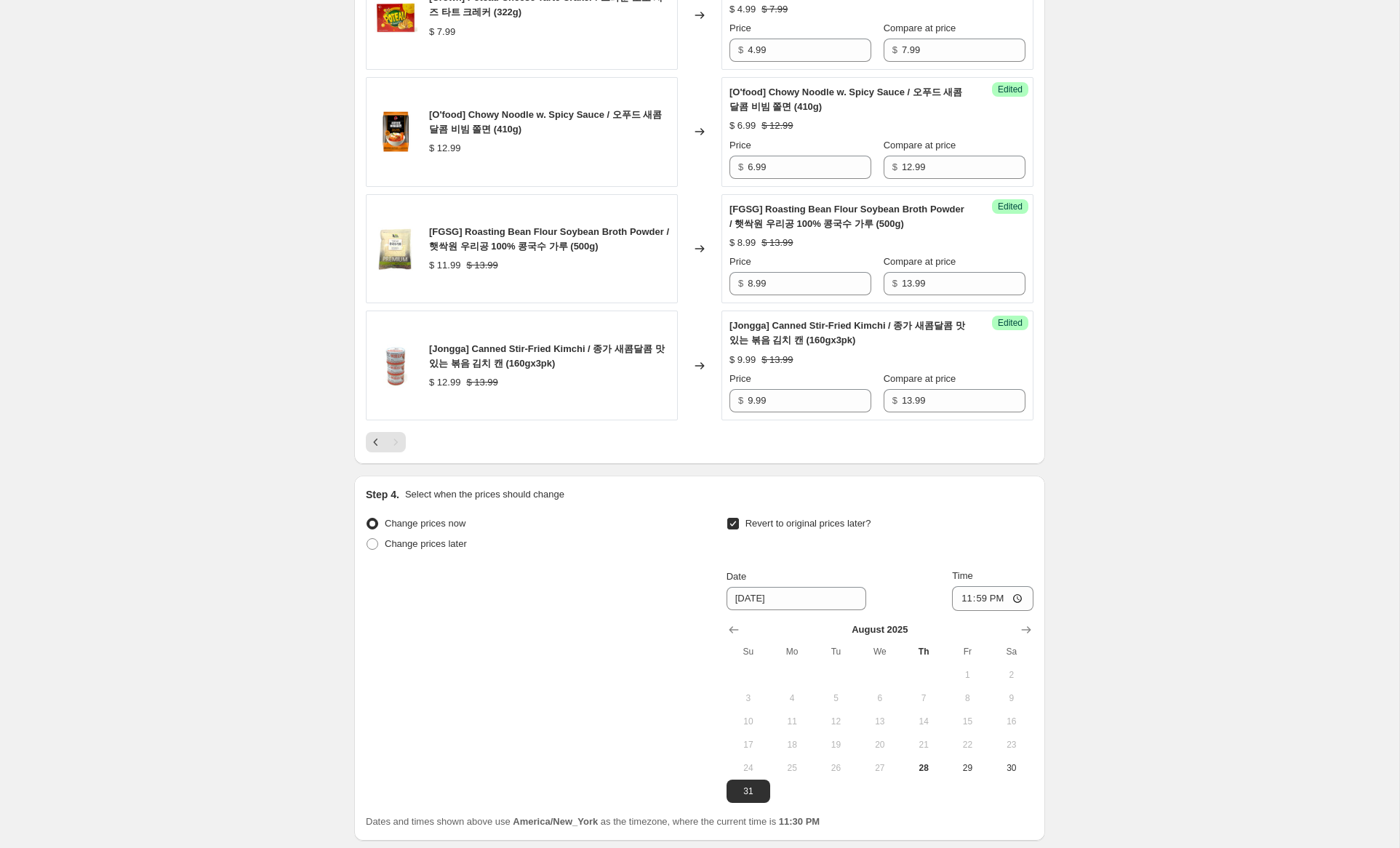
scroll to position [2326, 0]
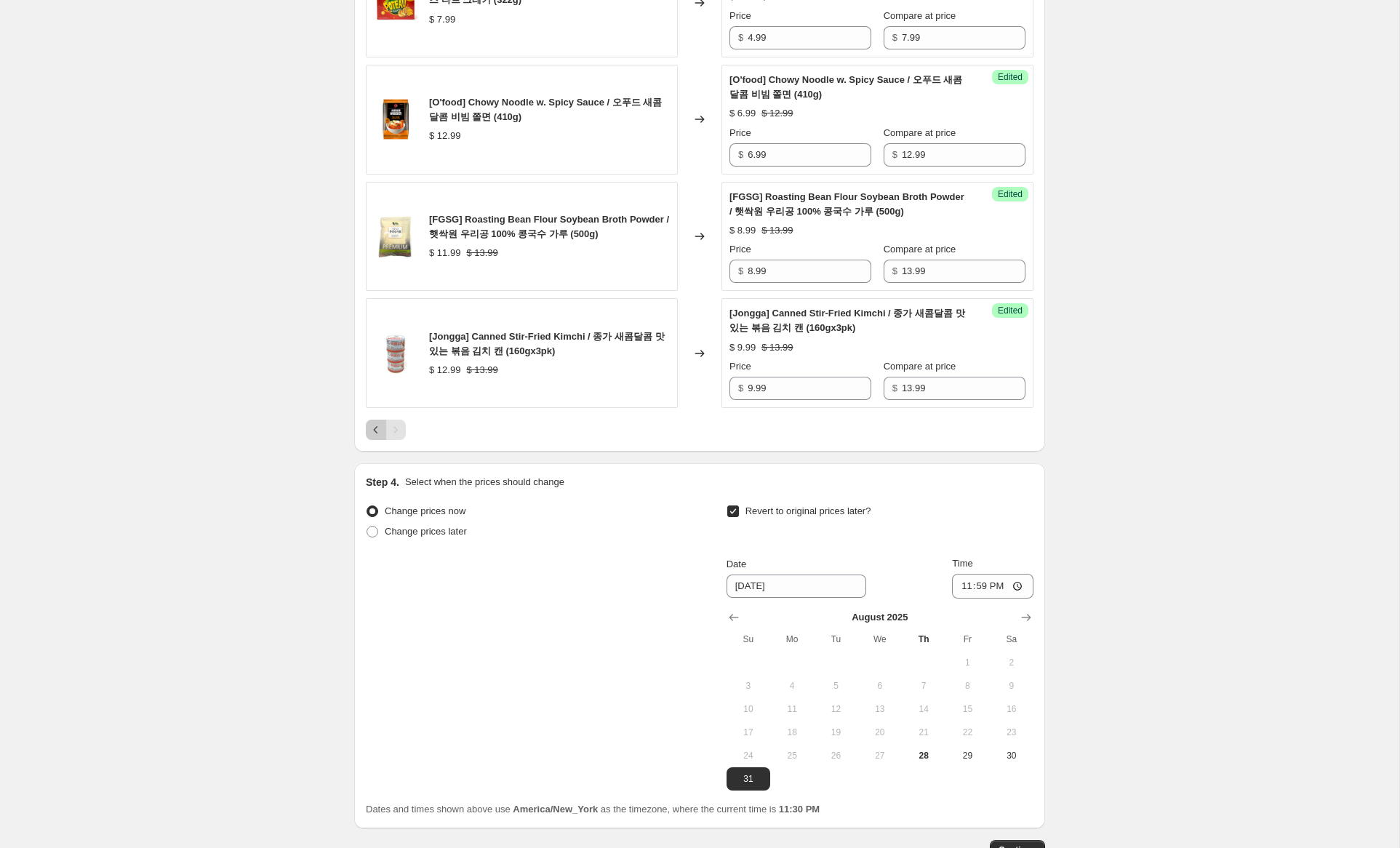
click at [376, 438] on icon "Previous" at bounding box center [376, 430] width 15 height 15
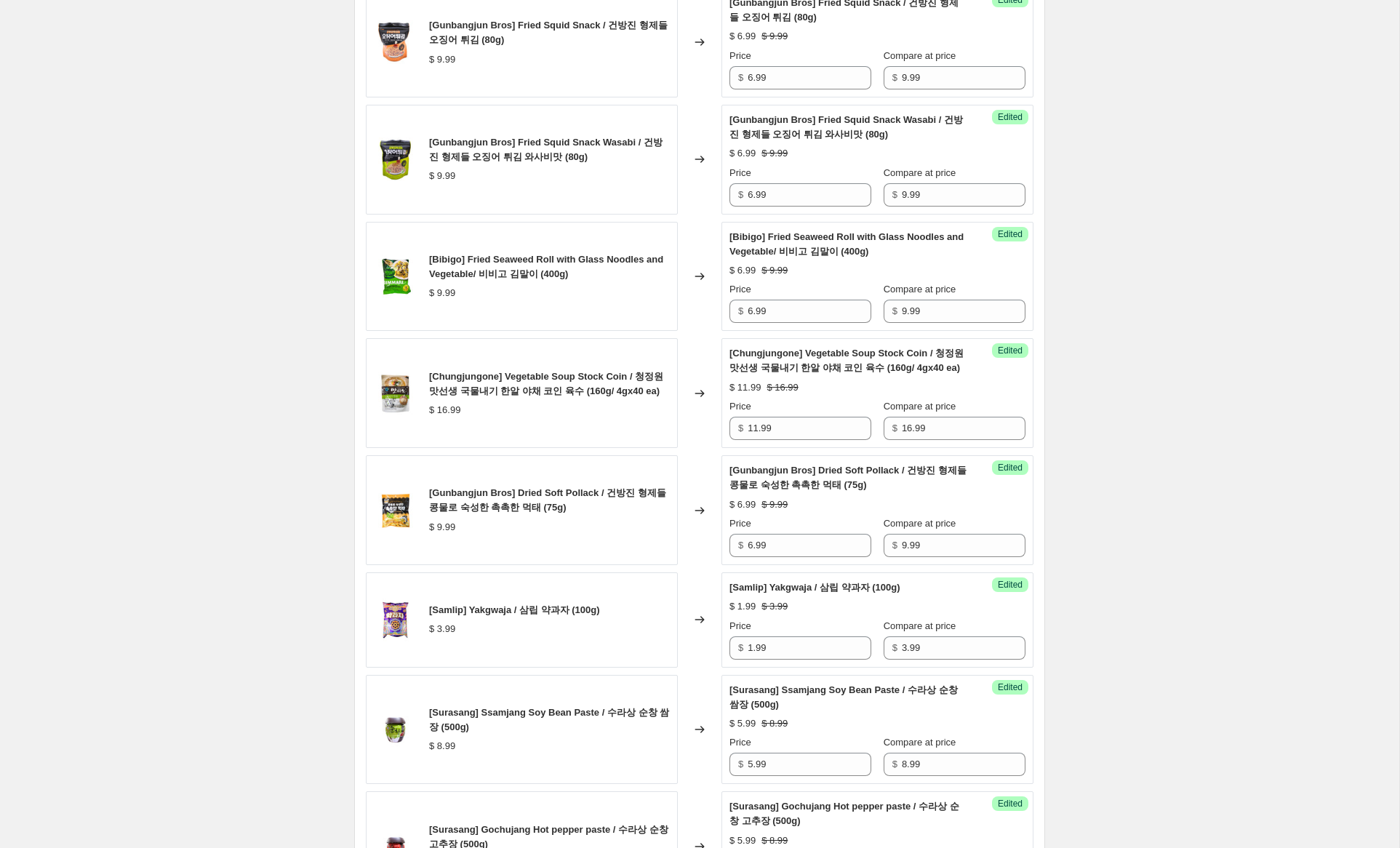
scroll to position [2545, 0]
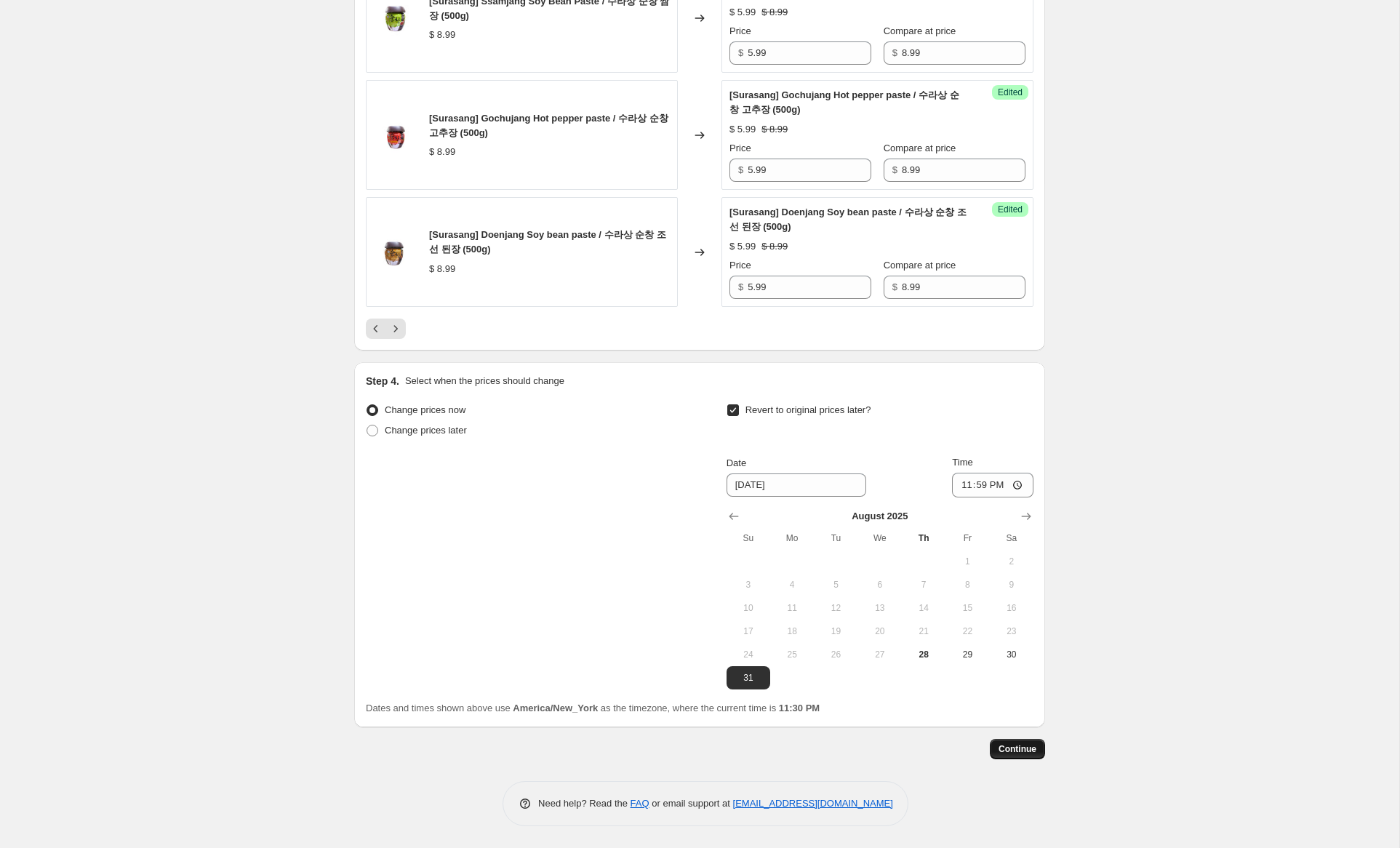
click at [1033, 752] on span "Continue" at bounding box center [1017, 750] width 38 height 12
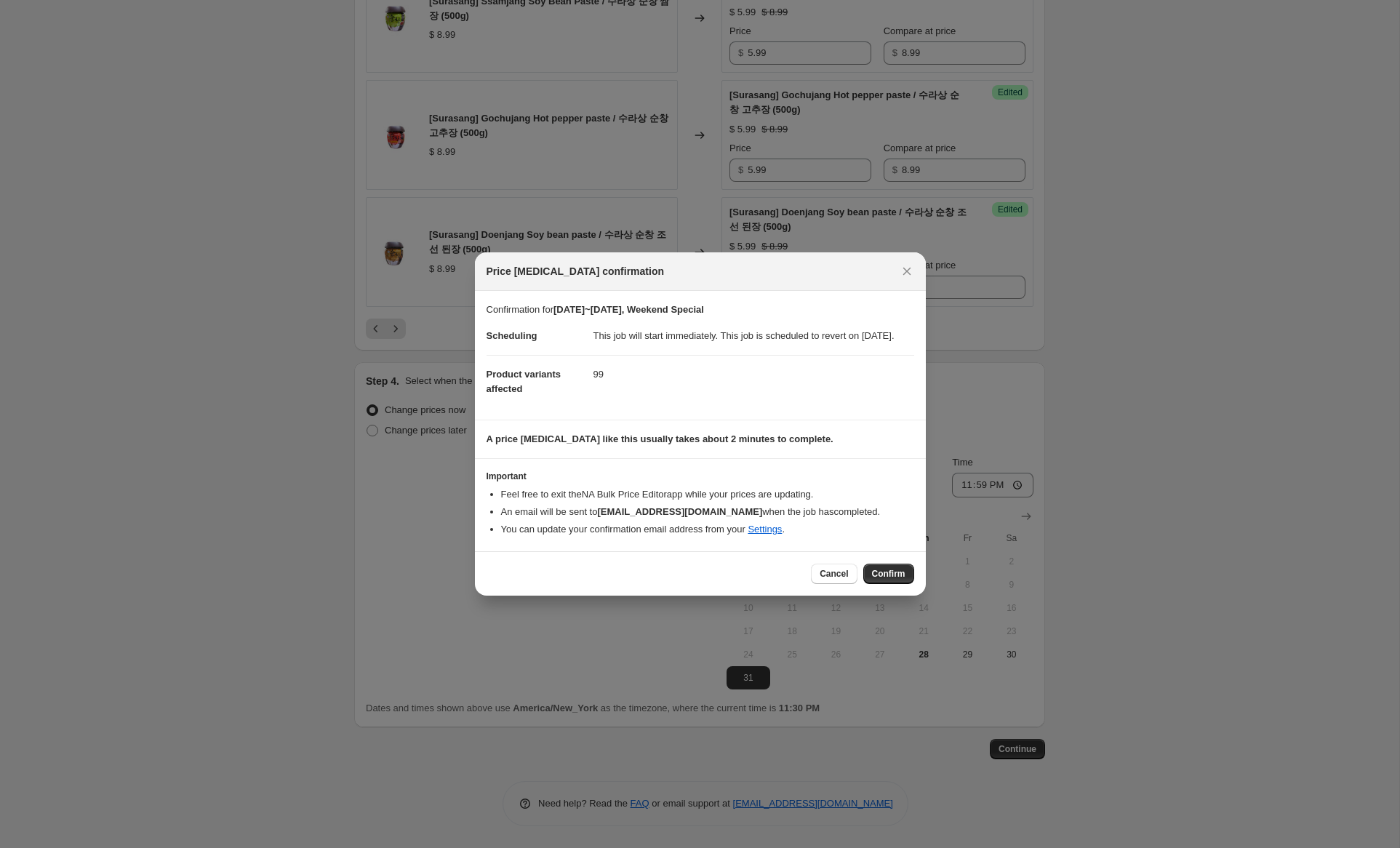
drag, startPoint x: 881, startPoint y: 582, endPoint x: 890, endPoint y: 574, distance: 12.0
click at [882, 580] on span "Confirm" at bounding box center [888, 574] width 33 height 12
